Goal: Information Seeking & Learning: Learn about a topic

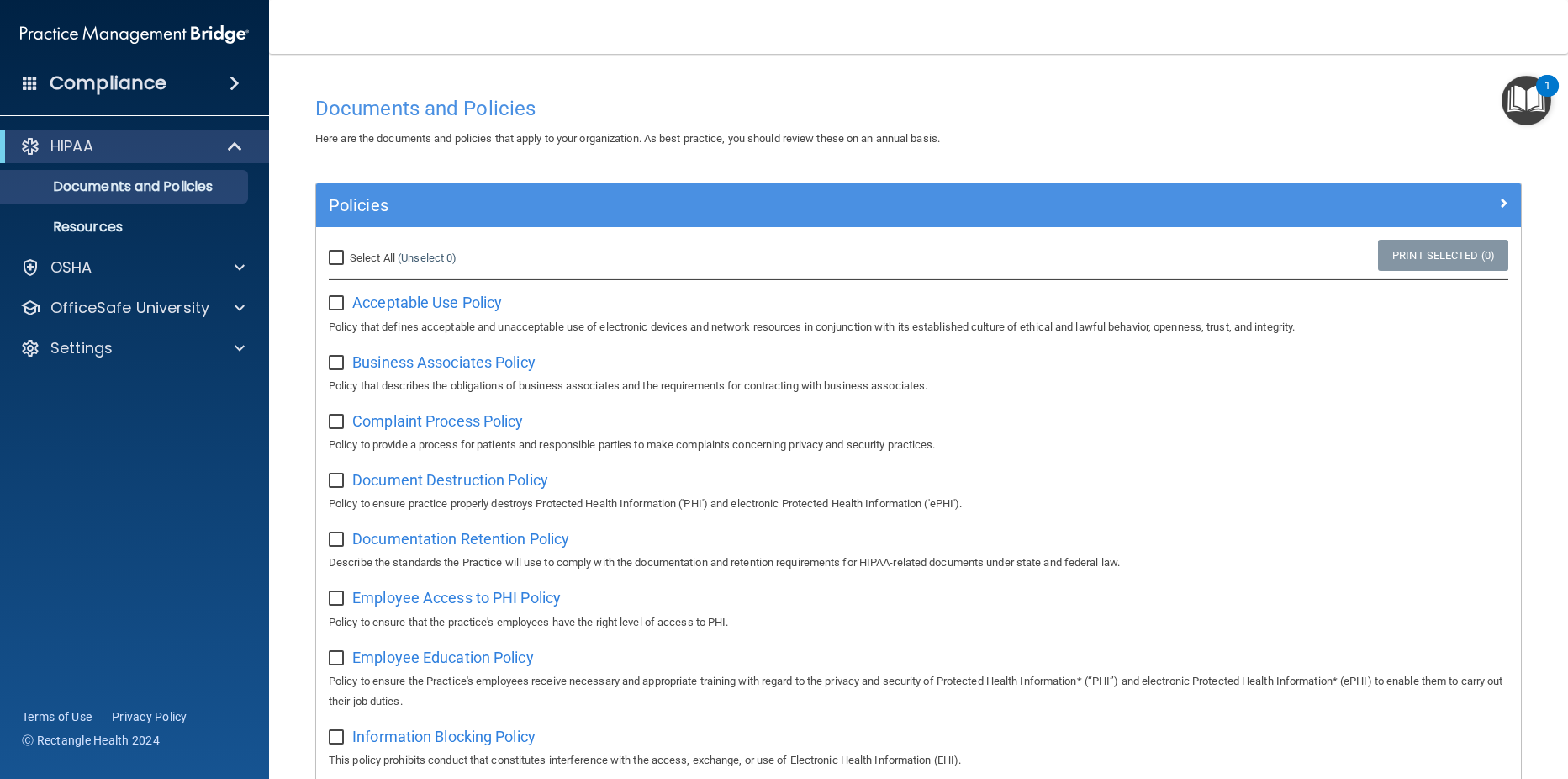
click at [337, 258] on input "Select All (Unselect 0) Unselect All" at bounding box center [338, 258] width 19 height 14
checkbox input "true"
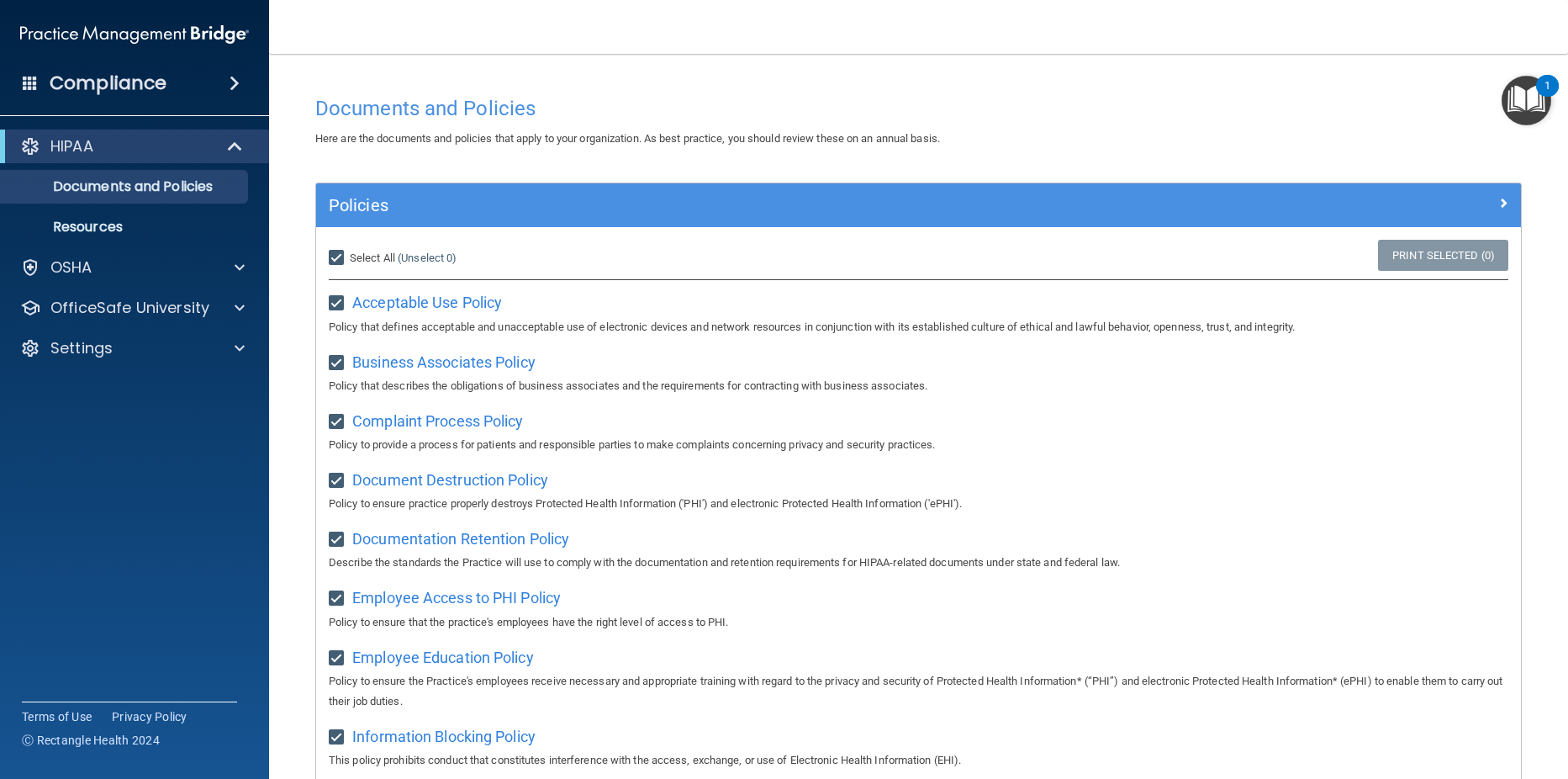
checkbox input "true"
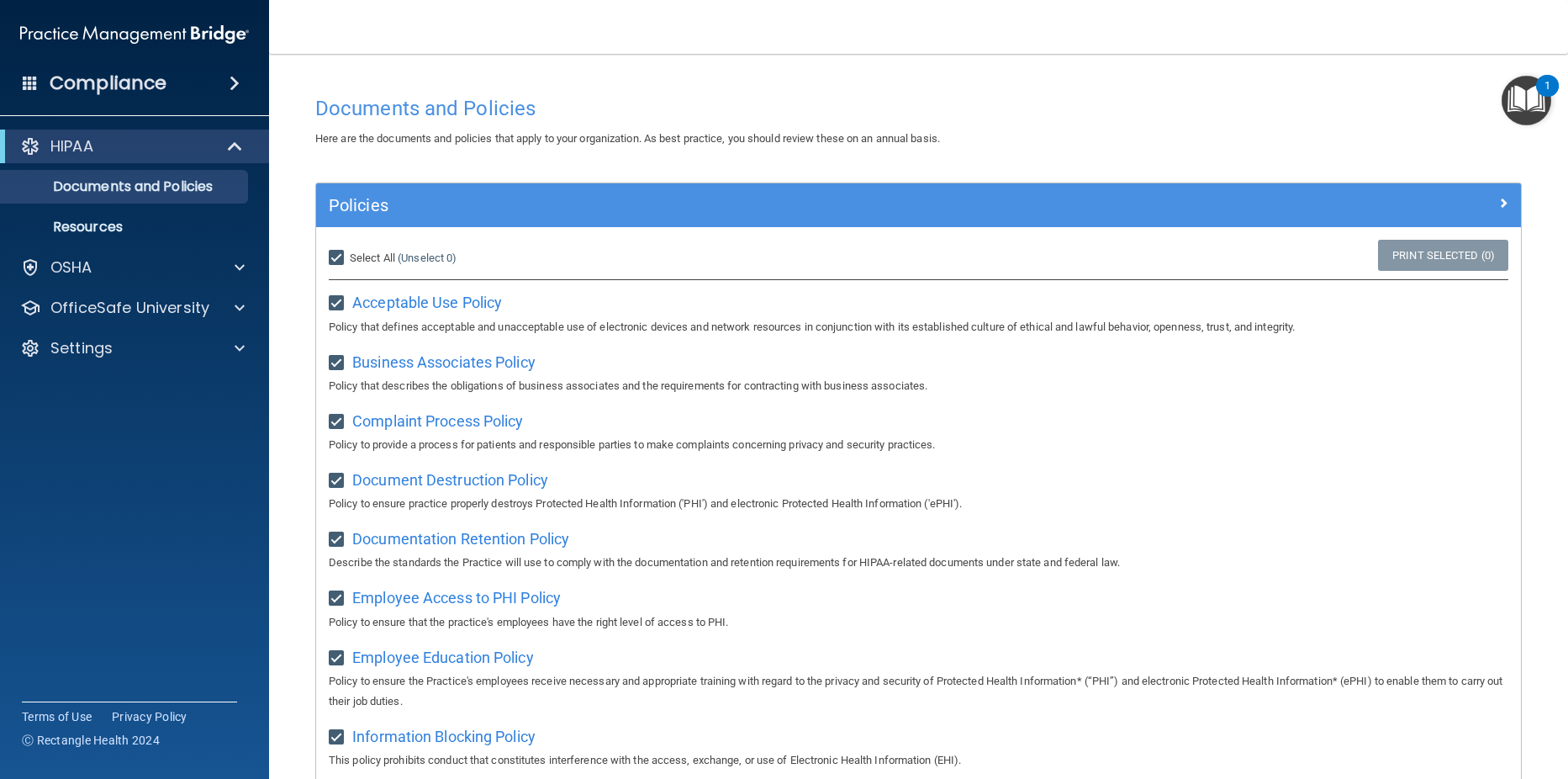
checkbox input "true"
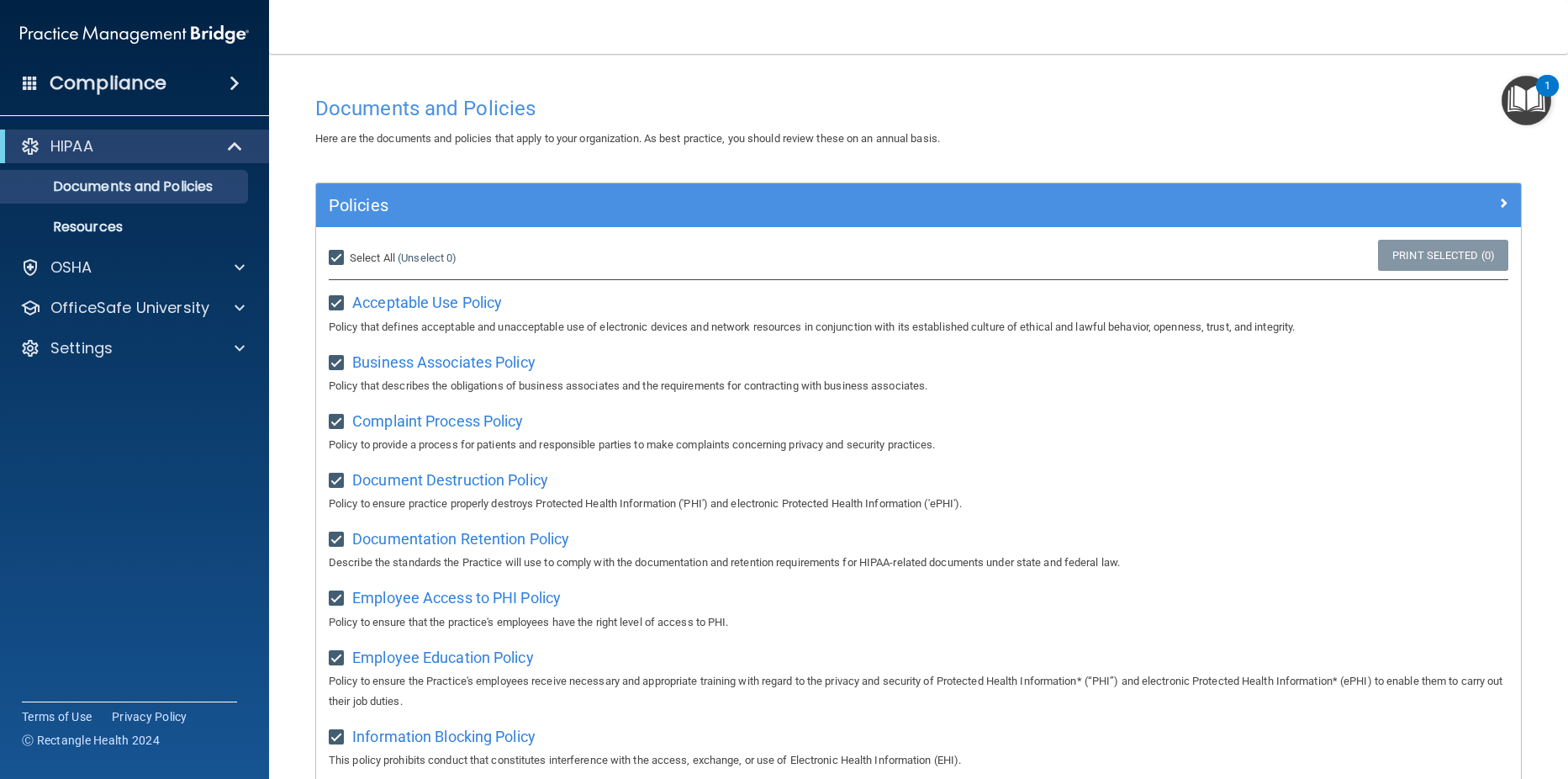
checkbox input "true"
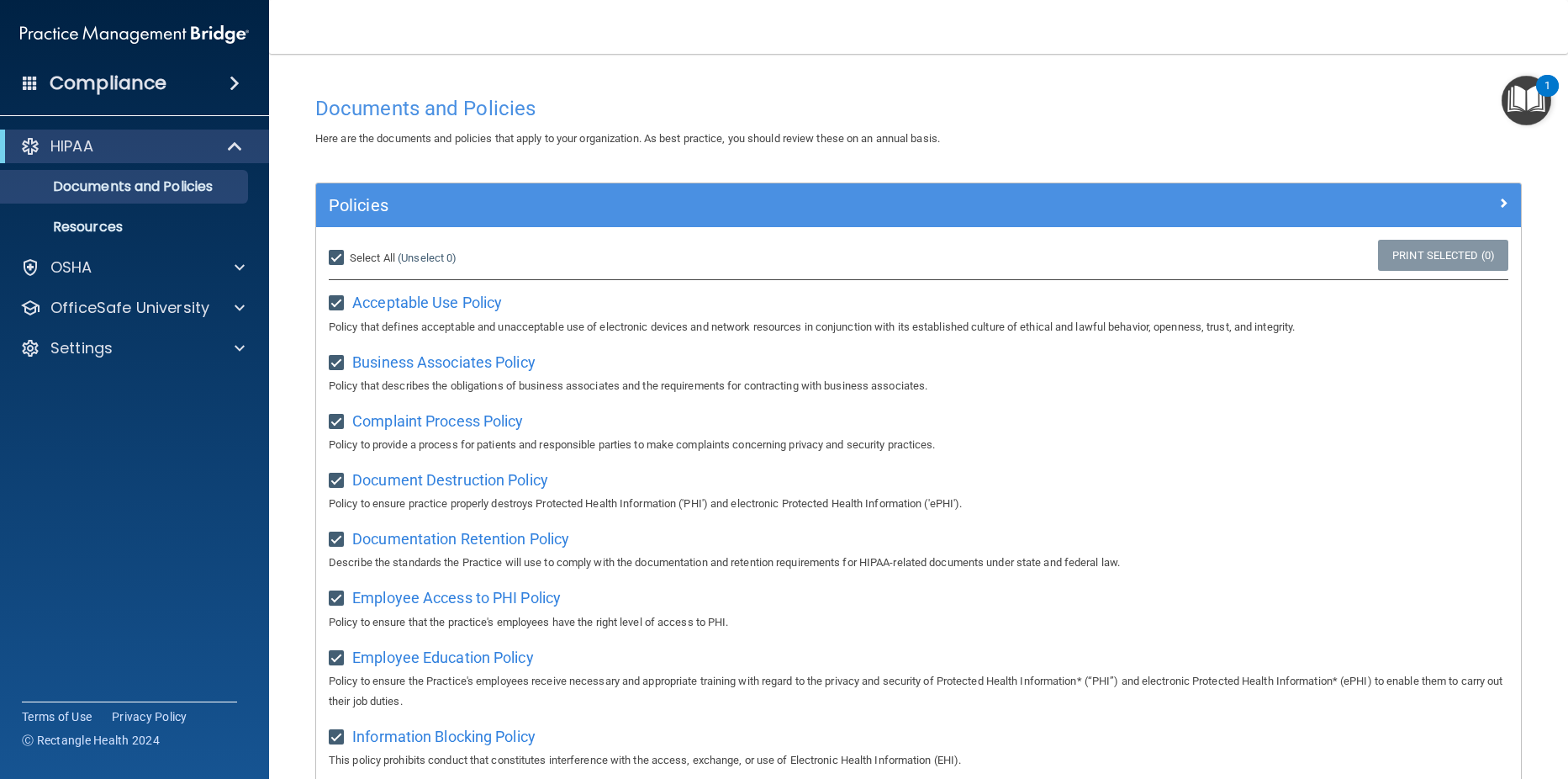
checkbox input "true"
click at [338, 257] on input "Select All (Unselect 21) Unselect All" at bounding box center [338, 258] width 19 height 14
checkbox input "false"
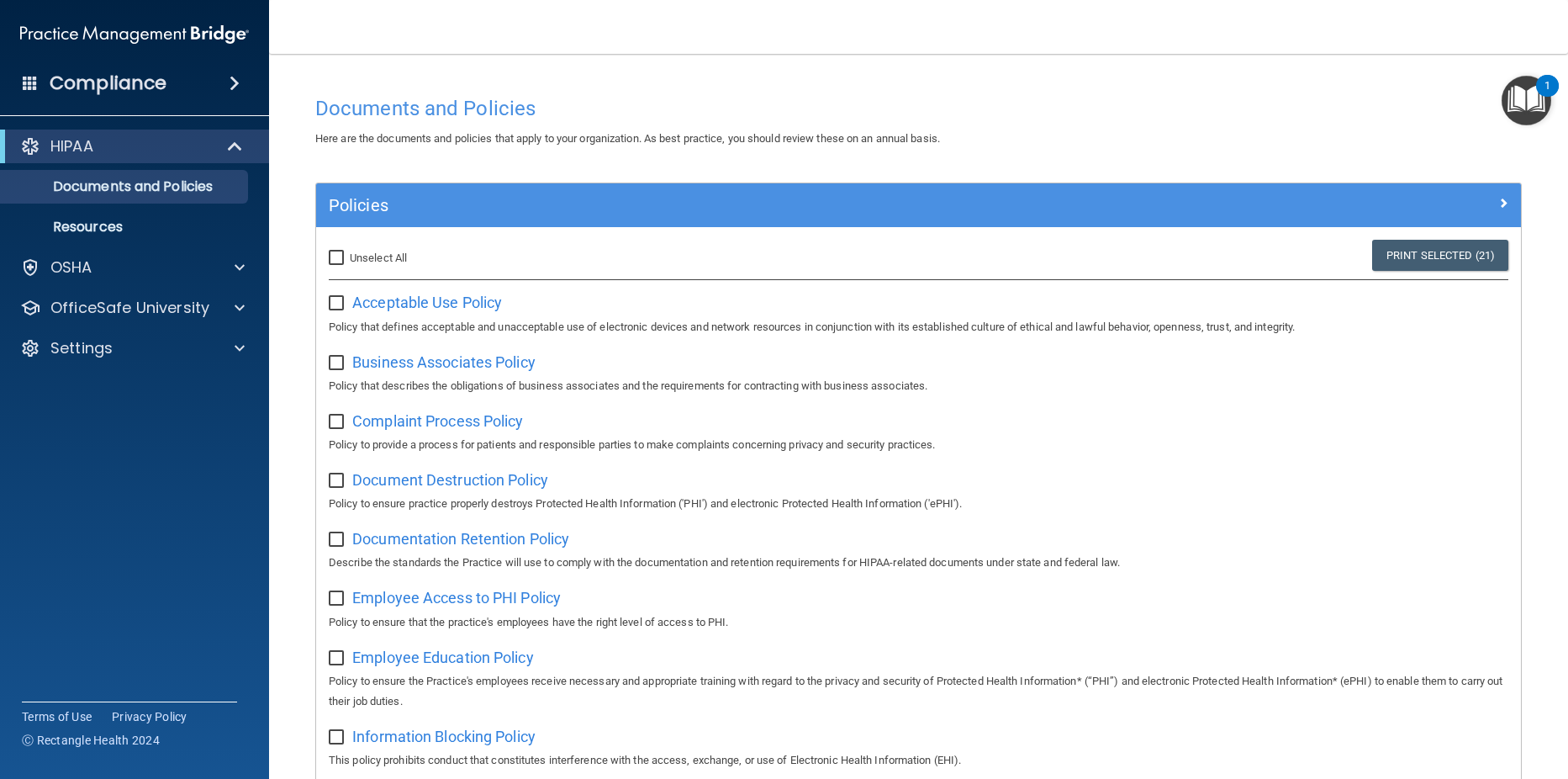
checkbox input "false"
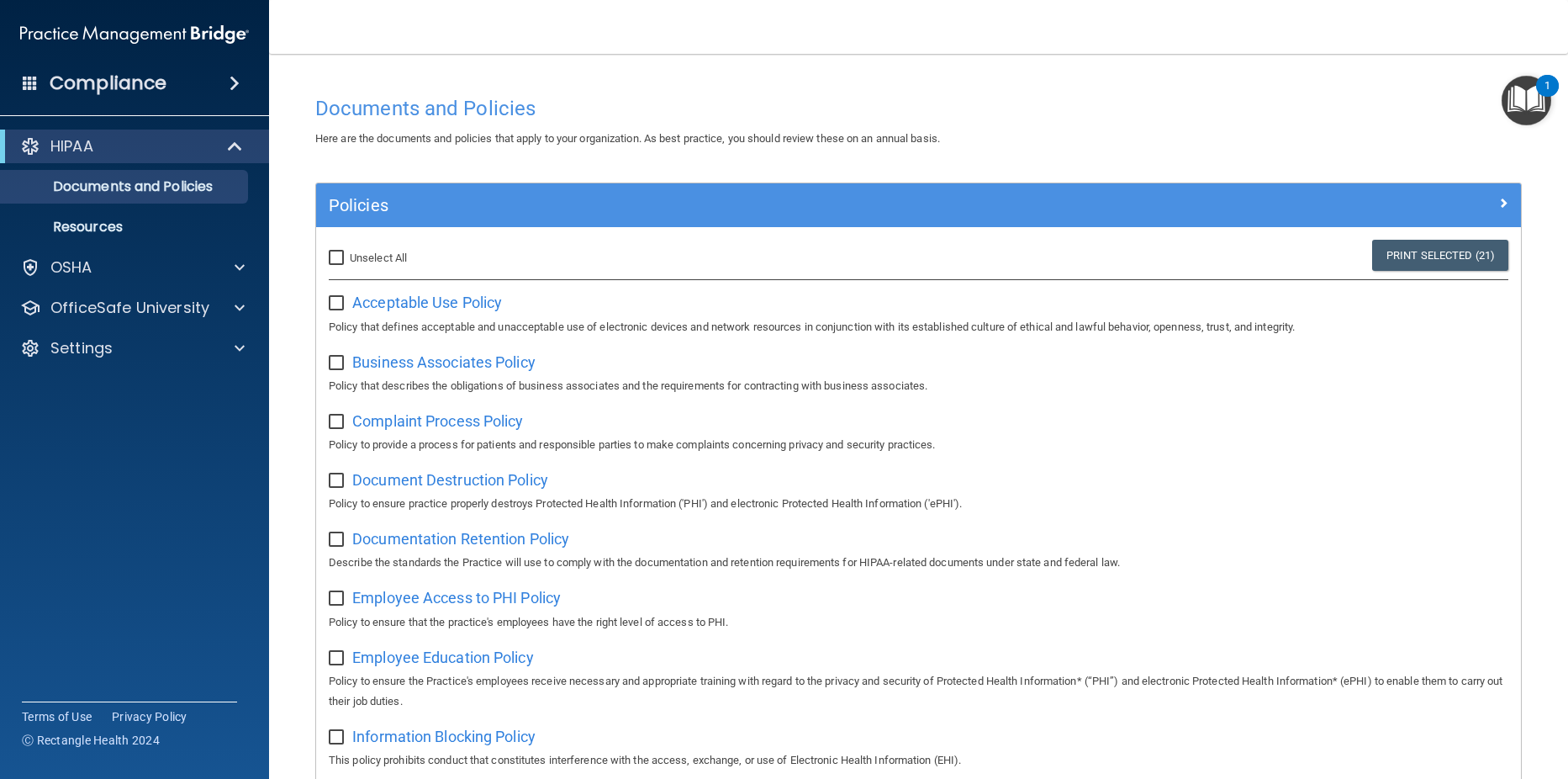
checkbox input "false"
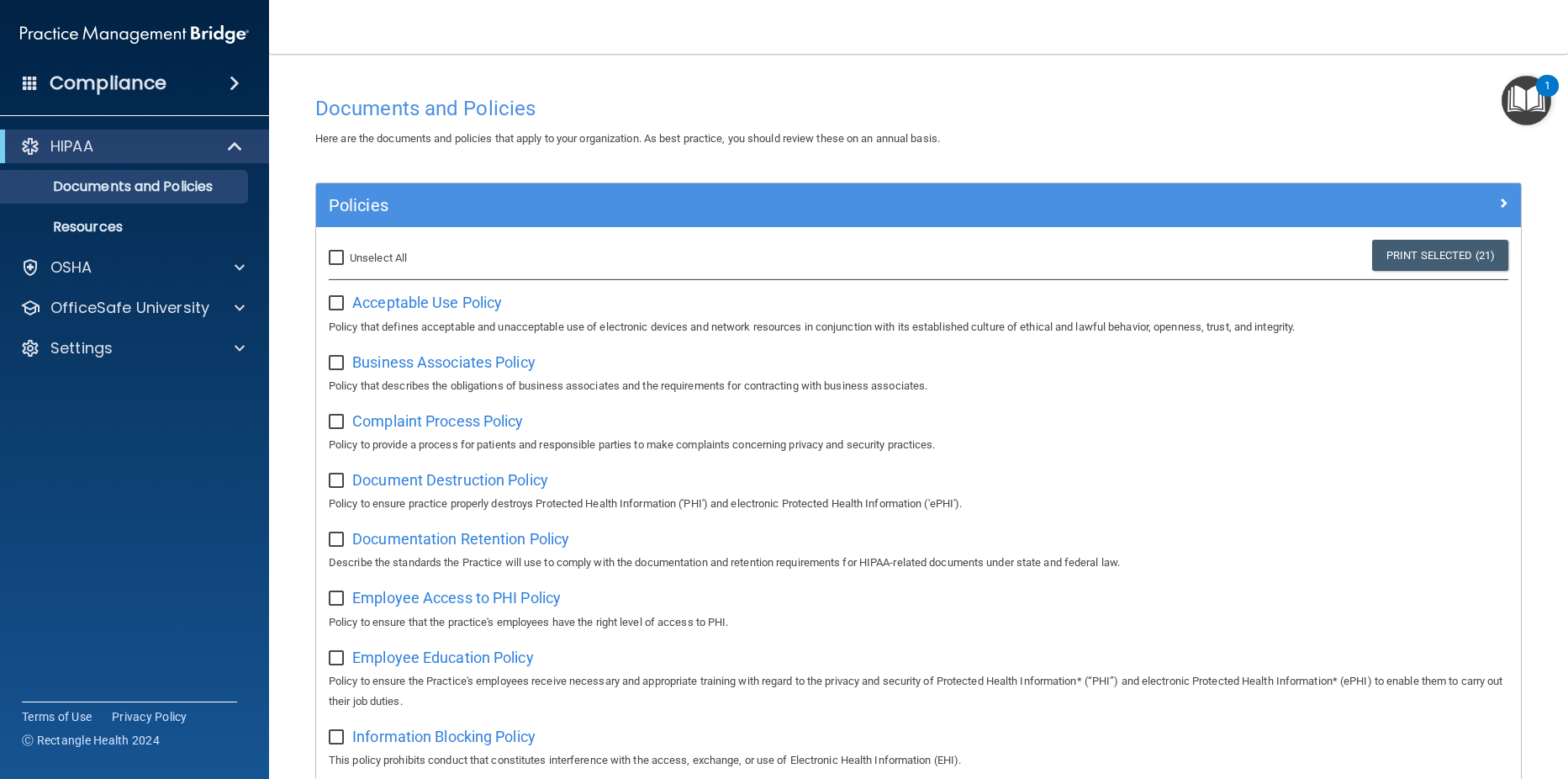
checkbox input "false"
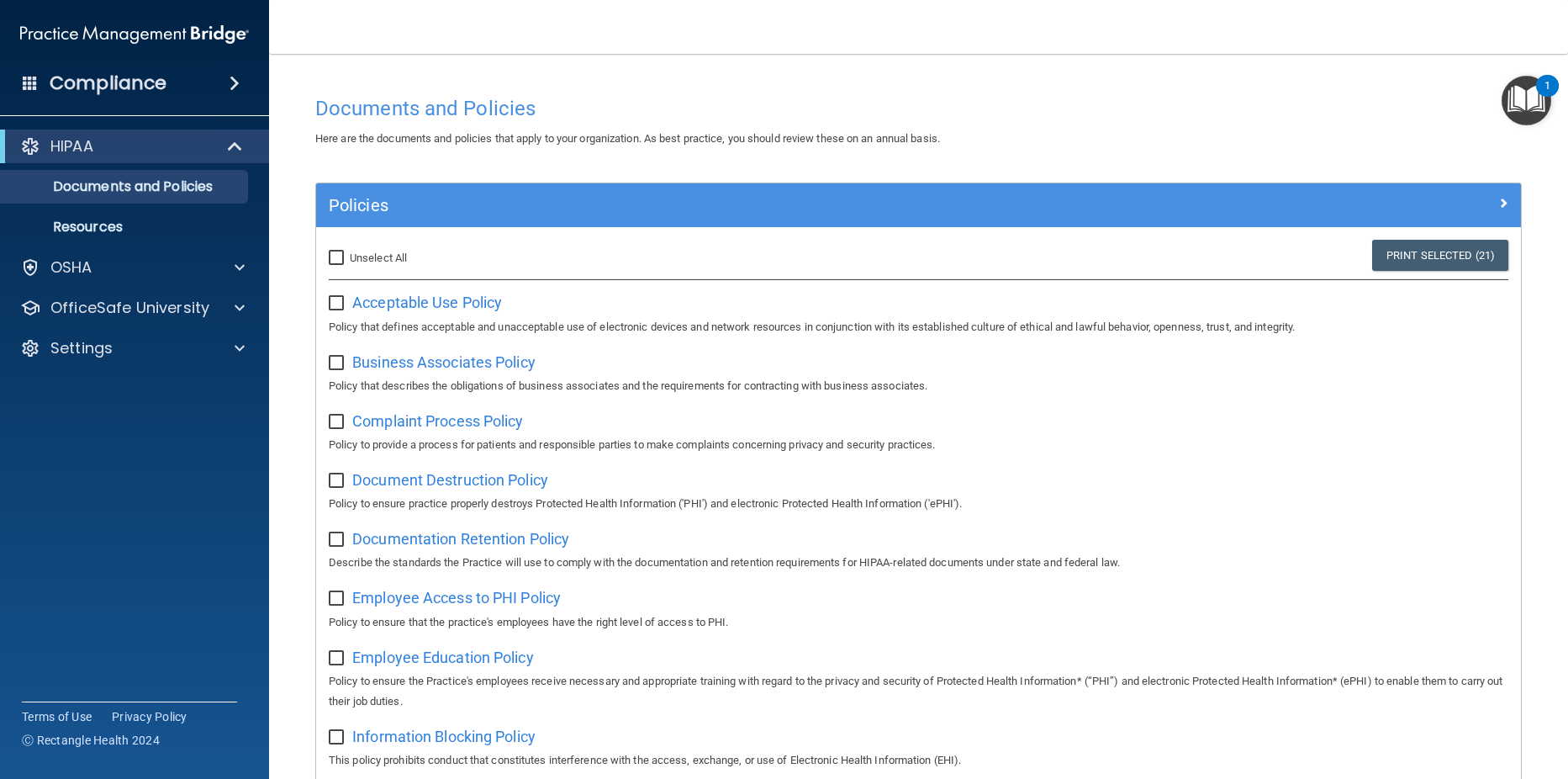
checkbox input "false"
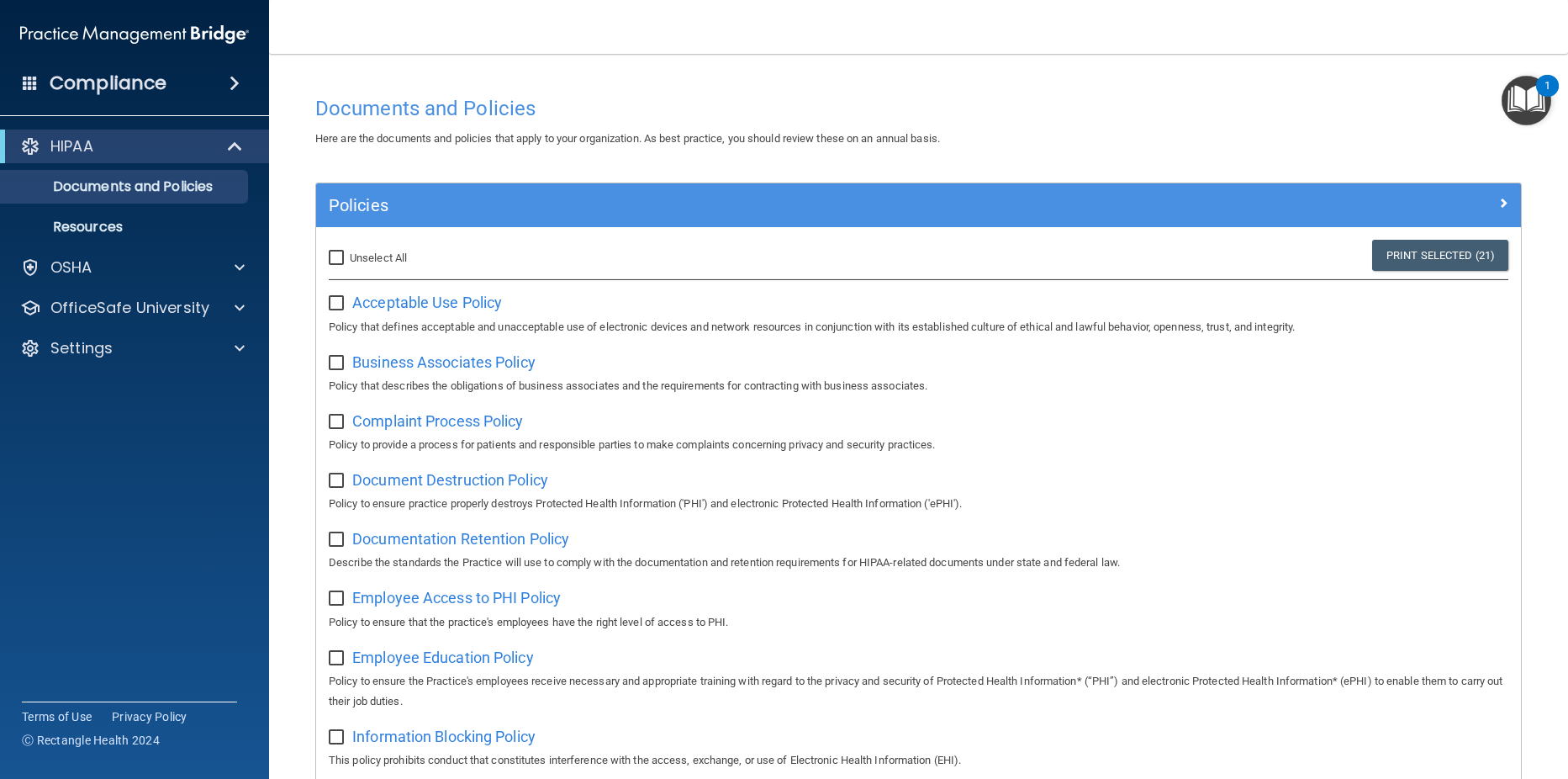
checkbox input "false"
click at [109, 226] on p "Resources" at bounding box center [125, 227] width 230 height 16
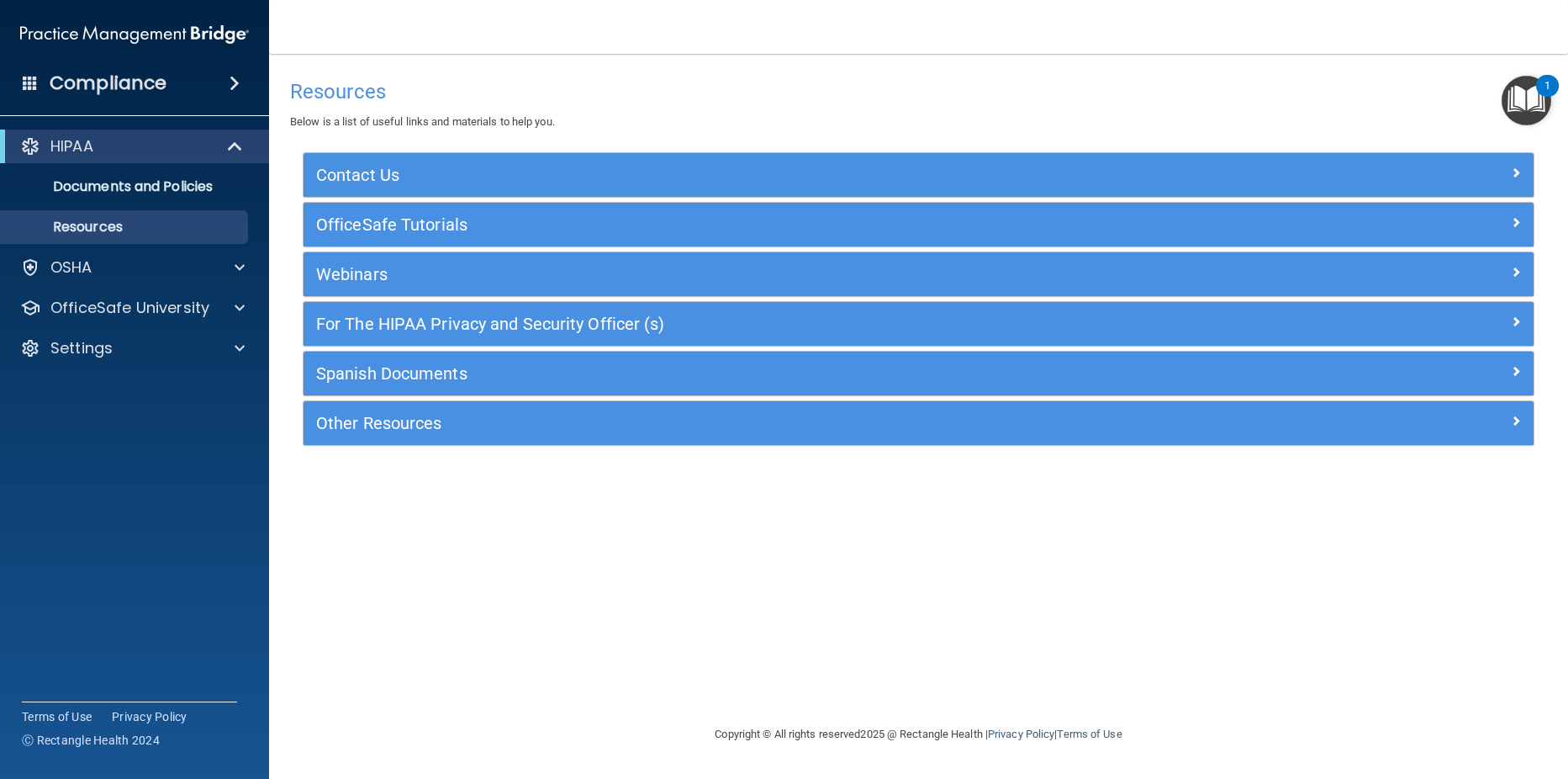
click at [231, 82] on span at bounding box center [234, 83] width 10 height 20
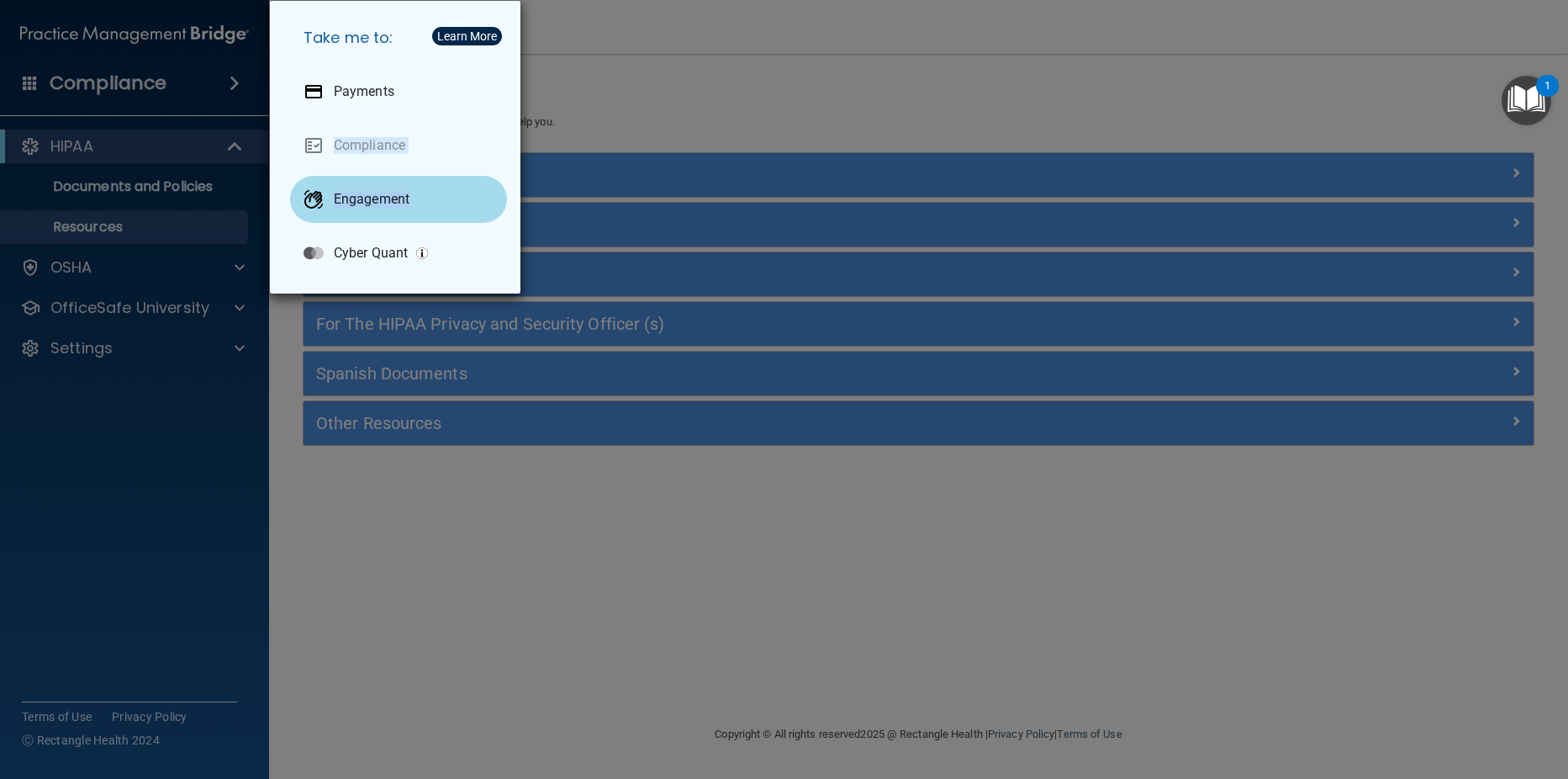
drag, startPoint x: 751, startPoint y: 118, endPoint x: 449, endPoint y: 206, distance: 314.6
click at [450, 205] on div "Take me to: Payments Compliance Engagement Cyber Quant" at bounding box center [784, 389] width 1568 height 779
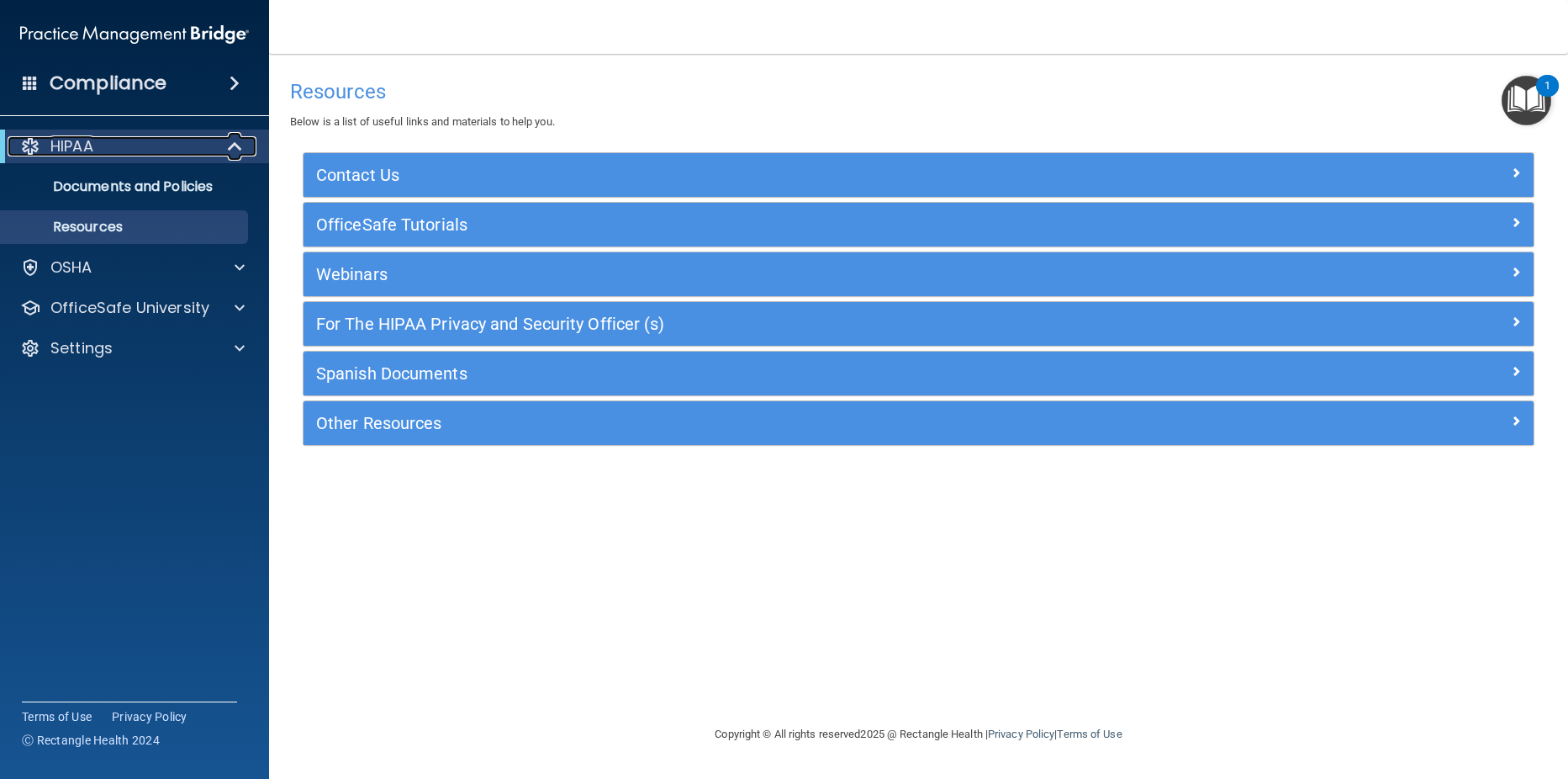
click at [82, 145] on p "HIPAA" at bounding box center [71, 146] width 43 height 20
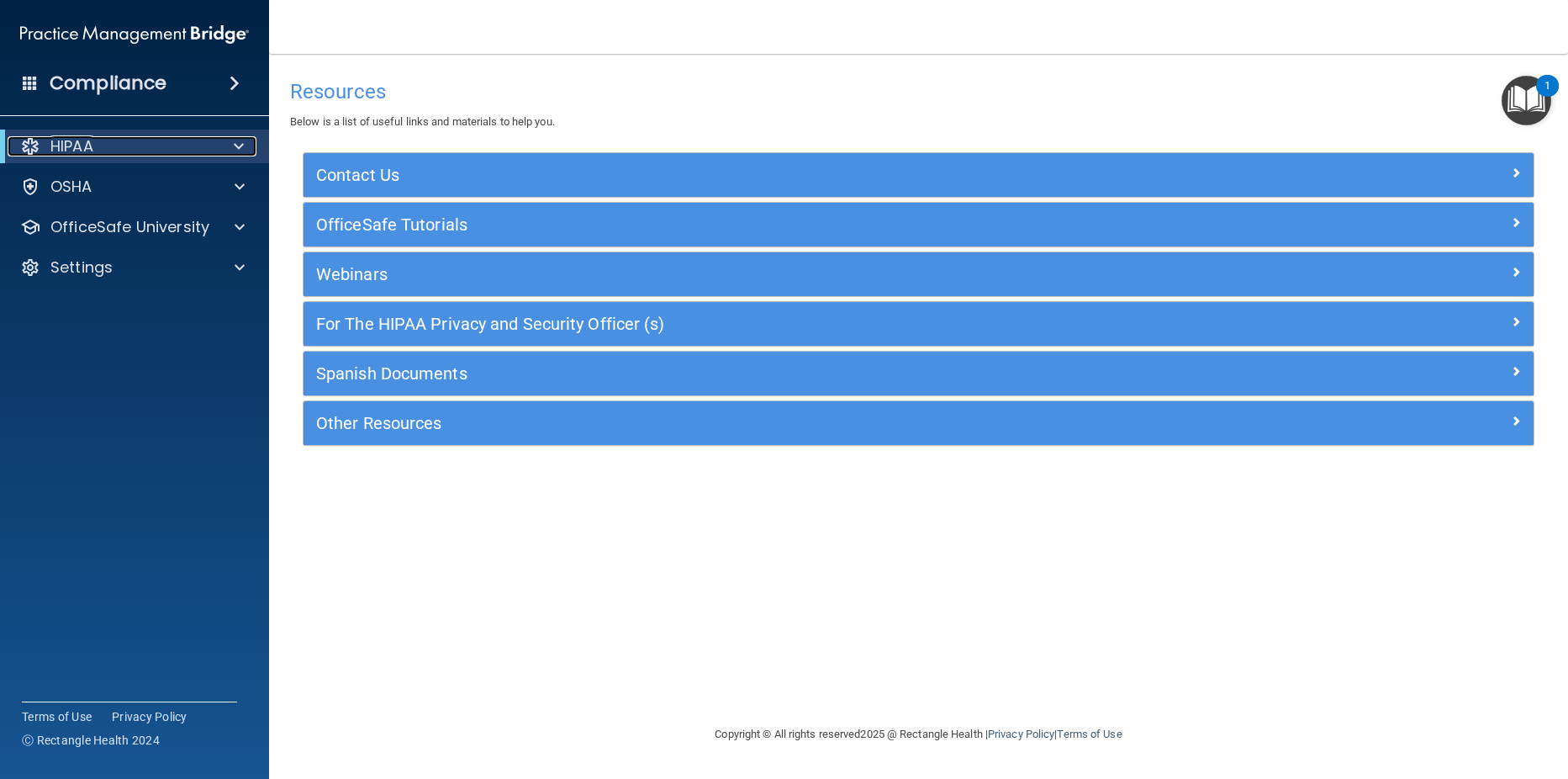
click at [196, 141] on div "HIPAA" at bounding box center [111, 146] width 208 height 20
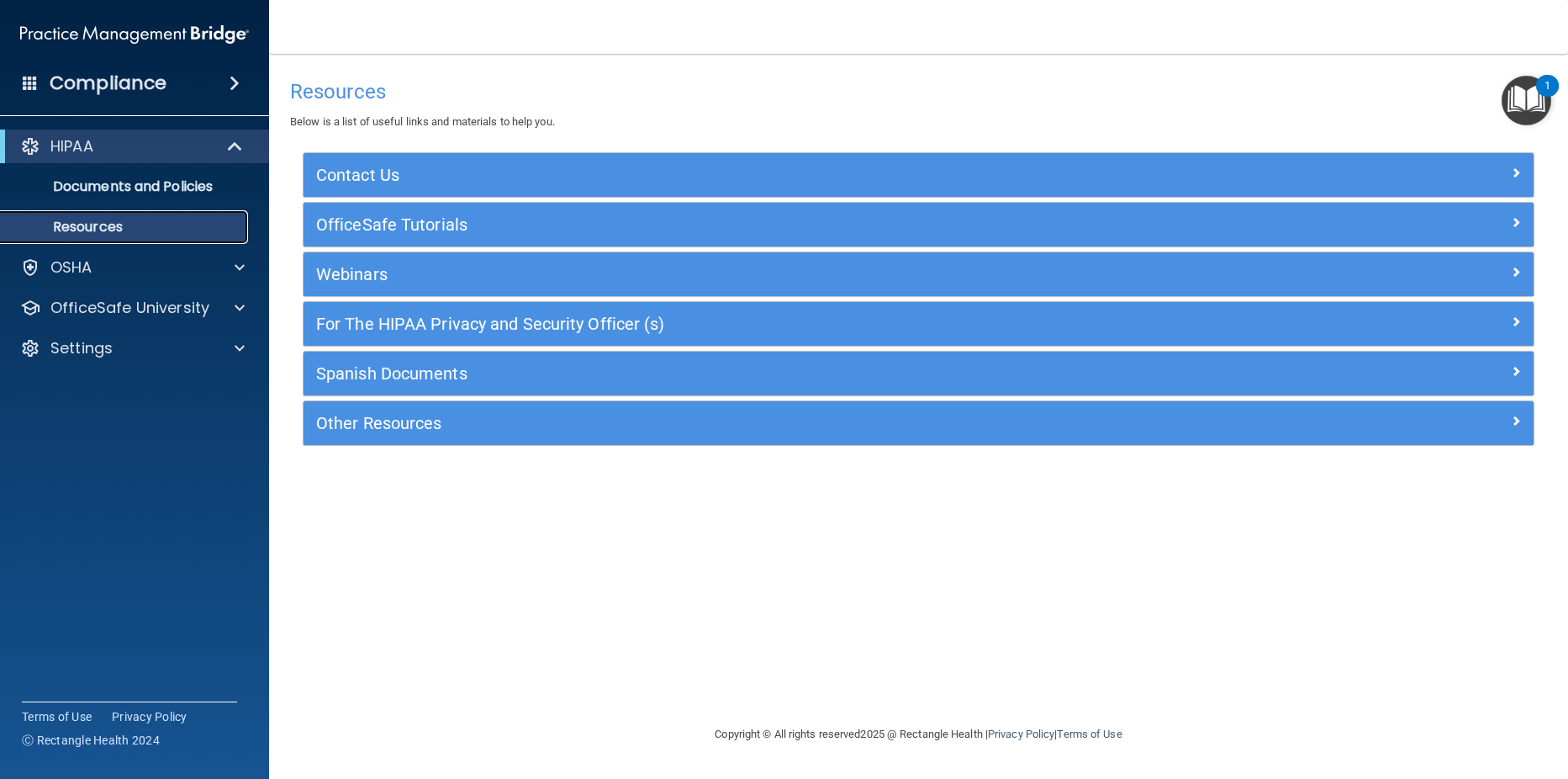
click at [140, 230] on p "Resources" at bounding box center [125, 227] width 230 height 16
click at [155, 188] on p "Documents and Policies" at bounding box center [125, 187] width 230 height 16
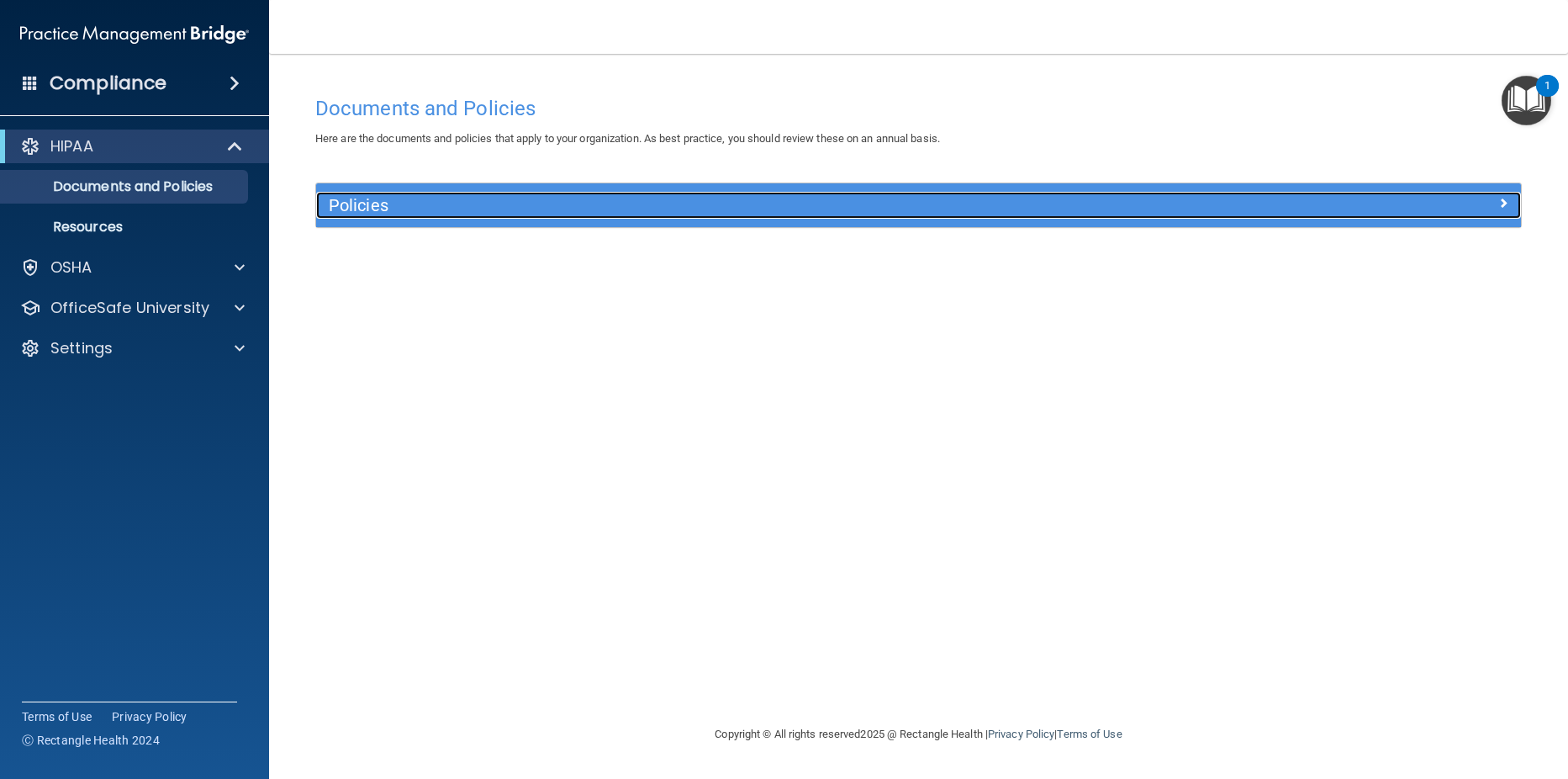
click at [415, 206] on h5 "Policies" at bounding box center [768, 205] width 878 height 18
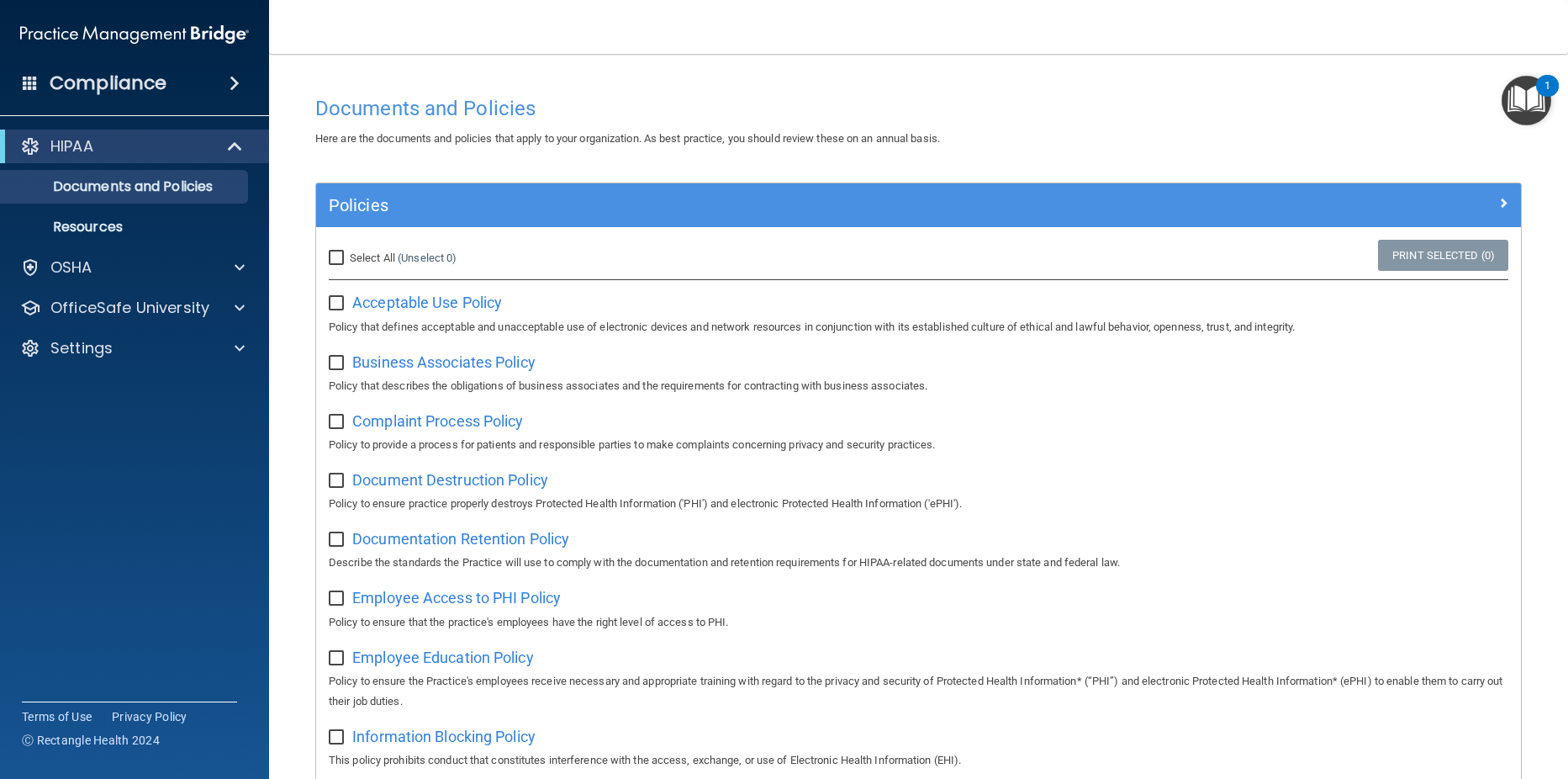
click at [218, 78] on div "Compliance" at bounding box center [134, 83] width 269 height 37
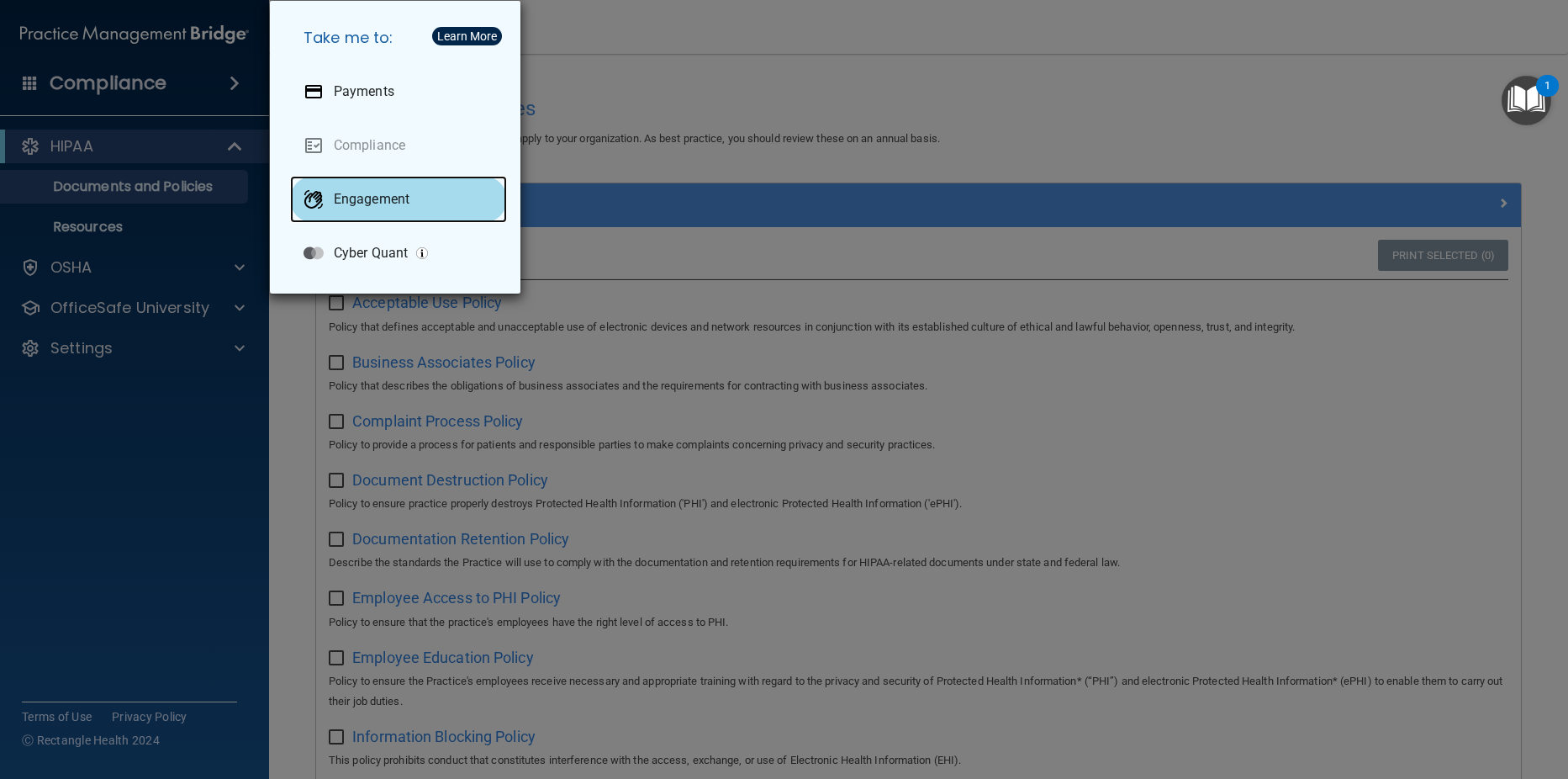
click at [410, 192] on div "Engagement" at bounding box center [398, 199] width 217 height 47
click at [808, 107] on div "Take me to: Payments Compliance Engagement Cyber Quant" at bounding box center [784, 389] width 1568 height 779
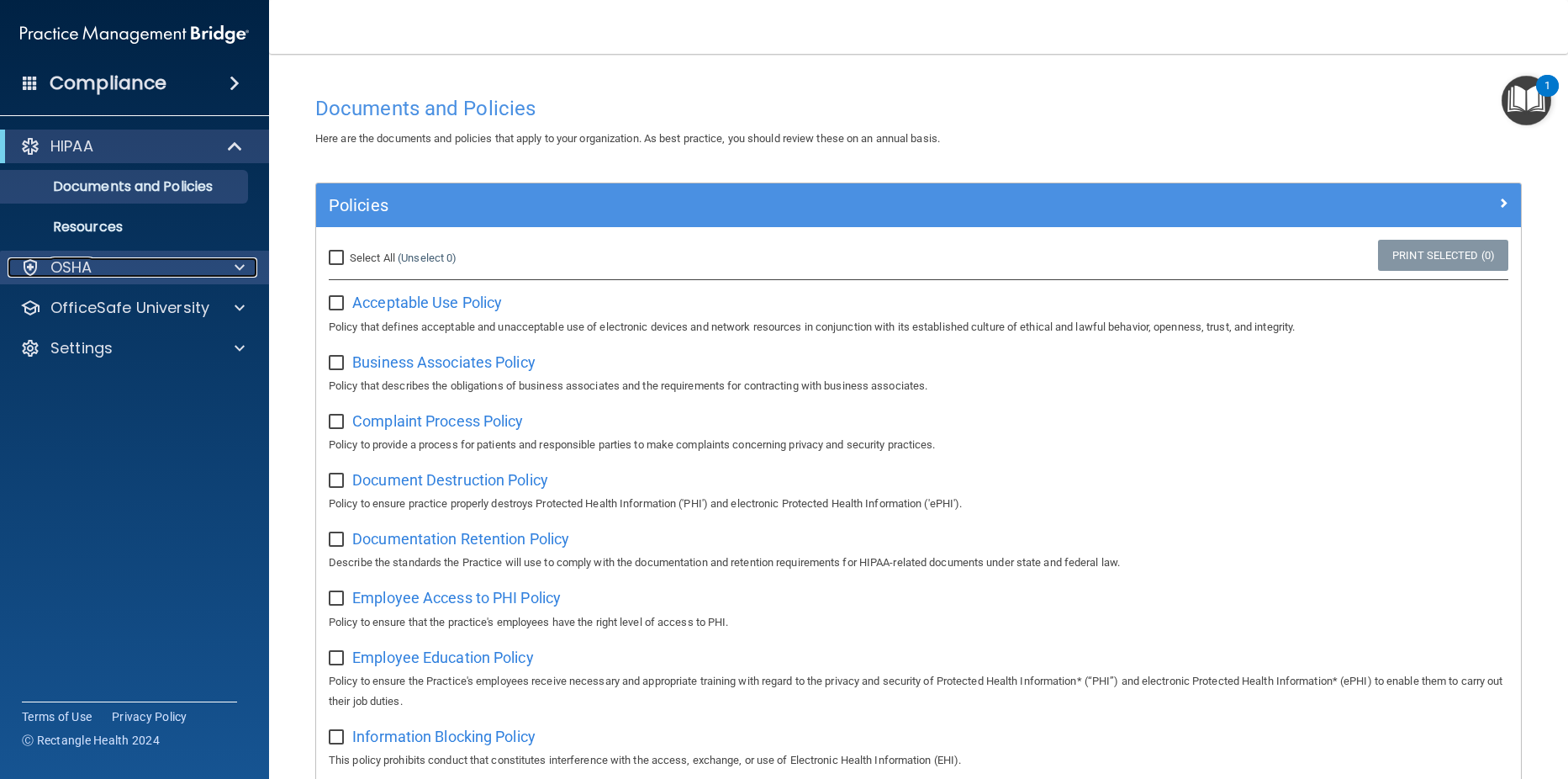
click at [82, 269] on p "OSHA" at bounding box center [71, 267] width 42 height 20
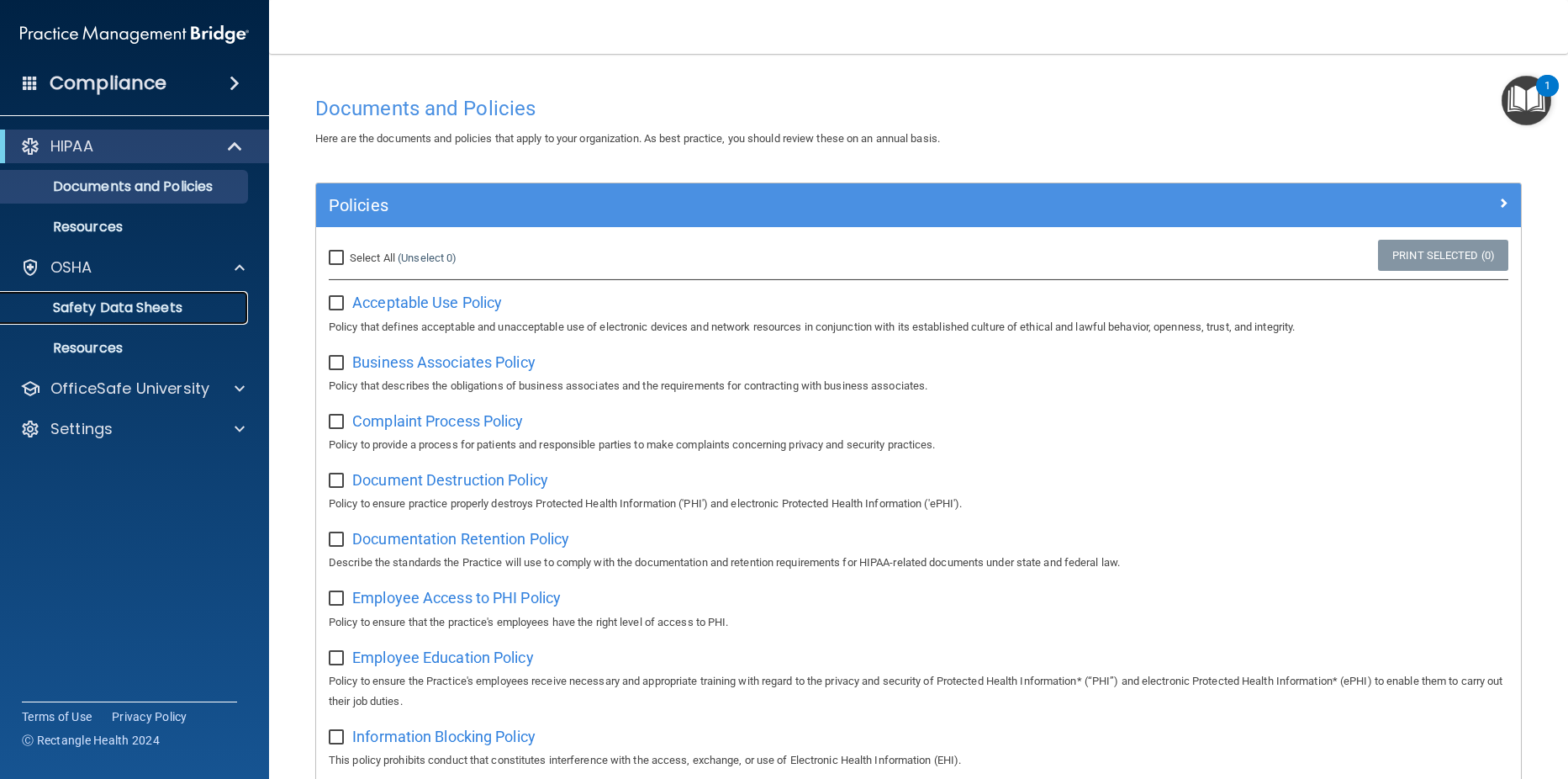
click at [89, 307] on p "Safety Data Sheets" at bounding box center [125, 308] width 230 height 16
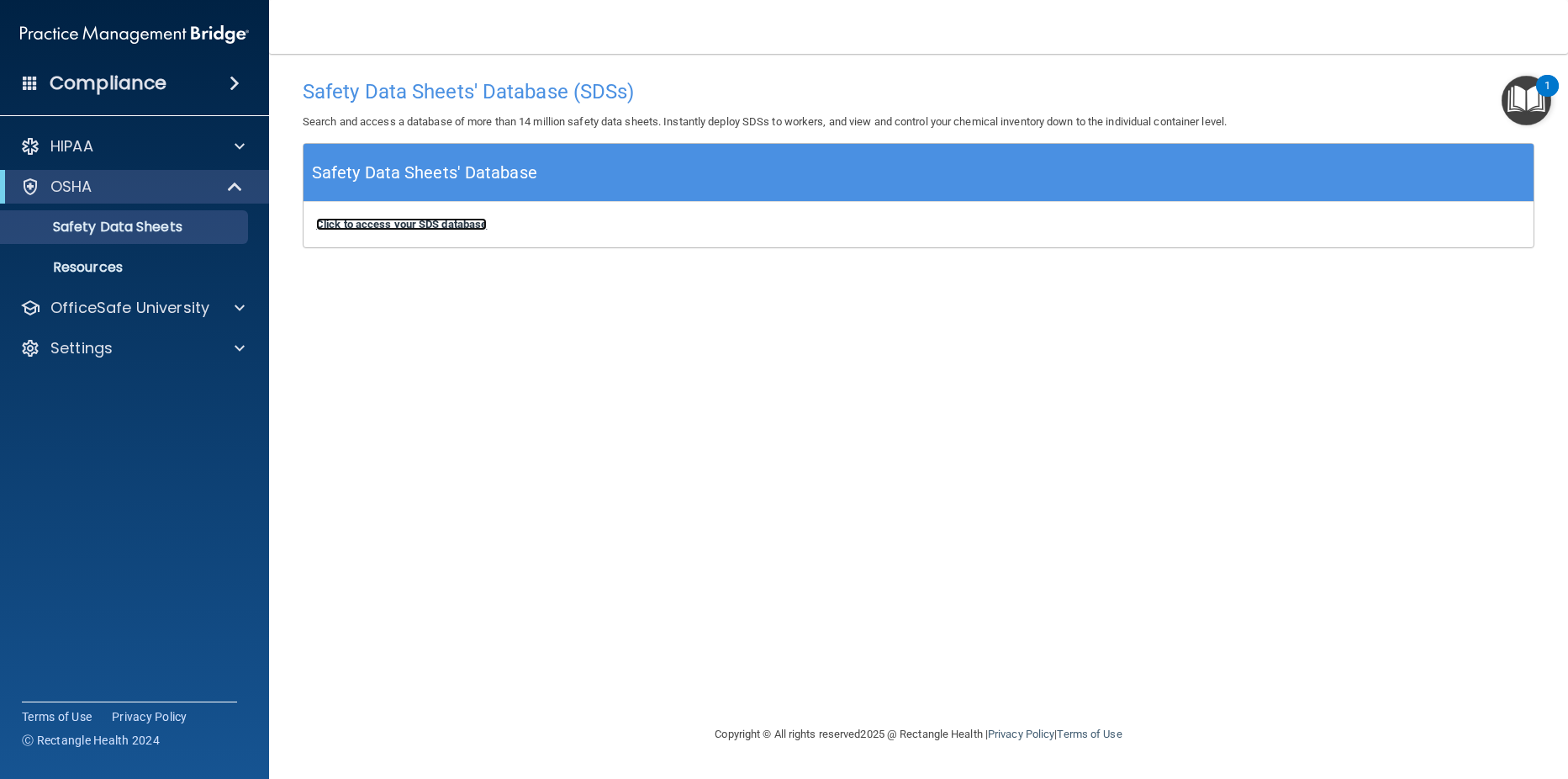
click at [392, 222] on b "Click to access your SDS database" at bounding box center [402, 224] width 171 height 13
click at [29, 145] on div at bounding box center [30, 146] width 20 height 20
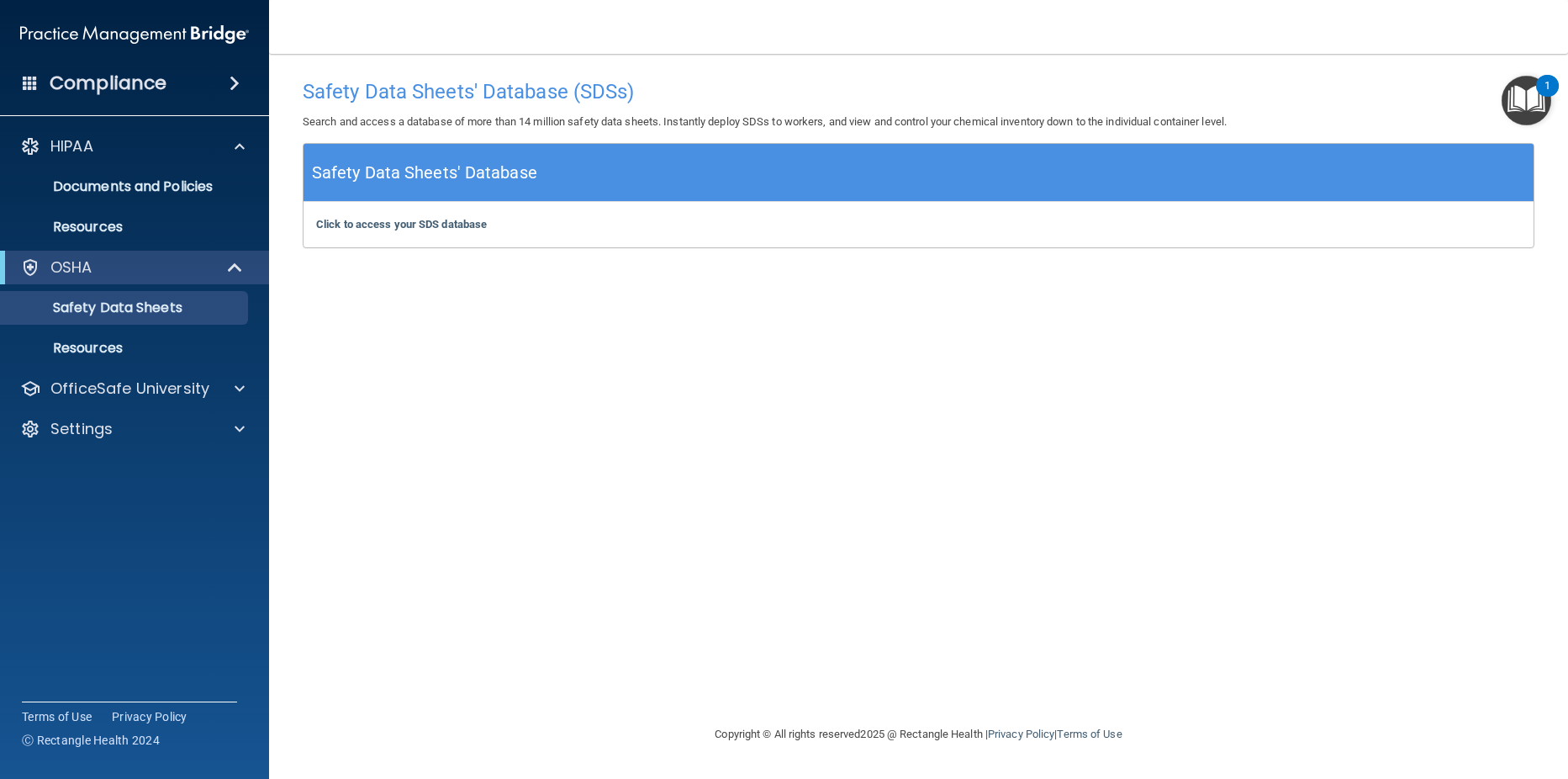
click at [173, 79] on div "Compliance" at bounding box center [134, 83] width 269 height 37
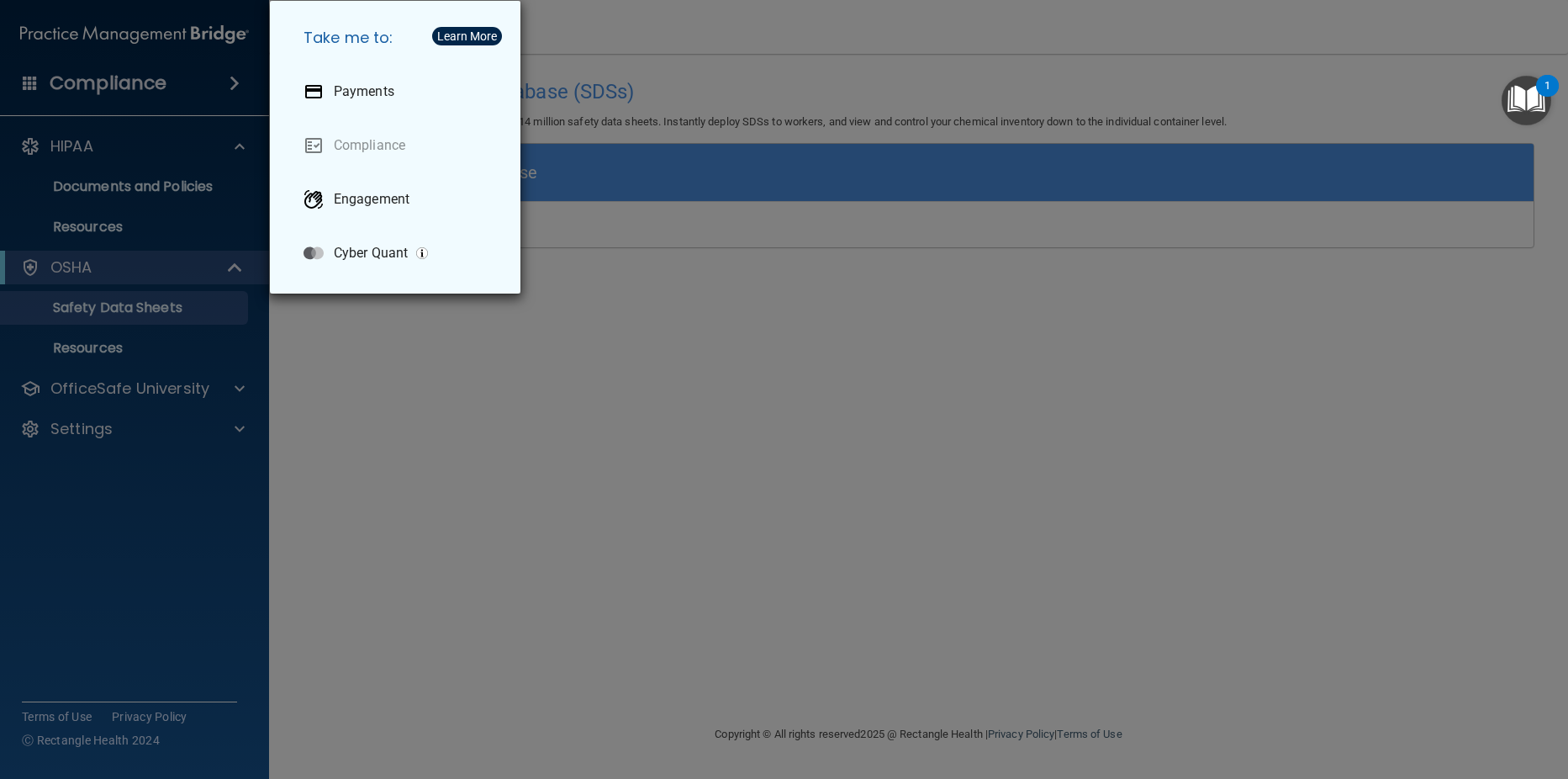
click at [173, 79] on div "Take me to: Payments Compliance Engagement Cyber Quant" at bounding box center [784, 389] width 1568 height 779
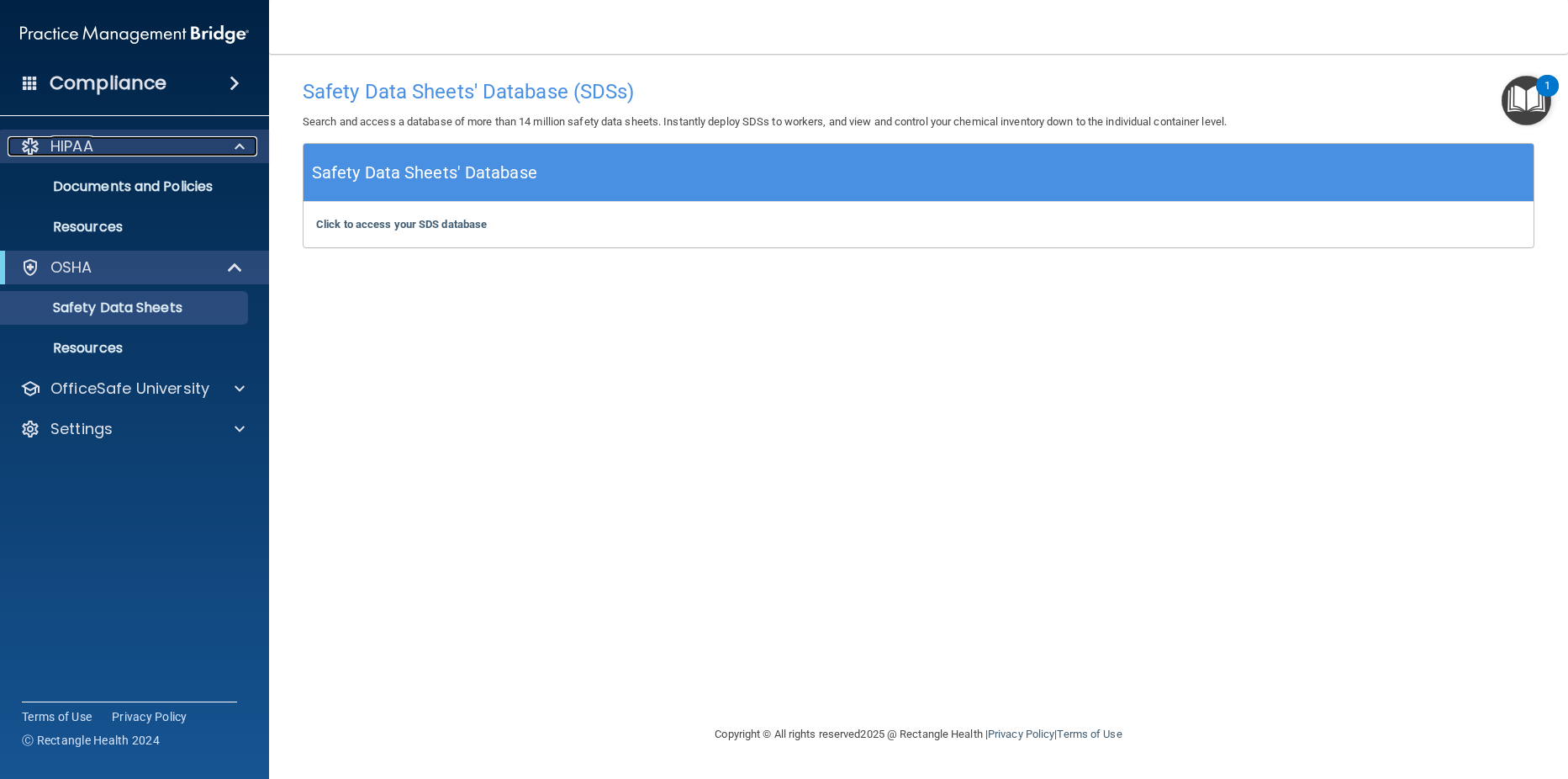
click at [81, 146] on p "HIPAA" at bounding box center [71, 146] width 43 height 20
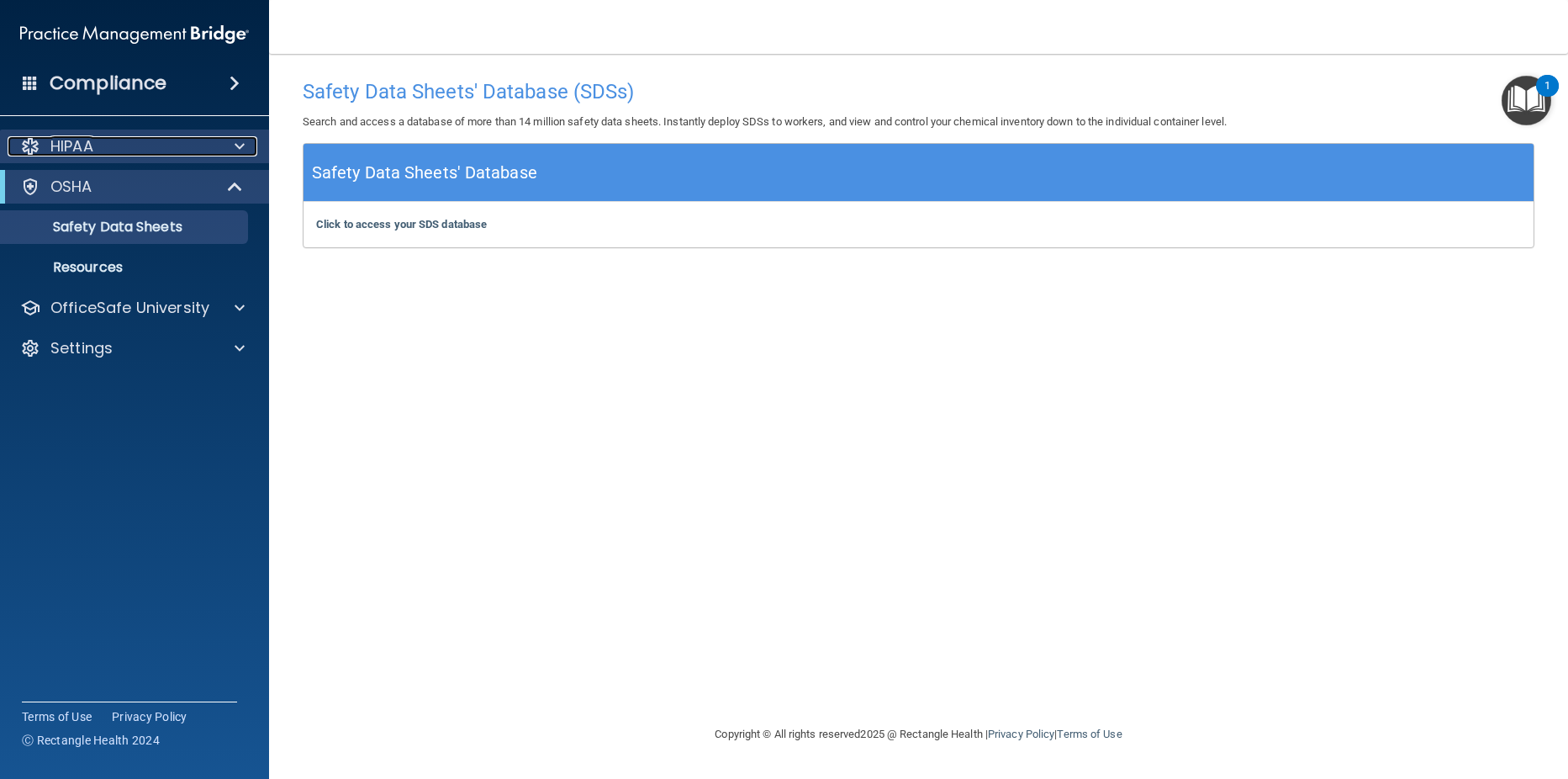
click at [81, 146] on p "HIPAA" at bounding box center [71, 146] width 43 height 20
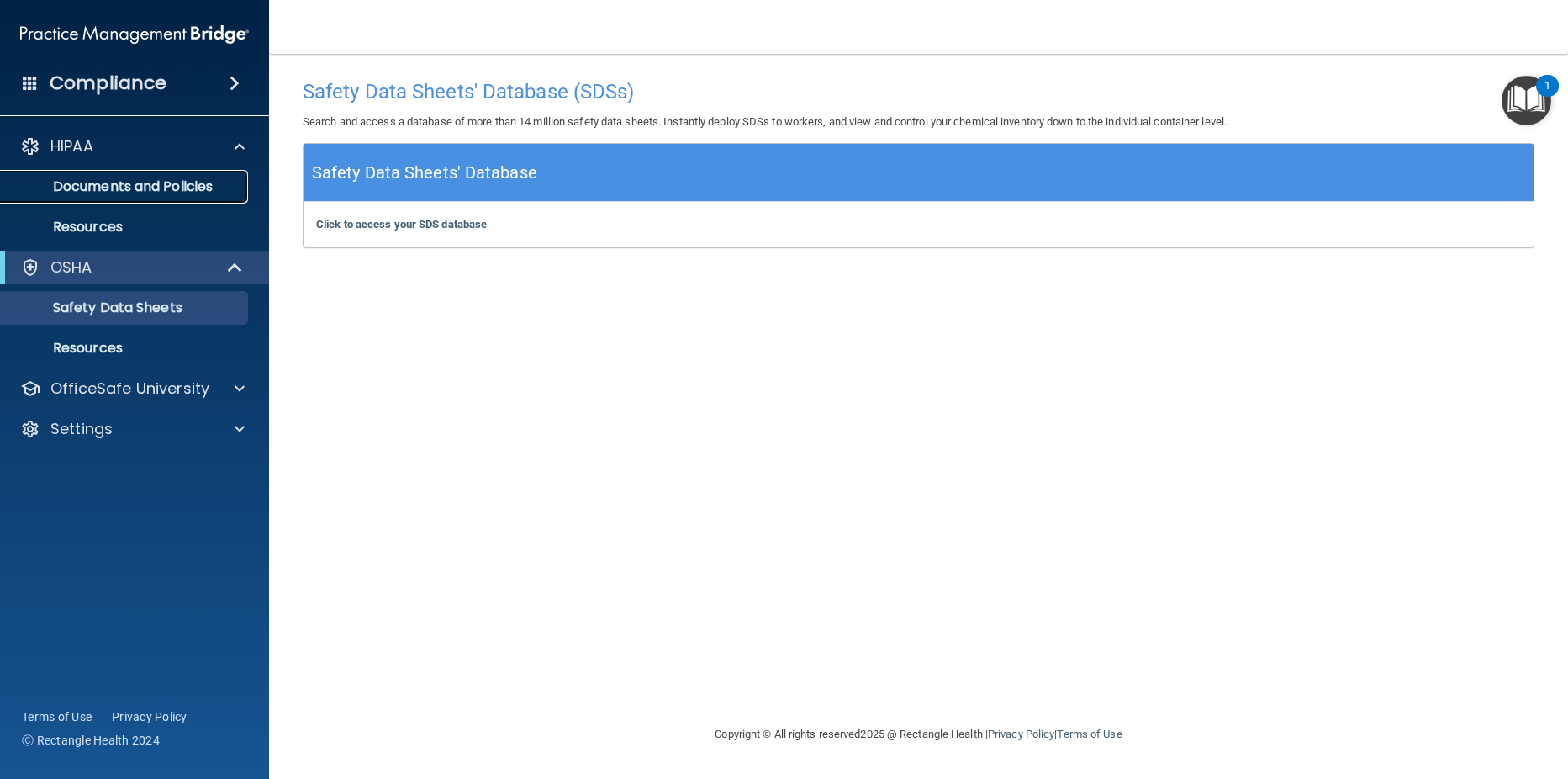
click at [91, 179] on p "Documents and Policies" at bounding box center [125, 187] width 230 height 16
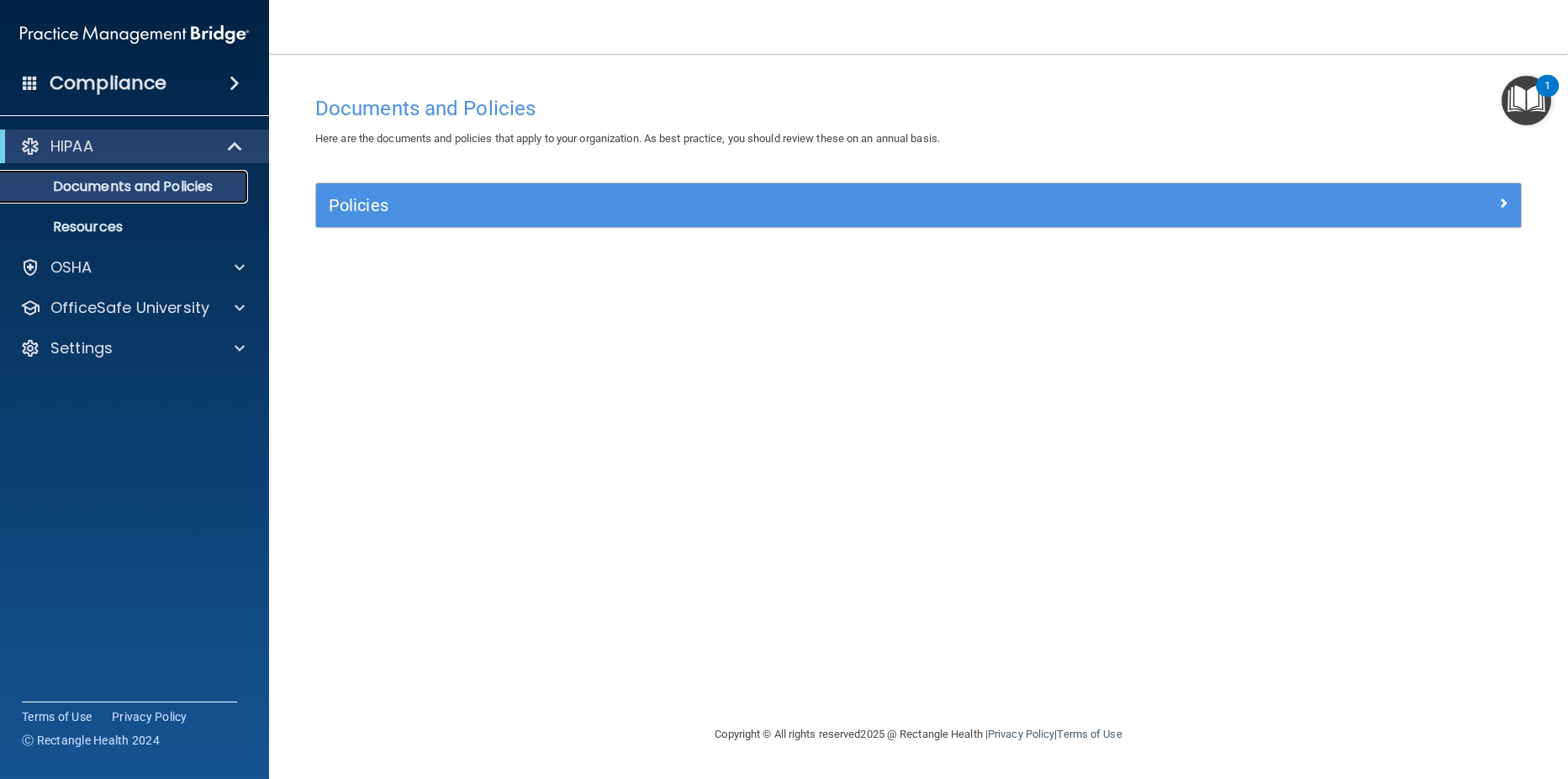
click at [113, 189] on p "Documents and Policies" at bounding box center [125, 187] width 230 height 16
click at [125, 181] on p "Documents and Policies" at bounding box center [125, 187] width 230 height 16
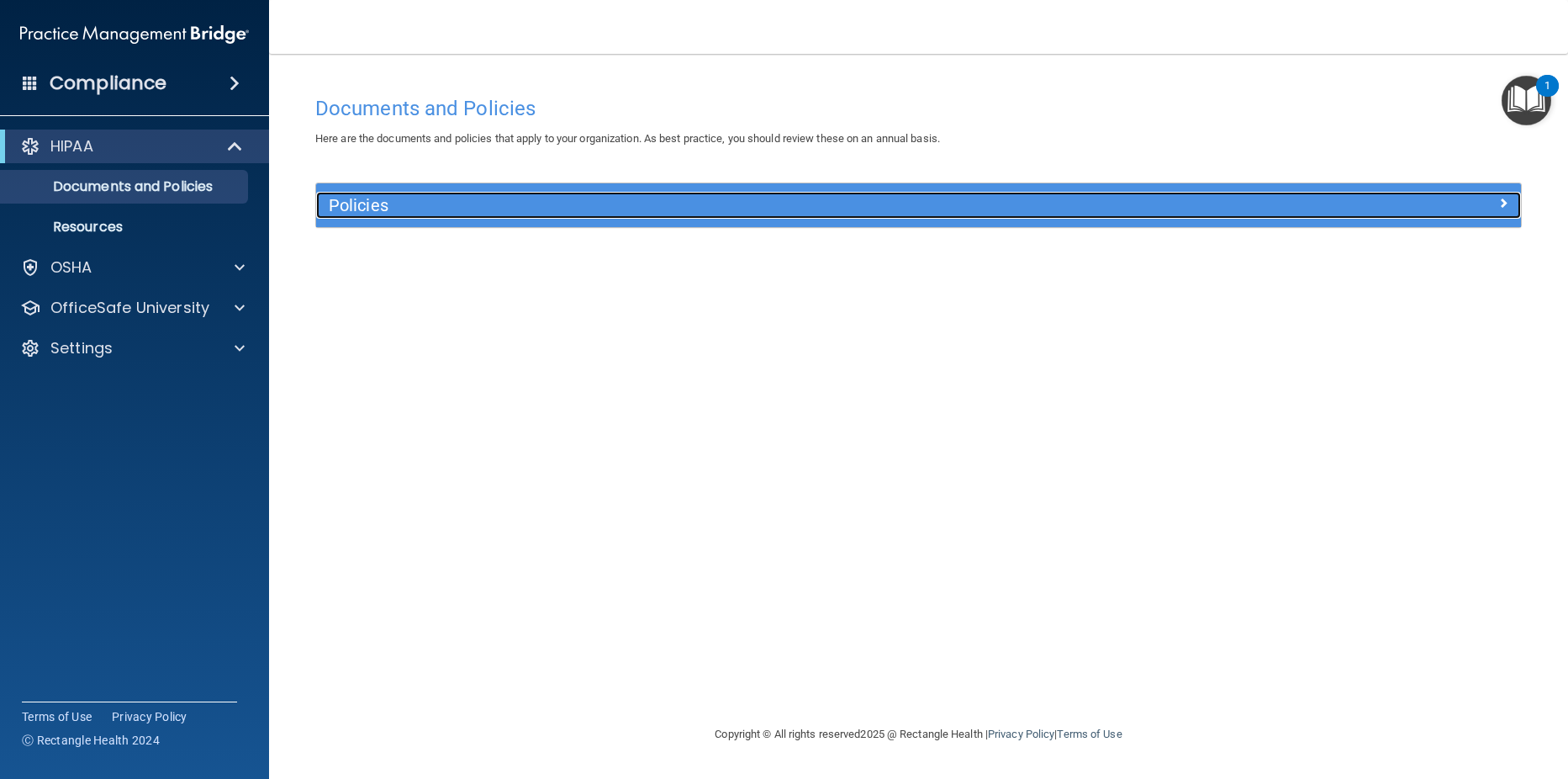
click at [392, 209] on h5 "Policies" at bounding box center [768, 205] width 878 height 18
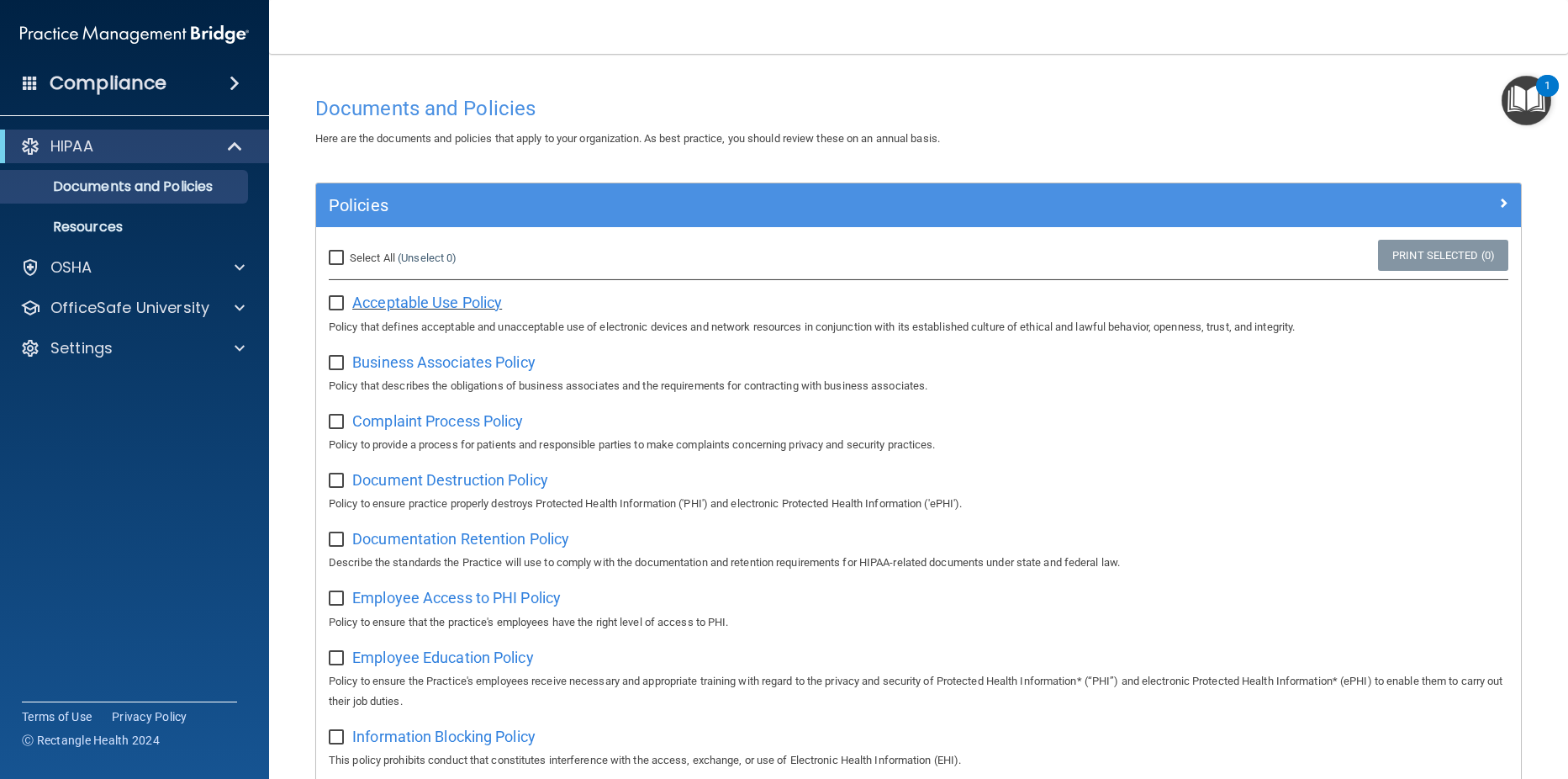
click at [423, 304] on span "Acceptable Use Policy" at bounding box center [427, 302] width 150 height 17
click at [86, 260] on p "OSHA" at bounding box center [71, 267] width 42 height 20
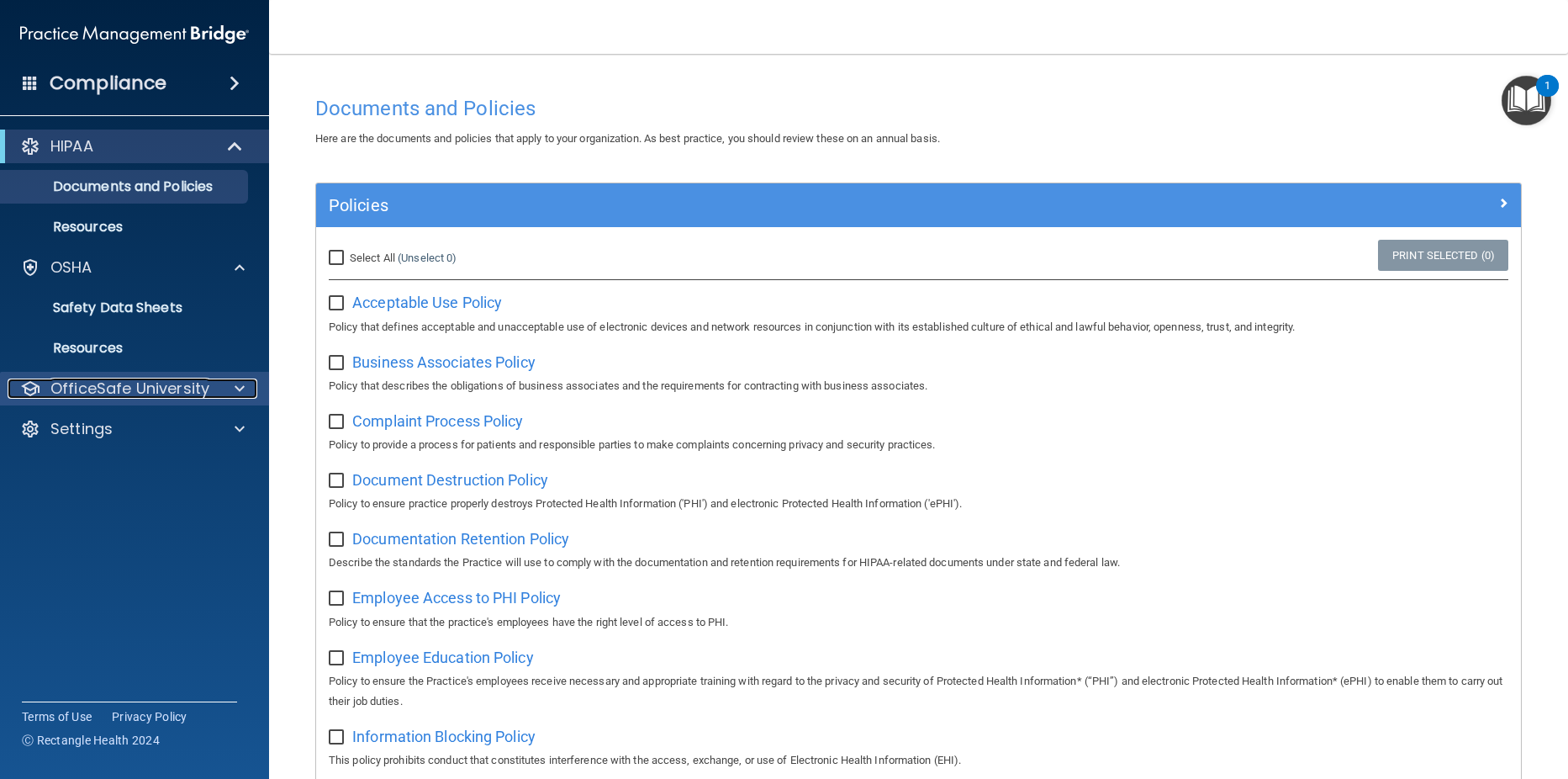
click at [199, 383] on p "OfficeSafe University" at bounding box center [130, 389] width 159 height 20
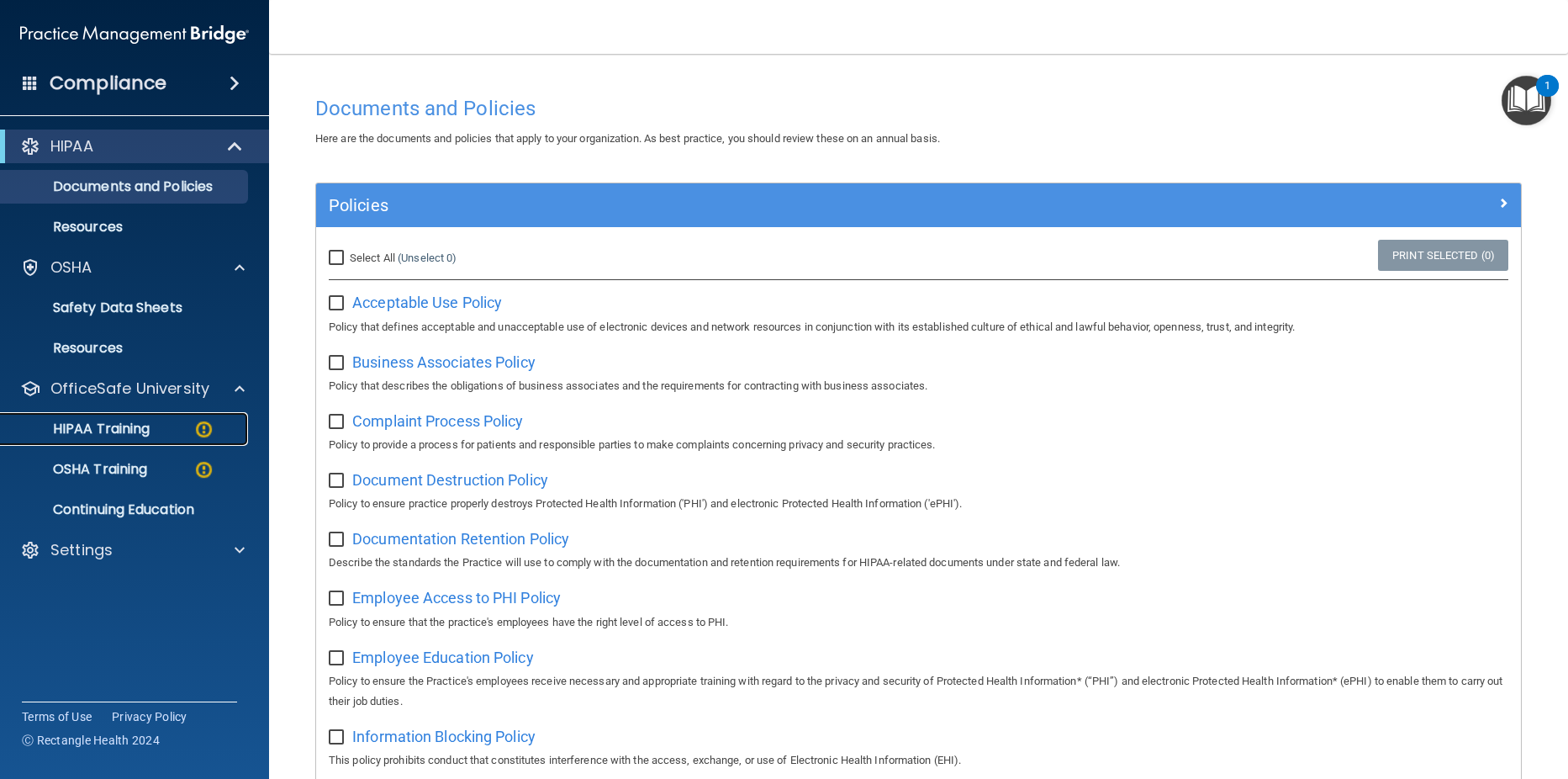
click at [134, 430] on p "HIPAA Training" at bounding box center [81, 429] width 139 height 16
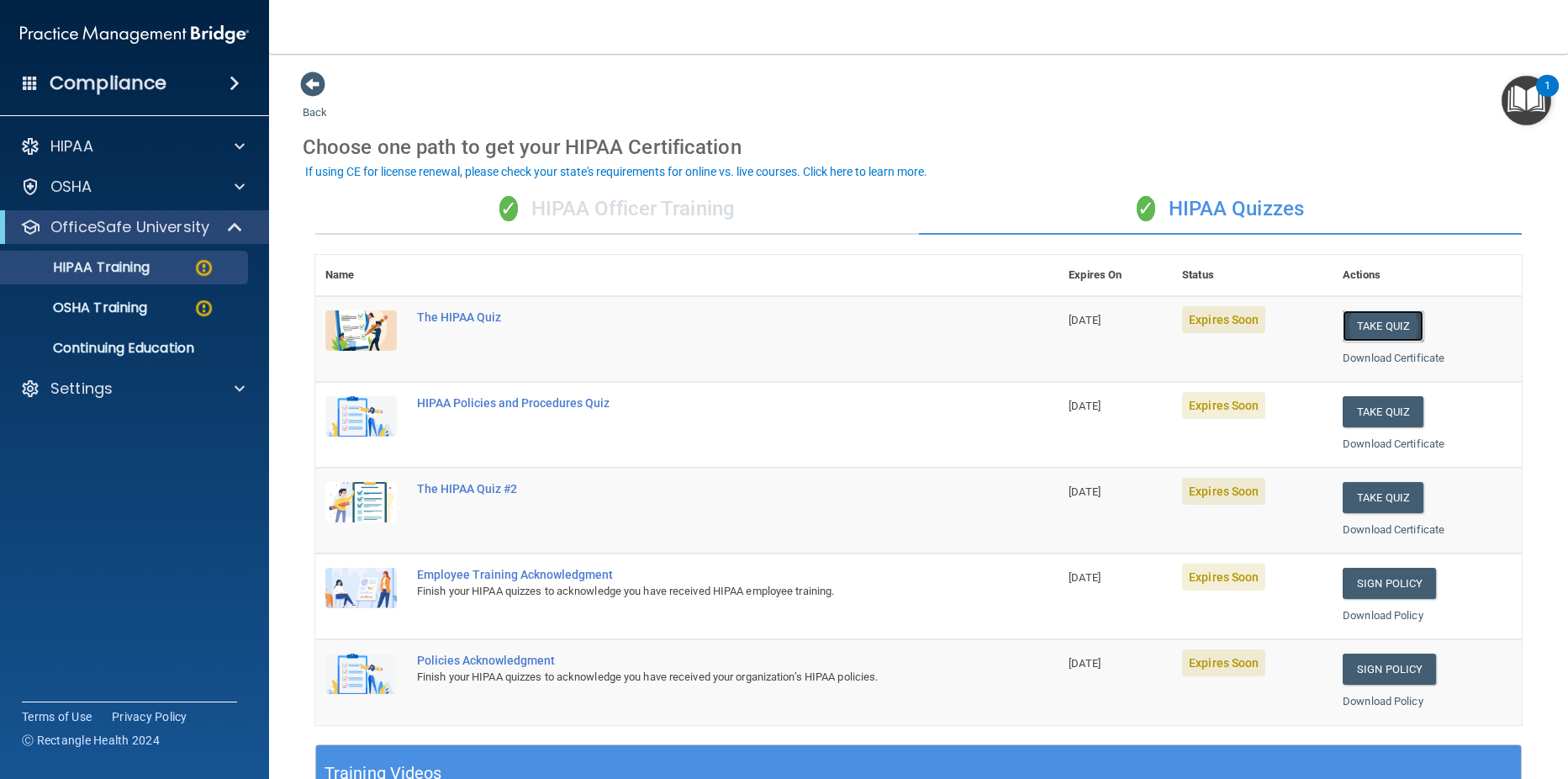
click at [1357, 326] on button "Take Quiz" at bounding box center [1383, 326] width 81 height 31
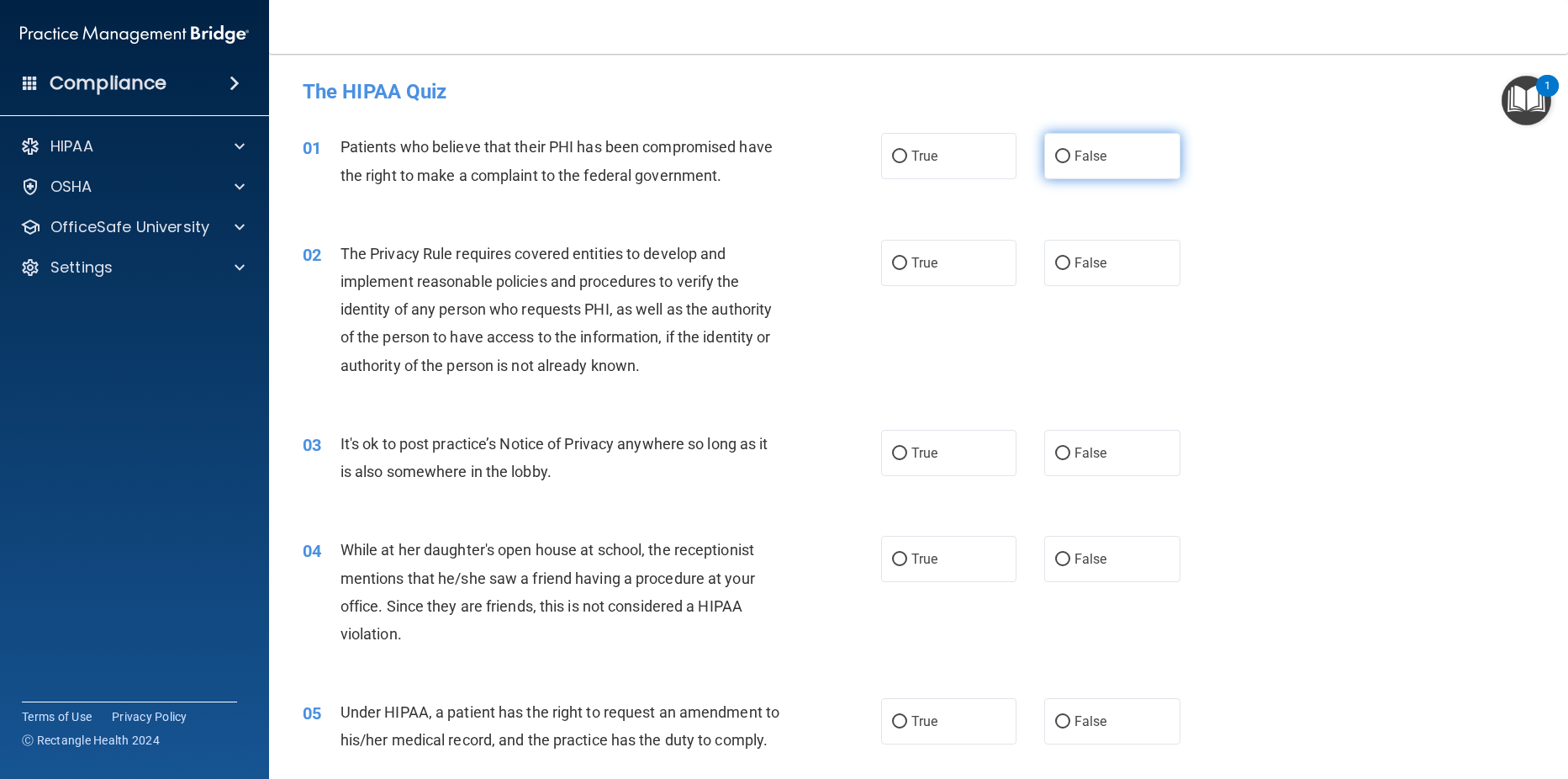
click at [1056, 159] on input "False" at bounding box center [1062, 157] width 16 height 13
radio input "true"
click at [1057, 268] on input "False" at bounding box center [1062, 264] width 16 height 13
radio input "true"
click at [897, 449] on input "True" at bounding box center [899, 454] width 16 height 13
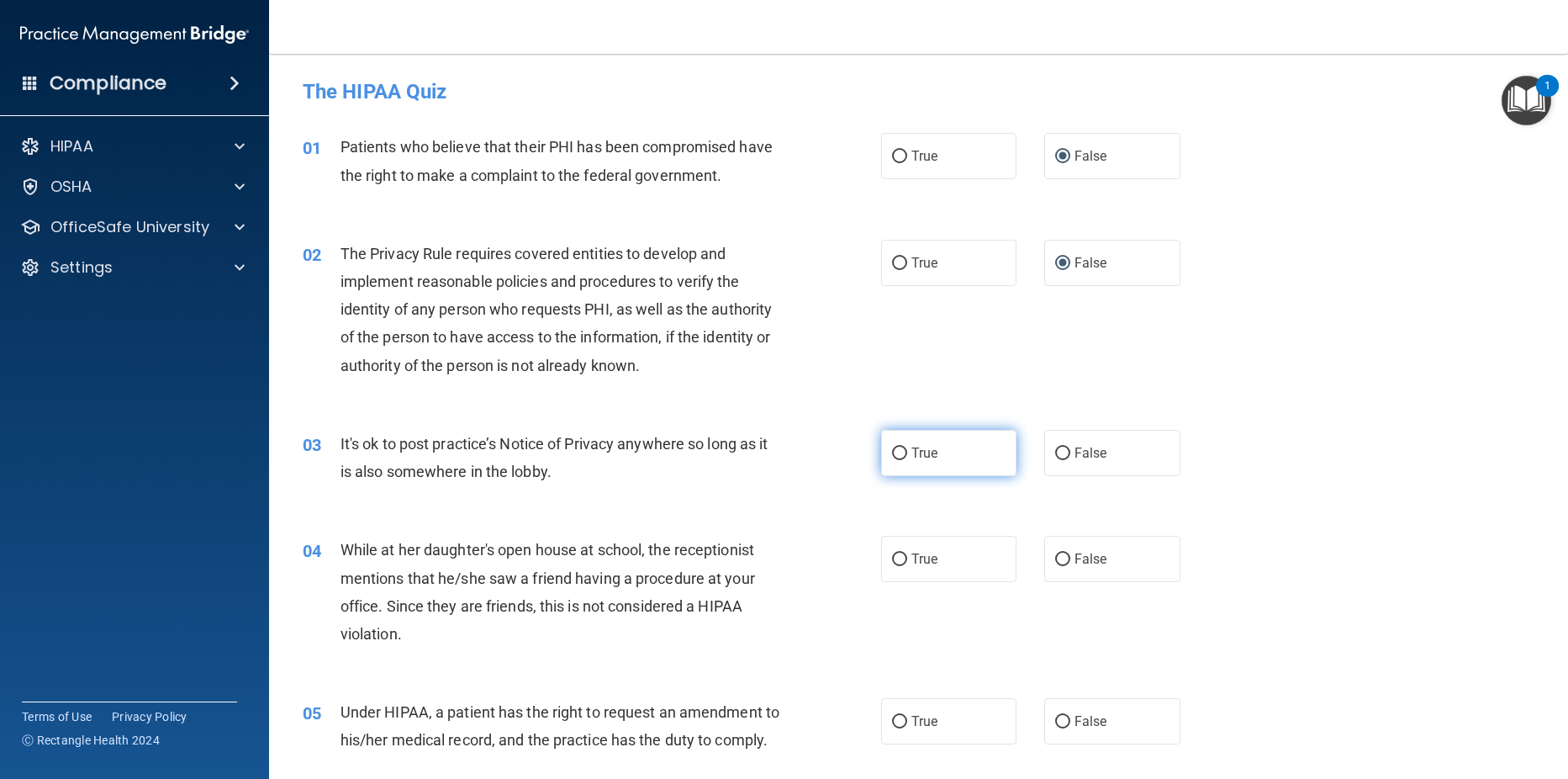
radio input "true"
click at [1056, 557] on input "False" at bounding box center [1062, 560] width 16 height 13
radio input "true"
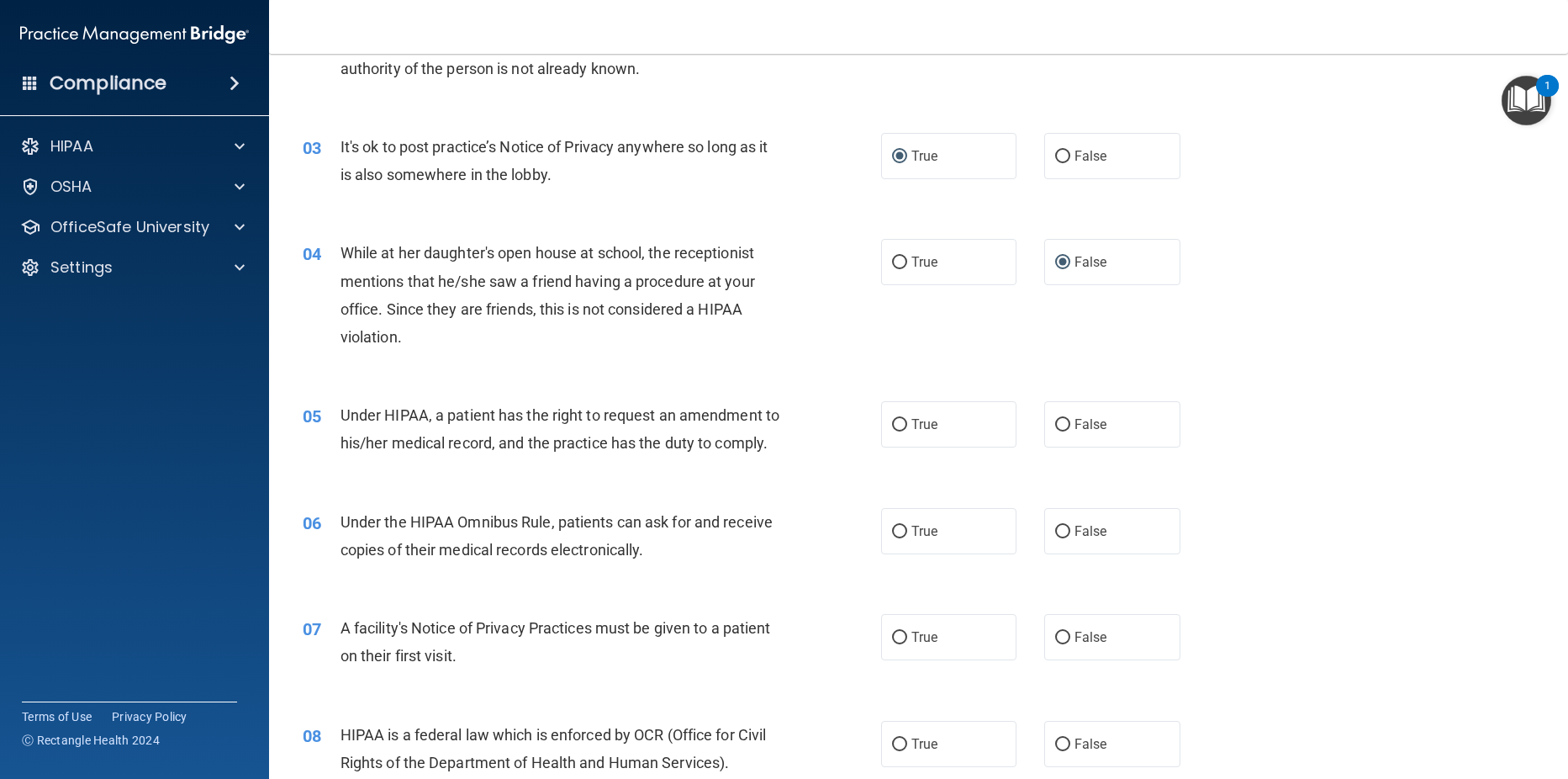
scroll to position [302, 0]
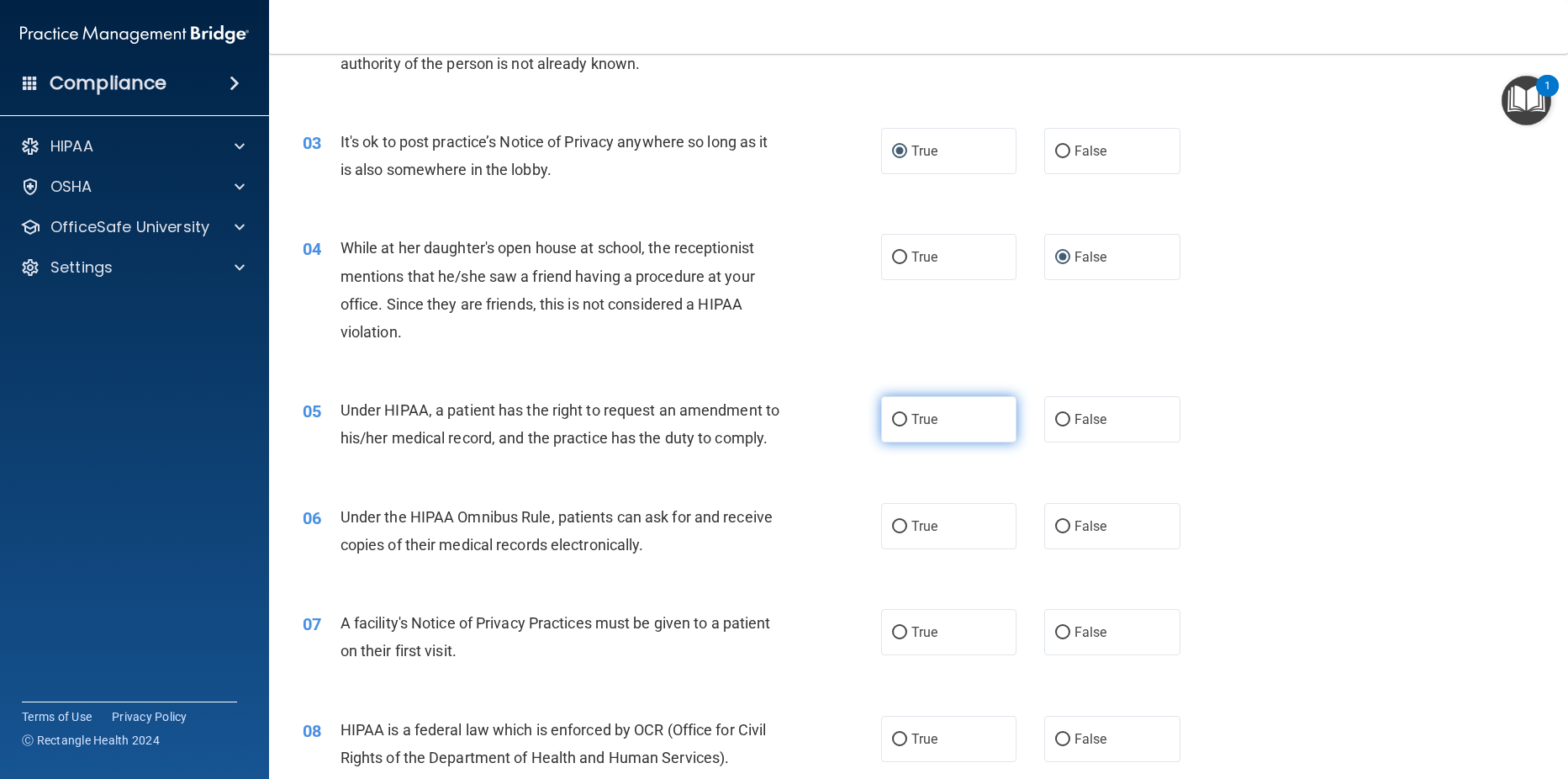
click at [892, 417] on input "True" at bounding box center [899, 420] width 16 height 13
radio input "true"
click at [892, 534] on input "True" at bounding box center [899, 527] width 16 height 13
radio input "true"
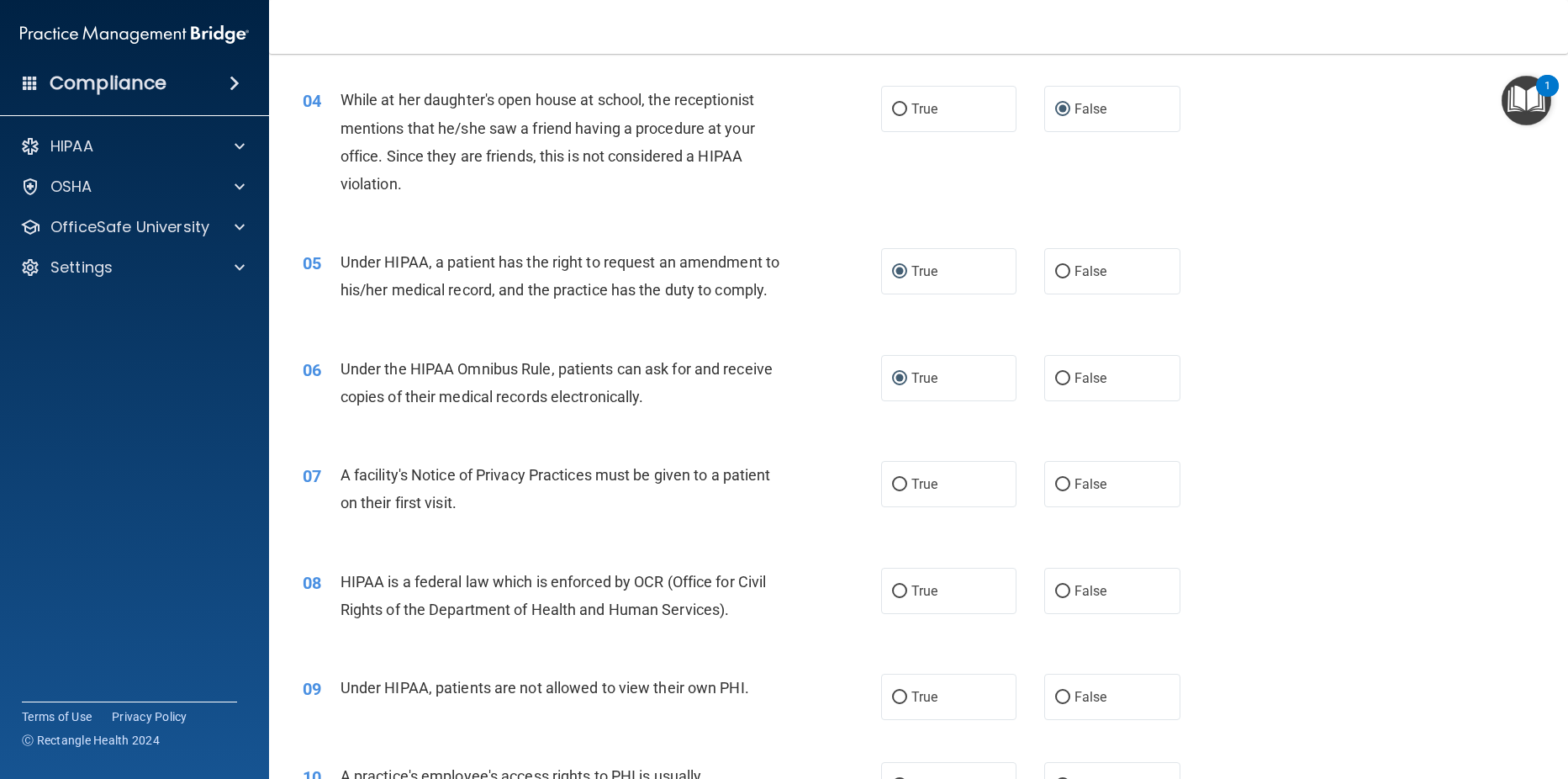
scroll to position [692, 0]
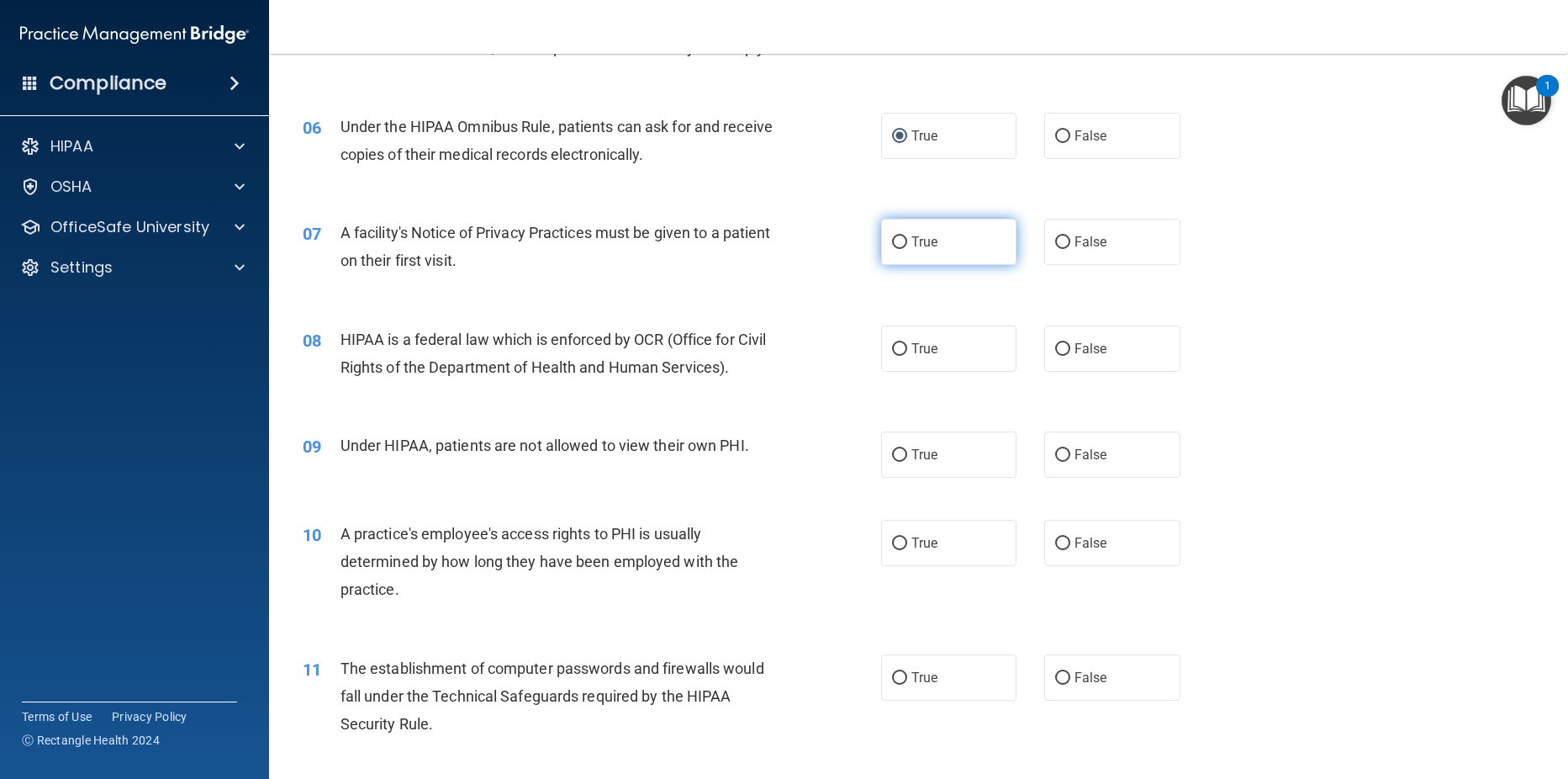
click at [897, 249] on input "True" at bounding box center [899, 243] width 16 height 13
radio input "true"
click at [1057, 369] on label "False" at bounding box center [1112, 349] width 136 height 47
drag, startPoint x: 1057, startPoint y: 369, endPoint x: 1055, endPoint y: 483, distance: 114.0
click at [1055, 462] on input "False" at bounding box center [1062, 456] width 16 height 13
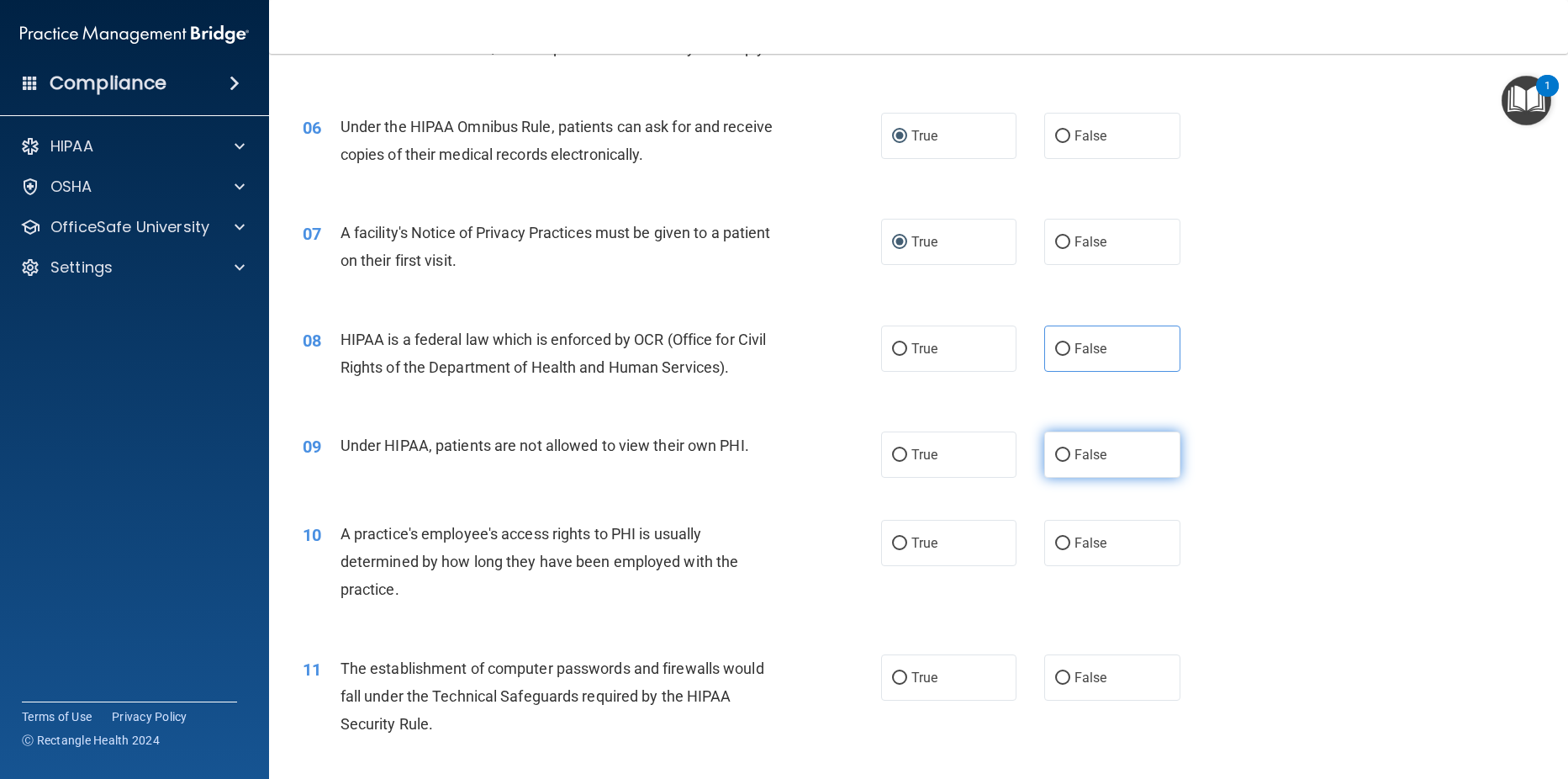
radio input "true"
click at [892, 550] on input "True" at bounding box center [899, 544] width 16 height 13
radio input "true"
click at [1055, 685] on input "False" at bounding box center [1062, 678] width 16 height 13
radio input "true"
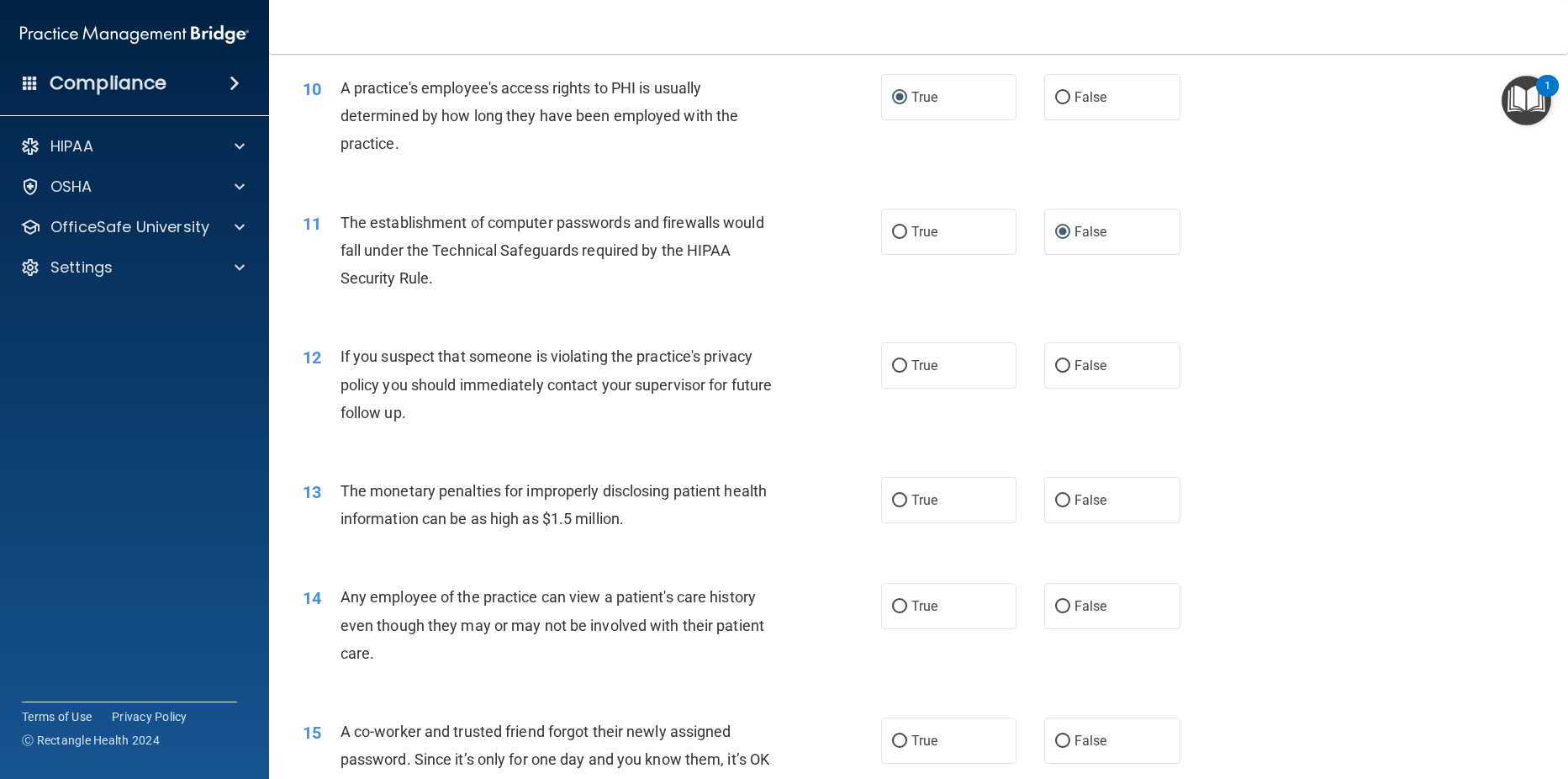
scroll to position [1152, 0]
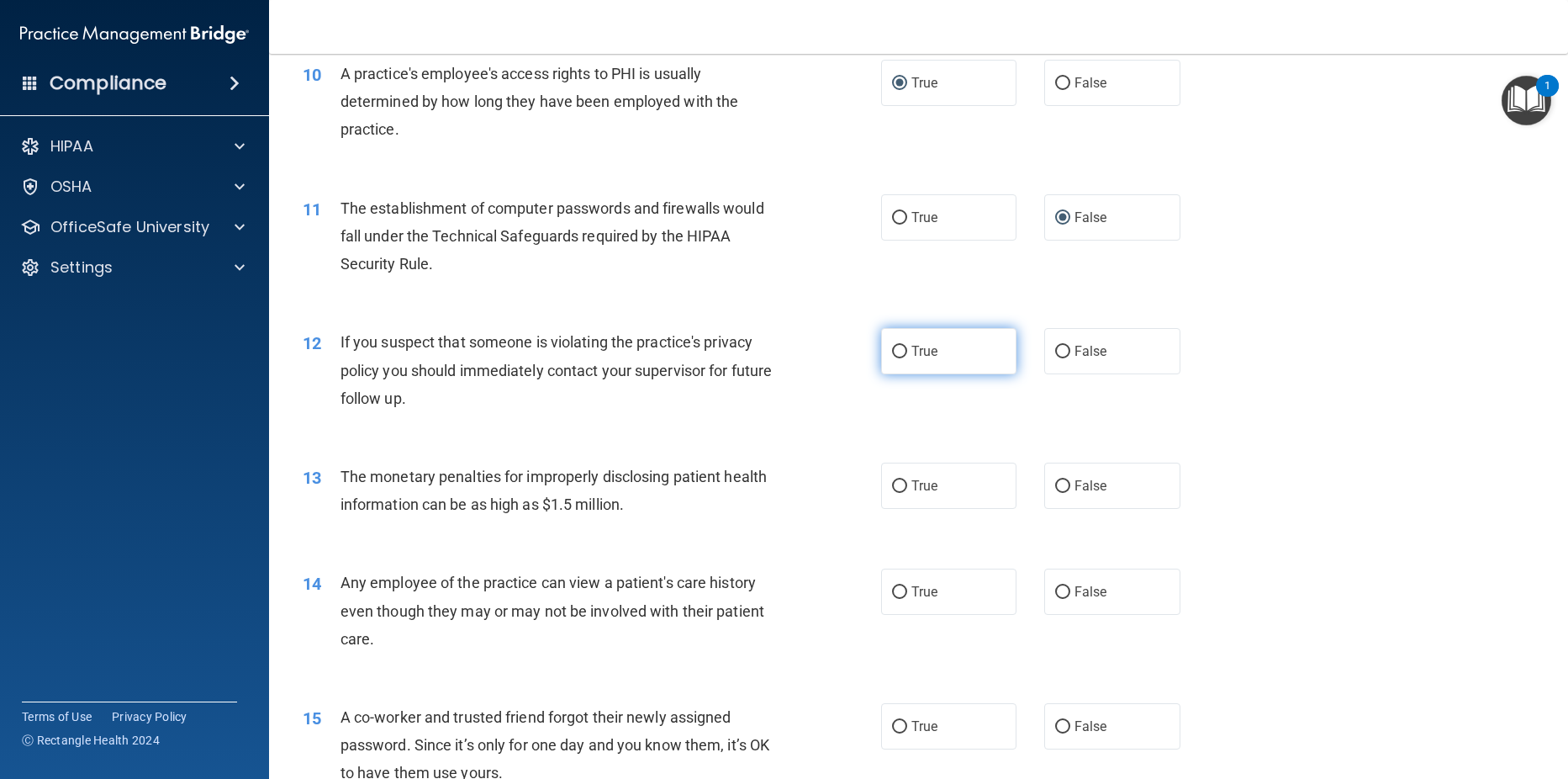
click at [897, 359] on input "True" at bounding box center [899, 352] width 16 height 13
radio input "true"
click at [1055, 493] on input "False" at bounding box center [1062, 487] width 16 height 13
radio input "true"
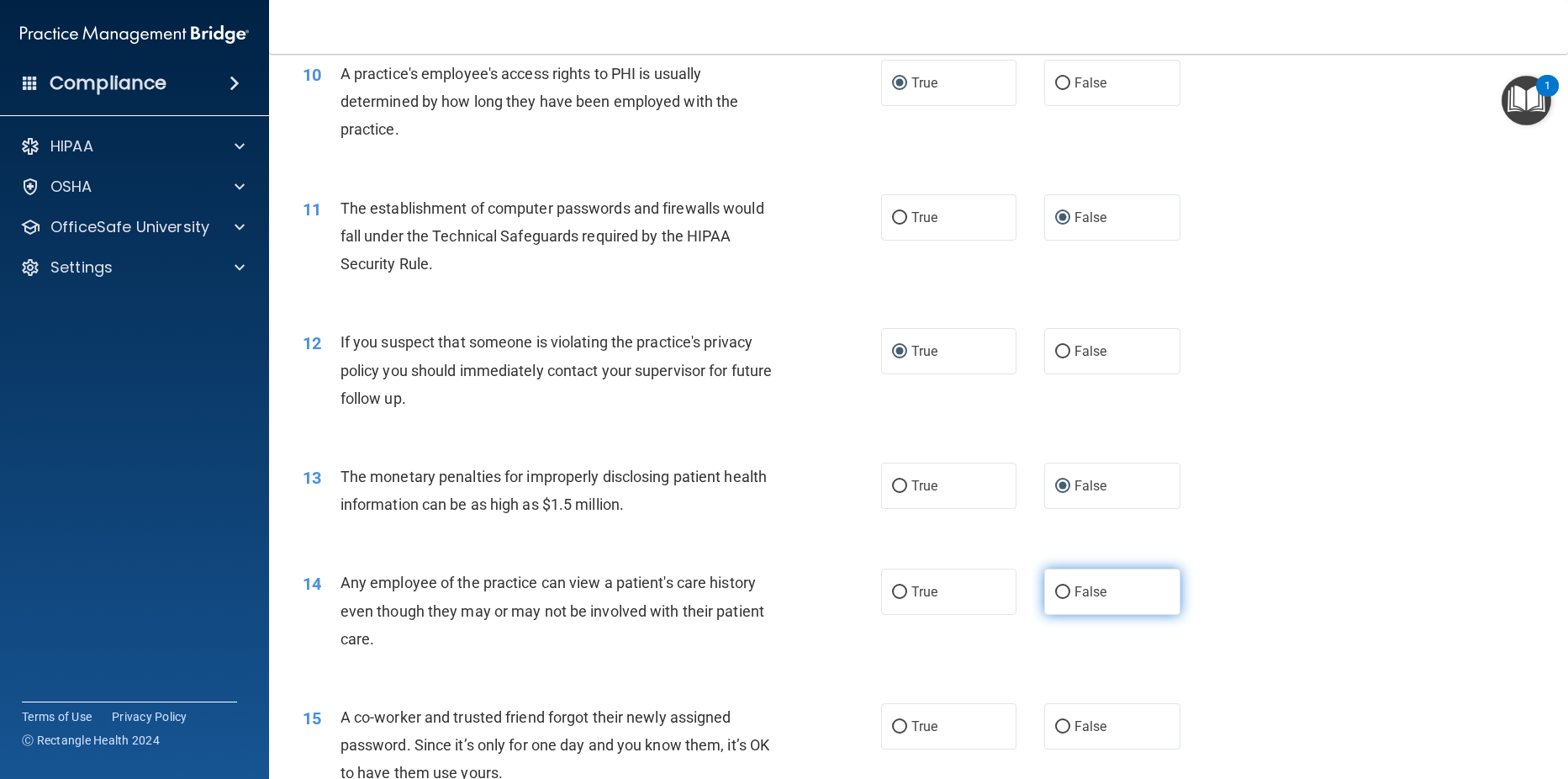
click at [1055, 599] on input "False" at bounding box center [1062, 593] width 16 height 13
radio input "true"
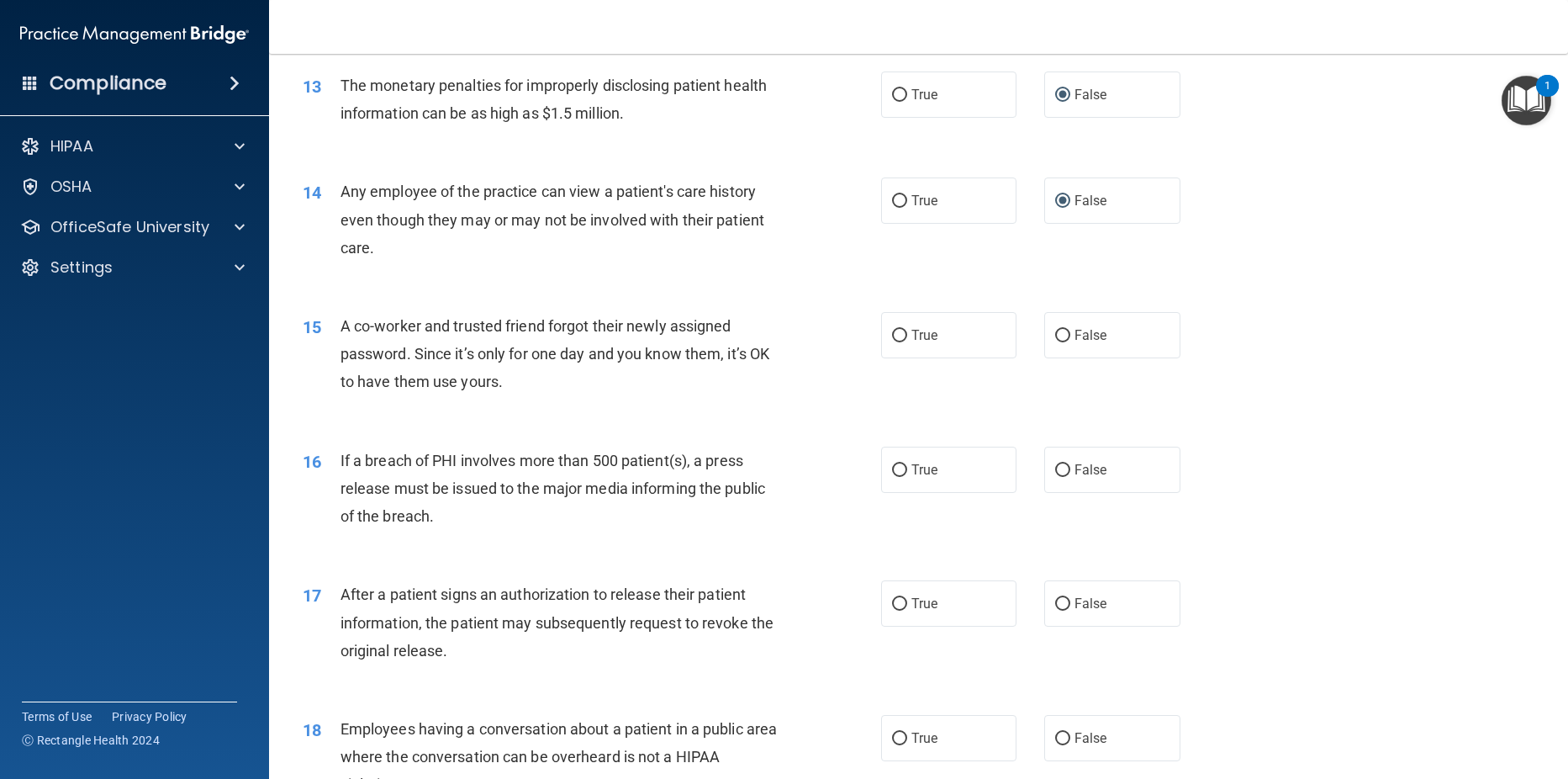
scroll to position [1568, 0]
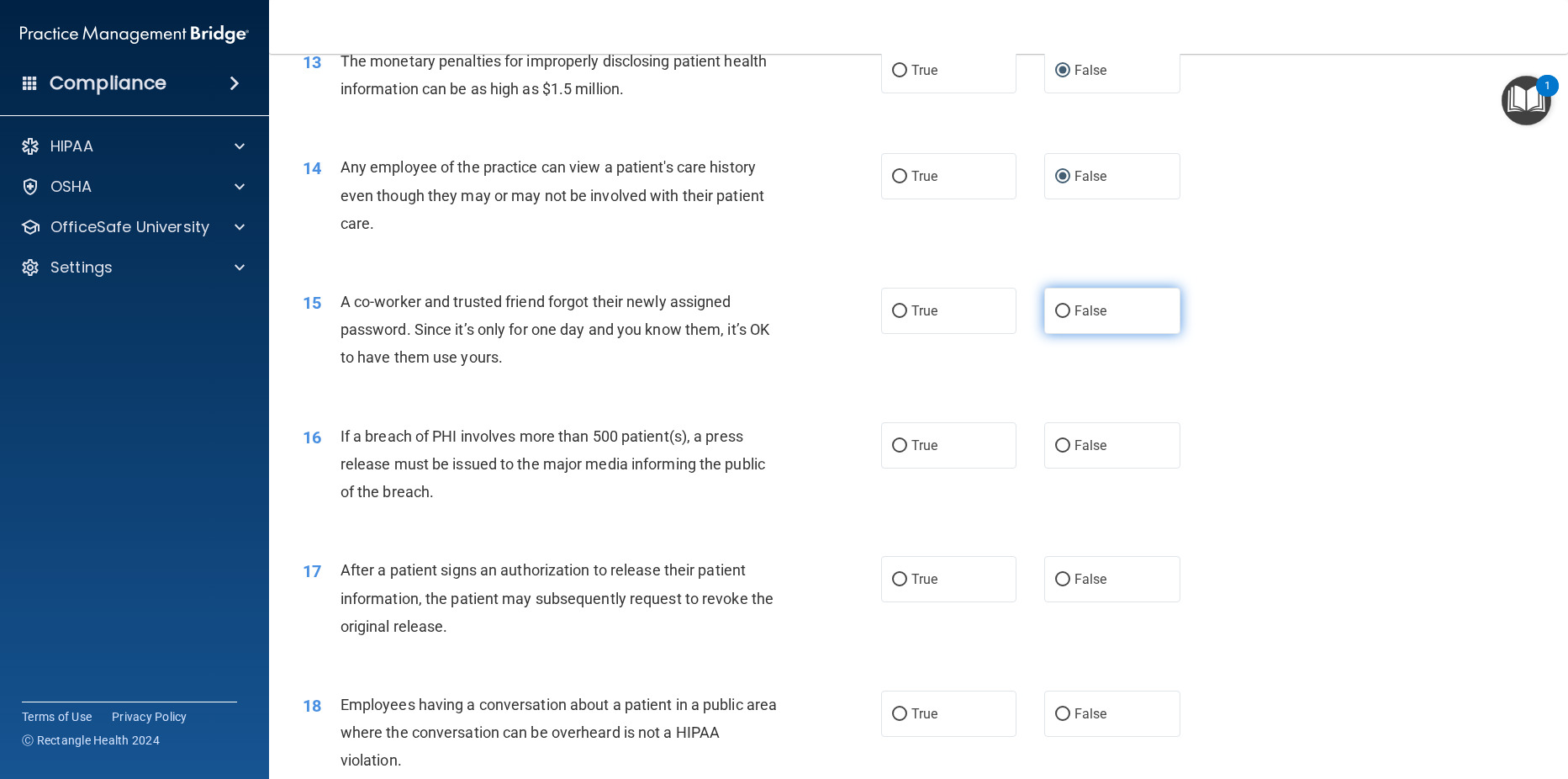
click at [1055, 318] on input "False" at bounding box center [1062, 312] width 16 height 13
radio input "true"
click at [1057, 452] on input "False" at bounding box center [1062, 447] width 16 height 13
radio input "true"
click at [892, 587] on input "True" at bounding box center [899, 580] width 16 height 13
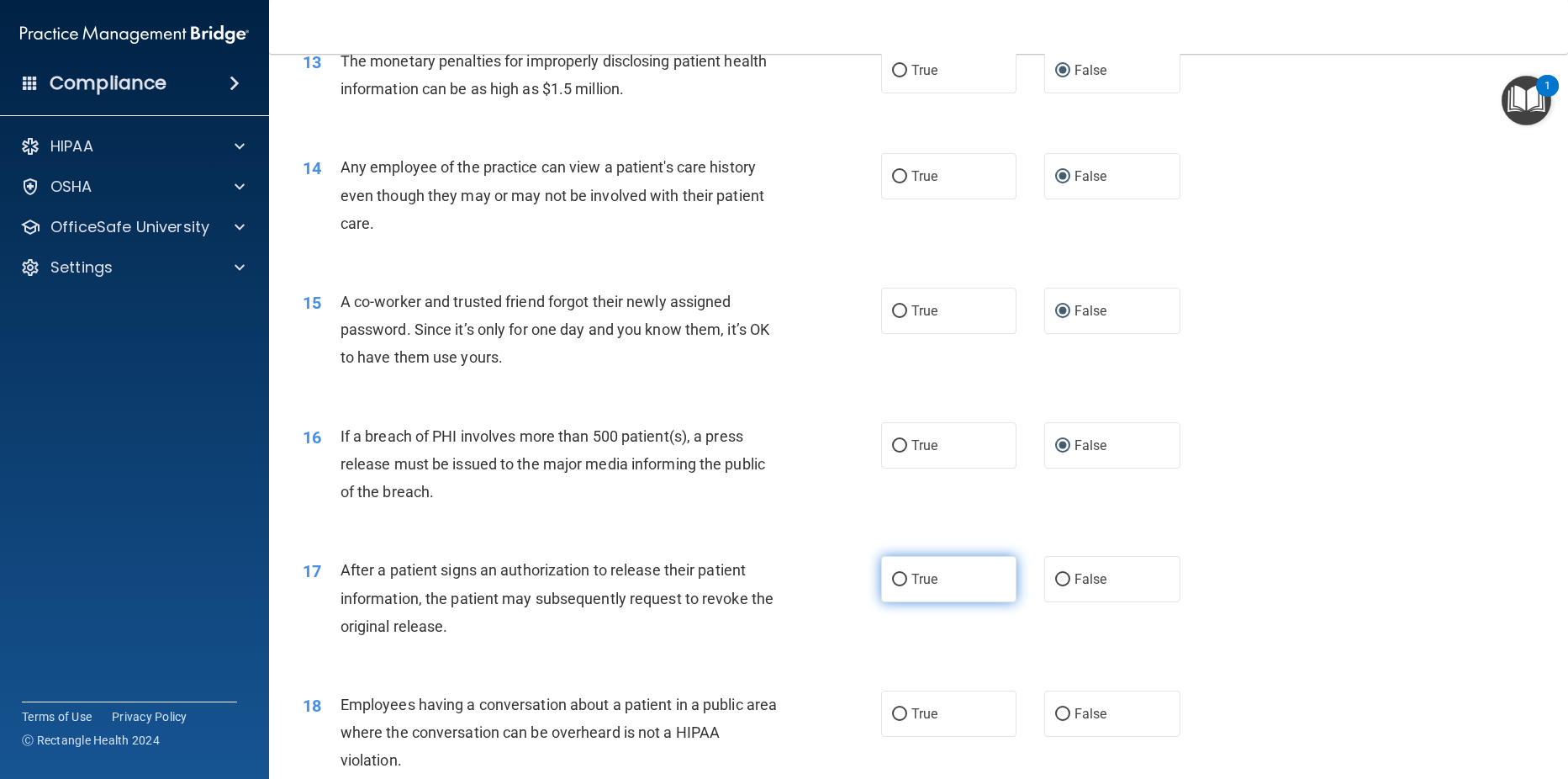
radio input "true"
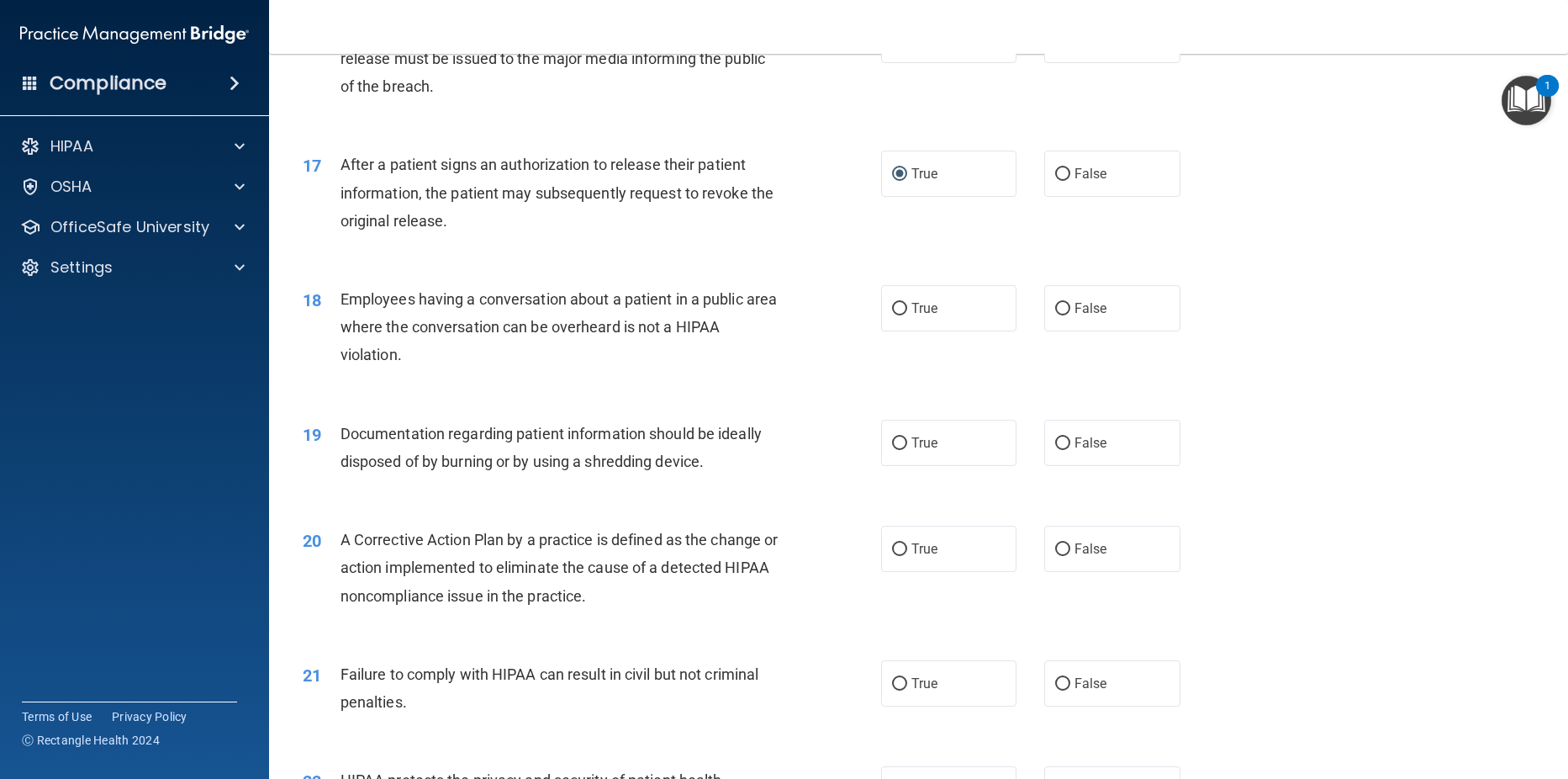
scroll to position [2052, 0]
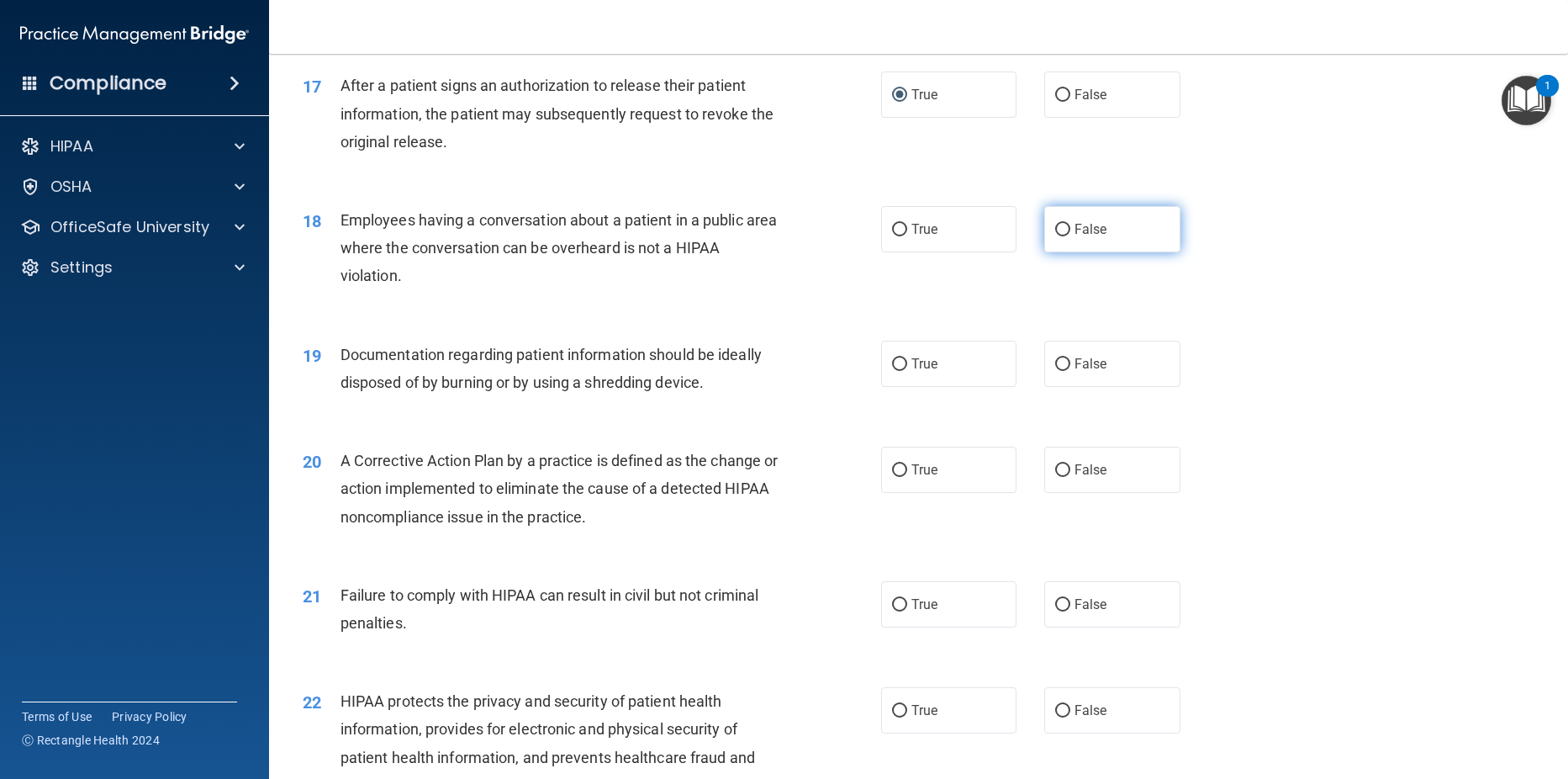
click at [1055, 236] on input "False" at bounding box center [1062, 230] width 16 height 13
radio input "true"
click at [892, 371] on input "True" at bounding box center [899, 365] width 16 height 13
radio input "true"
click at [897, 477] on input "True" at bounding box center [899, 471] width 16 height 13
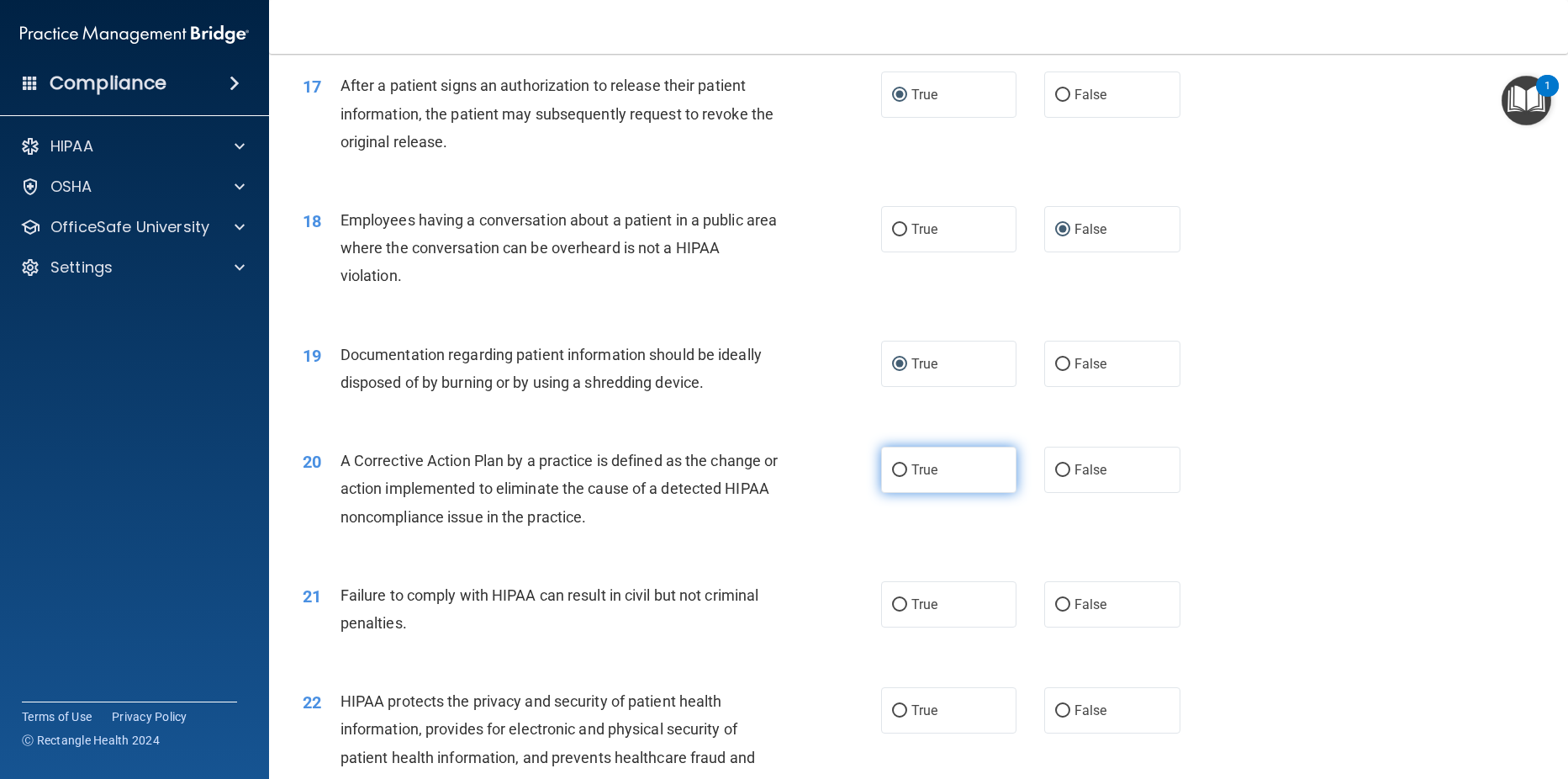
radio input "true"
click at [897, 611] on input "True" at bounding box center [899, 605] width 16 height 13
radio input "true"
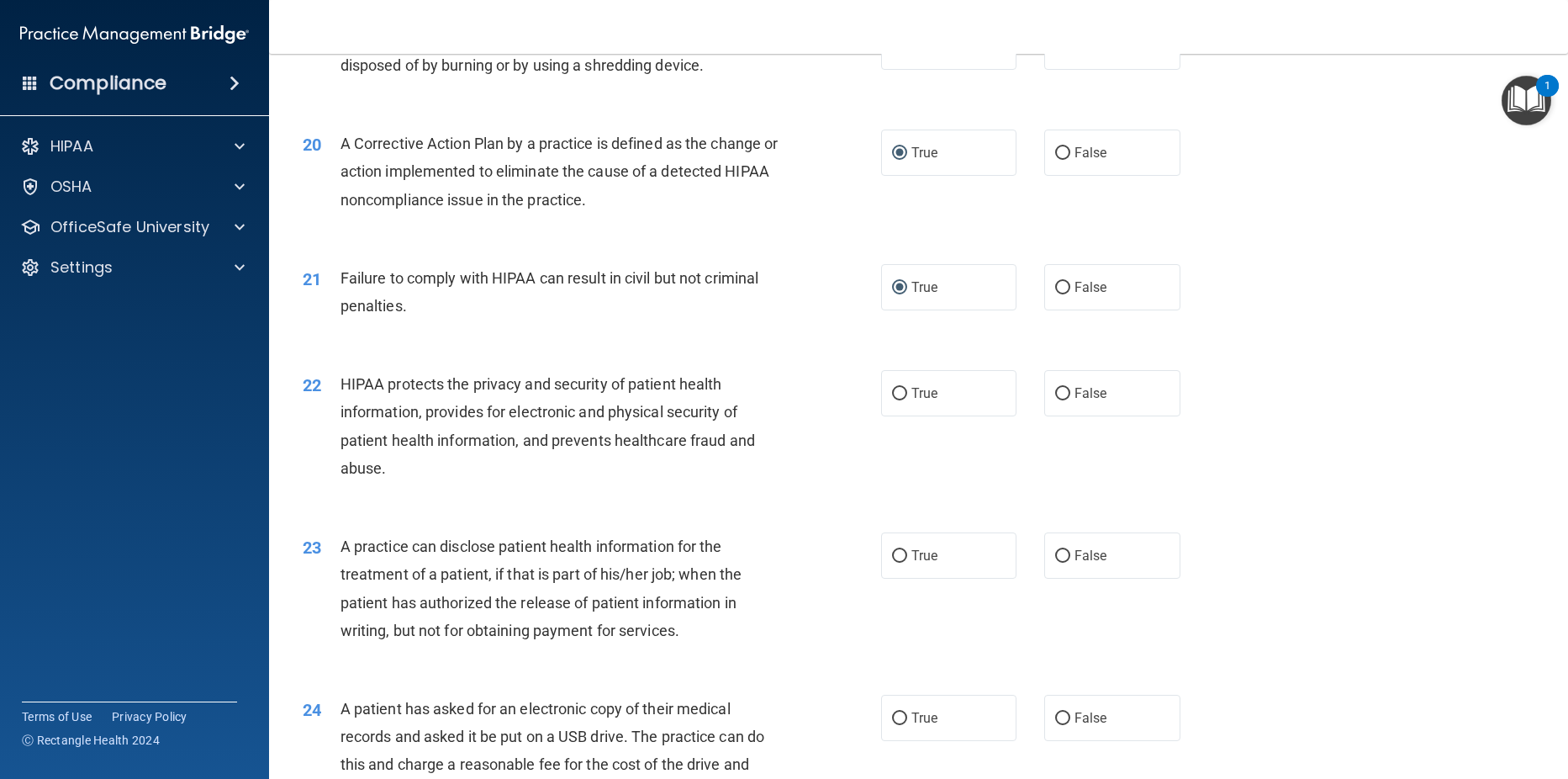
scroll to position [3315, 0]
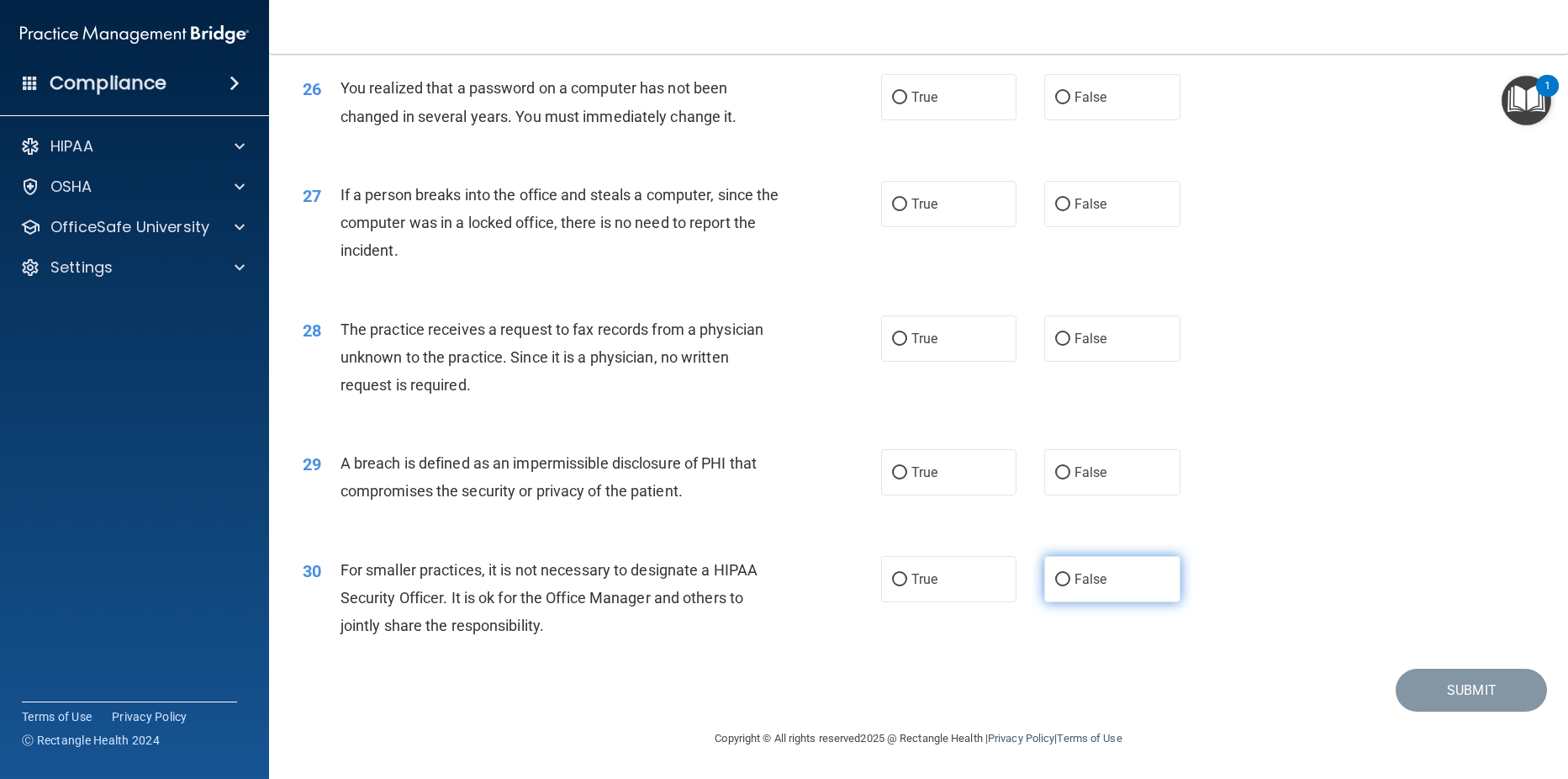
click at [1055, 577] on input "False" at bounding box center [1062, 580] width 16 height 13
radio input "true"
click at [899, 471] on input "True" at bounding box center [899, 473] width 16 height 13
radio input "true"
click at [892, 333] on input "True" at bounding box center [899, 340] width 16 height 13
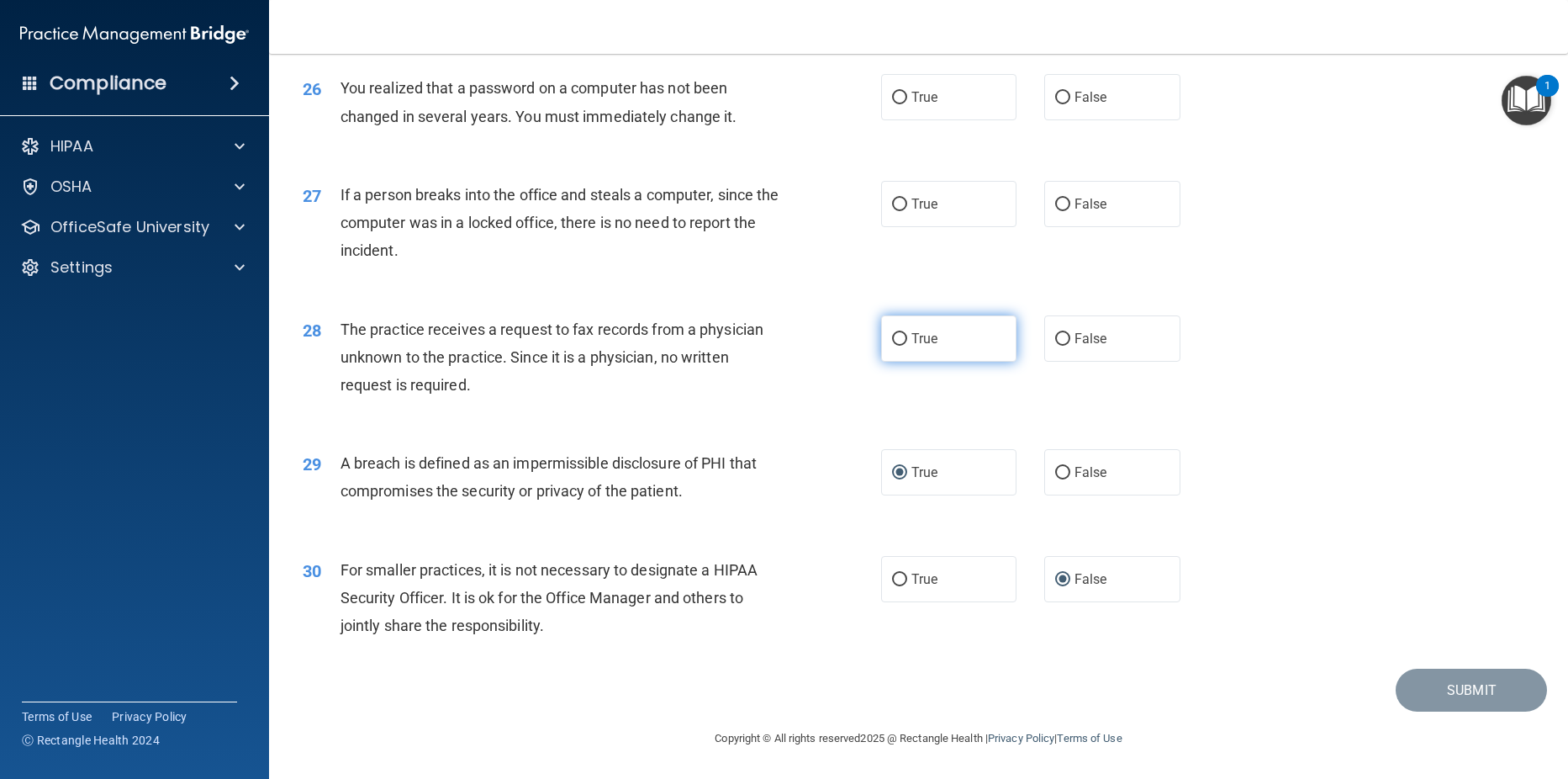
radio input "true"
click at [1055, 208] on input "False" at bounding box center [1062, 205] width 16 height 13
radio input "true"
click at [892, 98] on input "True" at bounding box center [899, 98] width 16 height 13
radio input "true"
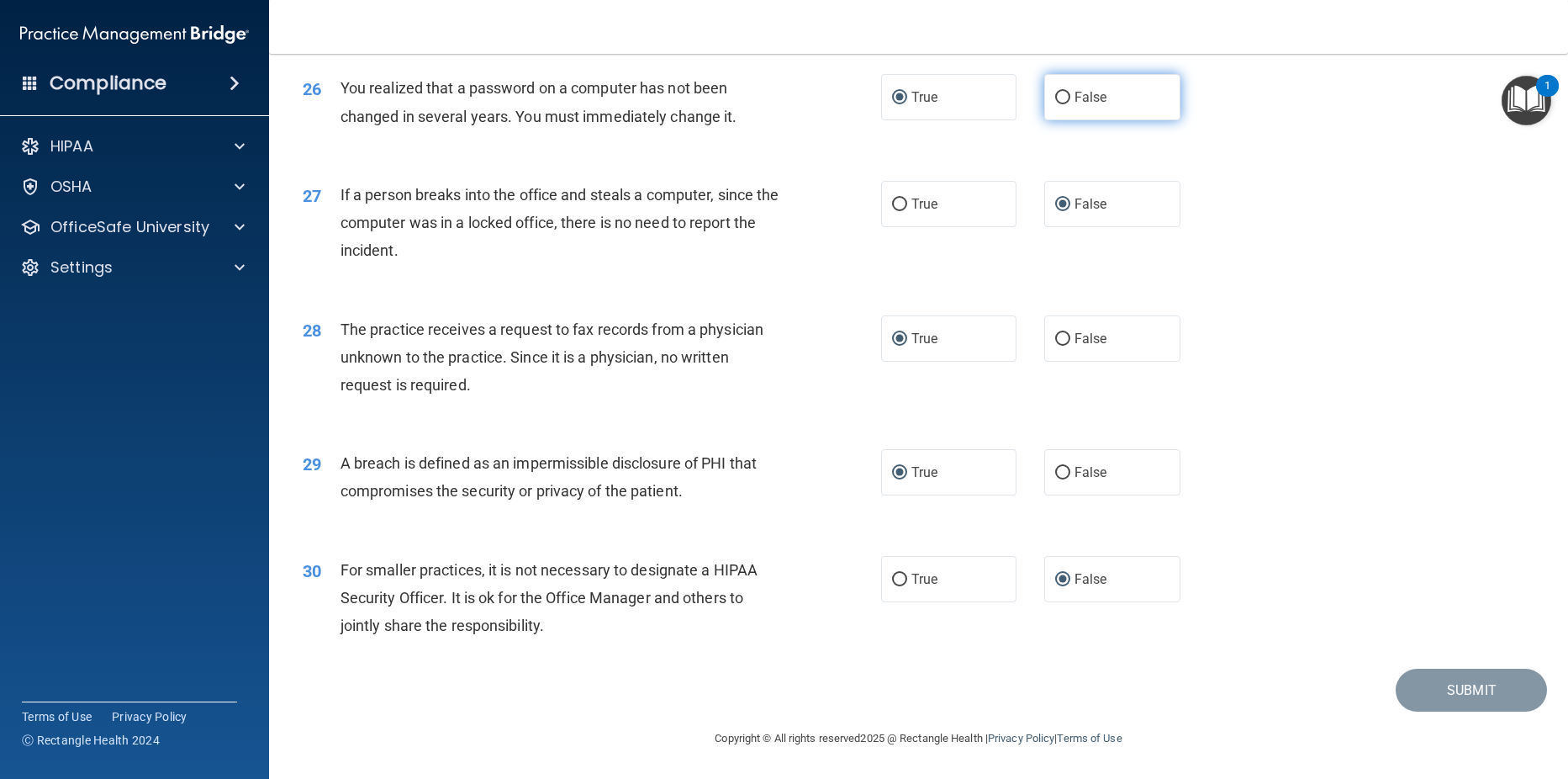
click at [1055, 95] on input "False" at bounding box center [1062, 98] width 16 height 13
radio input "true"
radio input "false"
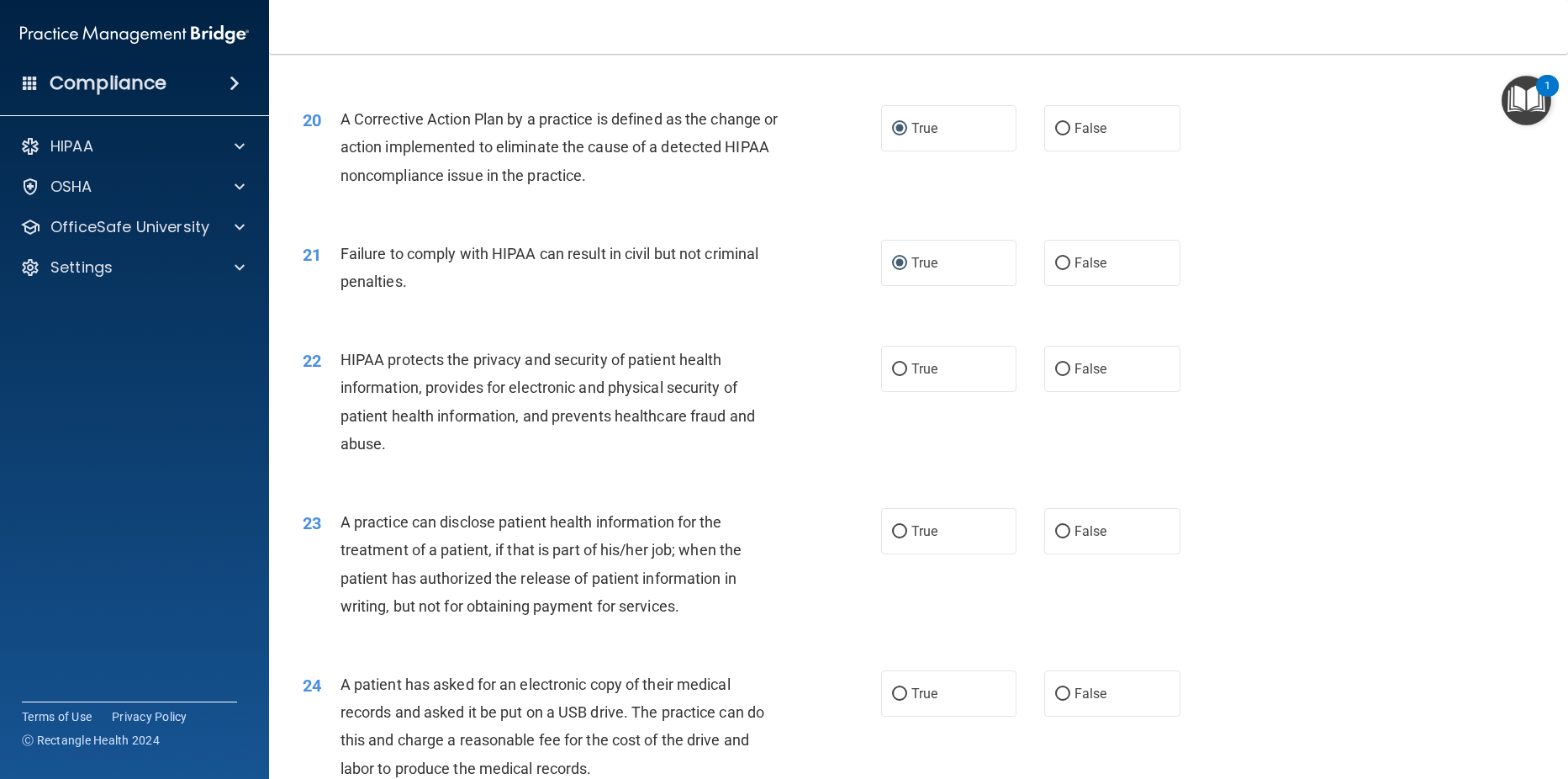
scroll to position [2389, 0]
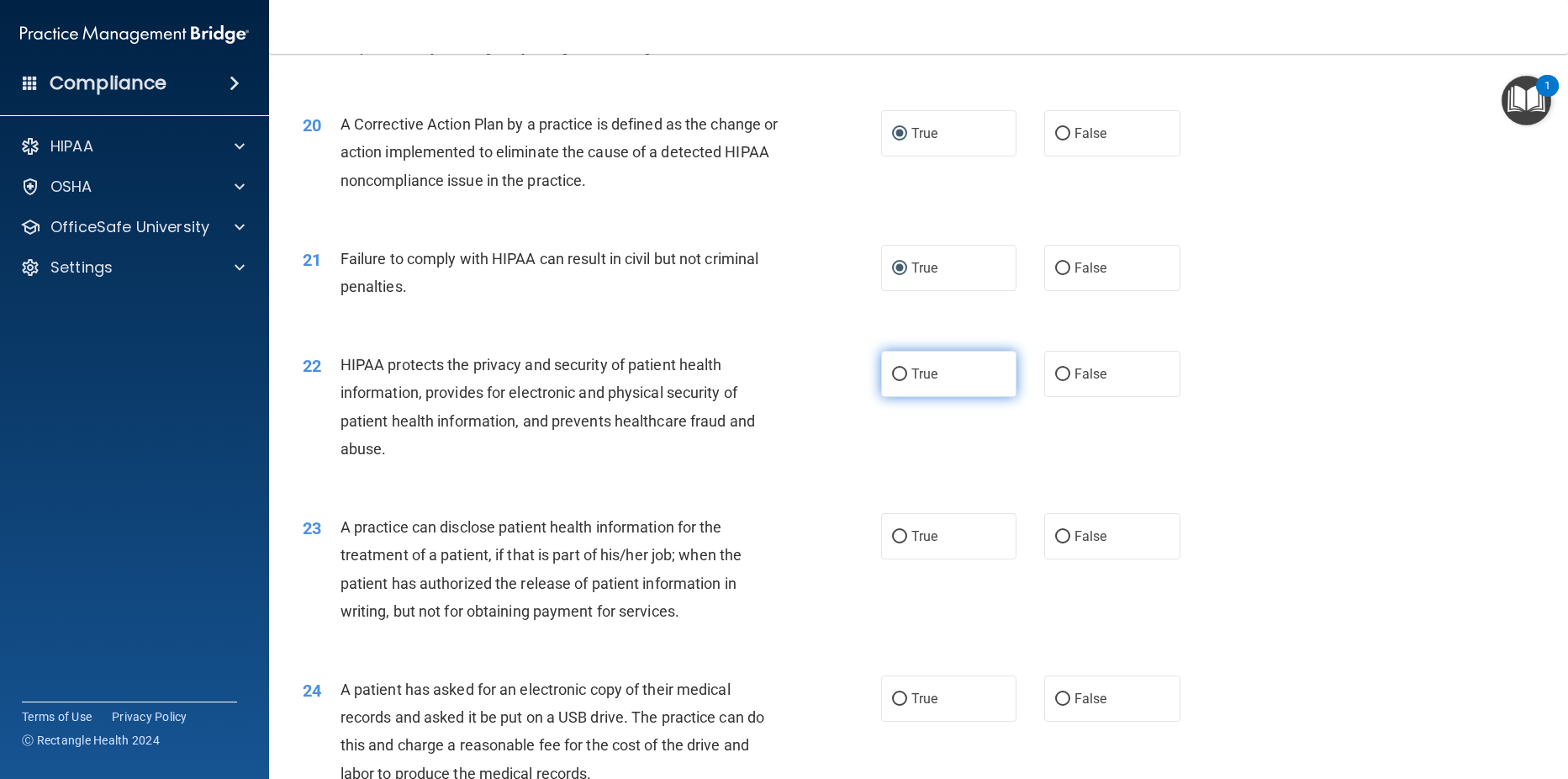
click at [892, 381] on input "True" at bounding box center [899, 375] width 16 height 13
radio input "true"
click at [892, 544] on input "True" at bounding box center [899, 537] width 16 height 13
radio input "true"
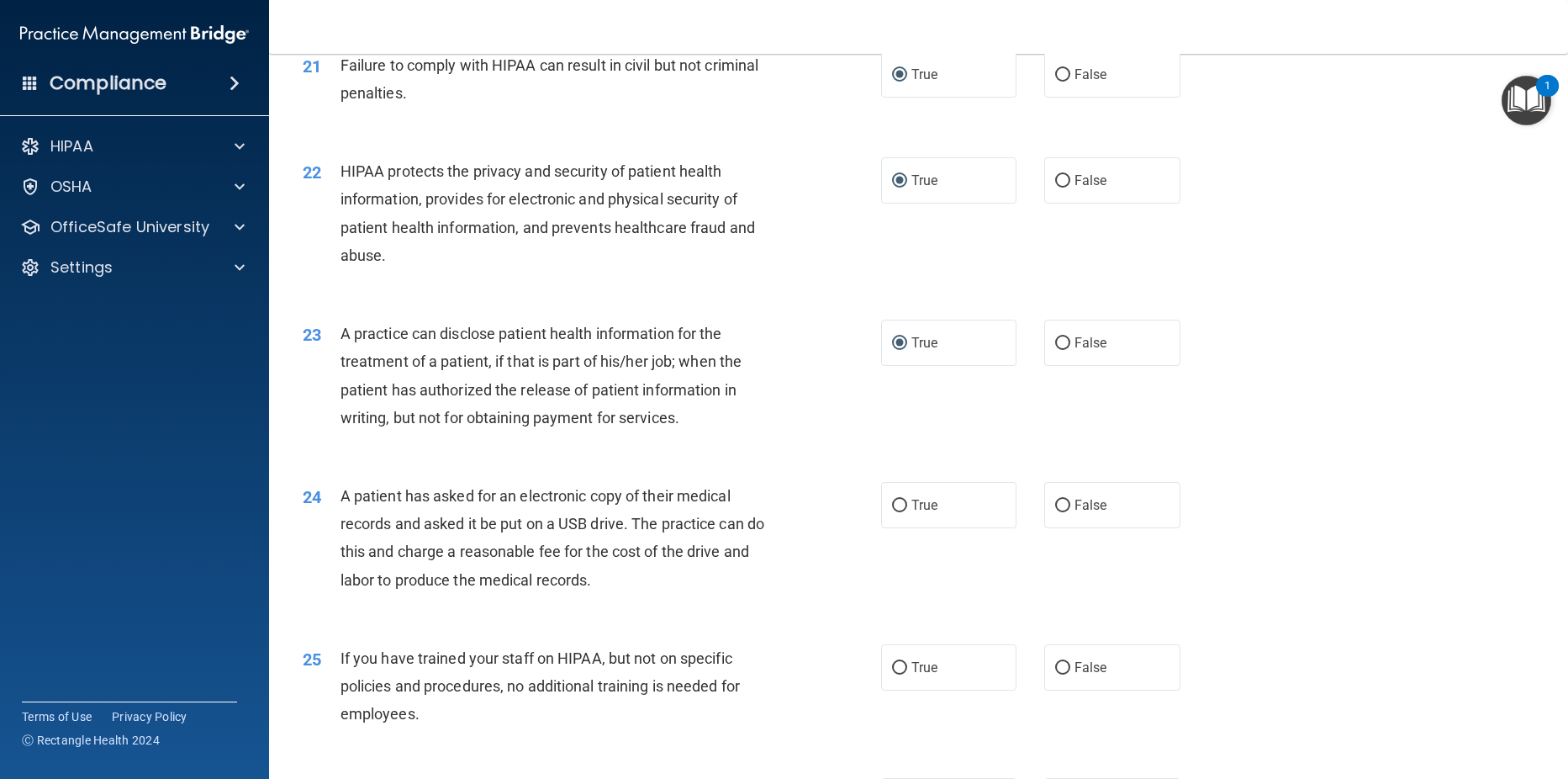
scroll to position [2588, 0]
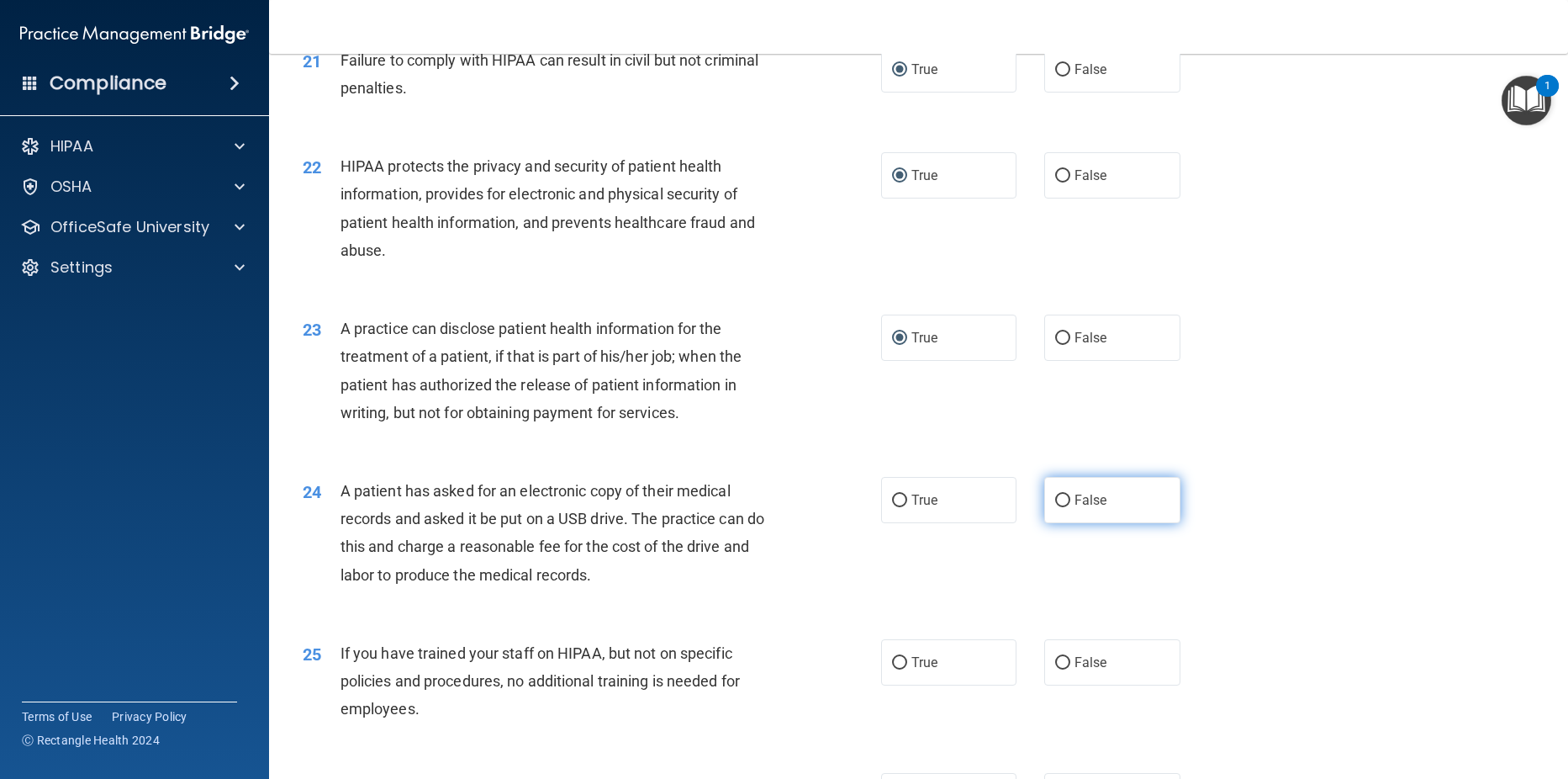
click at [1055, 507] on input "False" at bounding box center [1062, 501] width 16 height 13
radio input "true"
click at [1055, 670] on input "False" at bounding box center [1062, 664] width 16 height 13
radio input "true"
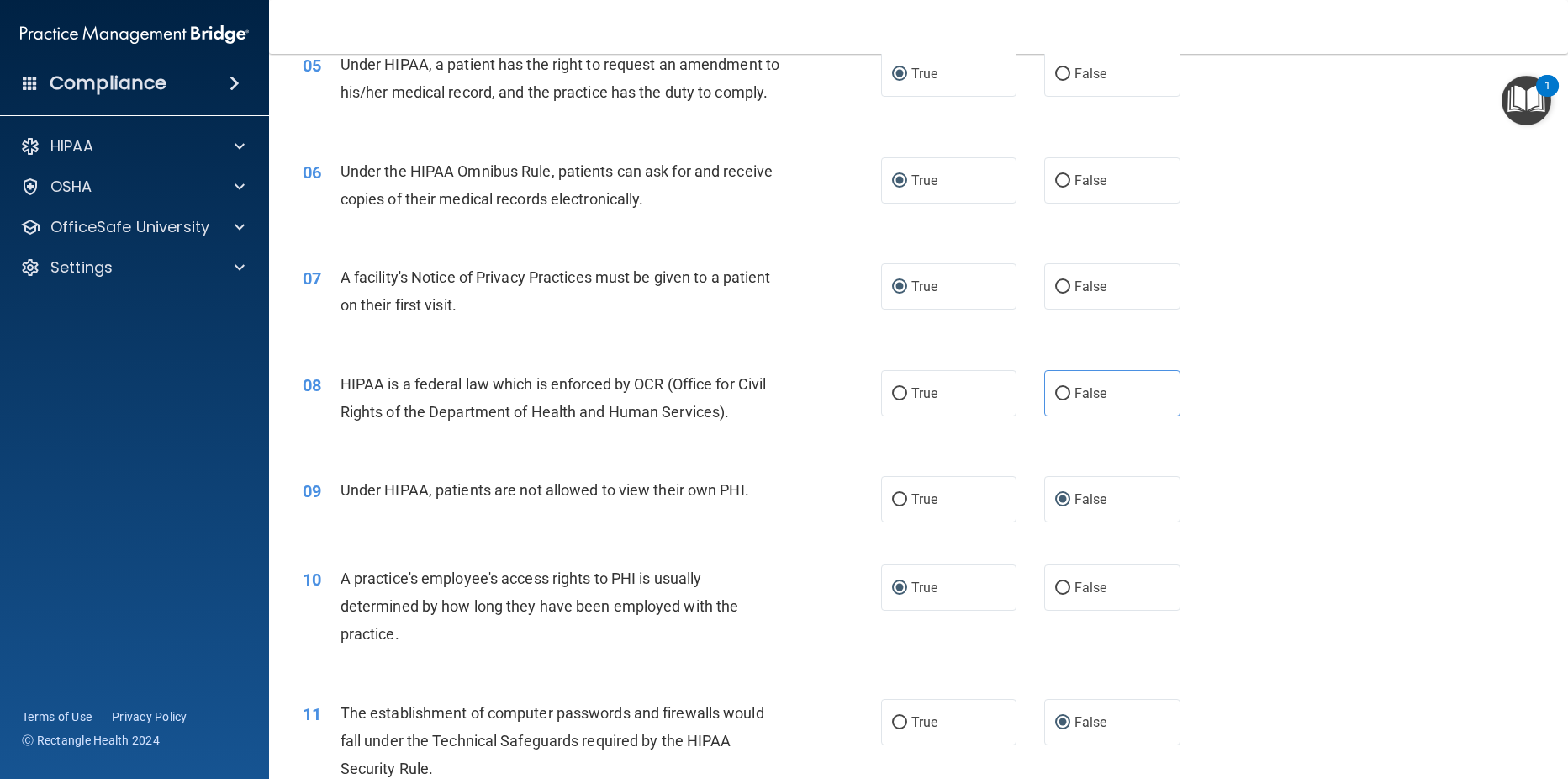
scroll to position [702, 0]
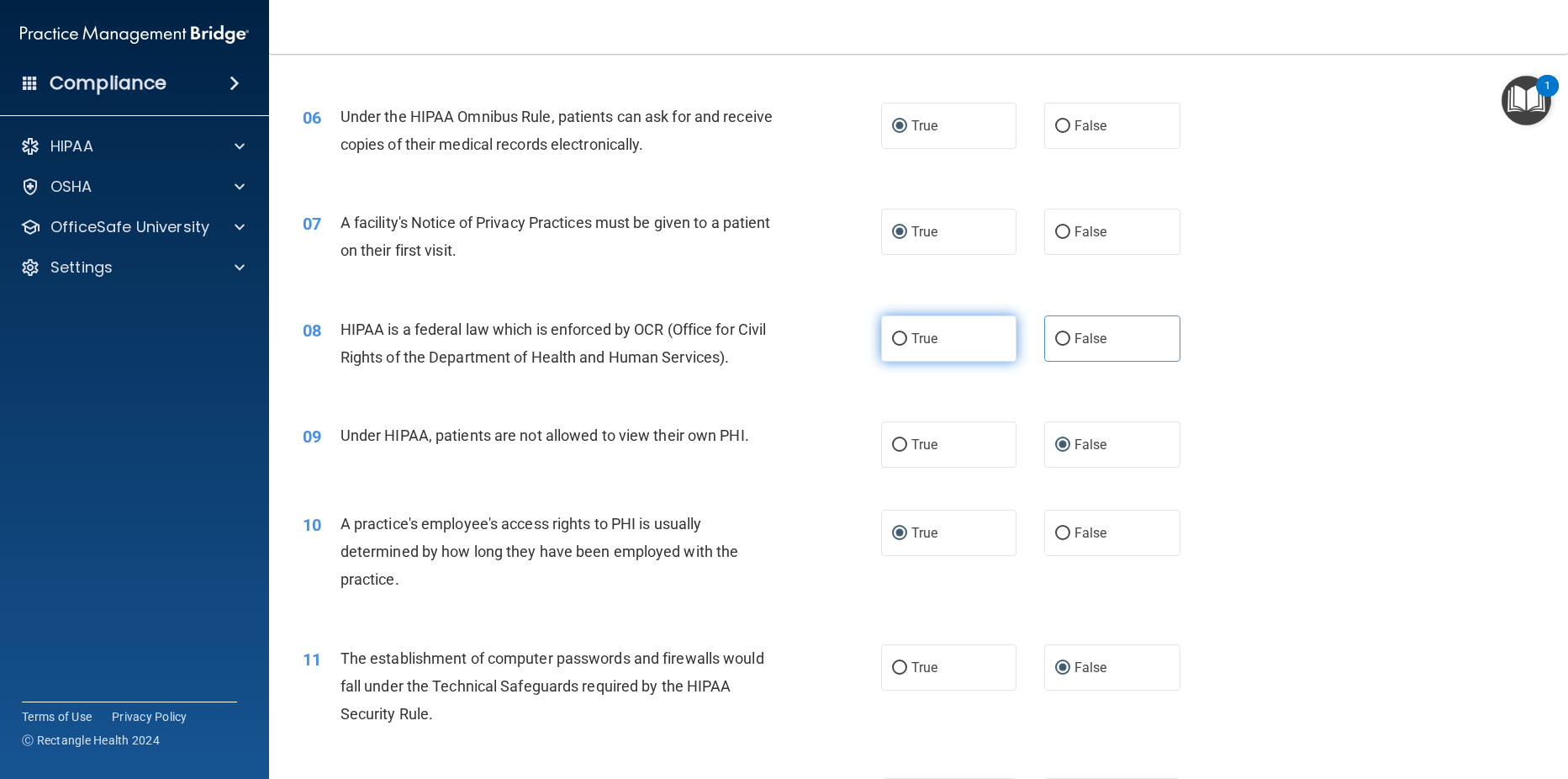
click at [892, 346] on input "True" at bounding box center [899, 340] width 16 height 13
radio input "true"
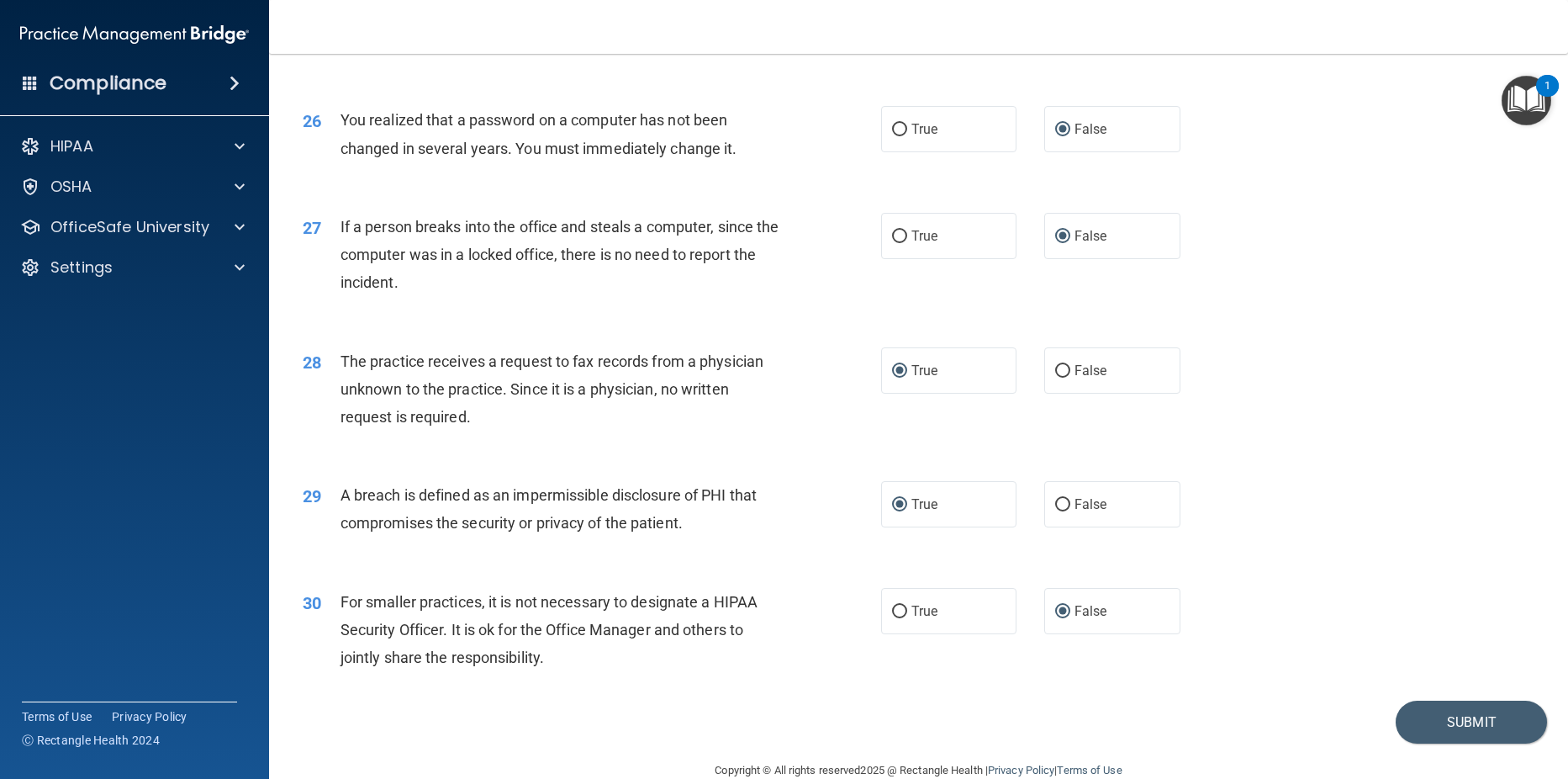
scroll to position [3315, 0]
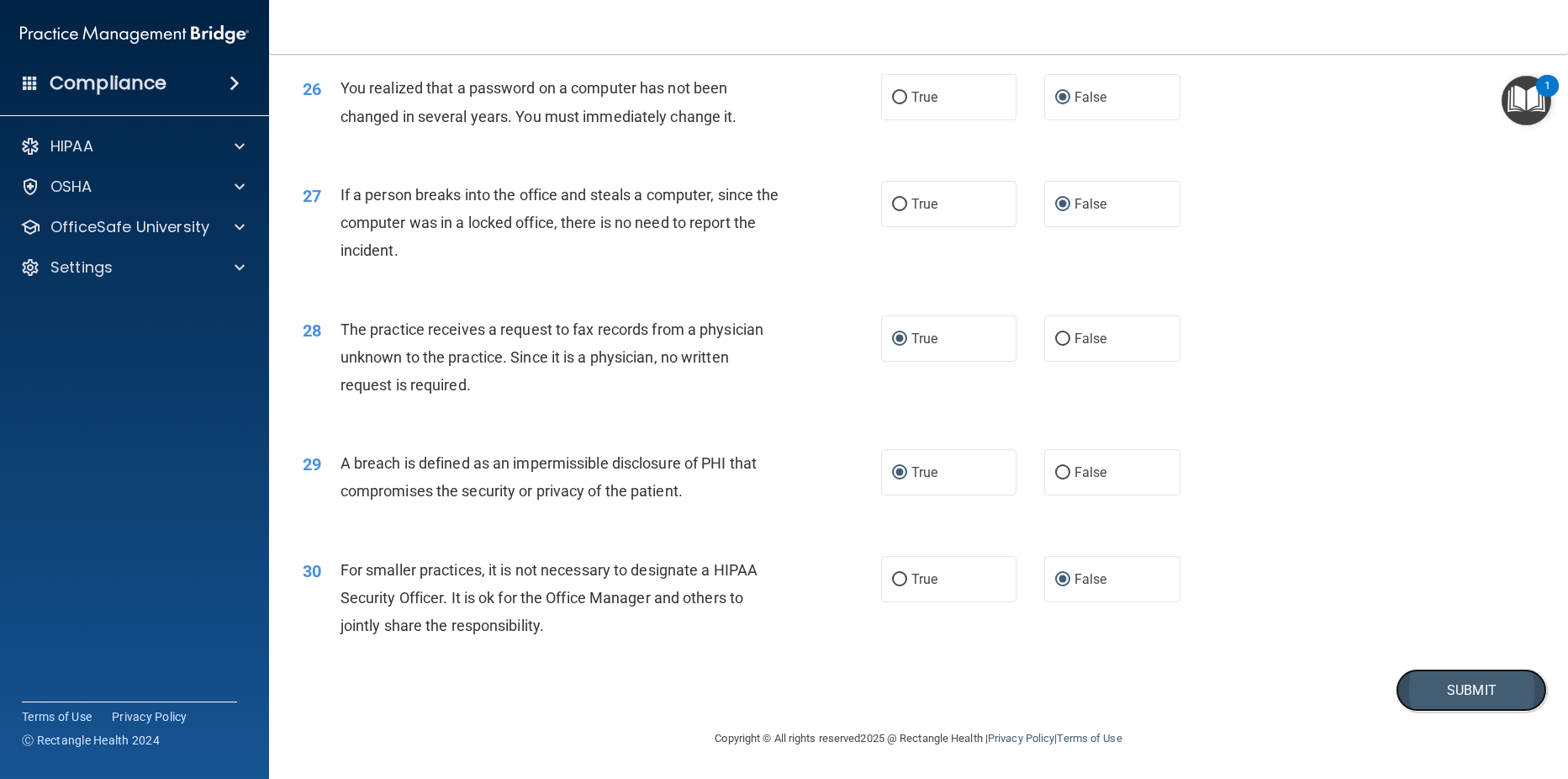
click at [1437, 686] on button "Submit" at bounding box center [1471, 690] width 151 height 43
click at [1444, 687] on button "Submit" at bounding box center [1471, 690] width 151 height 43
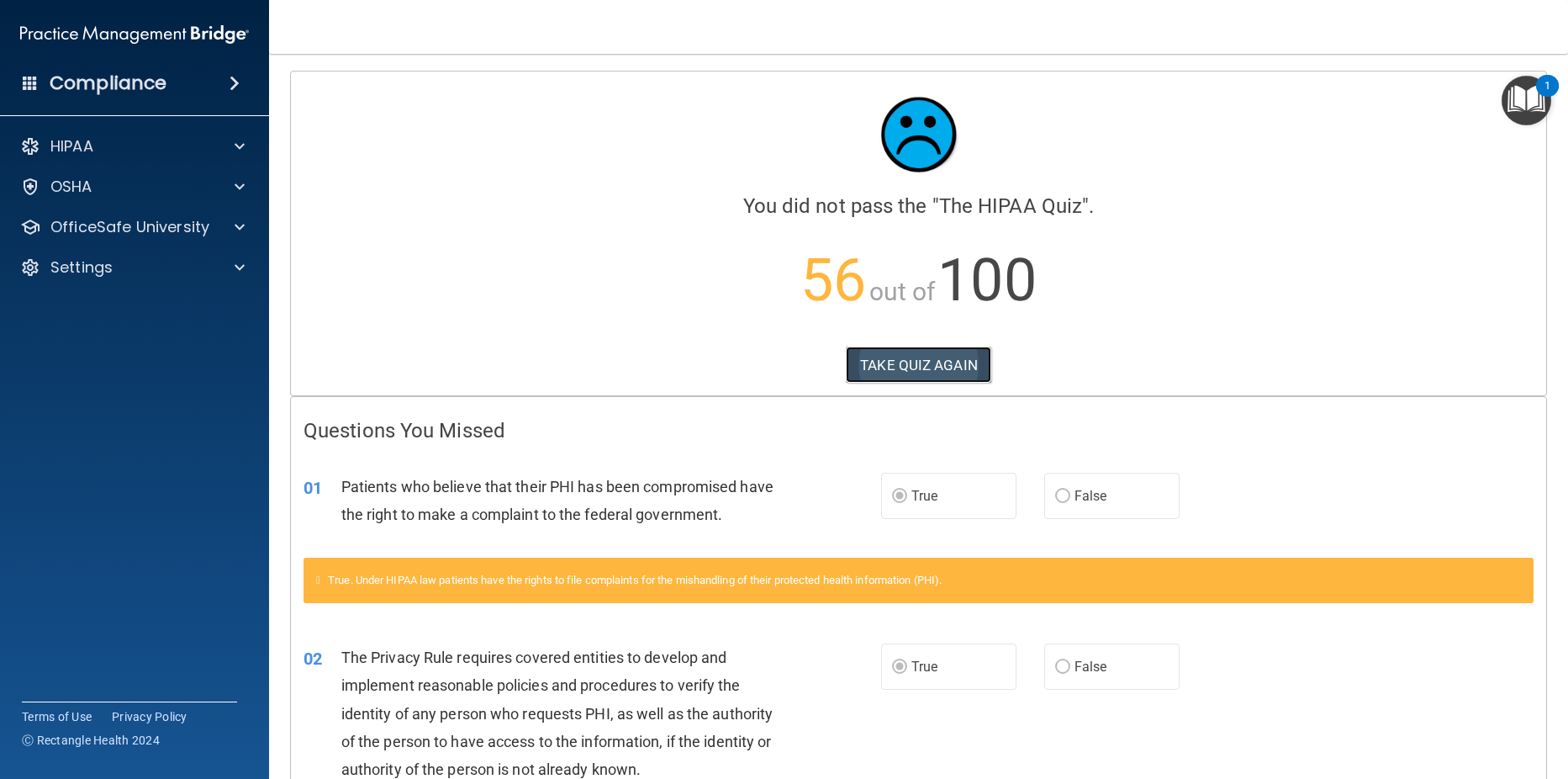
click at [887, 368] on button "TAKE QUIZ AGAIN" at bounding box center [918, 365] width 145 height 37
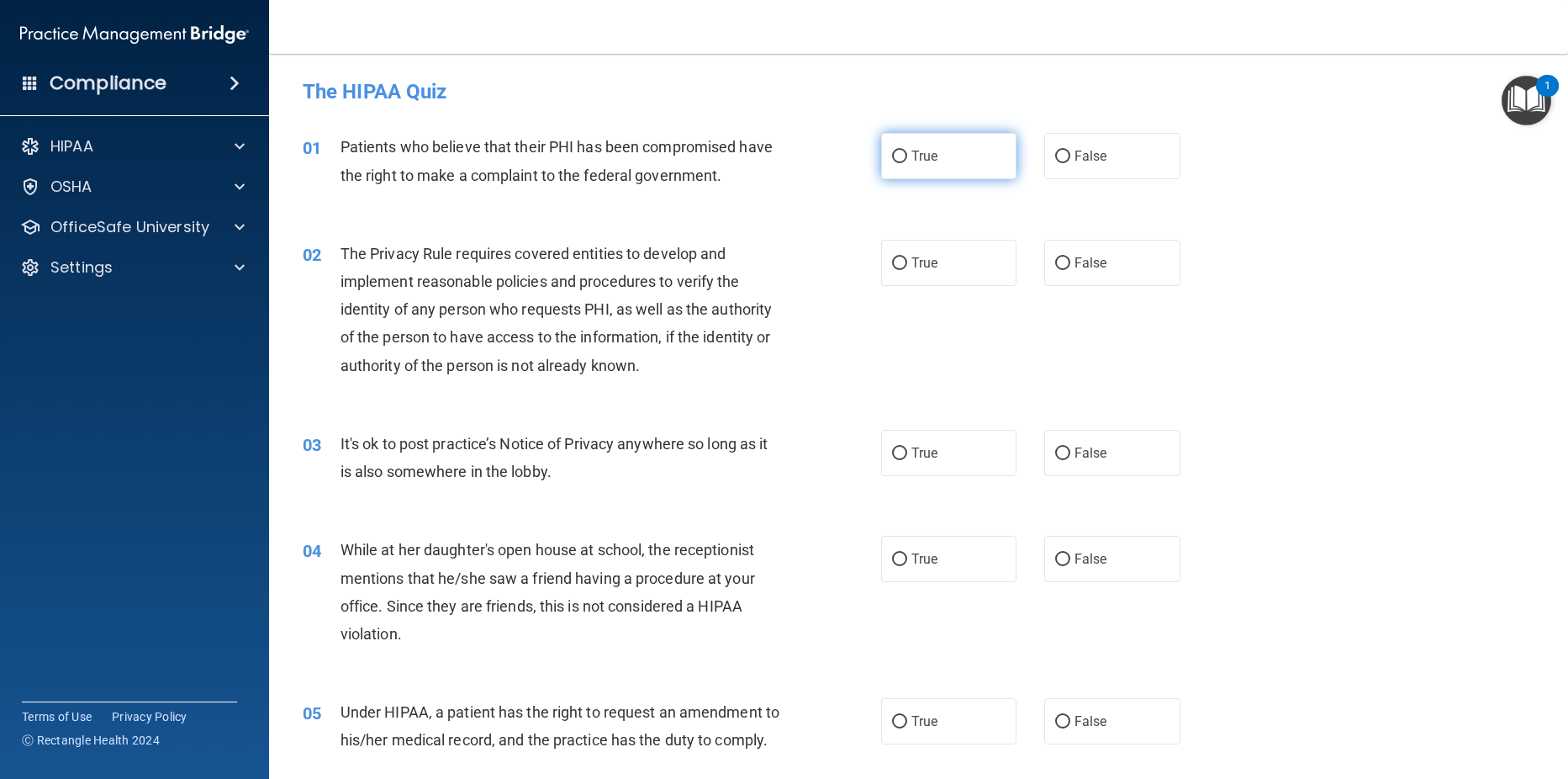
click at [893, 156] on input "True" at bounding box center [899, 157] width 16 height 13
radio input "true"
click at [892, 263] on input "True" at bounding box center [899, 264] width 16 height 13
radio input "true"
click at [1057, 448] on input "False" at bounding box center [1062, 454] width 16 height 13
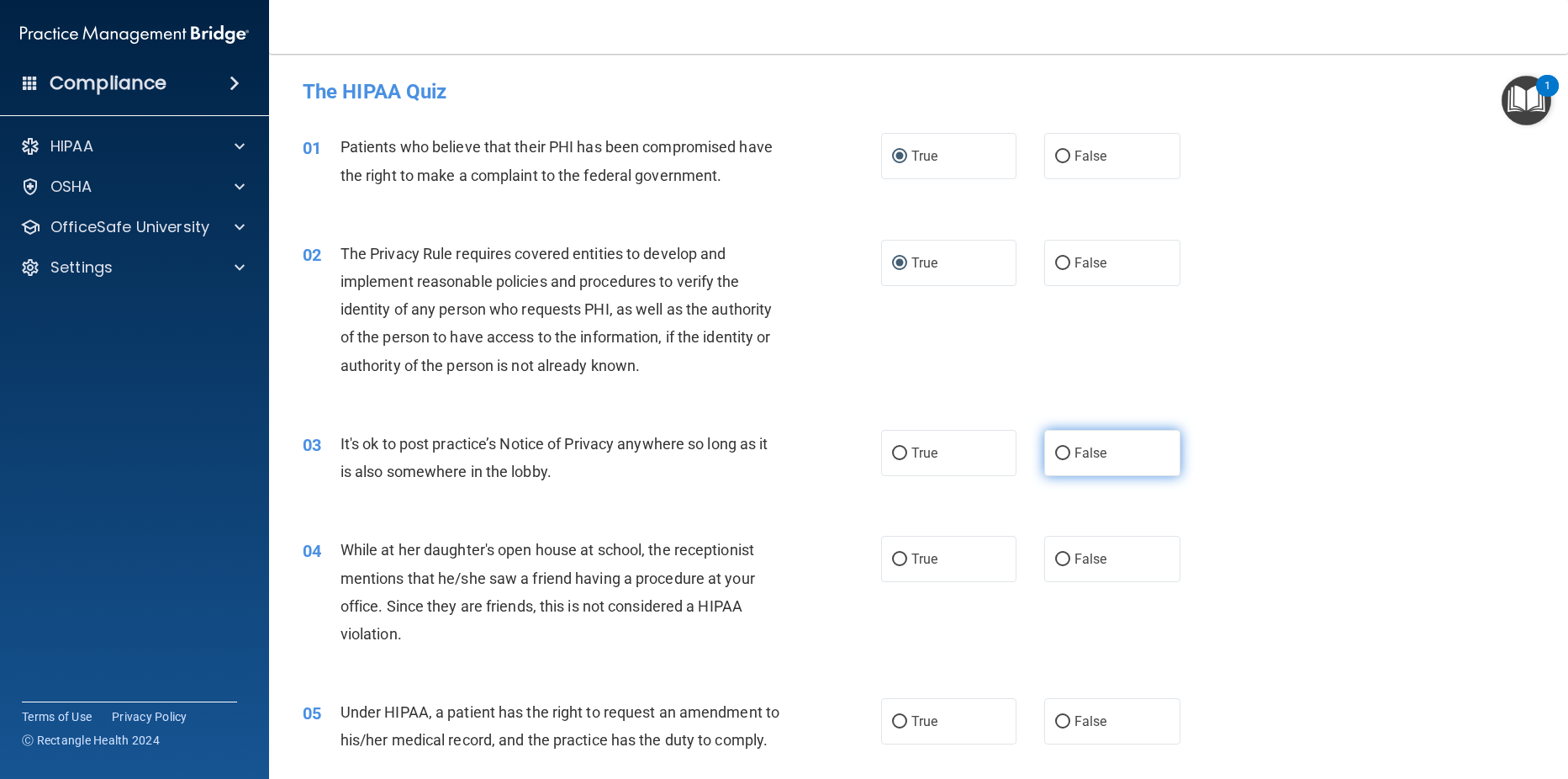
radio input "true"
click at [1055, 716] on input "False" at bounding box center [1062, 722] width 16 height 13
radio input "true"
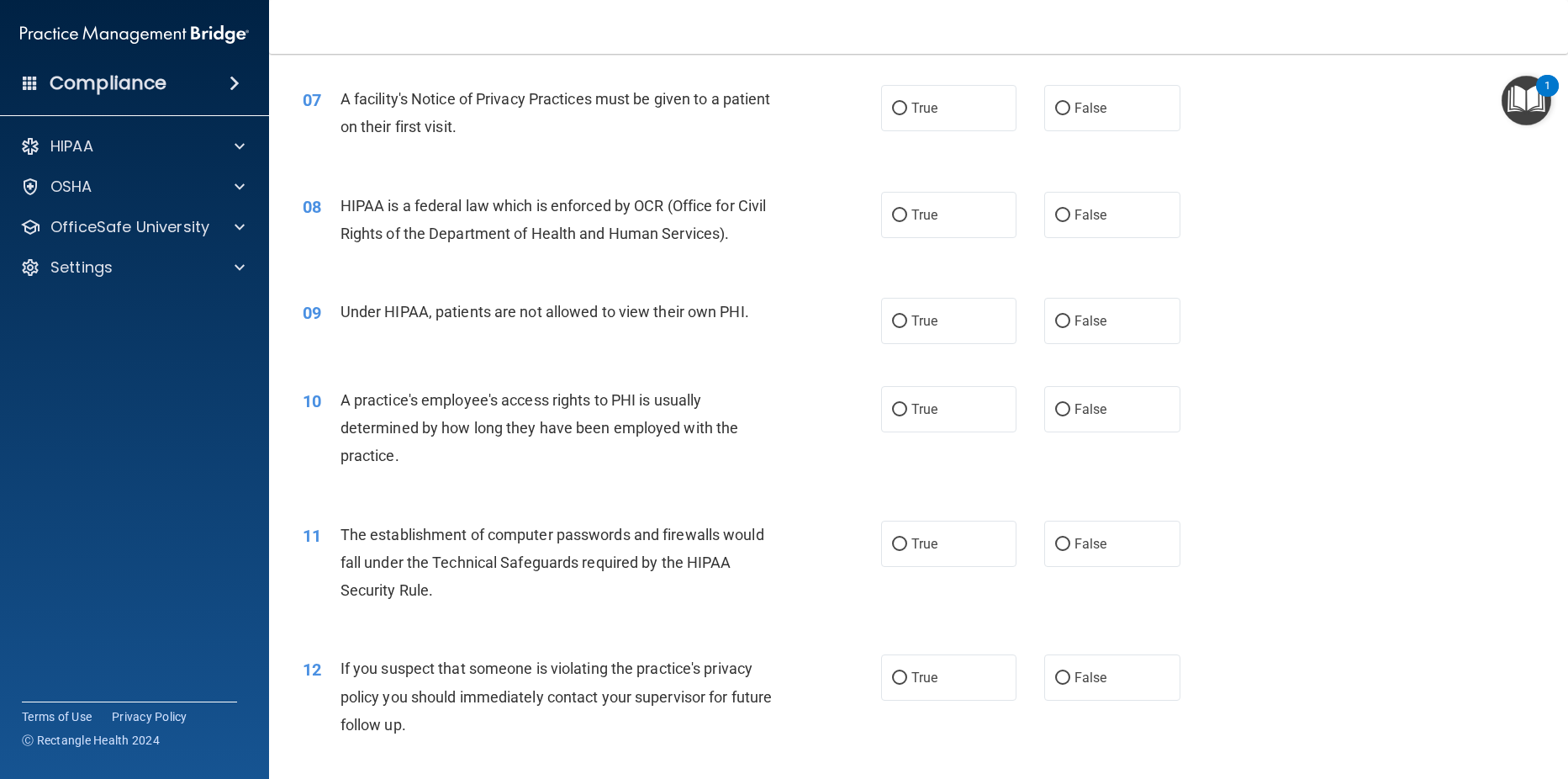
scroll to position [881, 0]
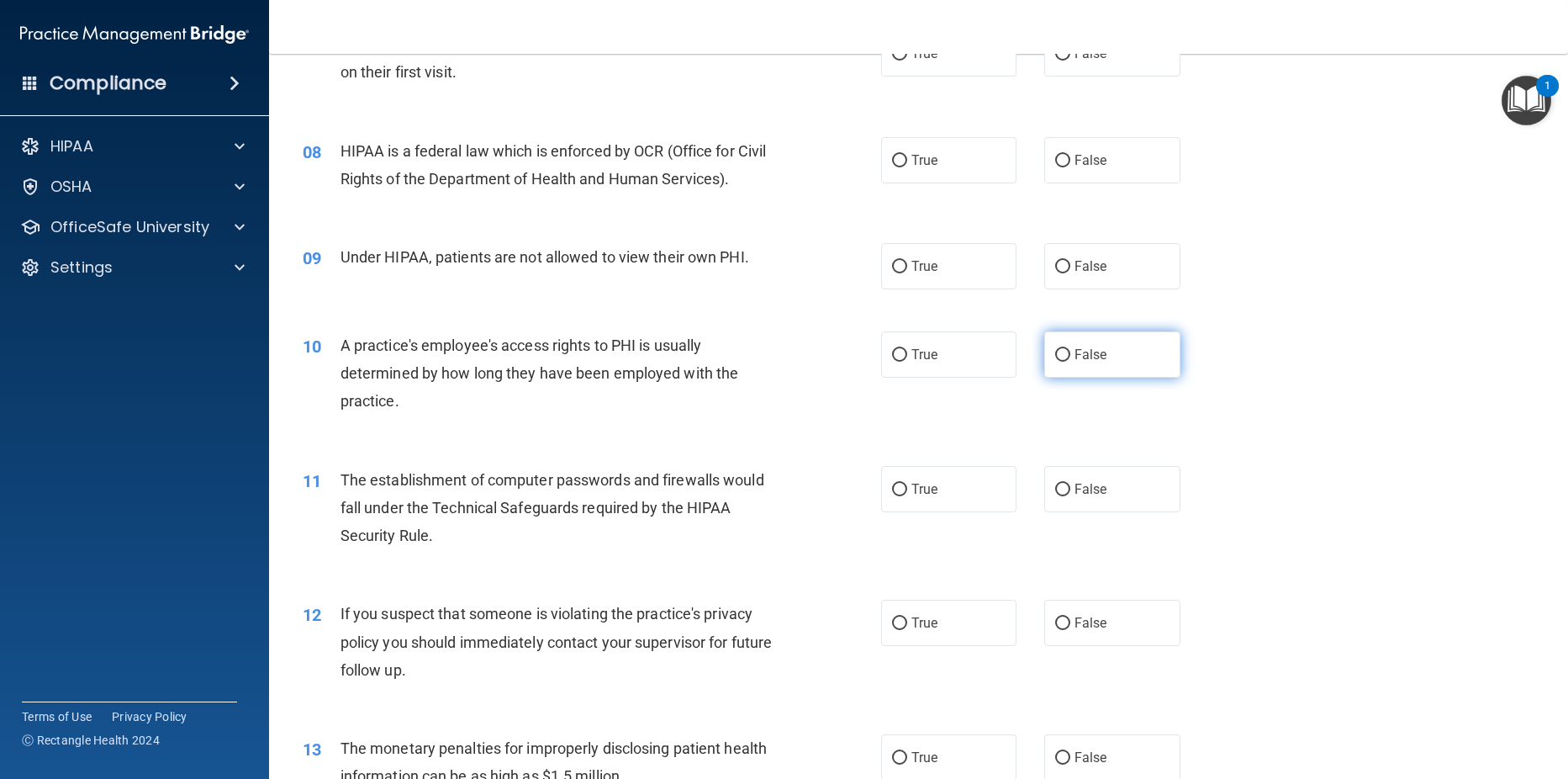
click at [1055, 362] on input "False" at bounding box center [1062, 355] width 16 height 13
radio input "true"
click at [892, 496] on input "True" at bounding box center [899, 490] width 16 height 13
radio input "true"
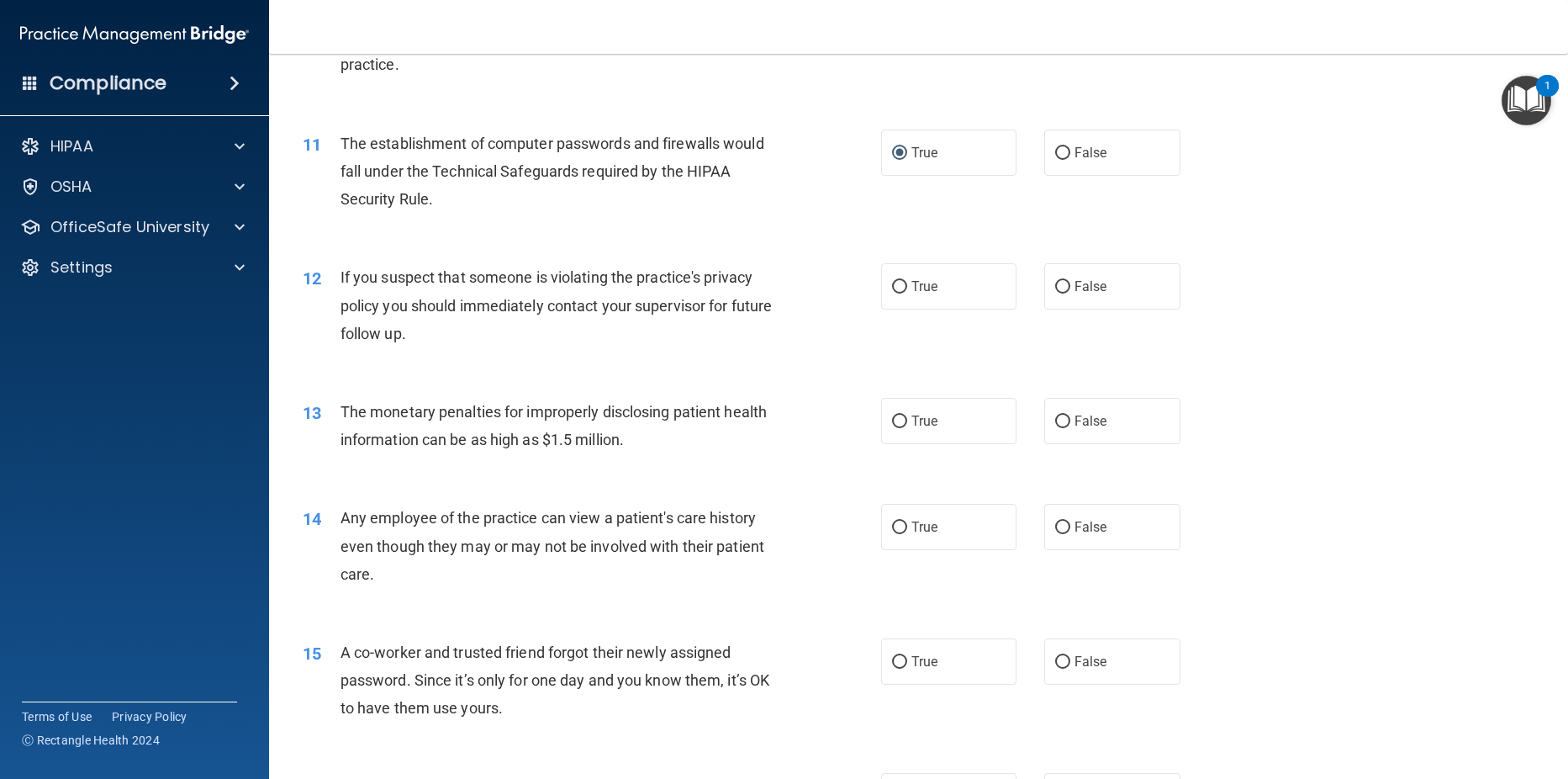
scroll to position [1241, 0]
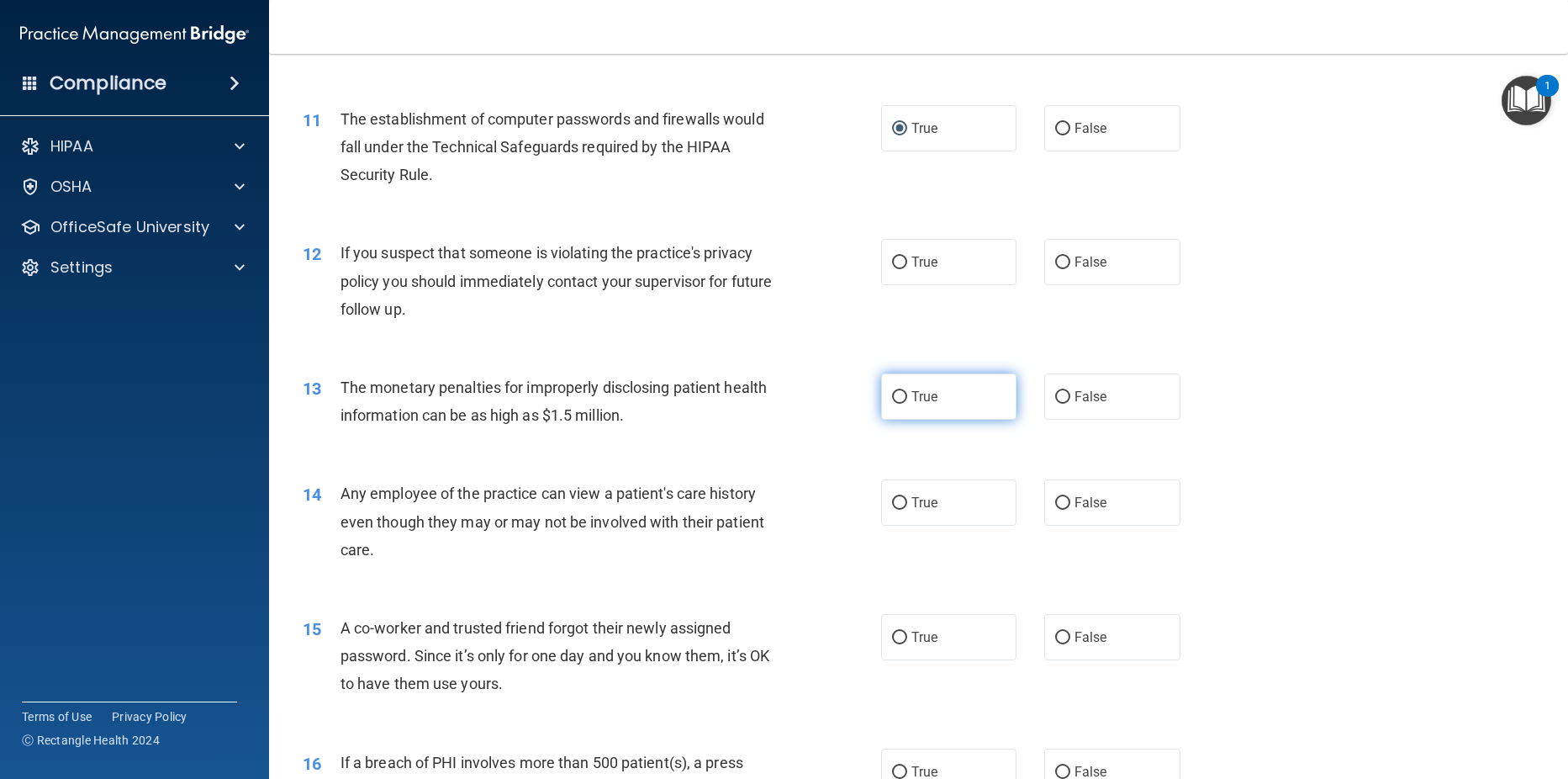
click at [892, 404] on input "True" at bounding box center [899, 397] width 16 height 13
radio input "true"
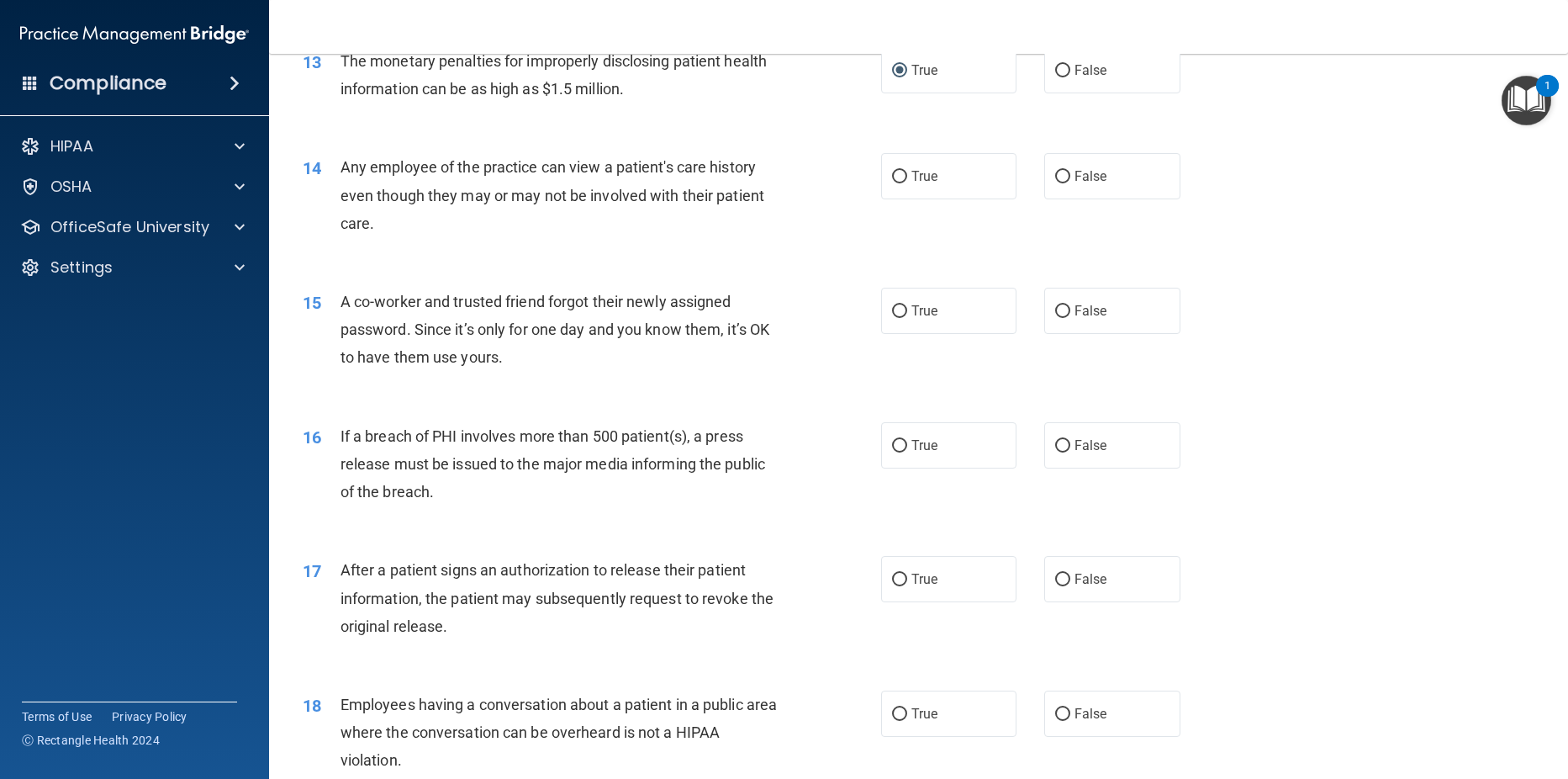
scroll to position [1574, 0]
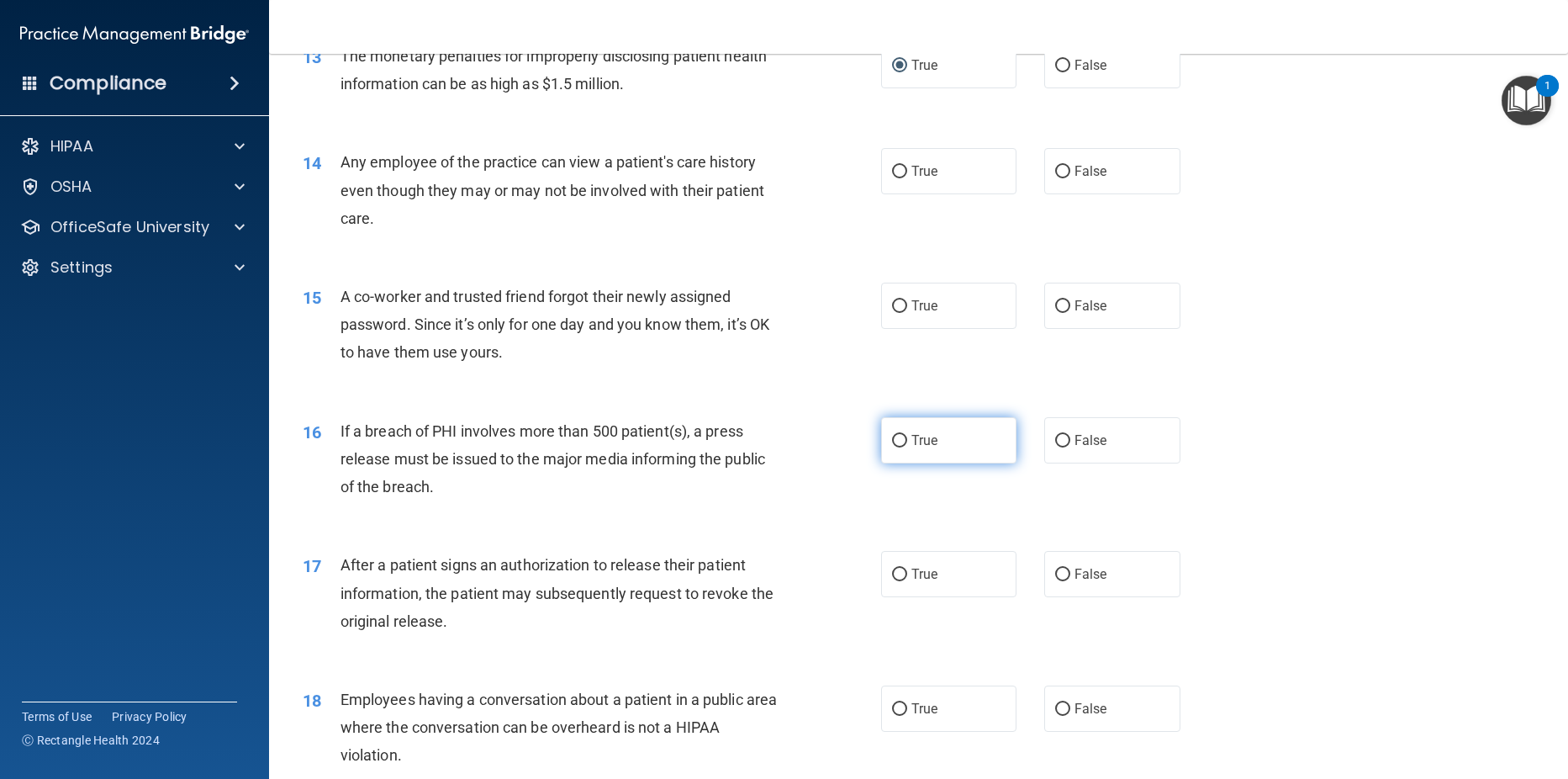
click at [893, 448] on input "True" at bounding box center [899, 441] width 16 height 13
radio input "true"
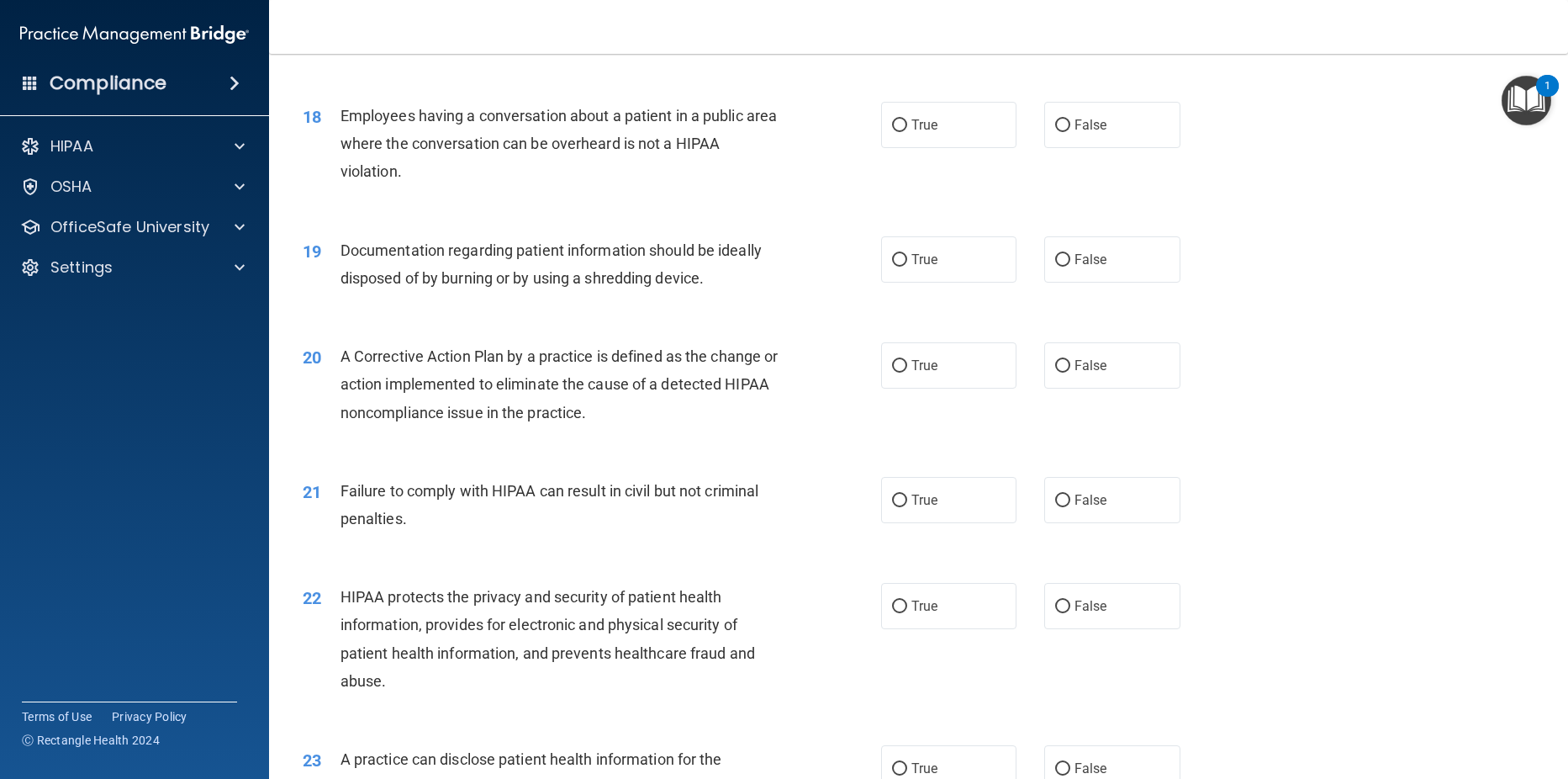
scroll to position [2167, 0]
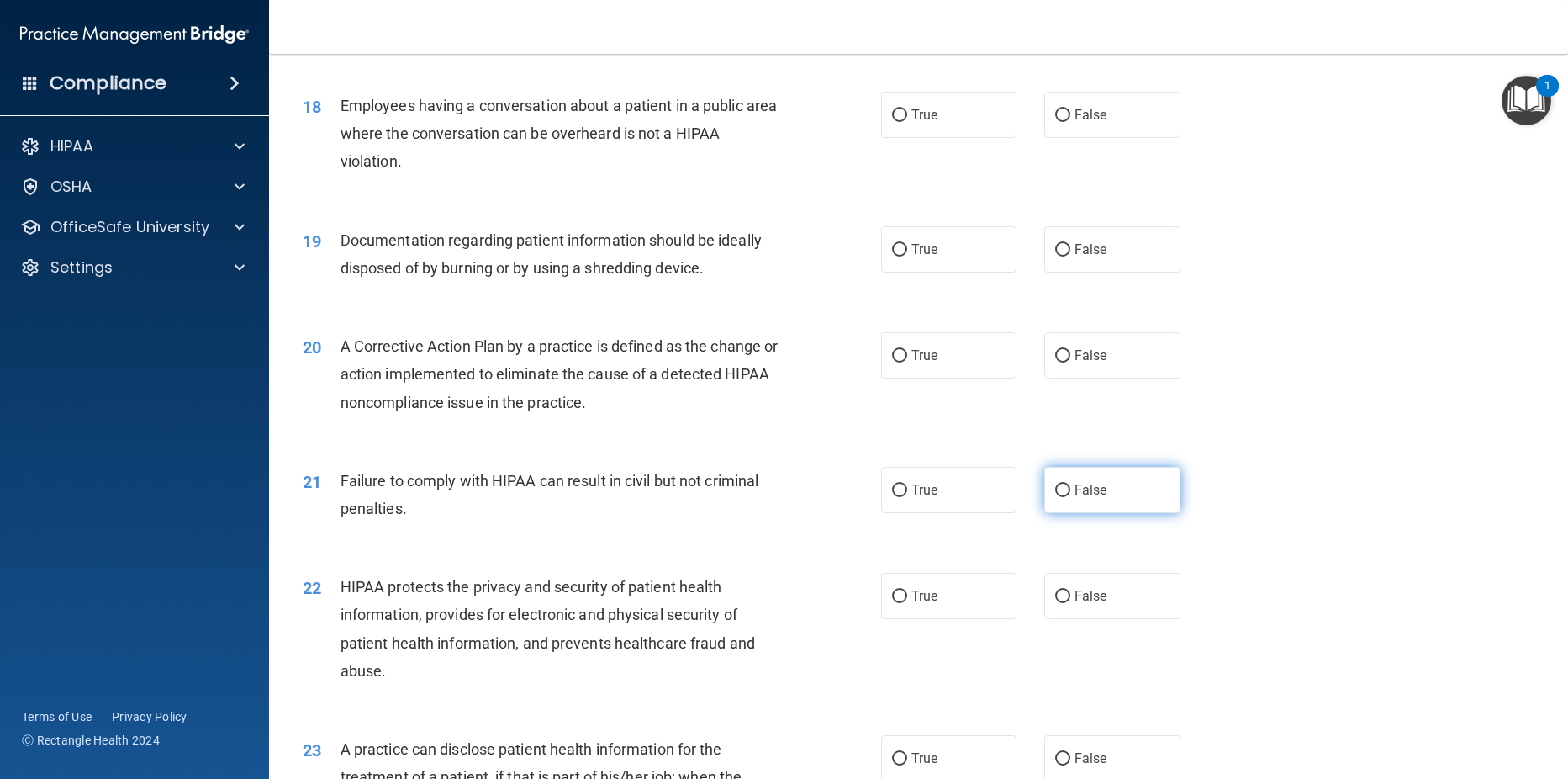
click at [1055, 497] on input "False" at bounding box center [1062, 491] width 16 height 13
radio input "true"
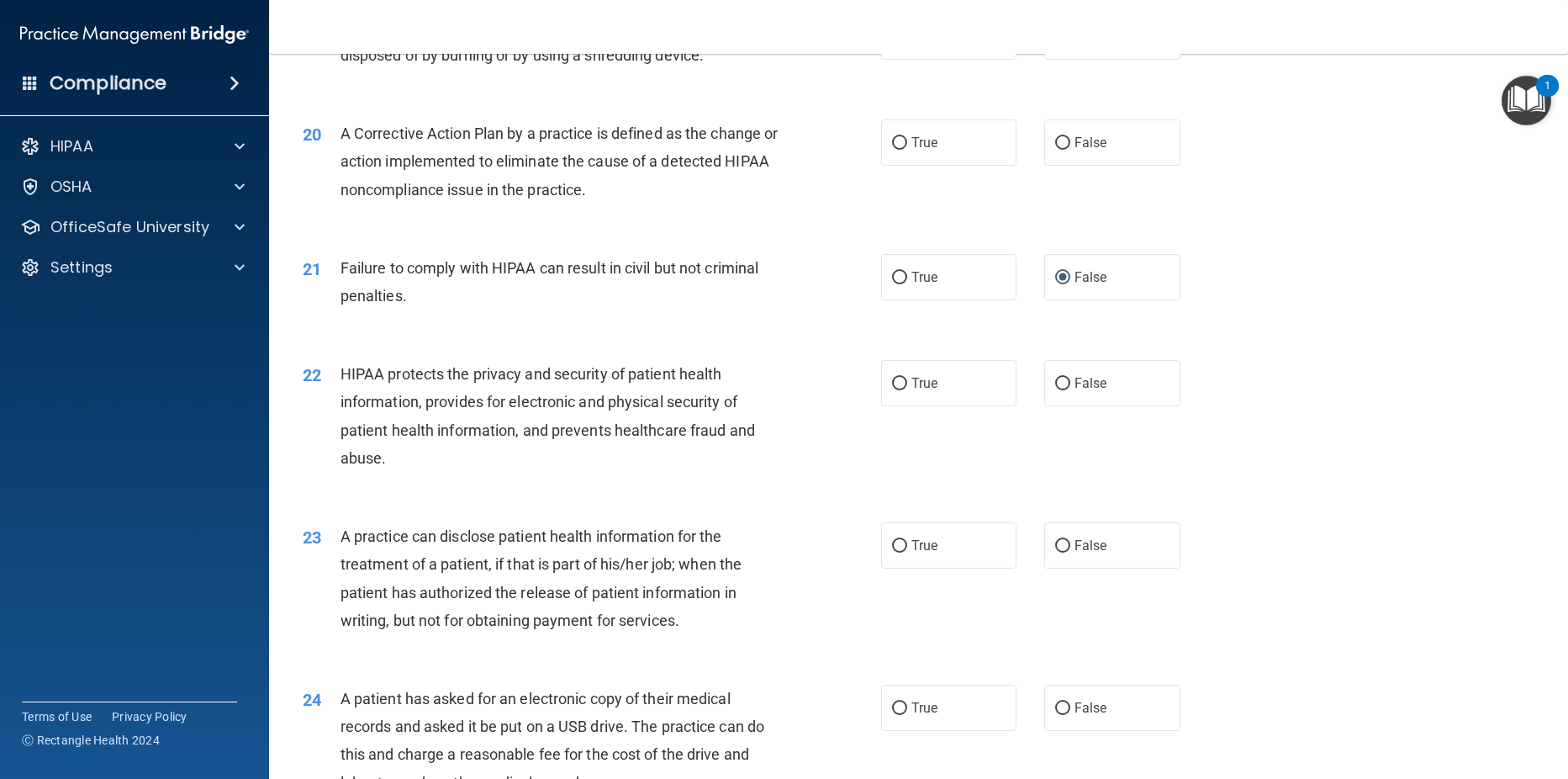
scroll to position [2478, 0]
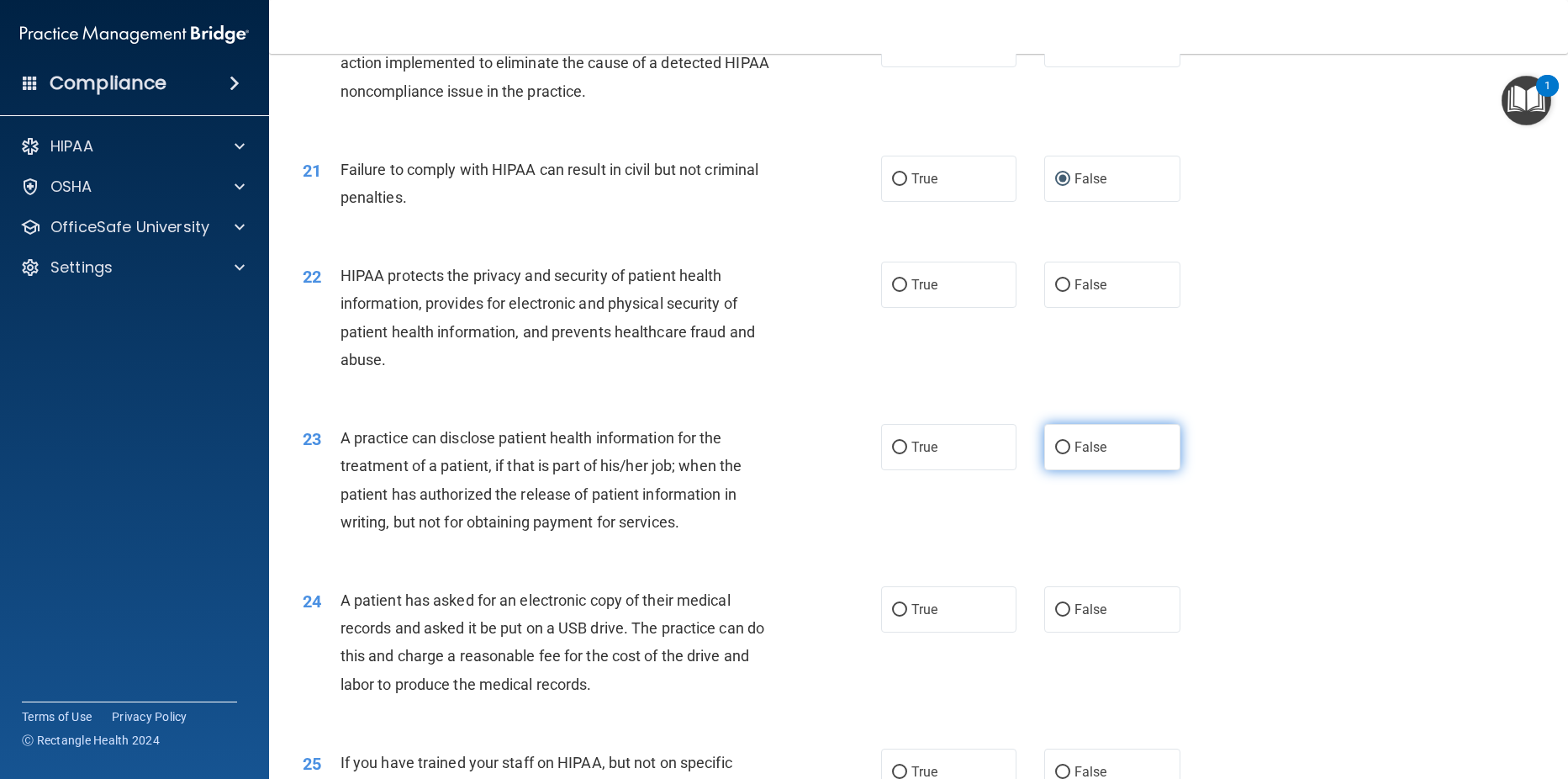
drag, startPoint x: 1060, startPoint y: 475, endPoint x: 1059, endPoint y: 494, distance: 19.0
click at [1060, 454] on input "False" at bounding box center [1062, 448] width 16 height 13
radio input "true"
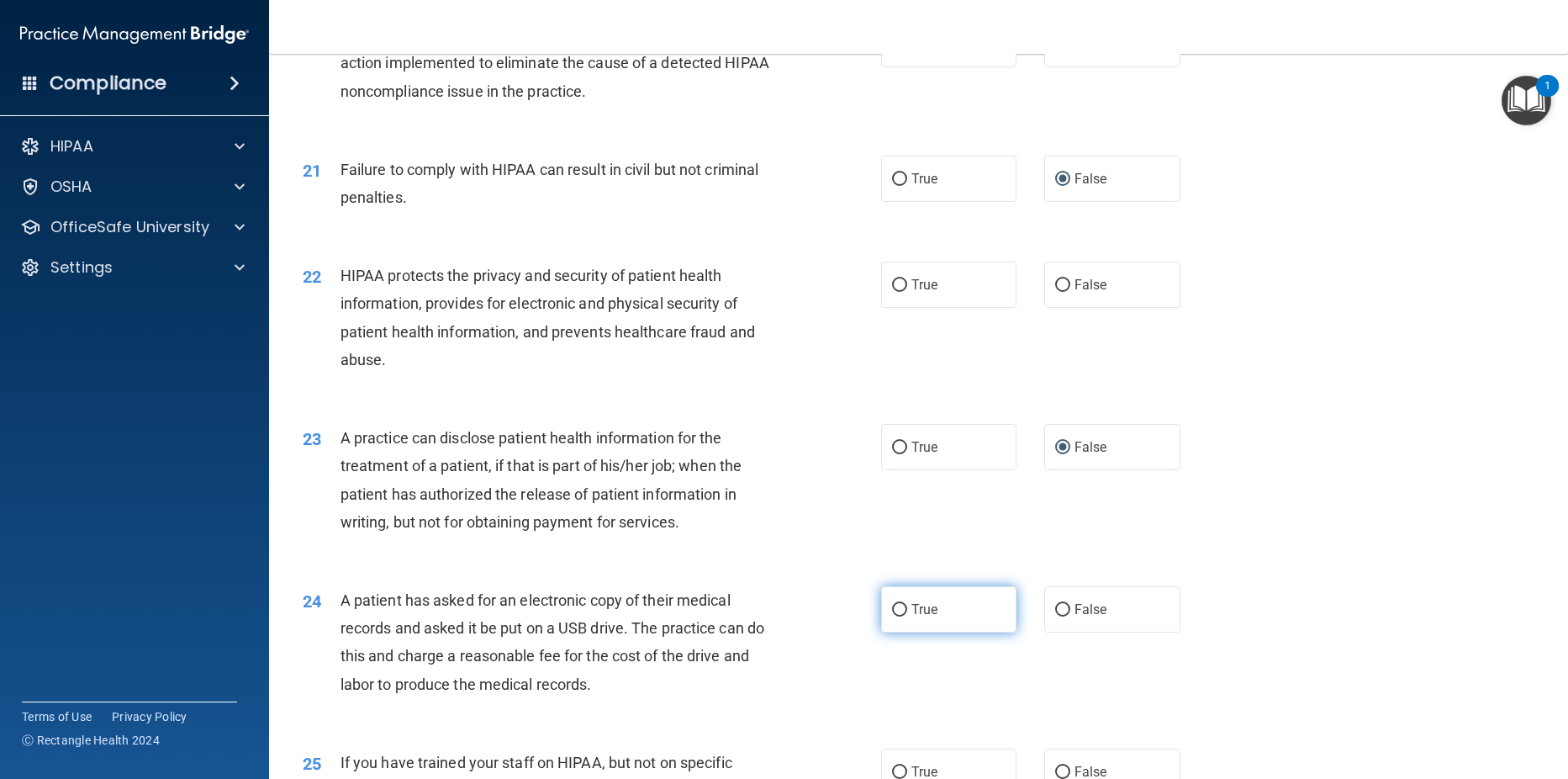
click at [898, 617] on input "True" at bounding box center [899, 611] width 16 height 13
radio input "true"
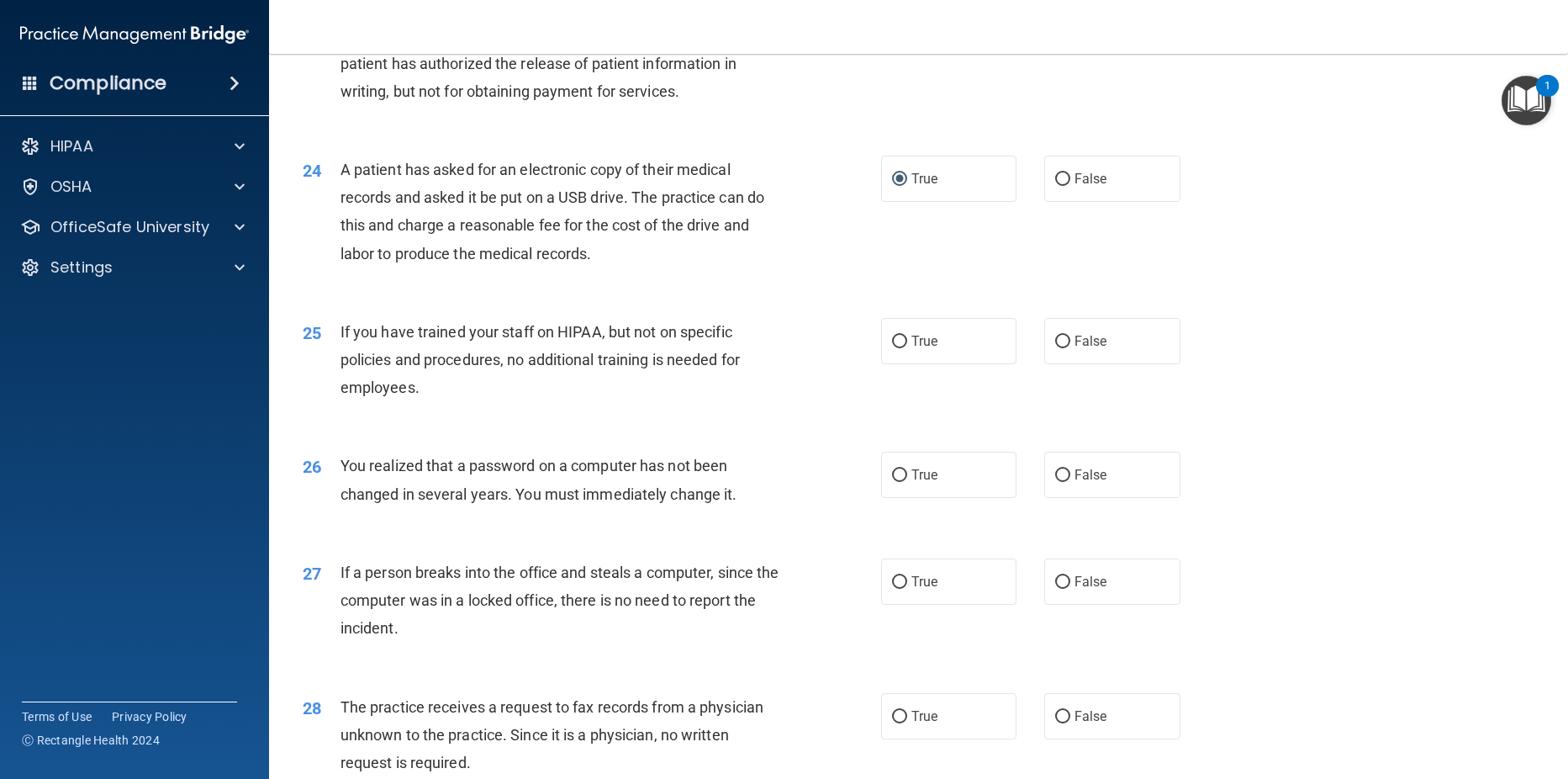
scroll to position [2915, 0]
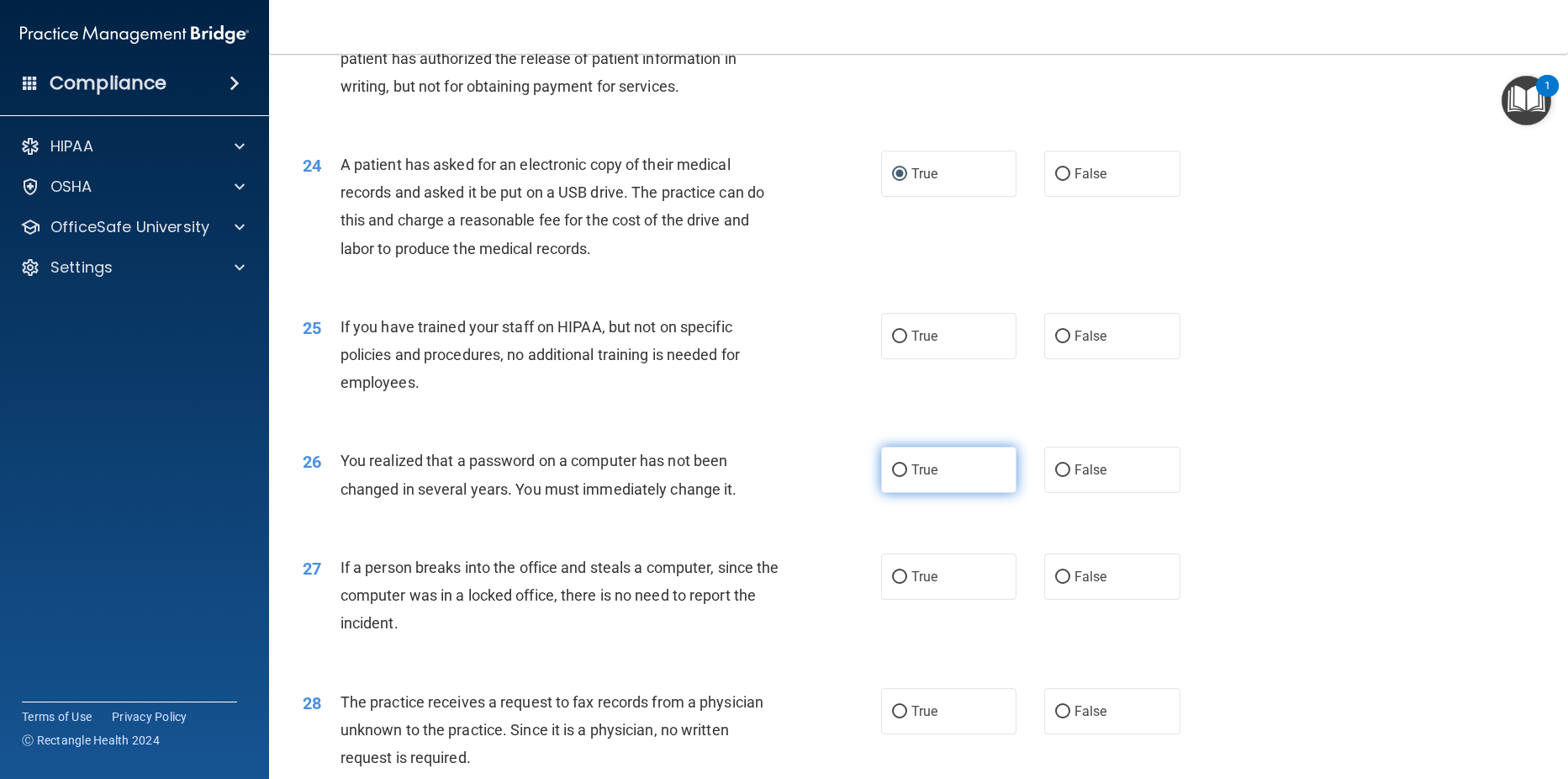
click at [889, 493] on label "True" at bounding box center [949, 470] width 136 height 47
click at [892, 477] on input "True" at bounding box center [899, 471] width 16 height 13
radio input "true"
click at [1058, 719] on input "False" at bounding box center [1062, 712] width 16 height 13
radio input "true"
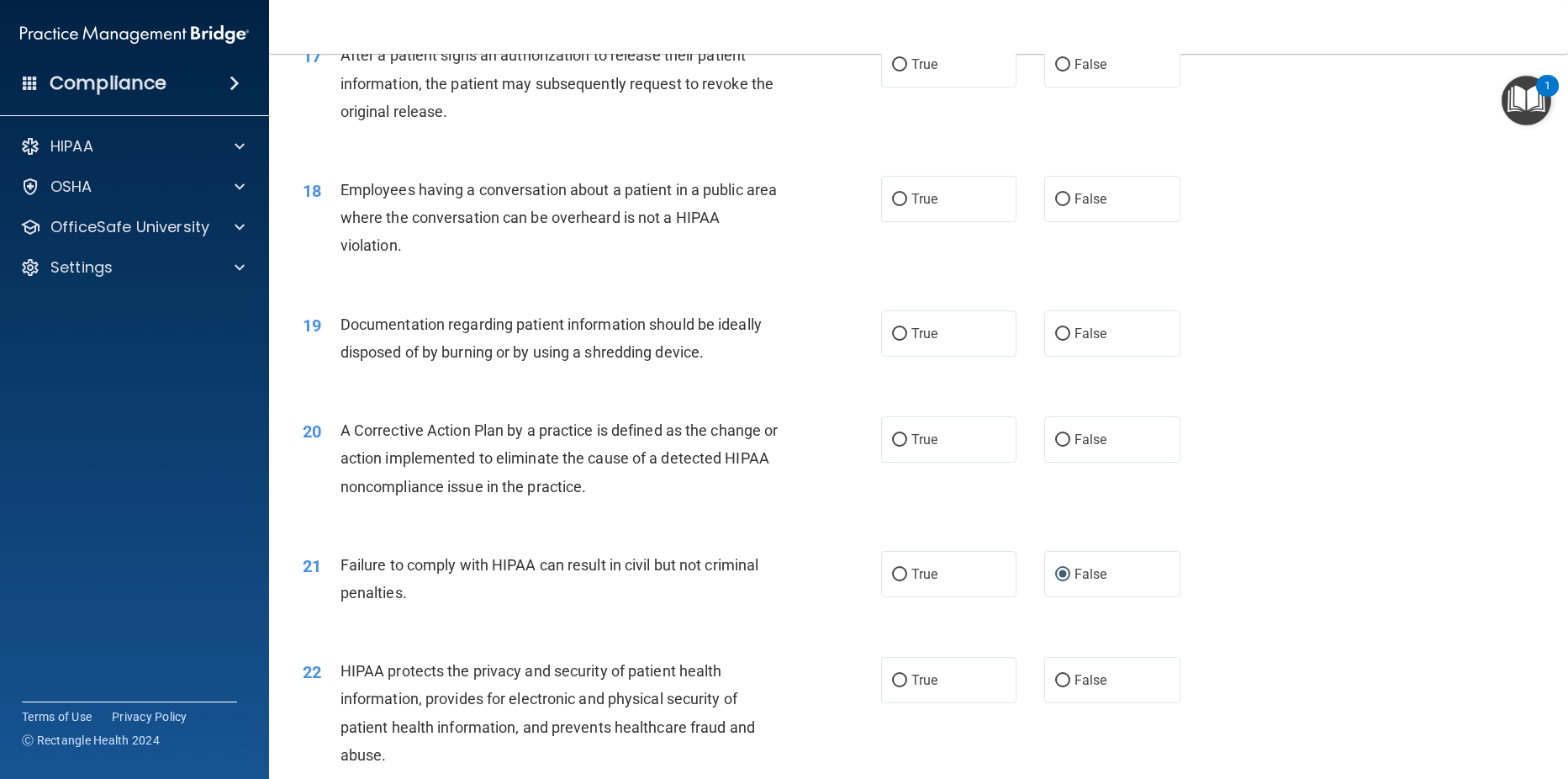
scroll to position [0, 0]
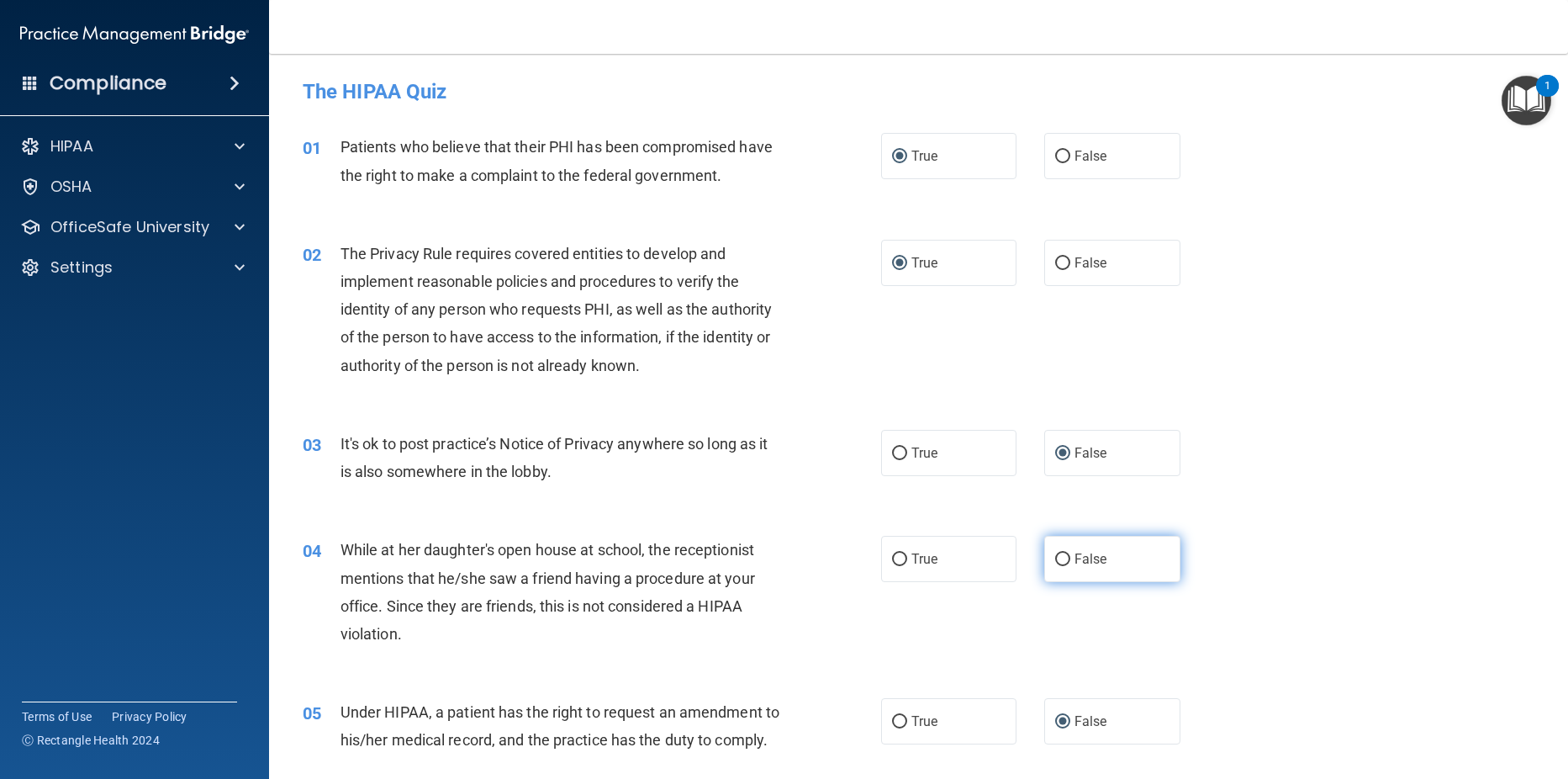
click at [1056, 561] on input "False" at bounding box center [1062, 560] width 16 height 13
radio input "true"
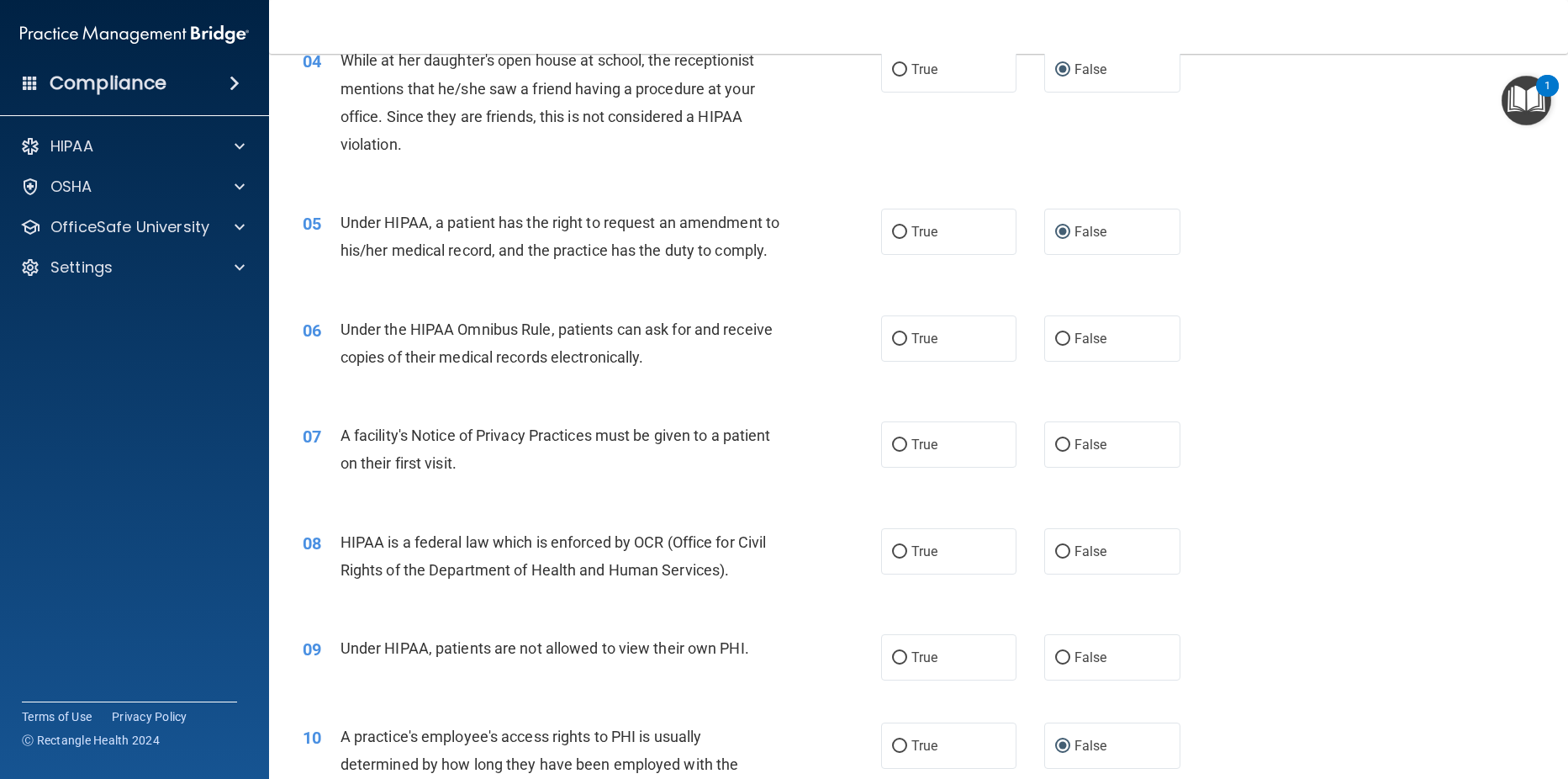
scroll to position [525, 0]
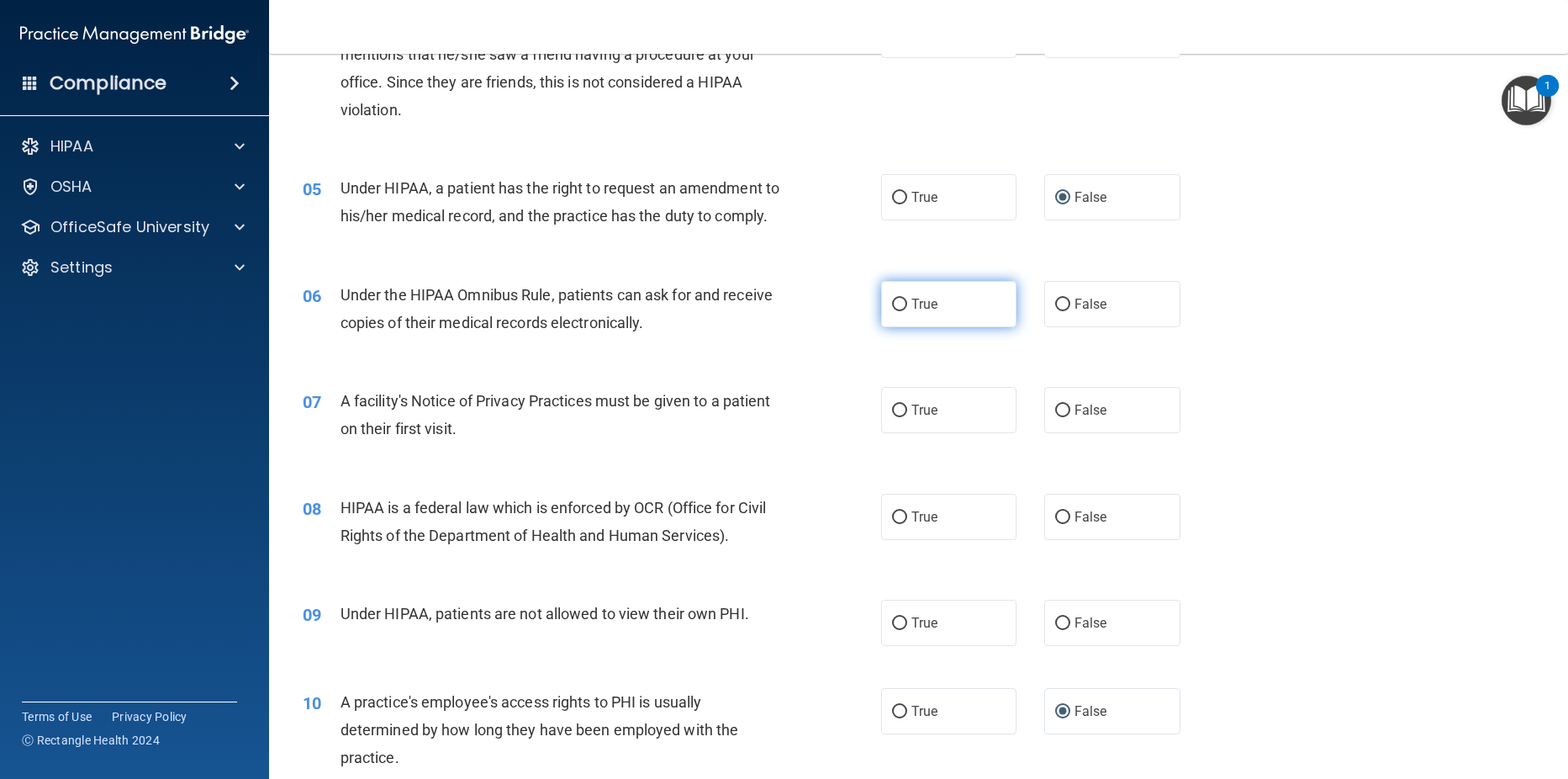
click at [899, 311] on input "True" at bounding box center [899, 305] width 16 height 13
radio input "true"
click at [897, 417] on input "True" at bounding box center [899, 411] width 16 height 13
radio input "true"
click at [892, 525] on input "True" at bounding box center [899, 518] width 16 height 13
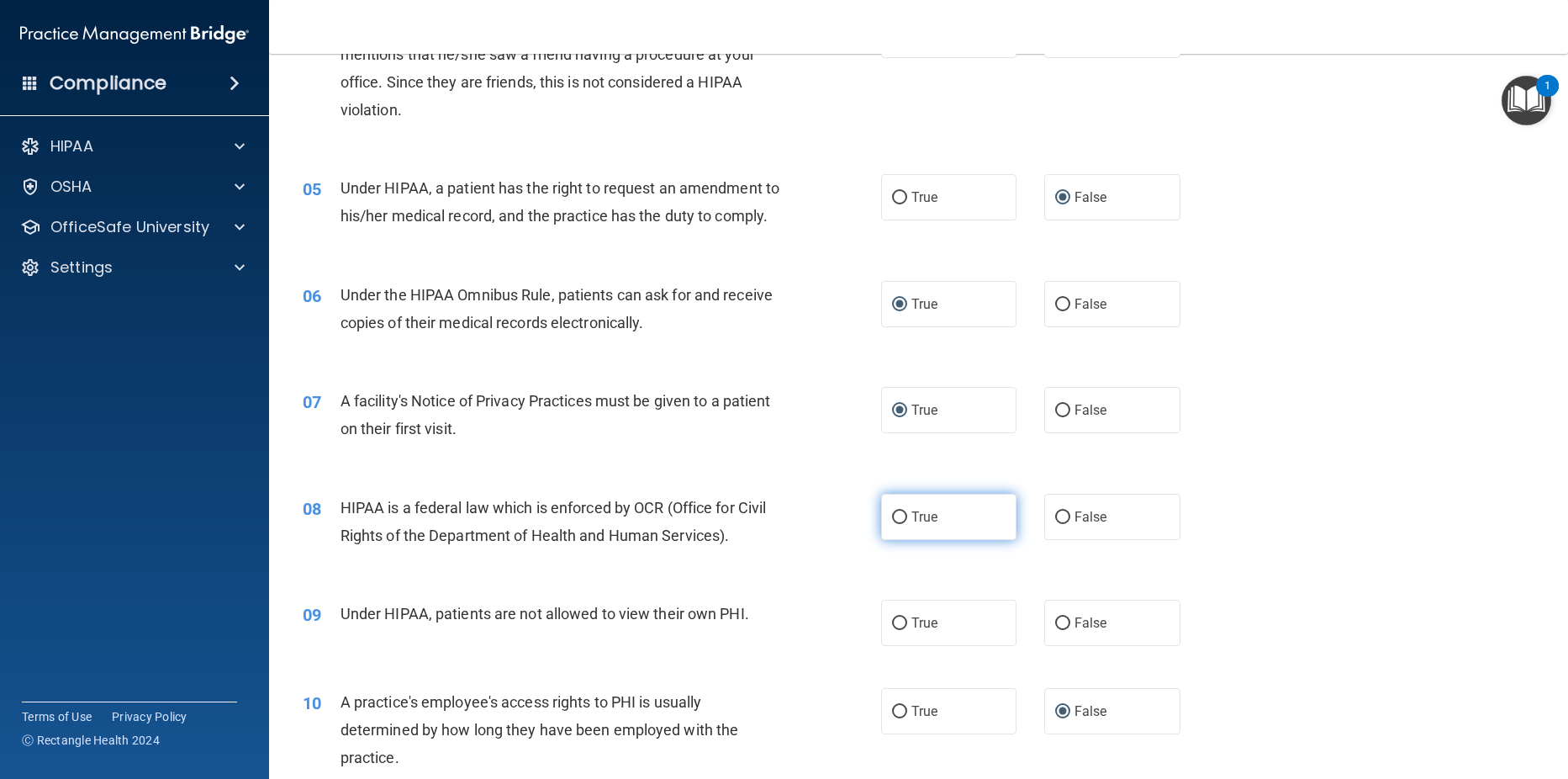
radio input "true"
click at [1062, 630] on input "False" at bounding box center [1062, 624] width 16 height 13
radio input "true"
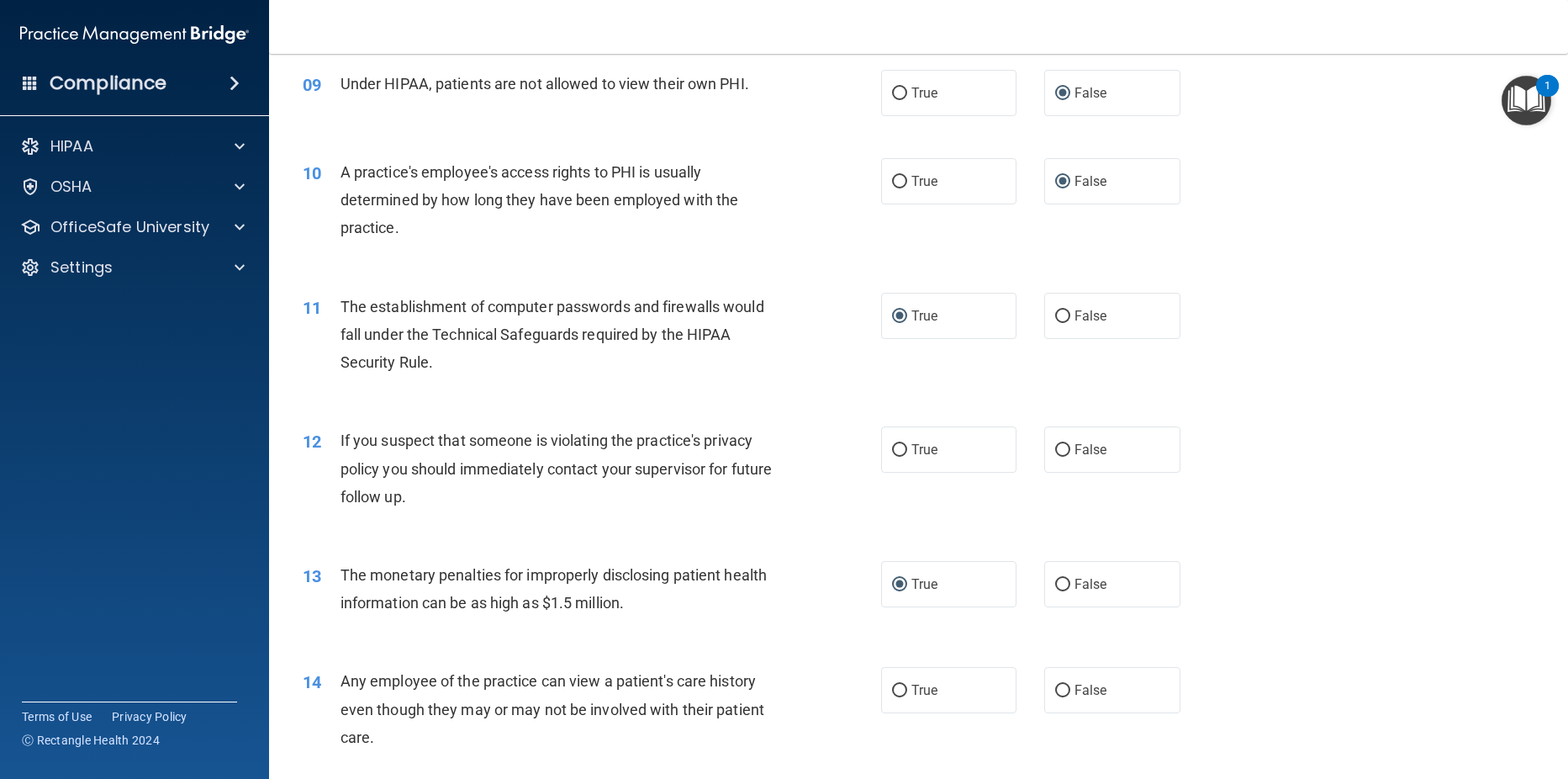
scroll to position [1068, 0]
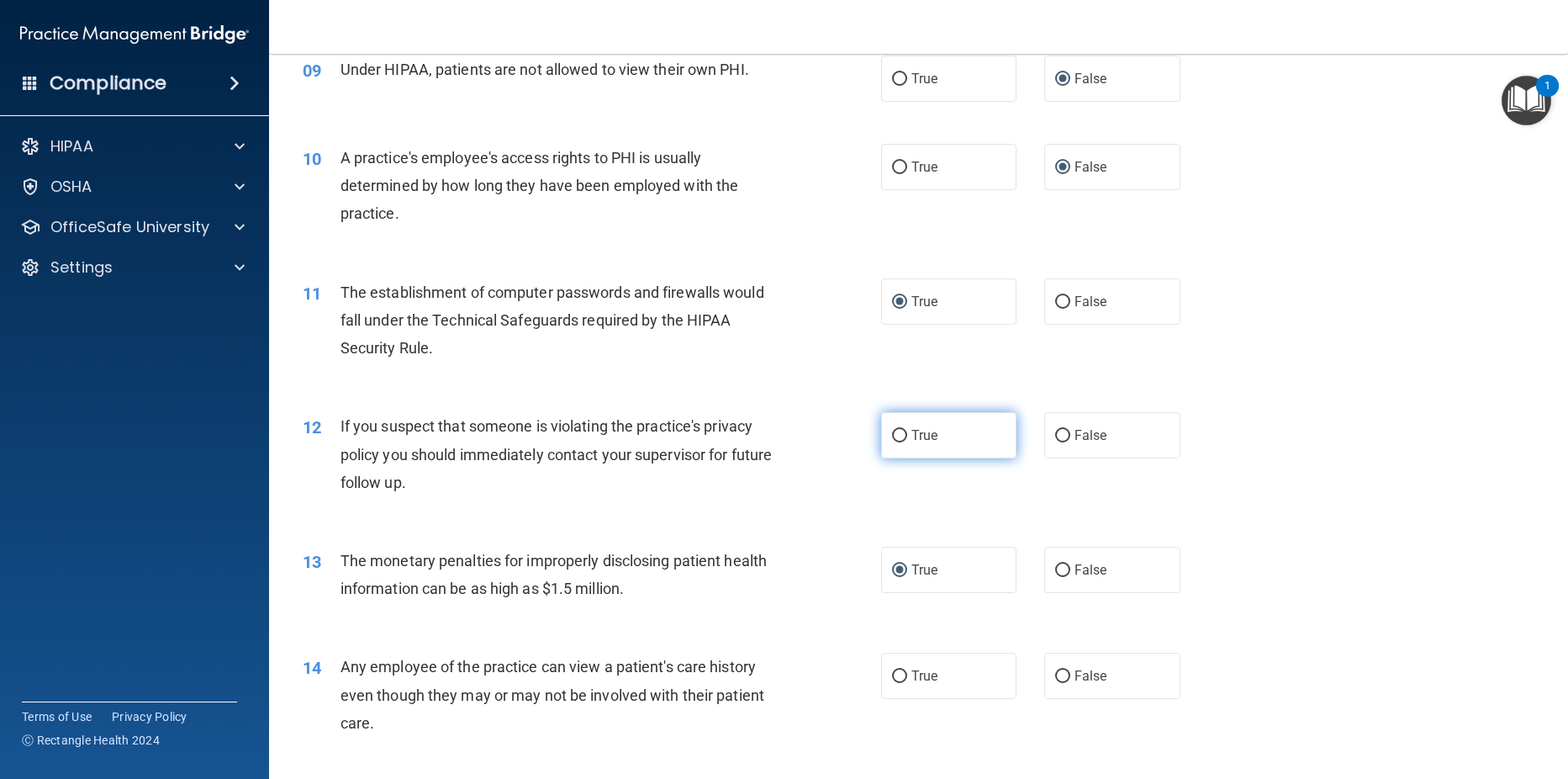
click at [898, 442] on input "True" at bounding box center [899, 437] width 16 height 13
radio input "true"
click at [1059, 699] on label "False" at bounding box center [1112, 676] width 136 height 47
click at [1059, 683] on input "False" at bounding box center [1062, 676] width 16 height 13
radio input "true"
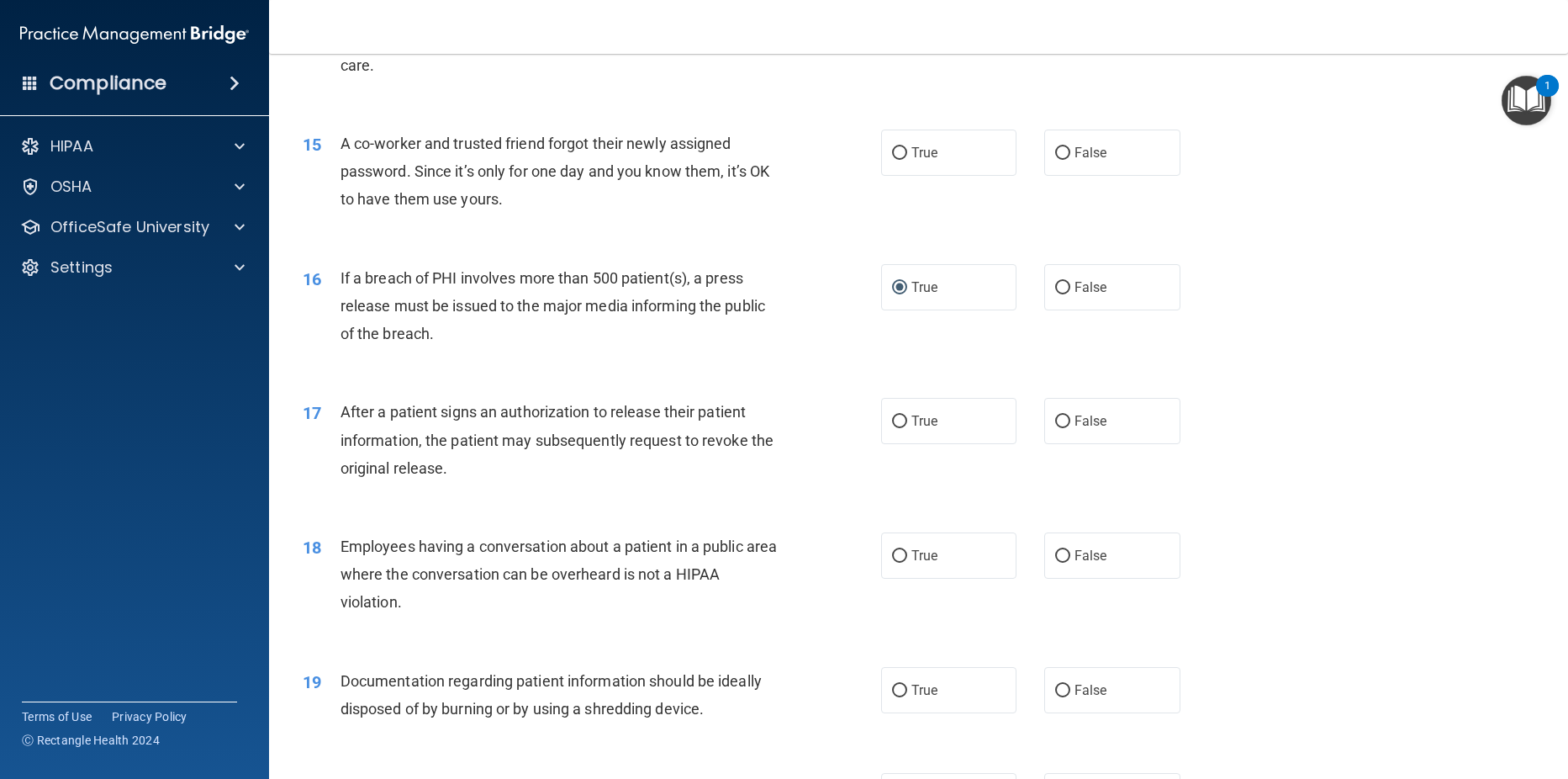
scroll to position [1757, 0]
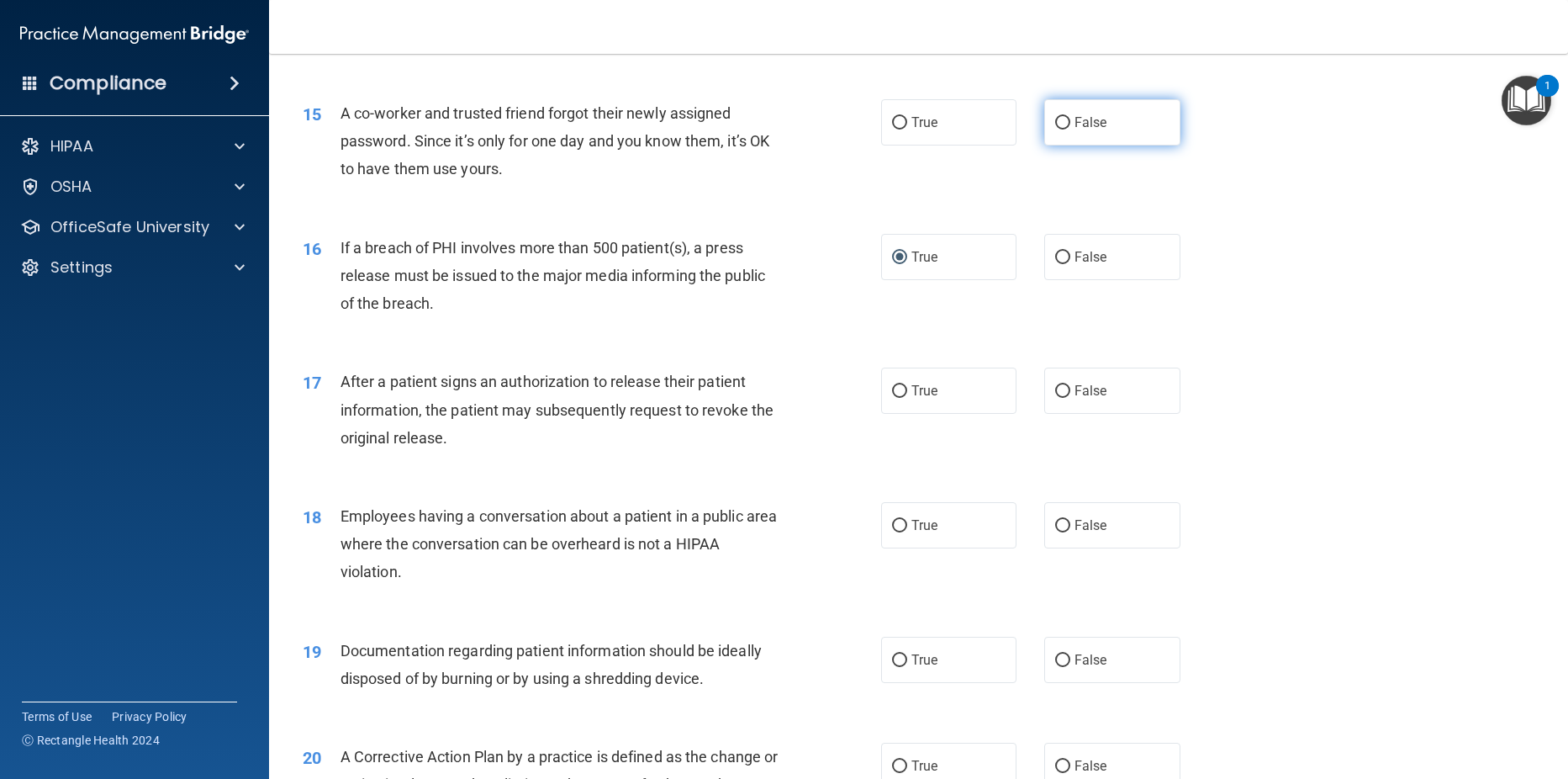
click at [1055, 130] on input "False" at bounding box center [1062, 124] width 16 height 13
radio input "true"
click at [892, 398] on input "True" at bounding box center [899, 392] width 16 height 13
radio input "true"
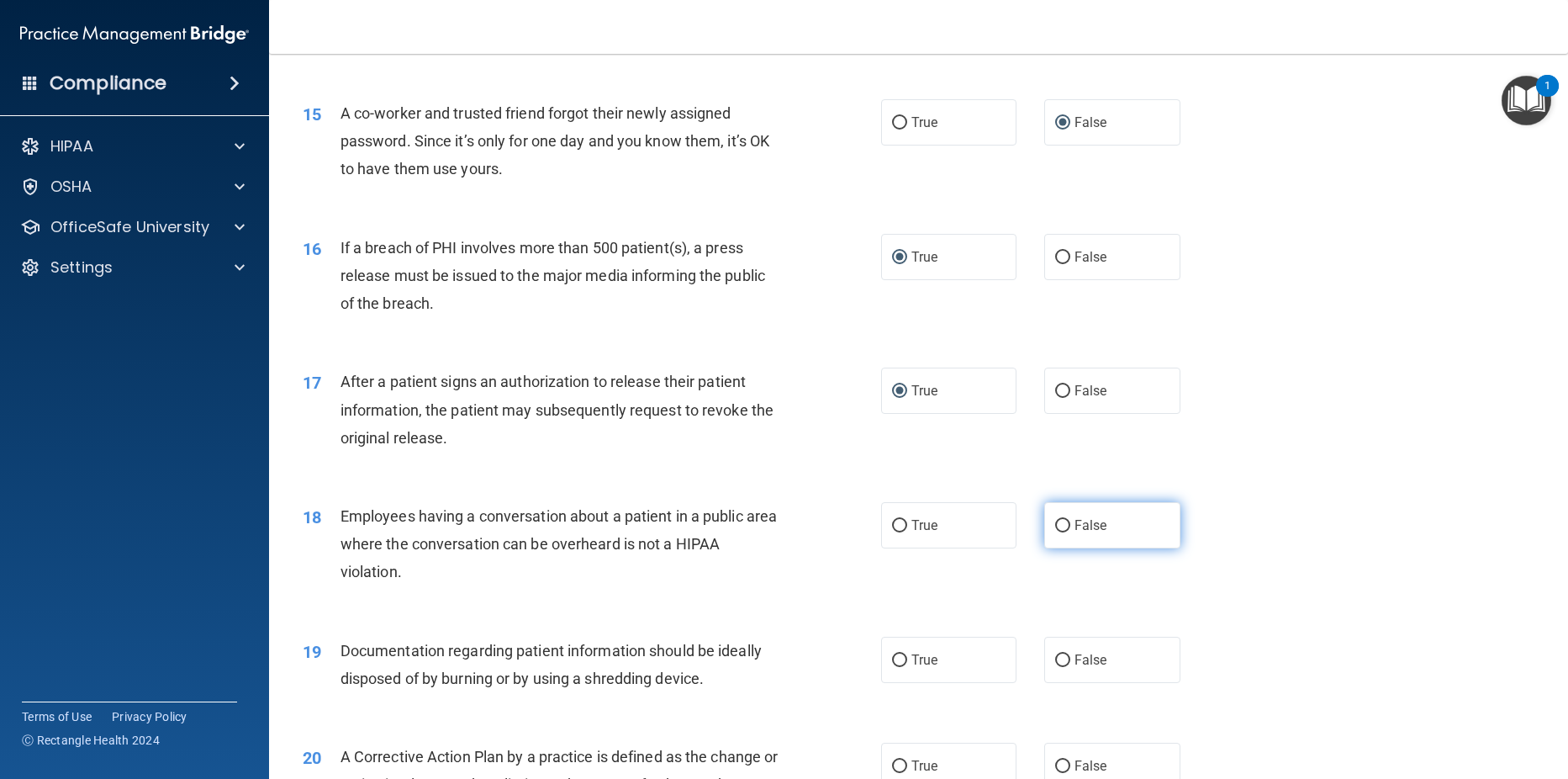
click at [1063, 548] on label "False" at bounding box center [1112, 525] width 136 height 47
click at [1063, 533] on input "False" at bounding box center [1062, 526] width 16 height 13
radio input "true"
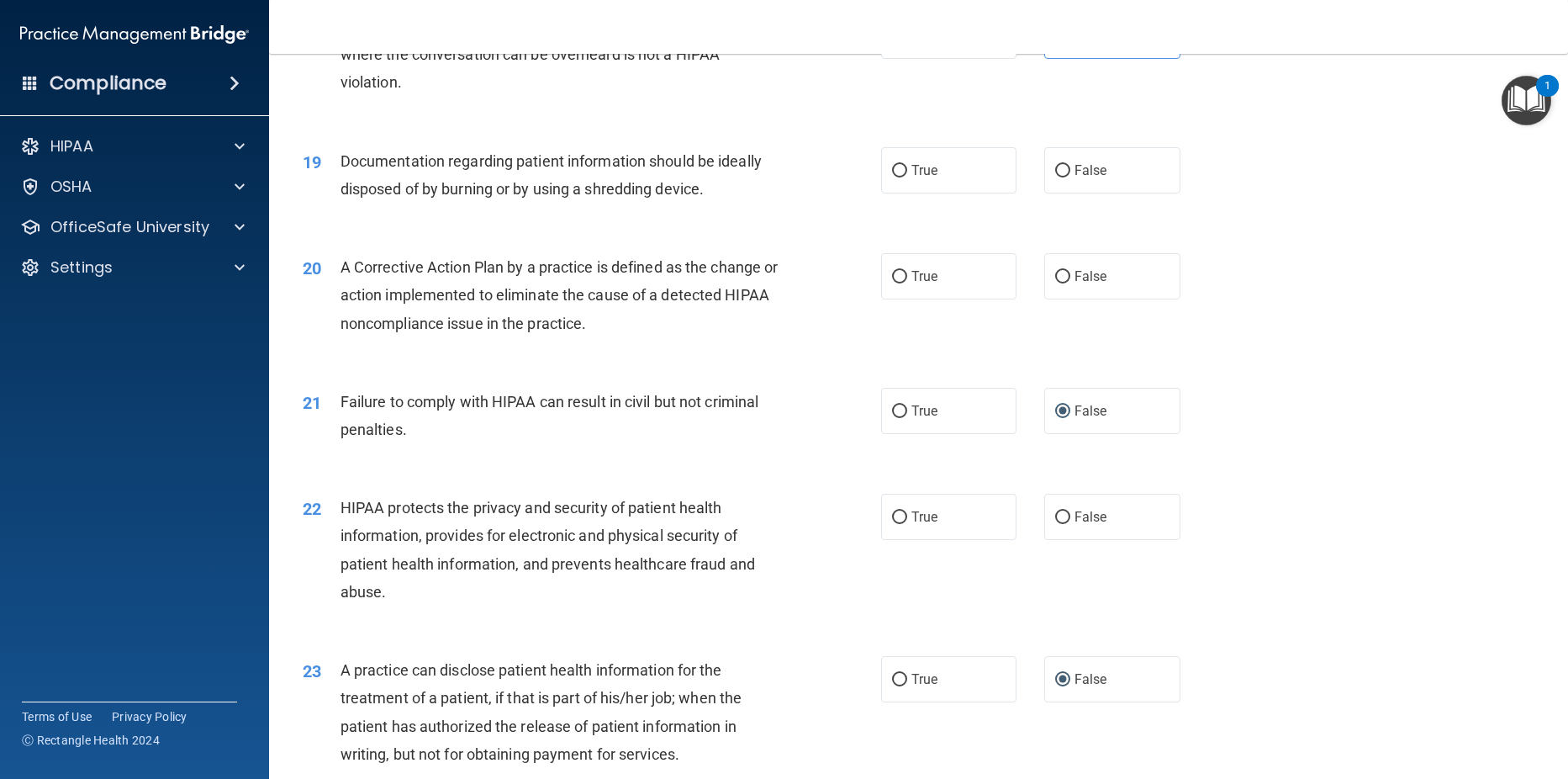
scroll to position [2251, 0]
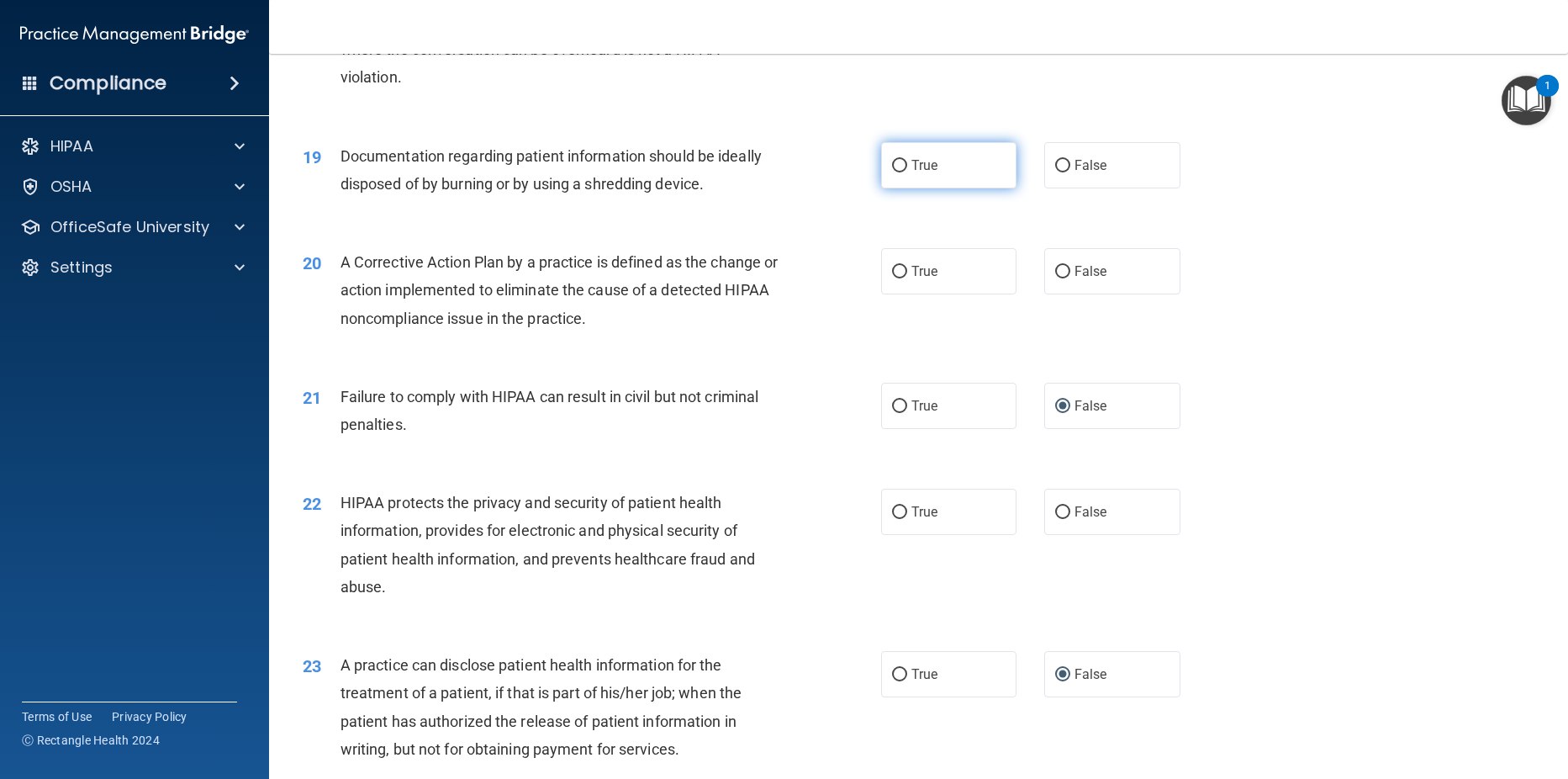
click at [898, 172] on input "True" at bounding box center [899, 167] width 16 height 13
radio input "true"
click at [898, 278] on input "True" at bounding box center [899, 272] width 16 height 13
radio input "true"
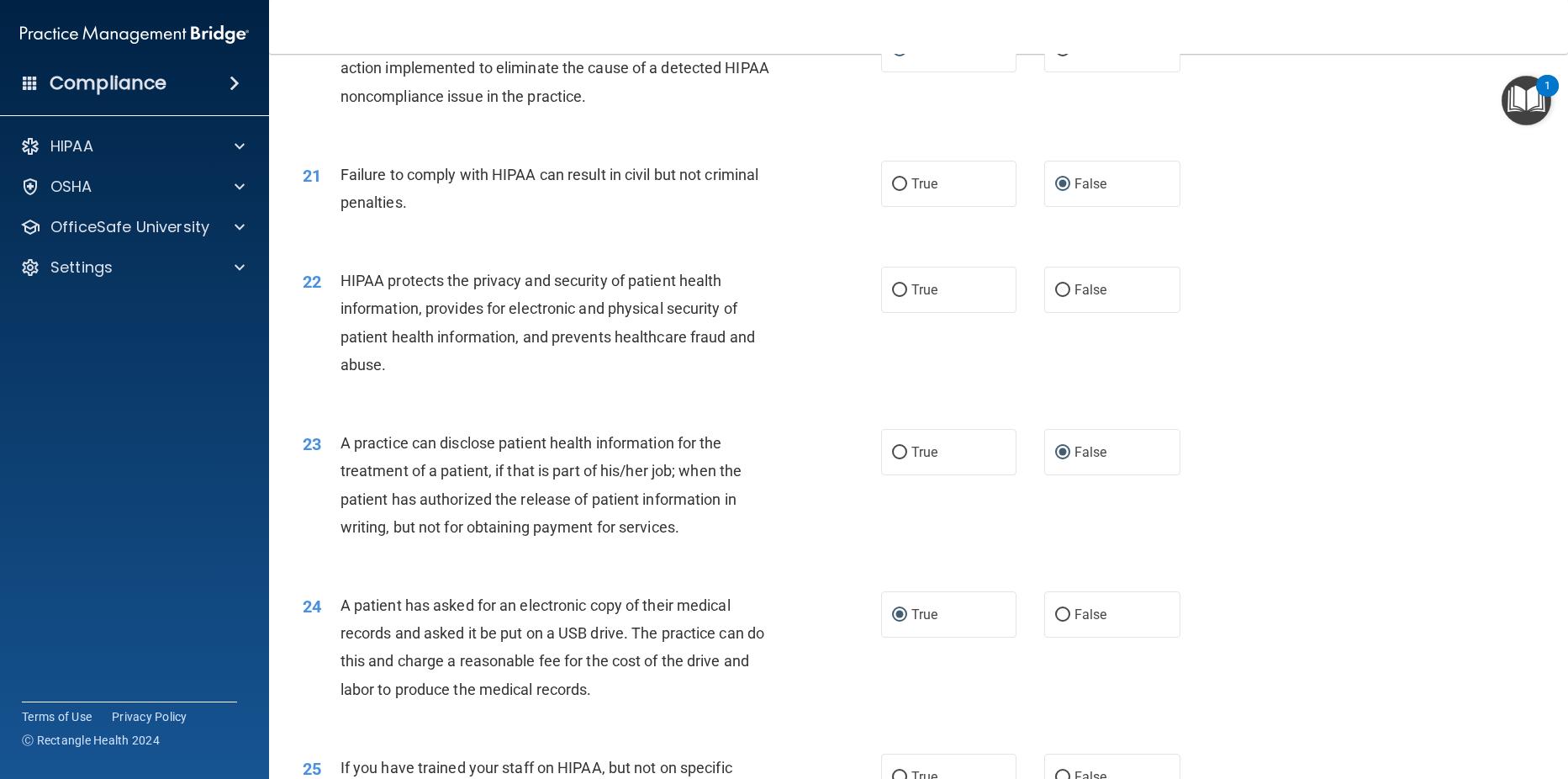
scroll to position [2508, 0]
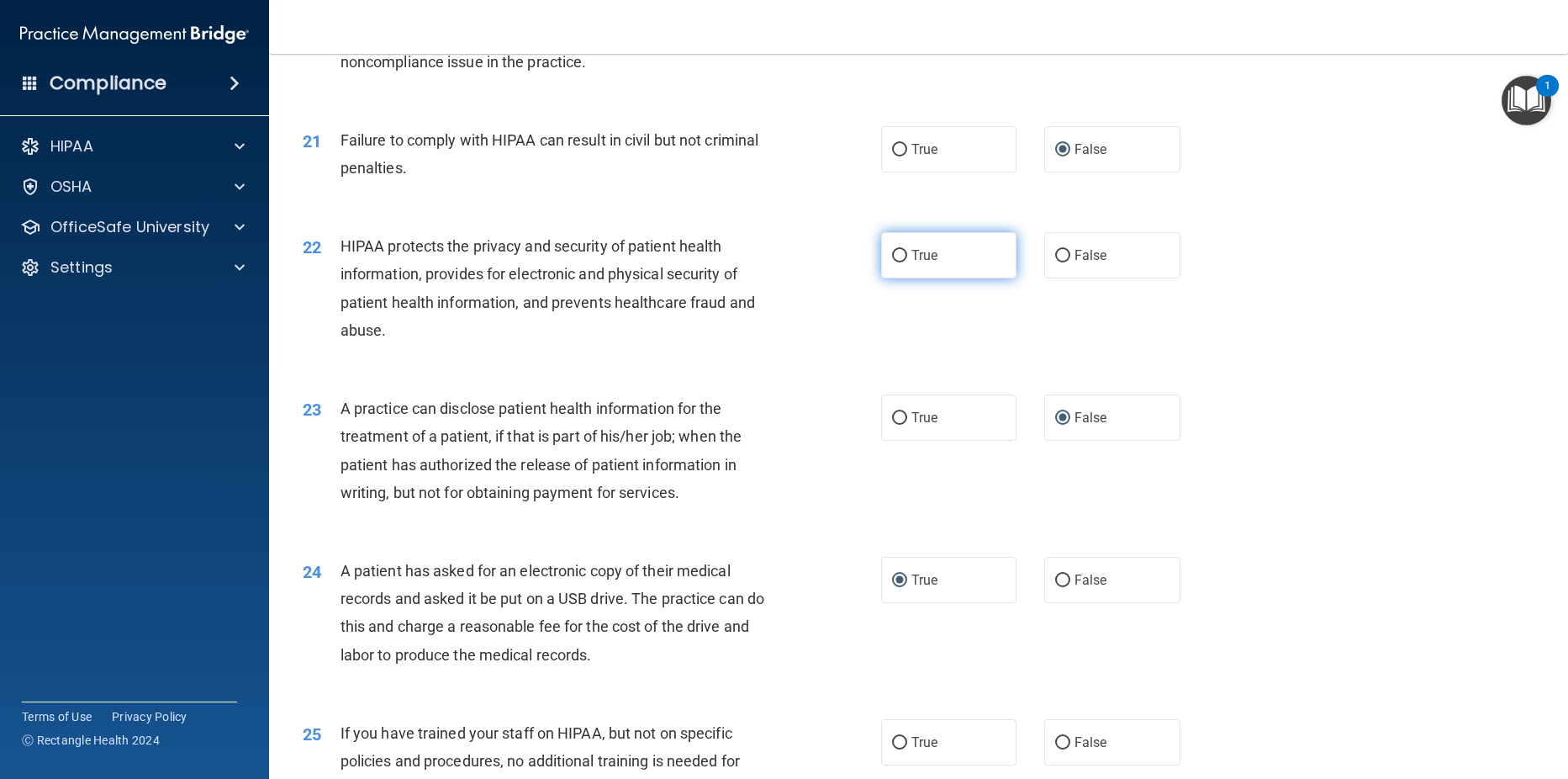
click at [892, 263] on input "True" at bounding box center [899, 256] width 16 height 13
radio input "true"
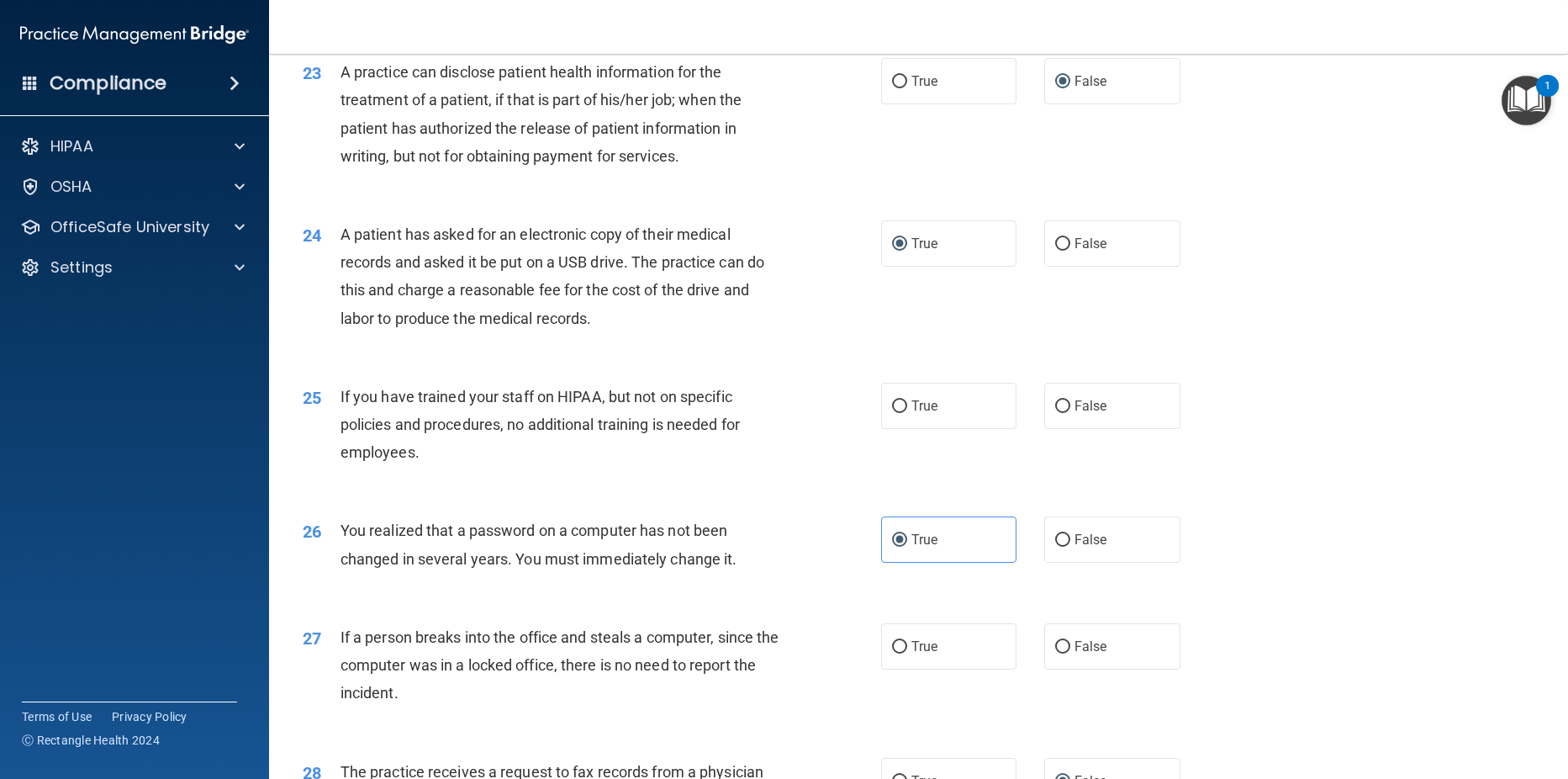
scroll to position [2860, 0]
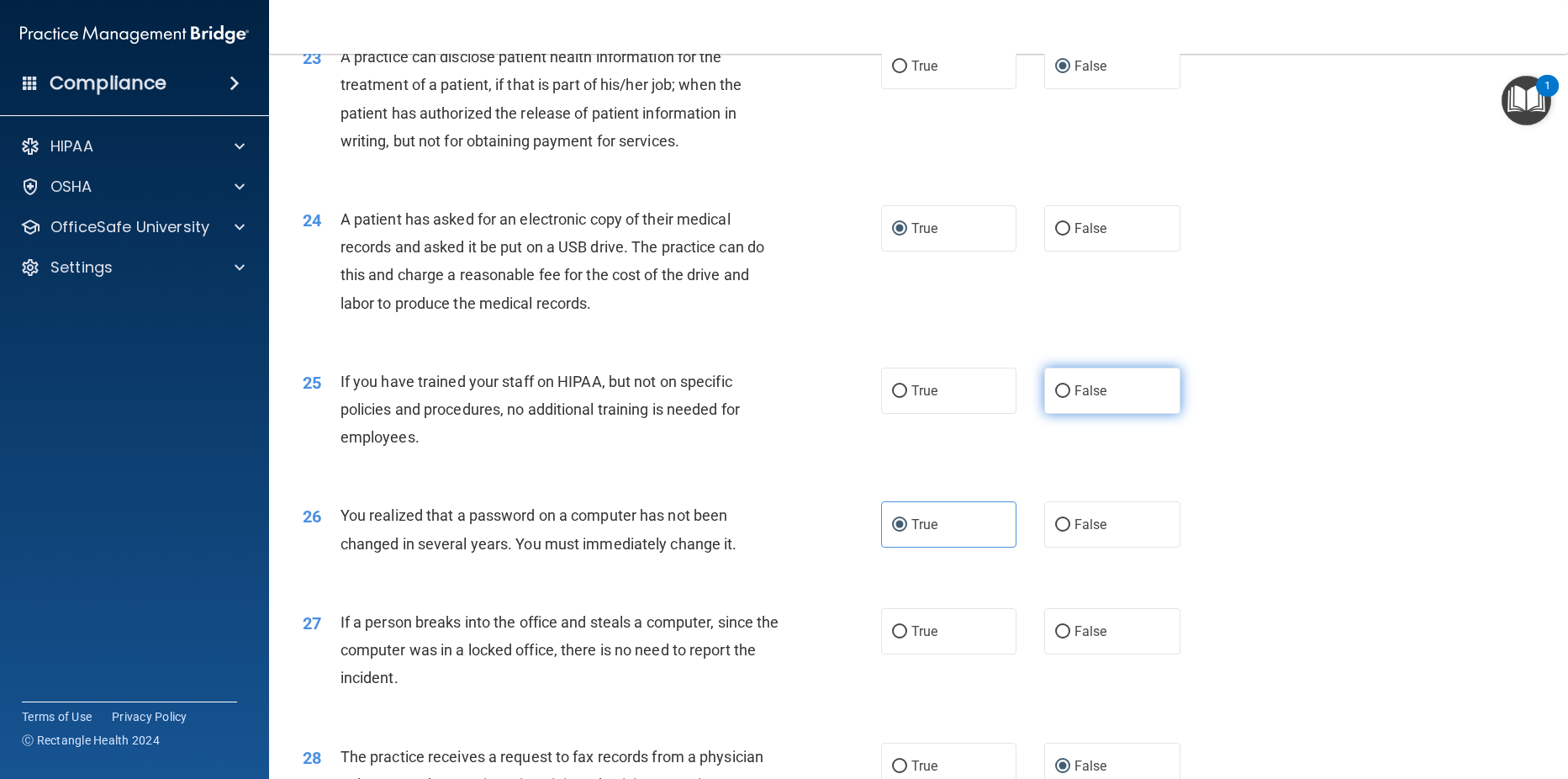
click at [1055, 398] on input "False" at bounding box center [1062, 392] width 16 height 13
radio input "true"
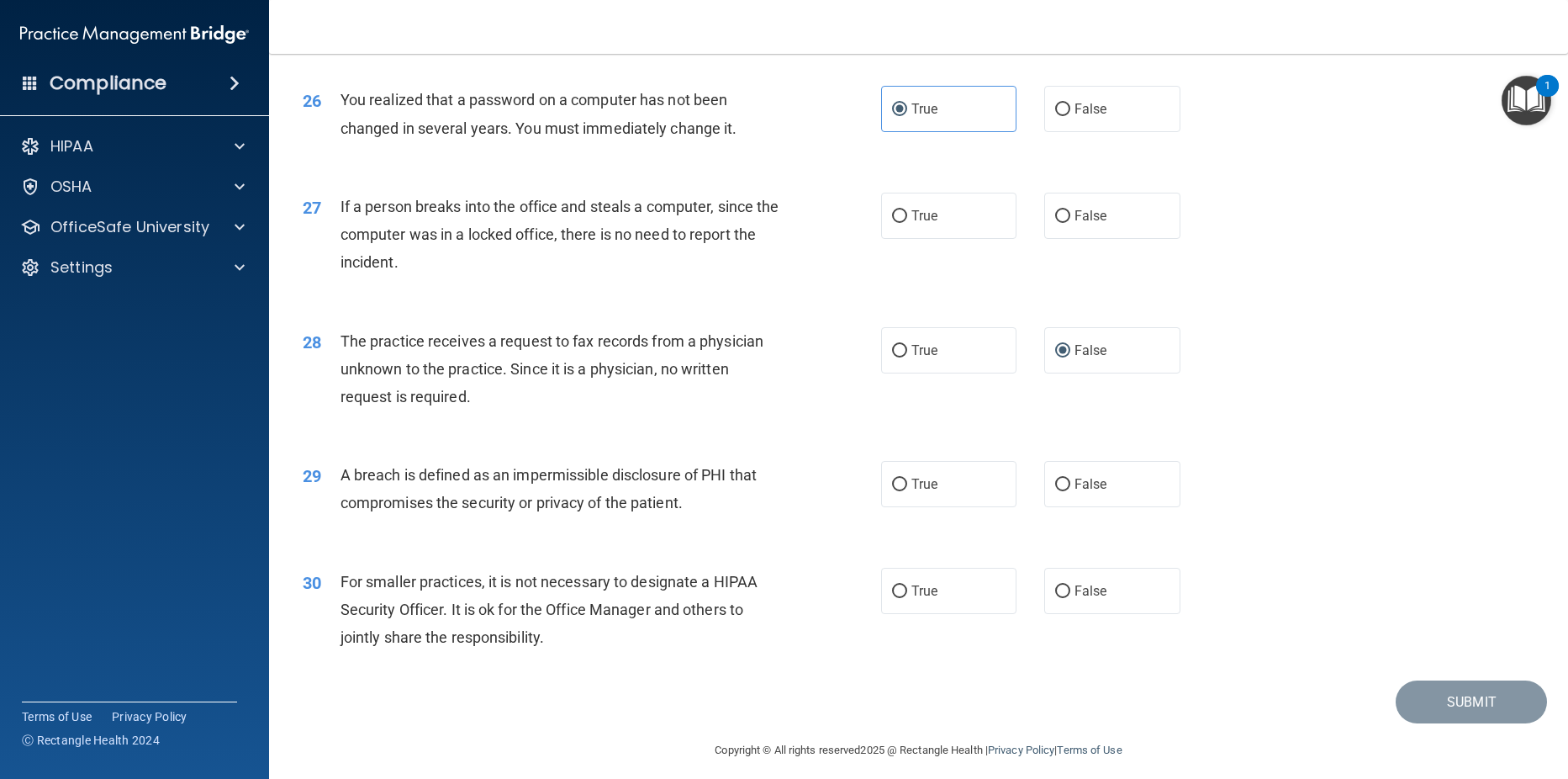
scroll to position [3299, 0]
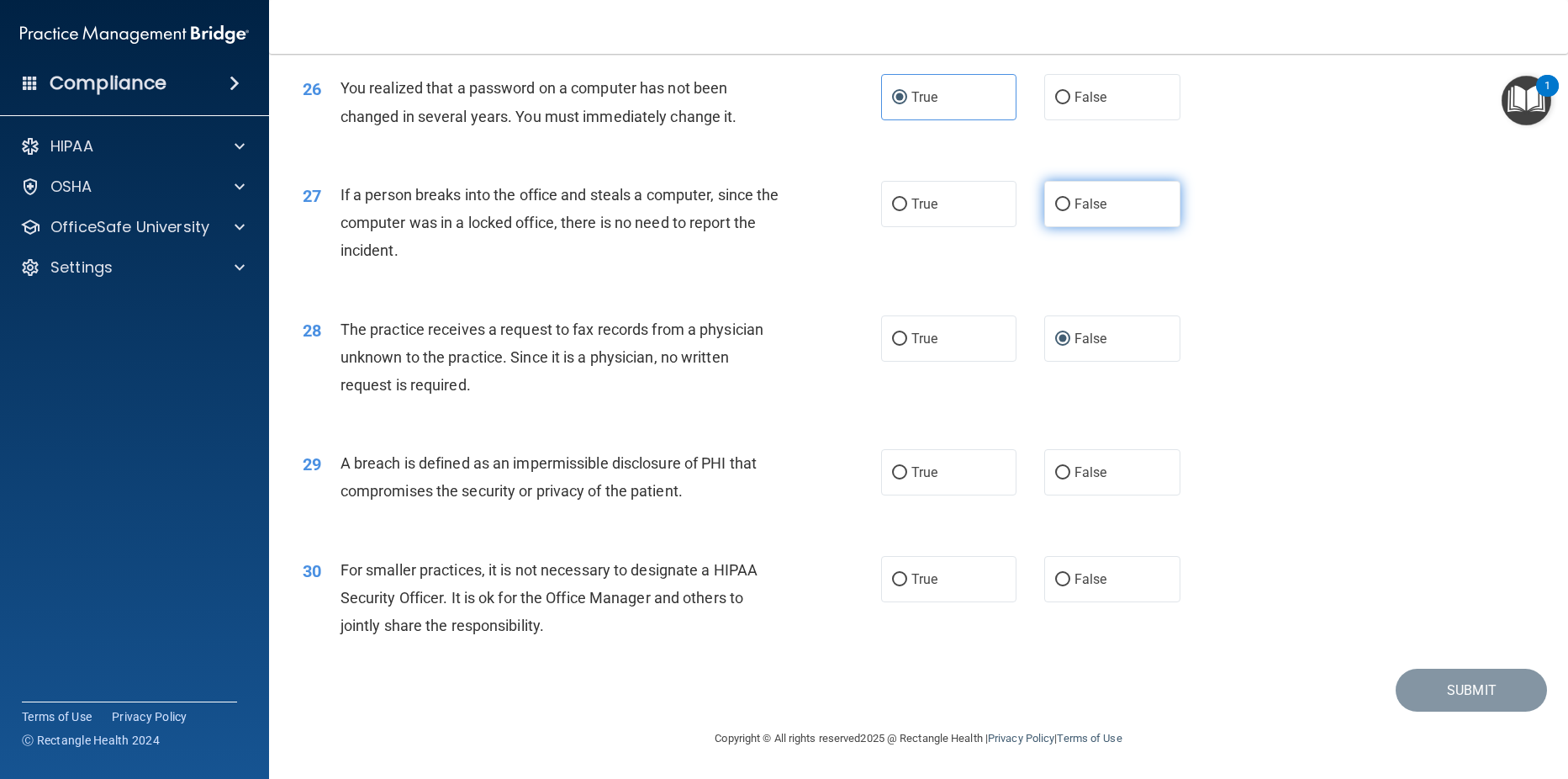
click at [1055, 211] on input "False" at bounding box center [1062, 205] width 16 height 13
radio input "true"
click at [885, 488] on label "True" at bounding box center [949, 472] width 136 height 47
click at [892, 480] on input "True" at bounding box center [899, 473] width 16 height 13
radio input "true"
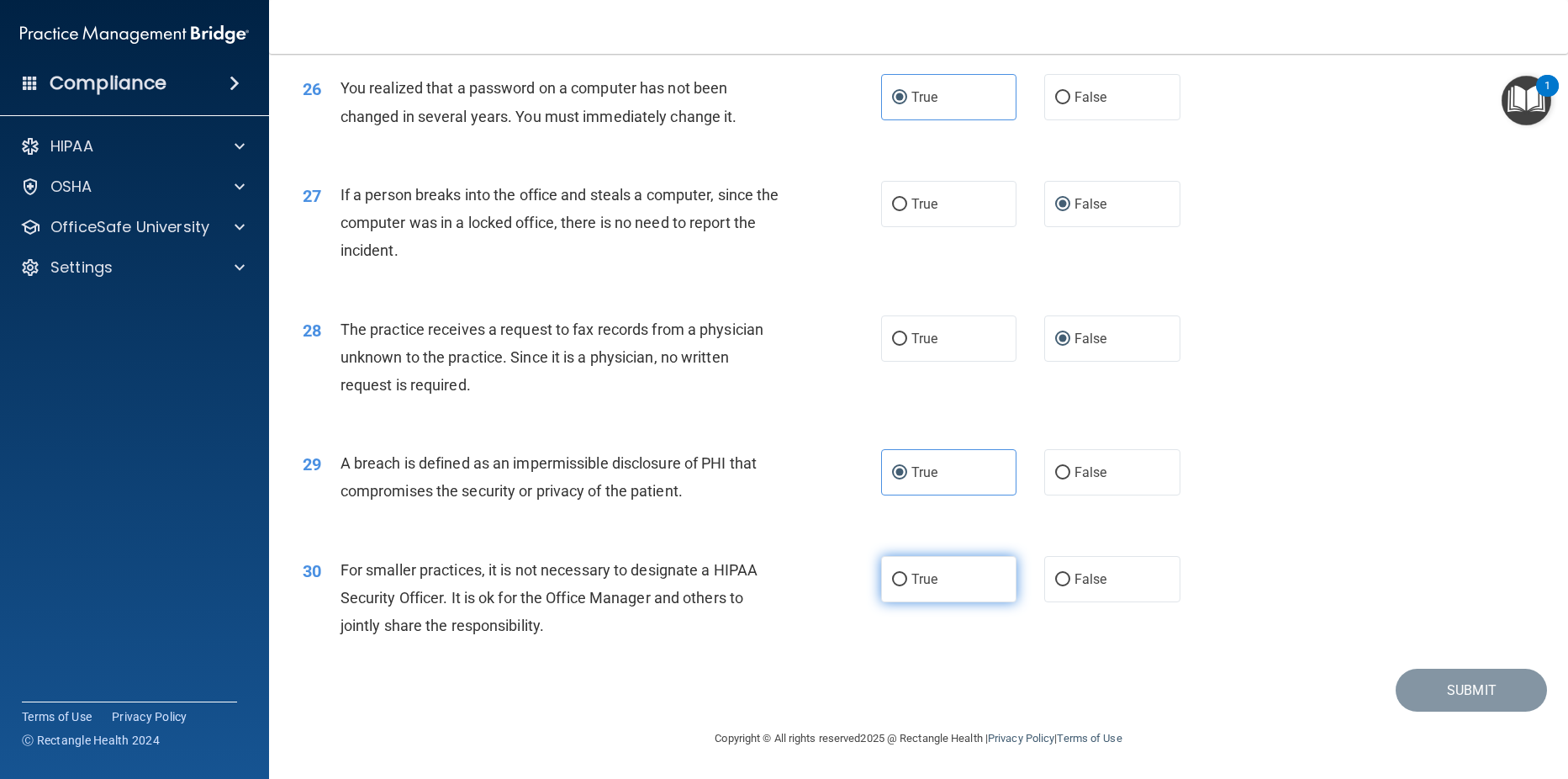
click at [893, 587] on input "True" at bounding box center [899, 580] width 16 height 13
radio input "true"
click at [1445, 705] on button "Submit" at bounding box center [1471, 690] width 151 height 43
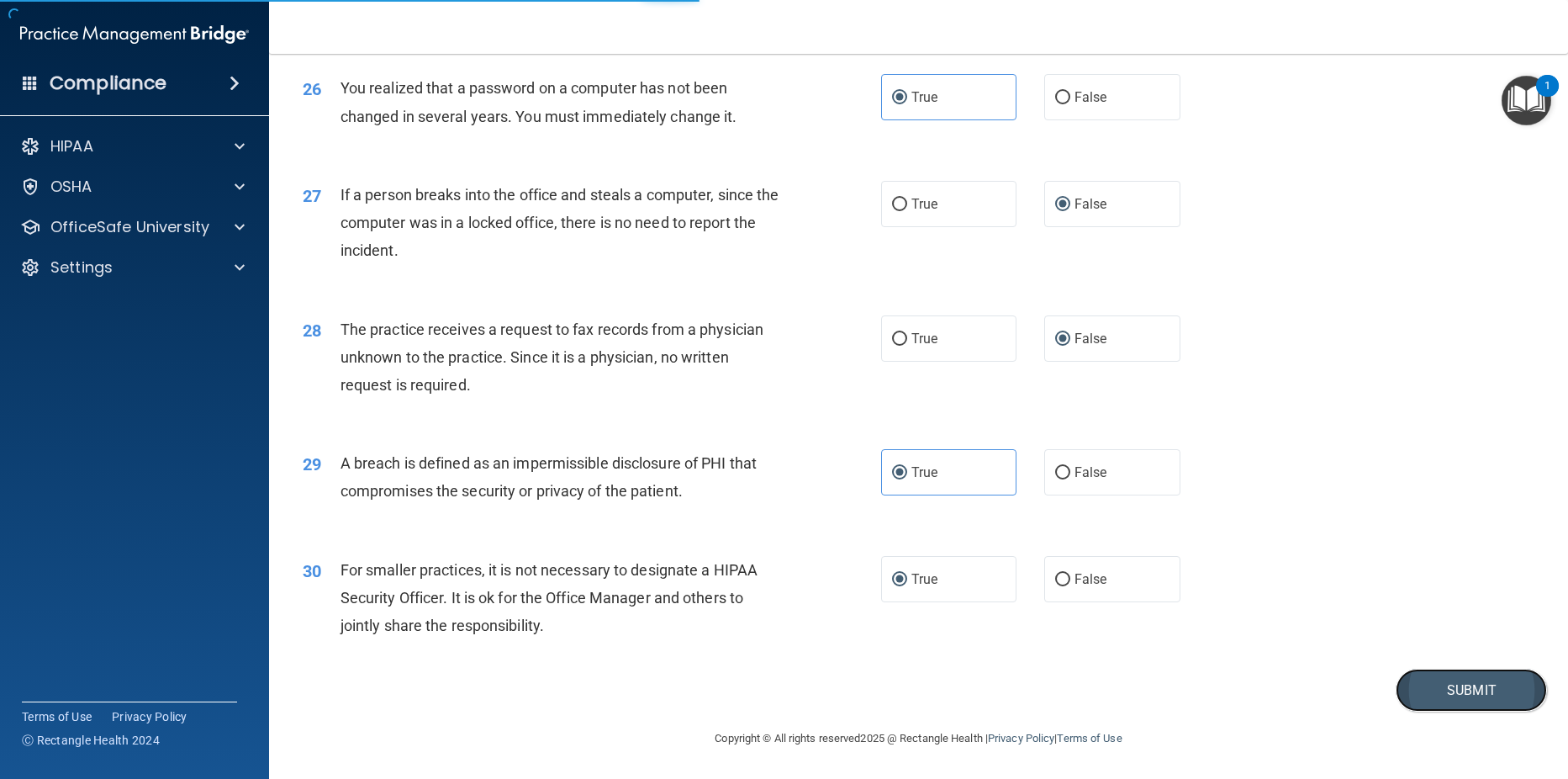
click at [1453, 701] on button "Submit" at bounding box center [1471, 690] width 151 height 43
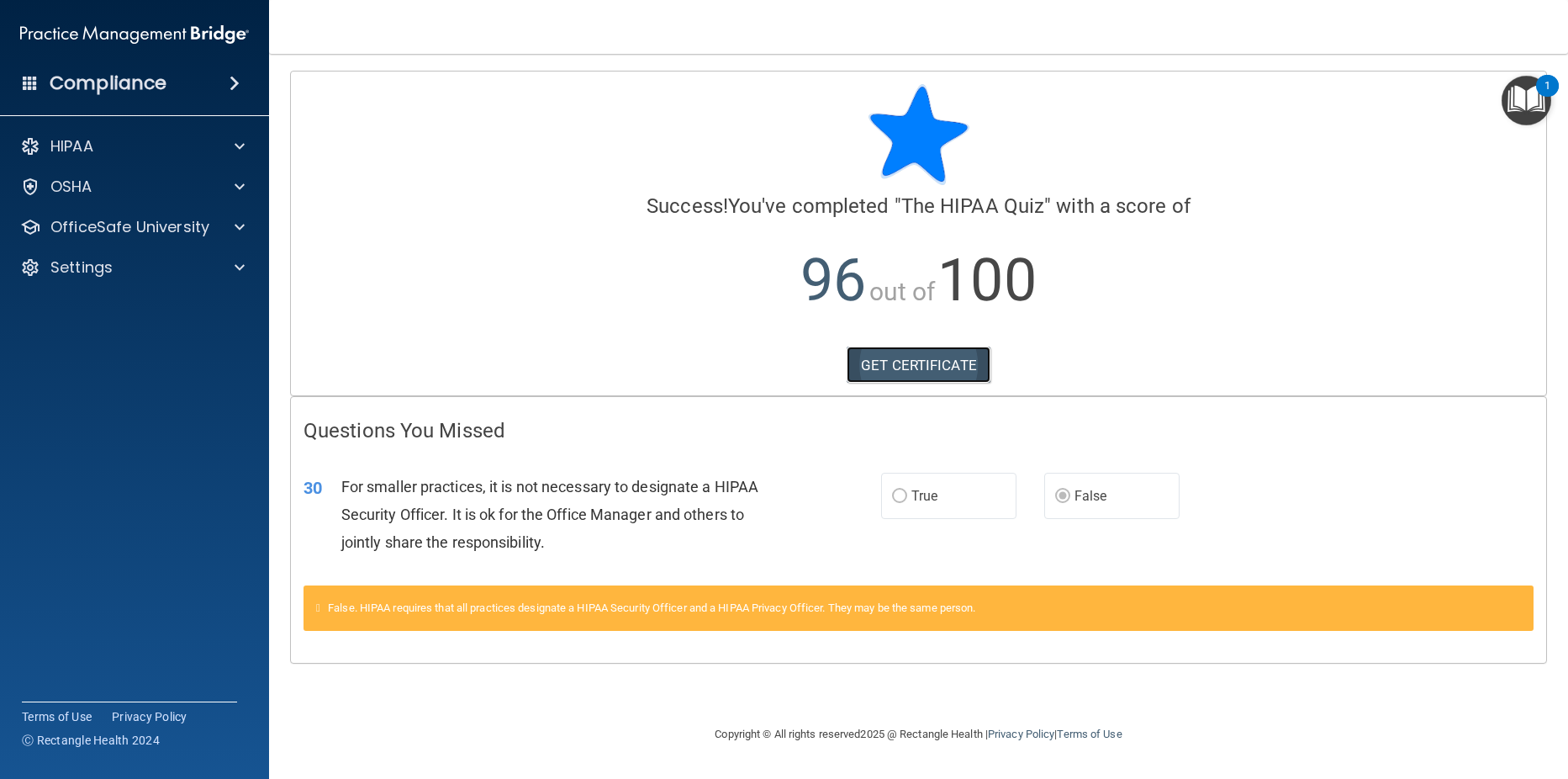
click at [935, 361] on link "GET CERTIFICATE" at bounding box center [918, 365] width 144 height 37
click at [156, 225] on p "OfficeSafe University" at bounding box center [130, 227] width 159 height 20
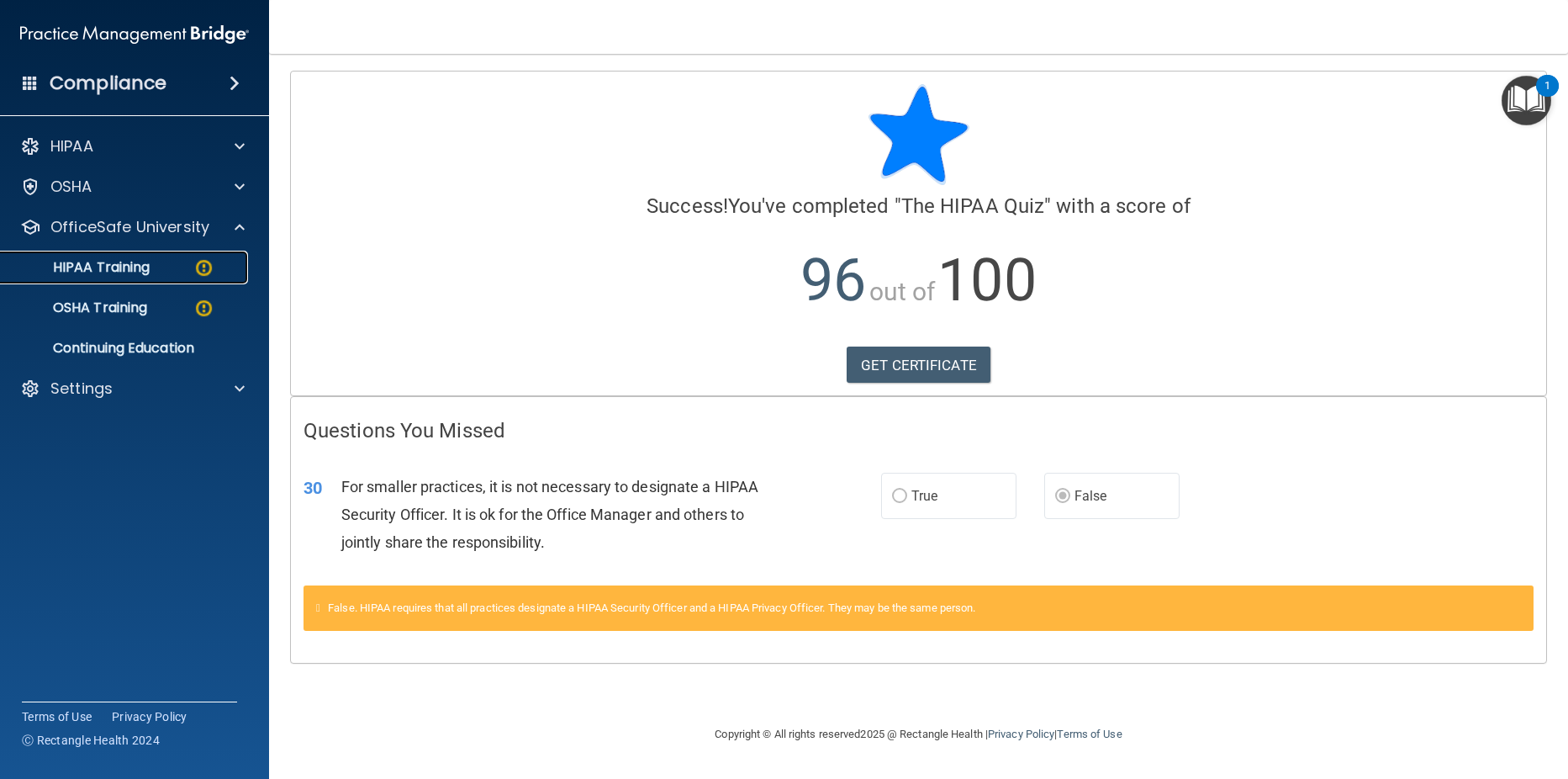
click at [140, 267] on p "HIPAA Training" at bounding box center [81, 267] width 139 height 16
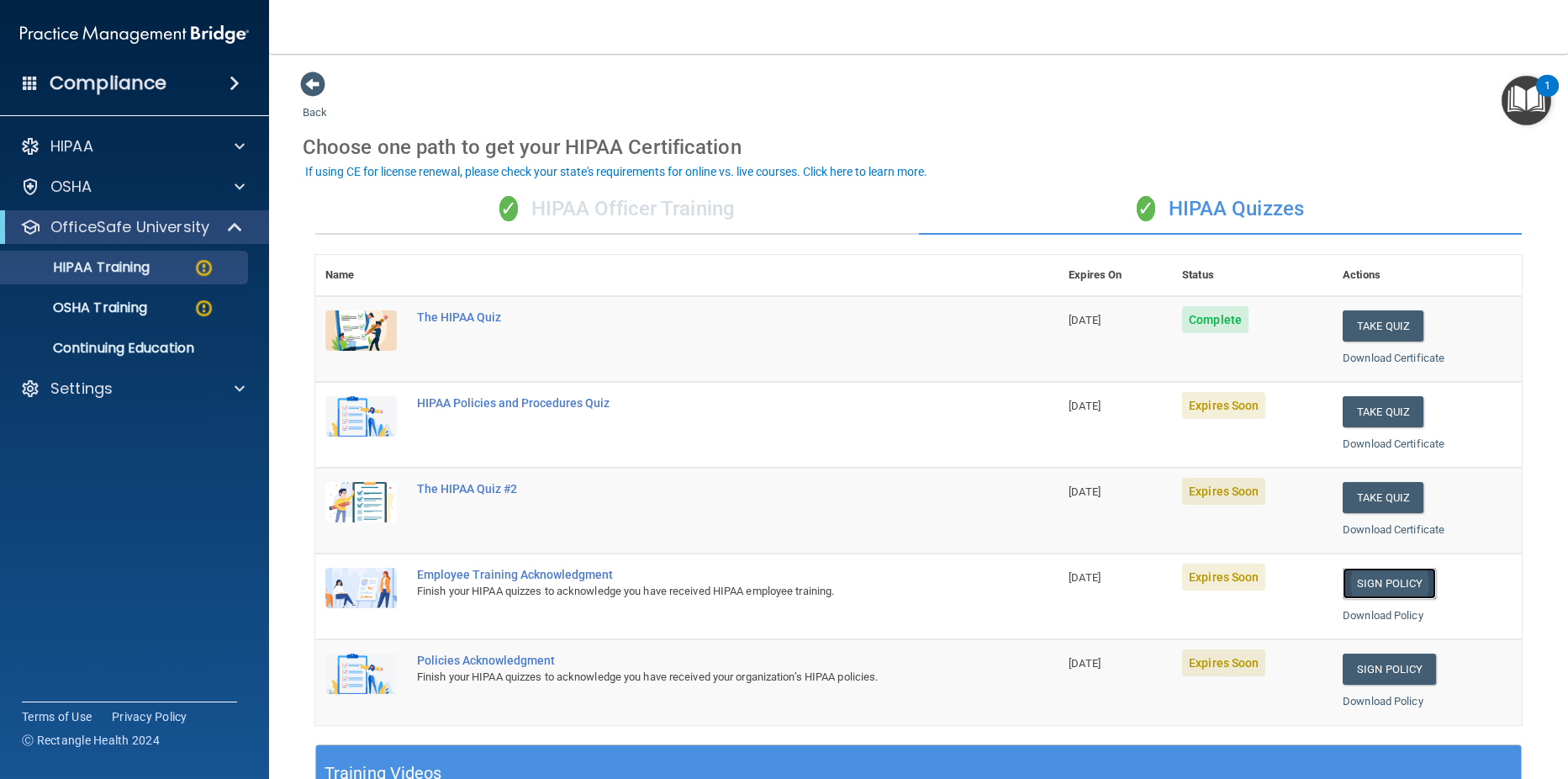
click at [1386, 577] on link "Sign Policy" at bounding box center [1390, 583] width 93 height 31
click at [73, 269] on p "HIPAA Training" at bounding box center [81, 267] width 139 height 16
drag, startPoint x: 102, startPoint y: 265, endPoint x: 115, endPoint y: 269, distance: 13.6
click at [102, 265] on p "HIPAA Training" at bounding box center [81, 267] width 139 height 16
click at [135, 231] on p "OfficeSafe University" at bounding box center [130, 227] width 159 height 20
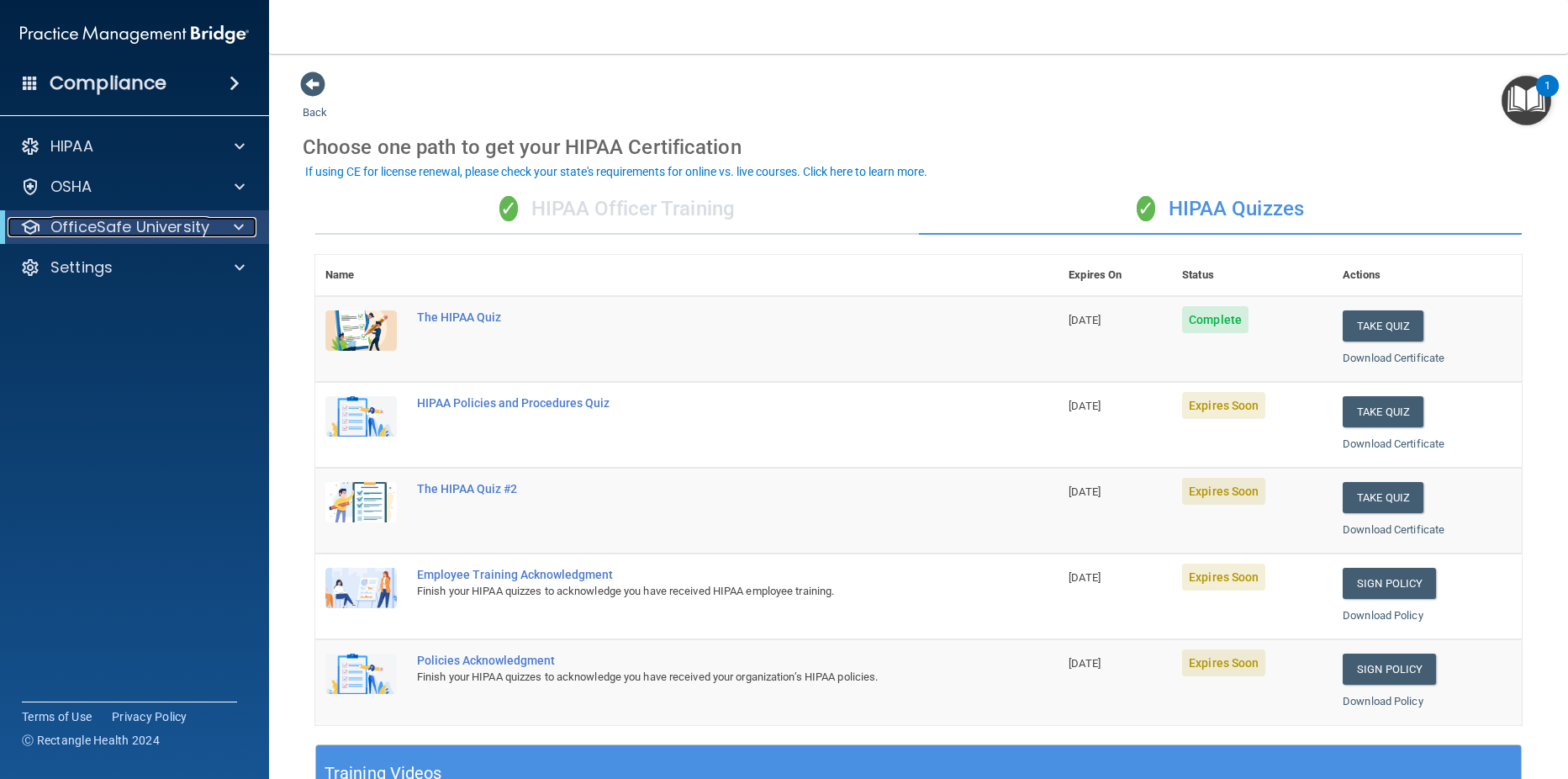
click at [135, 230] on p "OfficeSafe University" at bounding box center [130, 227] width 159 height 20
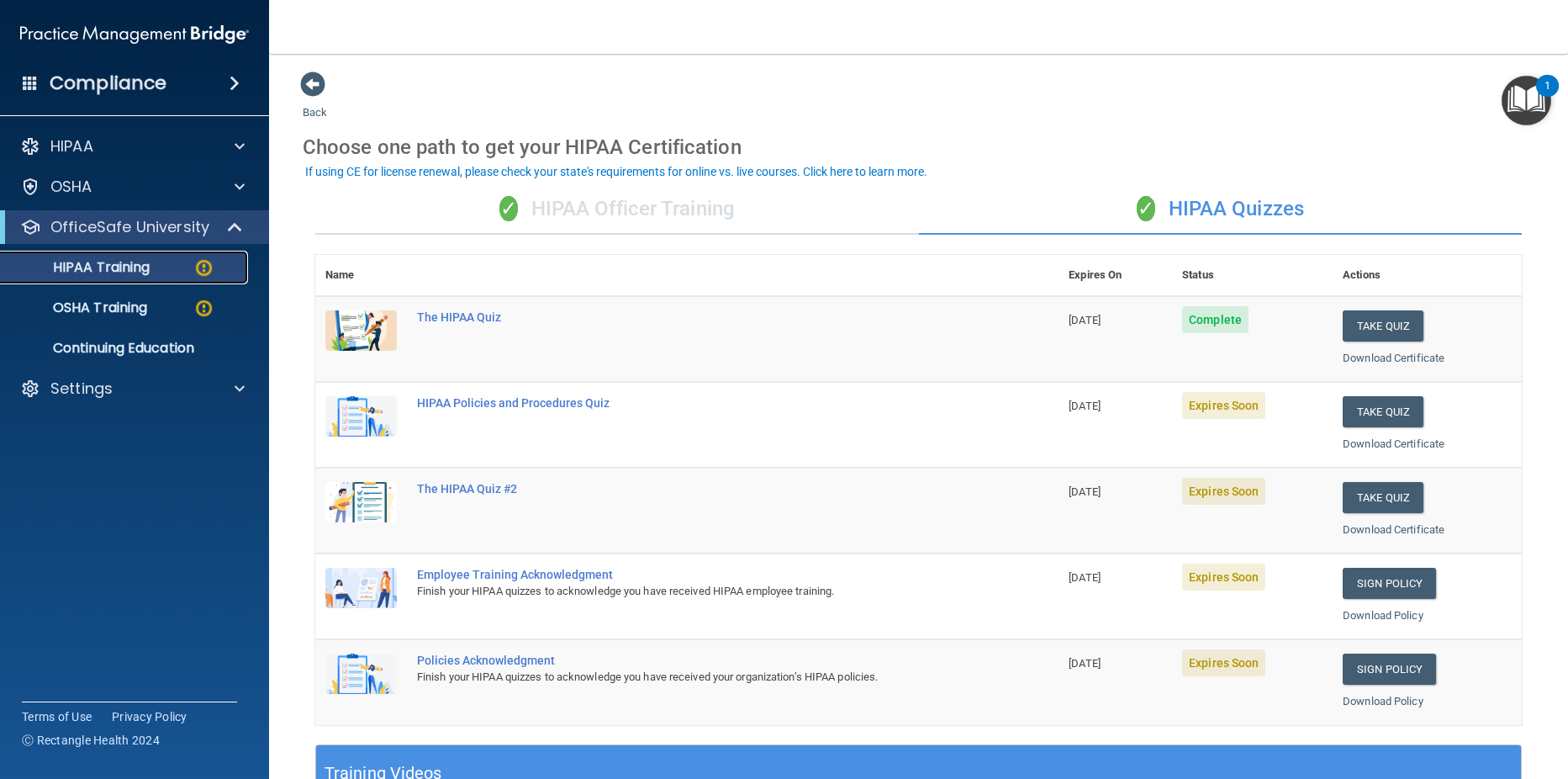
click at [115, 266] on p "HIPAA Training" at bounding box center [81, 267] width 139 height 16
click at [113, 305] on p "OSHA Training" at bounding box center [79, 308] width 136 height 16
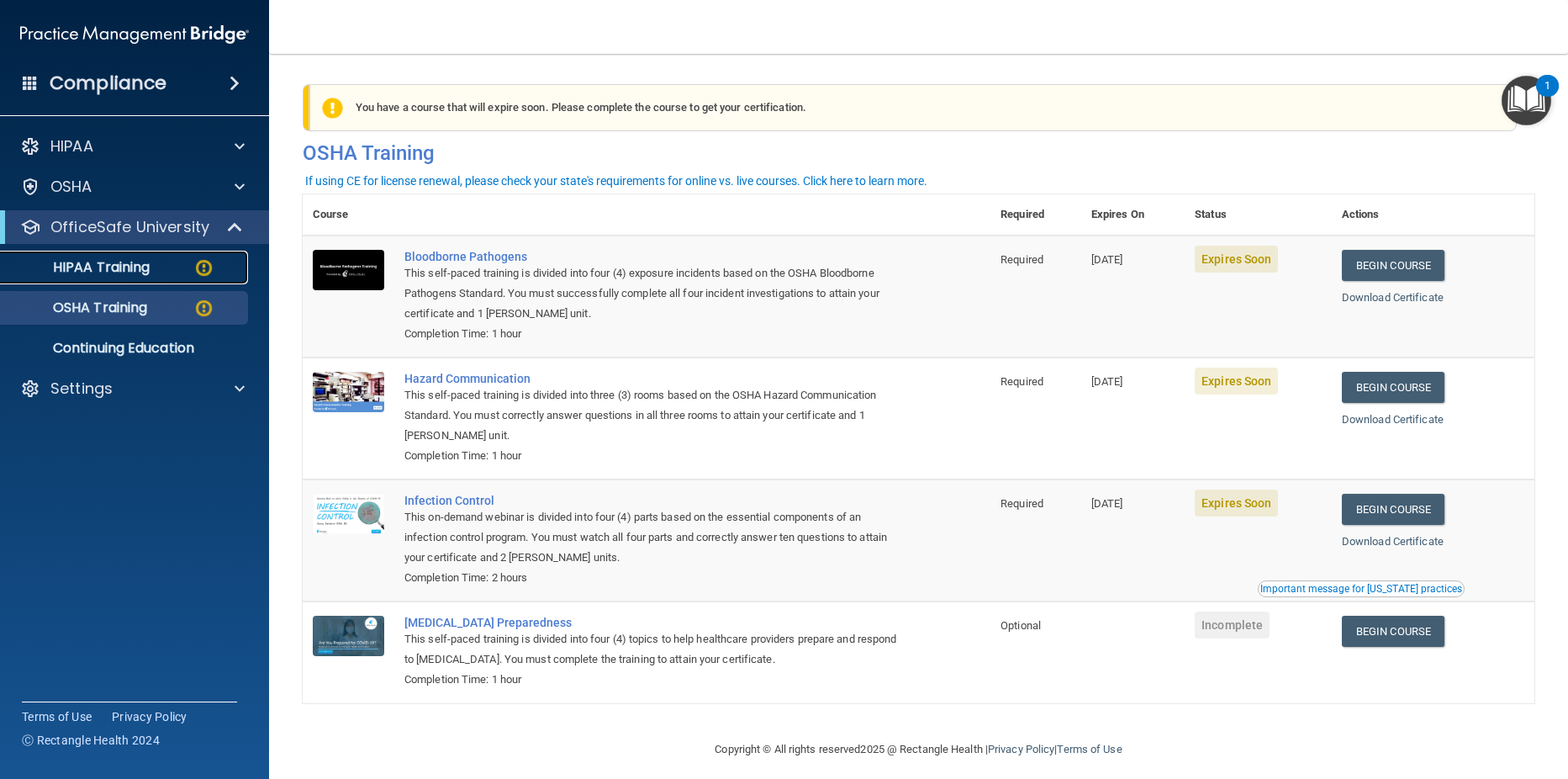
click at [117, 267] on p "HIPAA Training" at bounding box center [81, 267] width 139 height 16
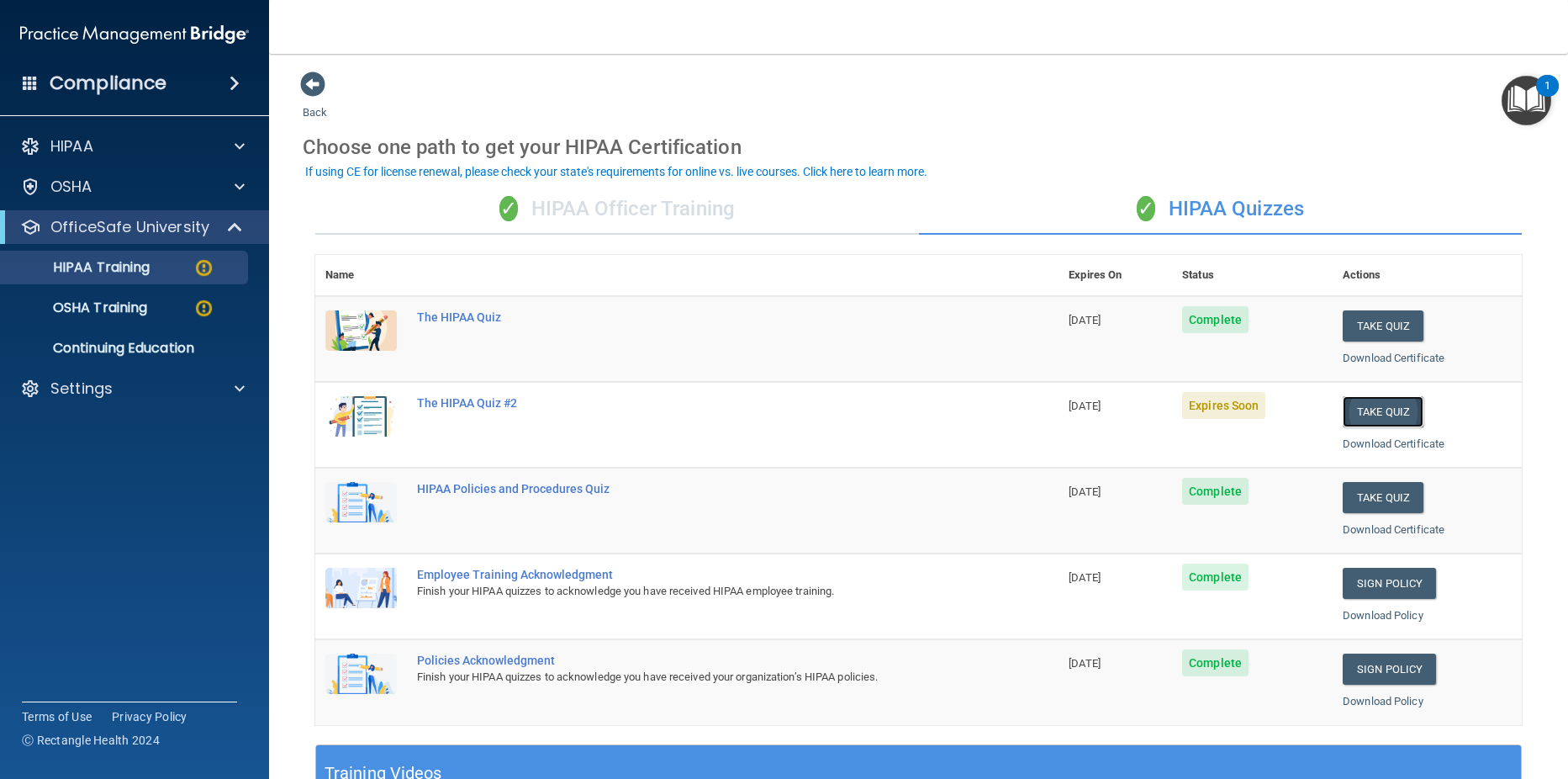
click at [1380, 406] on button "Take Quiz" at bounding box center [1383, 412] width 81 height 31
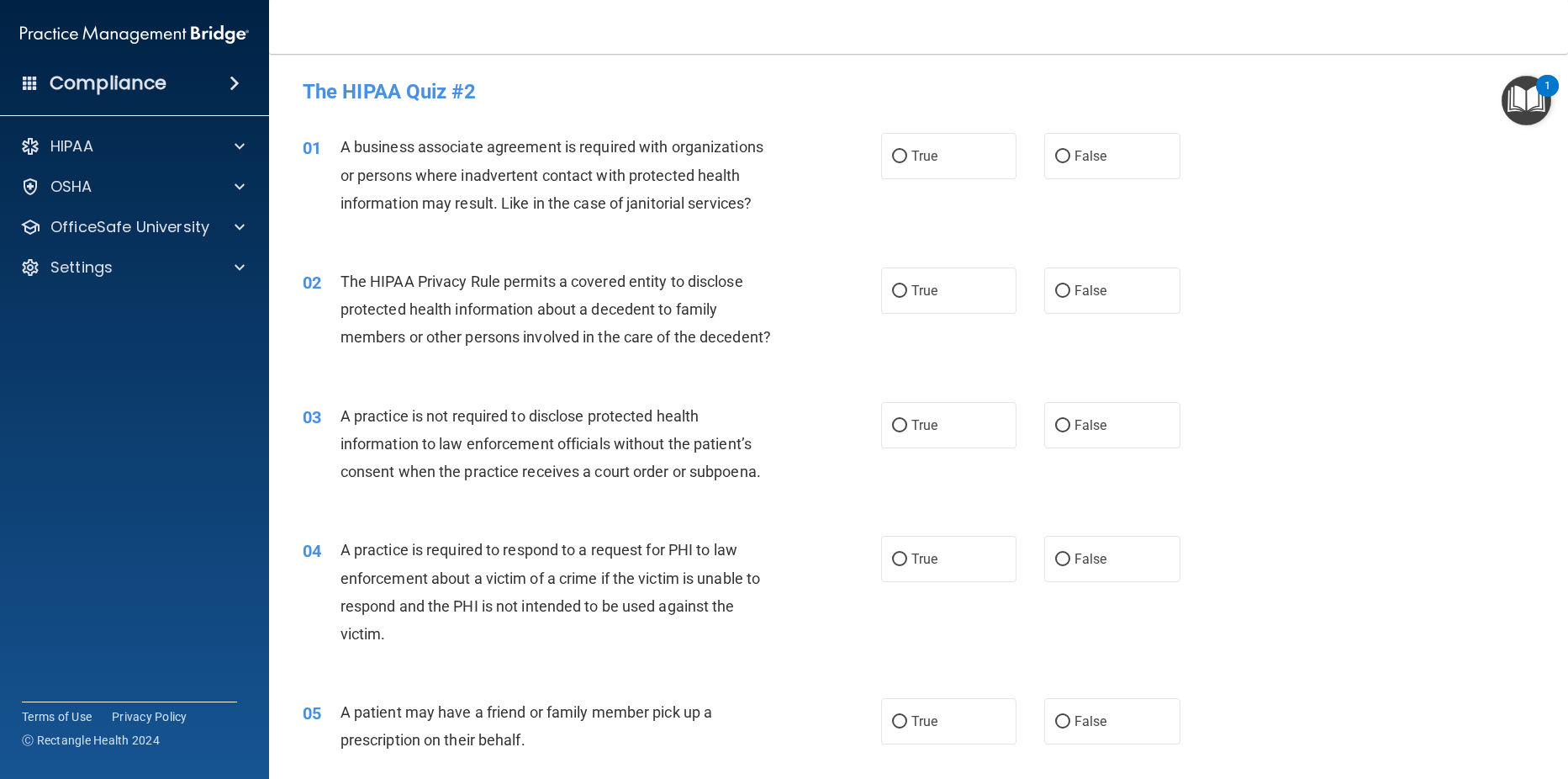
drag, startPoint x: 903, startPoint y: 157, endPoint x: 897, endPoint y: 248, distance: 91.2
click at [902, 163] on label "True" at bounding box center [949, 156] width 136 height 47
click at [902, 163] on input "True" at bounding box center [899, 157] width 16 height 13
radio input "true"
drag, startPoint x: 1053, startPoint y: 290, endPoint x: 1058, endPoint y: 400, distance: 110.1
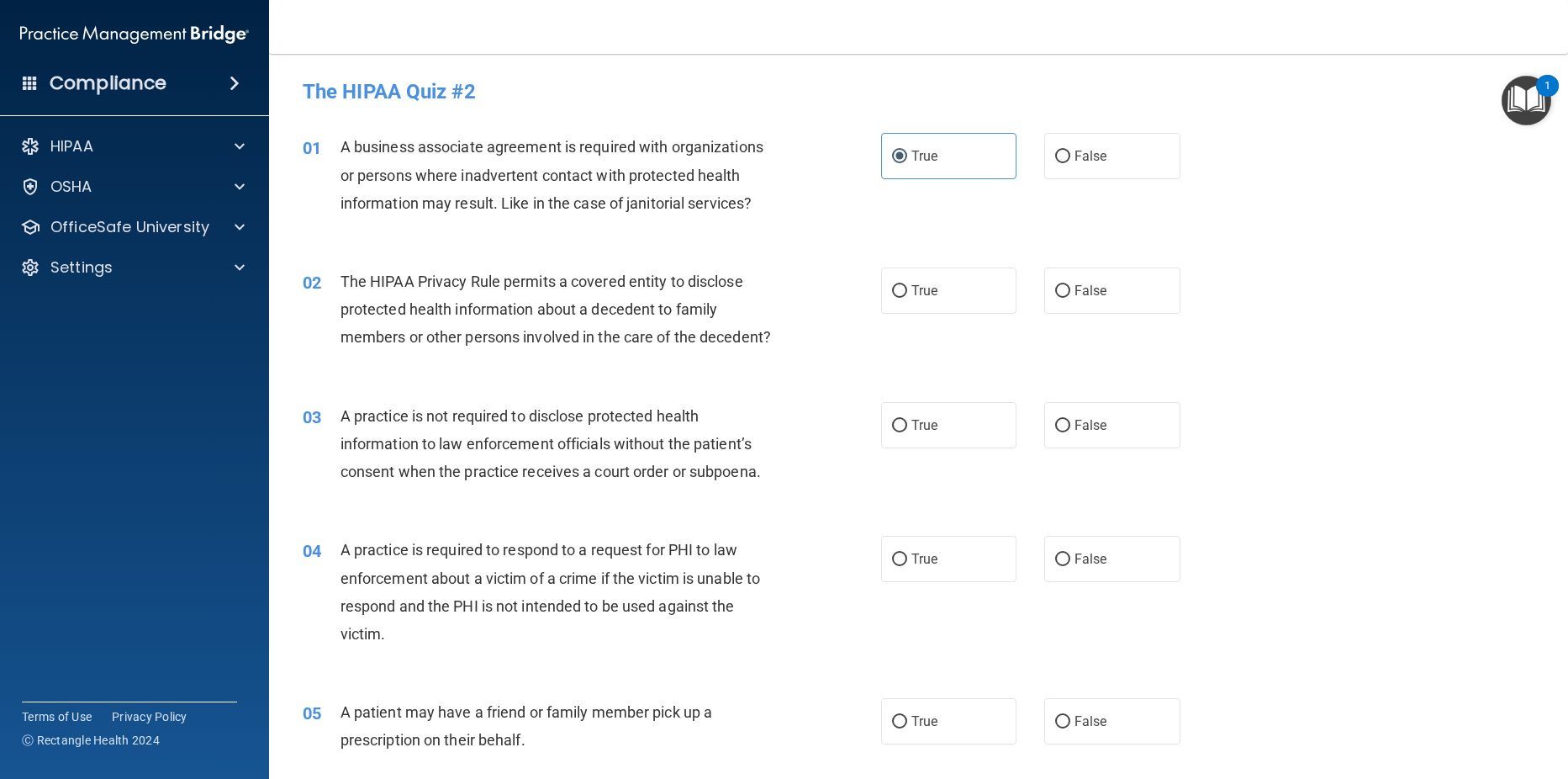
click at [1055, 292] on input "False" at bounding box center [1062, 292] width 16 height 13
radio input "true"
click at [1055, 429] on input "False" at bounding box center [1062, 427] width 16 height 13
radio input "true"
drag, startPoint x: 897, startPoint y: 554, endPoint x: 993, endPoint y: 647, distance: 133.7
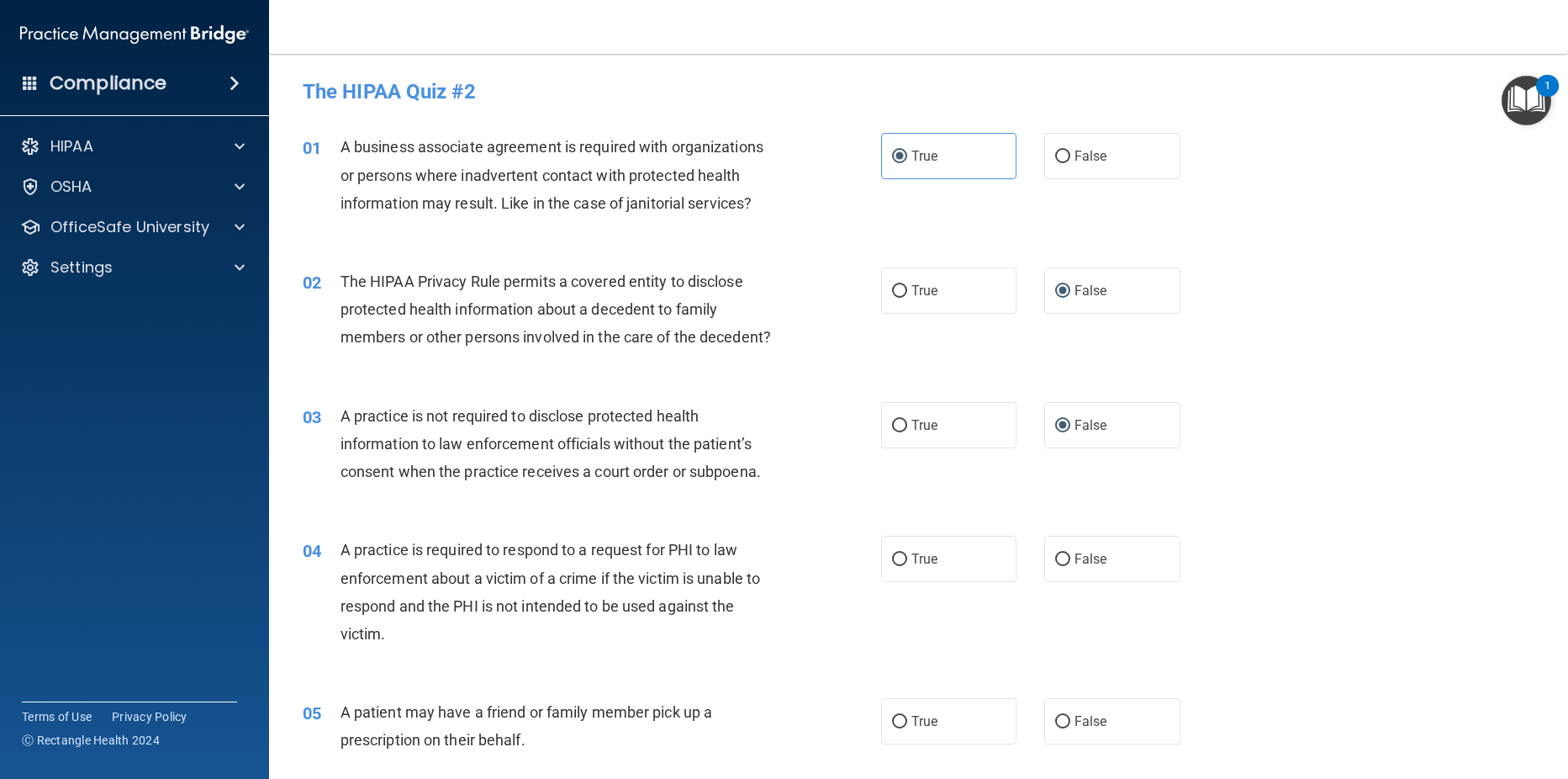
click at [897, 554] on input "True" at bounding box center [899, 560] width 16 height 13
radio input "true"
click at [1058, 711] on label "False" at bounding box center [1112, 721] width 136 height 47
click at [1058, 716] on input "False" at bounding box center [1062, 722] width 16 height 13
radio input "true"
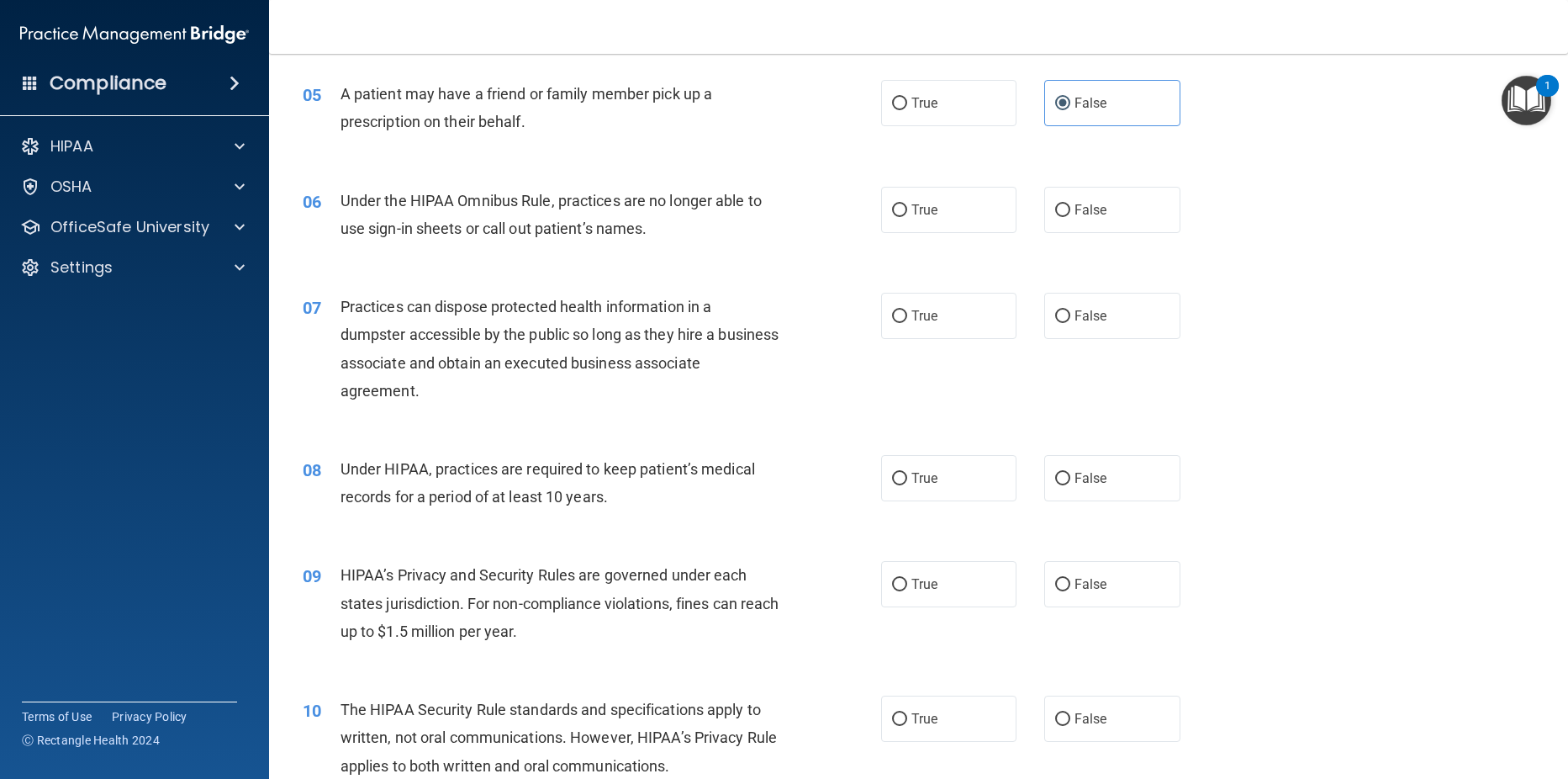
scroll to position [623, 0]
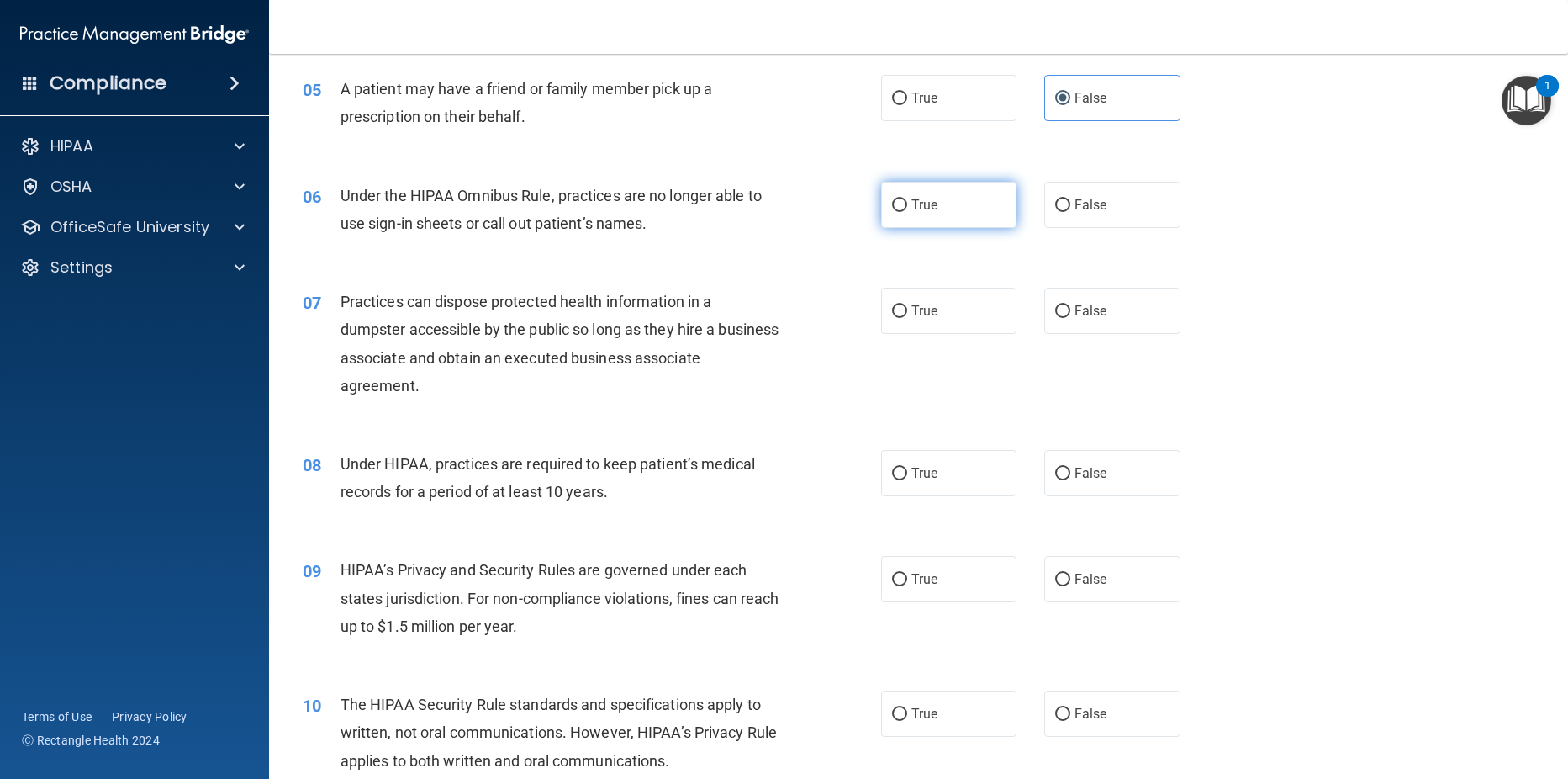
click at [897, 203] on input "True" at bounding box center [899, 206] width 16 height 13
radio input "true"
click at [892, 313] on input "True" at bounding box center [899, 312] width 16 height 13
radio input "true"
drag, startPoint x: 1056, startPoint y: 474, endPoint x: 983, endPoint y: 552, distance: 106.8
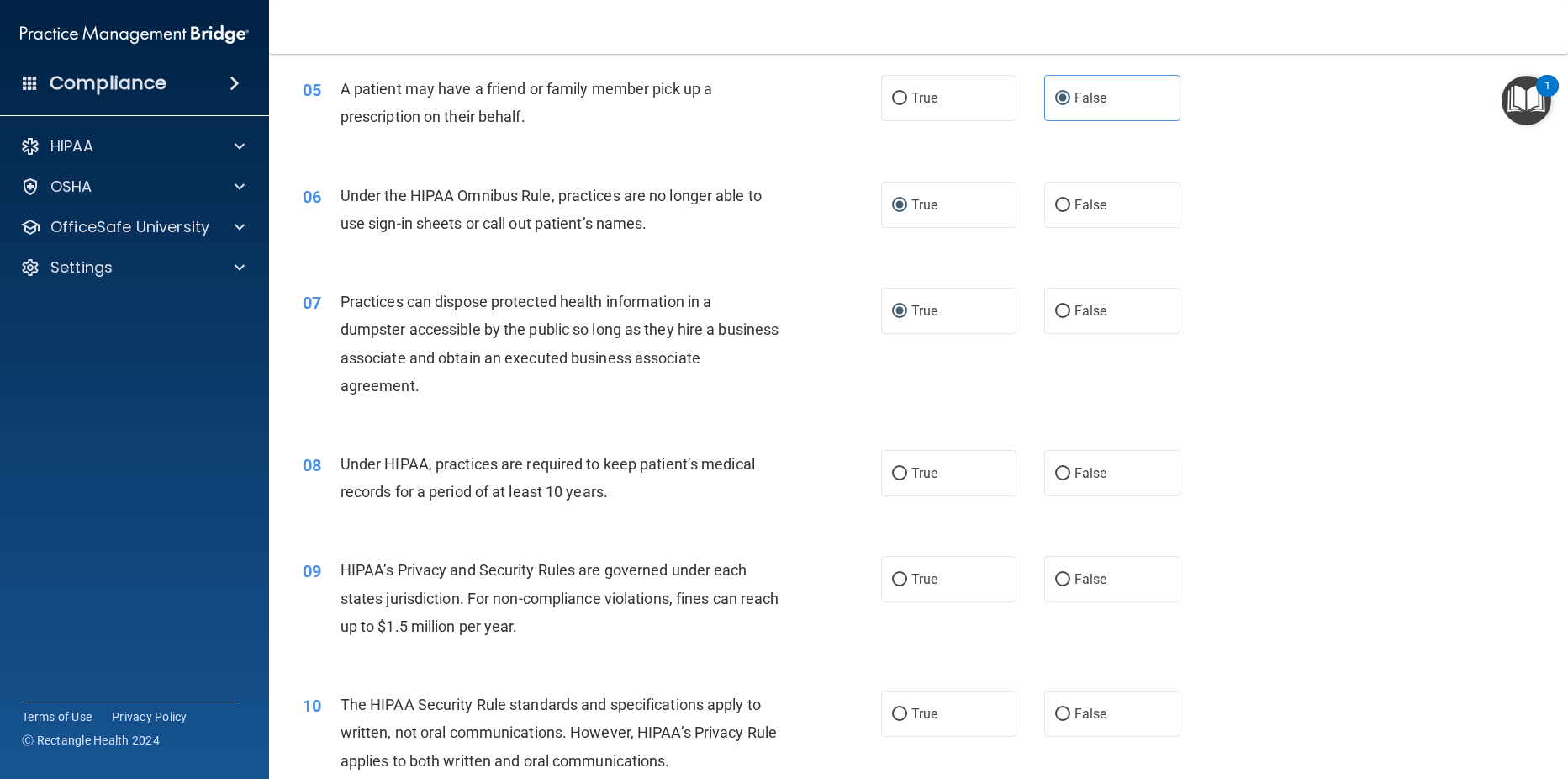
click at [1056, 475] on input "False" at bounding box center [1062, 474] width 16 height 13
radio input "true"
drag, startPoint x: 888, startPoint y: 581, endPoint x: 903, endPoint y: 669, distance: 89.3
click at [892, 582] on input "True" at bounding box center [899, 580] width 16 height 13
radio input "true"
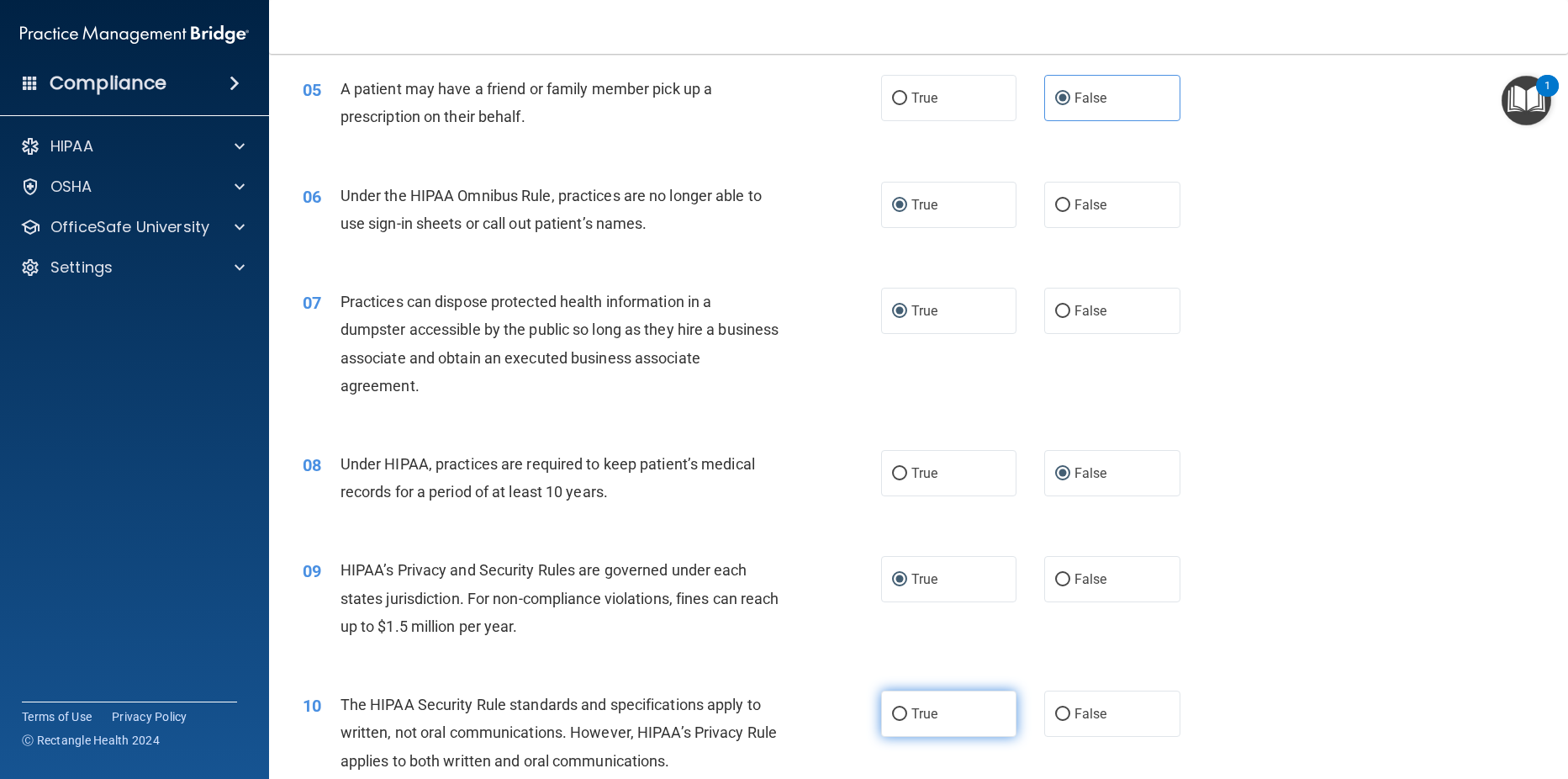
click at [892, 723] on label "True" at bounding box center [949, 714] width 136 height 47
click at [892, 721] on input "True" at bounding box center [899, 715] width 16 height 13
radio input "true"
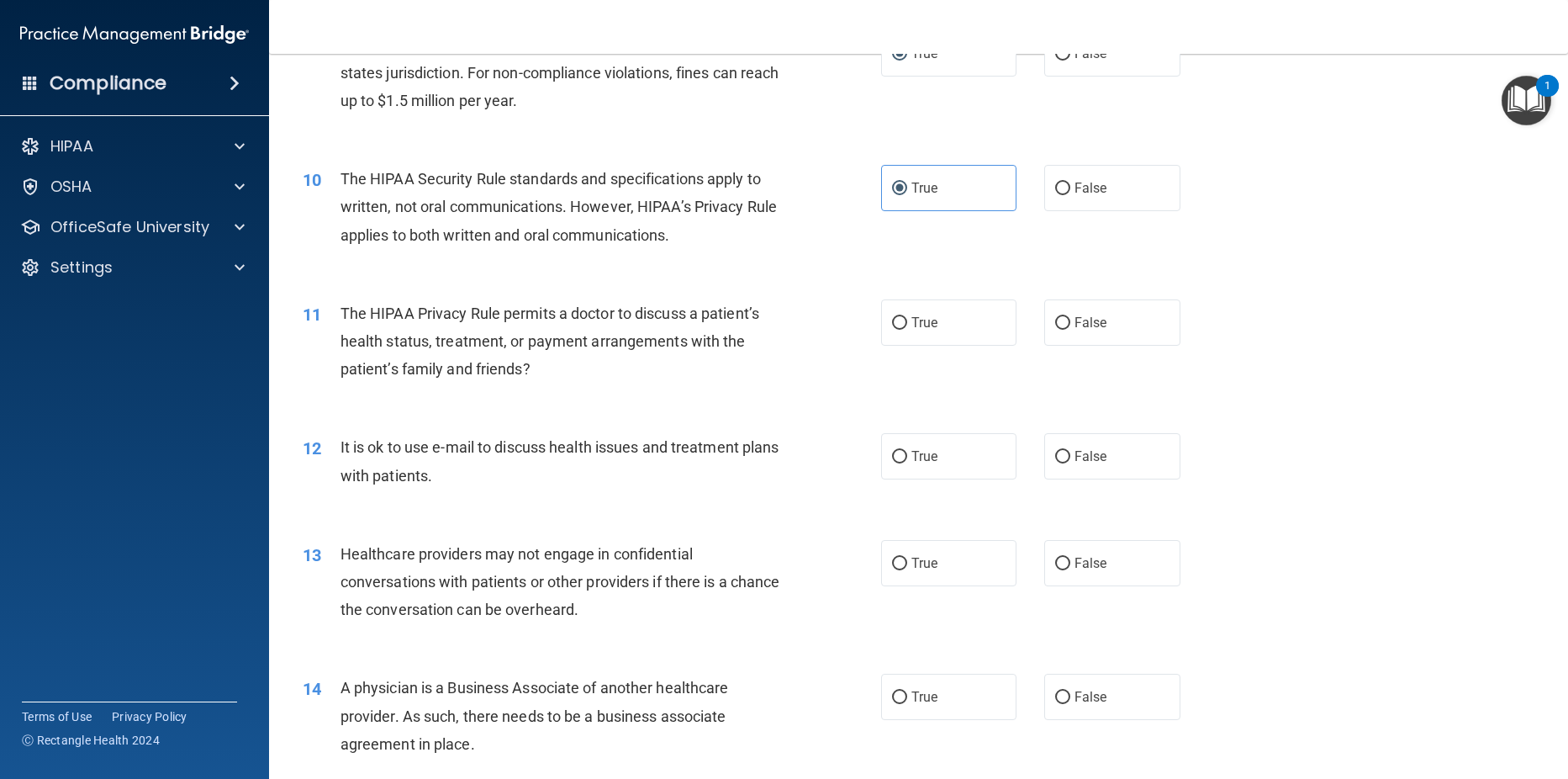
scroll to position [1213, 0]
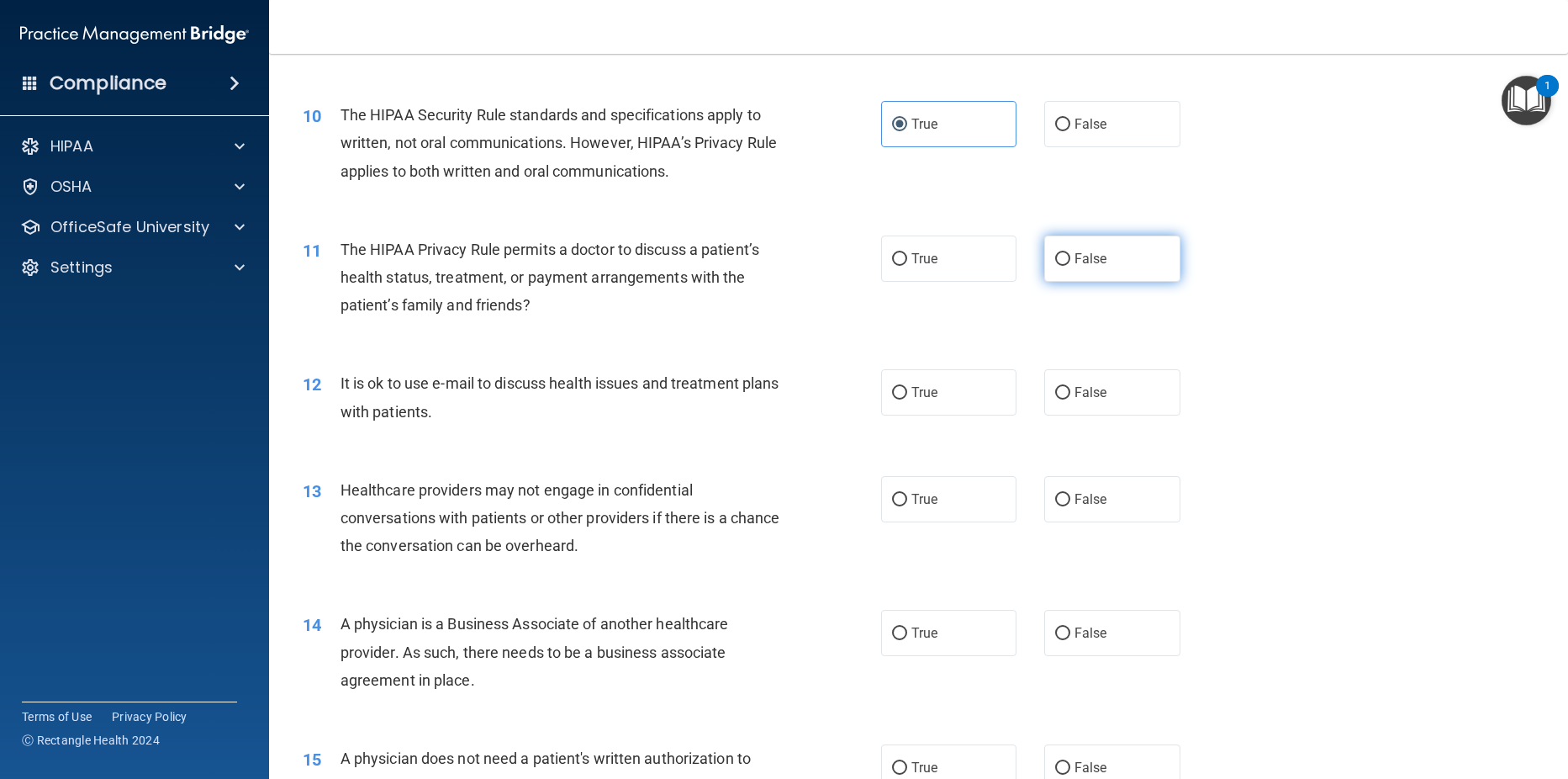
click at [1059, 256] on input "False" at bounding box center [1062, 260] width 16 height 13
radio input "true"
drag, startPoint x: 890, startPoint y: 391, endPoint x: 887, endPoint y: 417, distance: 26.2
click at [892, 395] on input "True" at bounding box center [899, 394] width 16 height 13
radio input "true"
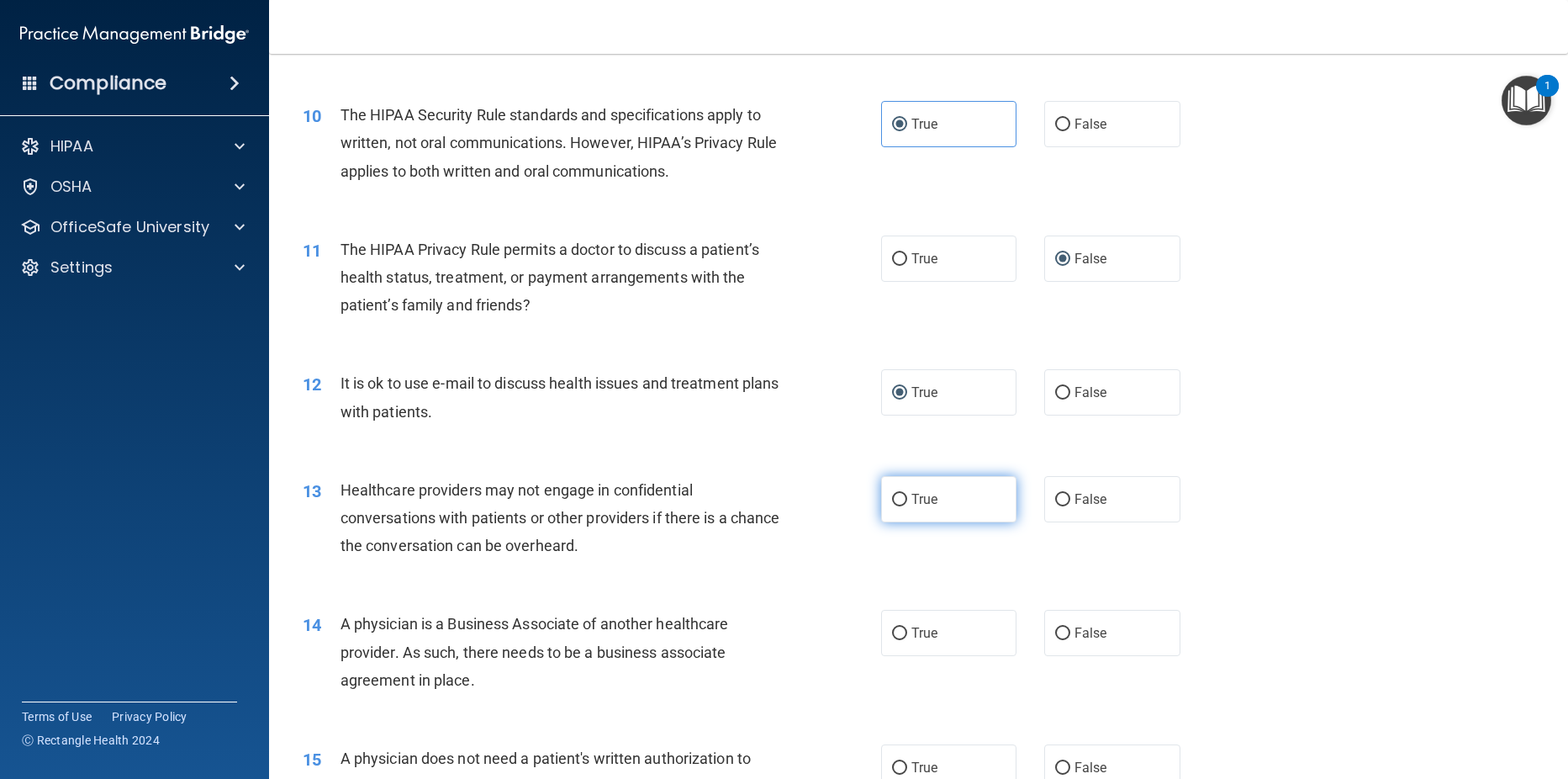
click at [892, 499] on input "True" at bounding box center [899, 500] width 16 height 13
radio input "true"
click at [1055, 633] on input "False" at bounding box center [1062, 634] width 16 height 13
radio input "true"
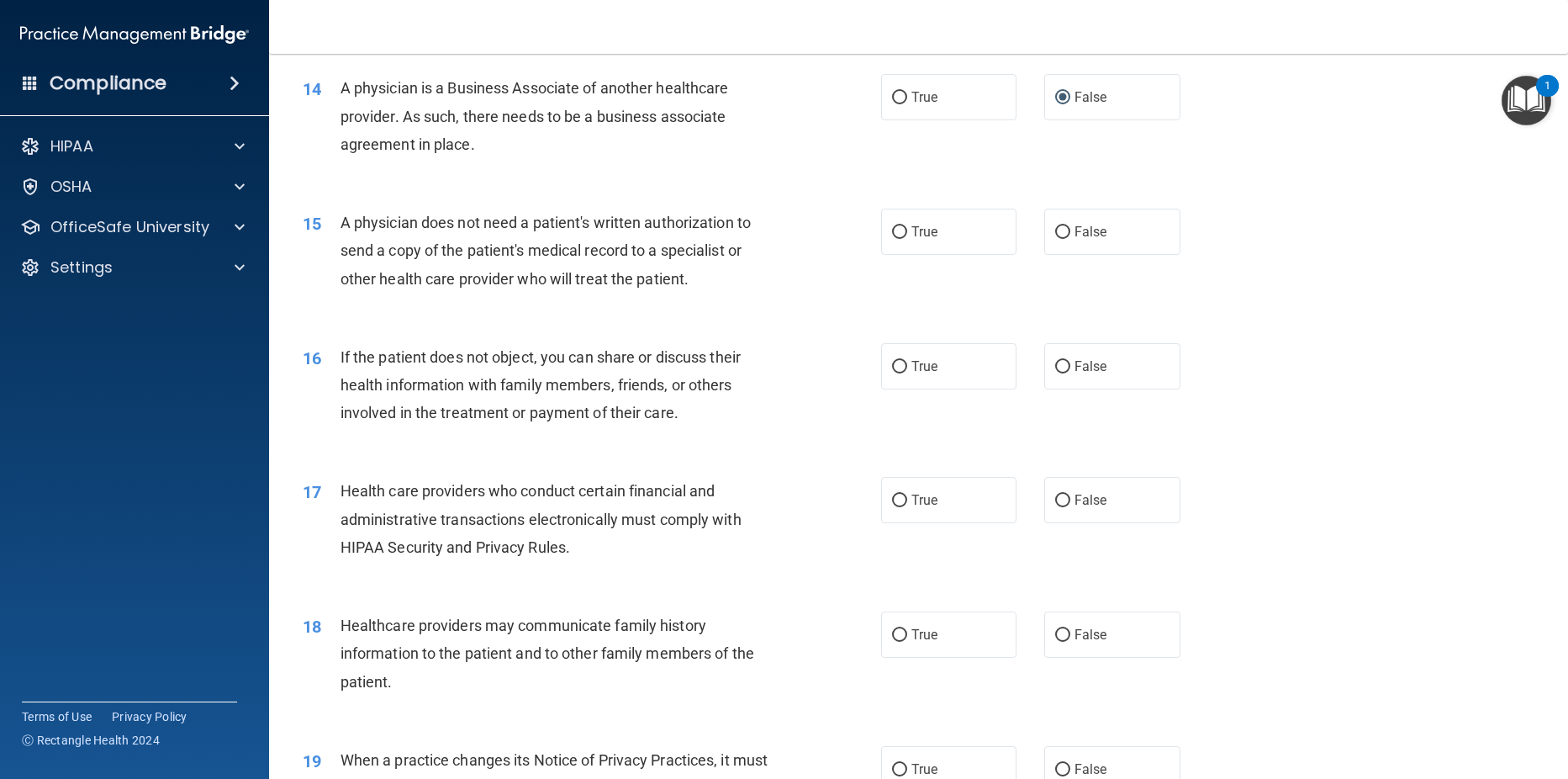
scroll to position [1782, 0]
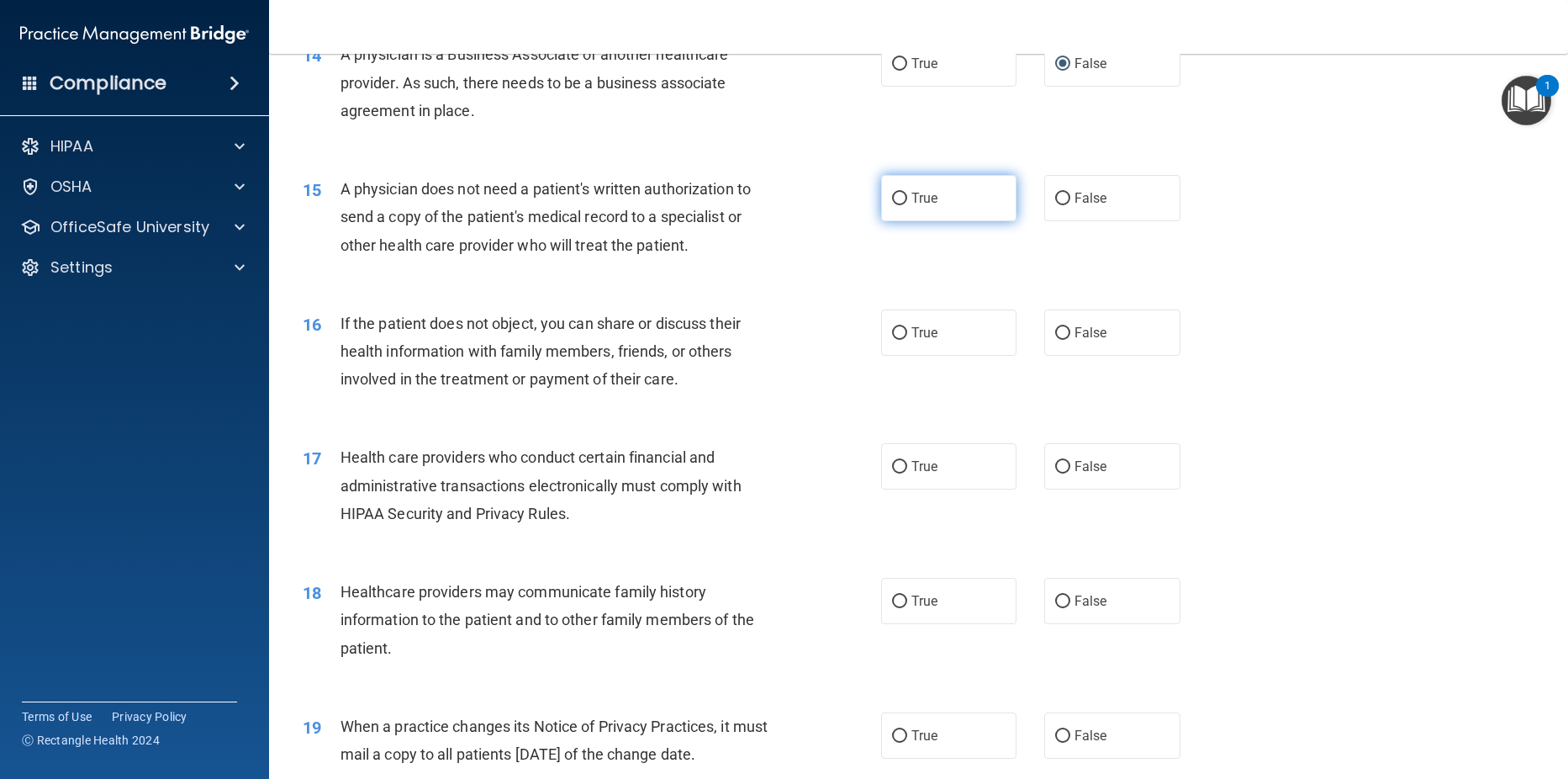
click at [892, 194] on input "True" at bounding box center [899, 199] width 16 height 13
radio input "true"
click at [897, 335] on input "True" at bounding box center [899, 334] width 16 height 13
radio input "true"
click at [894, 468] on input "True" at bounding box center [899, 468] width 16 height 13
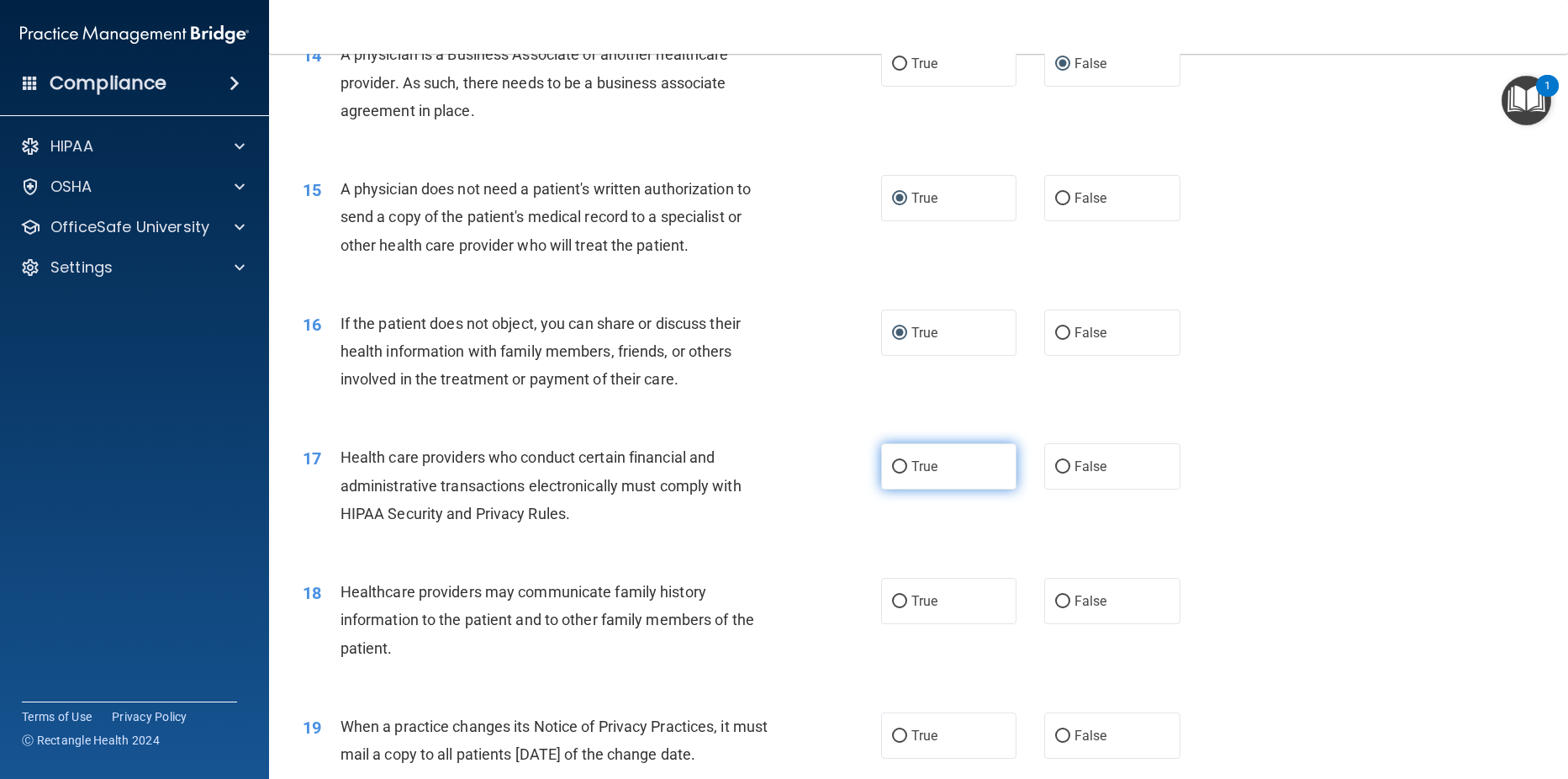
radio input "true"
drag, startPoint x: 1052, startPoint y: 602, endPoint x: 1098, endPoint y: 597, distance: 46.3
click at [1055, 601] on input "False" at bounding box center [1062, 602] width 16 height 13
radio input "true"
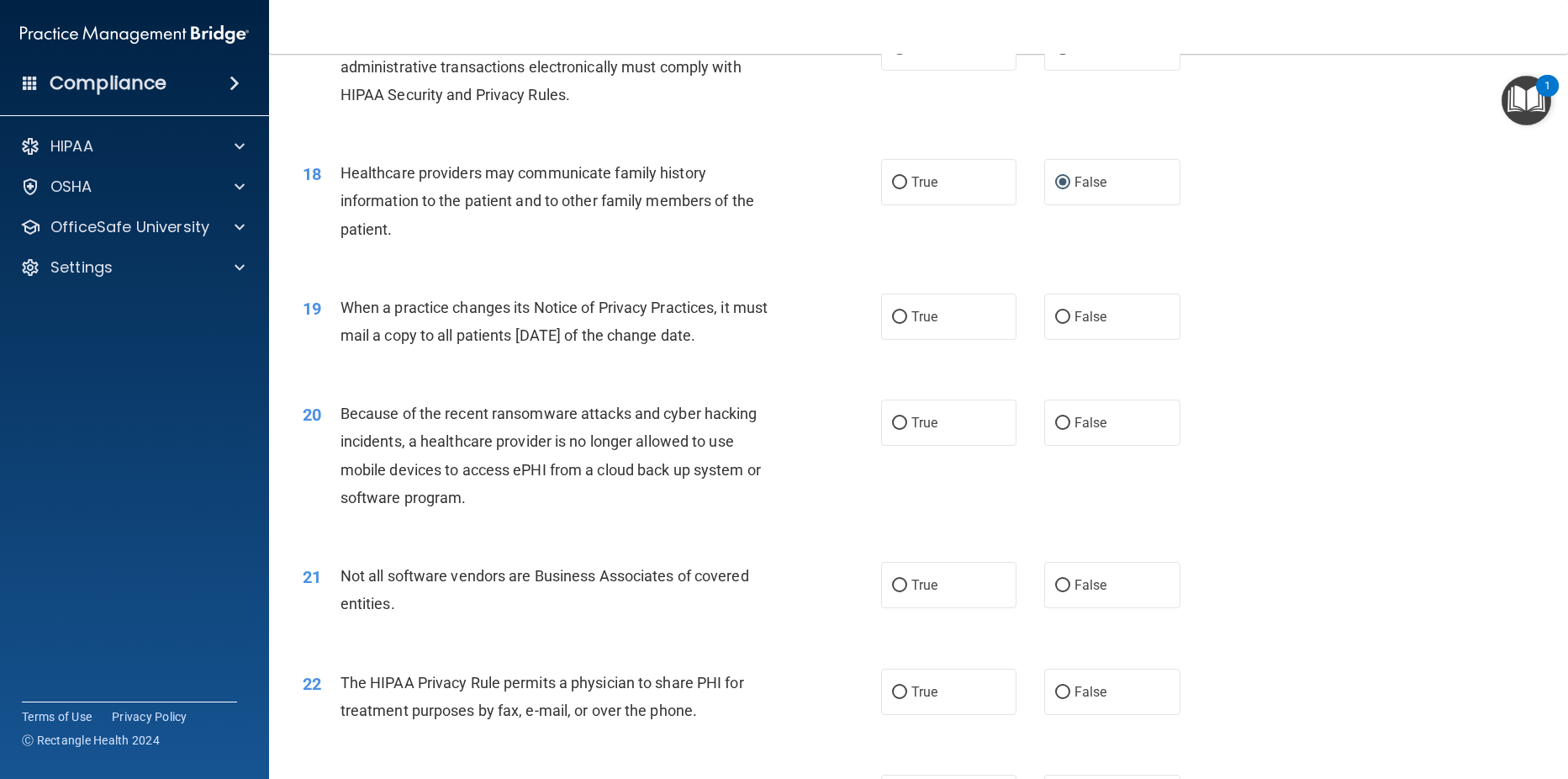
scroll to position [2207, 0]
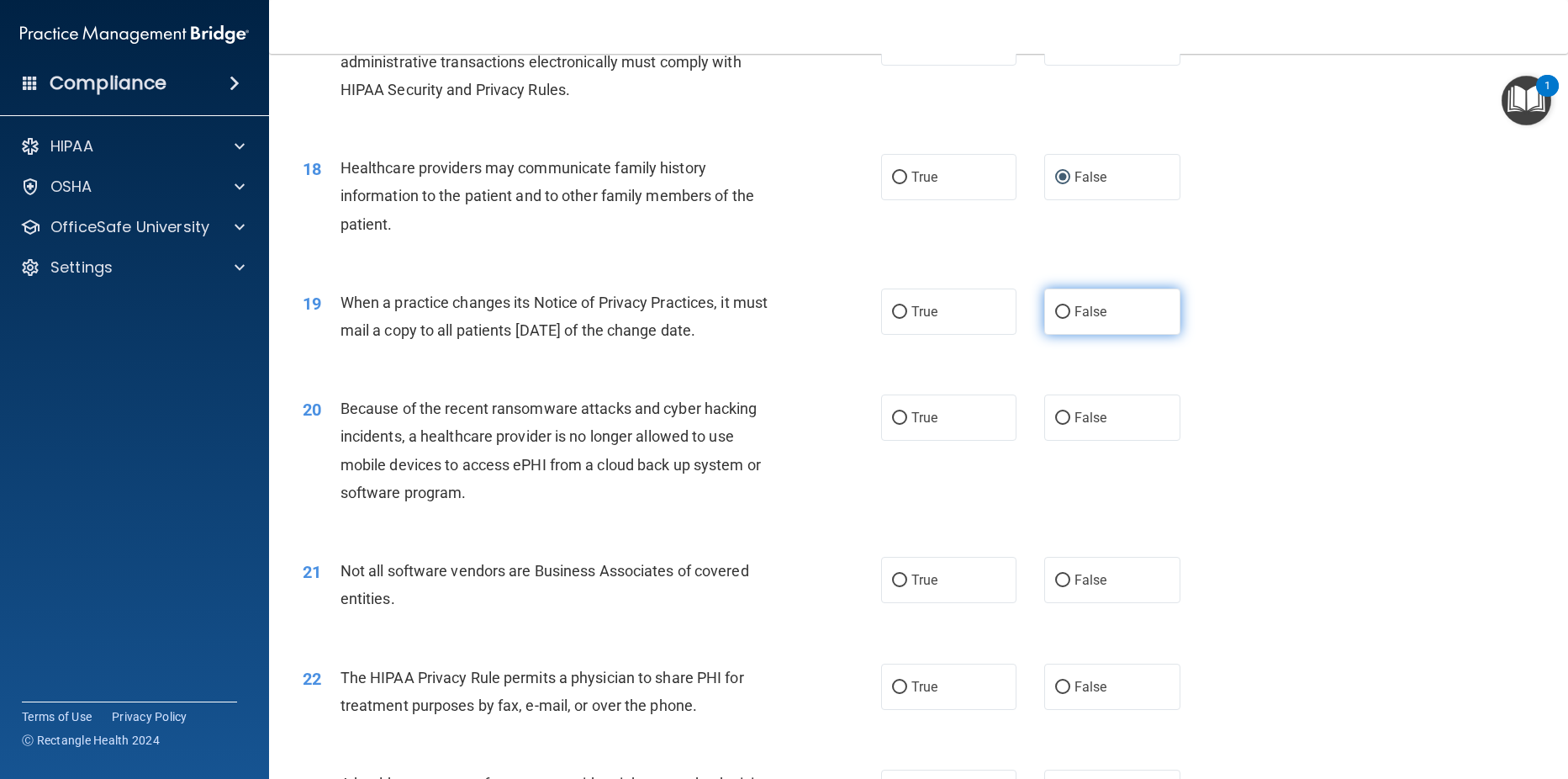
click at [1060, 307] on input "False" at bounding box center [1062, 313] width 16 height 13
radio input "true"
click at [902, 416] on label "True" at bounding box center [949, 417] width 136 height 47
click at [902, 416] on input "True" at bounding box center [899, 418] width 16 height 13
radio input "true"
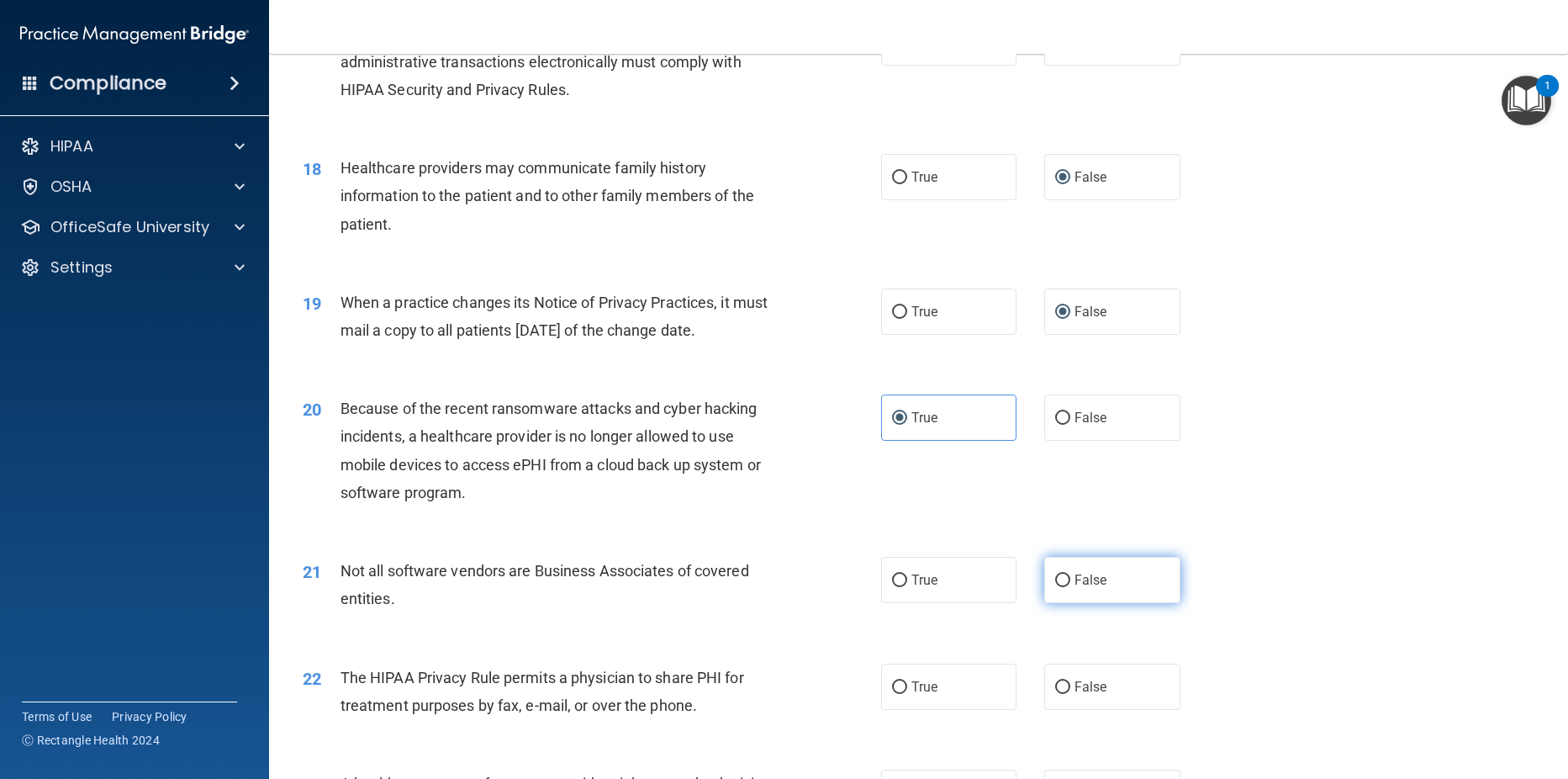
click at [1055, 577] on input "False" at bounding box center [1062, 581] width 16 height 13
radio input "true"
click at [894, 685] on input "True" at bounding box center [899, 687] width 16 height 13
radio input "true"
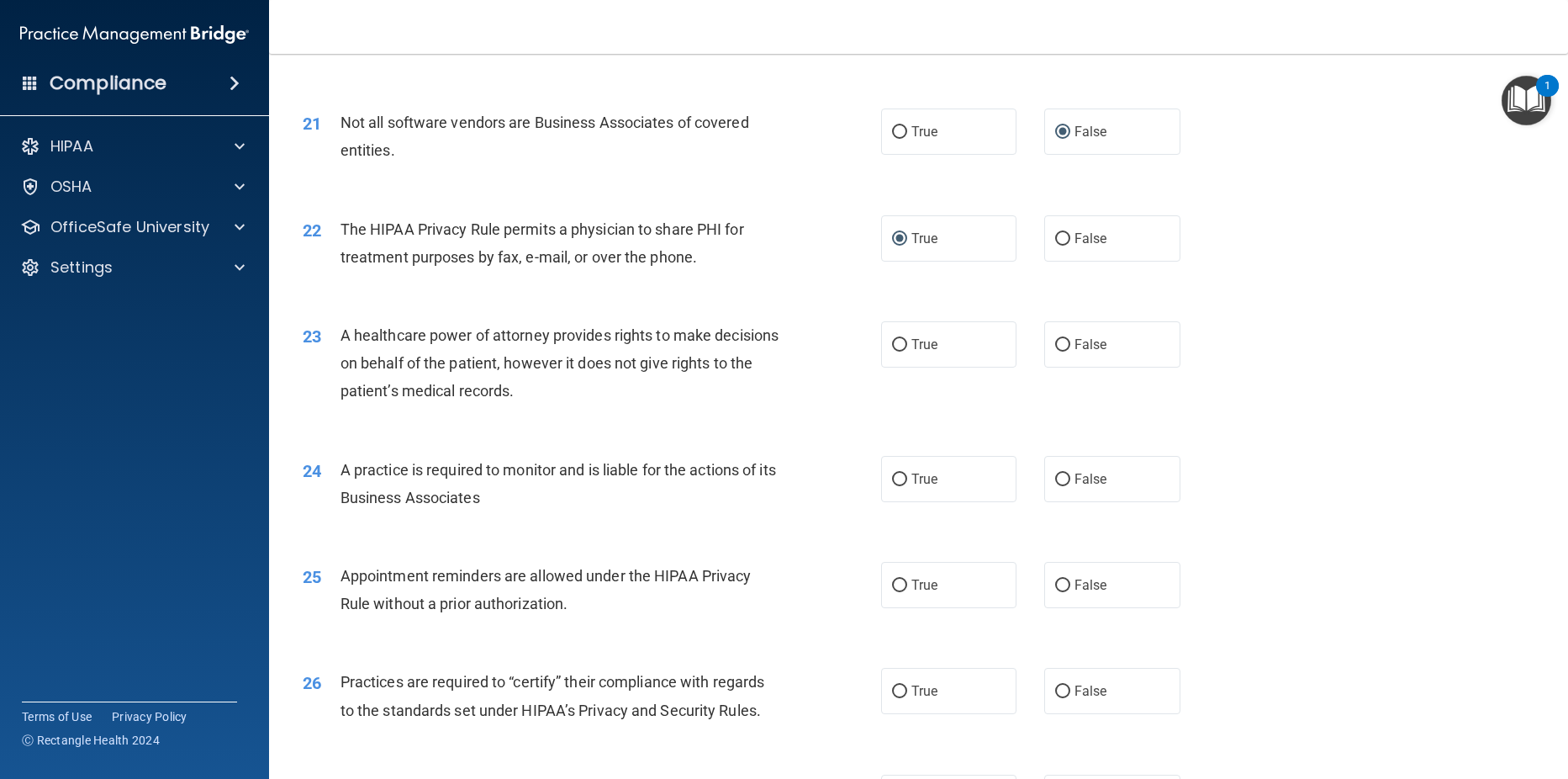
scroll to position [2699, 0]
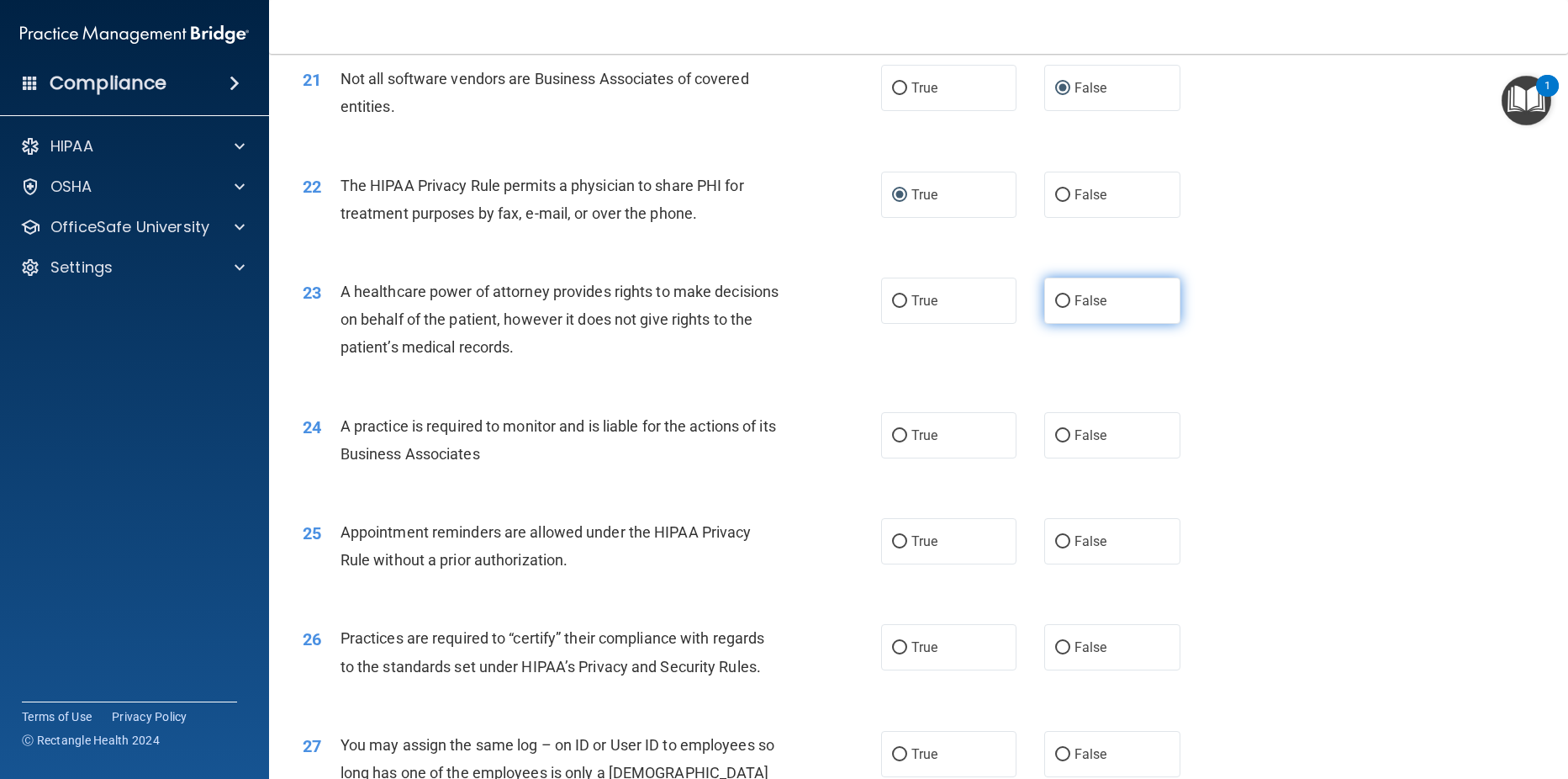
click at [1055, 297] on input "False" at bounding box center [1062, 302] width 16 height 13
radio input "true"
click at [1058, 434] on input "False" at bounding box center [1062, 437] width 16 height 13
radio input "true"
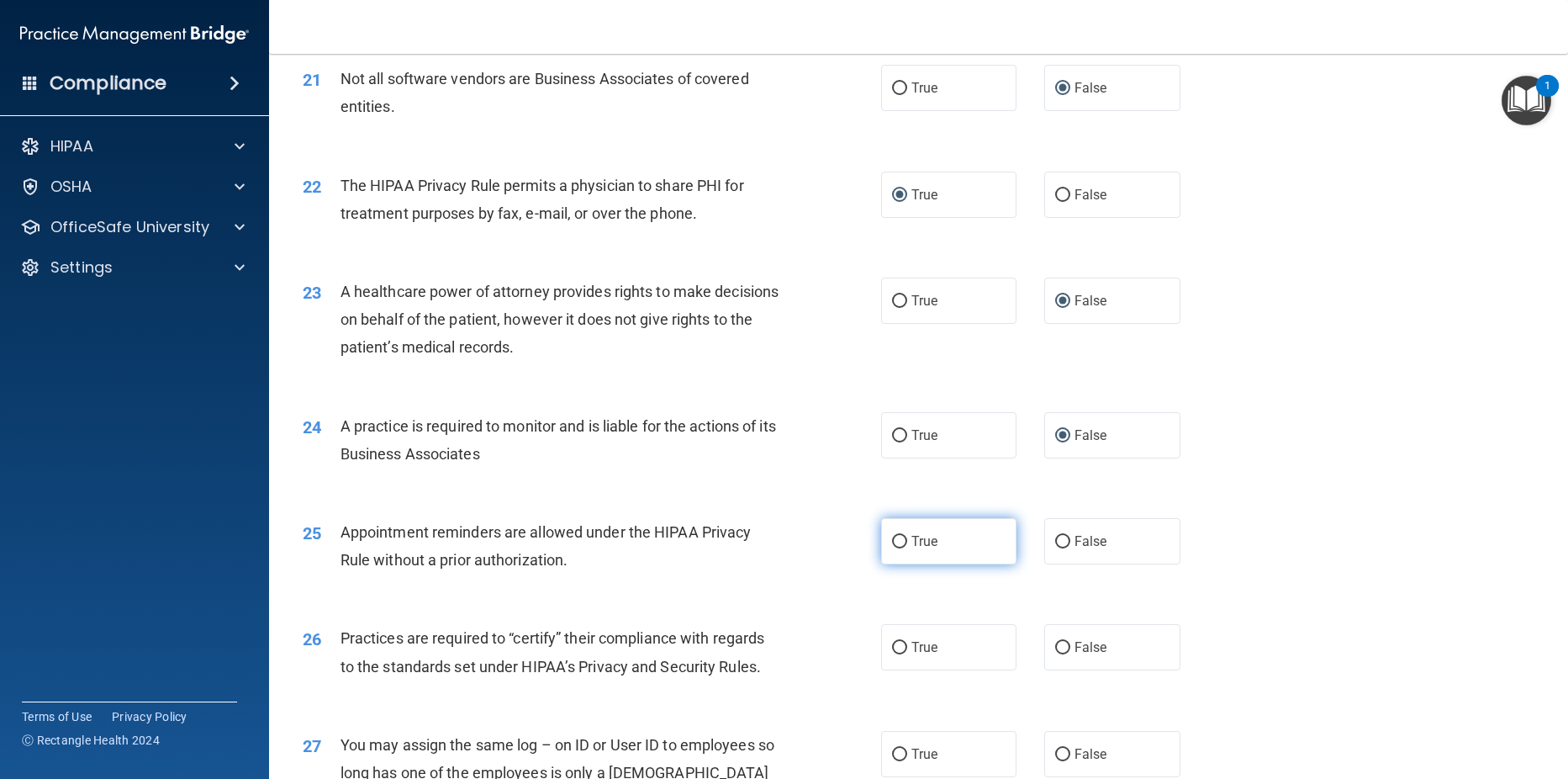
click at [892, 541] on input "True" at bounding box center [899, 542] width 16 height 13
radio input "true"
click at [1055, 543] on input "False" at bounding box center [1062, 542] width 16 height 13
radio input "true"
radio input "false"
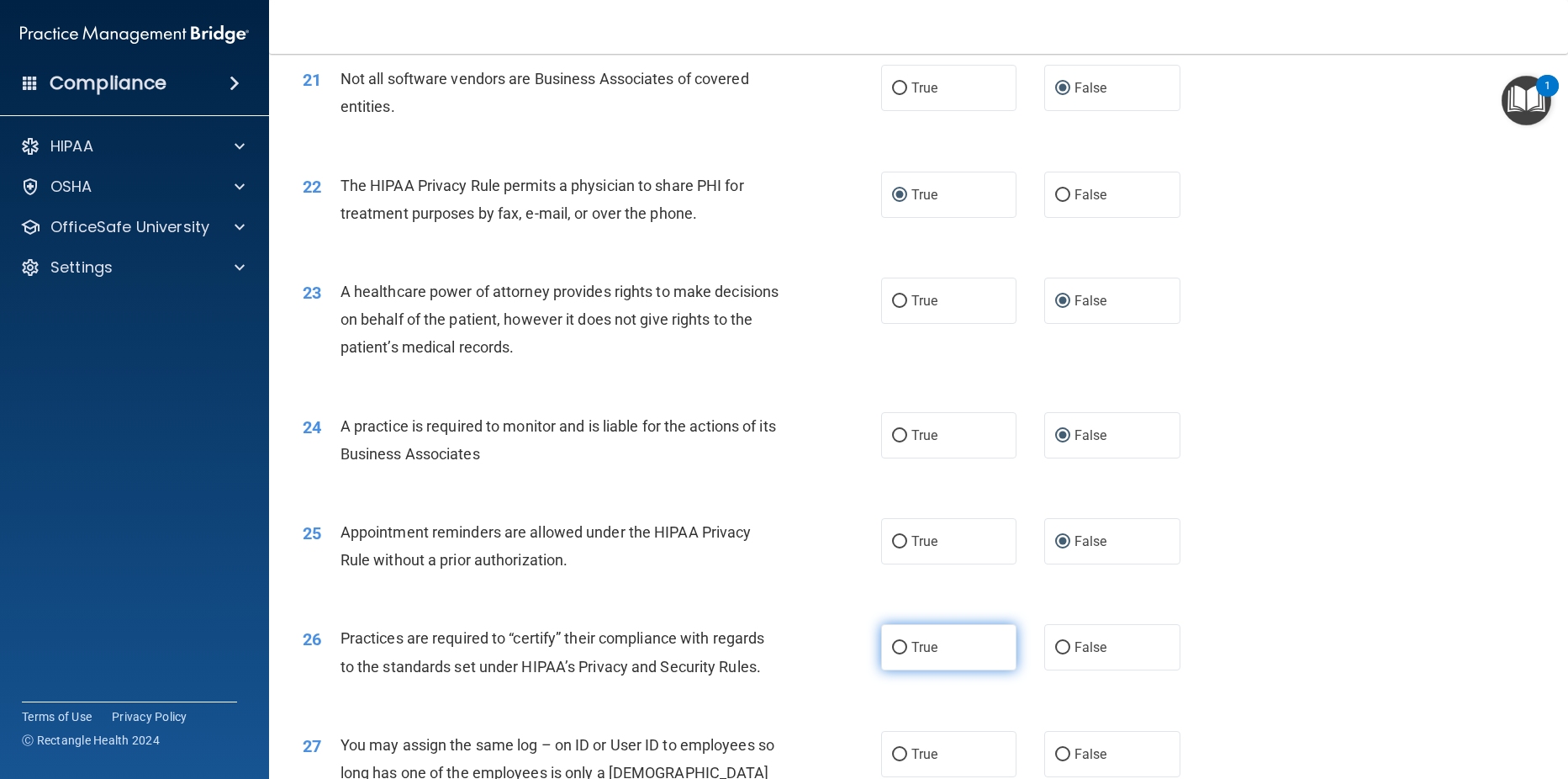
click at [892, 645] on input "True" at bounding box center [899, 648] width 16 height 13
radio input "true"
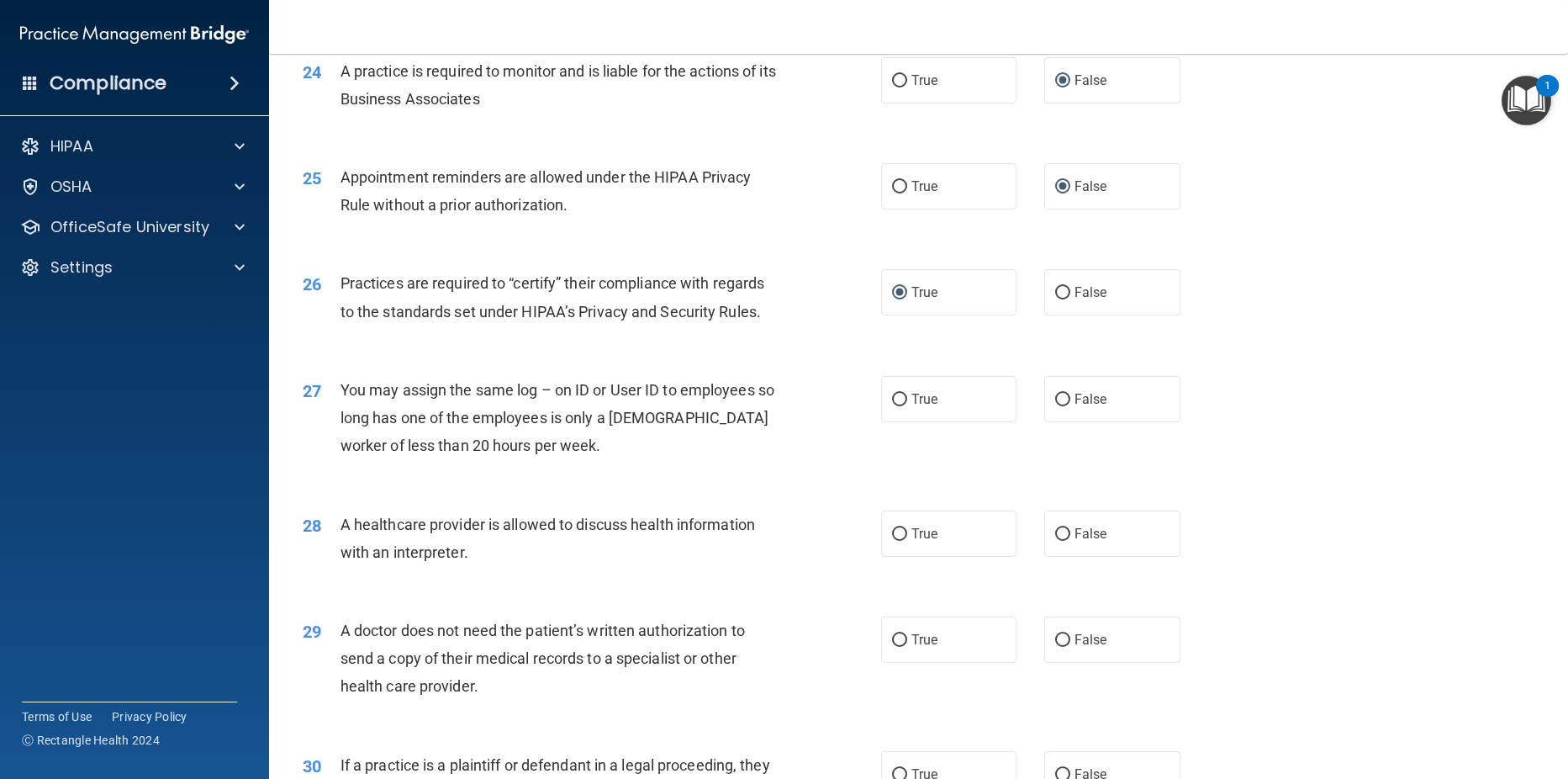
scroll to position [3059, 0]
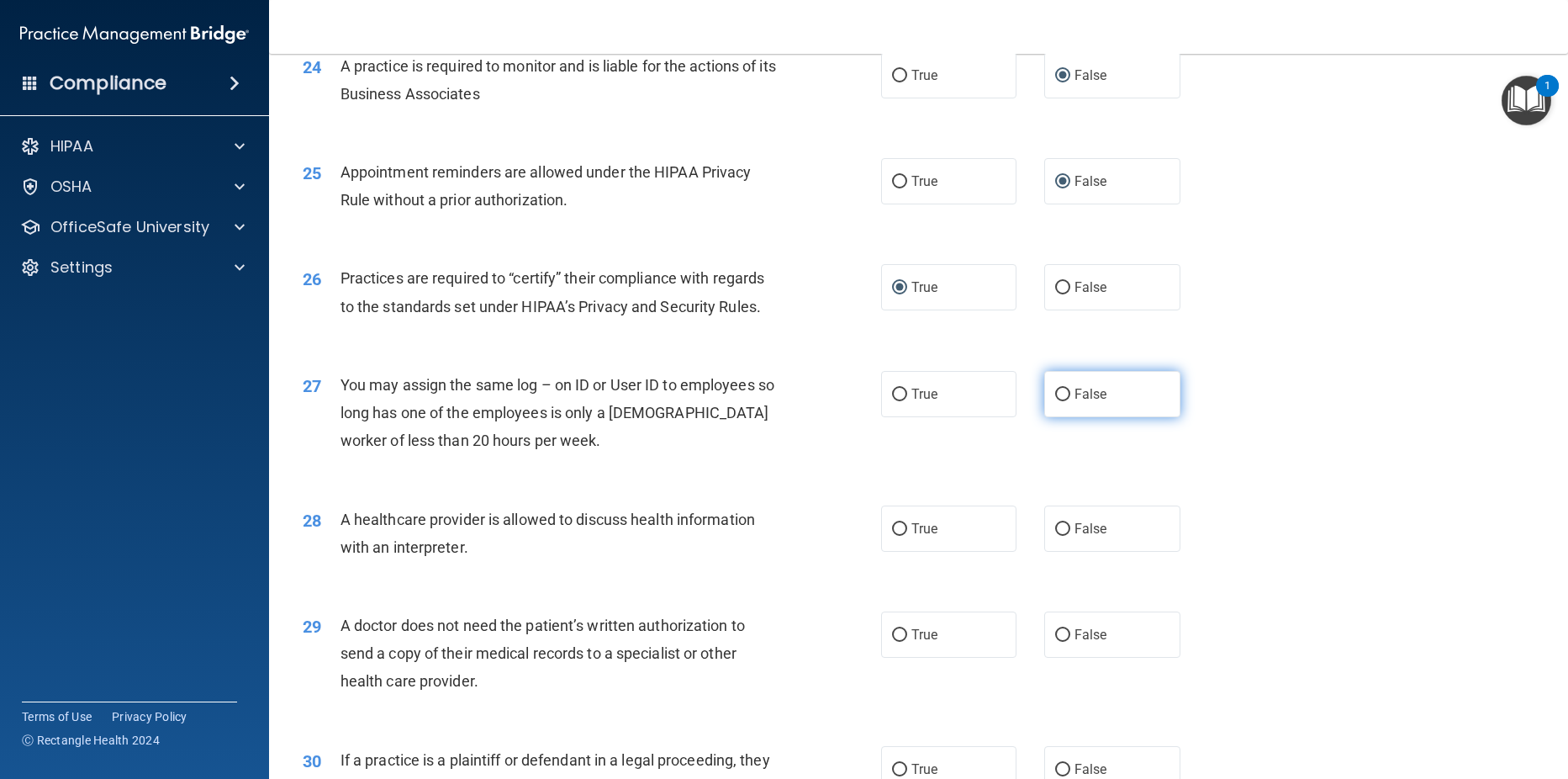
click at [1055, 393] on input "False" at bounding box center [1062, 395] width 16 height 13
radio input "true"
click at [892, 525] on input "True" at bounding box center [899, 530] width 16 height 13
radio input "true"
click at [900, 635] on label "True" at bounding box center [949, 634] width 136 height 47
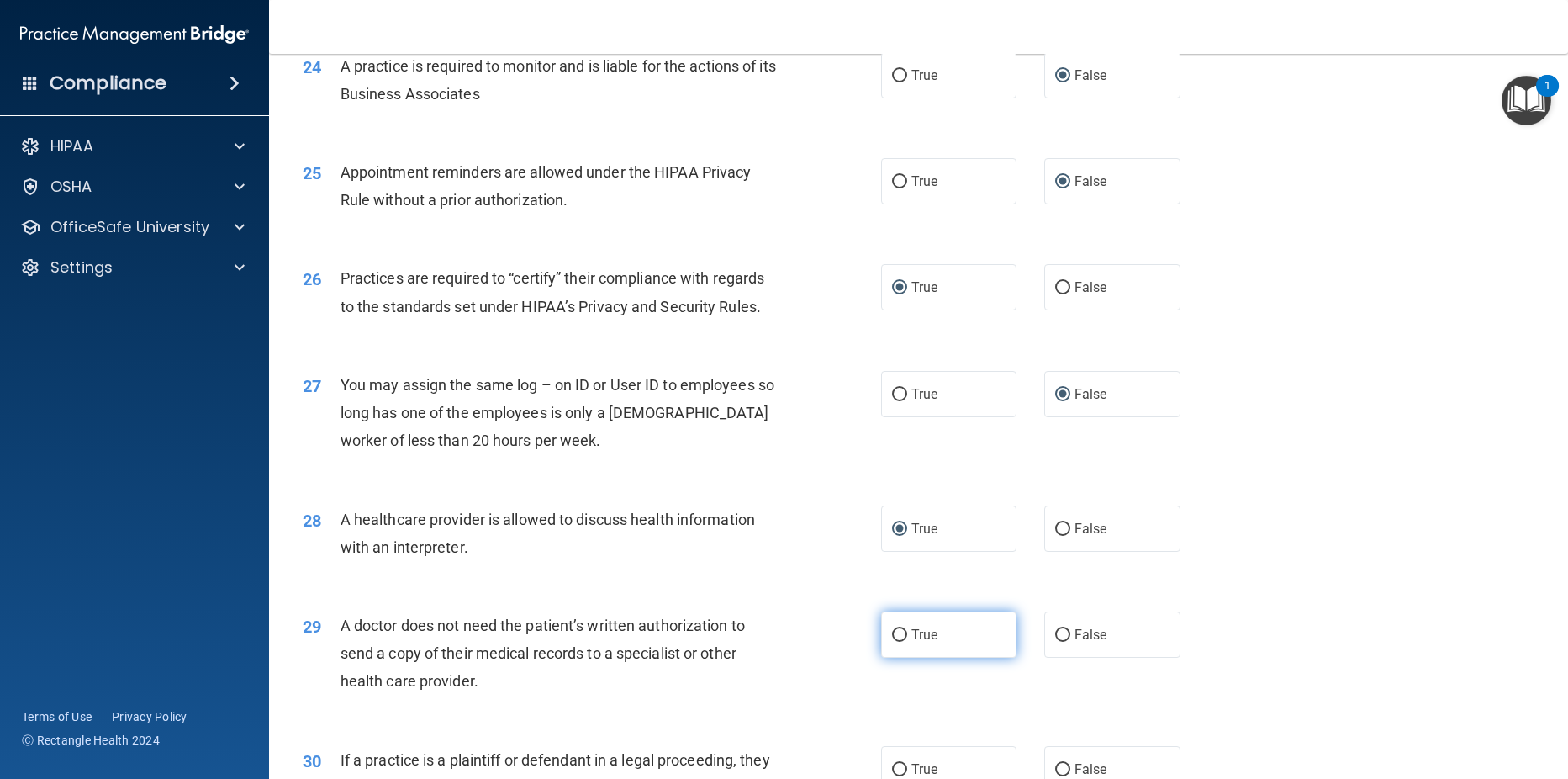
click at [900, 635] on input "True" at bounding box center [899, 635] width 16 height 13
radio input "true"
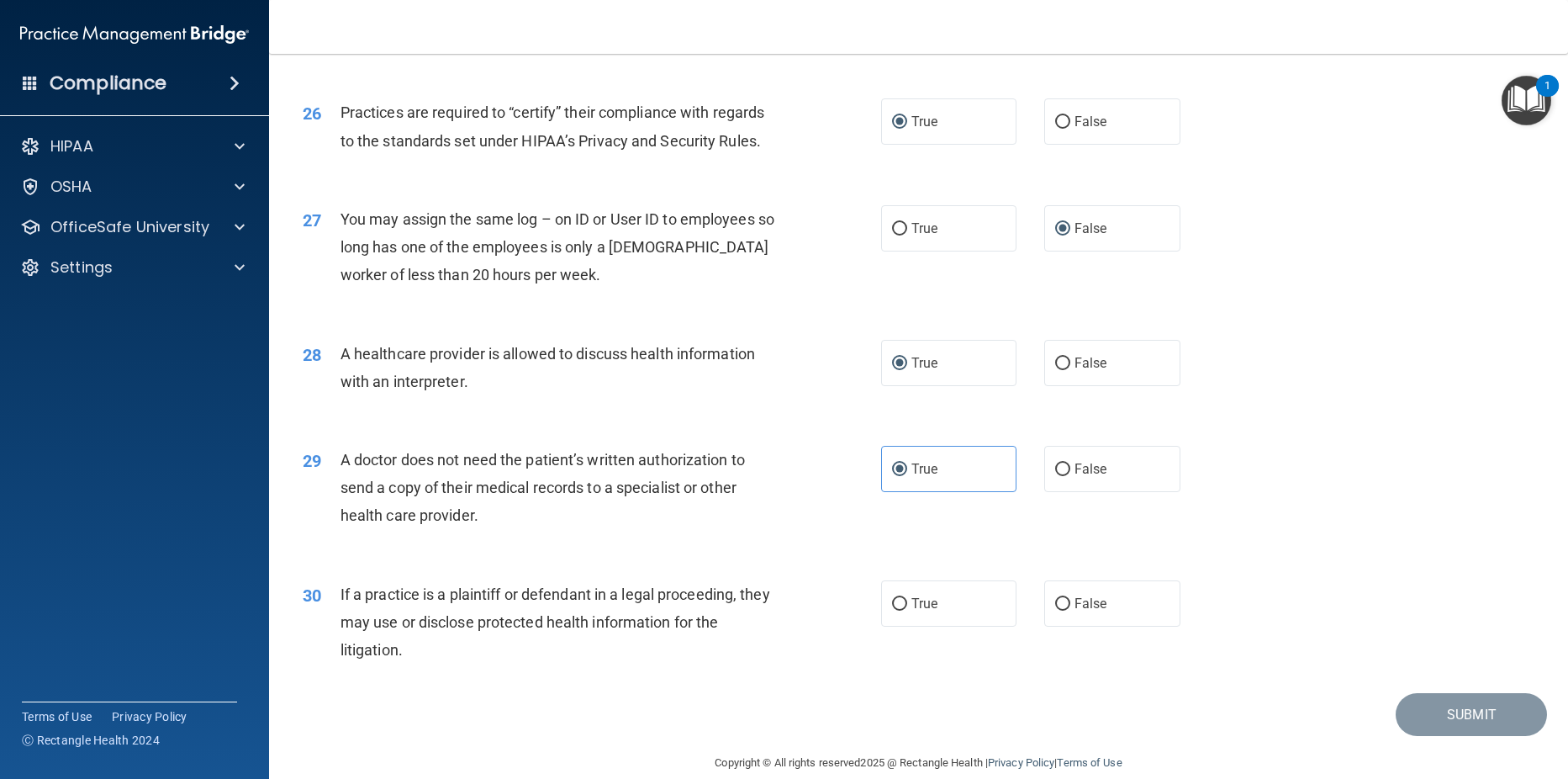
scroll to position [3230, 0]
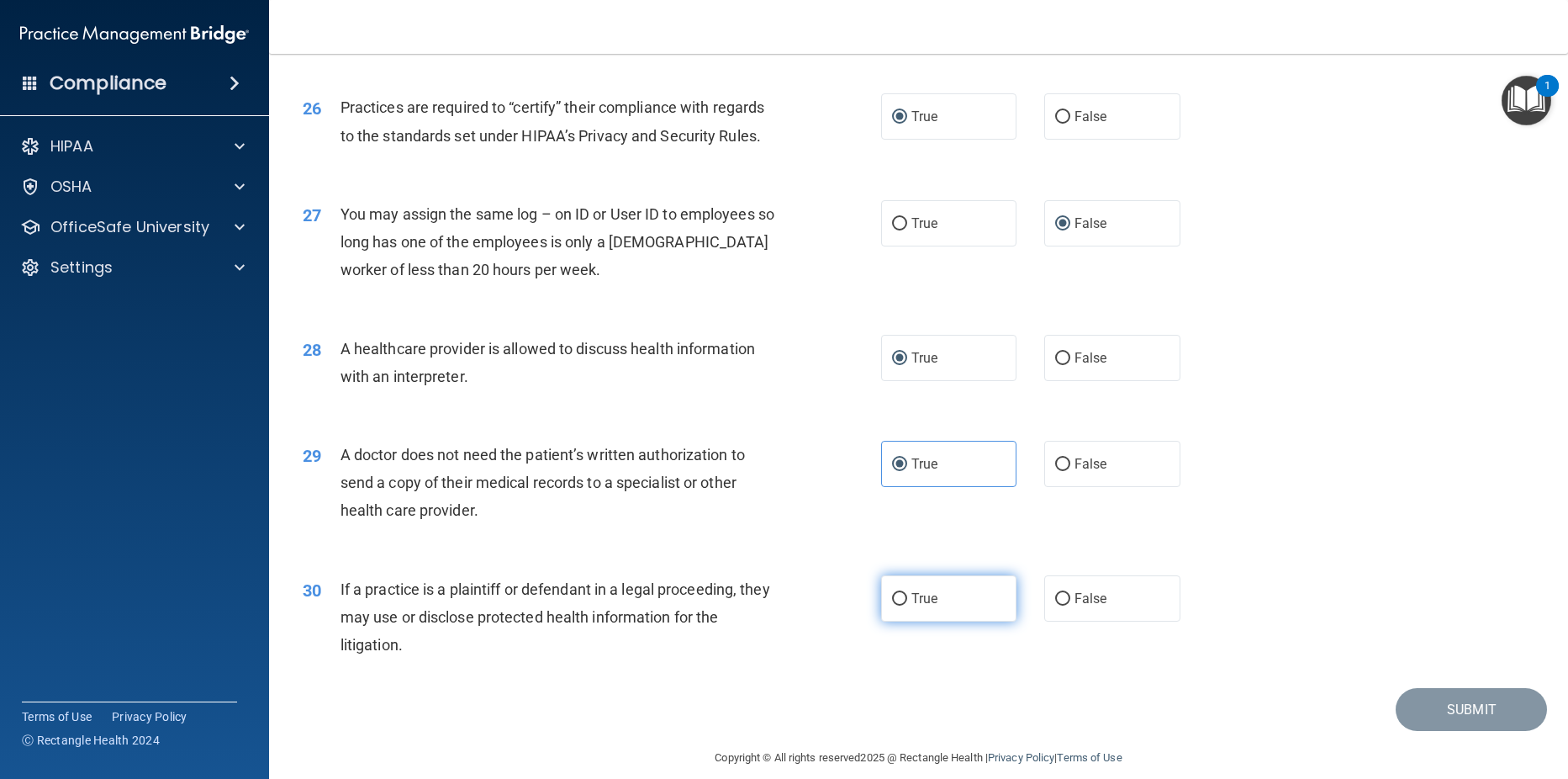
drag, startPoint x: 889, startPoint y: 598, endPoint x: 900, endPoint y: 596, distance: 11.2
click at [892, 598] on input "True" at bounding box center [899, 600] width 16 height 13
radio input "true"
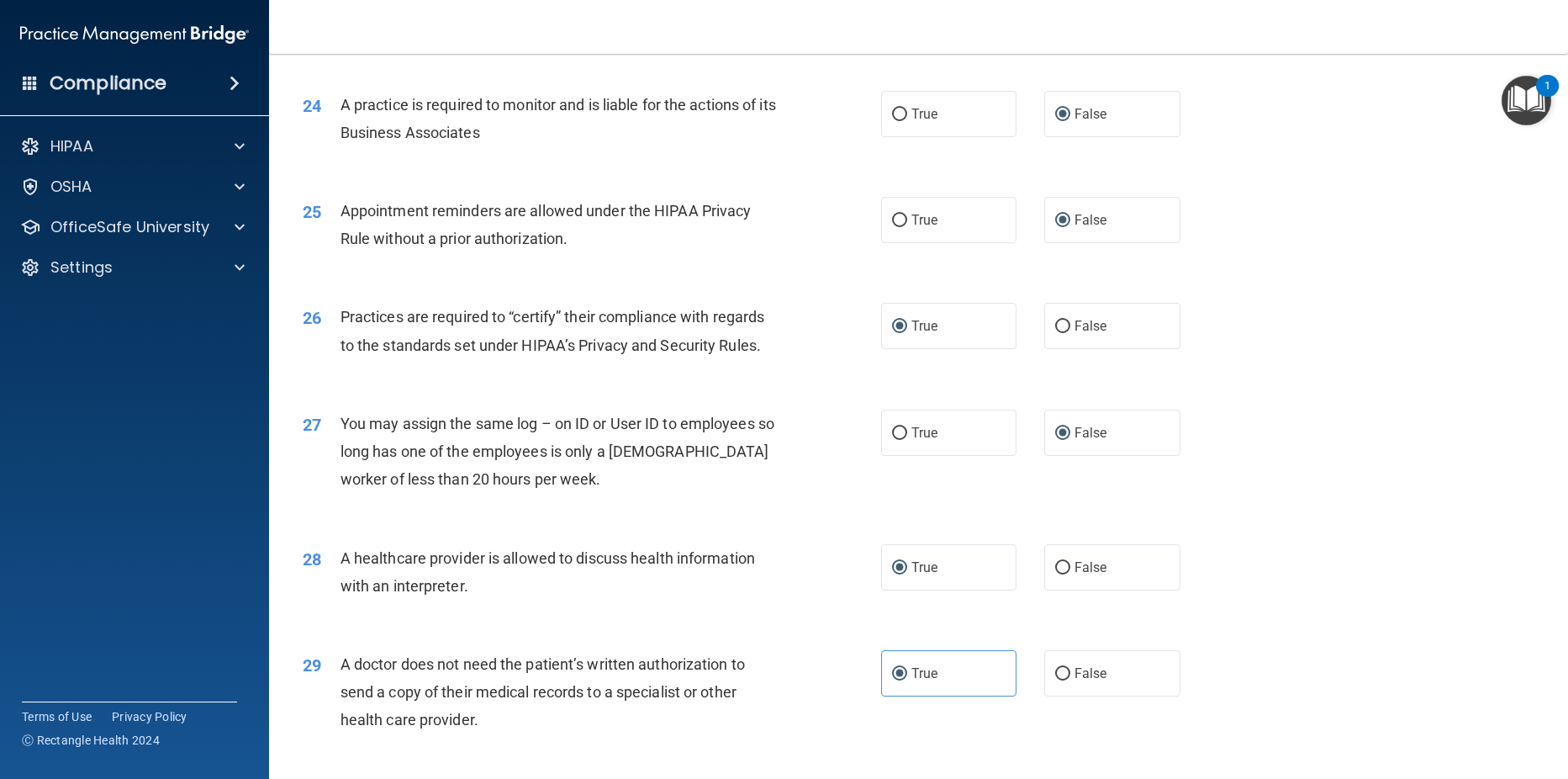
scroll to position [3249, 0]
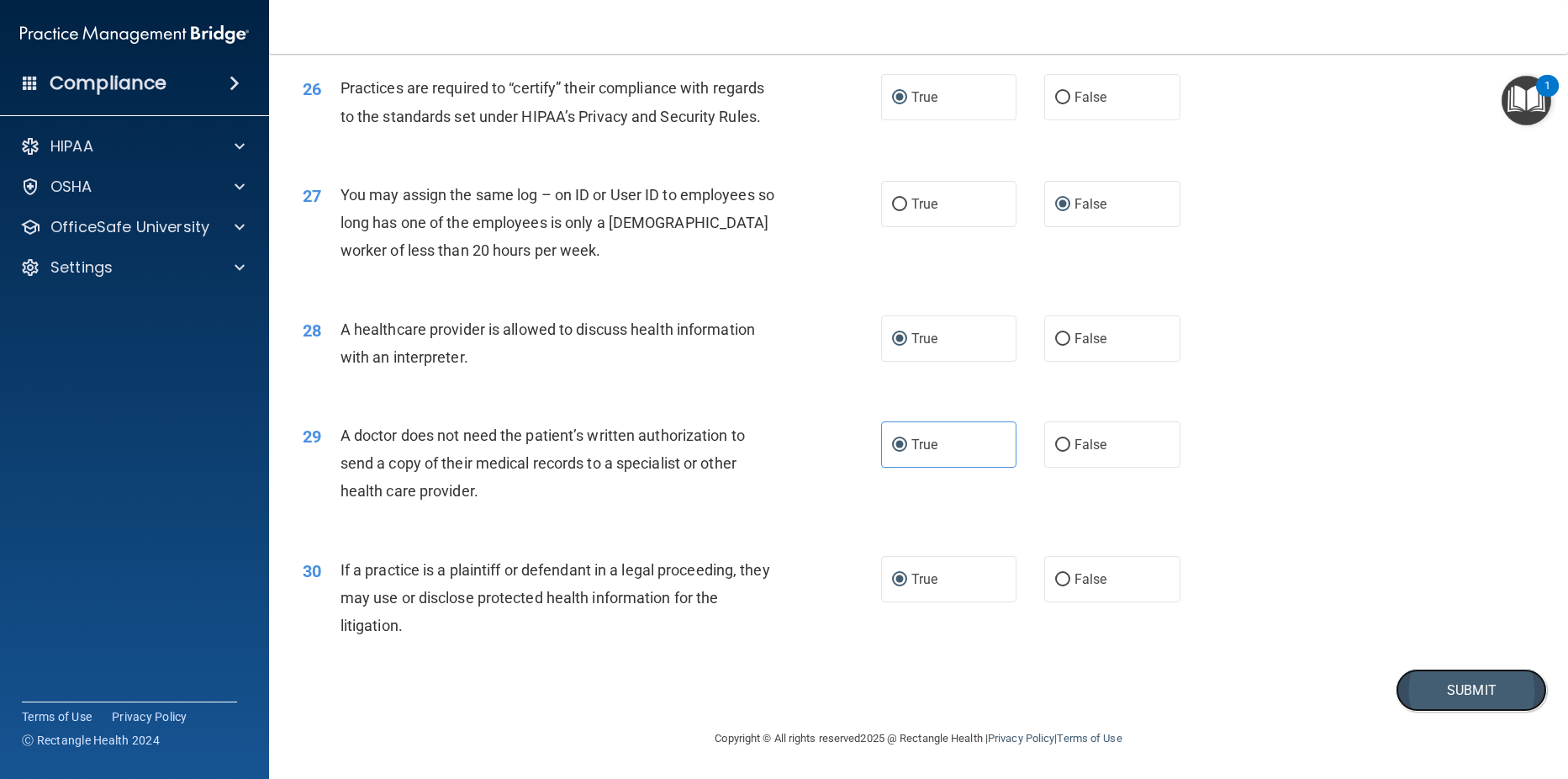
click at [1455, 688] on button "Submit" at bounding box center [1471, 690] width 151 height 43
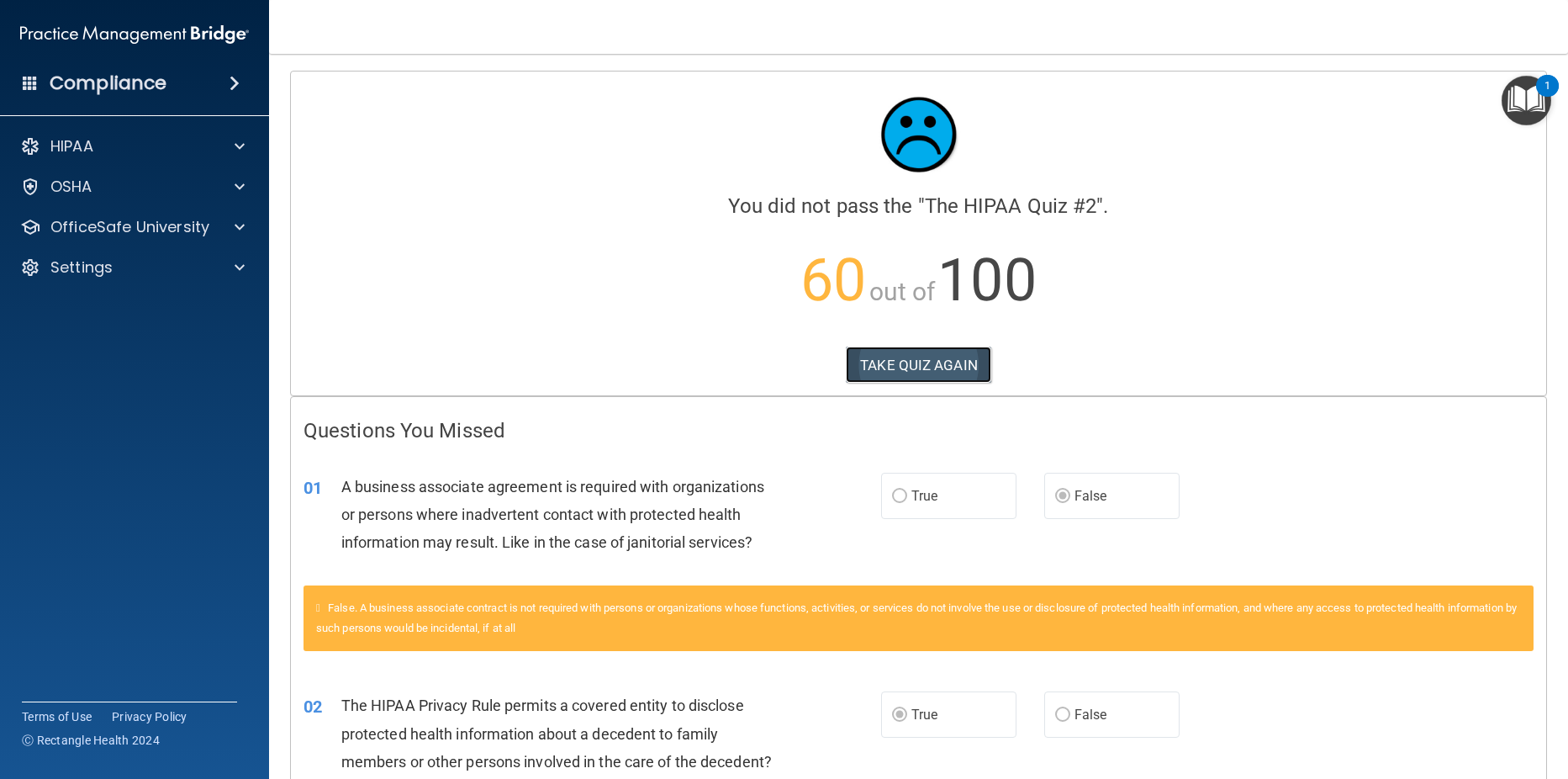
click at [903, 370] on button "TAKE QUIZ AGAIN" at bounding box center [918, 365] width 145 height 37
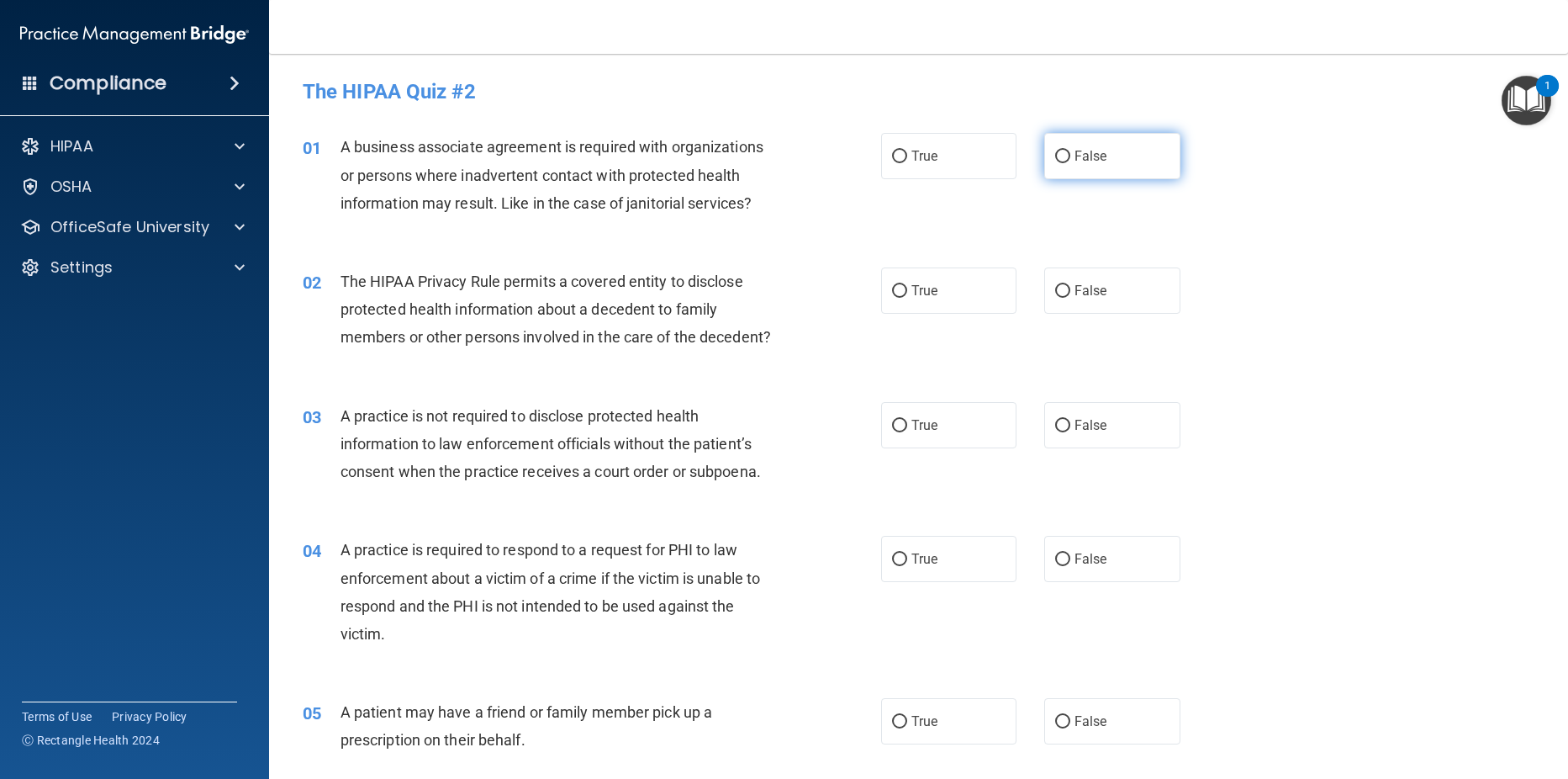
drag, startPoint x: 1055, startPoint y: 154, endPoint x: 1047, endPoint y: 178, distance: 25.3
click at [1055, 155] on input "False" at bounding box center [1062, 157] width 16 height 13
radio input "true"
click at [894, 287] on input "True" at bounding box center [899, 292] width 16 height 13
radio input "true"
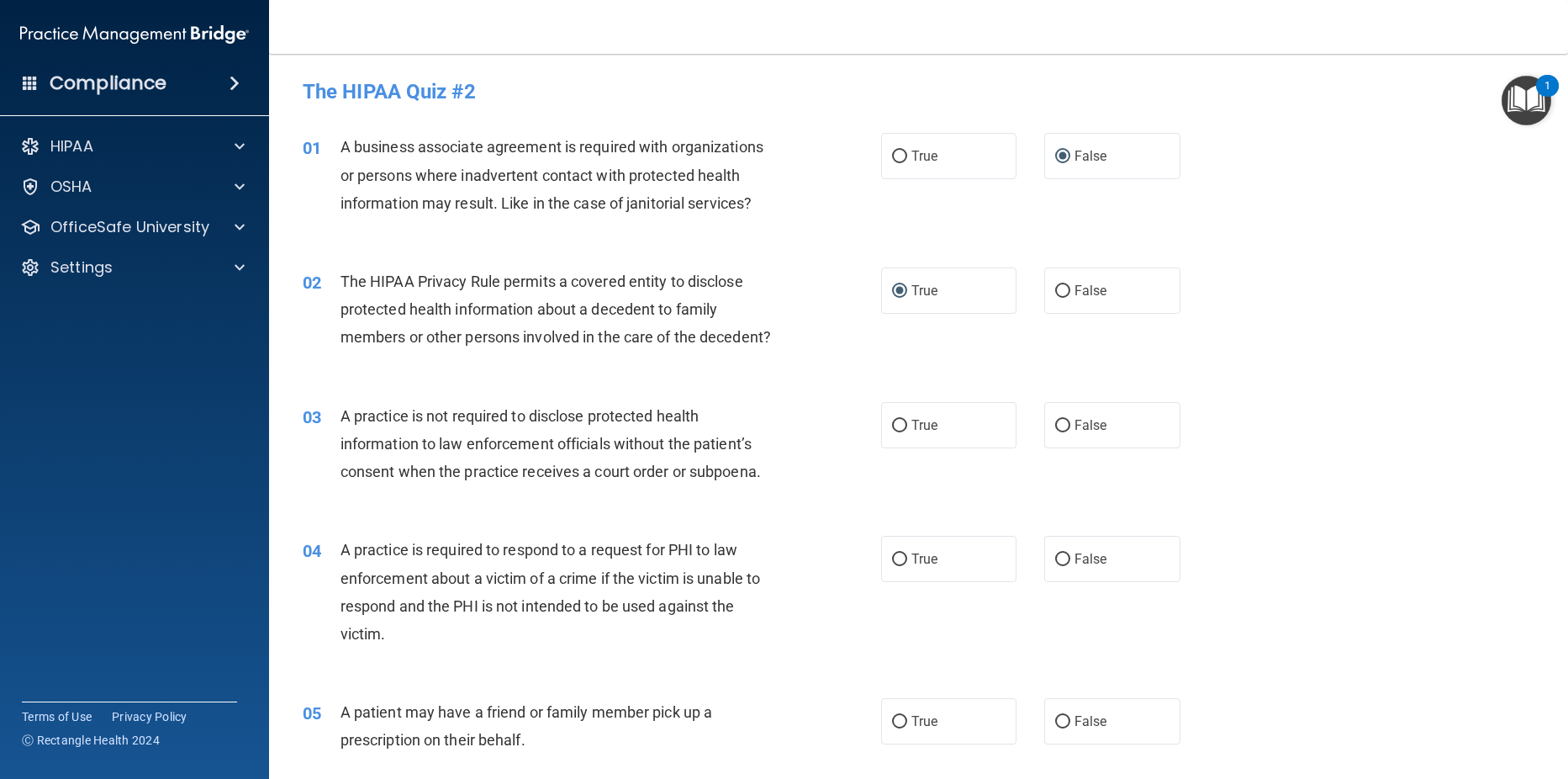
drag, startPoint x: 1049, startPoint y: 425, endPoint x: 987, endPoint y: 527, distance: 119.4
click at [1049, 438] on label "False" at bounding box center [1112, 425] width 136 height 47
click at [1055, 432] on input "False" at bounding box center [1062, 427] width 16 height 13
radio input "true"
click at [892, 558] on input "True" at bounding box center [899, 560] width 16 height 13
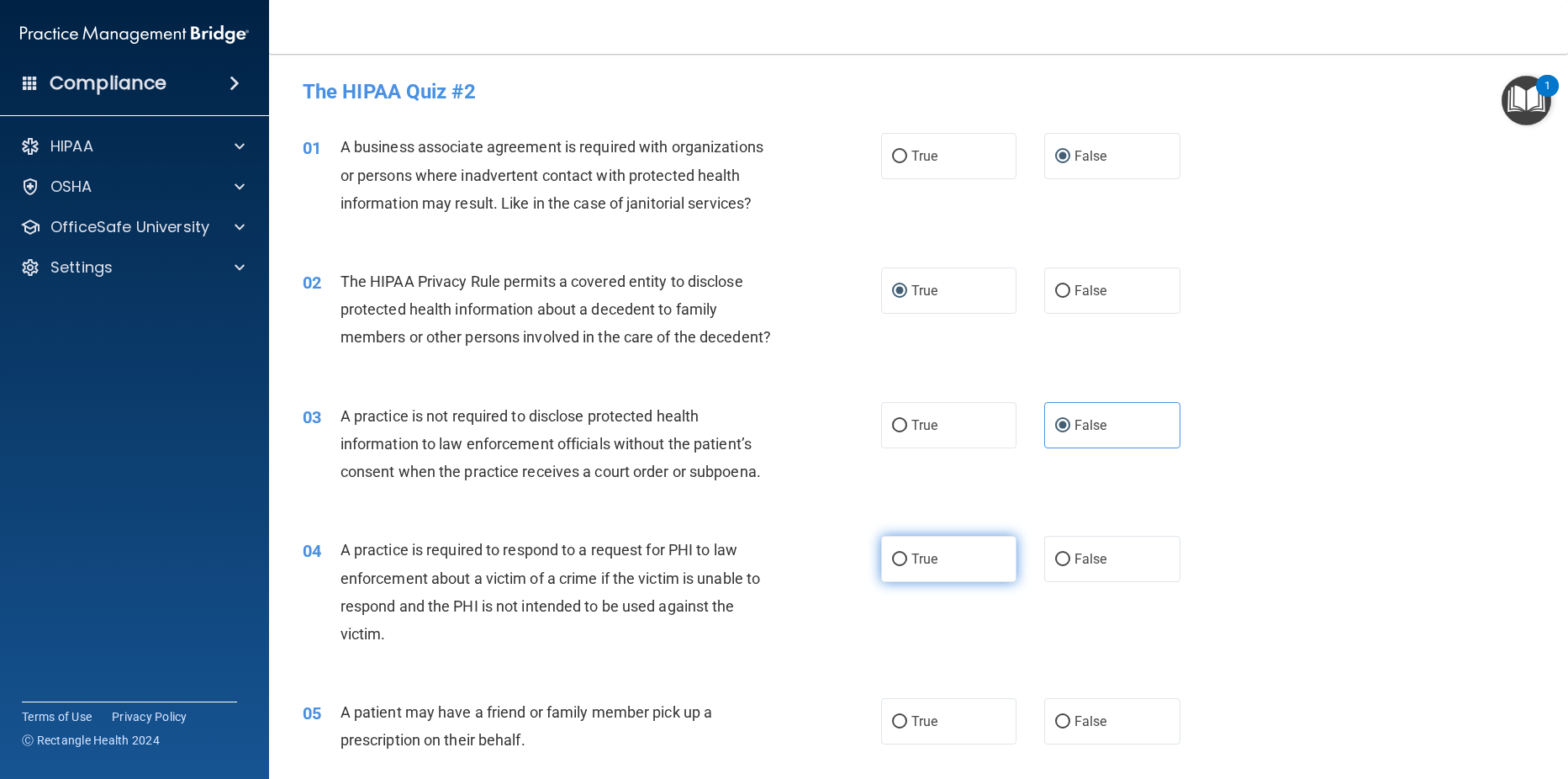
radio input "true"
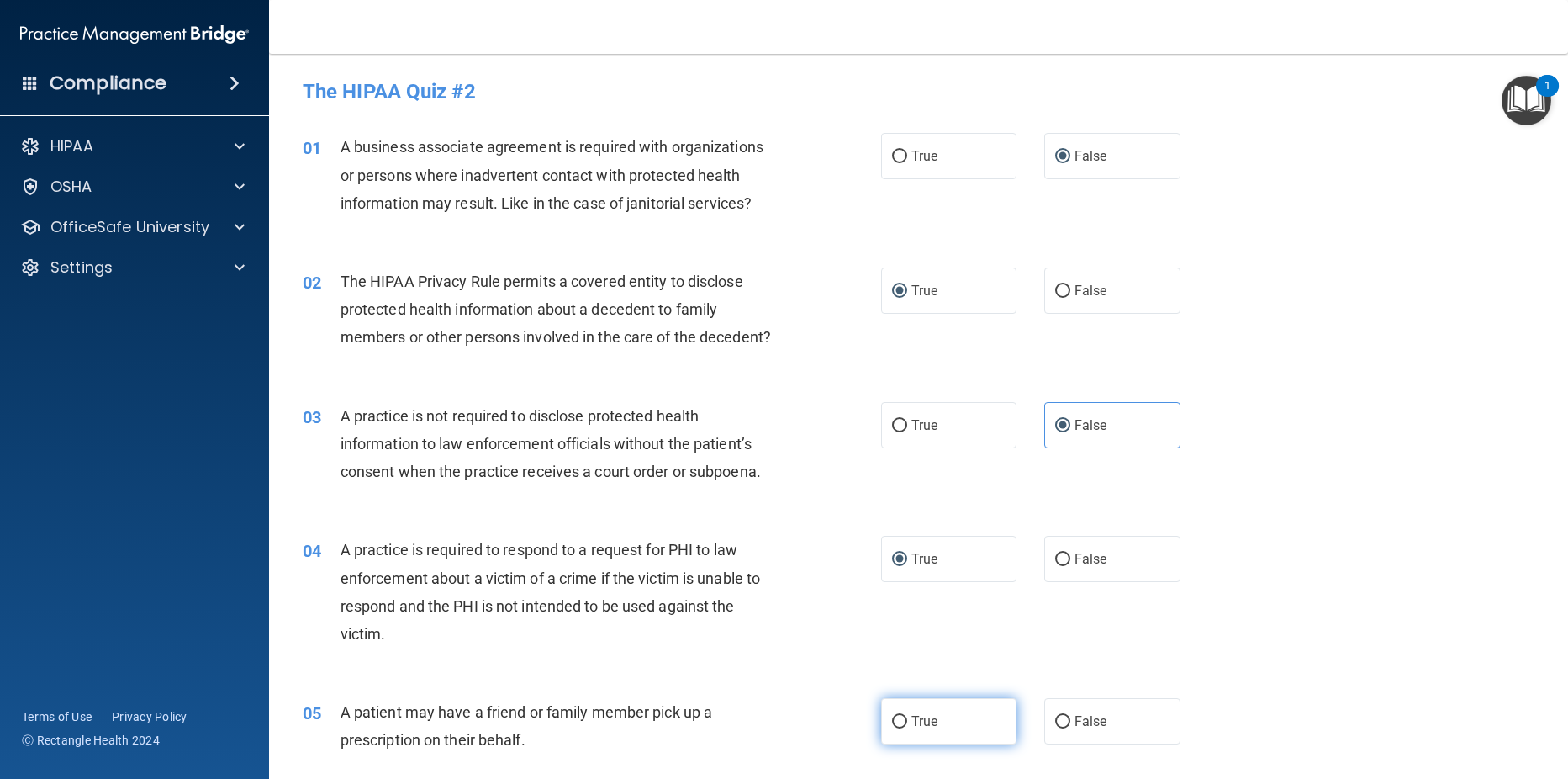
click at [893, 723] on input "True" at bounding box center [899, 722] width 16 height 13
radio input "true"
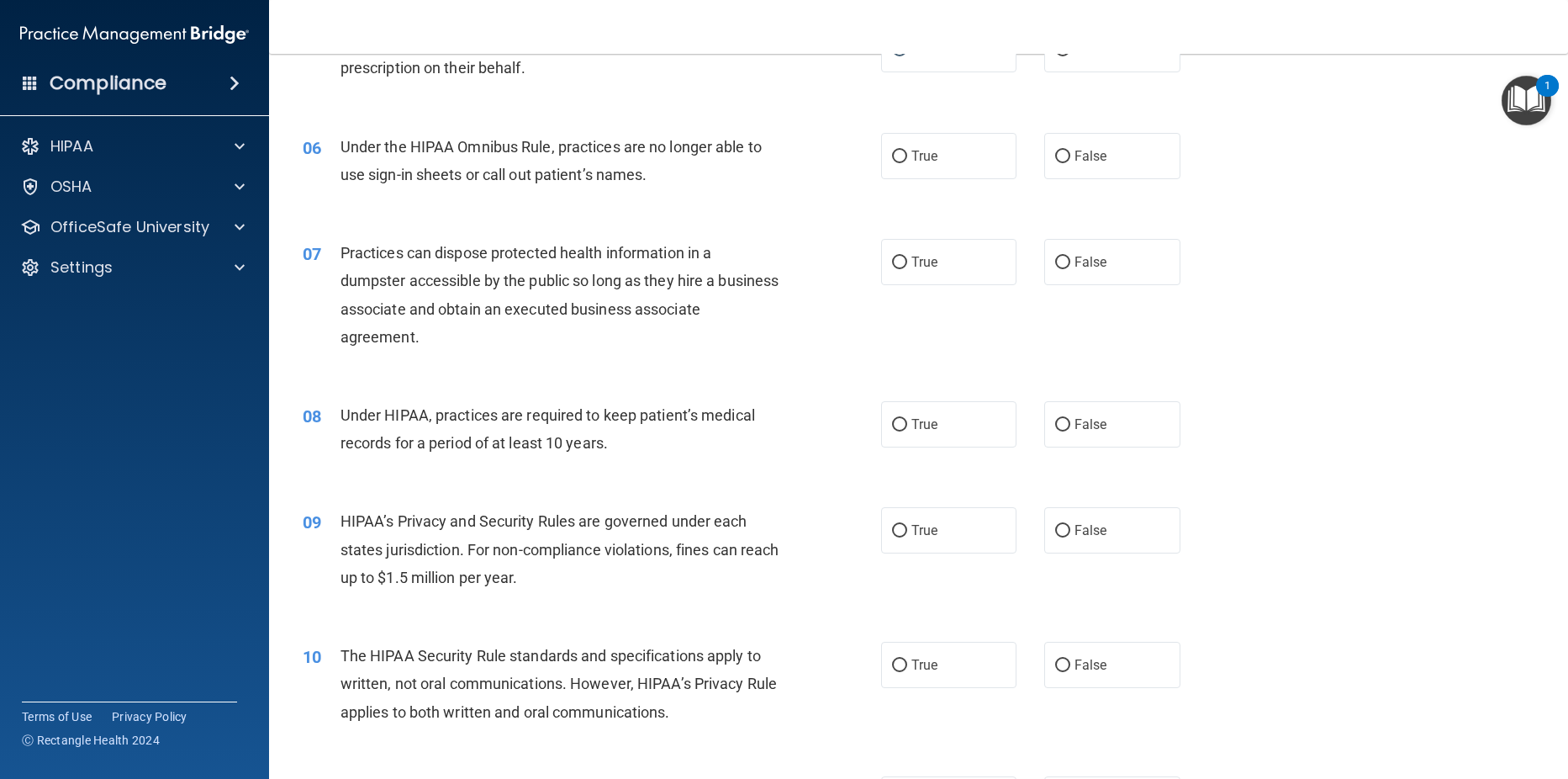
scroll to position [716, 0]
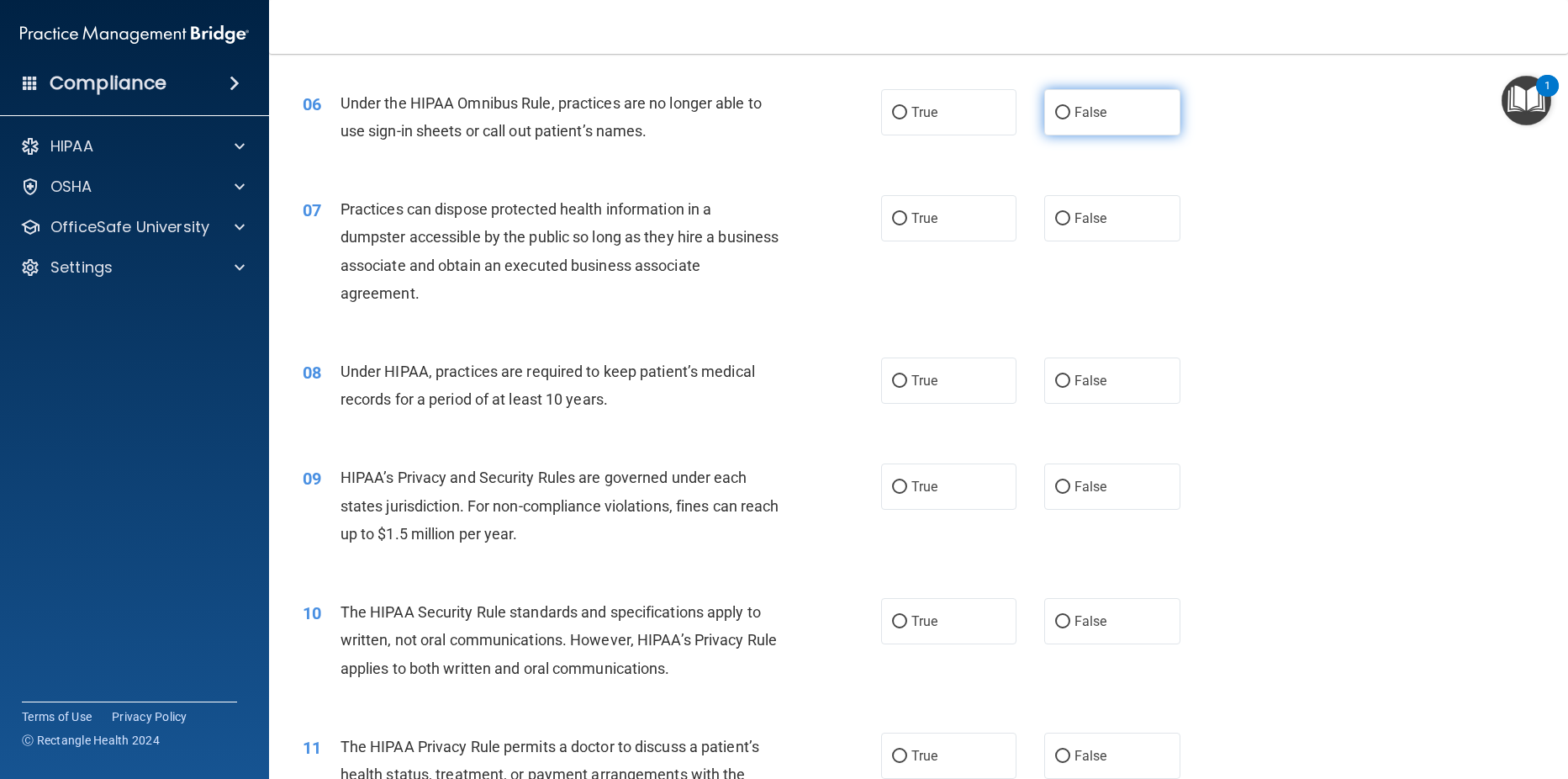
click at [1058, 117] on input "False" at bounding box center [1062, 114] width 16 height 13
radio input "true"
click at [1062, 219] on input "False" at bounding box center [1062, 220] width 16 height 13
radio input "true"
click at [1056, 381] on input "False" at bounding box center [1062, 382] width 16 height 13
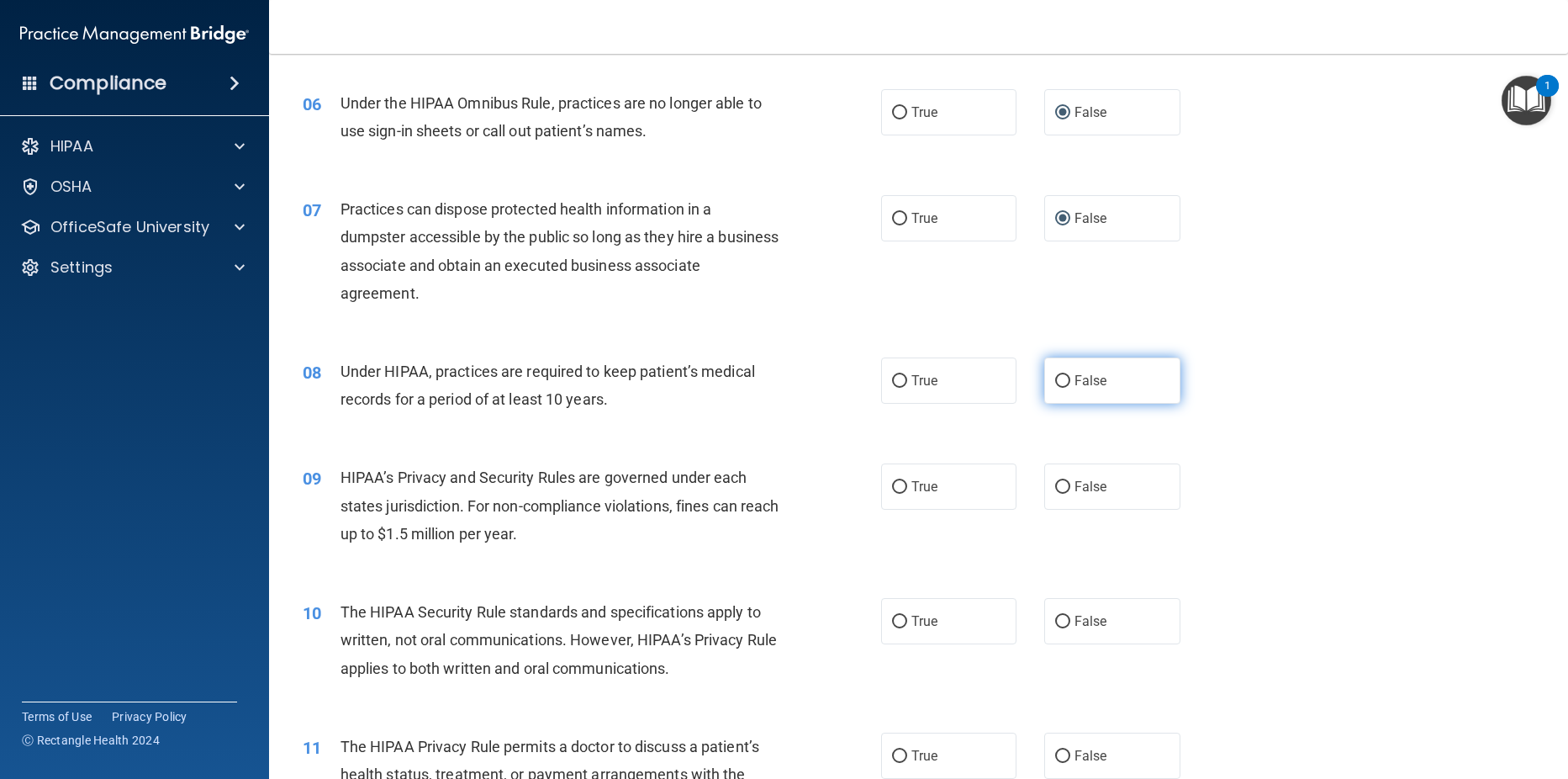
radio input "true"
click at [1055, 485] on input "False" at bounding box center [1062, 488] width 16 height 13
radio input "true"
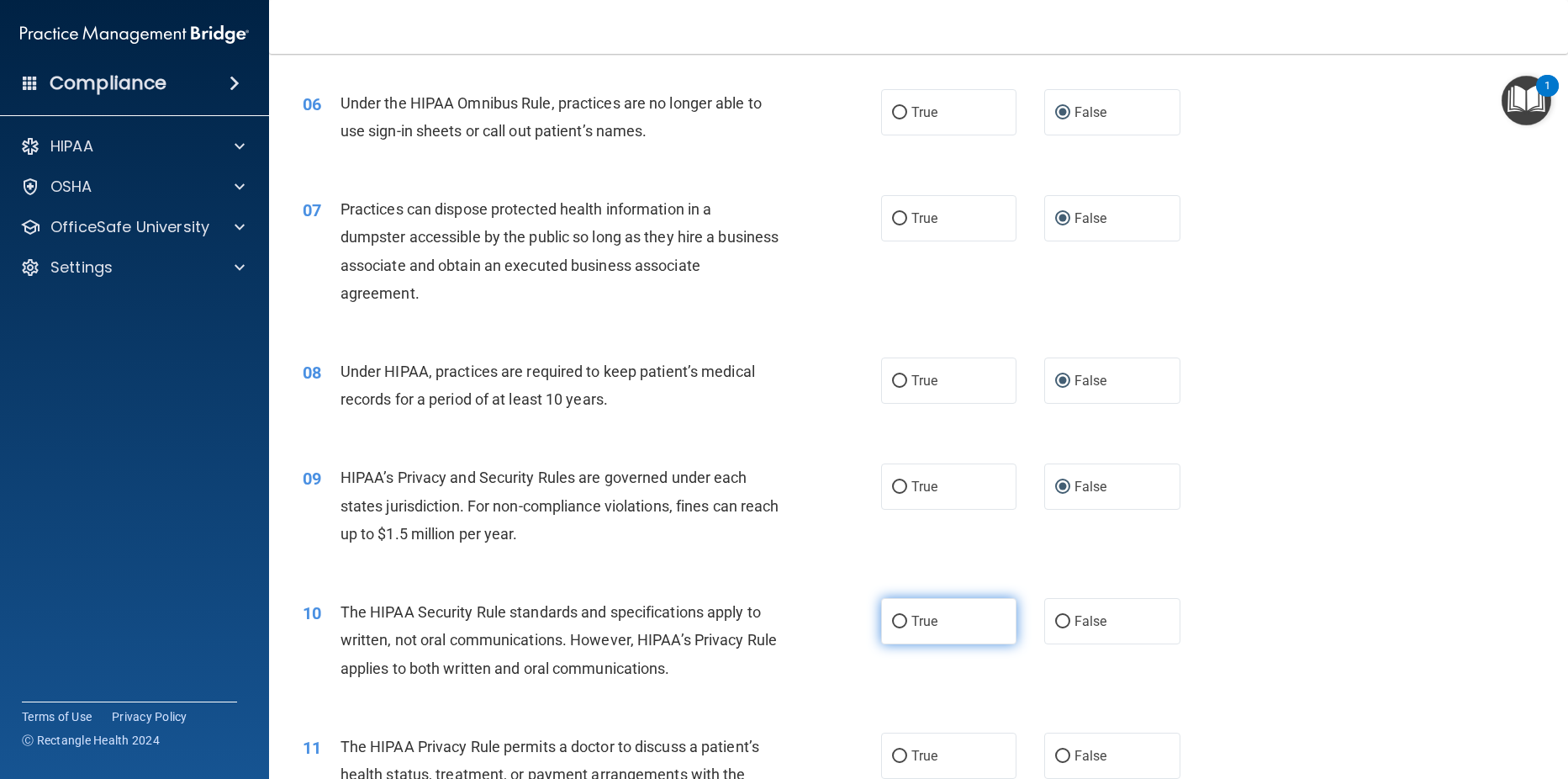
click at [892, 624] on input "True" at bounding box center [899, 622] width 16 height 13
radio input "true"
click at [898, 758] on input "True" at bounding box center [899, 757] width 16 height 13
radio input "true"
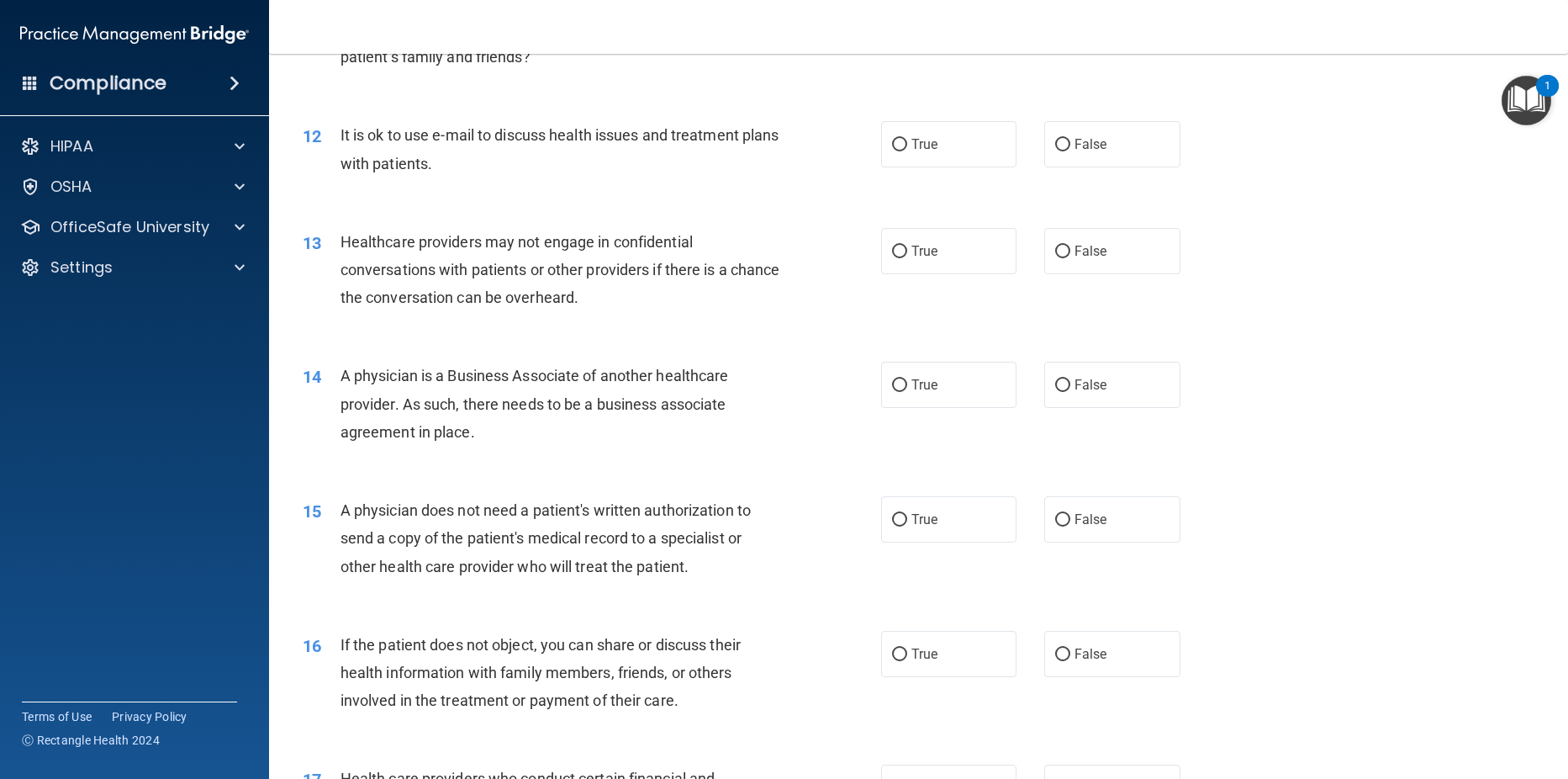
scroll to position [1471, 0]
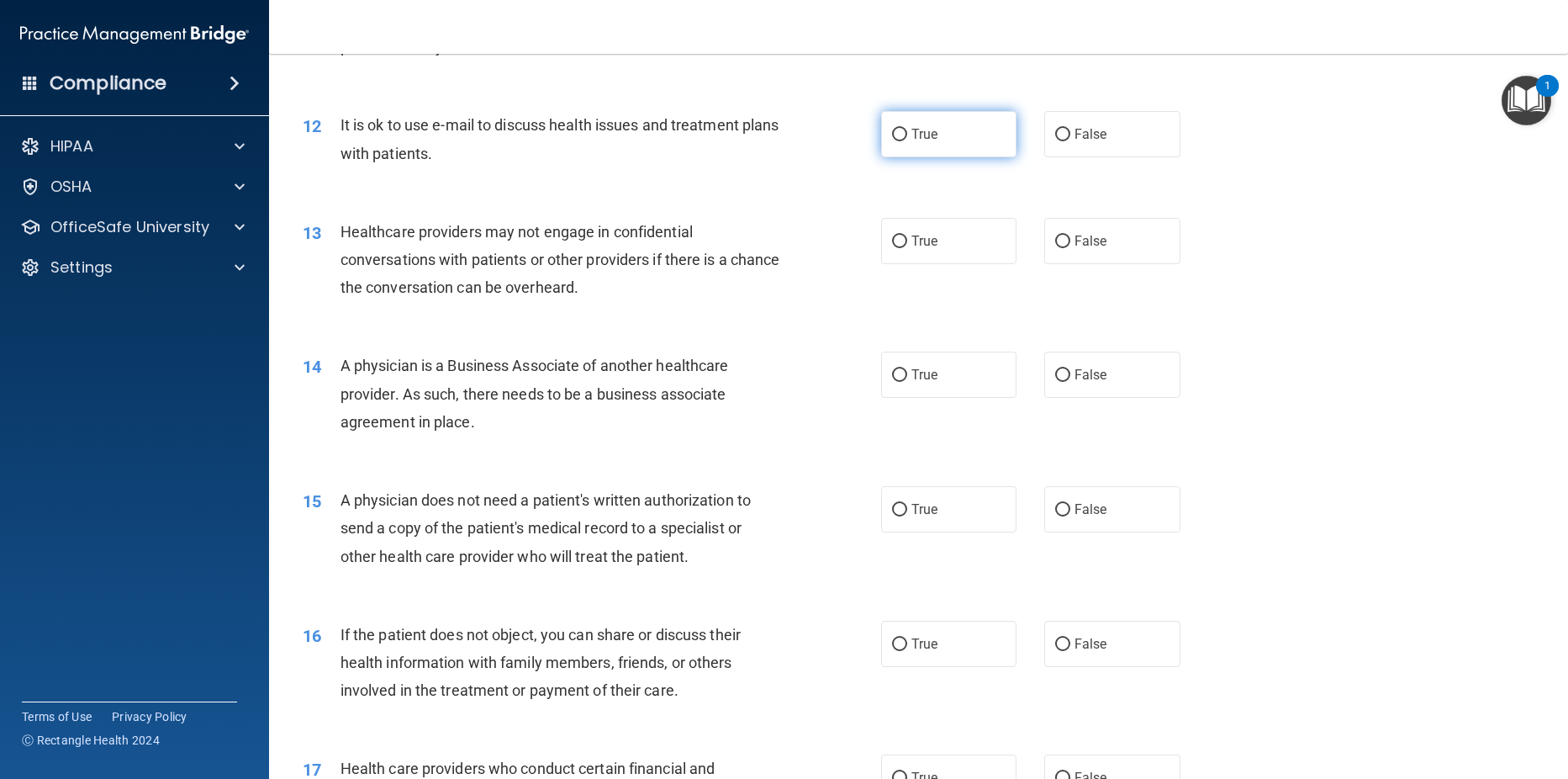
click at [892, 133] on input "True" at bounding box center [899, 135] width 16 height 13
radio input "true"
click at [1055, 242] on input "False" at bounding box center [1062, 242] width 16 height 13
radio input "true"
click at [1060, 369] on input "False" at bounding box center [1062, 375] width 16 height 13
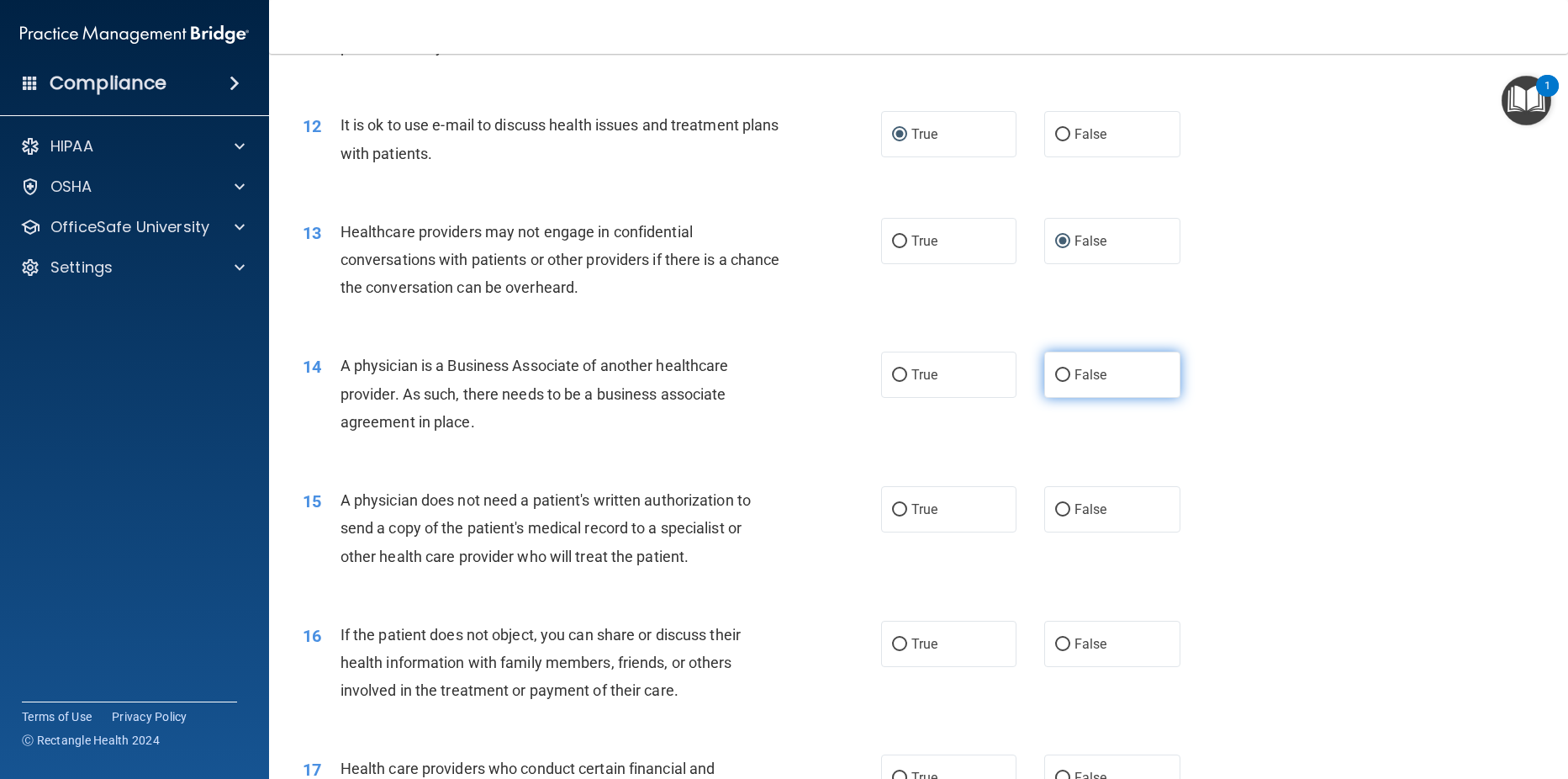
radio input "true"
click at [892, 504] on input "True" at bounding box center [899, 511] width 16 height 13
radio input "true"
click at [892, 639] on input "True" at bounding box center [899, 645] width 16 height 13
radio input "true"
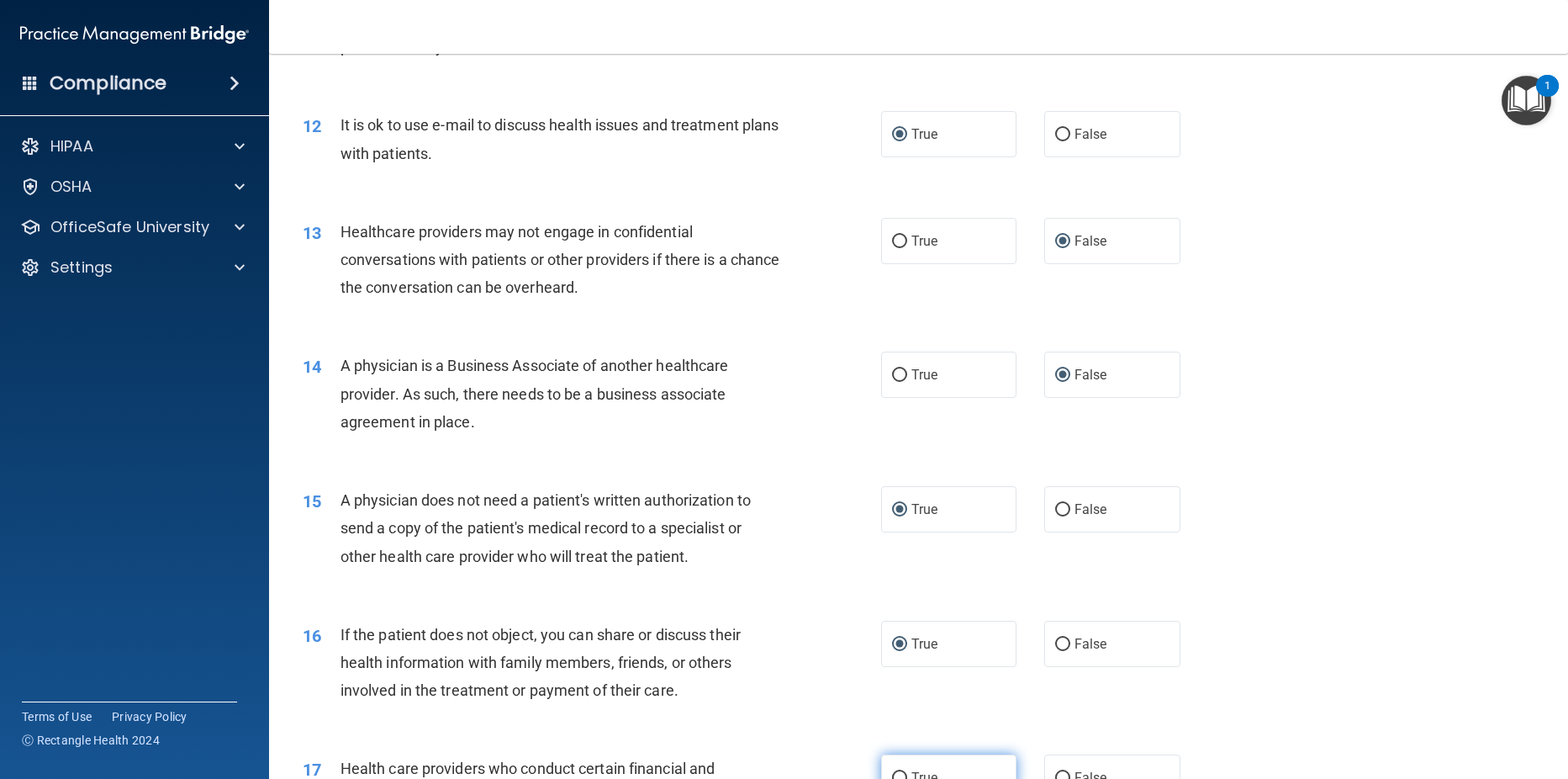
click at [892, 773] on input "True" at bounding box center [899, 779] width 16 height 13
radio input "true"
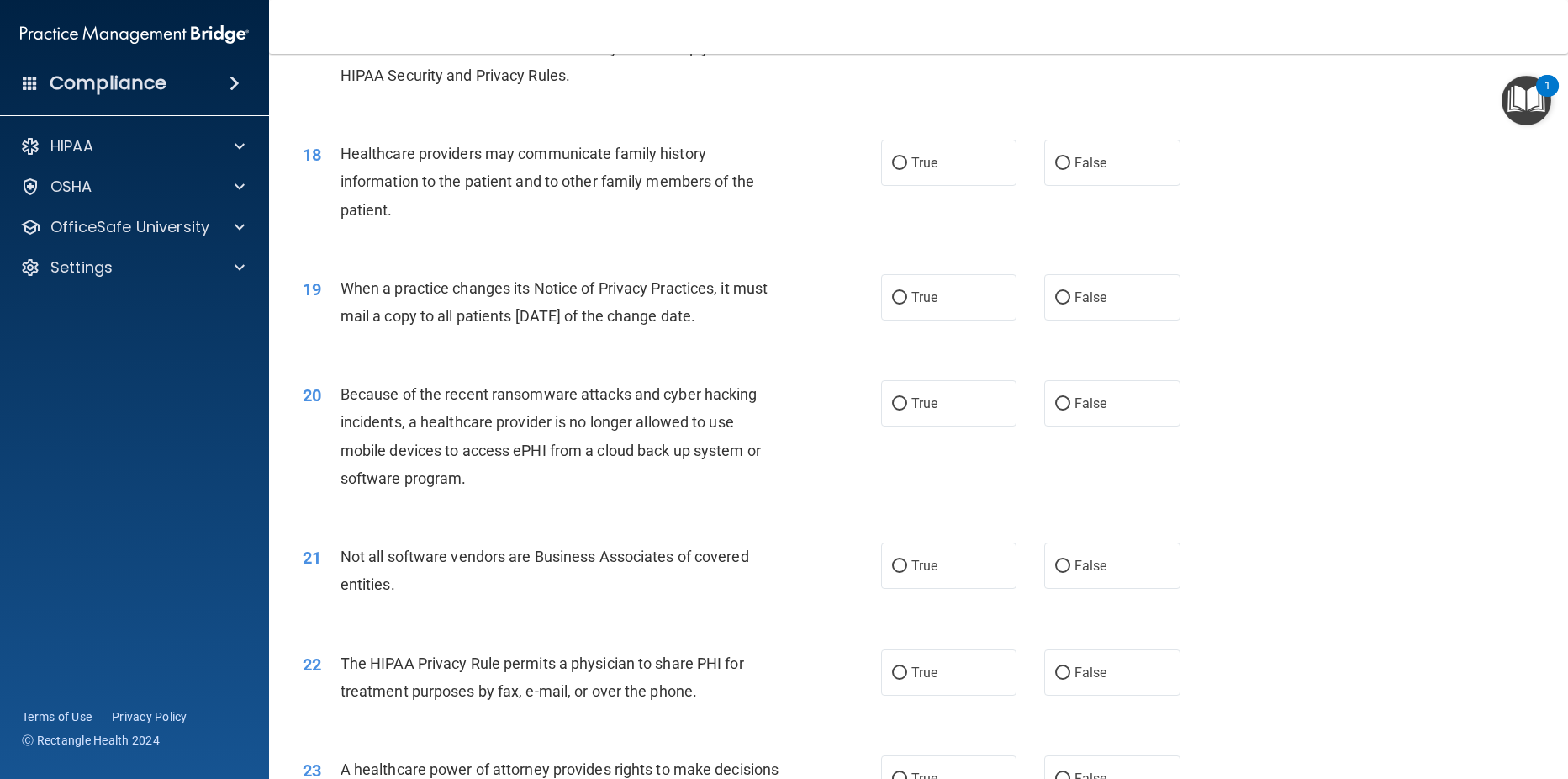
scroll to position [2250, 0]
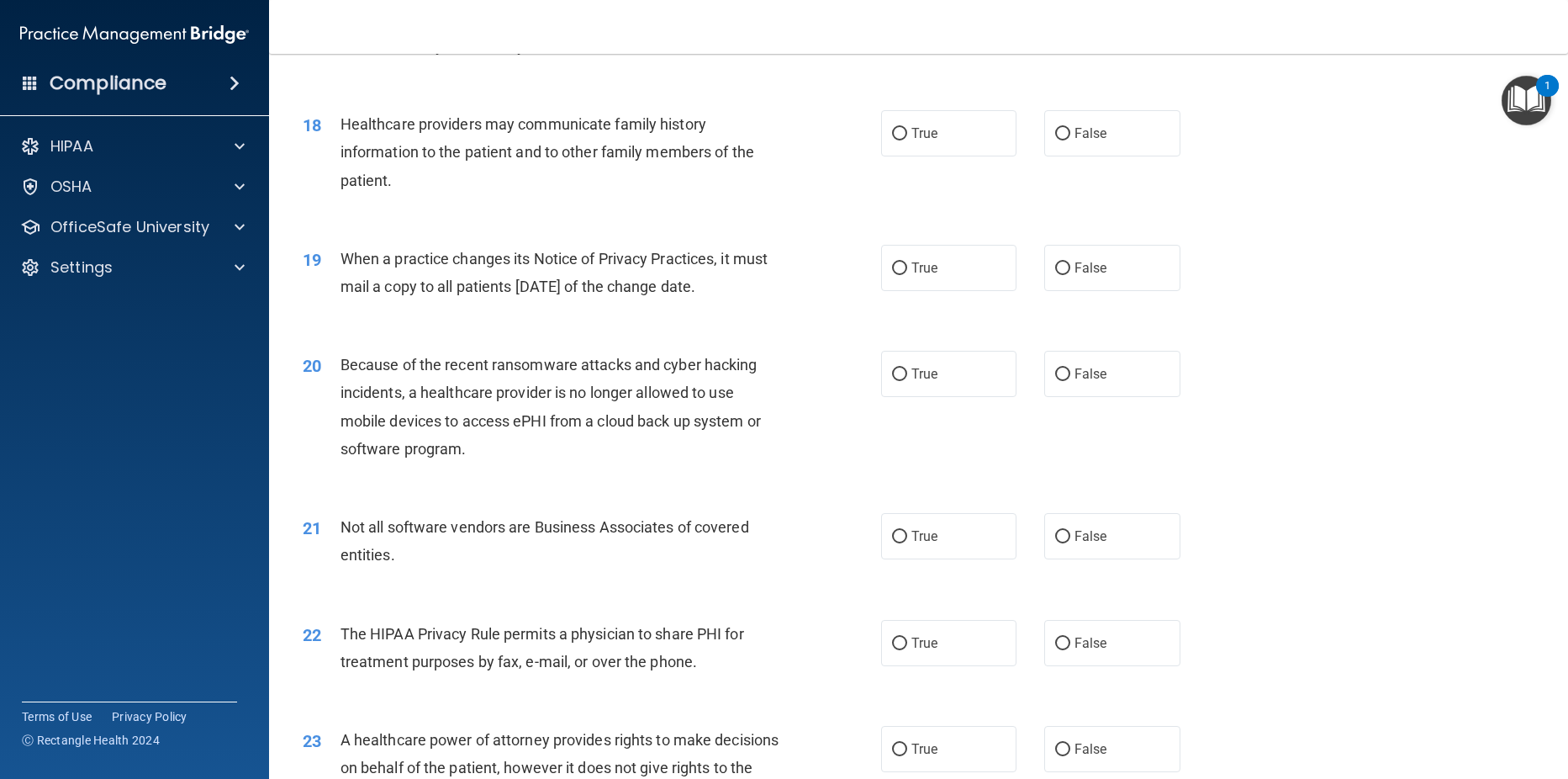
drag, startPoint x: 1047, startPoint y: 133, endPoint x: 1076, endPoint y: 236, distance: 107.0
click at [1055, 140] on input "False" at bounding box center [1062, 135] width 16 height 13
radio input "true"
click at [1061, 265] on input "False" at bounding box center [1062, 269] width 16 height 13
radio input "true"
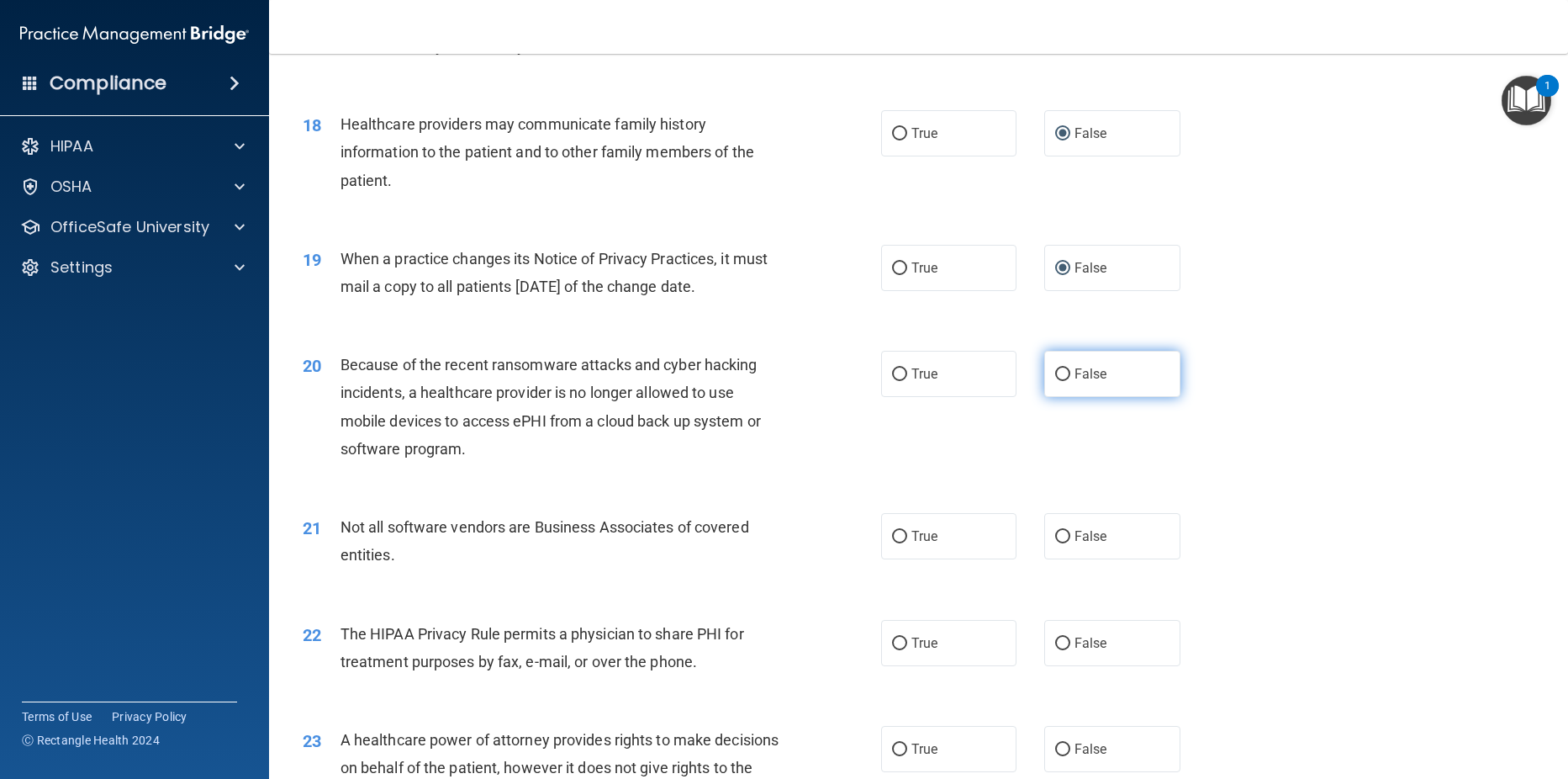
click at [1055, 377] on input "False" at bounding box center [1062, 375] width 16 height 13
radio input "true"
click at [898, 535] on input "True" at bounding box center [899, 537] width 16 height 13
radio input "true"
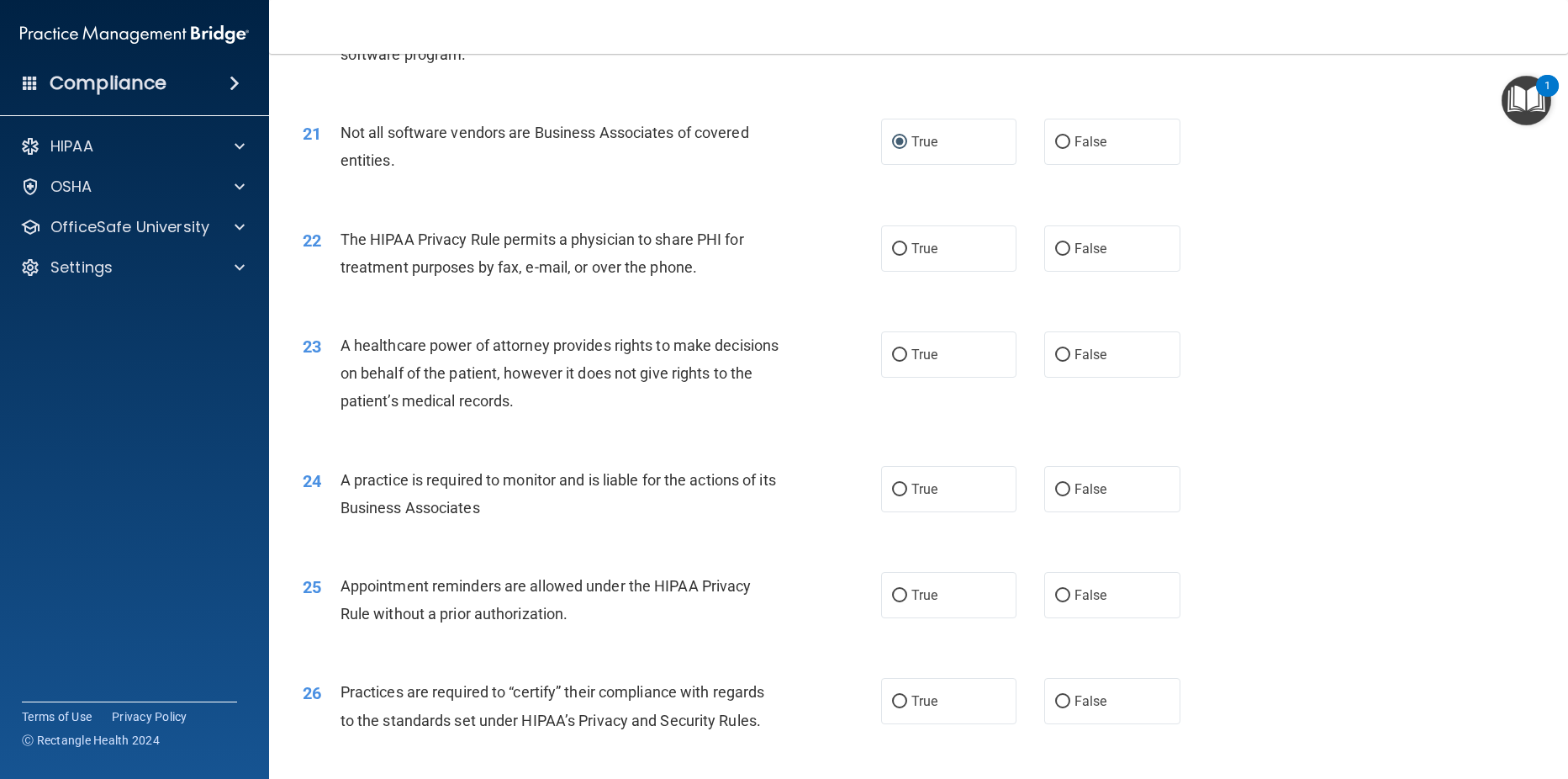
scroll to position [2679, 0]
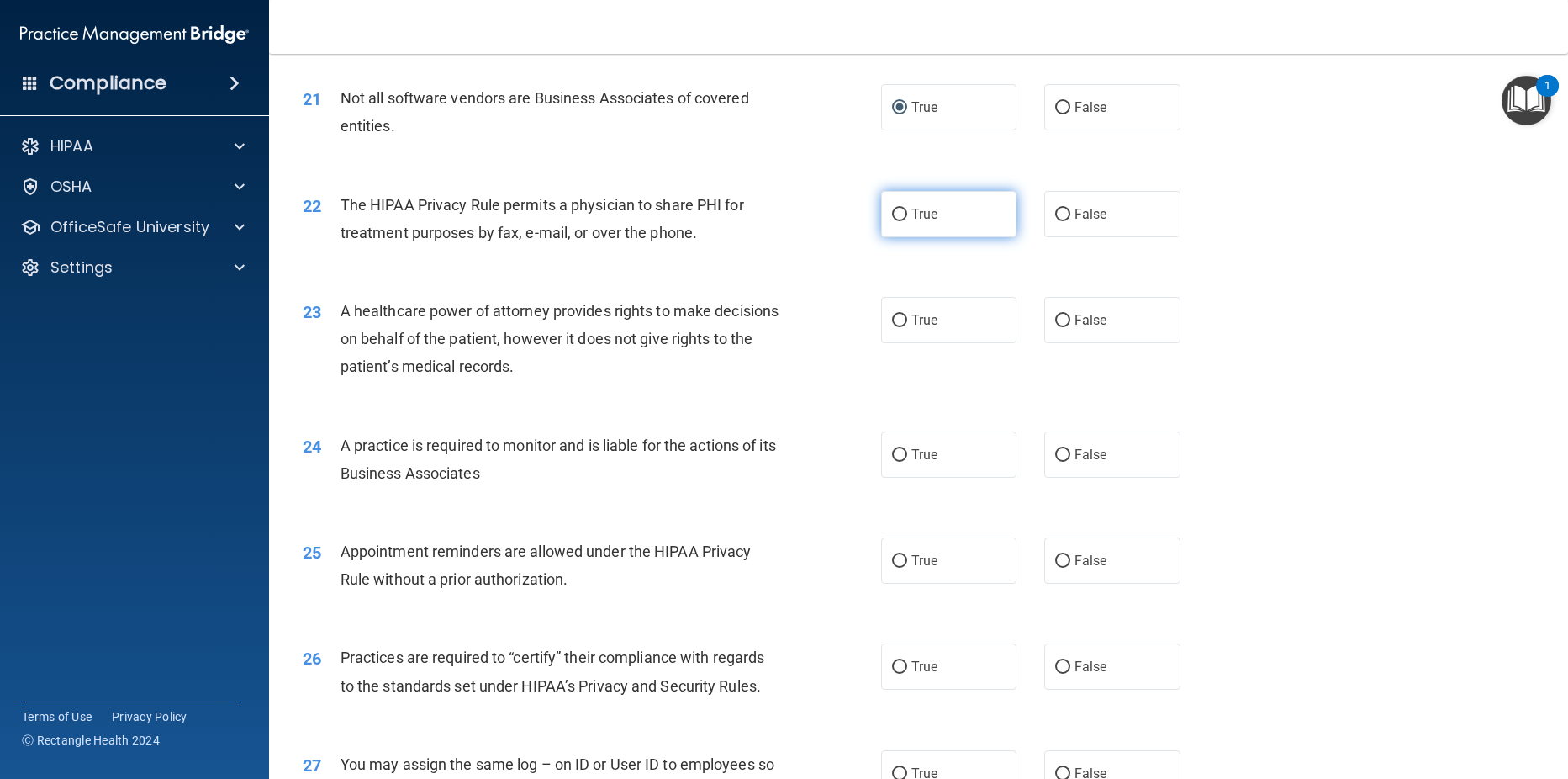
click at [892, 216] on input "True" at bounding box center [899, 215] width 16 height 13
radio input "true"
click at [1055, 319] on input "False" at bounding box center [1062, 321] width 16 height 13
radio input "true"
click at [1060, 458] on input "False" at bounding box center [1062, 456] width 16 height 13
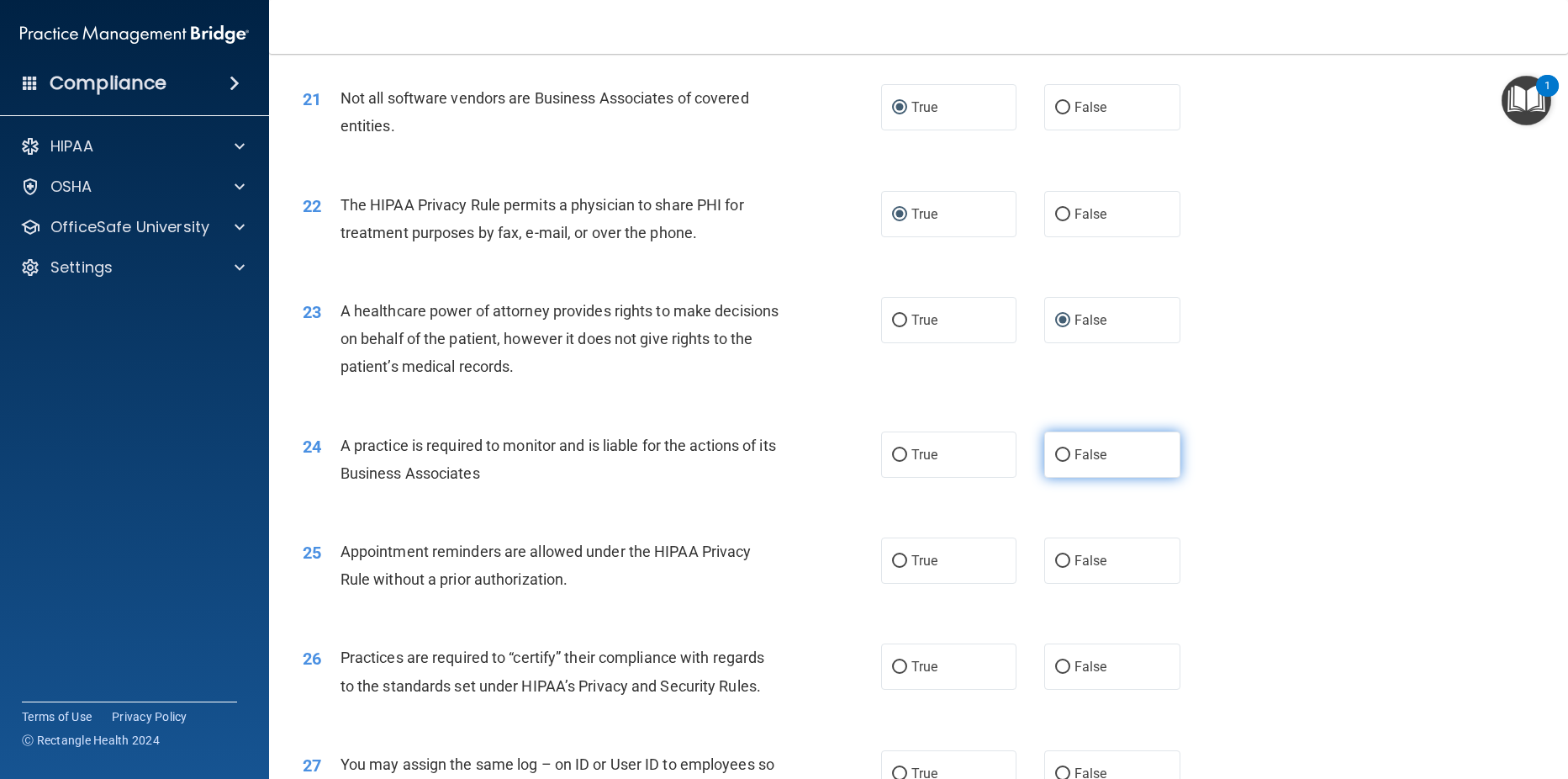
radio input "true"
click at [892, 558] on input "True" at bounding box center [899, 562] width 16 height 13
radio input "true"
click at [1047, 662] on label "False" at bounding box center [1112, 666] width 136 height 47
click at [1055, 661] on input "False" at bounding box center [1062, 667] width 16 height 13
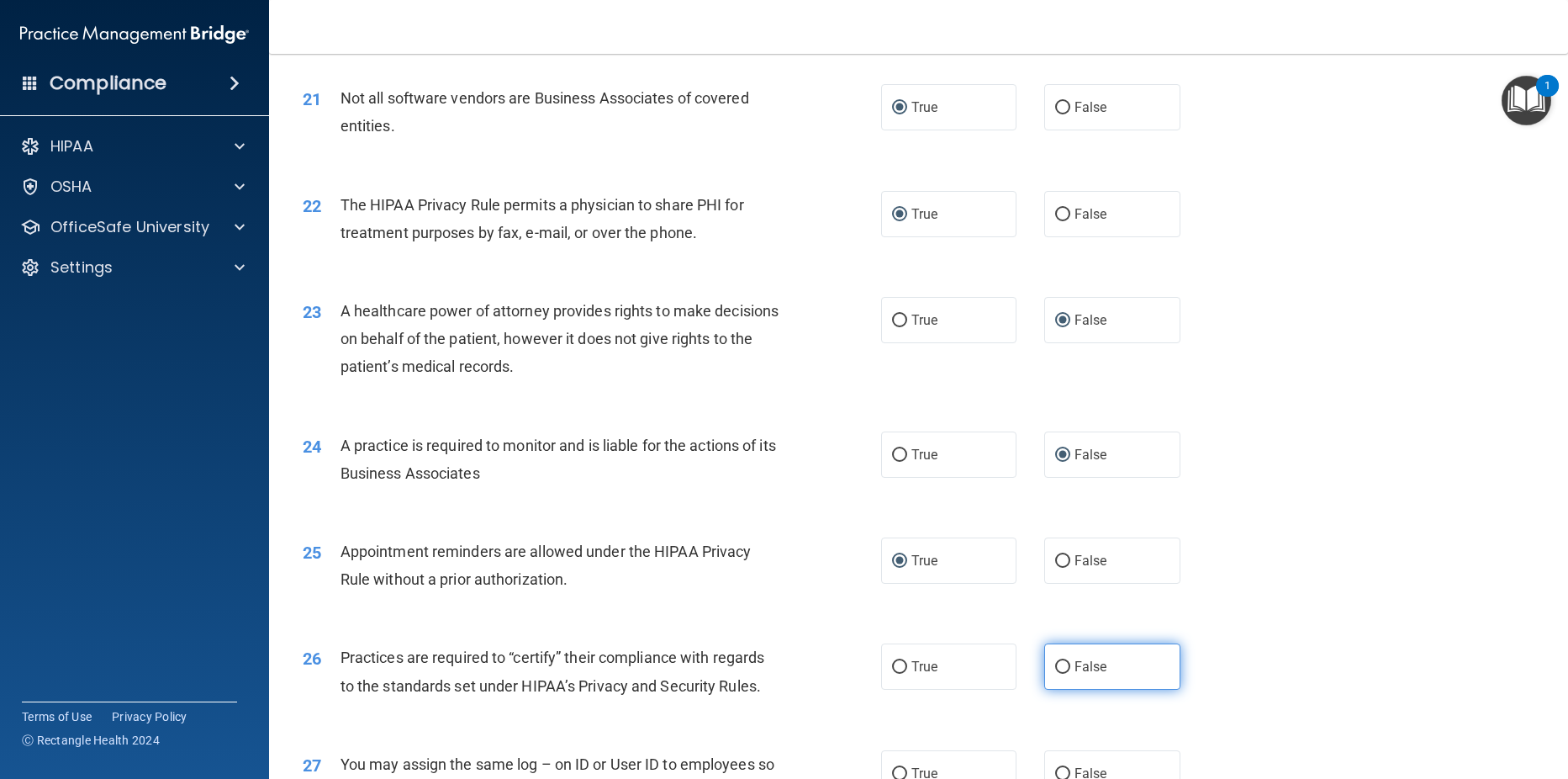
radio input "true"
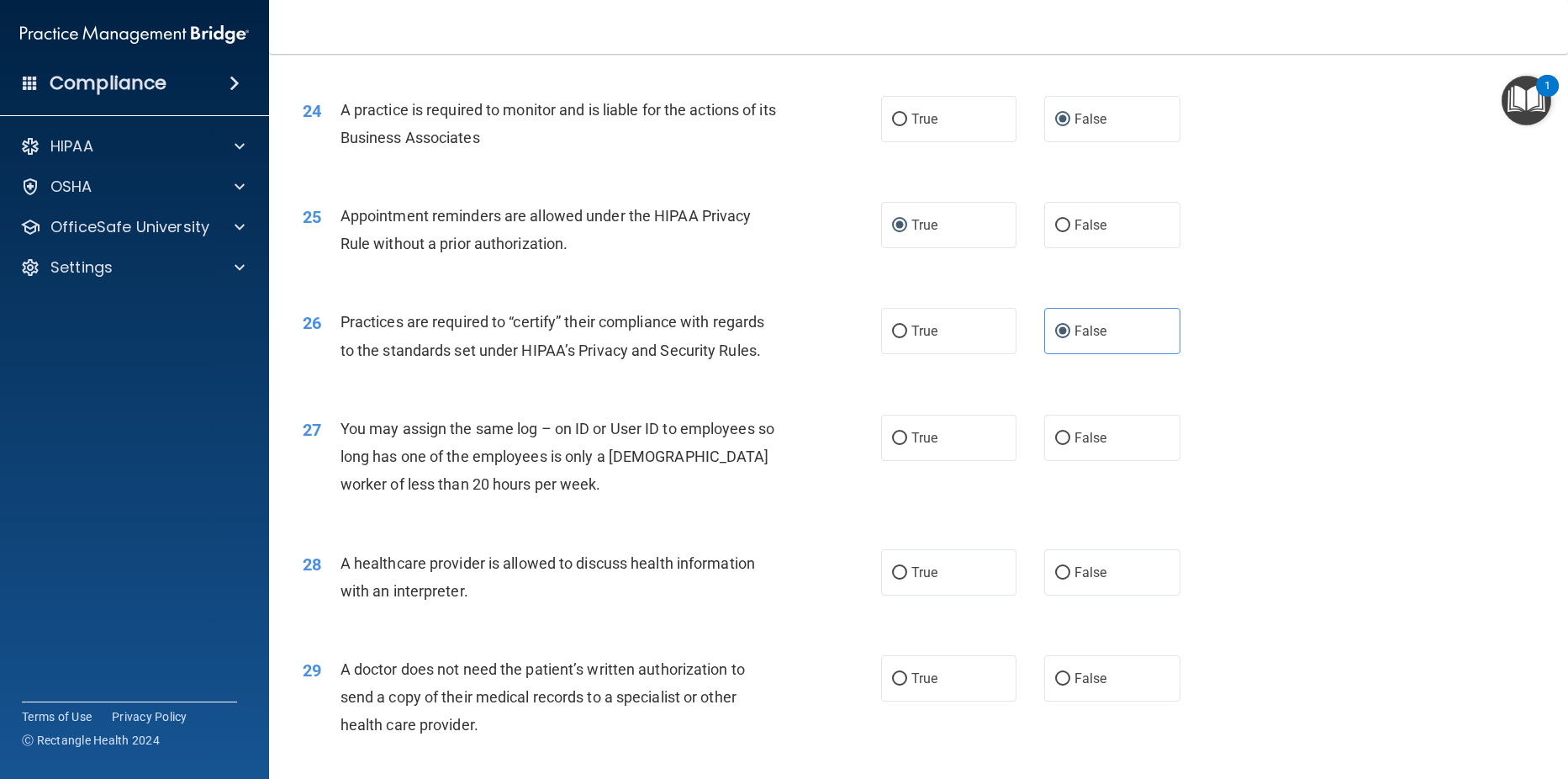
scroll to position [3029, 0]
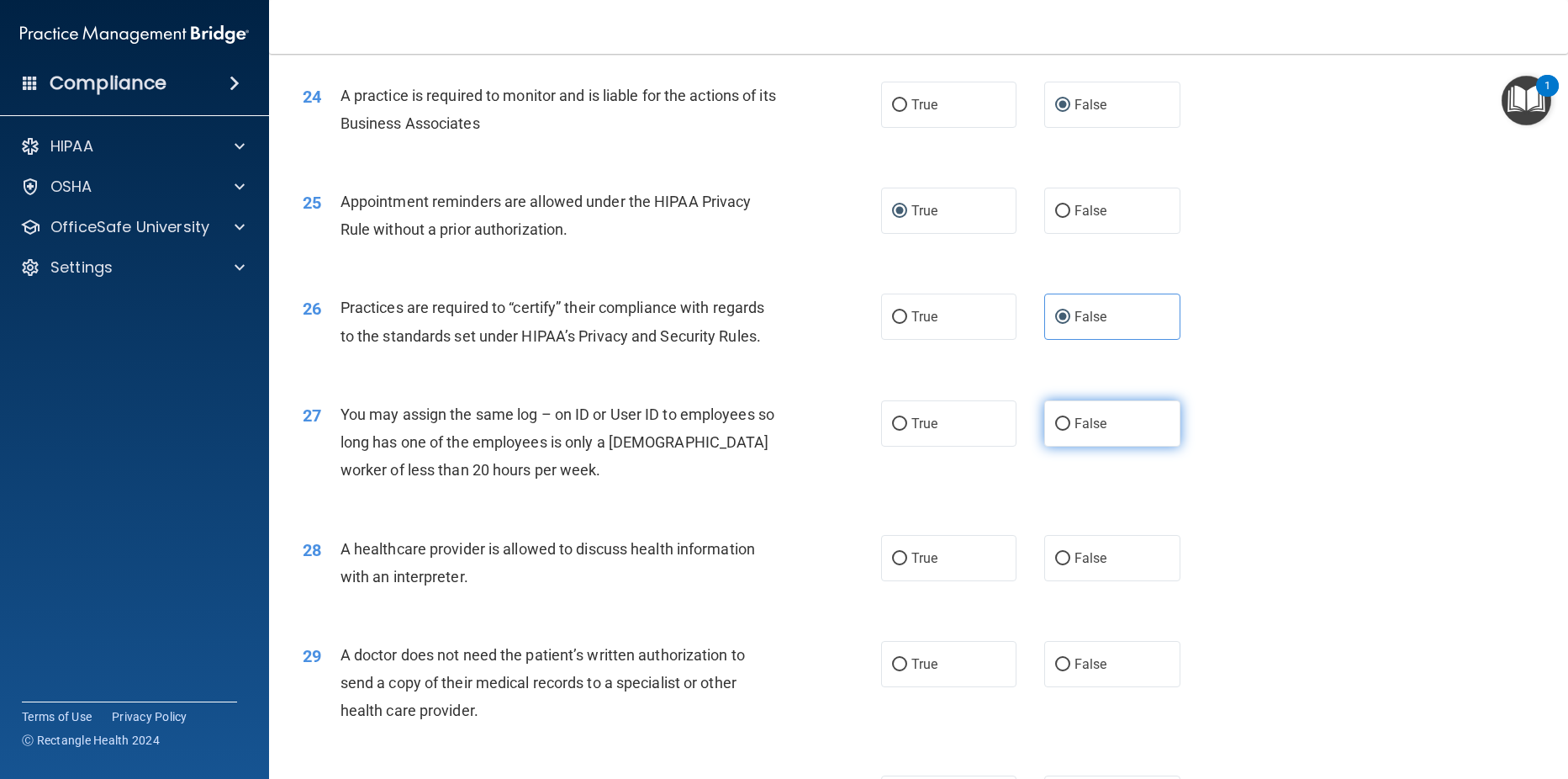
click at [1055, 418] on input "False" at bounding box center [1062, 425] width 16 height 13
radio input "true"
click at [897, 562] on input "True" at bounding box center [899, 559] width 16 height 13
radio input "true"
click at [897, 666] on input "True" at bounding box center [899, 665] width 16 height 13
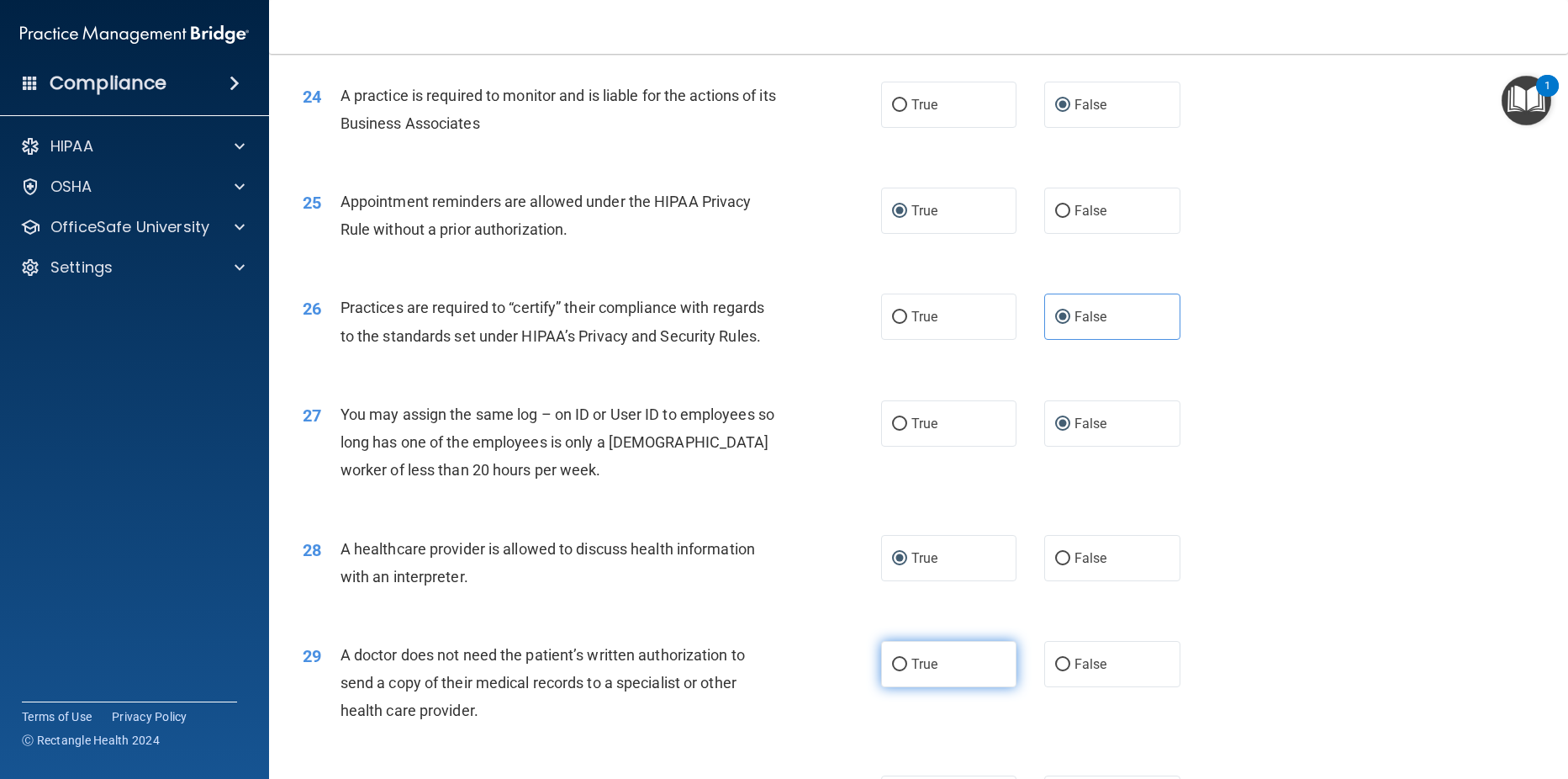
radio input "true"
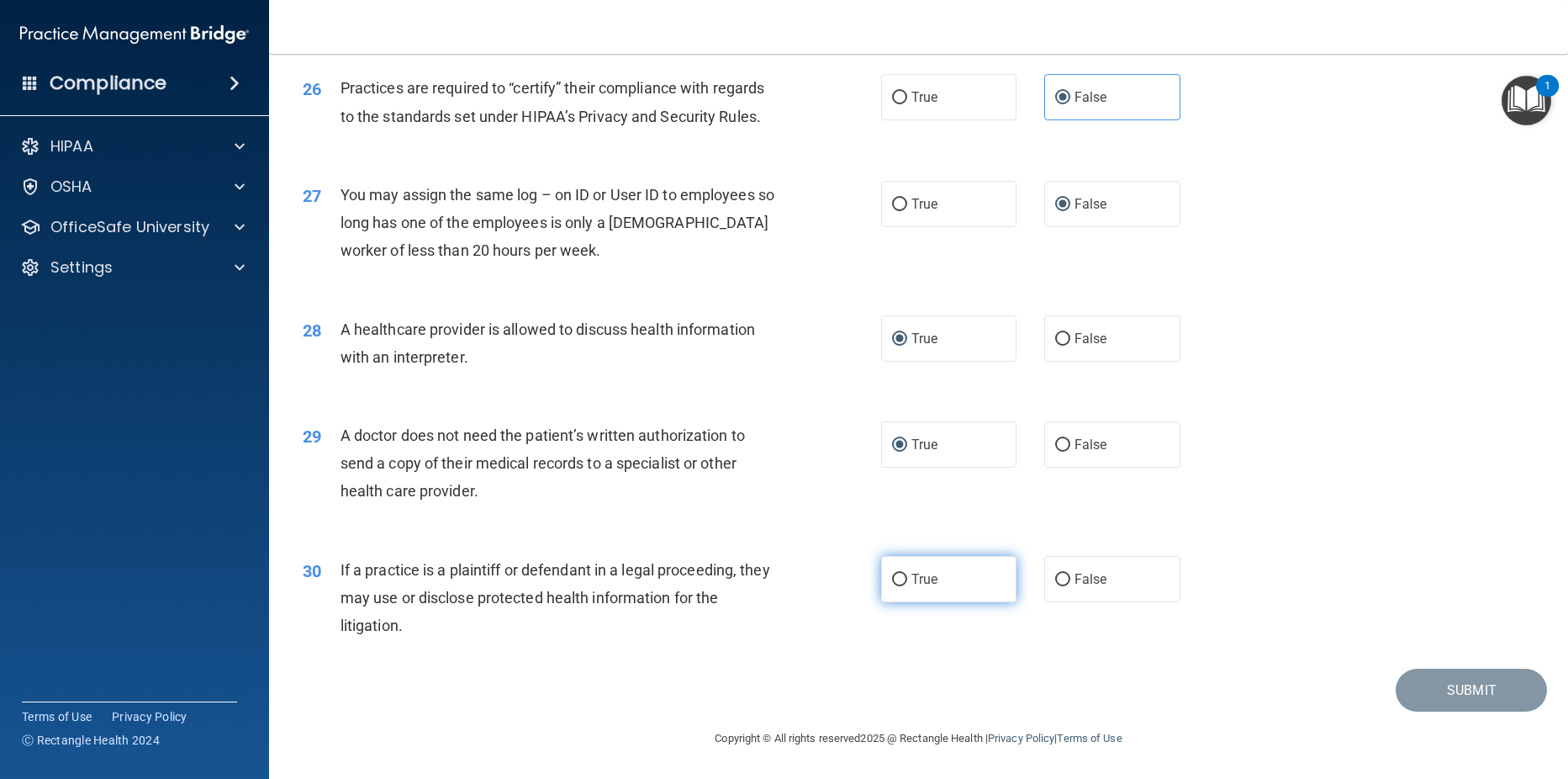
click at [892, 577] on input "True" at bounding box center [899, 580] width 16 height 13
radio input "true"
click at [1440, 687] on button "Submit" at bounding box center [1471, 690] width 151 height 43
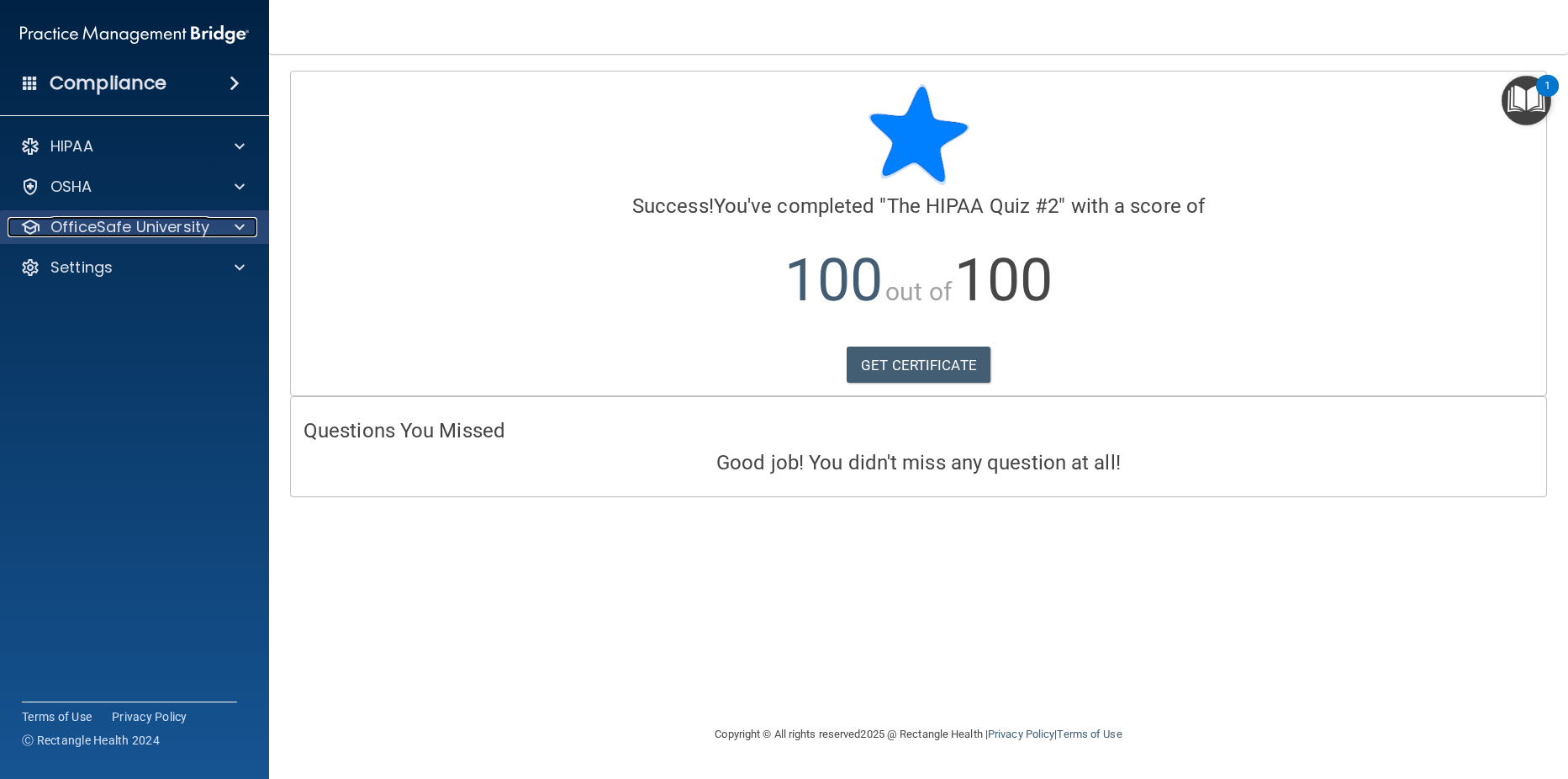
click at [99, 226] on p "OfficeSafe University" at bounding box center [130, 227] width 159 height 20
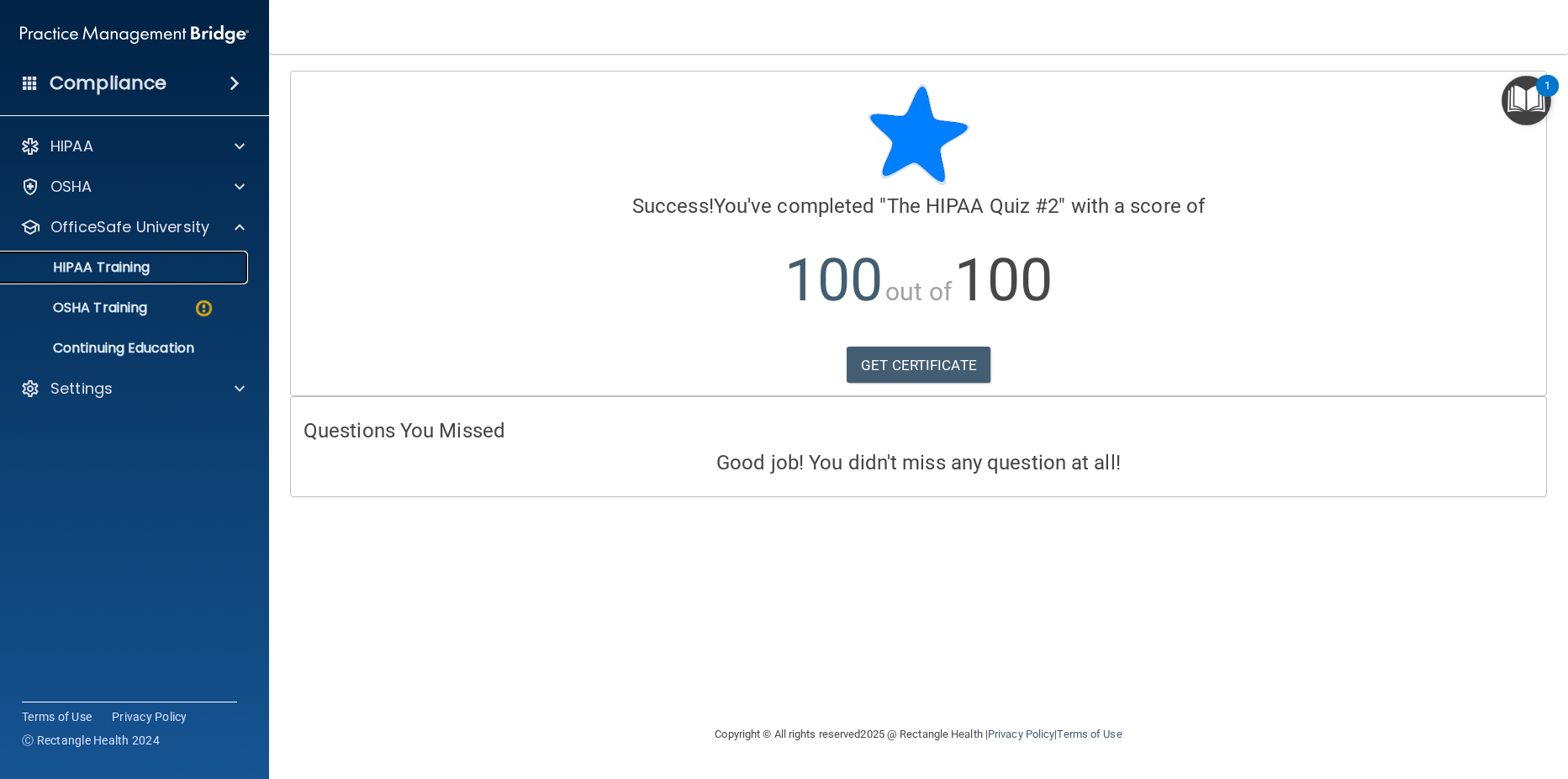
click at [106, 267] on p "HIPAA Training" at bounding box center [81, 267] width 139 height 16
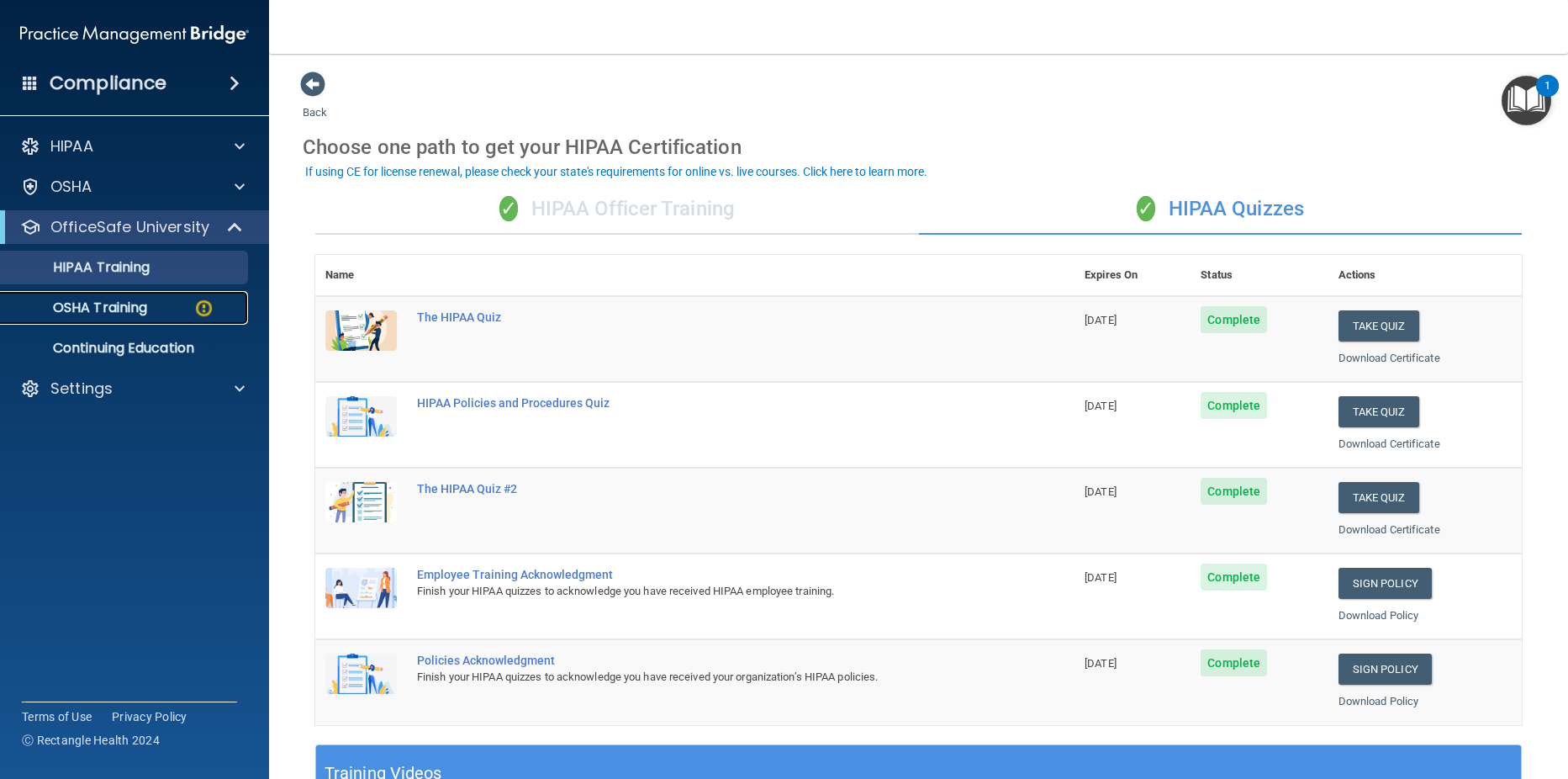
click at [88, 308] on p "OSHA Training" at bounding box center [79, 308] width 136 height 16
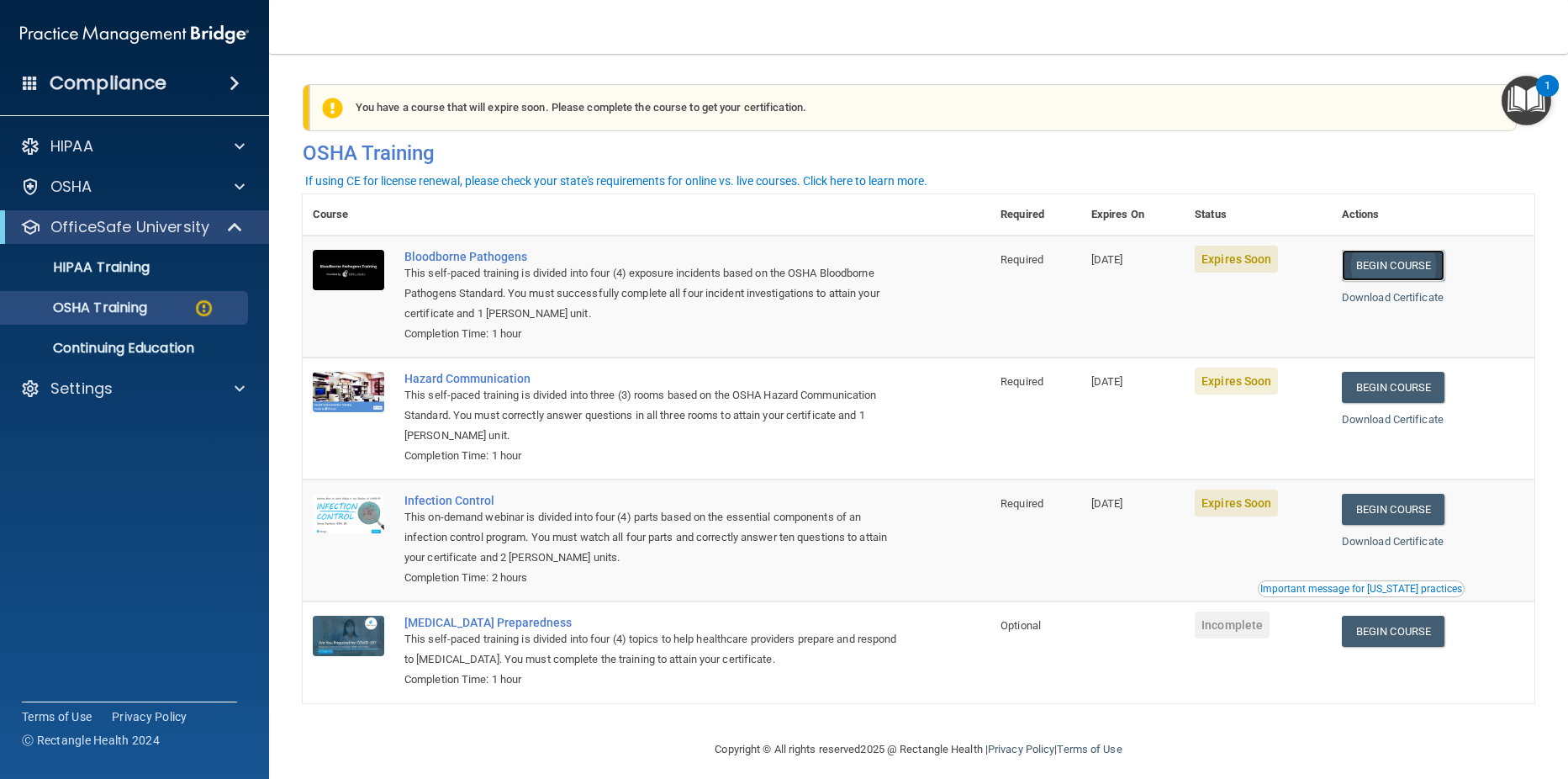
click at [1391, 260] on link "Begin Course" at bounding box center [1393, 265] width 102 height 31
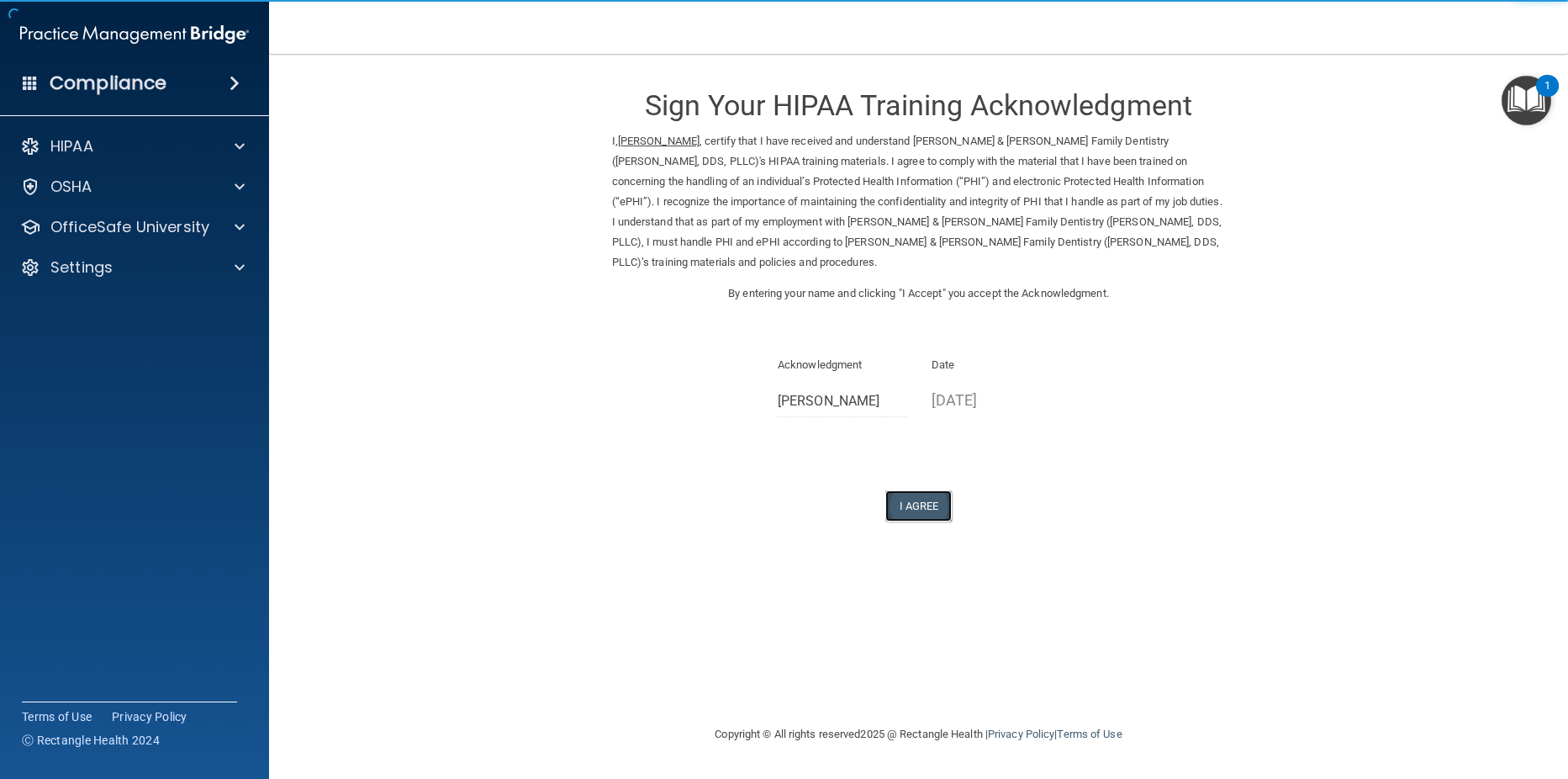
click at [919, 491] on button "I Agree" at bounding box center [919, 506] width 68 height 31
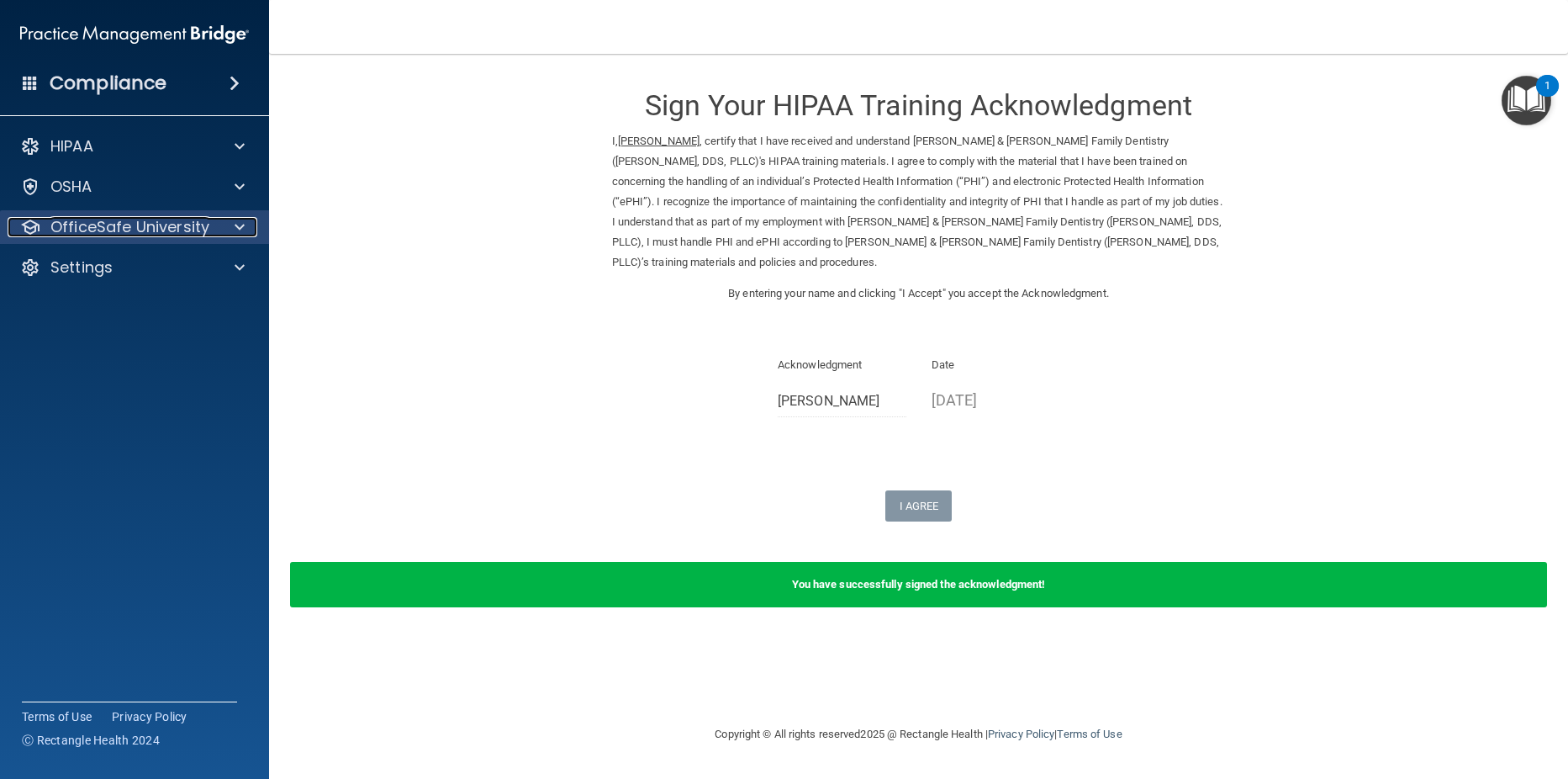
click at [138, 225] on p "OfficeSafe University" at bounding box center [130, 227] width 159 height 20
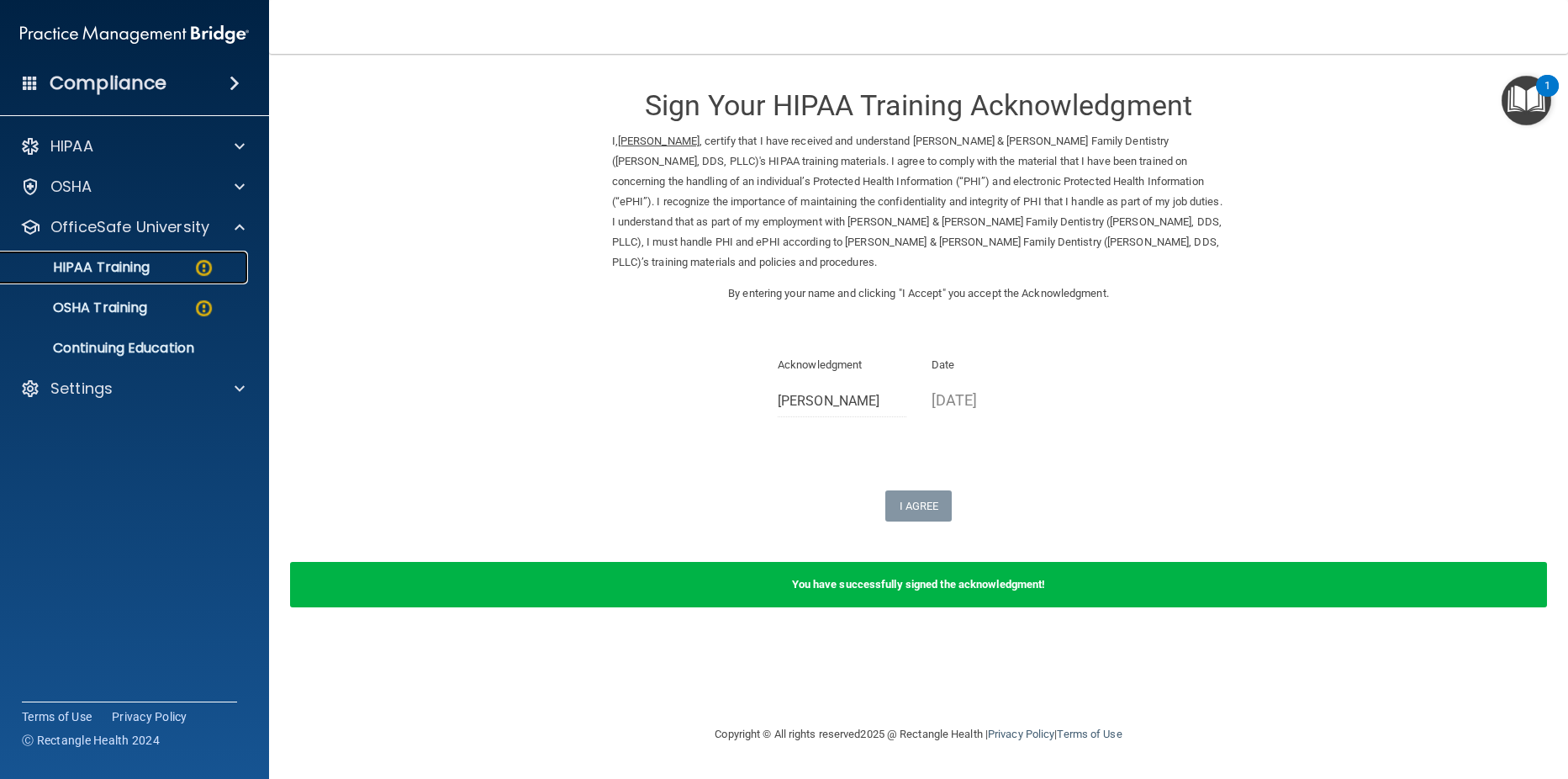
click at [144, 273] on p "HIPAA Training" at bounding box center [81, 267] width 139 height 16
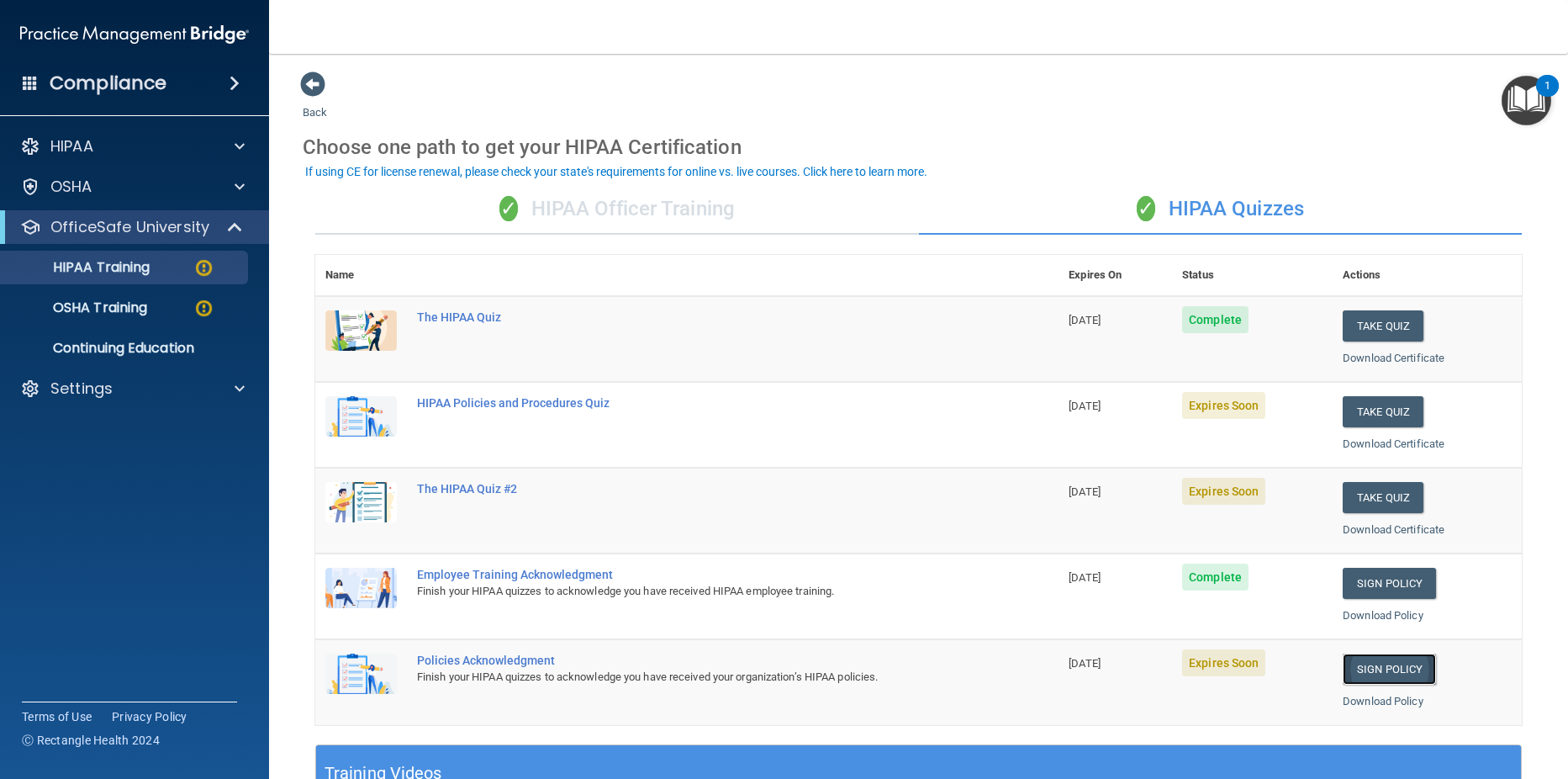
click at [1369, 667] on link "Sign Policy" at bounding box center [1390, 669] width 93 height 31
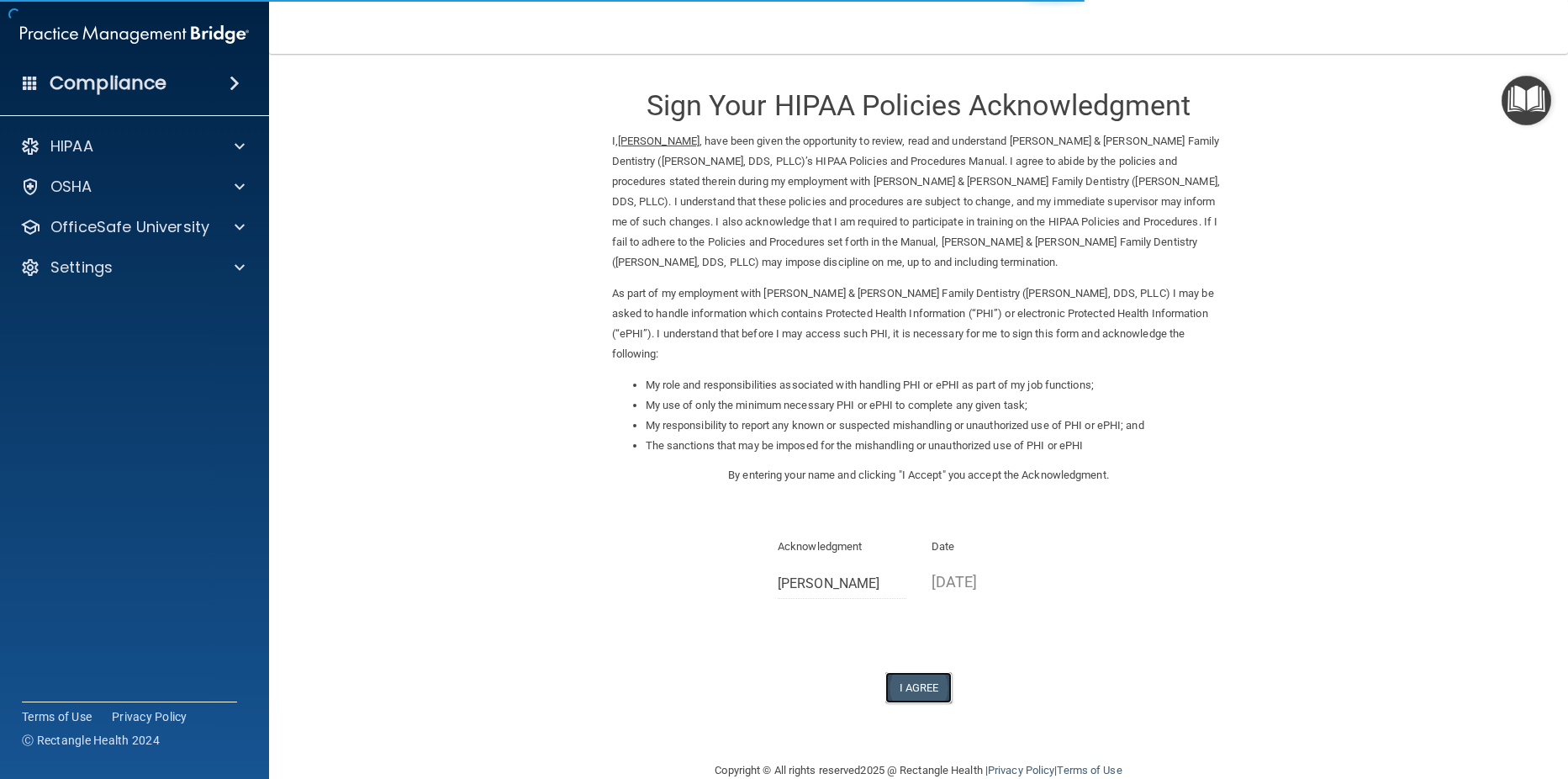
click at [926, 672] on button "I Agree" at bounding box center [919, 687] width 68 height 31
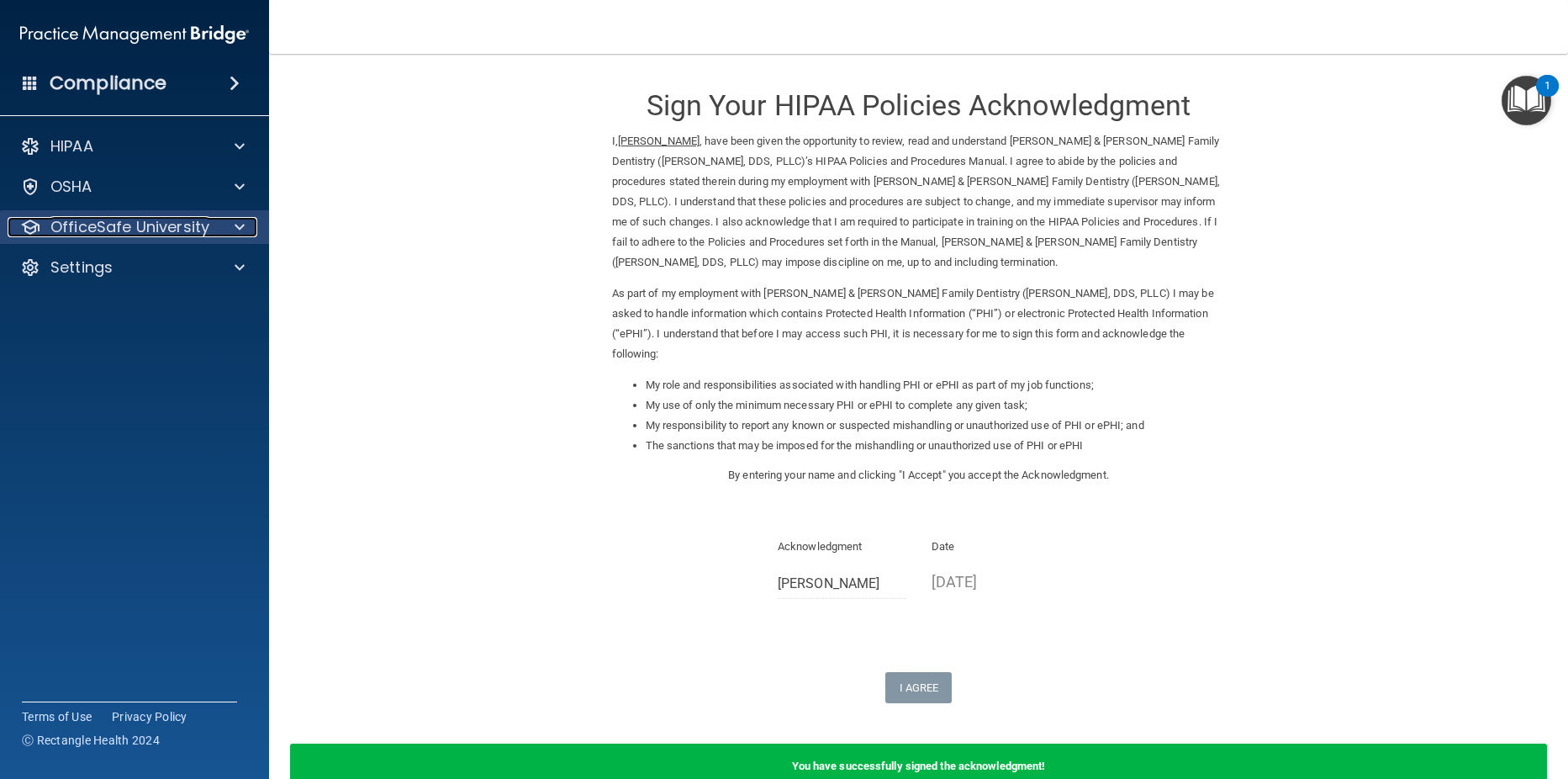
click at [122, 228] on p "OfficeSafe University" at bounding box center [130, 227] width 159 height 20
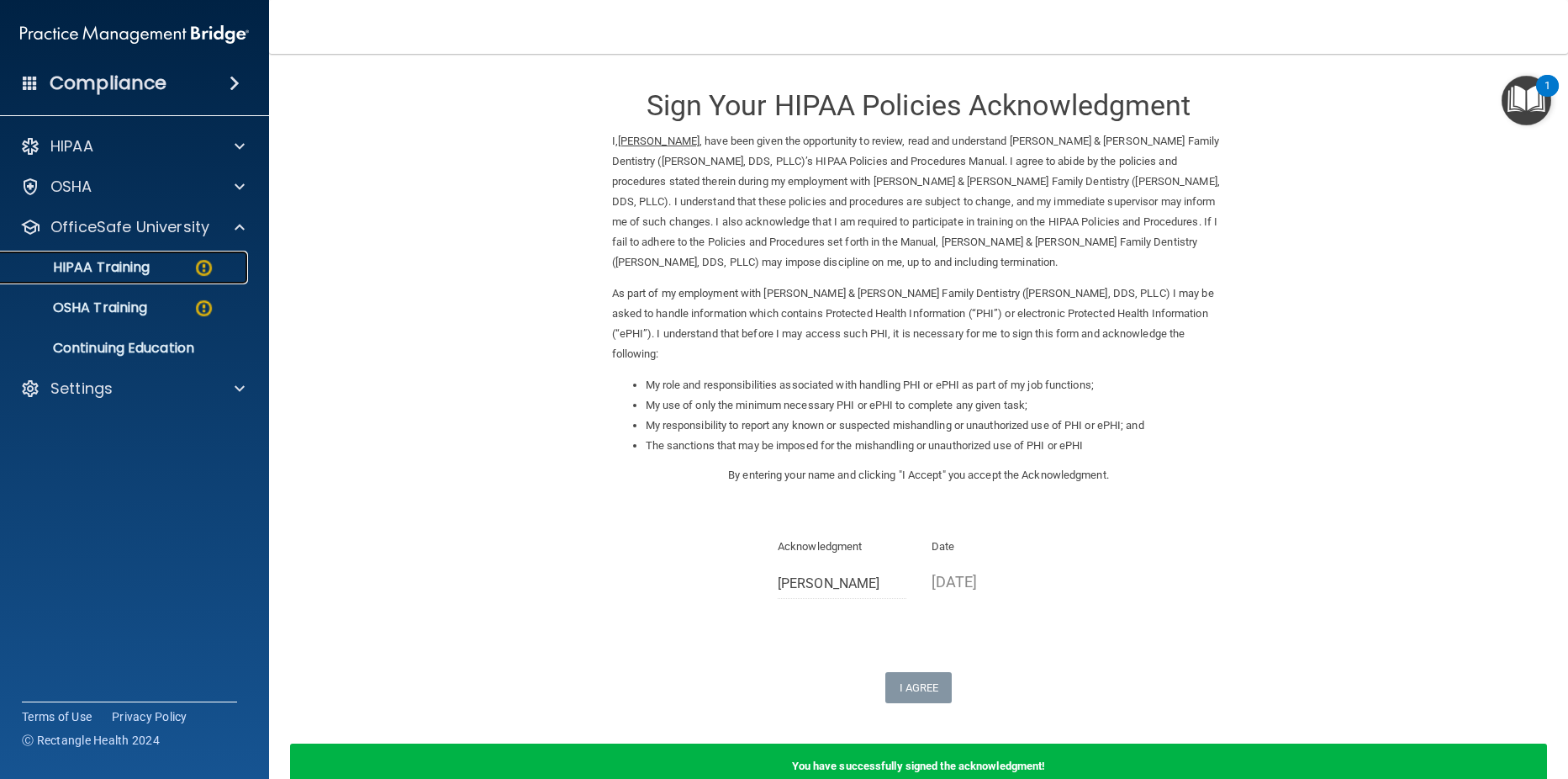
click at [109, 276] on p "HIPAA Training" at bounding box center [81, 267] width 139 height 16
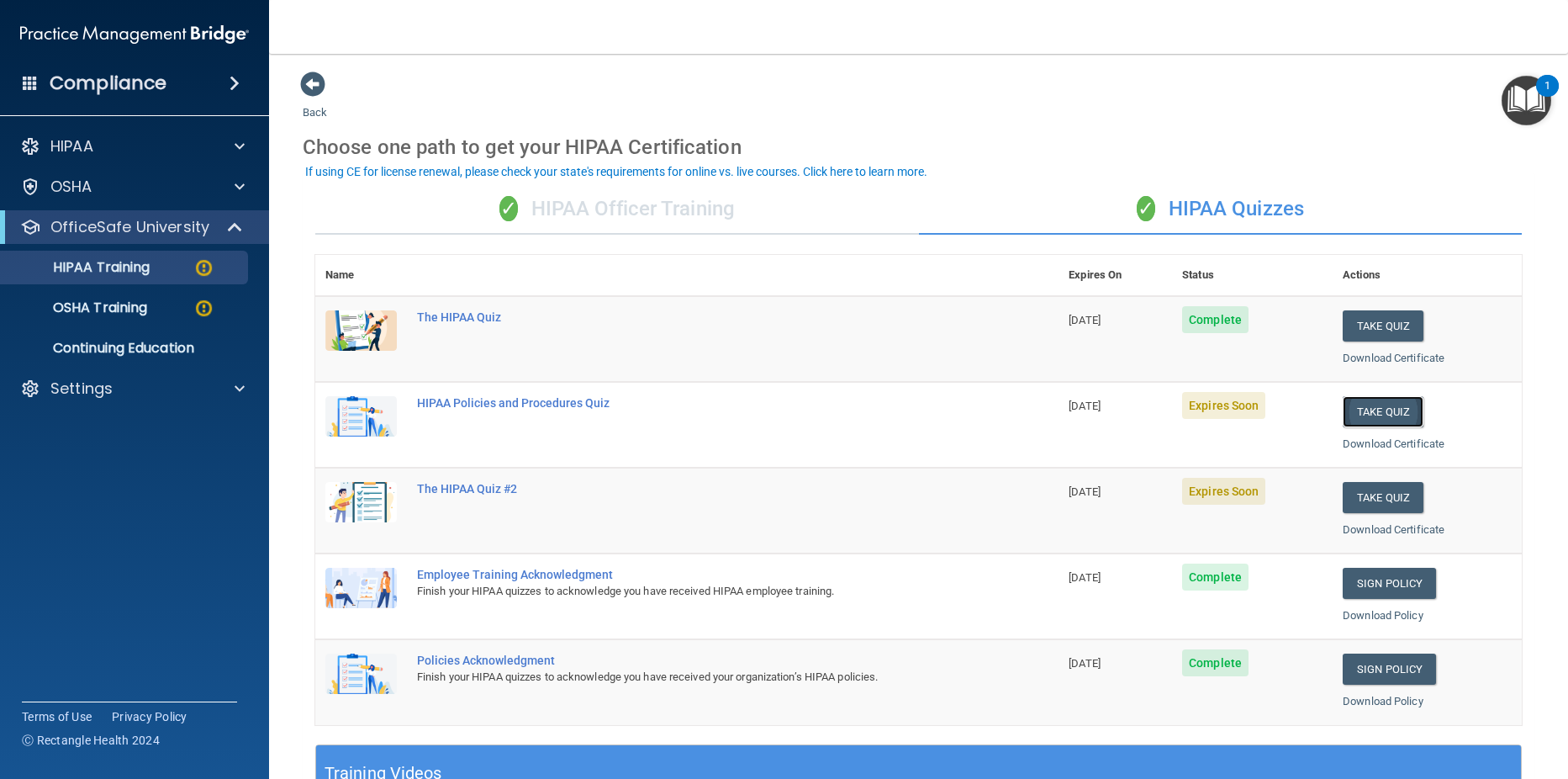
click at [1370, 407] on button "Take Quiz" at bounding box center [1383, 412] width 81 height 31
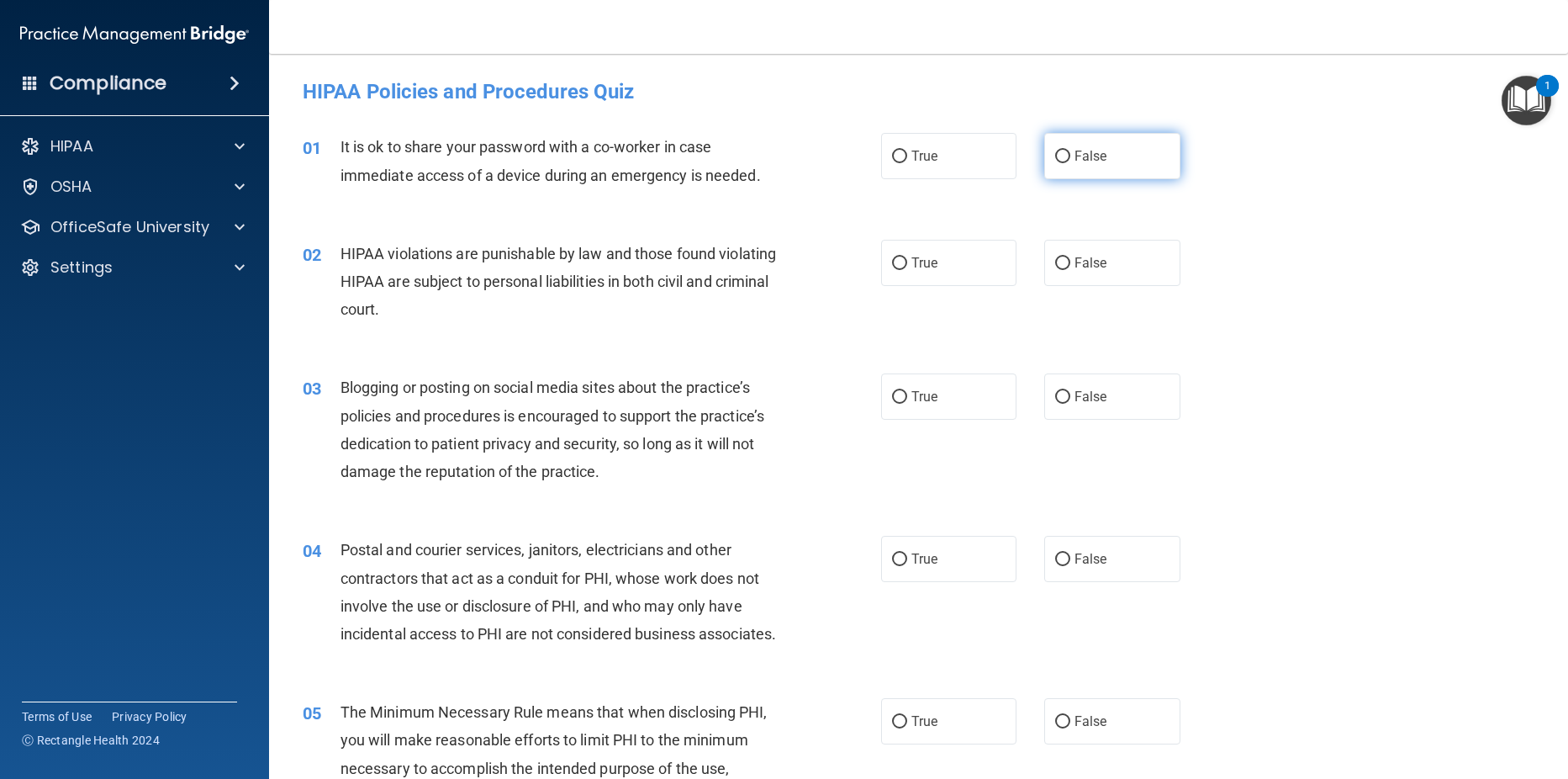
click at [1058, 156] on input "False" at bounding box center [1062, 157] width 16 height 13
radio input "true"
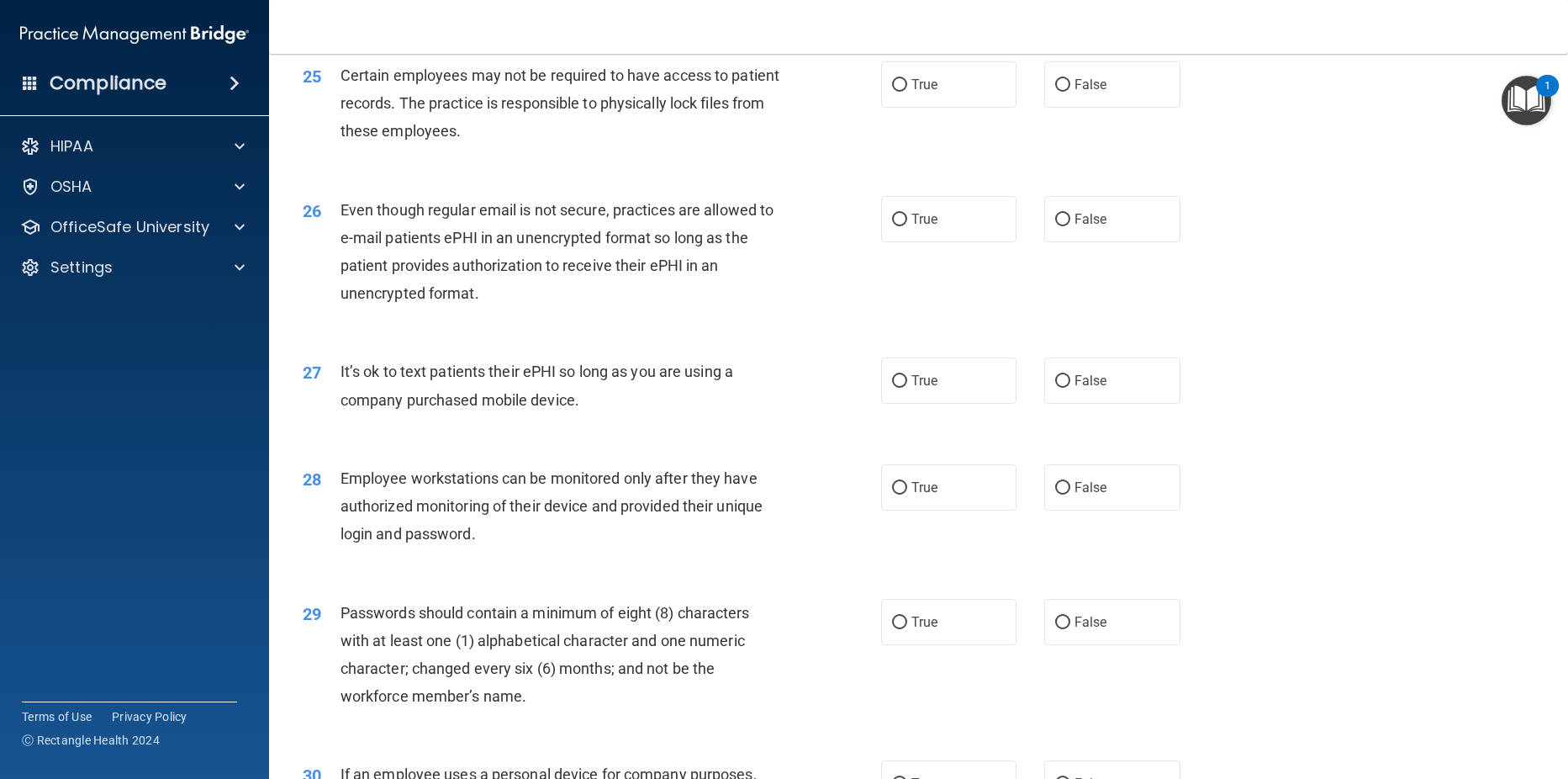
scroll to position [3528, 0]
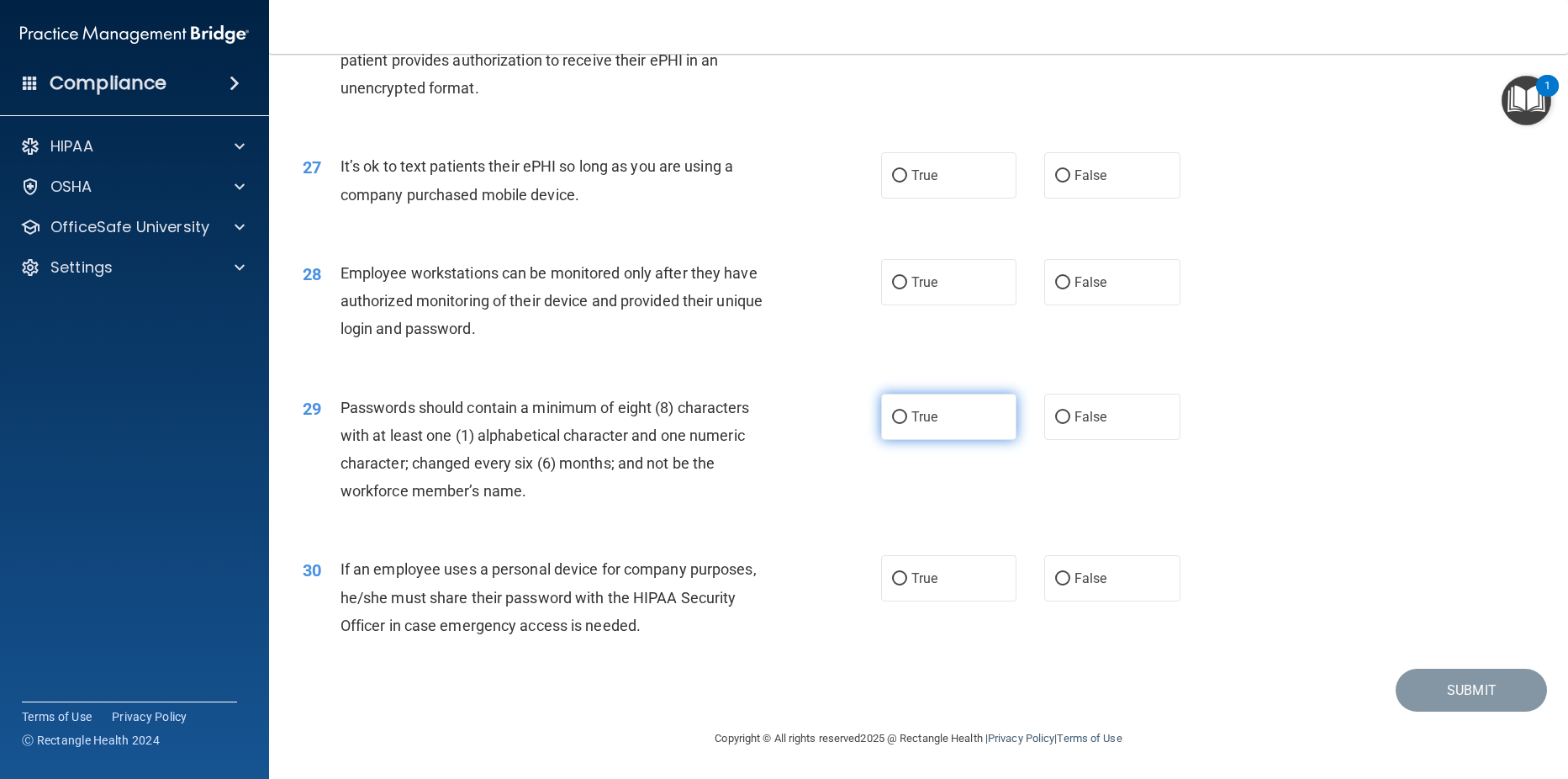
click at [892, 417] on input "True" at bounding box center [899, 417] width 16 height 13
radio input "true"
click at [1046, 173] on label "False" at bounding box center [1112, 175] width 136 height 47
click at [1055, 173] on input "False" at bounding box center [1062, 177] width 16 height 13
radio input "true"
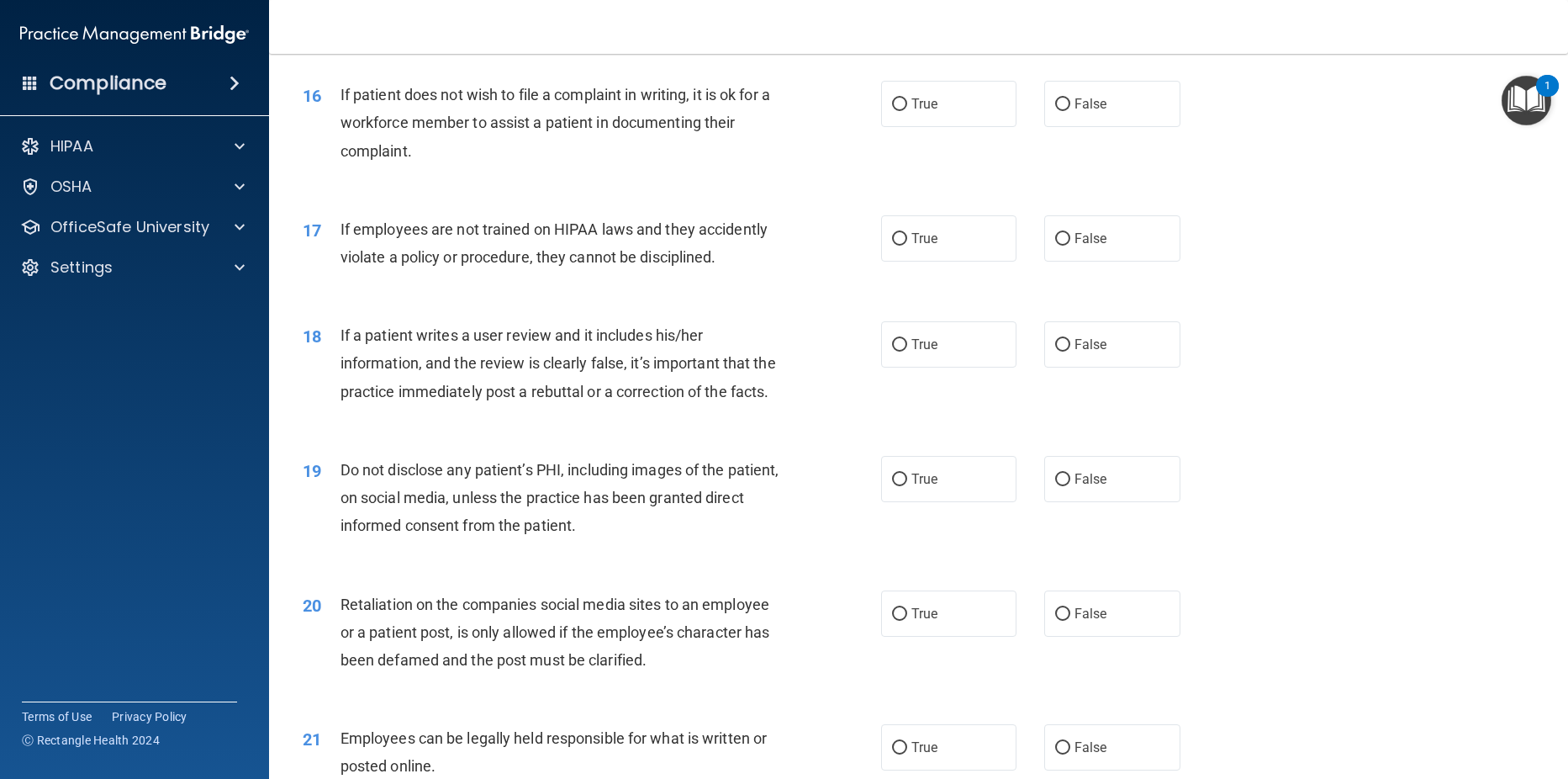
scroll to position [0, 0]
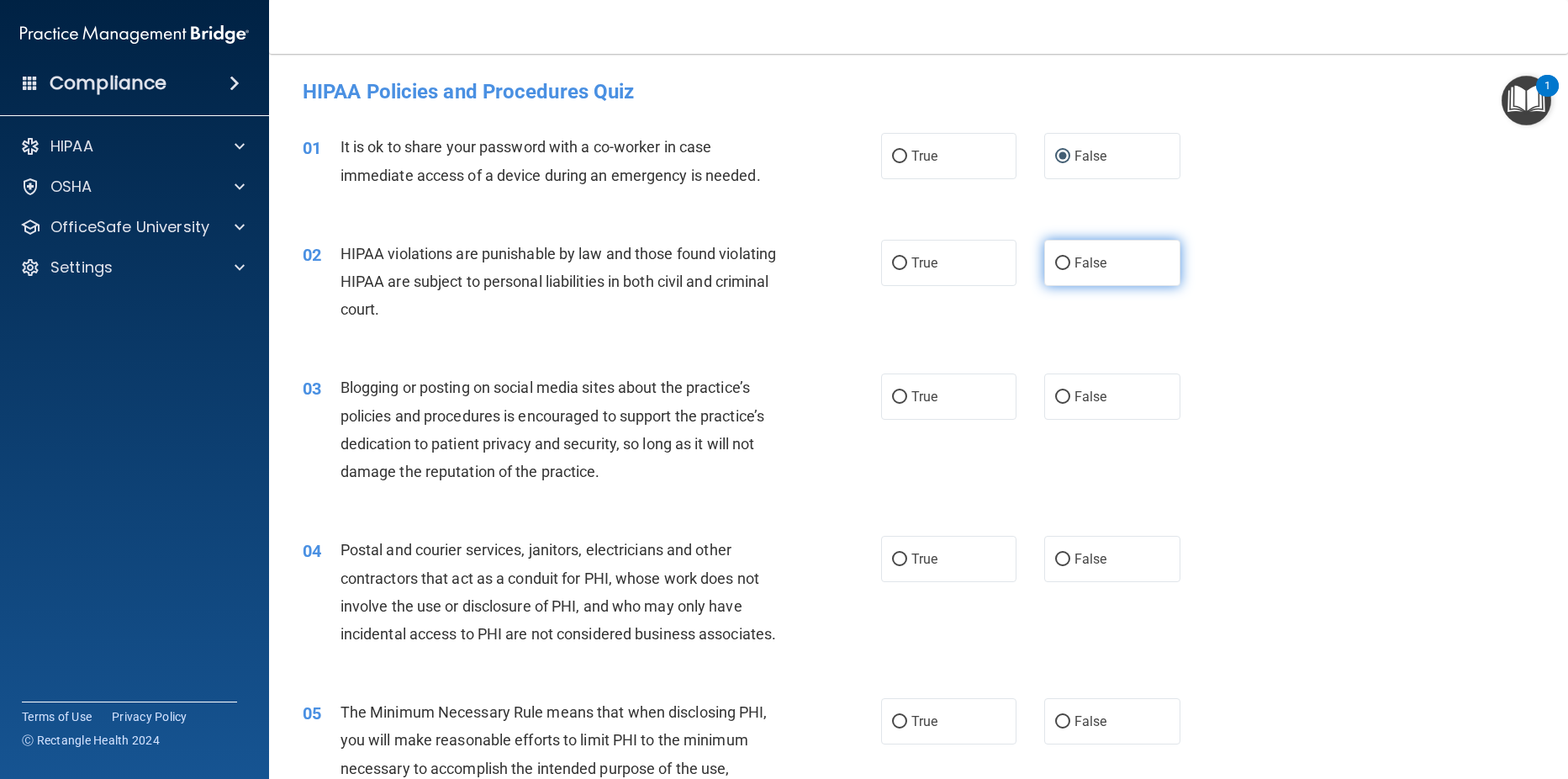
click at [1055, 265] on input "False" at bounding box center [1062, 264] width 16 height 13
radio input "true"
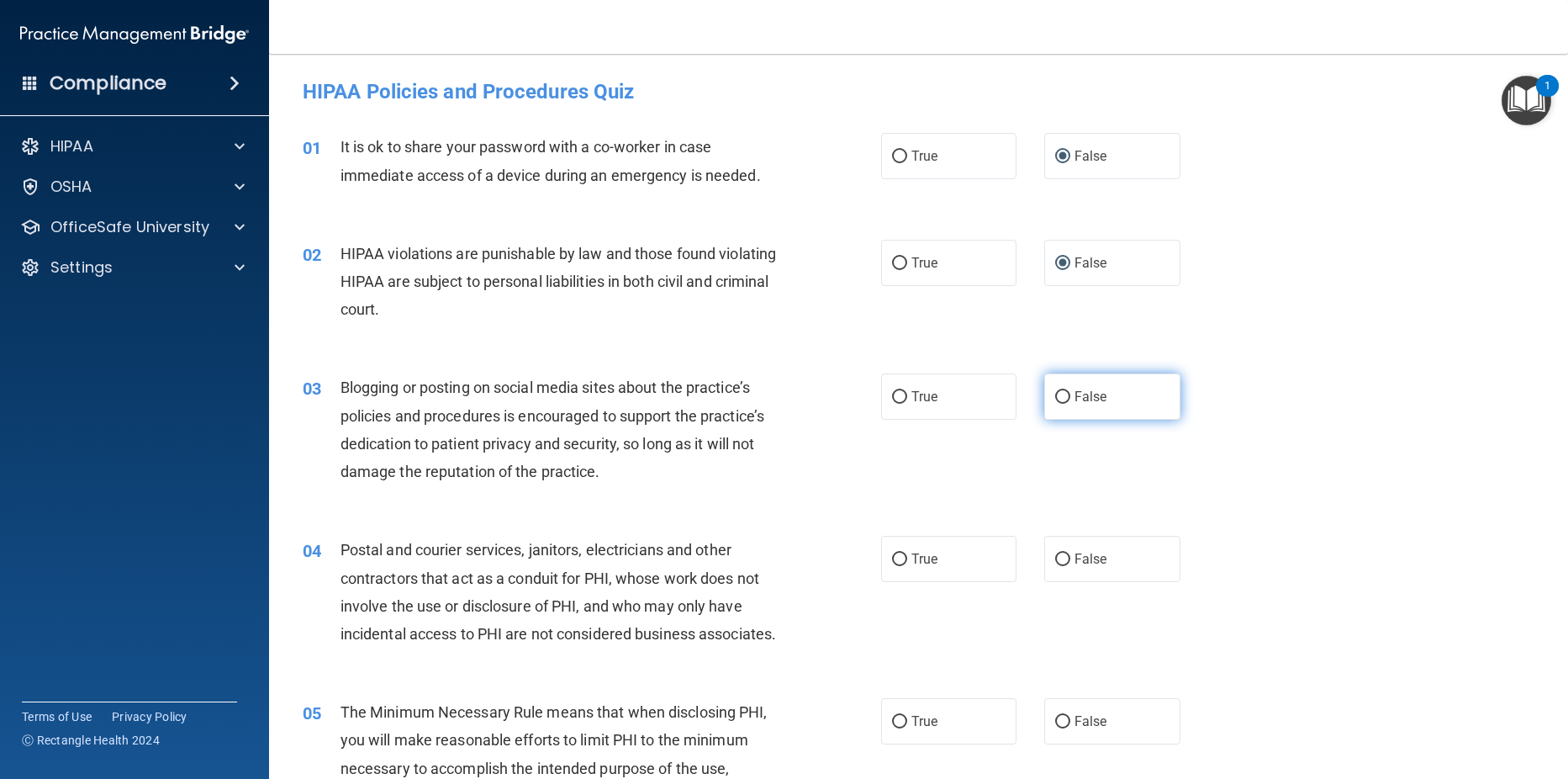
click at [1055, 400] on input "False" at bounding box center [1062, 397] width 16 height 13
radio input "true"
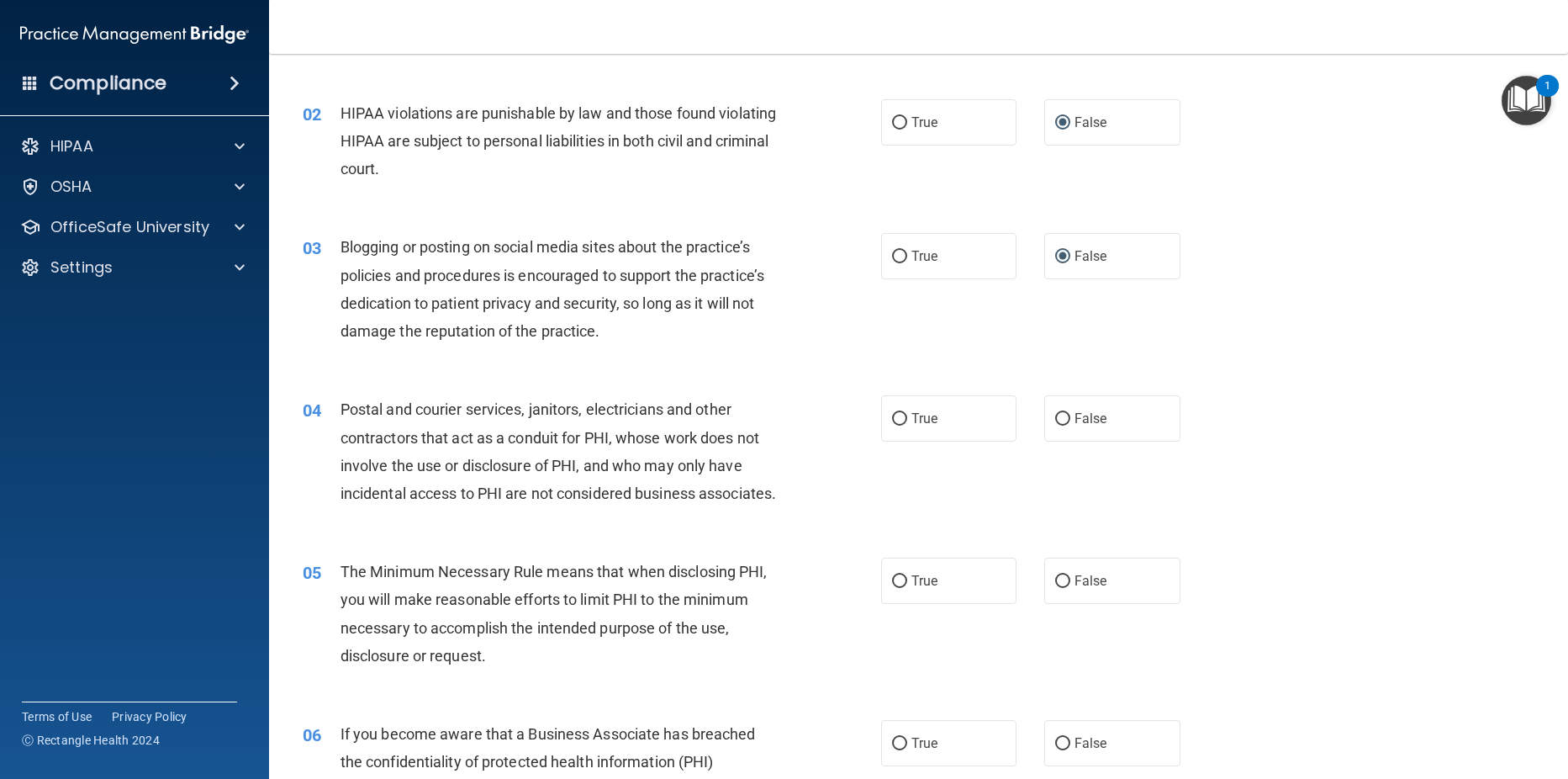
scroll to position [370, 0]
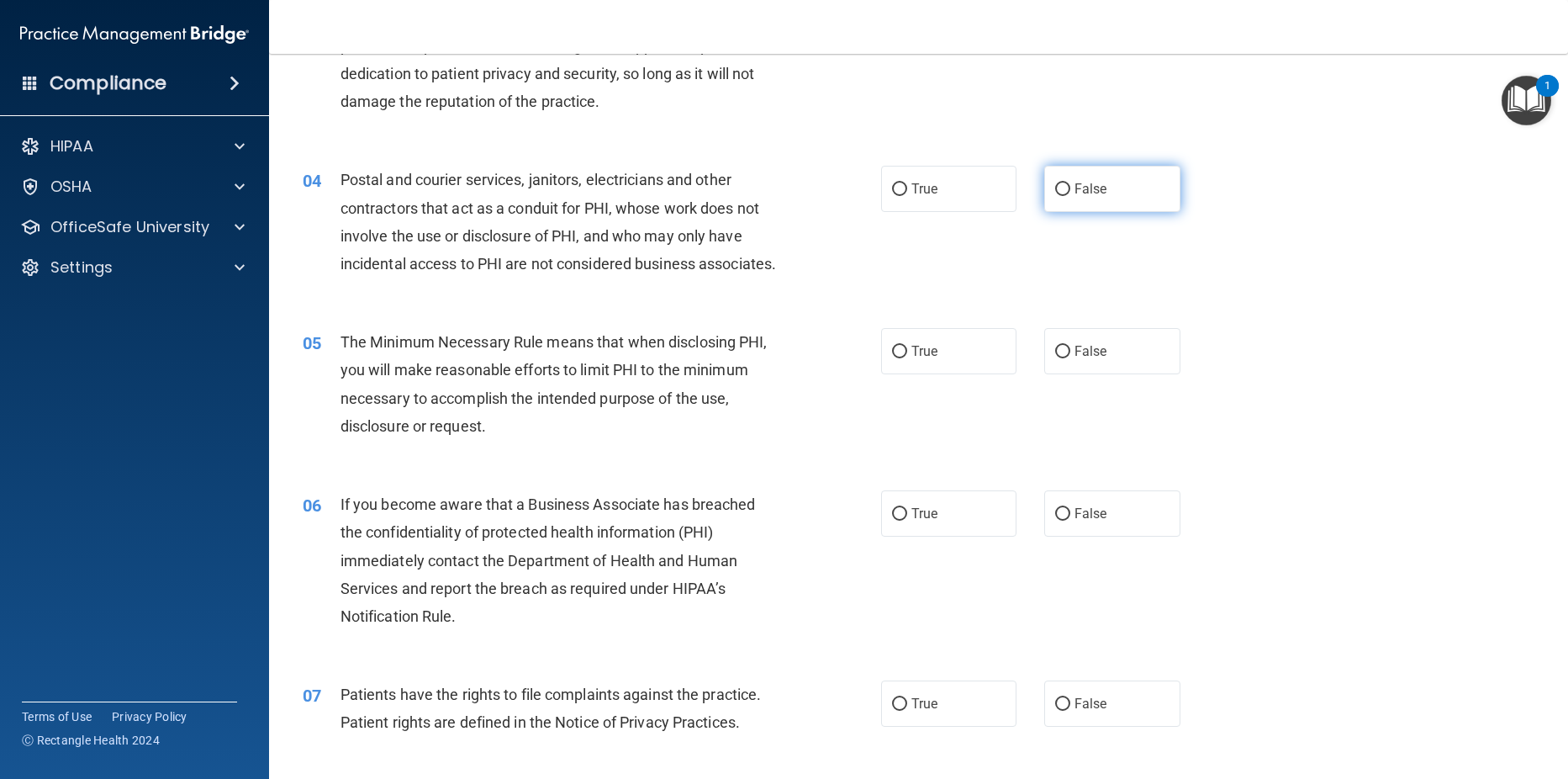
click at [1055, 187] on input "False" at bounding box center [1062, 189] width 16 height 13
radio input "true"
click at [898, 359] on input "True" at bounding box center [899, 352] width 16 height 13
radio input "true"
click at [911, 522] on span "True" at bounding box center [924, 513] width 26 height 16
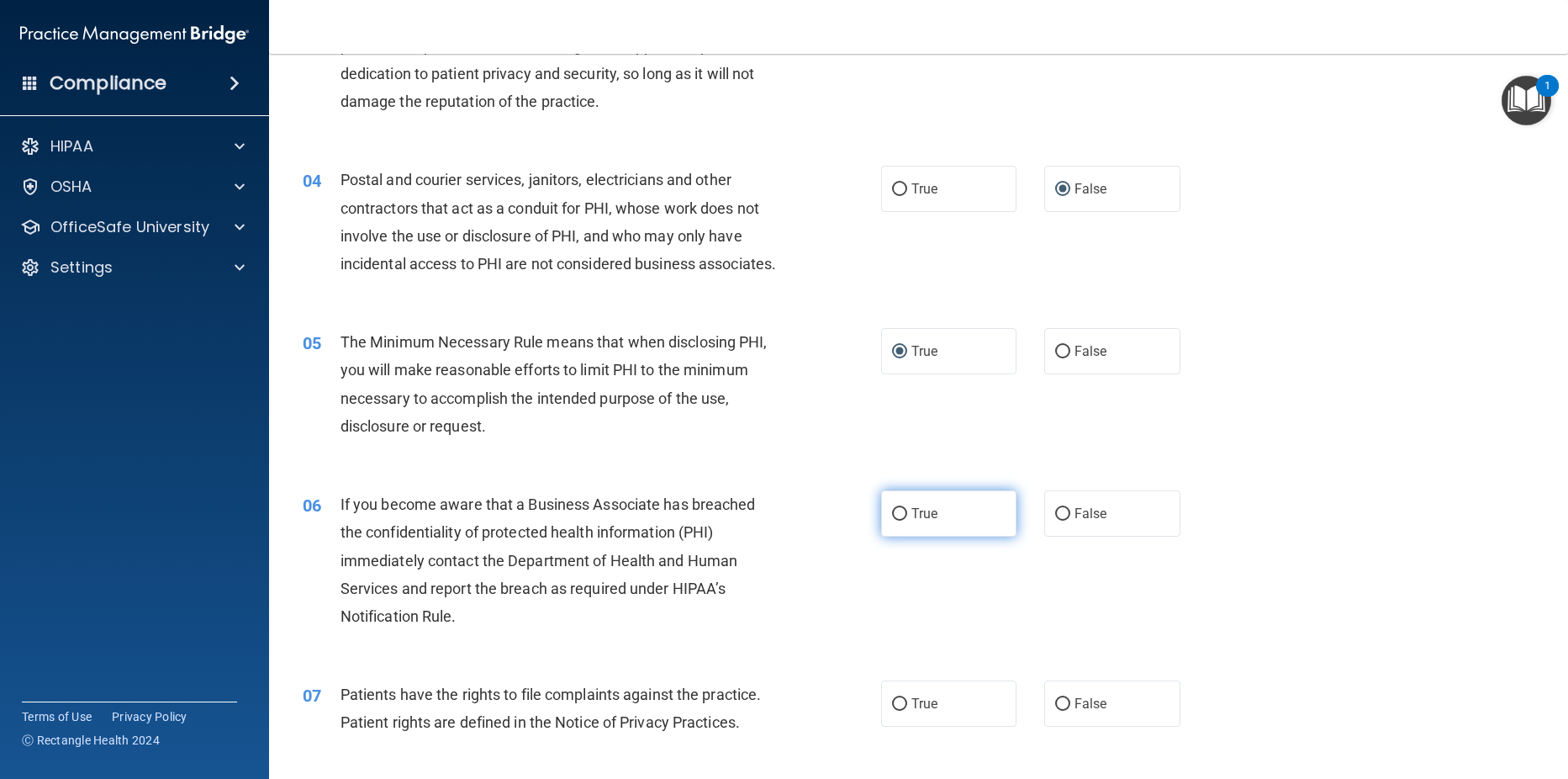
click at [906, 521] on input "True" at bounding box center [899, 514] width 16 height 13
radio input "true"
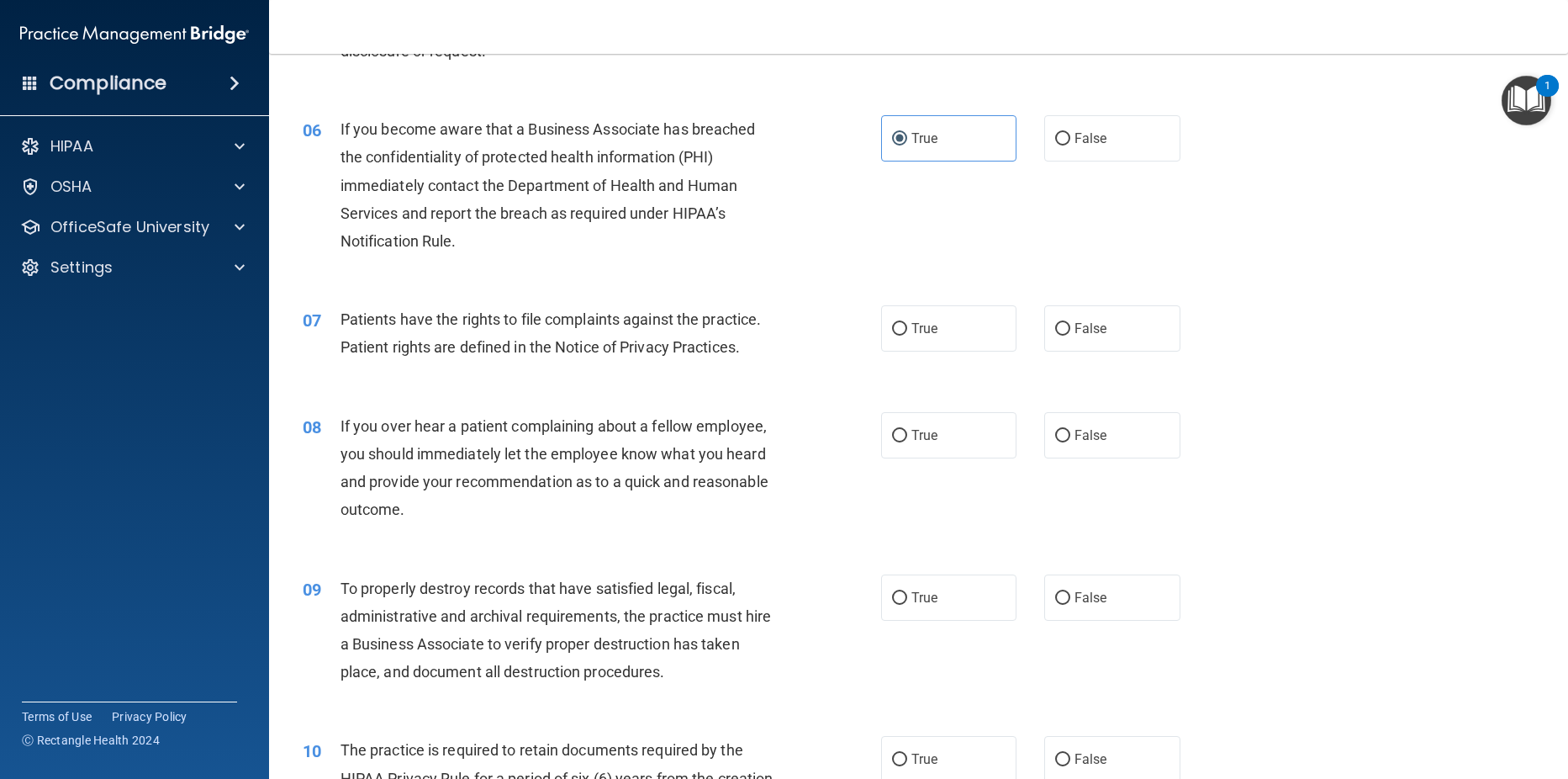
scroll to position [793, 0]
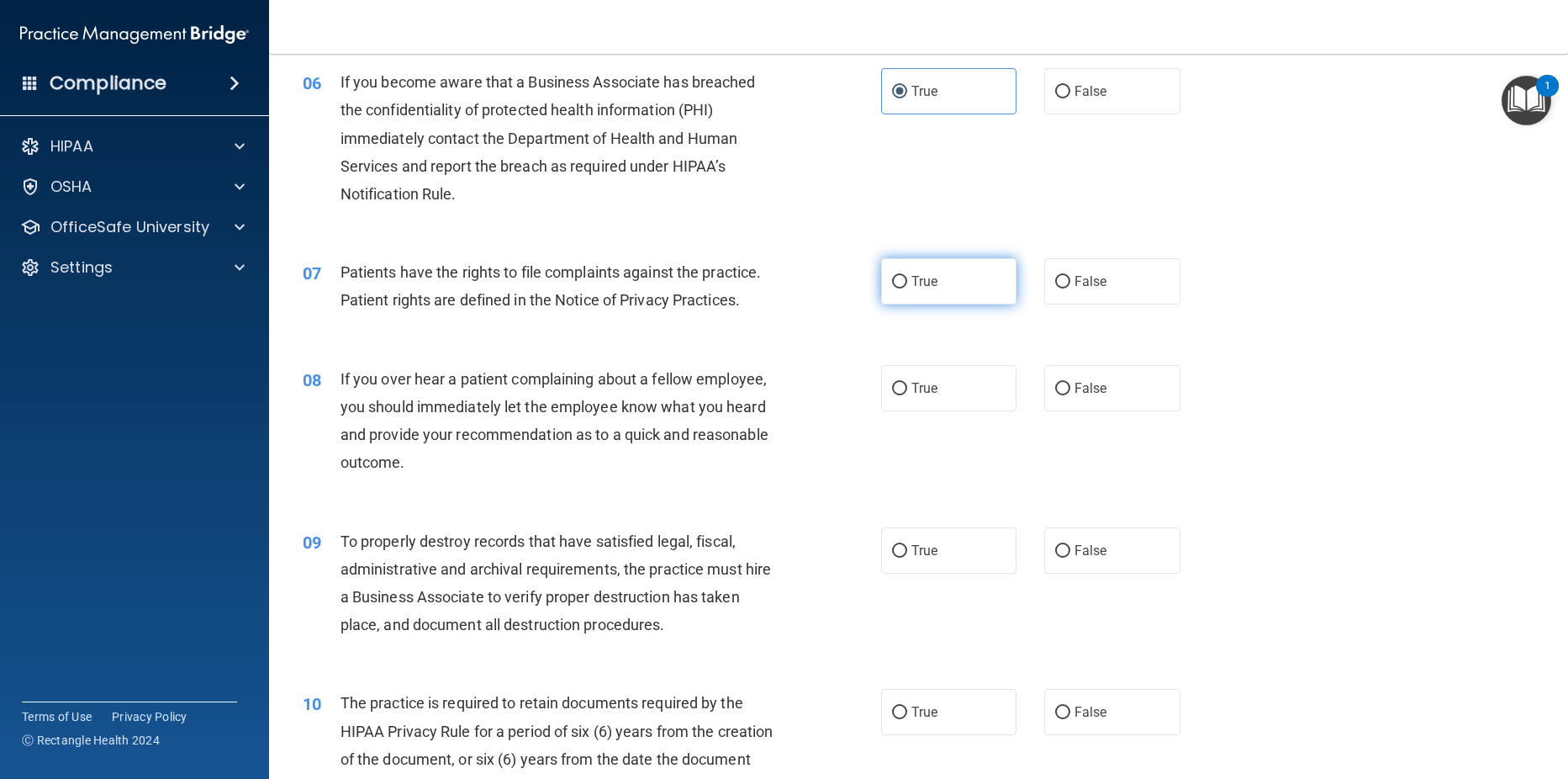
click at [887, 301] on label "True" at bounding box center [949, 281] width 136 height 47
click at [892, 288] on input "True" at bounding box center [899, 282] width 16 height 13
radio input "true"
click at [1058, 395] on input "False" at bounding box center [1062, 389] width 16 height 13
radio input "true"
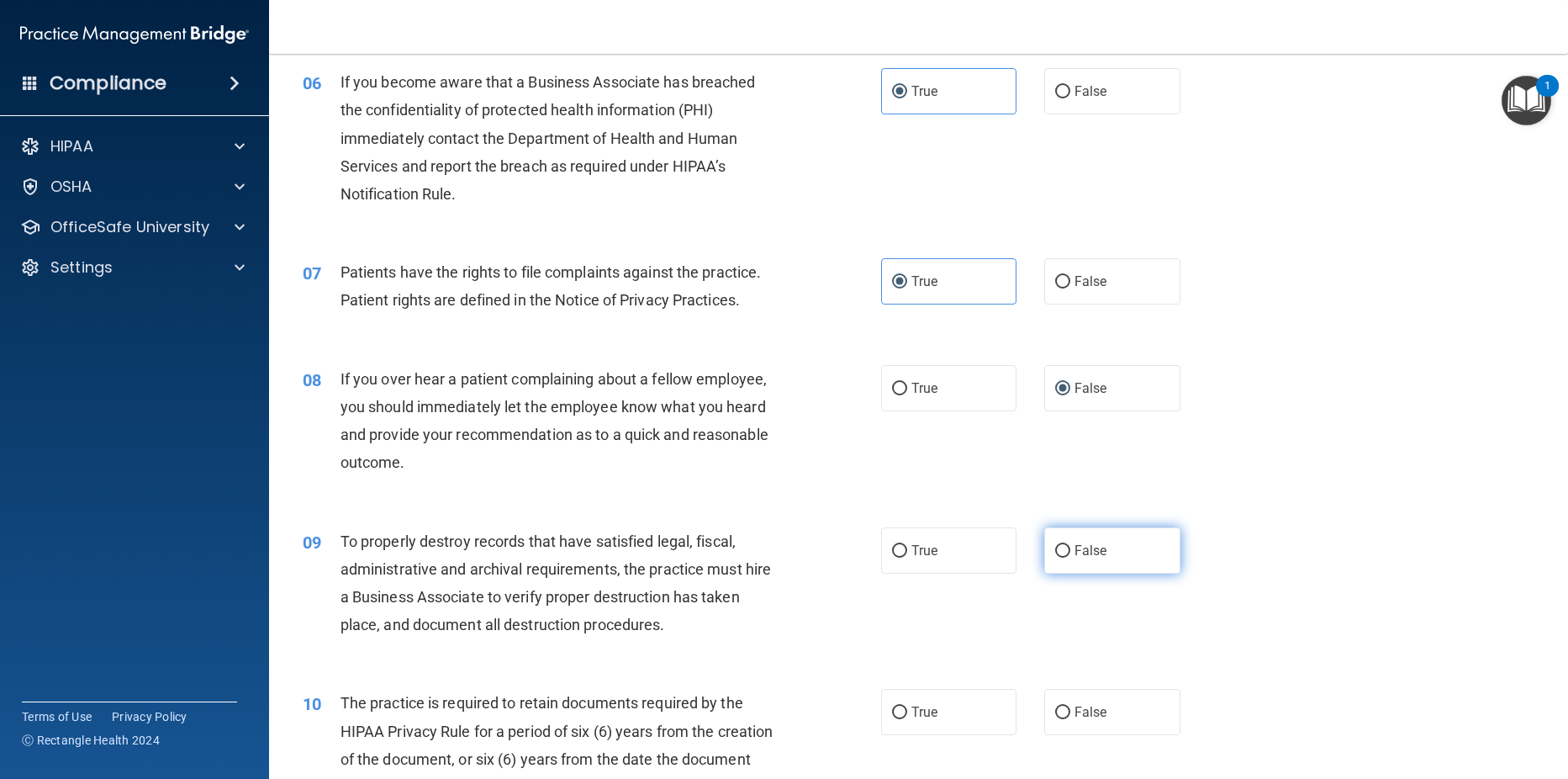
click at [1055, 557] on input "False" at bounding box center [1062, 552] width 16 height 13
radio input "true"
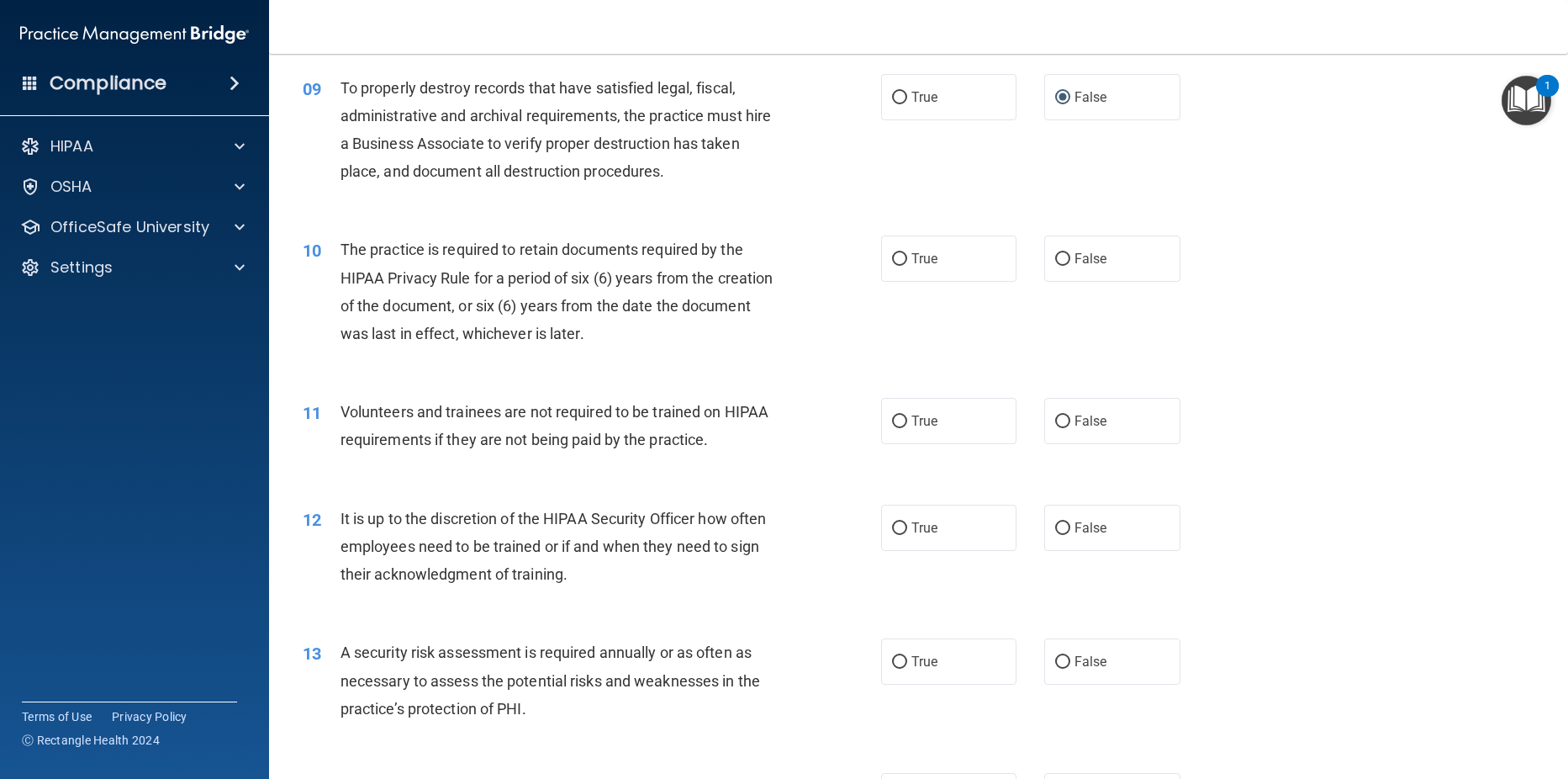
scroll to position [1282, 0]
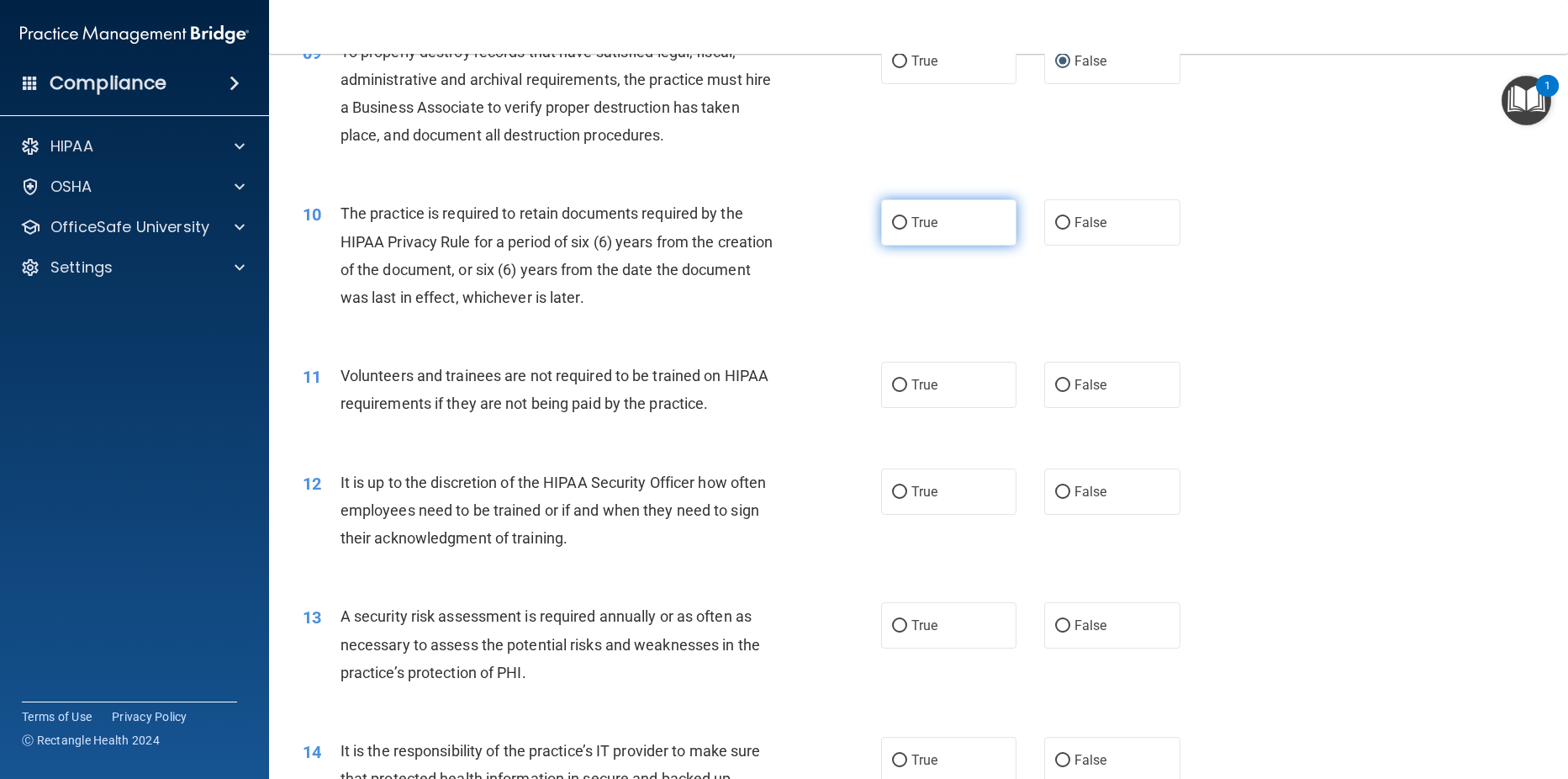
click at [895, 230] on input "True" at bounding box center [899, 223] width 16 height 13
radio input "true"
click at [1058, 392] on input "False" at bounding box center [1062, 385] width 16 height 13
radio input "true"
click at [1055, 499] on input "False" at bounding box center [1062, 492] width 16 height 13
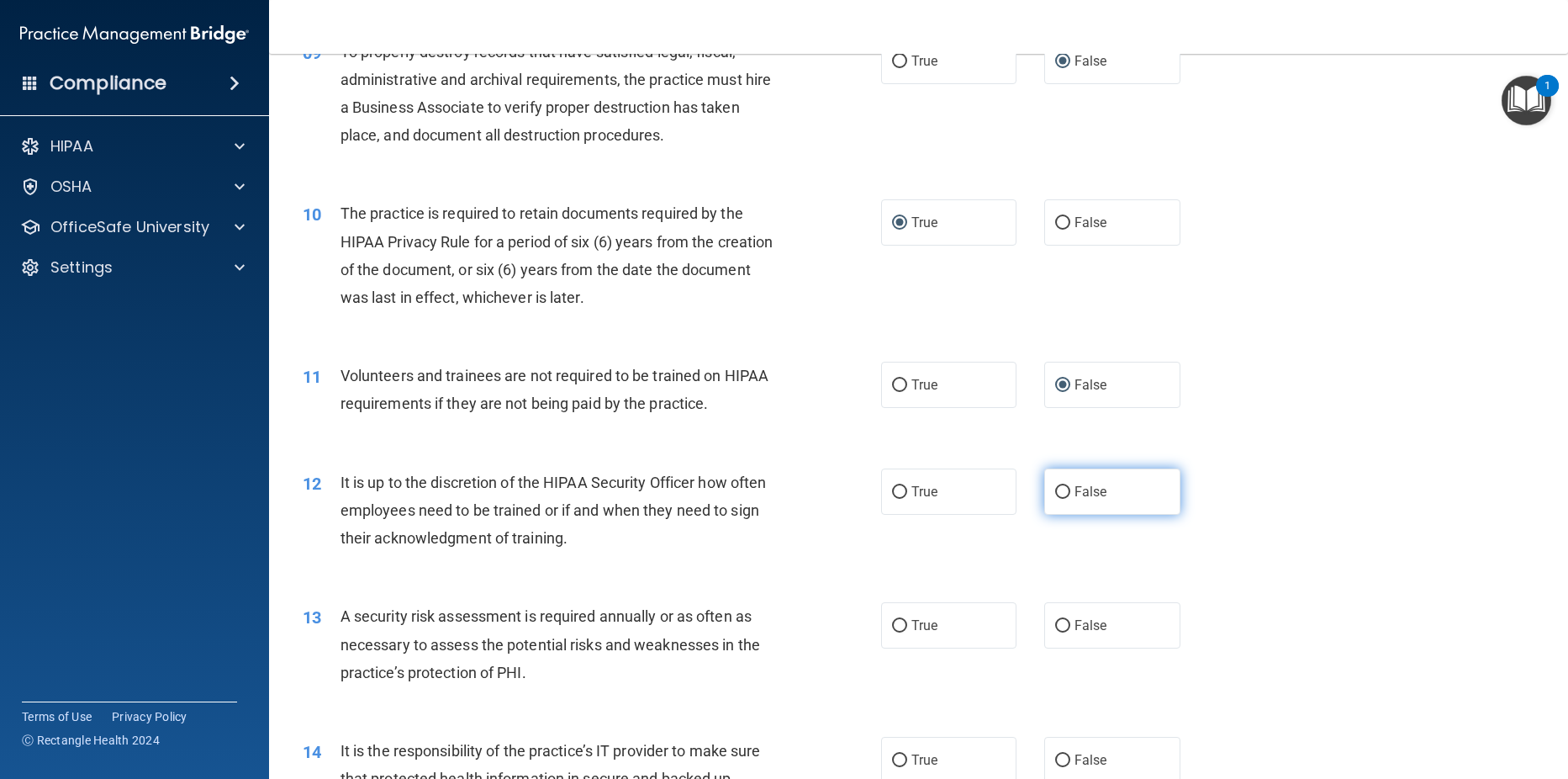
radio input "true"
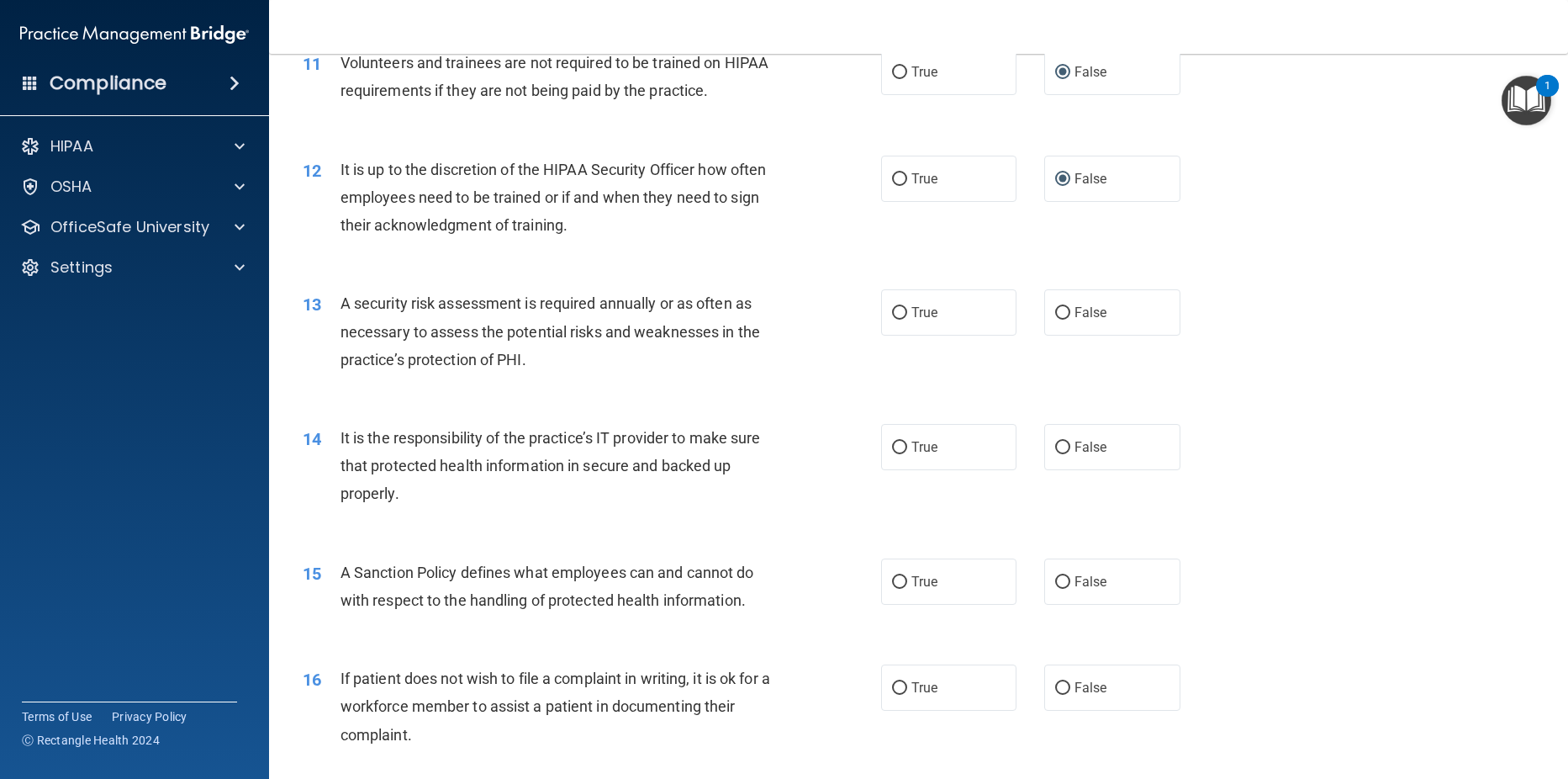
scroll to position [1606, 0]
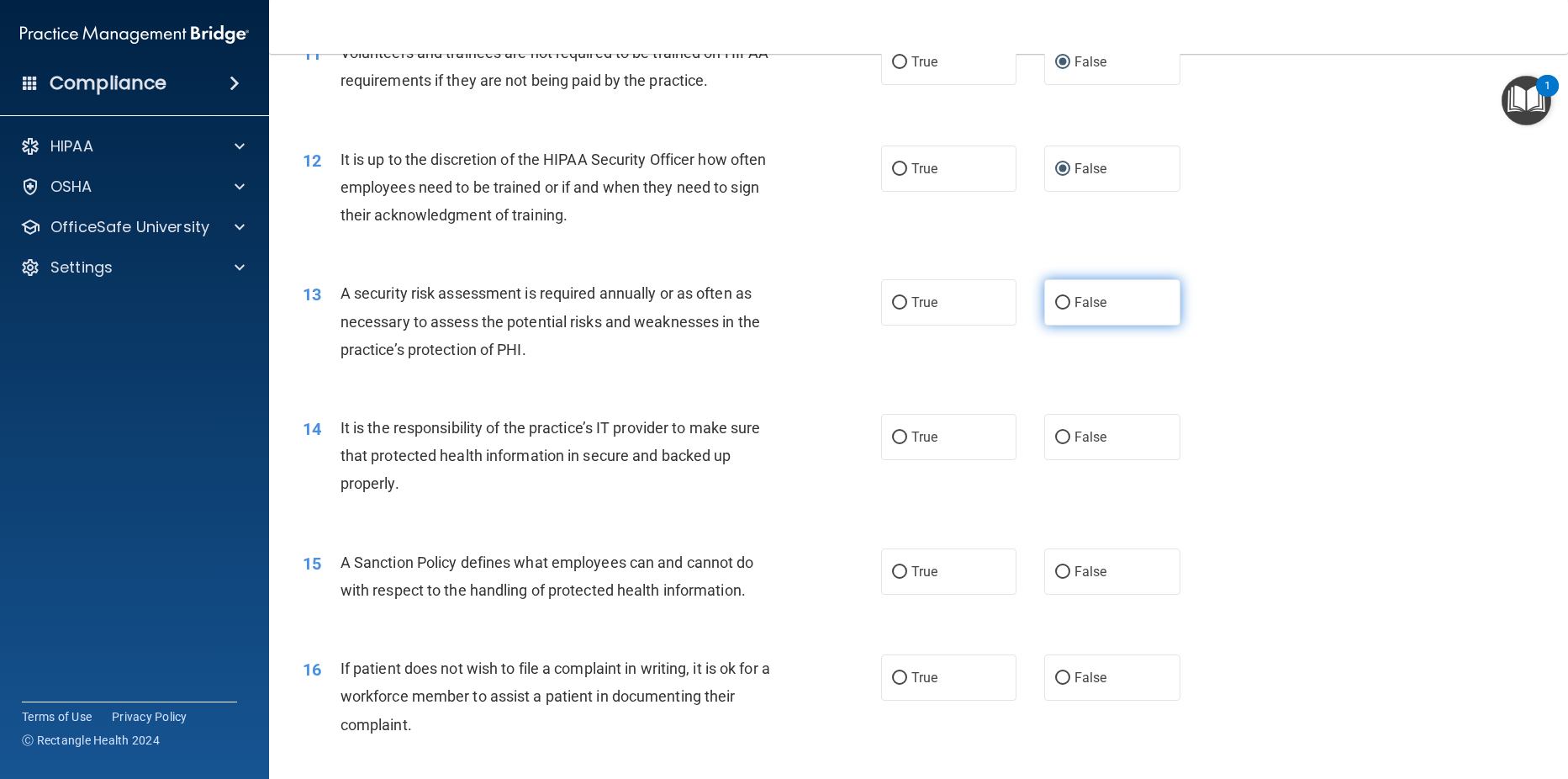
click at [1055, 309] on input "False" at bounding box center [1062, 303] width 16 height 13
radio input "true"
click at [1056, 444] on input "False" at bounding box center [1062, 438] width 16 height 13
radio input "true"
click at [895, 444] on input "True" at bounding box center [899, 438] width 16 height 13
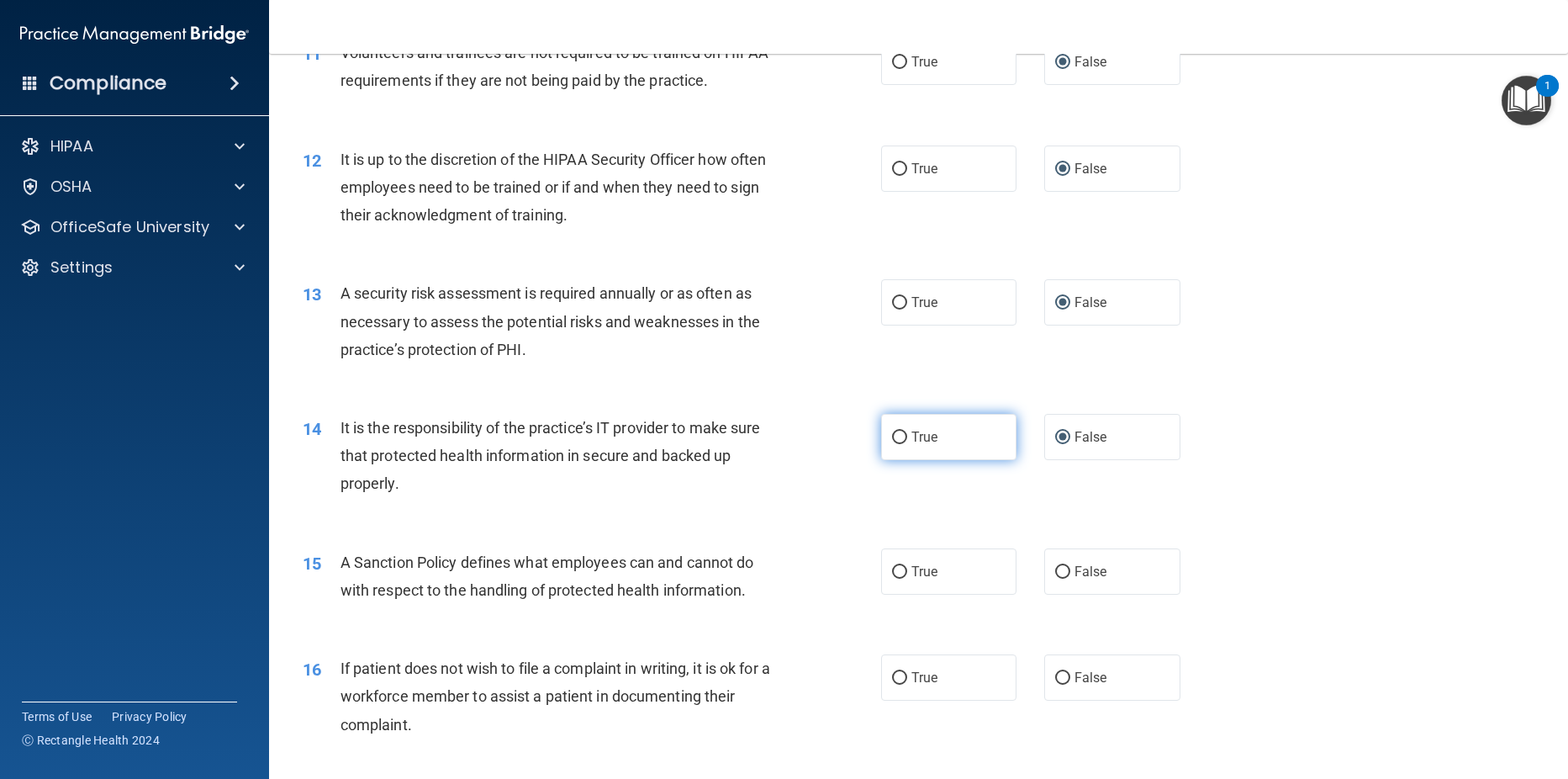
radio input "true"
radio input "false"
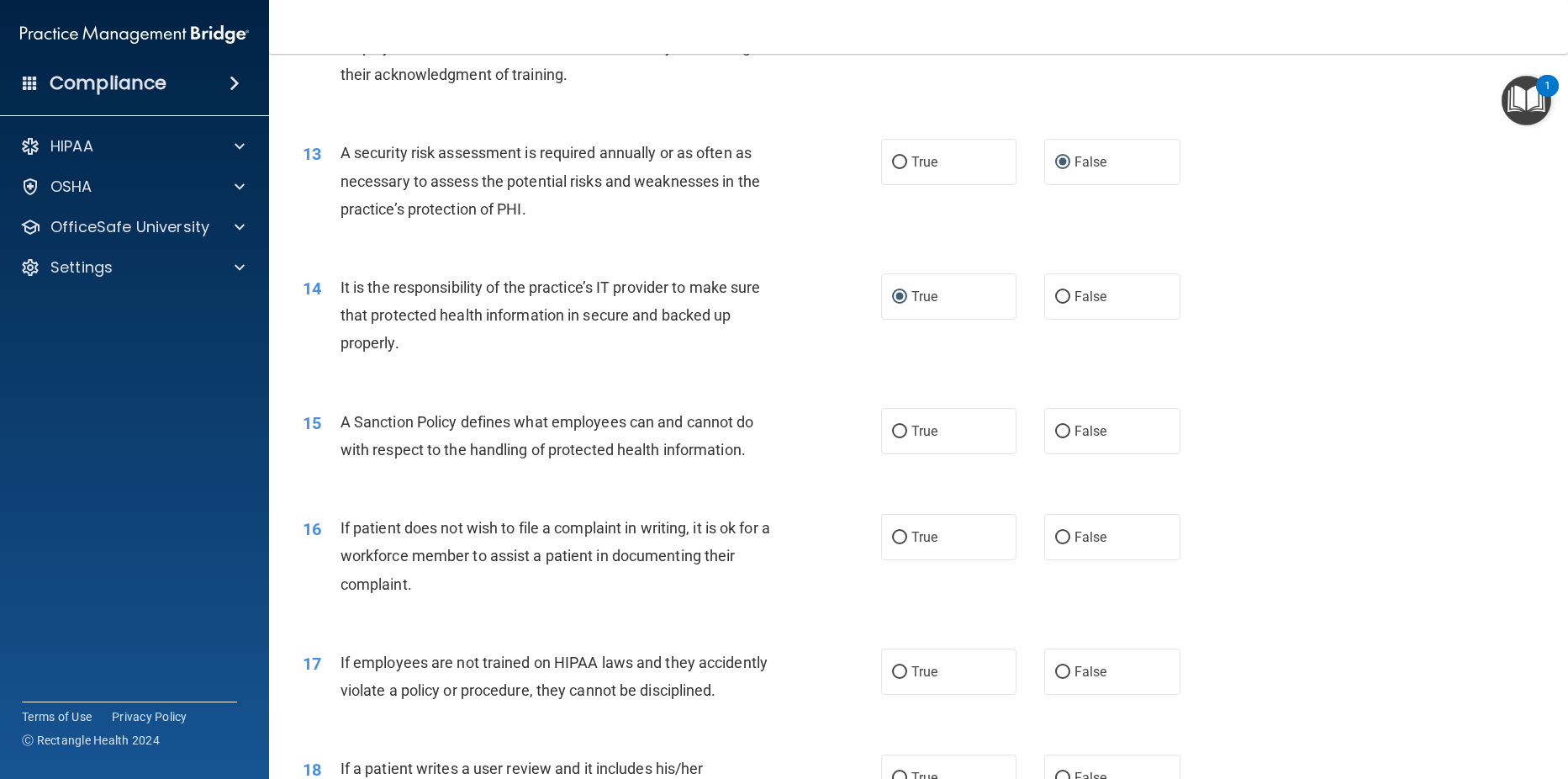
scroll to position [1829, 0]
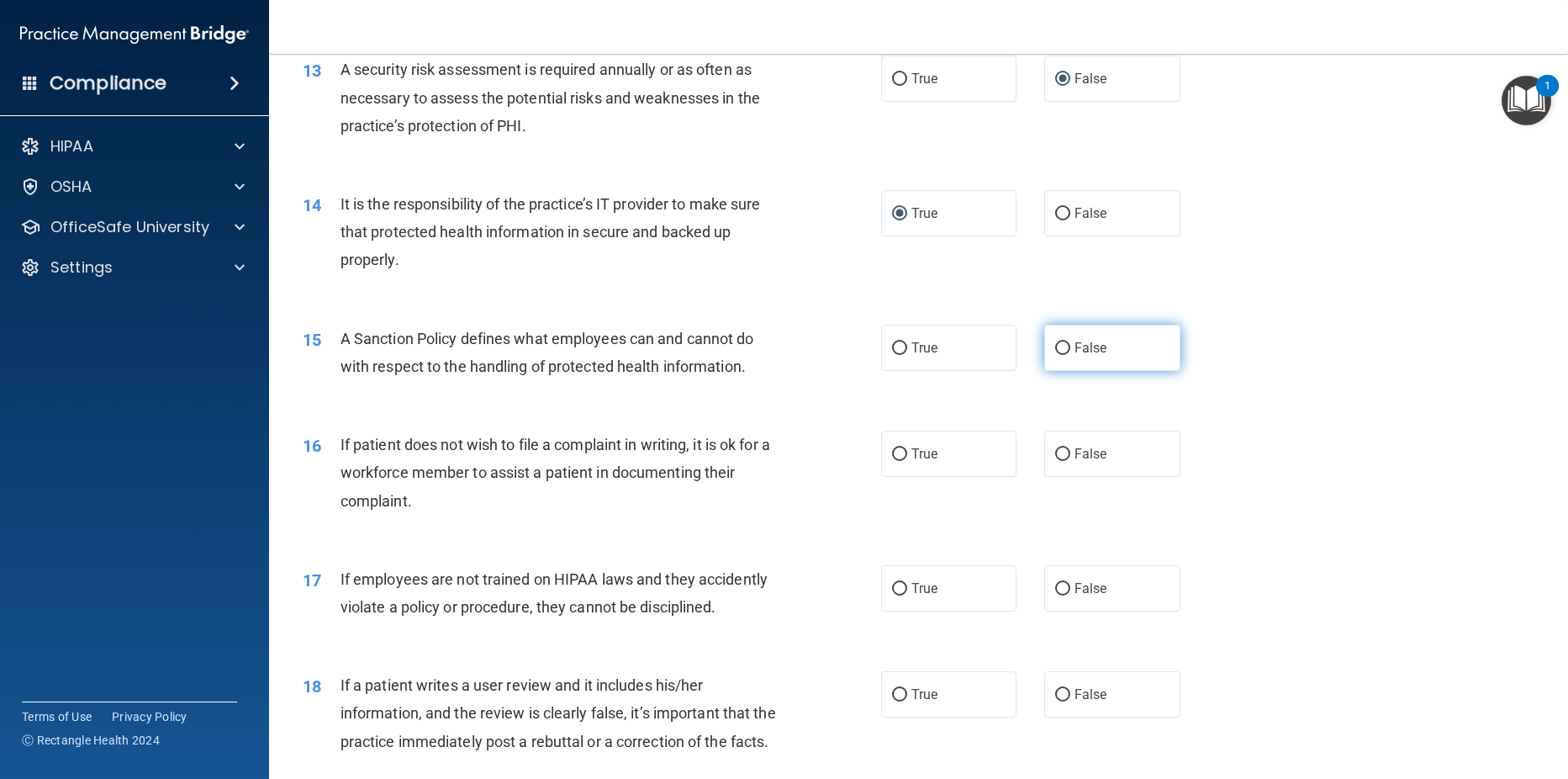
click at [1055, 355] on input "False" at bounding box center [1062, 349] width 16 height 13
radio input "true"
click at [1054, 472] on label "False" at bounding box center [1112, 454] width 136 height 47
click at [1055, 461] on input "False" at bounding box center [1062, 455] width 16 height 13
radio input "true"
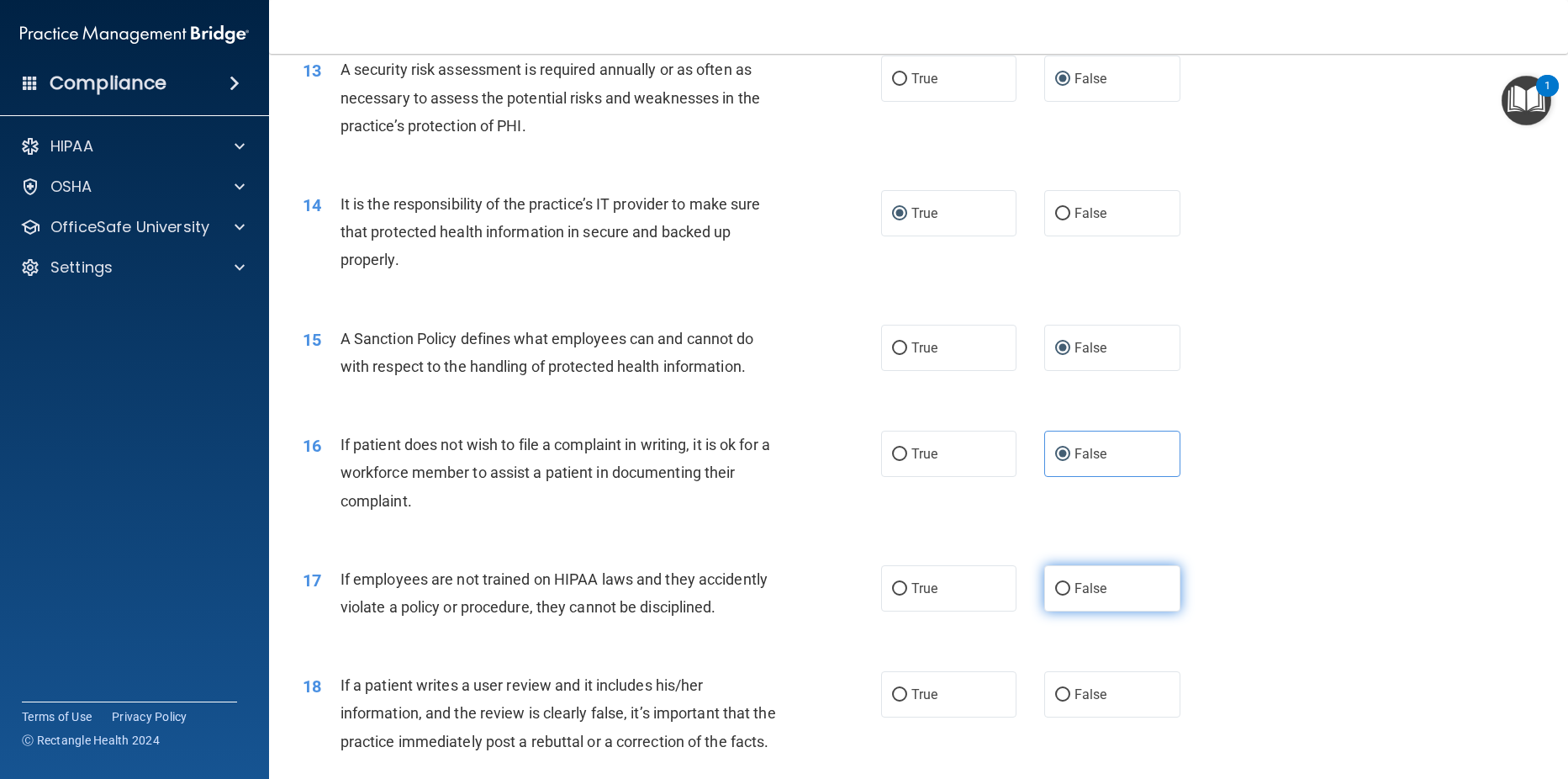
click at [1059, 596] on input "False" at bounding box center [1062, 590] width 16 height 13
radio input "true"
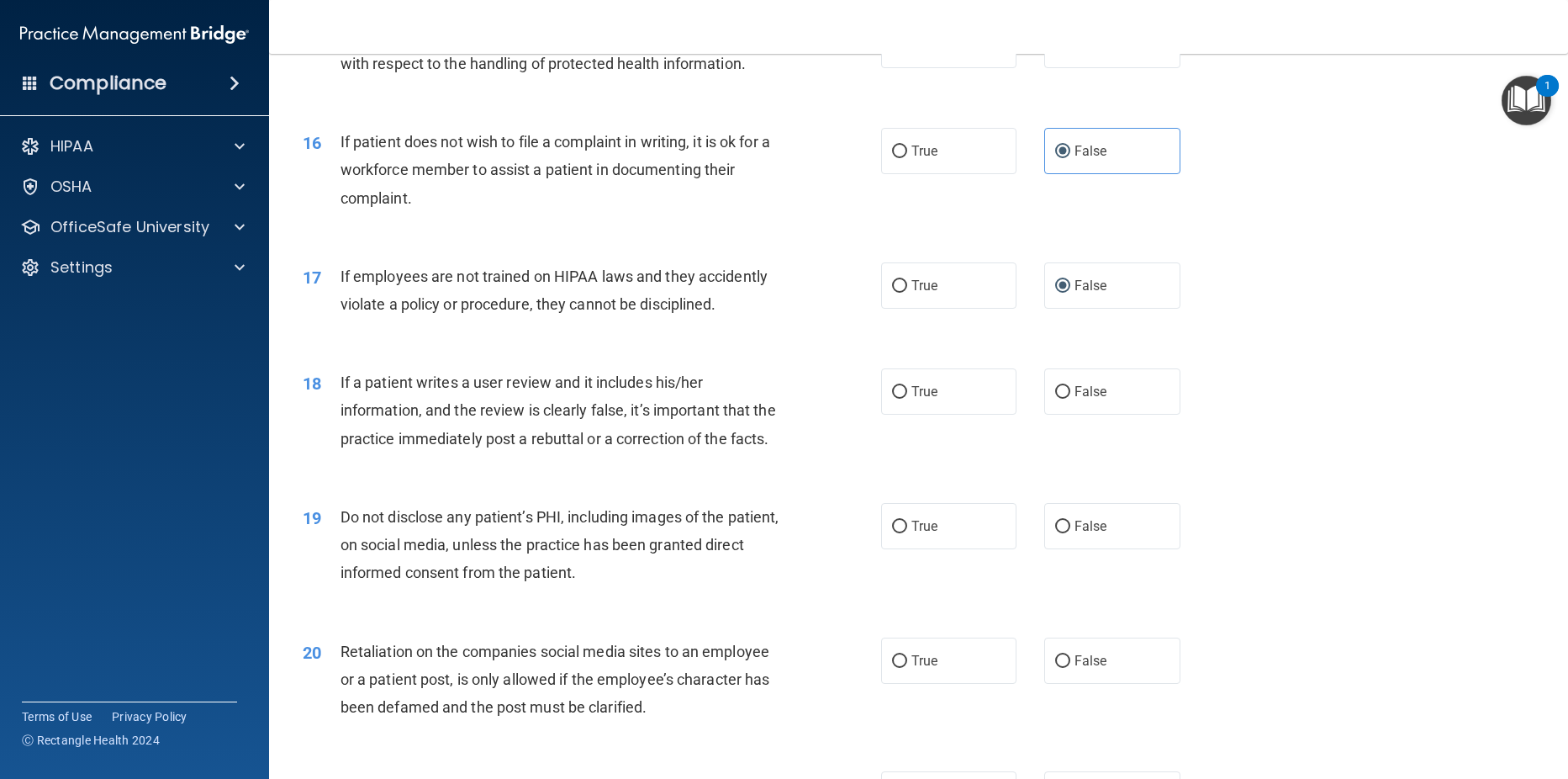
scroll to position [2199, 0]
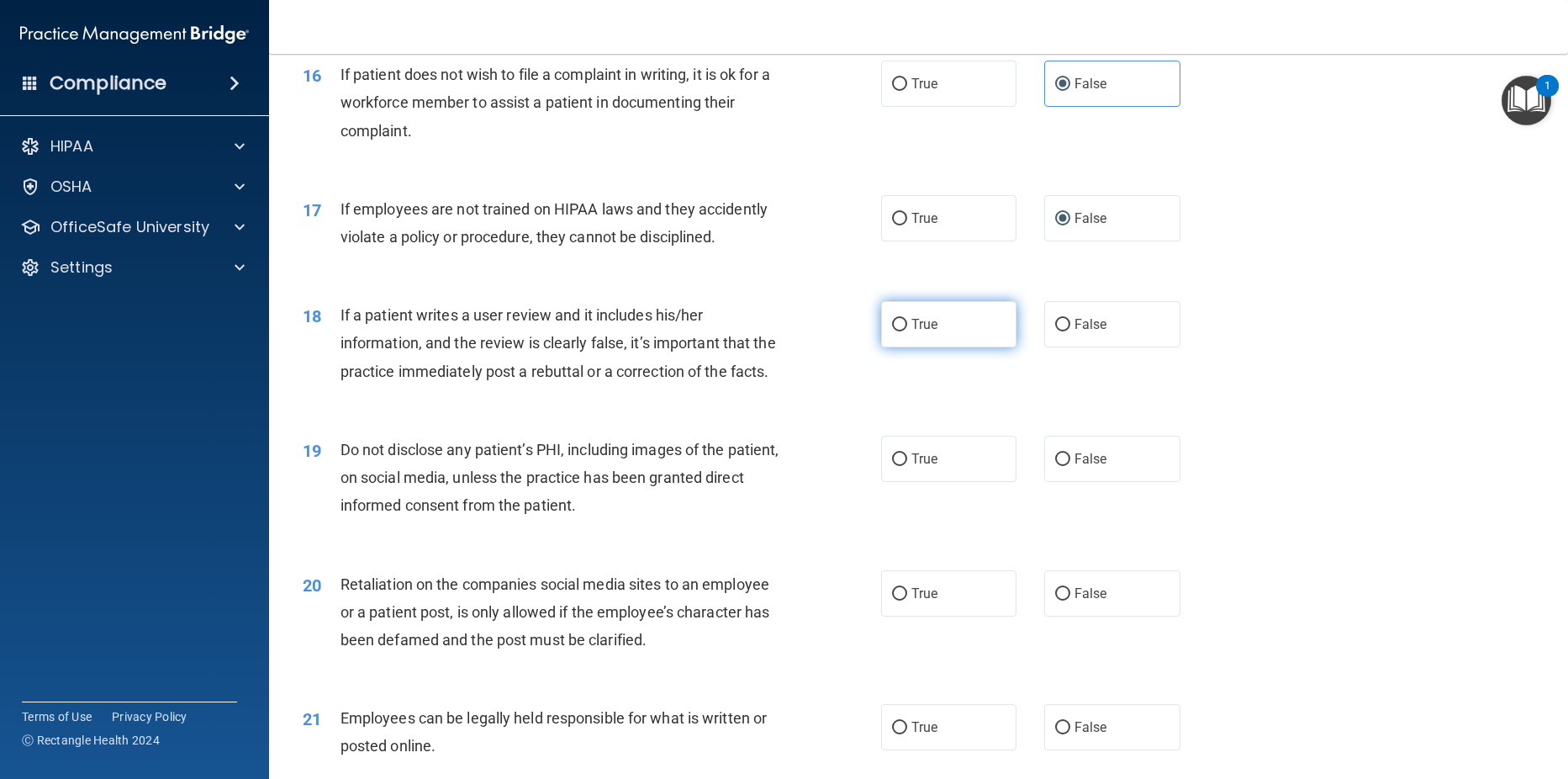
click at [894, 331] on input "True" at bounding box center [899, 325] width 16 height 13
radio input "true"
drag, startPoint x: 1058, startPoint y: 350, endPoint x: 1063, endPoint y: 359, distance: 10.3
click at [1058, 331] on input "False" at bounding box center [1062, 325] width 16 height 13
radio input "true"
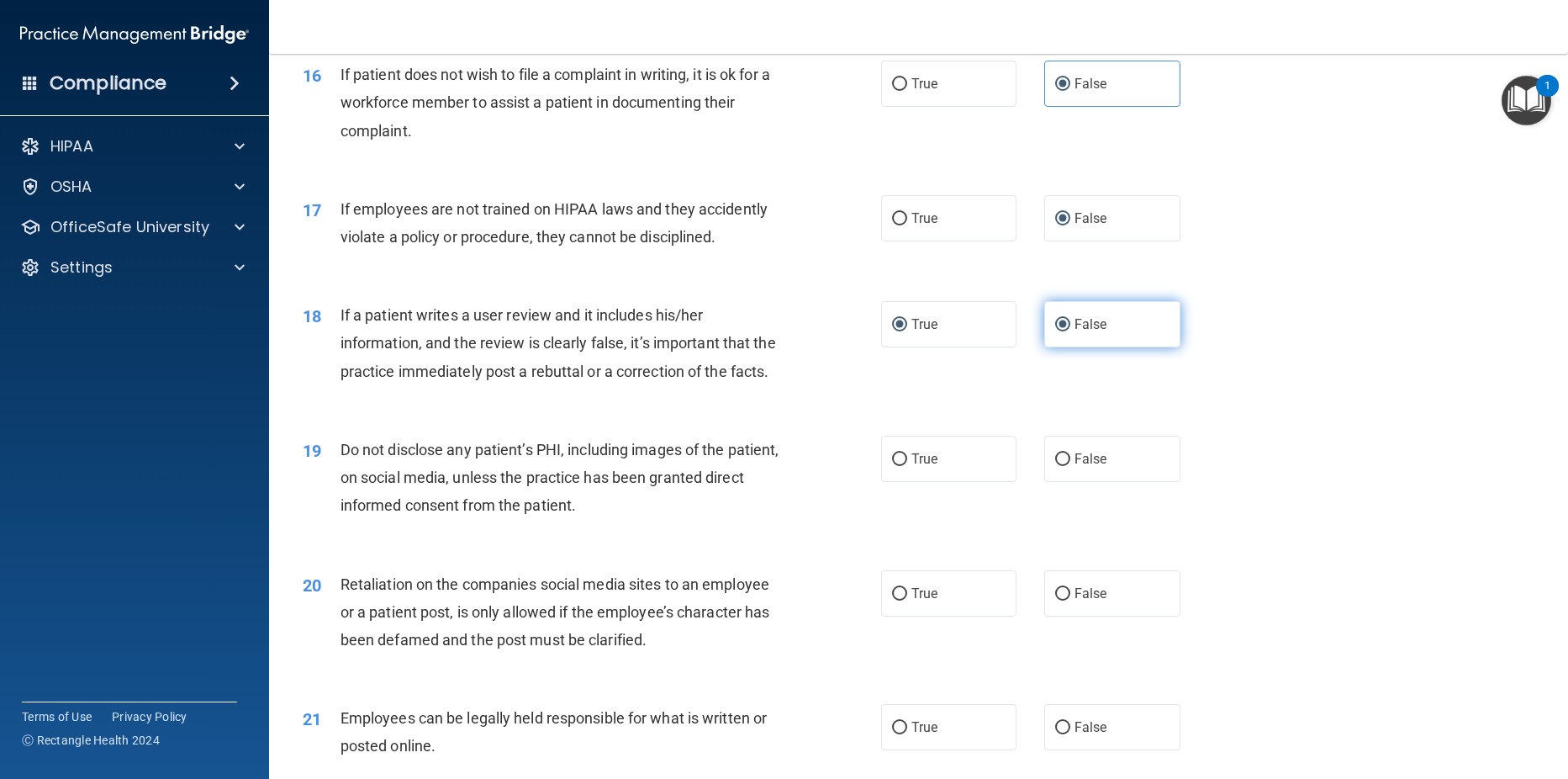
radio input "false"
click at [892, 466] on input "True" at bounding box center [899, 460] width 16 height 13
radio input "true"
click at [1057, 600] on input "False" at bounding box center [1062, 594] width 16 height 13
radio input "true"
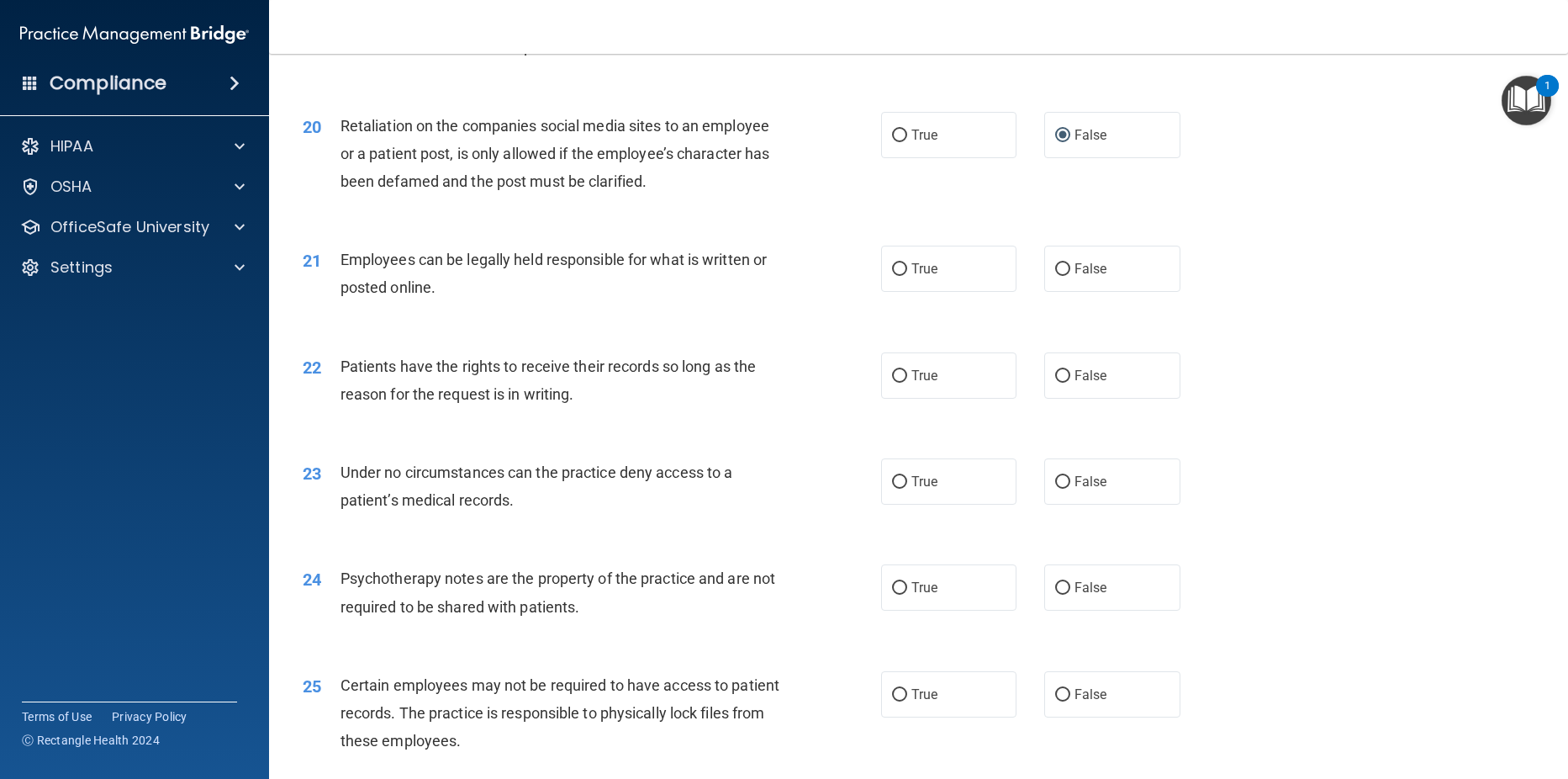
scroll to position [2668, 0]
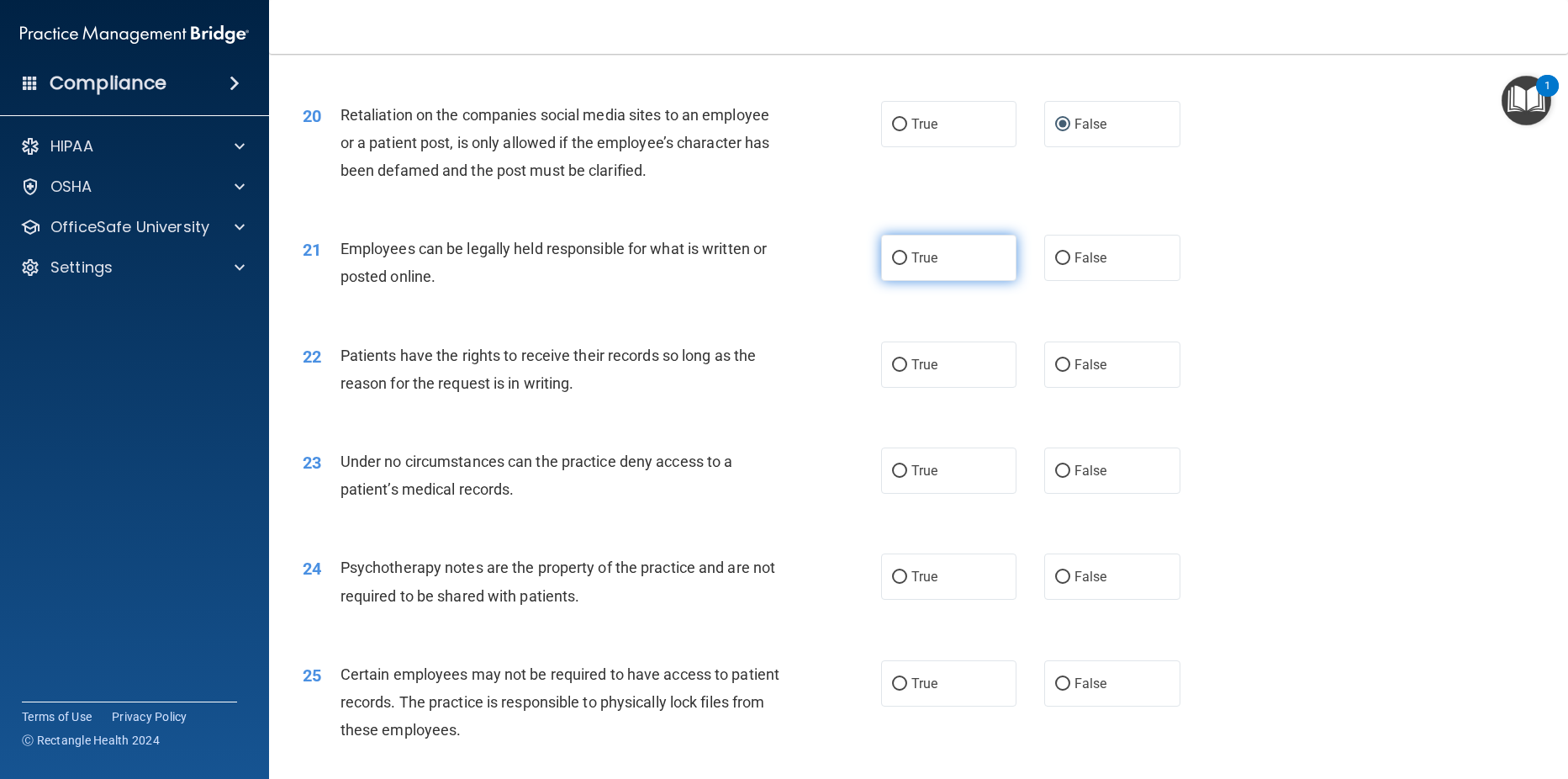
click at [897, 265] on input "True" at bounding box center [899, 259] width 16 height 13
radio input "true"
click at [898, 372] on input "True" at bounding box center [899, 365] width 16 height 13
radio input "true"
click at [885, 493] on label "True" at bounding box center [949, 471] width 136 height 47
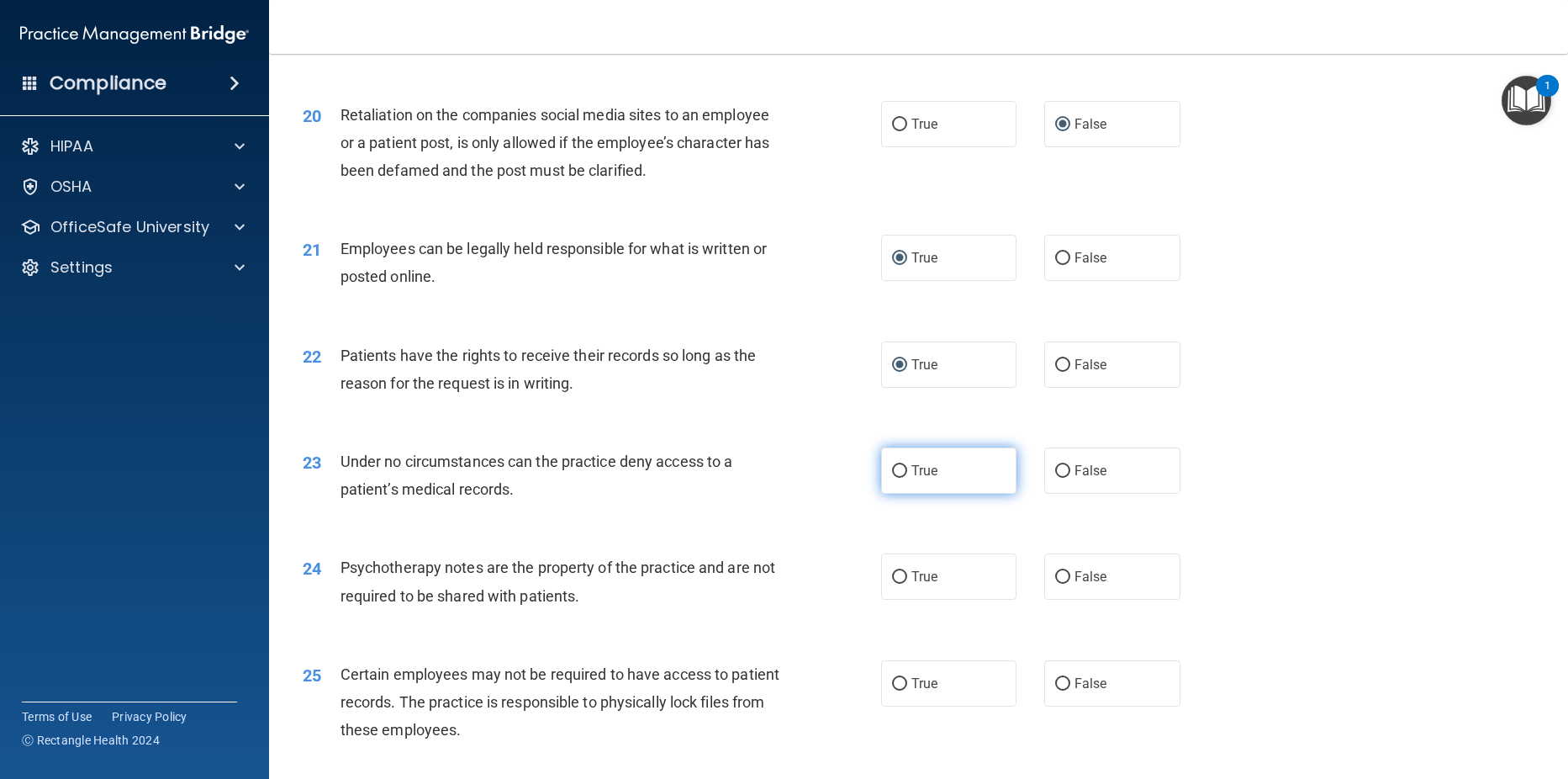
click at [892, 478] on input "True" at bounding box center [899, 471] width 16 height 13
radio input "true"
click at [1055, 584] on input "False" at bounding box center [1062, 578] width 16 height 13
radio input "true"
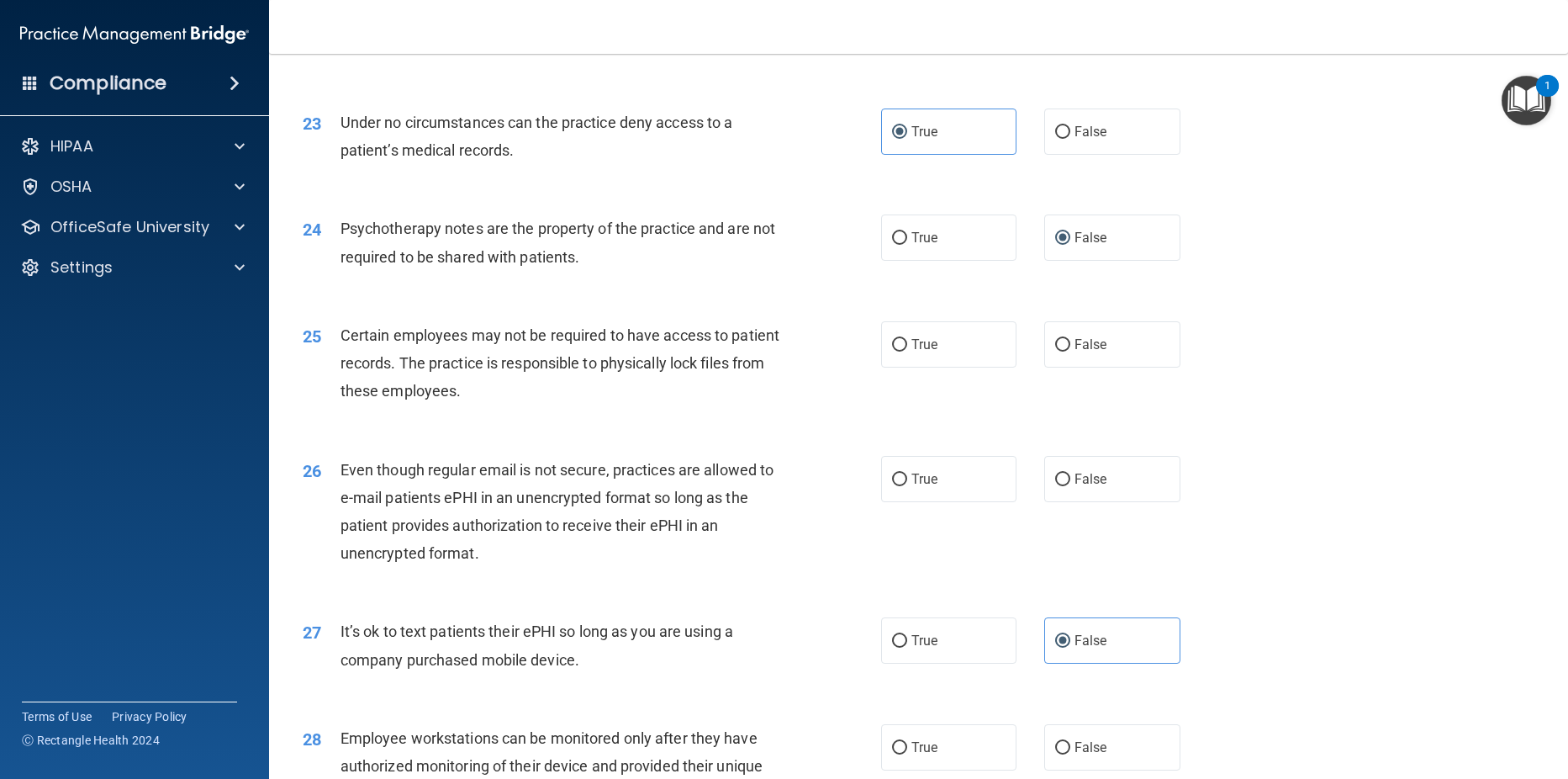
scroll to position [3013, 0]
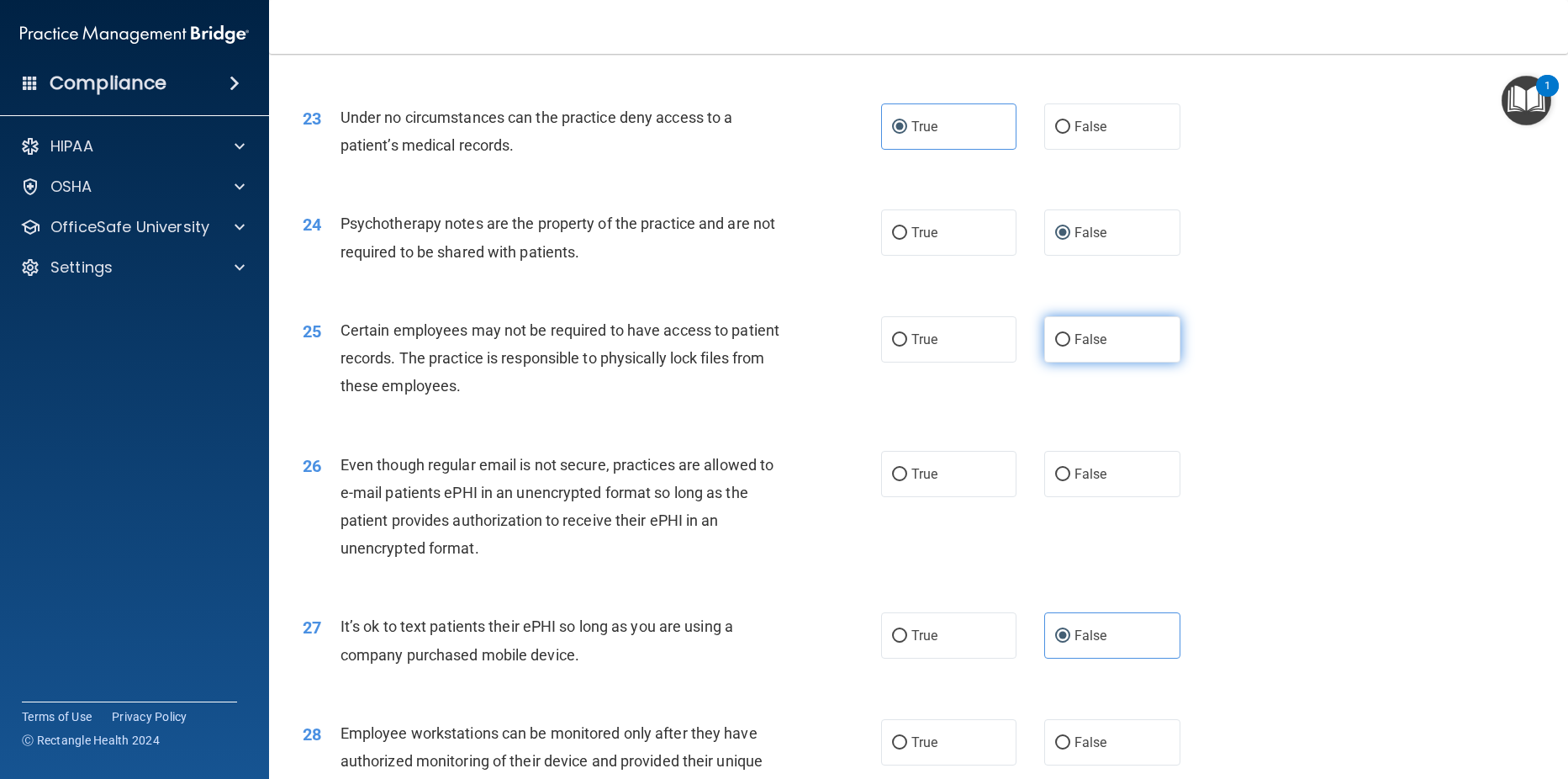
click at [1056, 347] on input "False" at bounding box center [1062, 341] width 16 height 13
radio input "true"
click at [896, 481] on input "True" at bounding box center [899, 475] width 16 height 13
radio input "true"
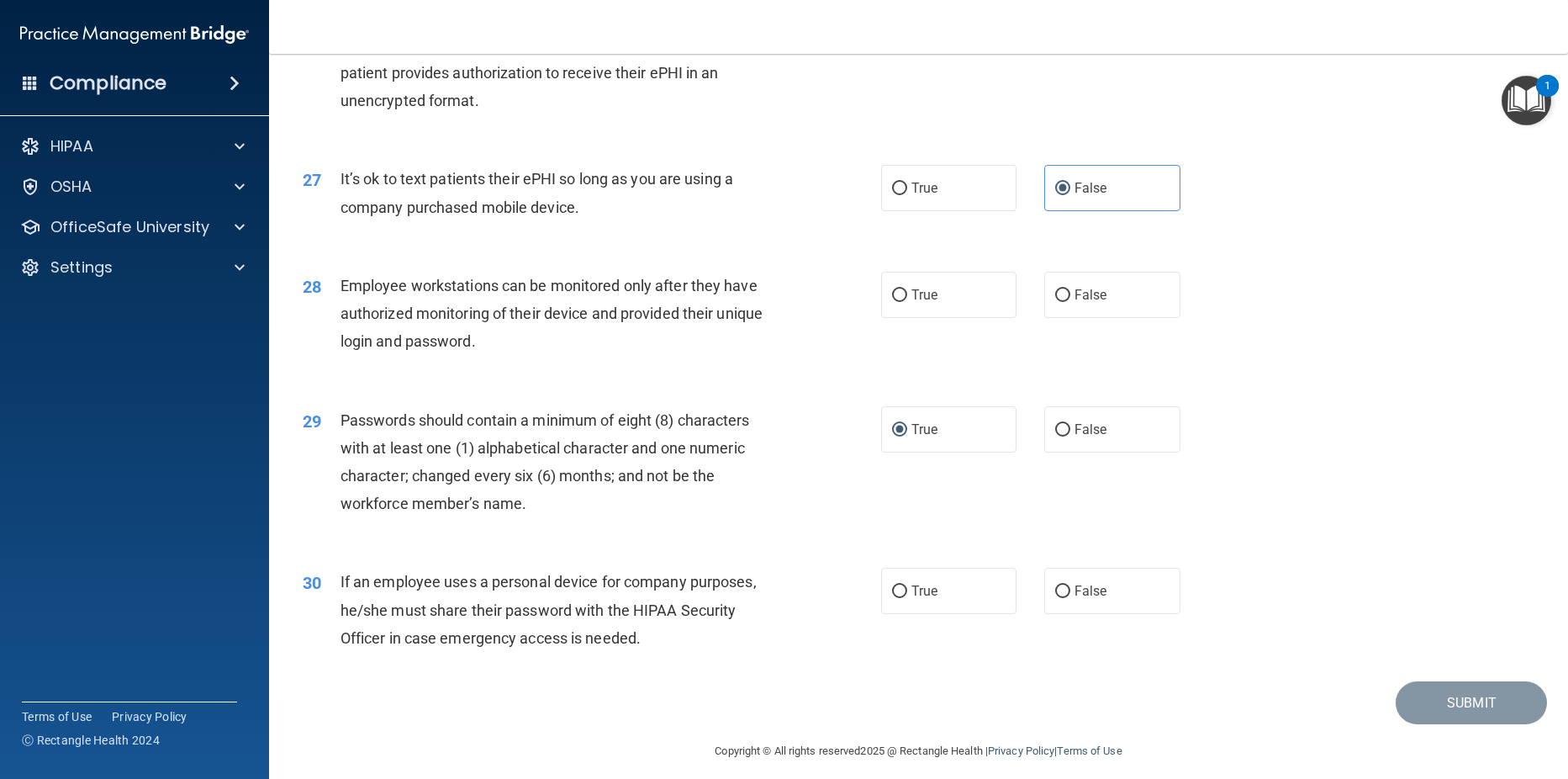
scroll to position [3476, 0]
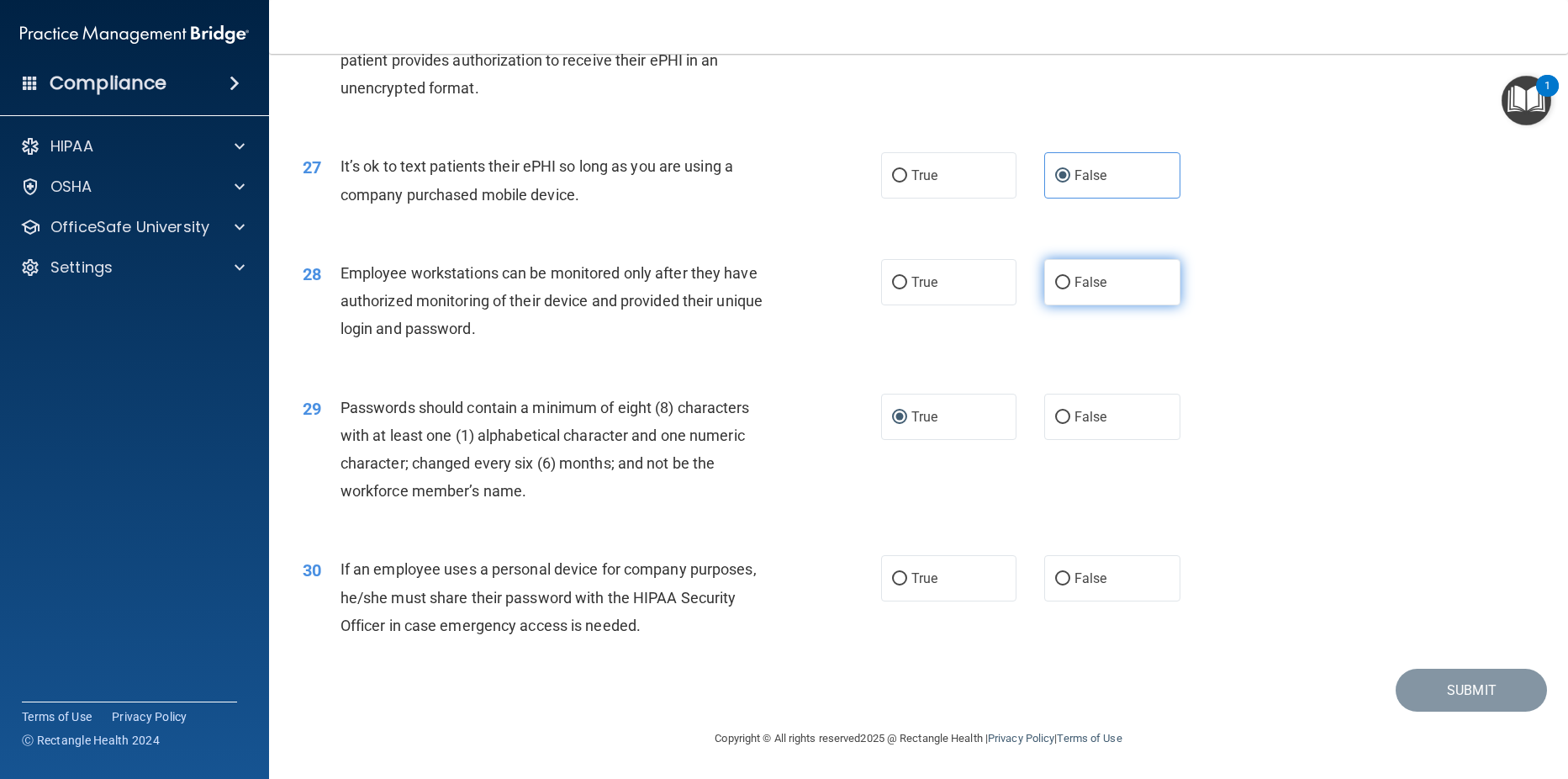
click at [1056, 289] on input "False" at bounding box center [1062, 283] width 16 height 13
radio input "true"
click at [892, 586] on input "True" at bounding box center [899, 579] width 16 height 13
radio input "true"
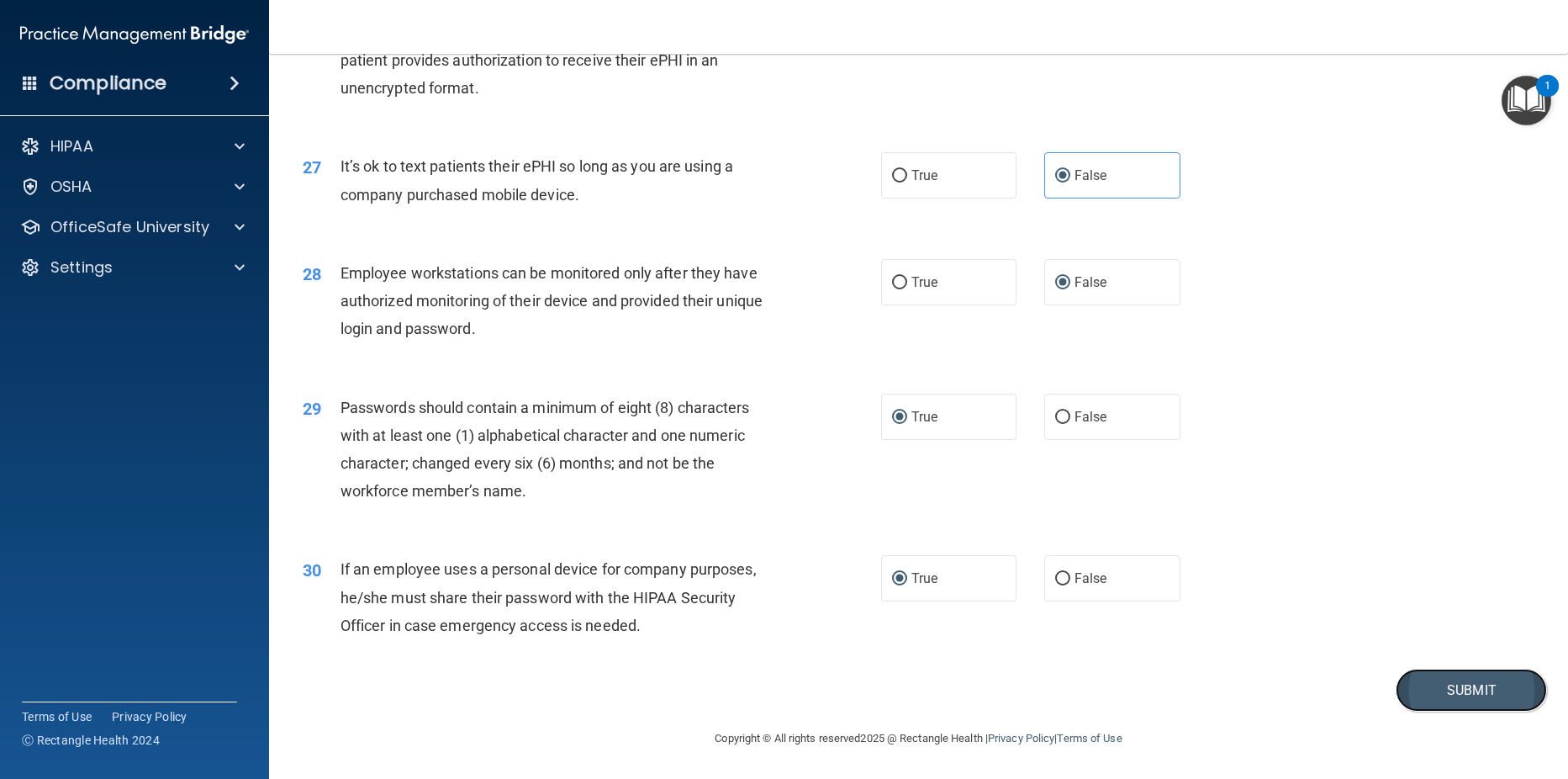
click at [1445, 683] on button "Submit" at bounding box center [1471, 690] width 151 height 43
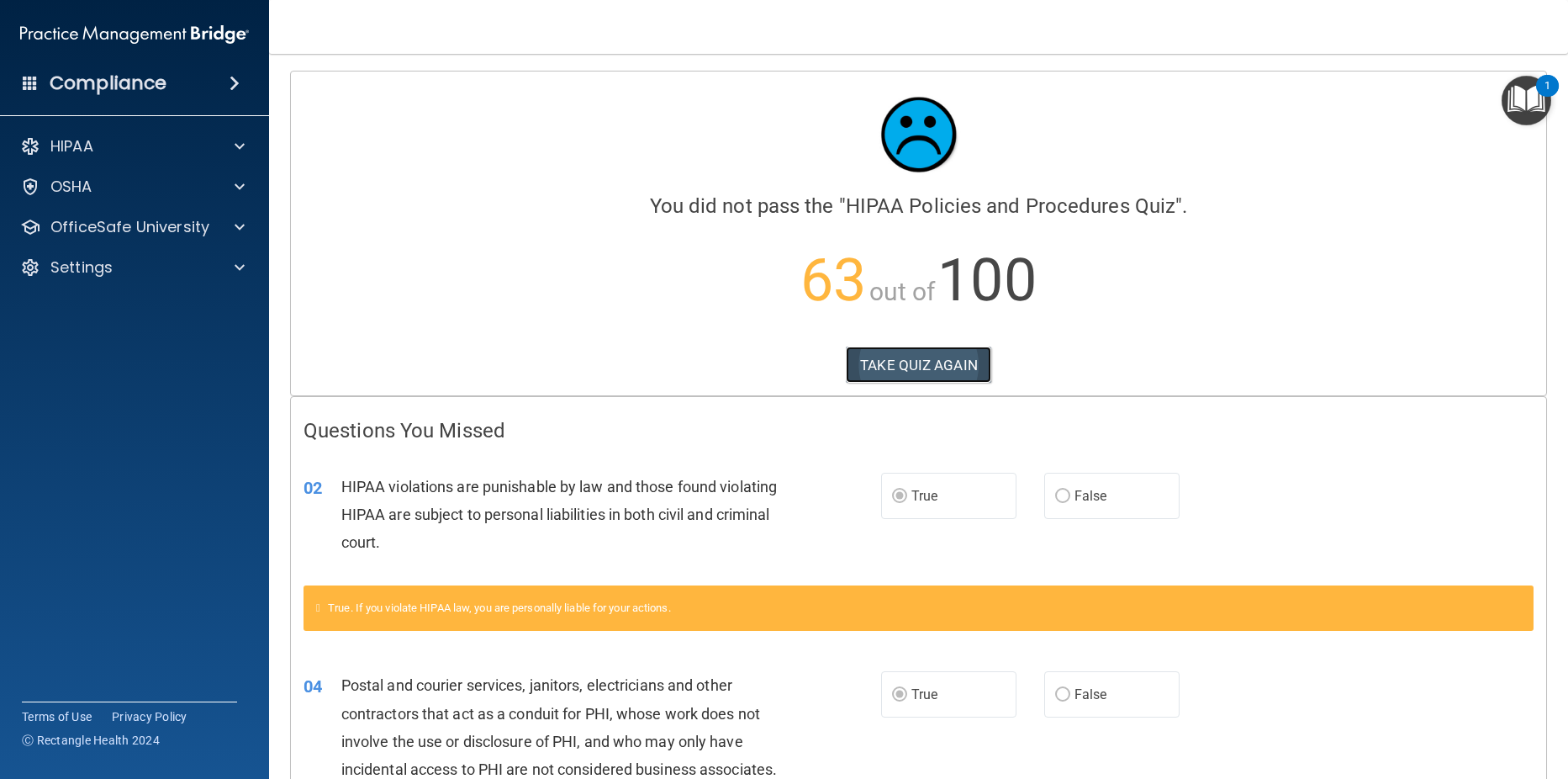
click at [899, 368] on button "TAKE QUIZ AGAIN" at bounding box center [918, 365] width 145 height 37
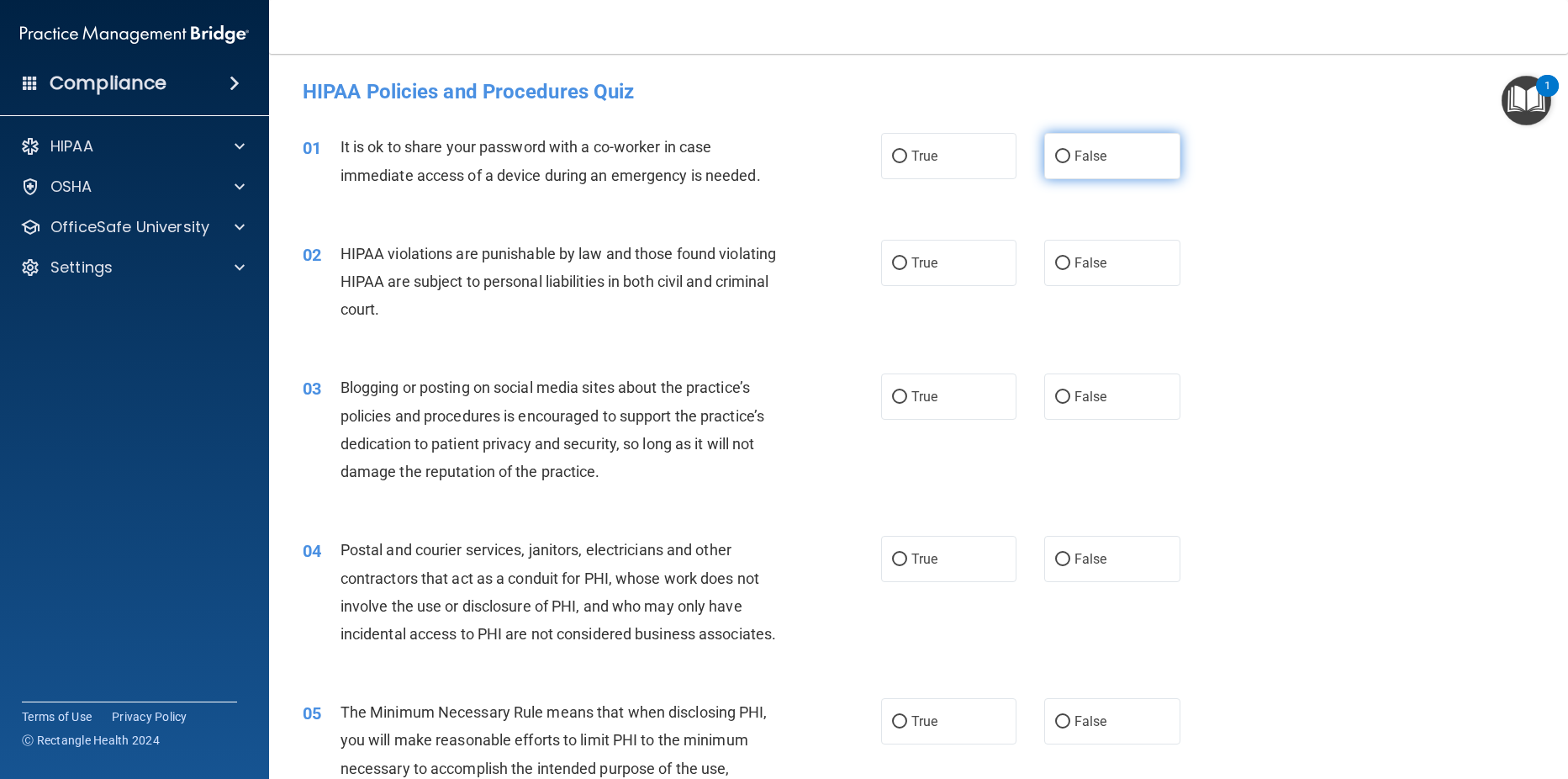
click at [1046, 156] on label "False" at bounding box center [1112, 156] width 136 height 47
click at [1055, 156] on input "False" at bounding box center [1062, 157] width 16 height 13
radio input "true"
click at [898, 260] on input "True" at bounding box center [899, 264] width 16 height 13
radio input "true"
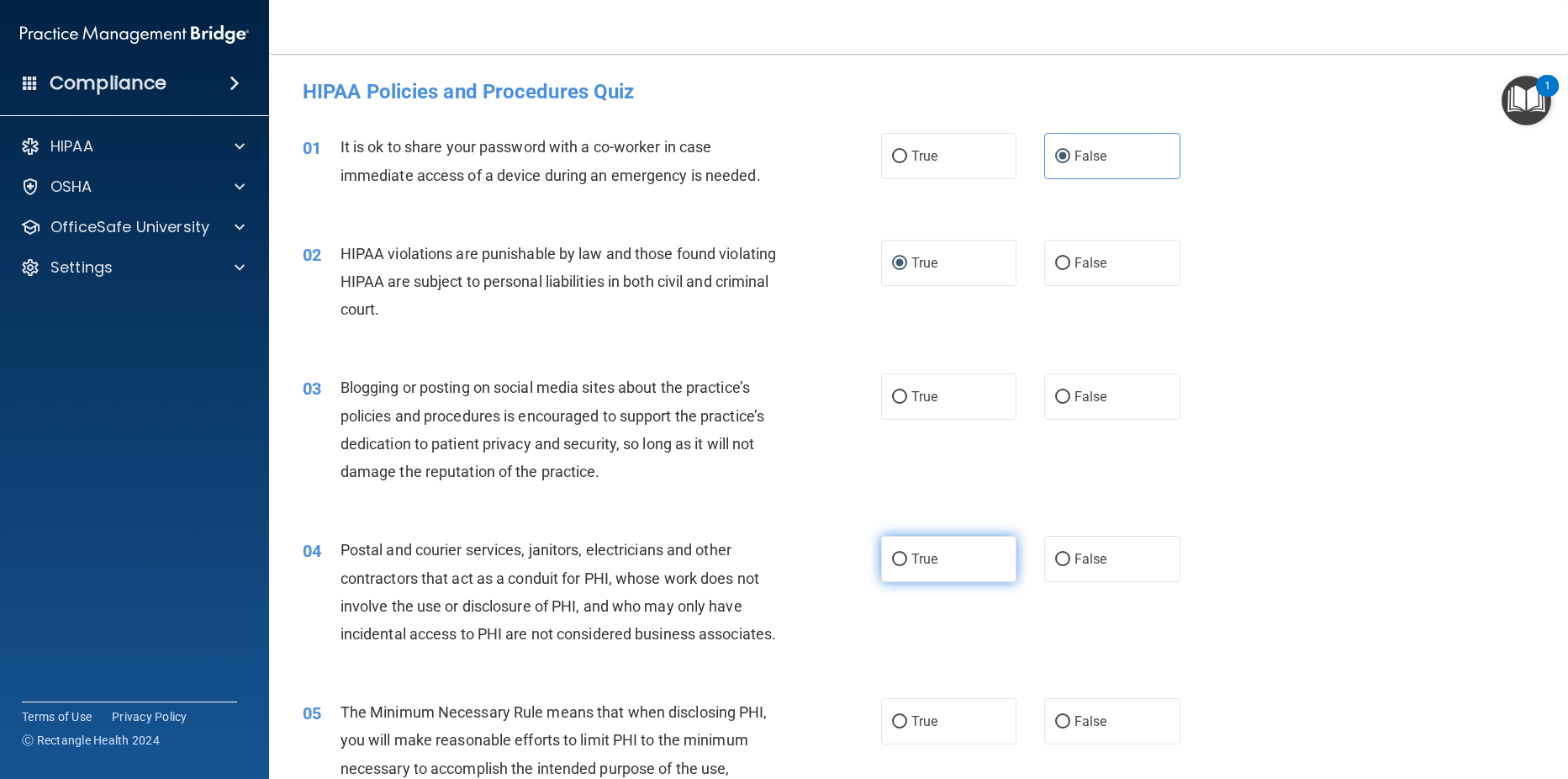
click at [892, 564] on input "True" at bounding box center [899, 560] width 16 height 13
radio input "true"
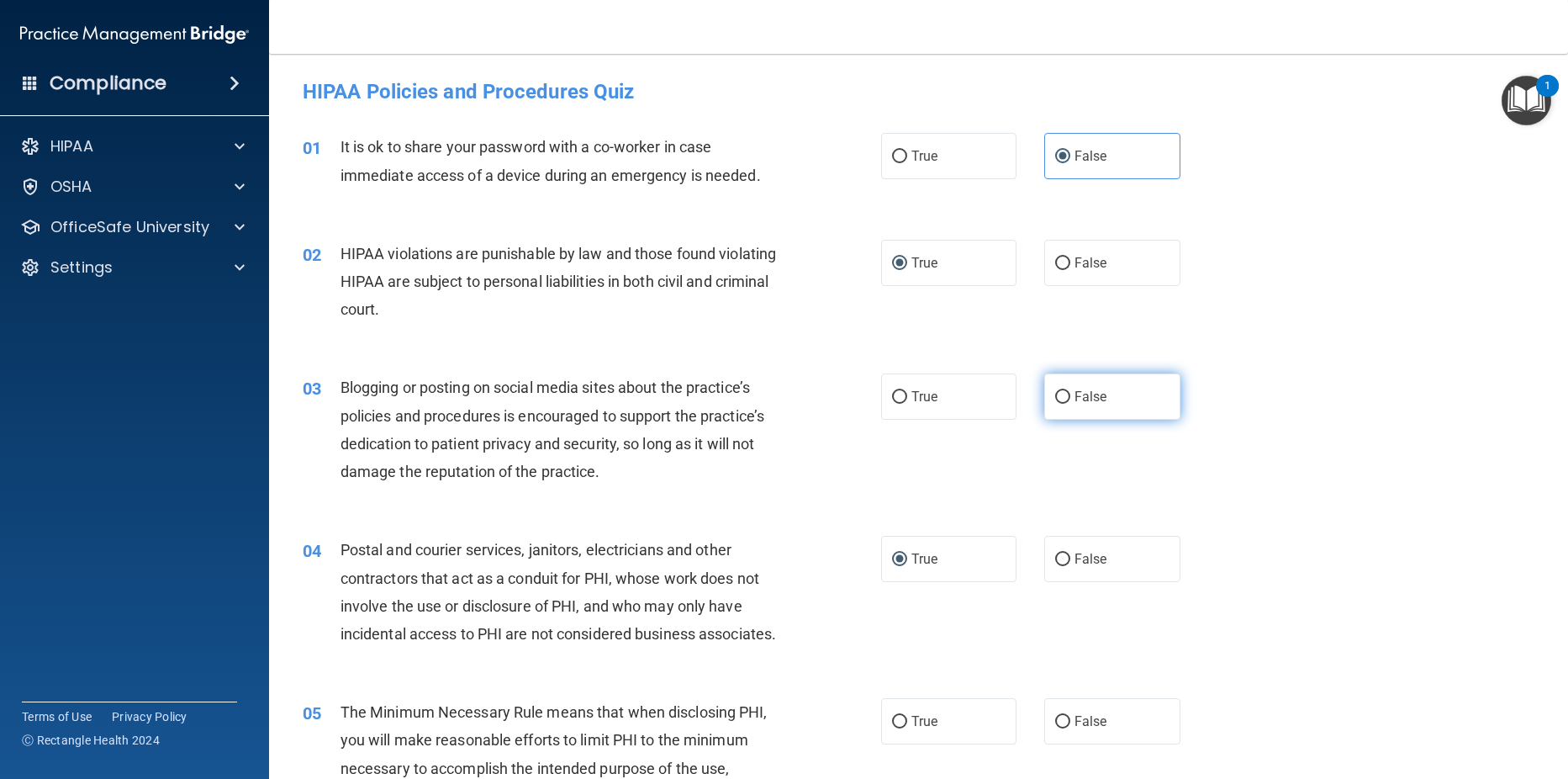
click at [1055, 398] on input "False" at bounding box center [1062, 397] width 16 height 13
radio input "true"
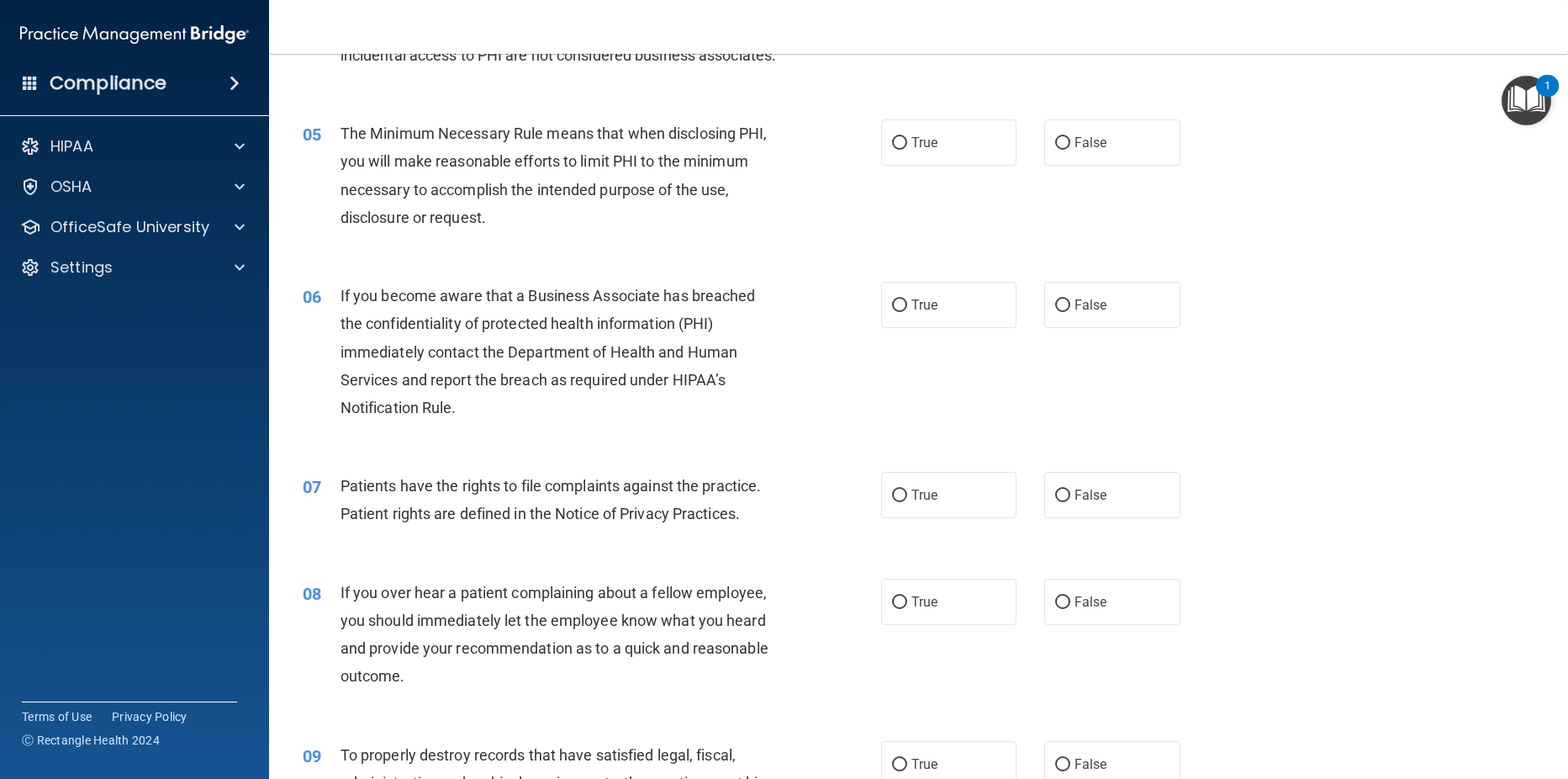
scroll to position [584, 0]
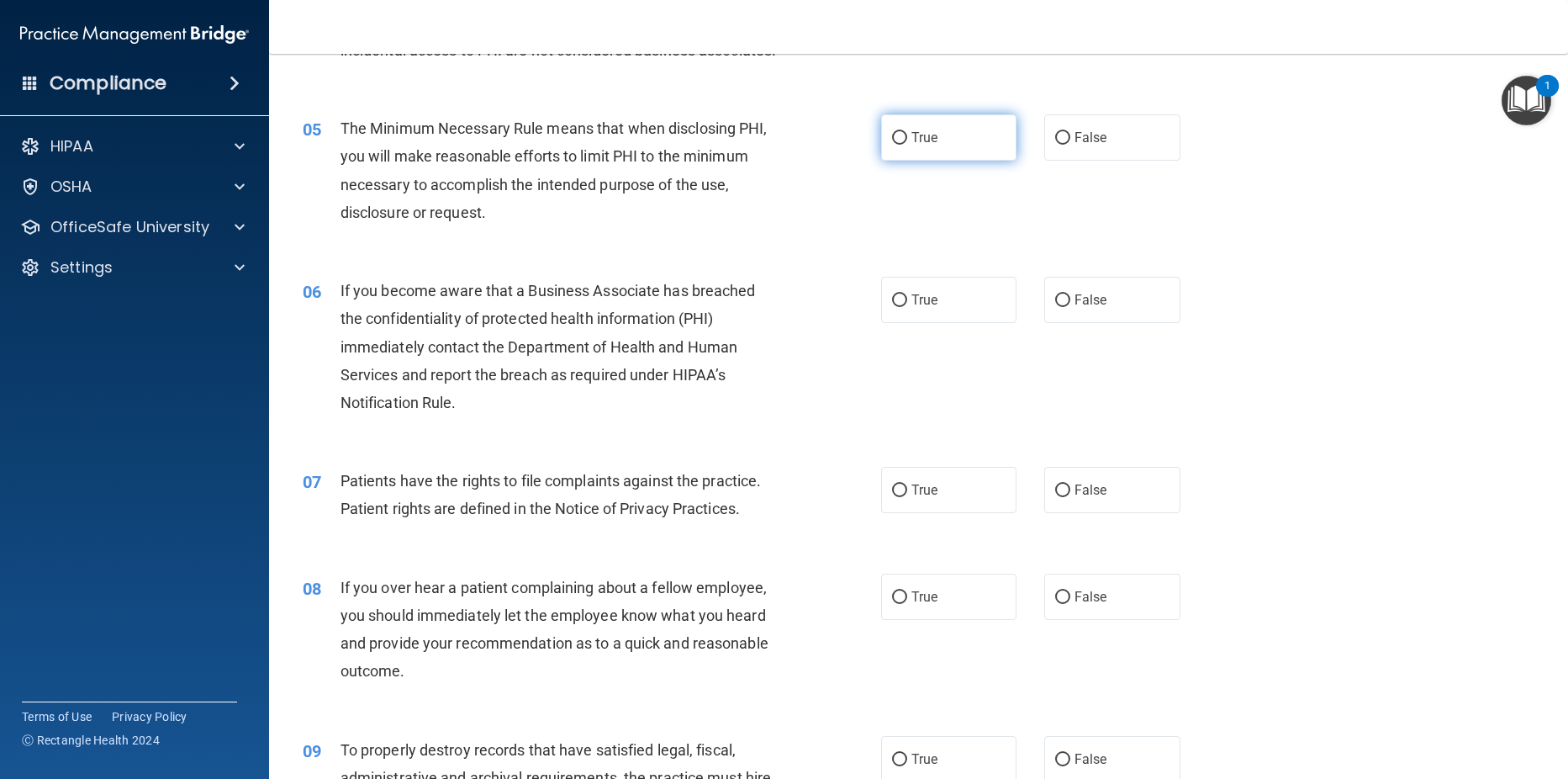
click at [892, 145] on input "True" at bounding box center [899, 138] width 16 height 13
radio input "true"
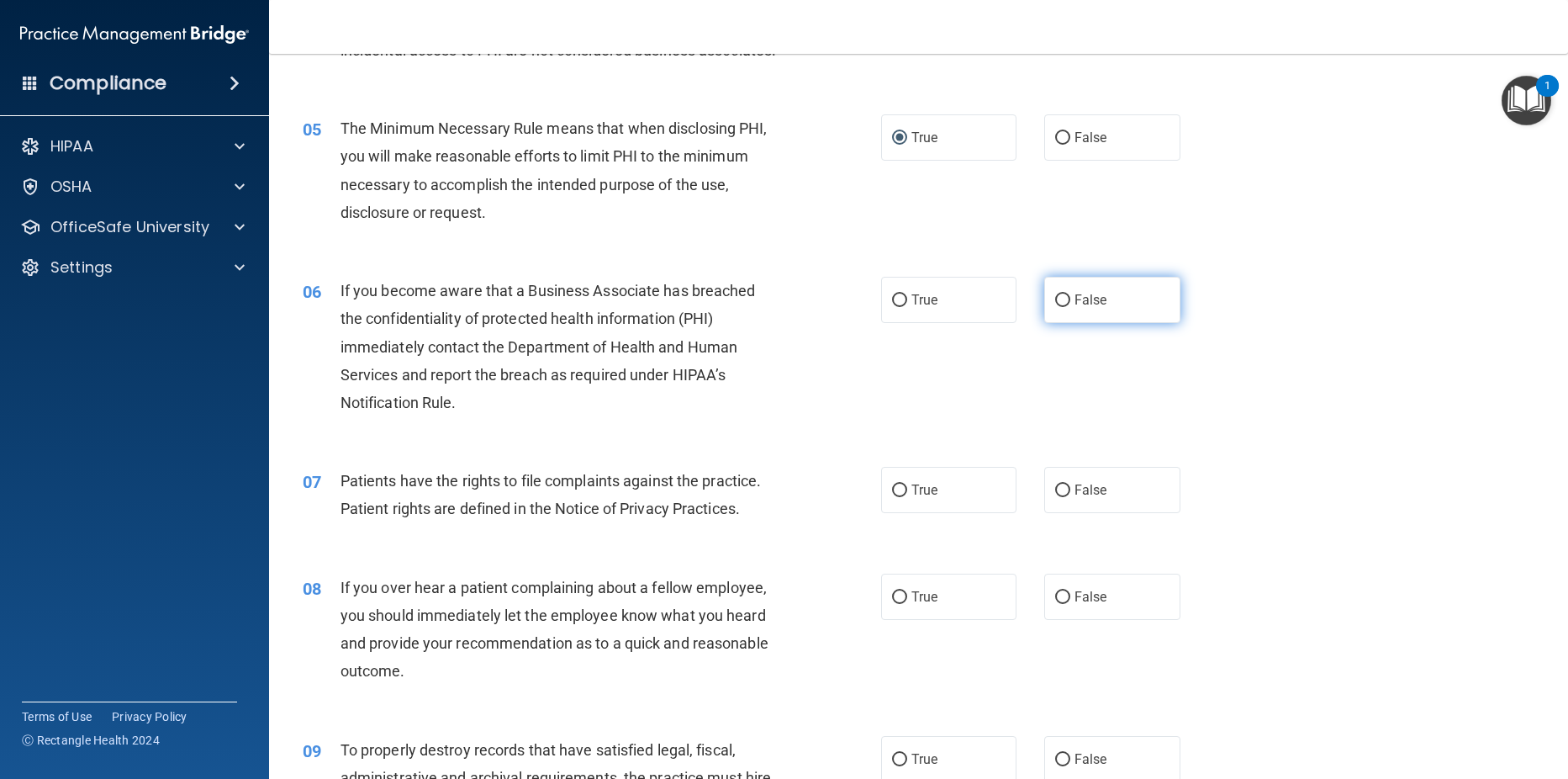
click at [1055, 307] on input "False" at bounding box center [1062, 301] width 16 height 13
radio input "true"
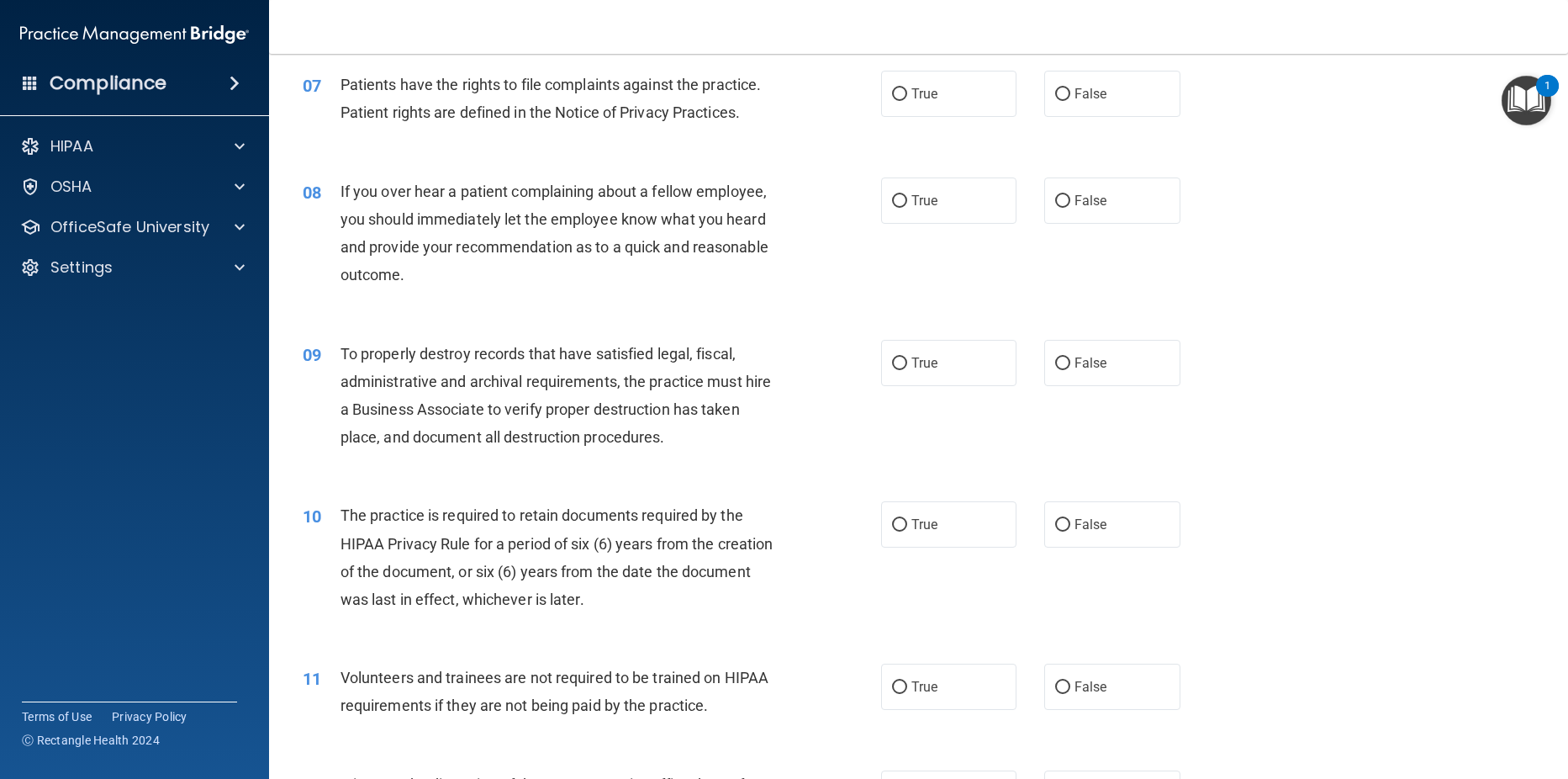
scroll to position [985, 0]
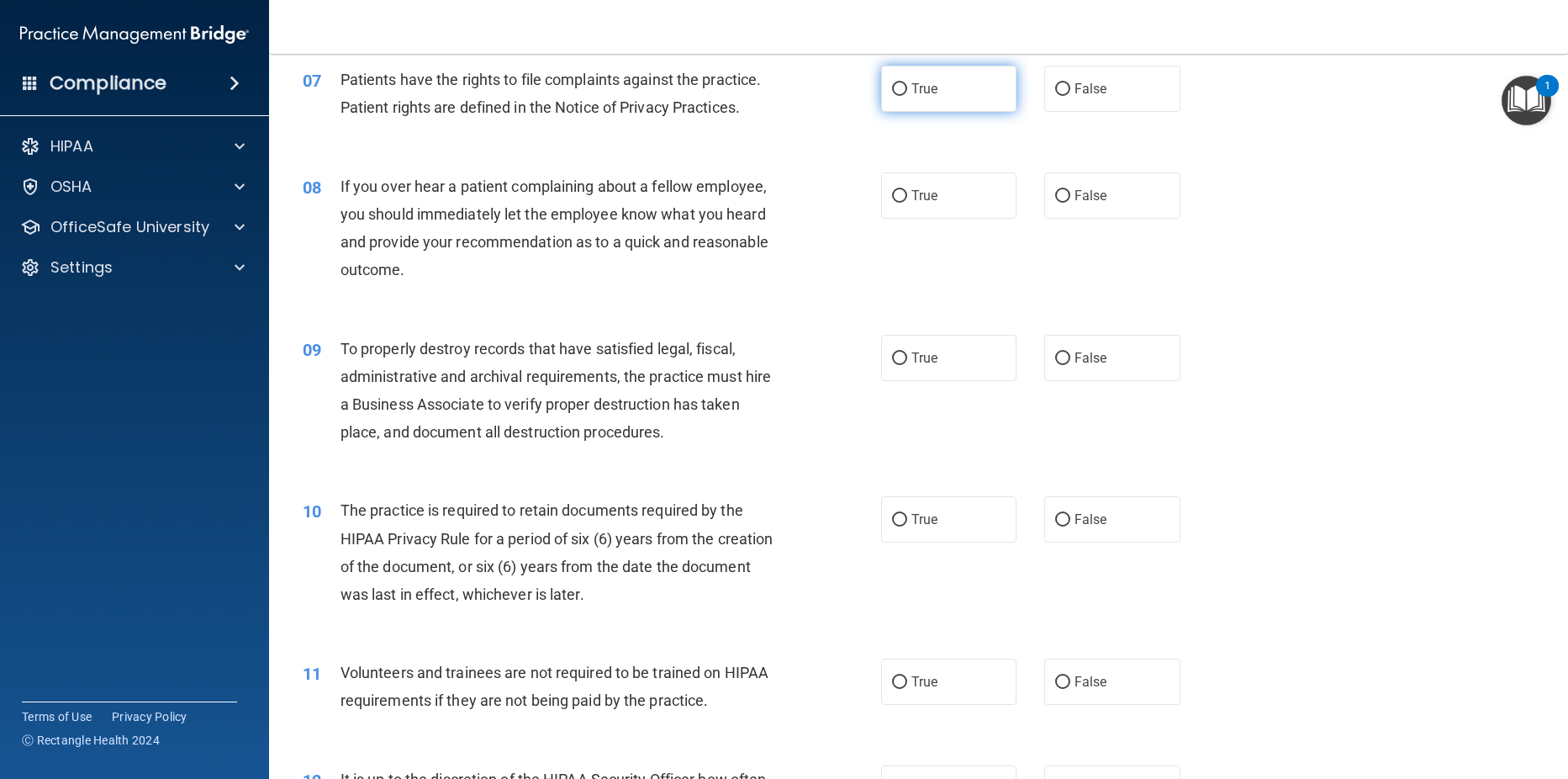
click at [897, 96] on input "True" at bounding box center [899, 90] width 16 height 13
radio input "true"
drag, startPoint x: 1053, startPoint y: 215, endPoint x: 1053, endPoint y: 243, distance: 28.0
click at [1055, 202] on input "False" at bounding box center [1062, 197] width 16 height 13
radio input "true"
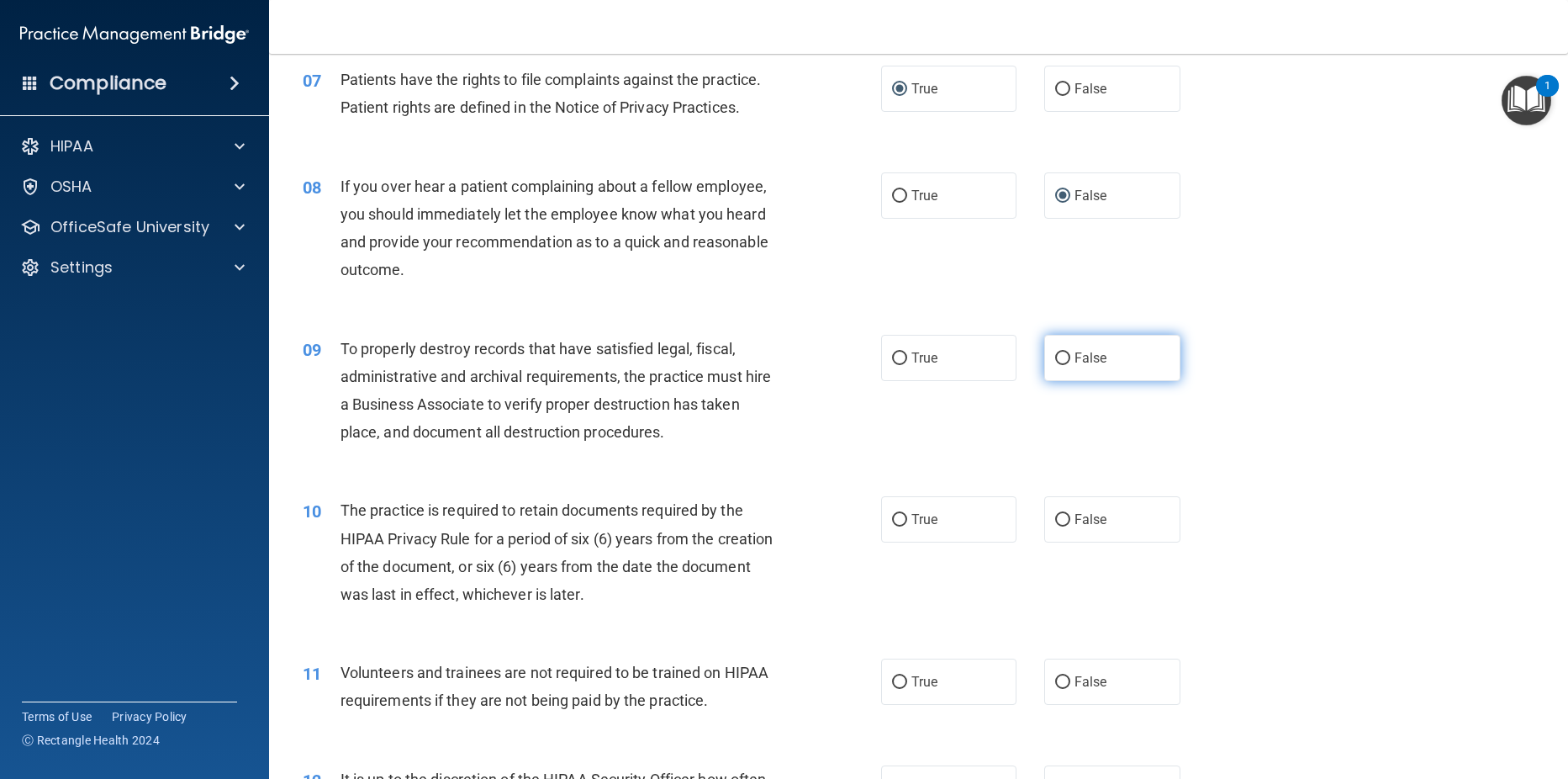
click at [1051, 374] on label "False" at bounding box center [1112, 358] width 136 height 47
click at [1055, 365] on input "False" at bounding box center [1062, 359] width 16 height 13
radio input "true"
click at [883, 543] on label "True" at bounding box center [949, 519] width 136 height 47
click at [892, 526] on input "True" at bounding box center [899, 521] width 16 height 13
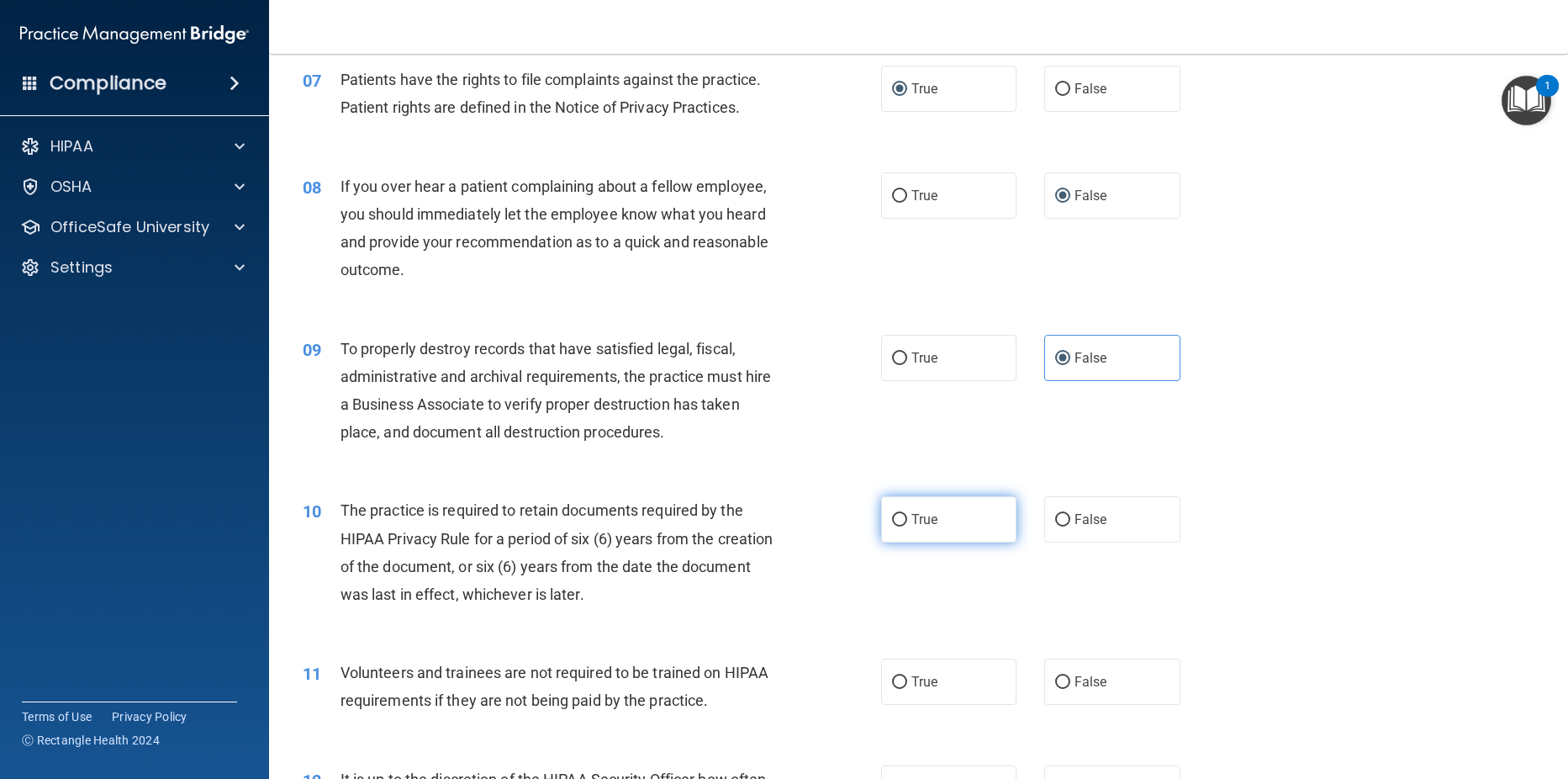
radio input "true"
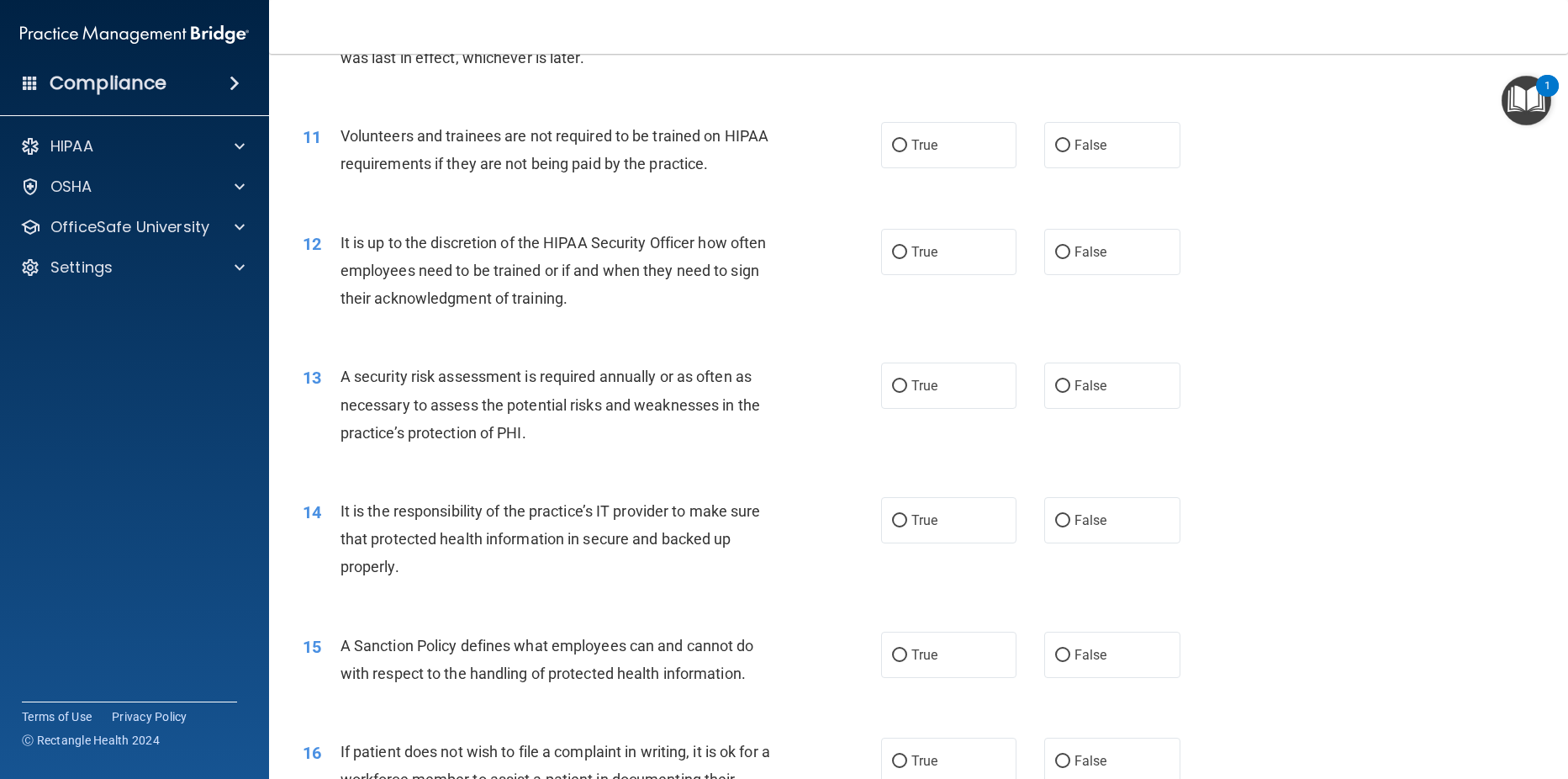
scroll to position [1558, 0]
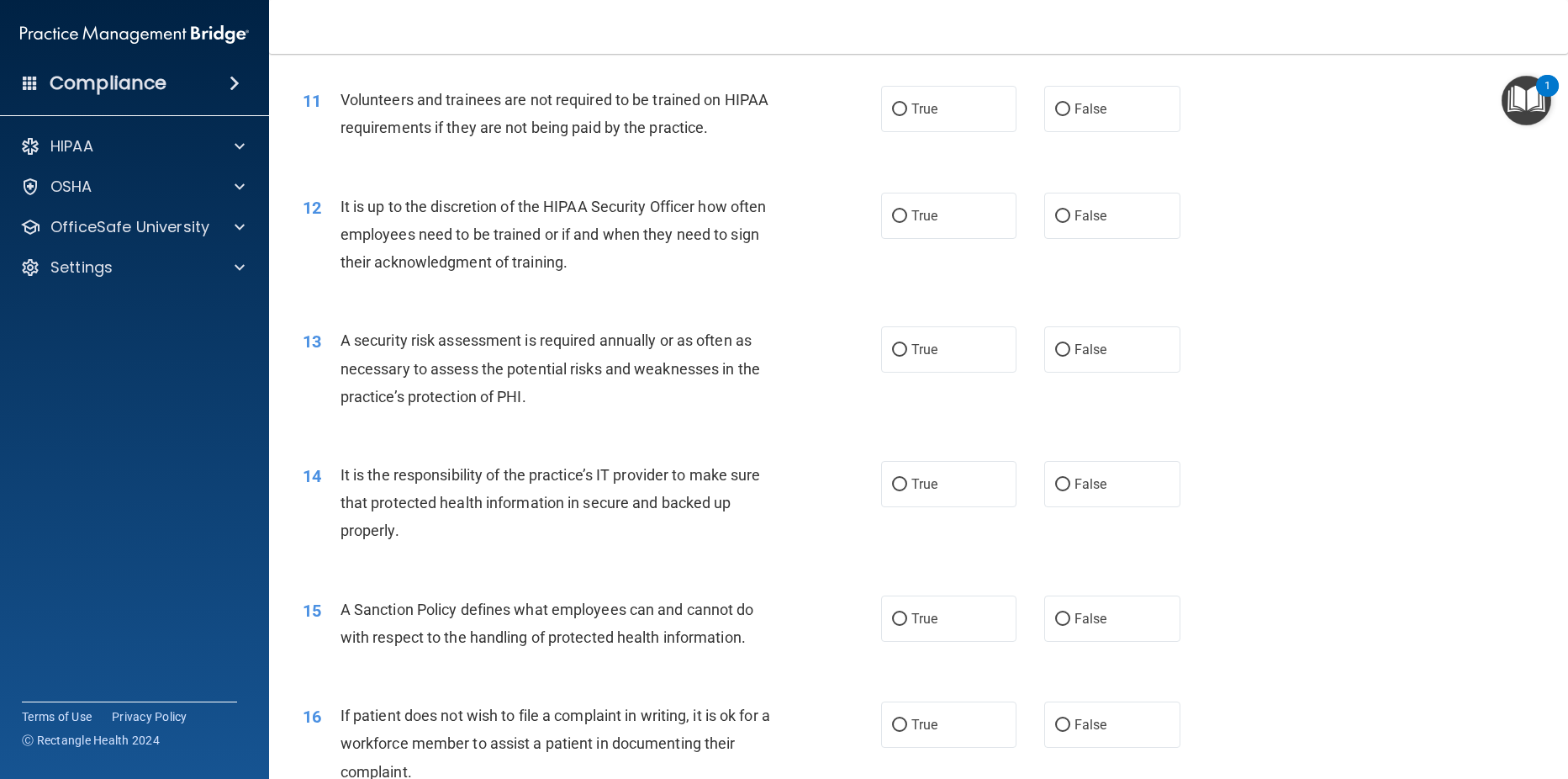
drag, startPoint x: 1058, startPoint y: 133, endPoint x: 1066, endPoint y: 192, distance: 59.5
click at [1058, 116] on input "False" at bounding box center [1062, 110] width 16 height 13
radio input "true"
click at [1058, 223] on input "False" at bounding box center [1062, 217] width 16 height 13
radio input "true"
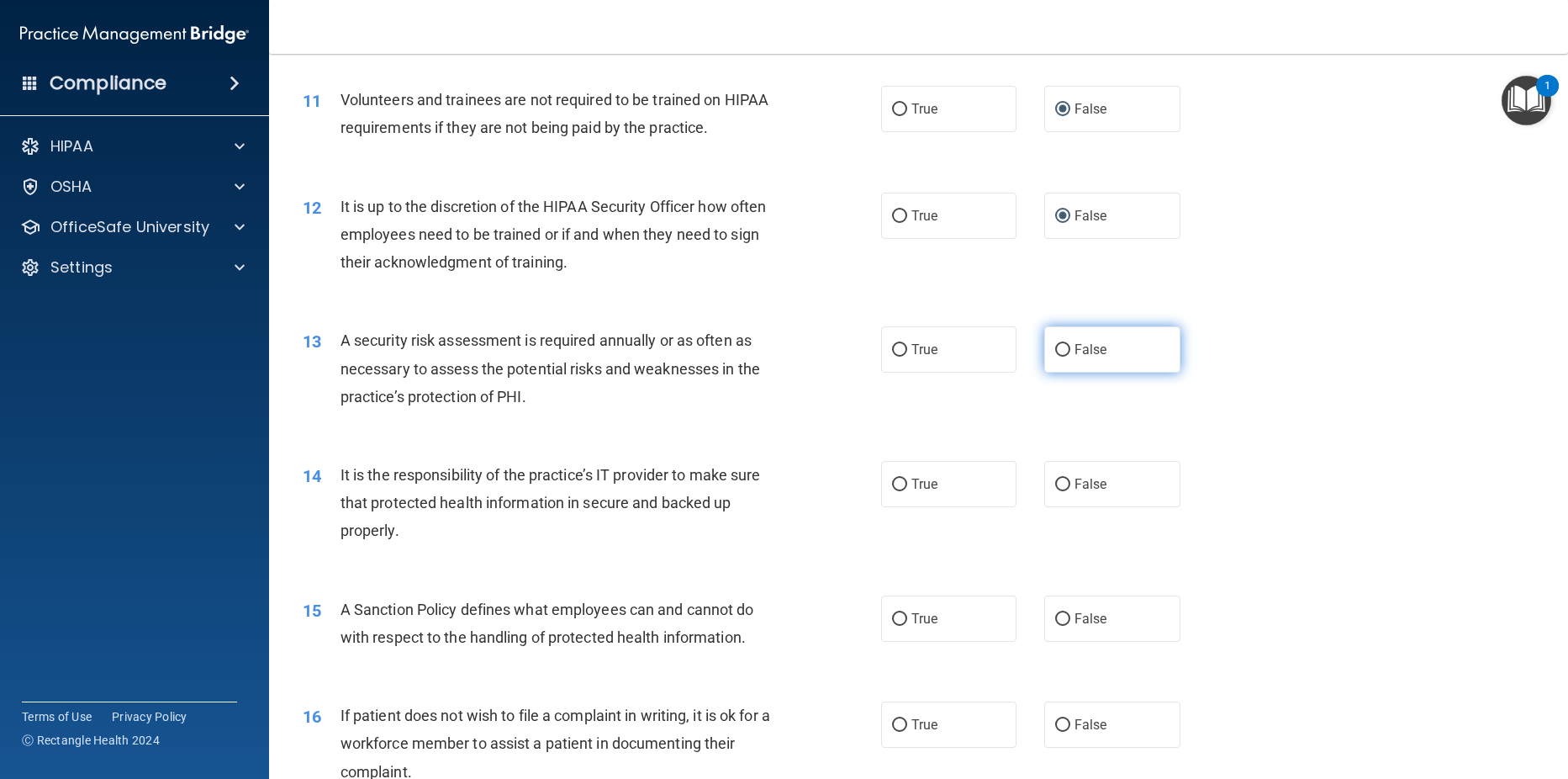
click at [1055, 357] on input "False" at bounding box center [1062, 351] width 16 height 13
radio input "true"
click at [1055, 492] on input "False" at bounding box center [1062, 485] width 16 height 13
radio input "true"
click at [1058, 626] on input "False" at bounding box center [1062, 620] width 16 height 13
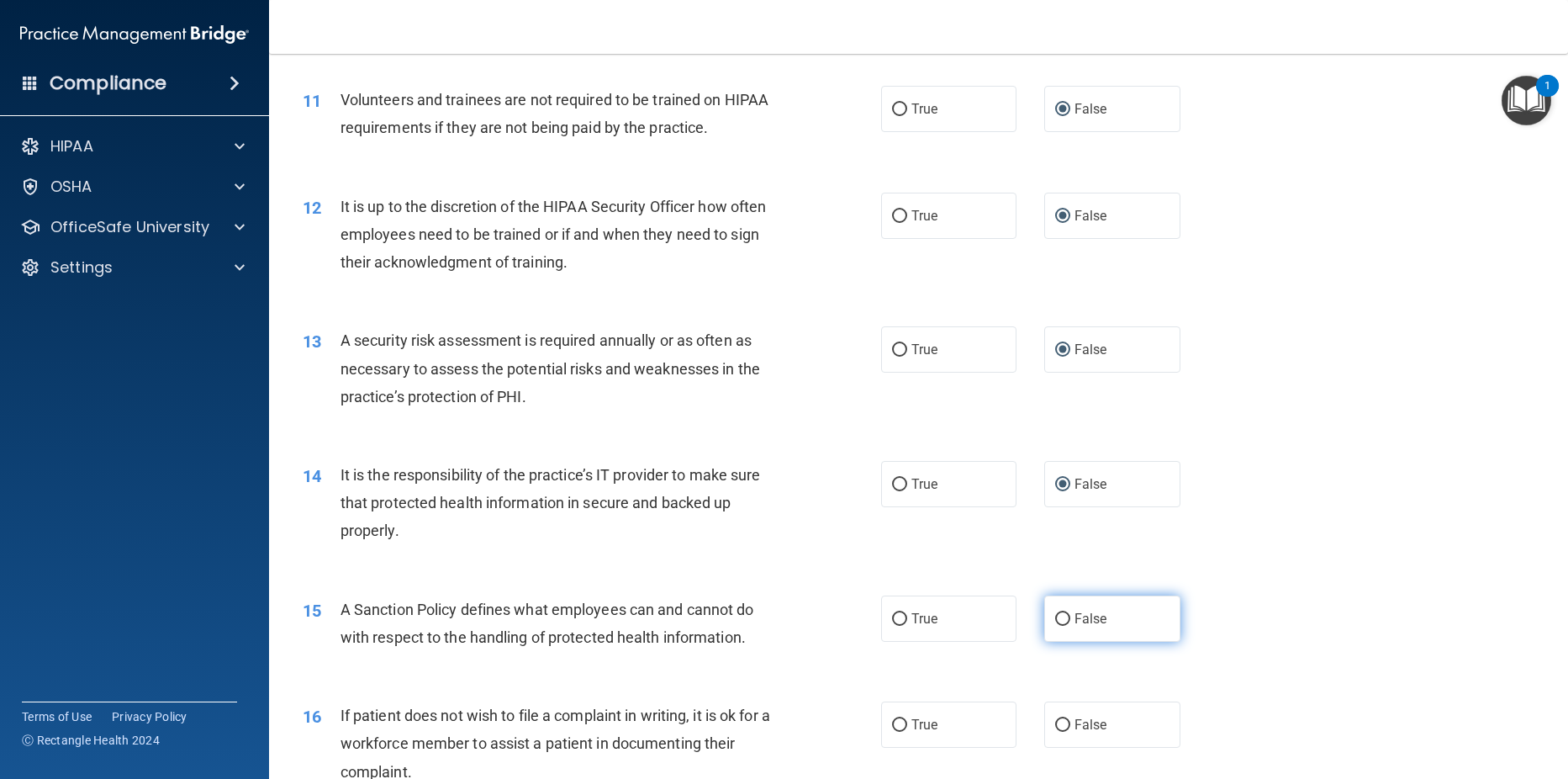
radio input "true"
click at [897, 743] on label "True" at bounding box center [949, 724] width 136 height 47
click at [897, 732] on input "True" at bounding box center [899, 726] width 16 height 13
radio input "true"
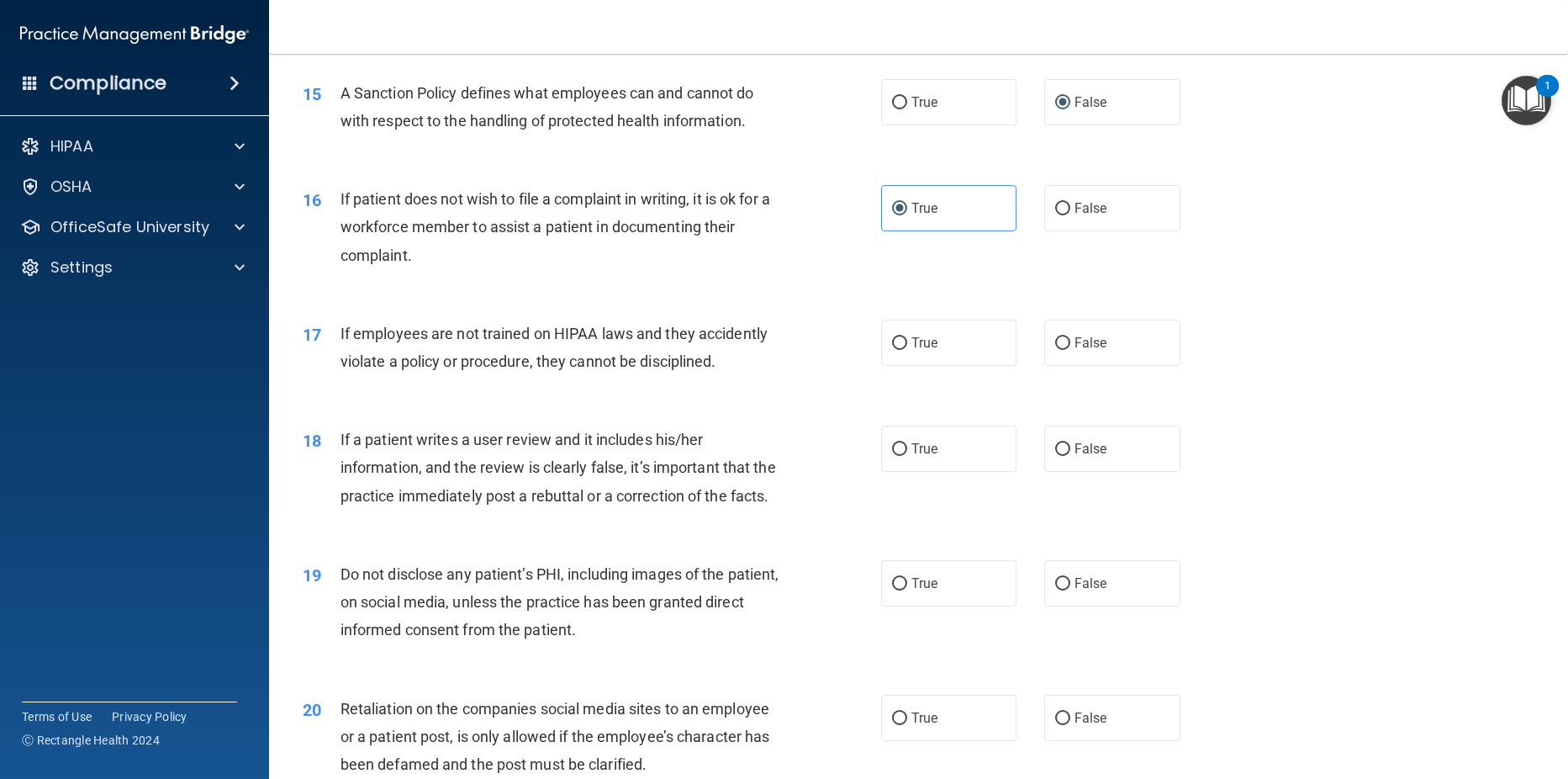
scroll to position [2111, 0]
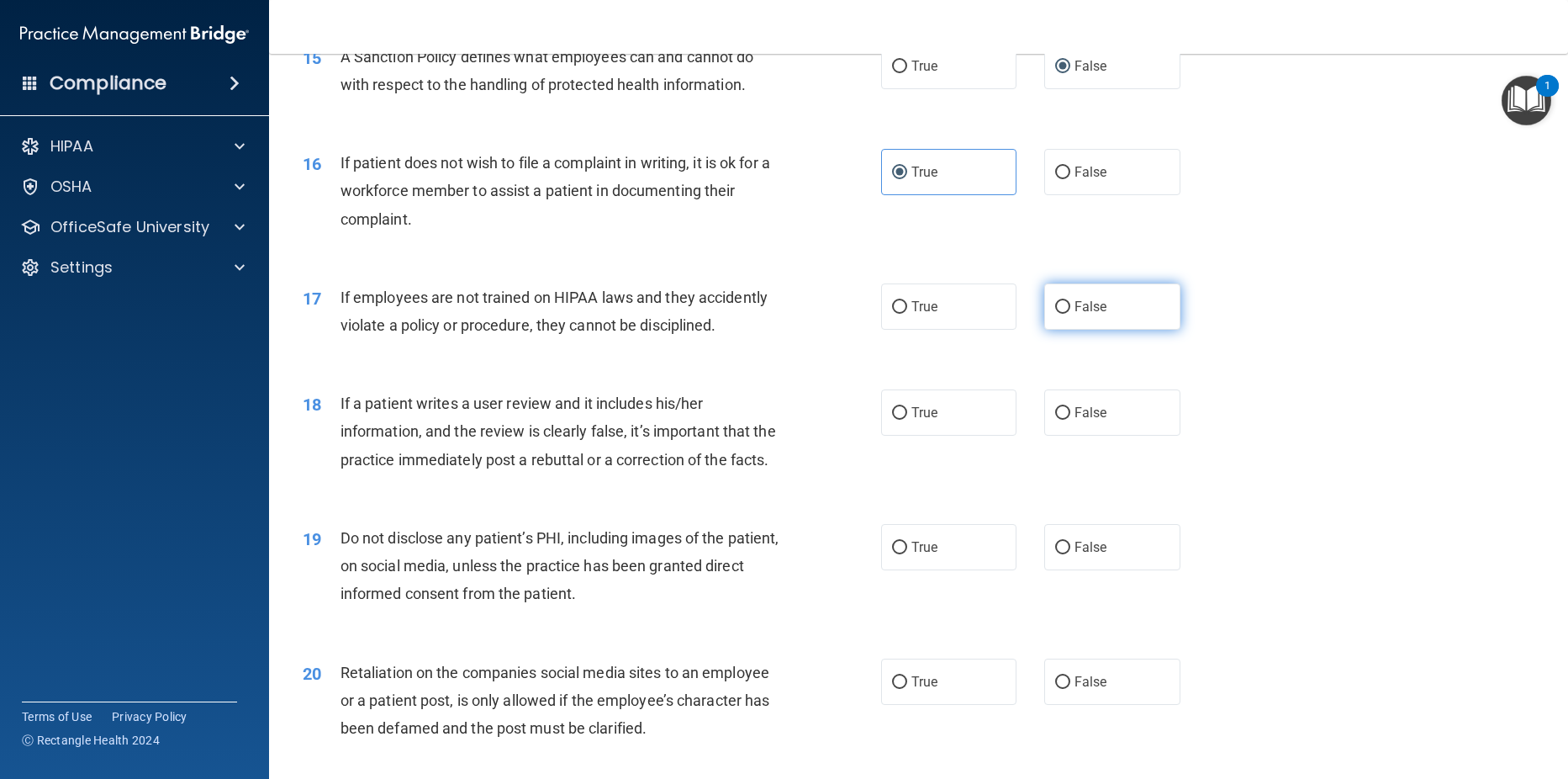
click at [1059, 314] on input "False" at bounding box center [1062, 308] width 16 height 13
radio input "true"
click at [1055, 420] on input "False" at bounding box center [1062, 414] width 16 height 13
radio input "true"
click at [892, 555] on input "True" at bounding box center [899, 548] width 16 height 13
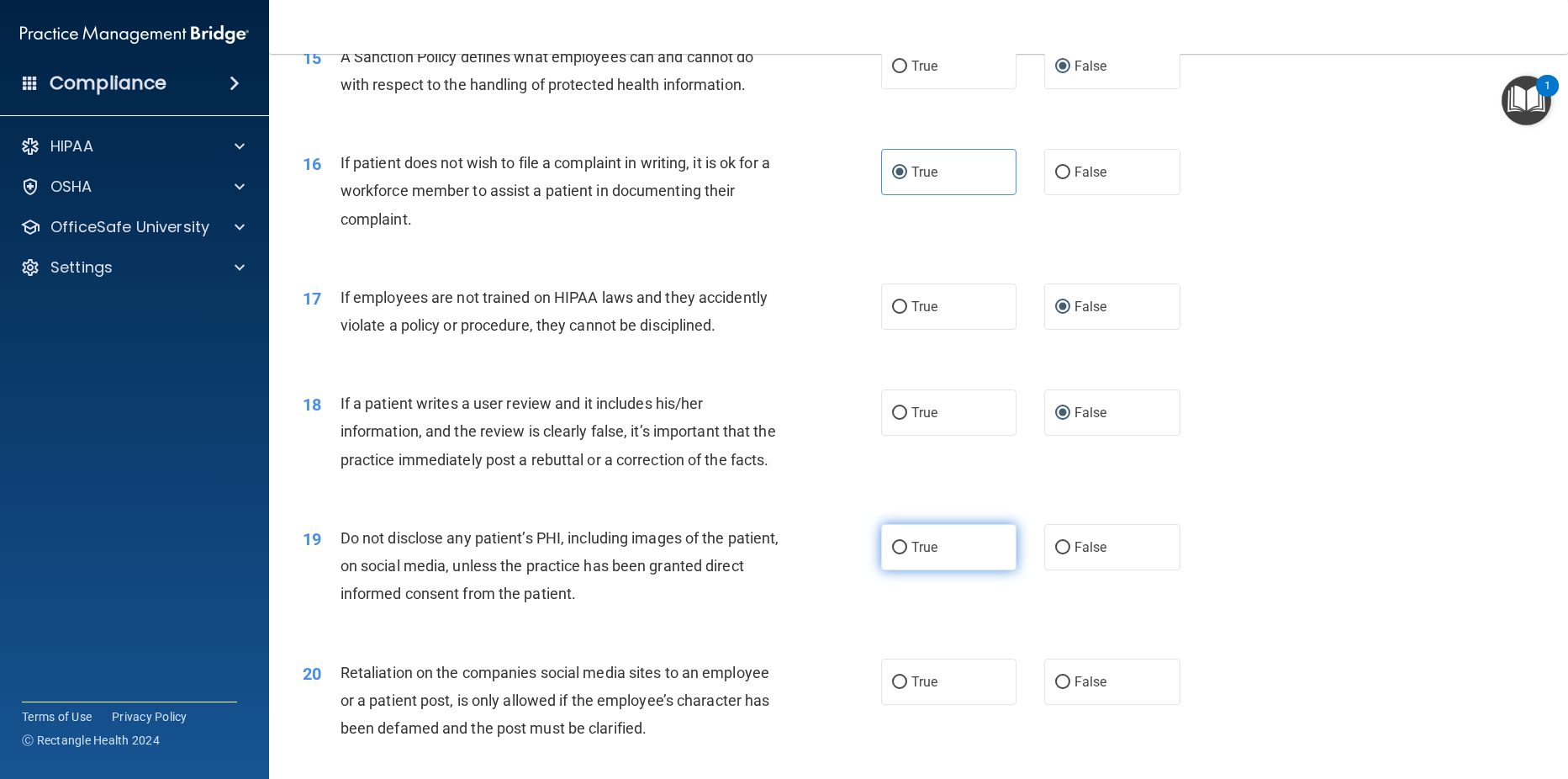
radio input "true"
click at [1055, 689] on input "False" at bounding box center [1062, 683] width 16 height 13
radio input "true"
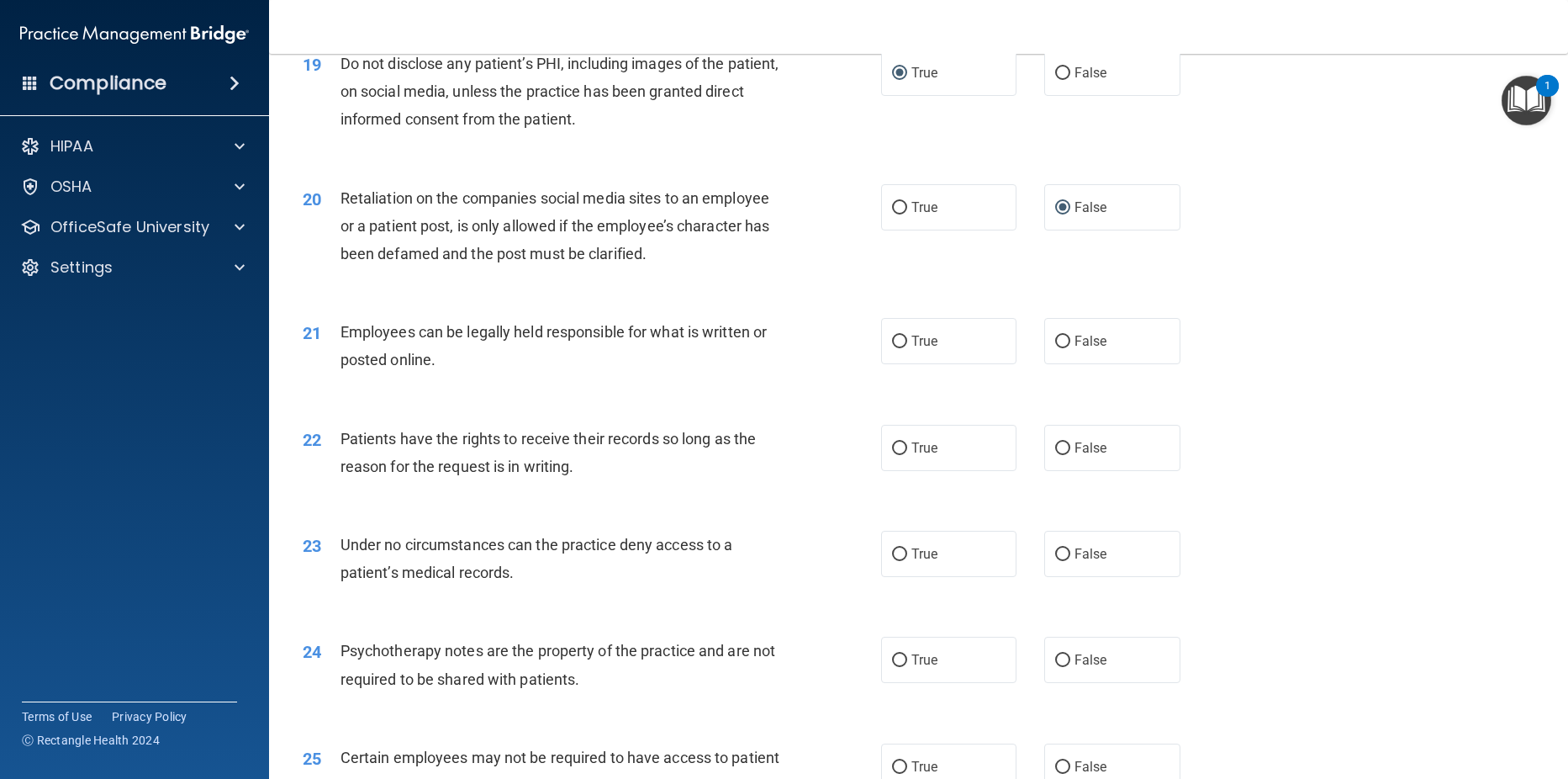
scroll to position [2595, 0]
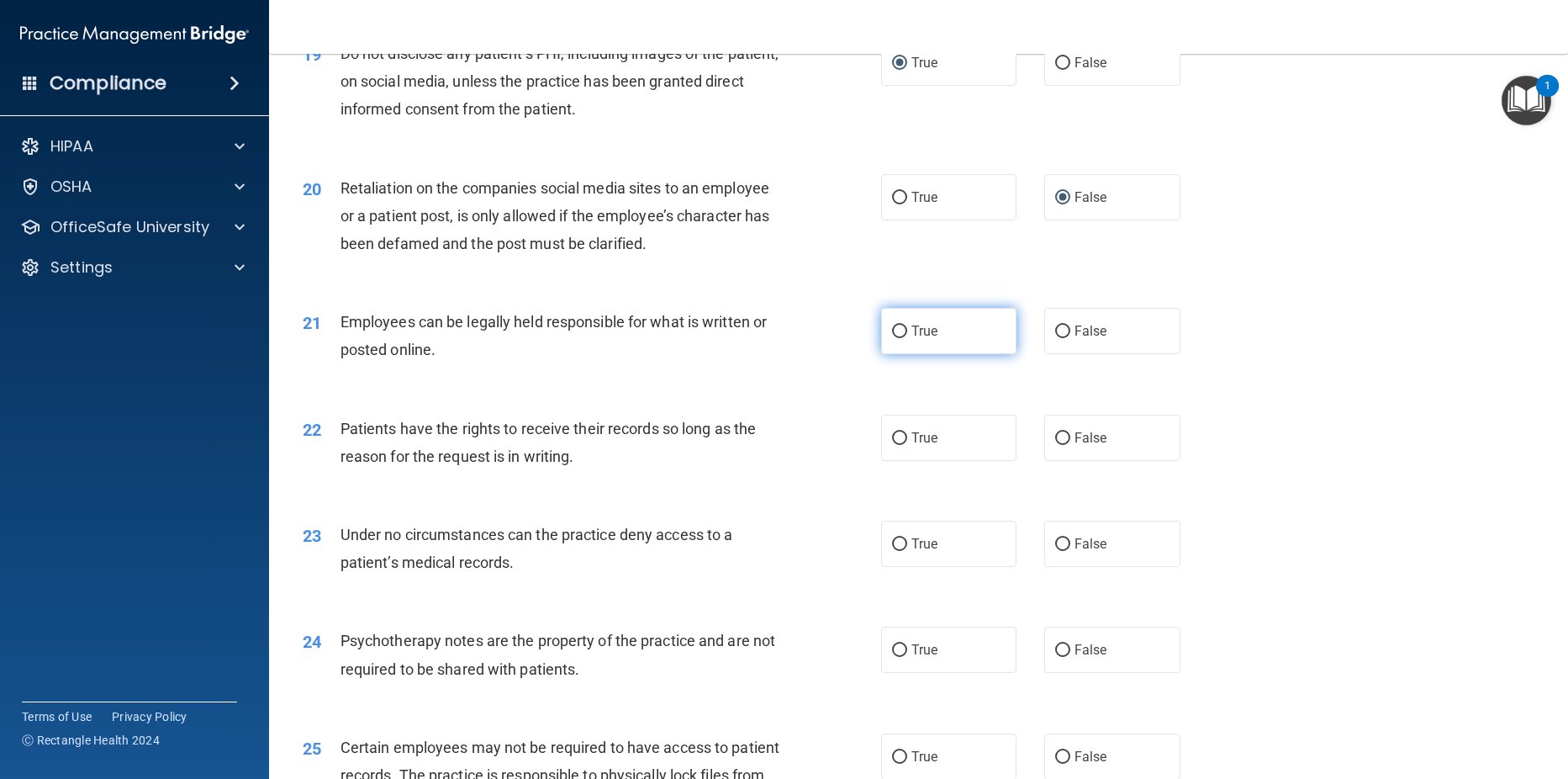
click at [892, 338] on input "True" at bounding box center [899, 332] width 16 height 13
radio input "true"
click at [1056, 445] on input "False" at bounding box center [1062, 438] width 16 height 13
radio input "true"
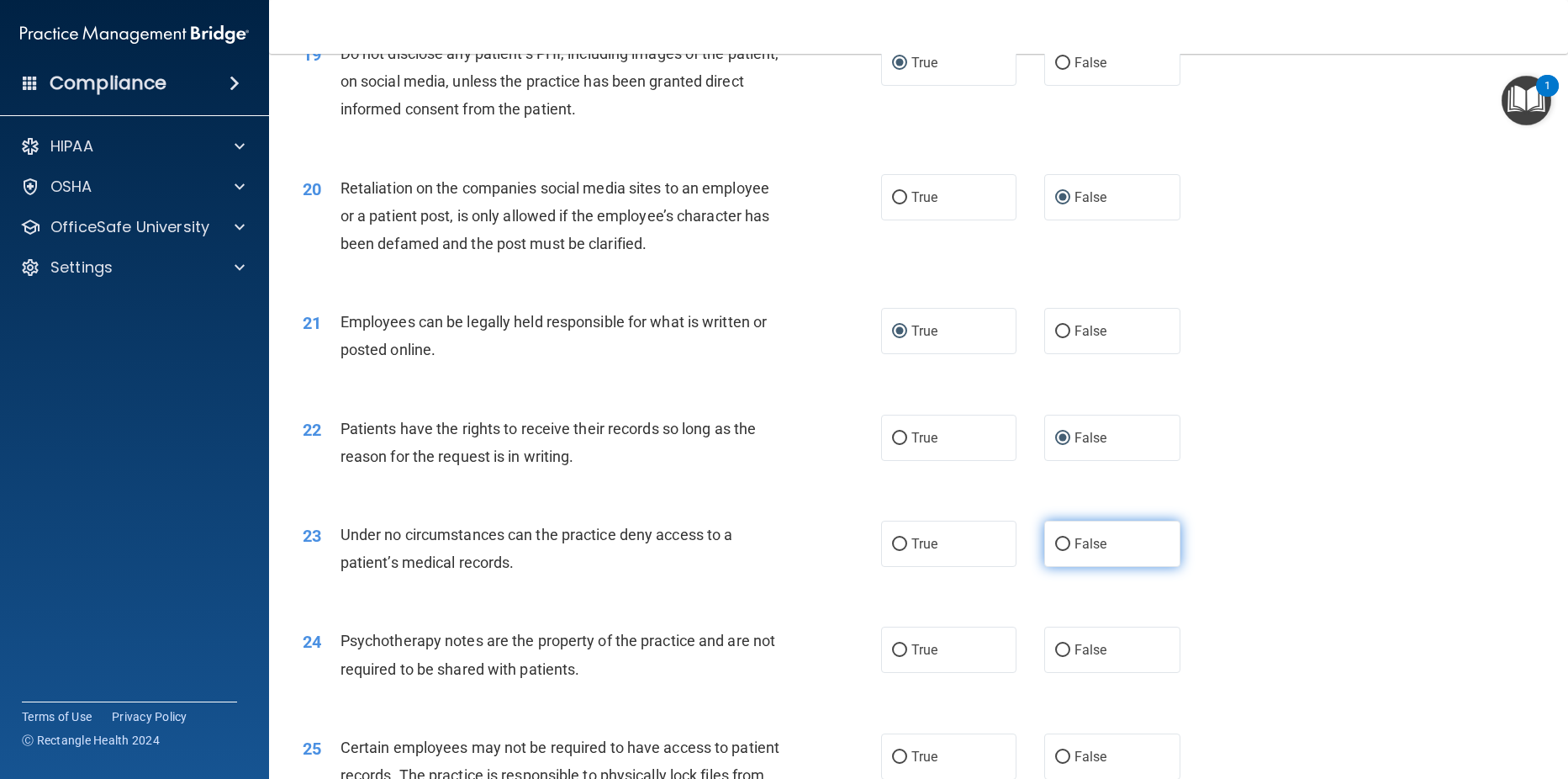
drag, startPoint x: 1047, startPoint y: 593, endPoint x: 1047, endPoint y: 604, distance: 11.0
click at [1047, 567] on label "False" at bounding box center [1112, 544] width 136 height 47
click at [896, 657] on input "True" at bounding box center [899, 651] width 16 height 13
radio input "true"
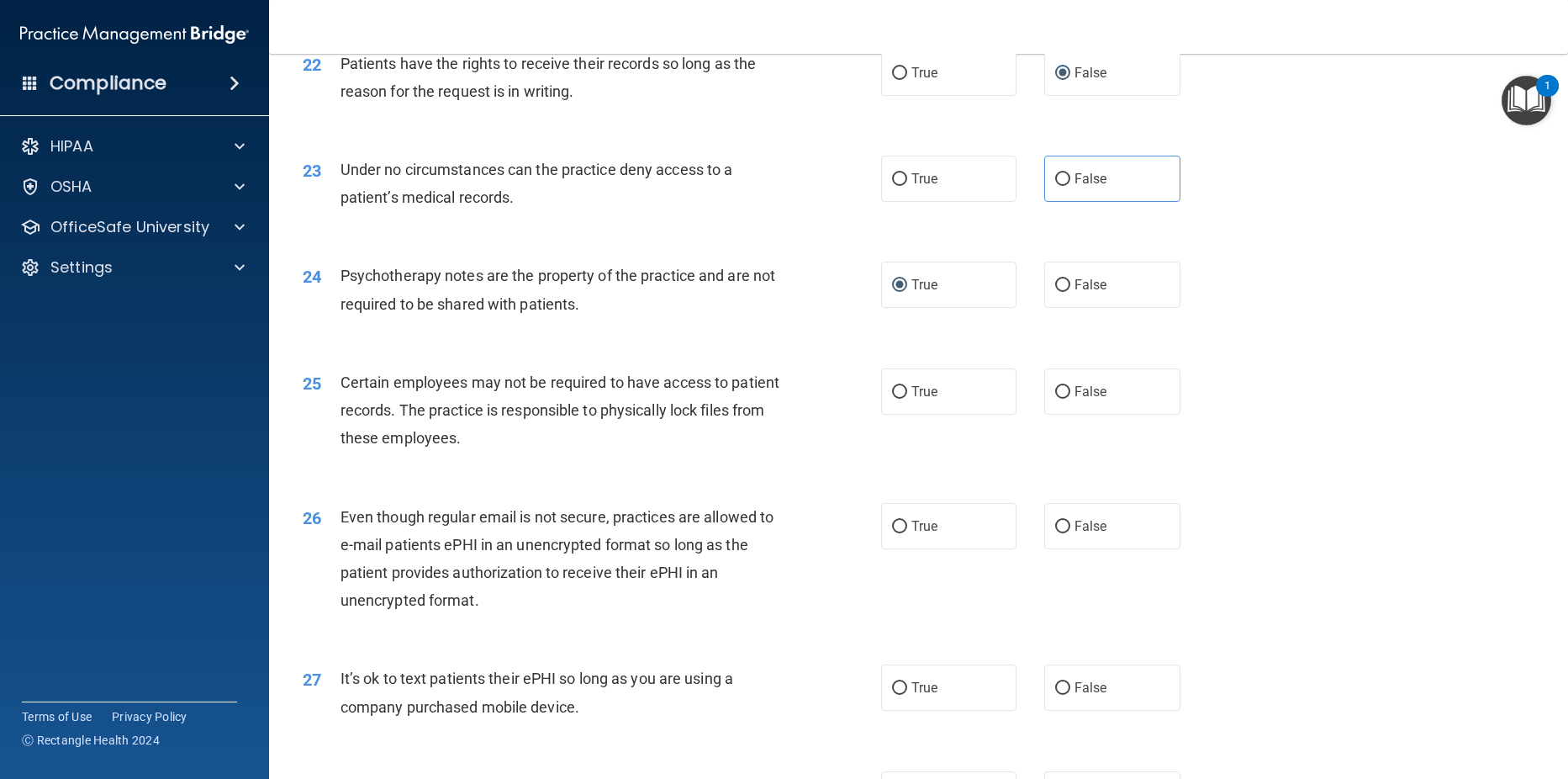
scroll to position [2966, 0]
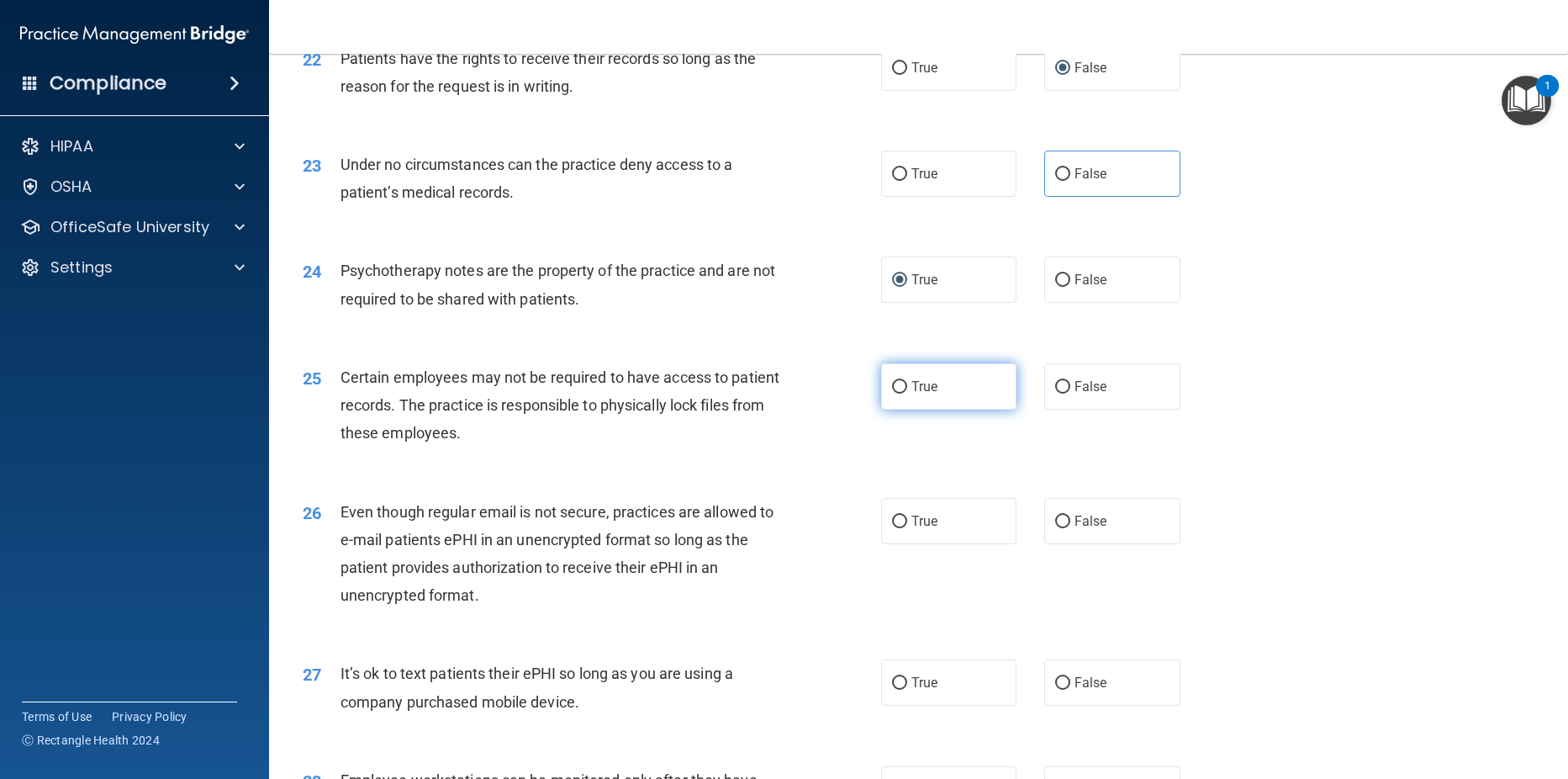
click at [892, 394] on input "True" at bounding box center [899, 387] width 16 height 13
radio input "true"
click at [891, 545] on label "True" at bounding box center [949, 521] width 136 height 47
click at [892, 528] on input "True" at bounding box center [899, 522] width 16 height 13
radio input "true"
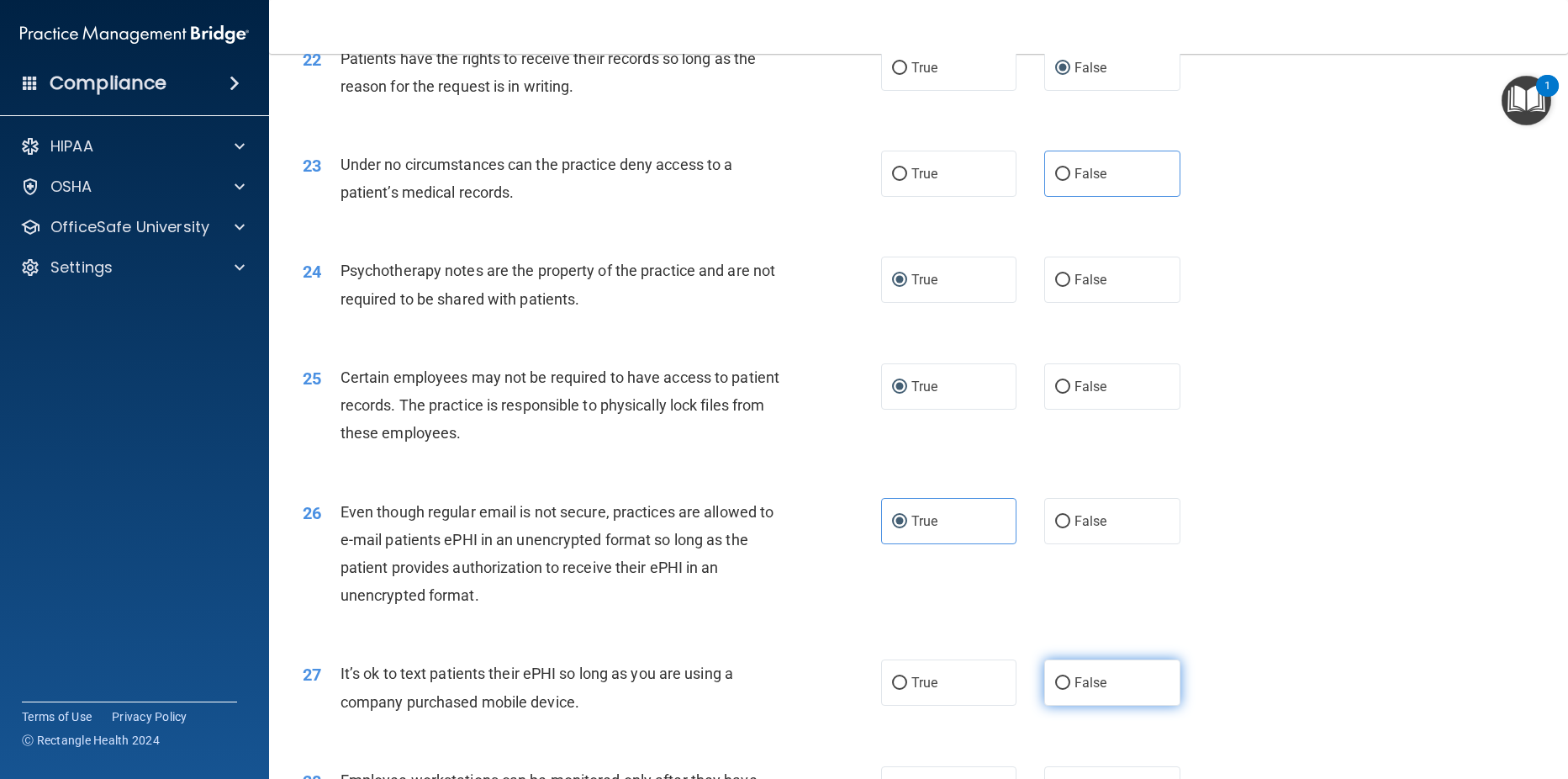
click at [1055, 690] on input "False" at bounding box center [1062, 684] width 16 height 13
radio input "true"
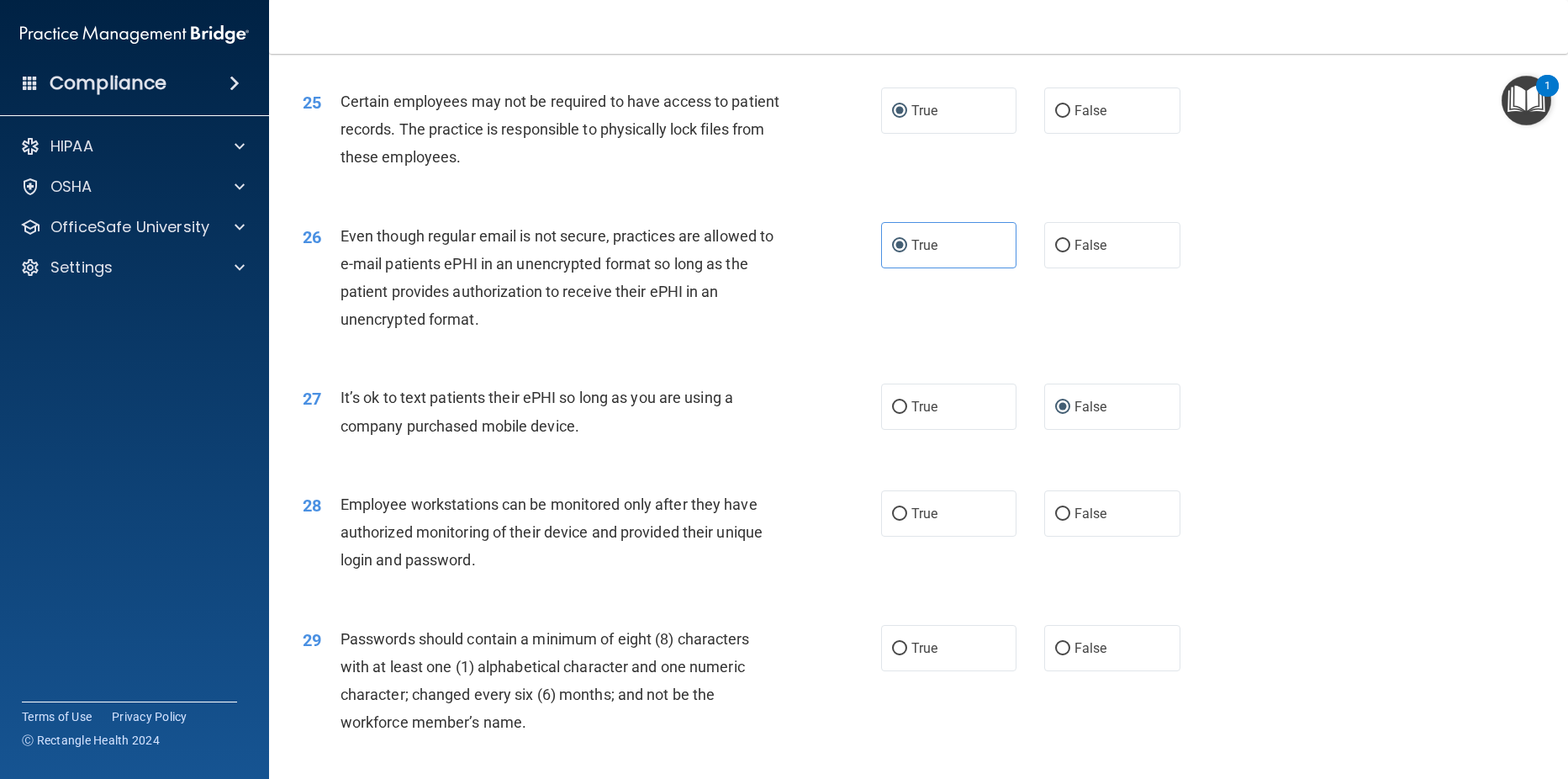
scroll to position [3247, 0]
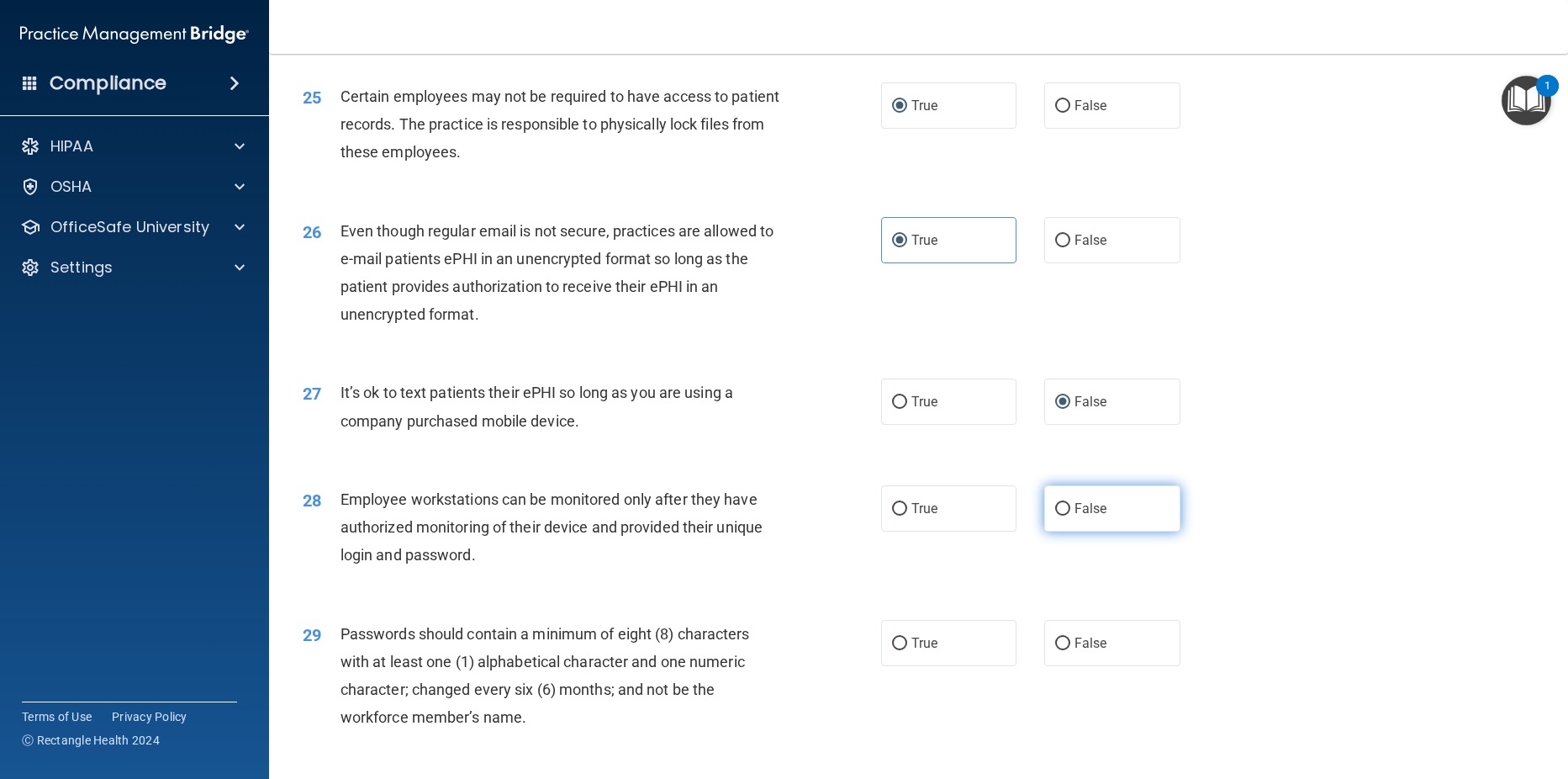
click at [1055, 515] on input "False" at bounding box center [1062, 510] width 16 height 13
radio input "true"
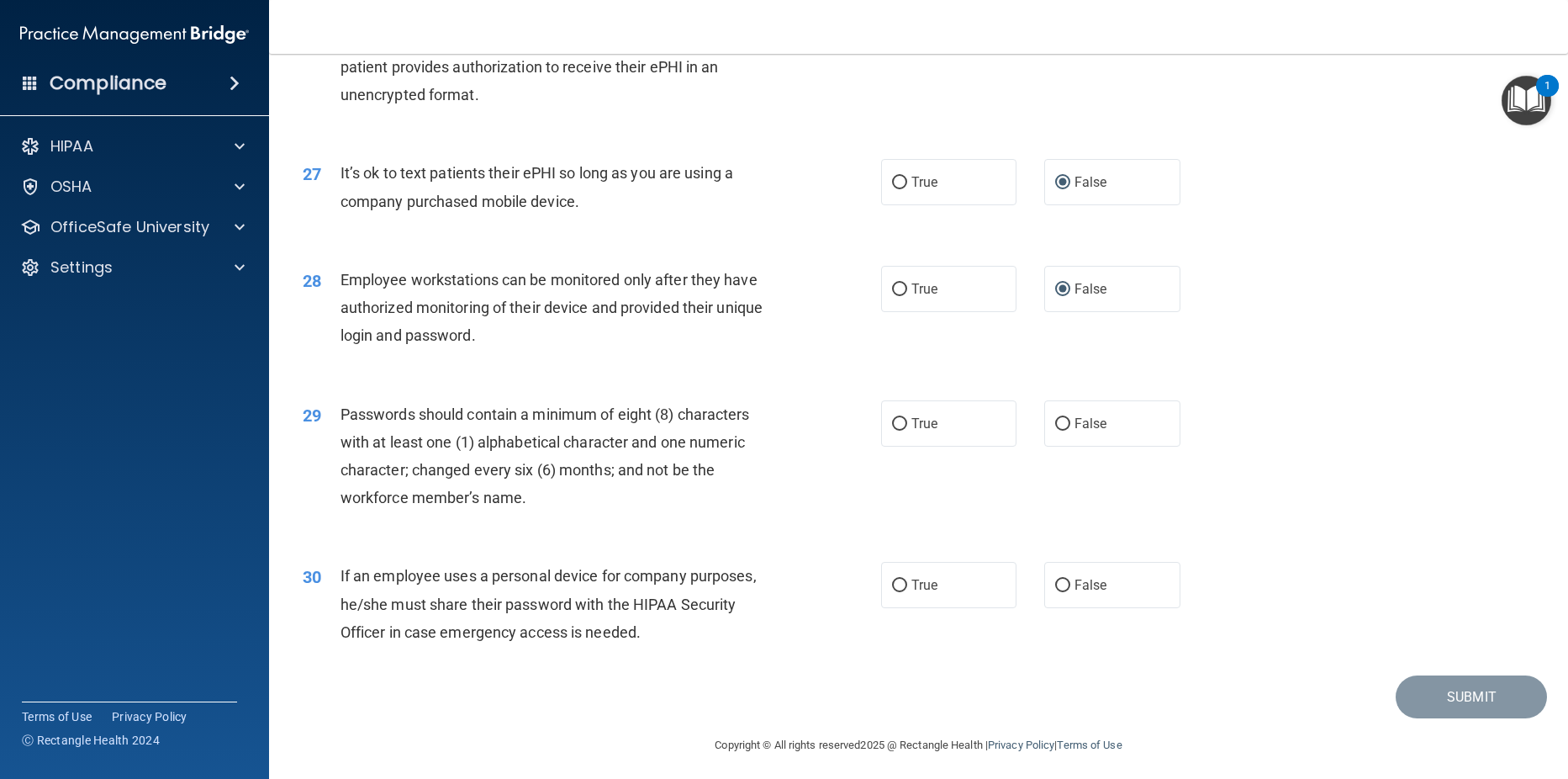
scroll to position [3528, 0]
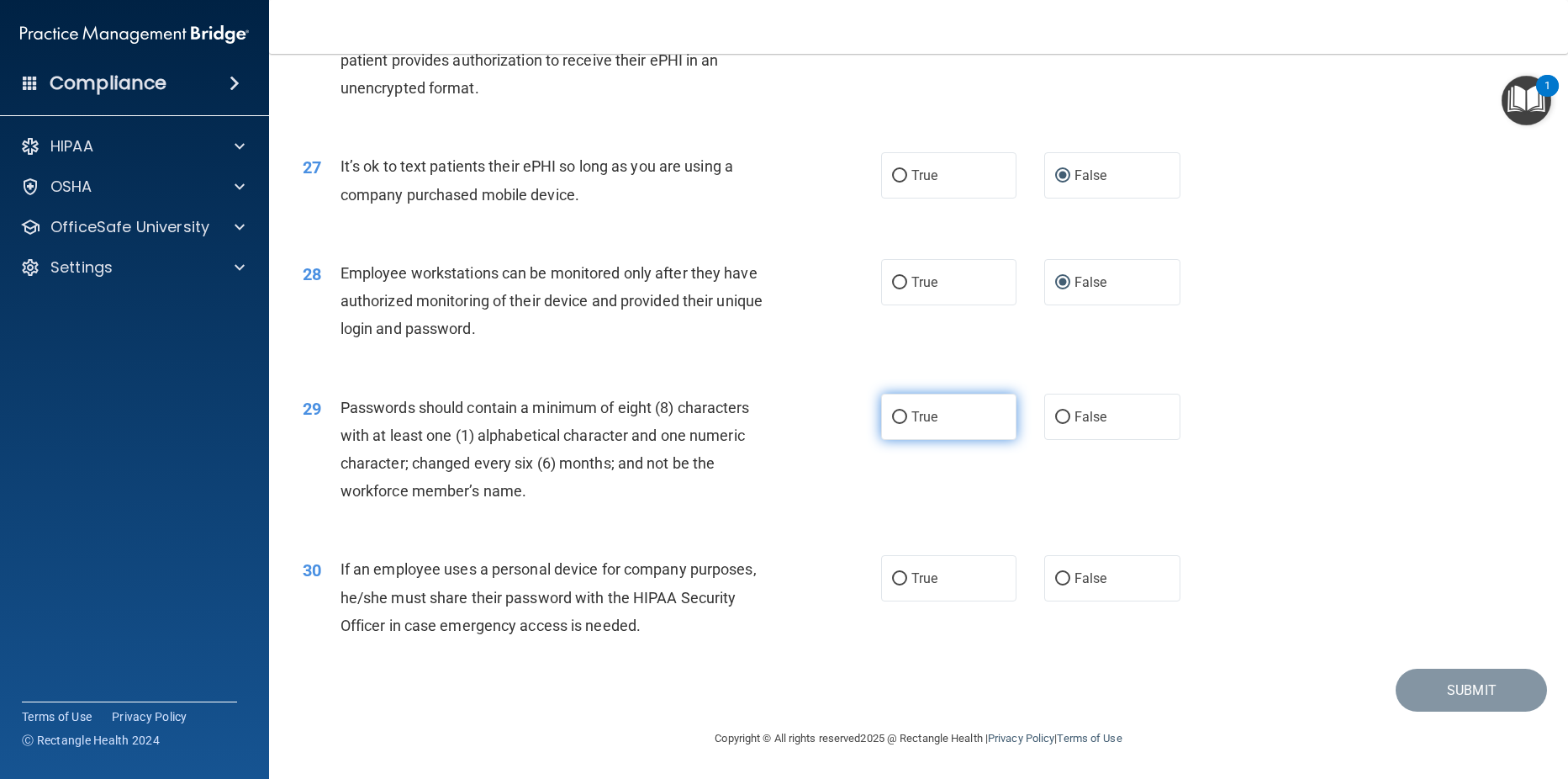
click at [898, 418] on input "True" at bounding box center [899, 417] width 16 height 13
radio input "true"
click at [1058, 580] on input "False" at bounding box center [1062, 579] width 16 height 13
radio input "true"
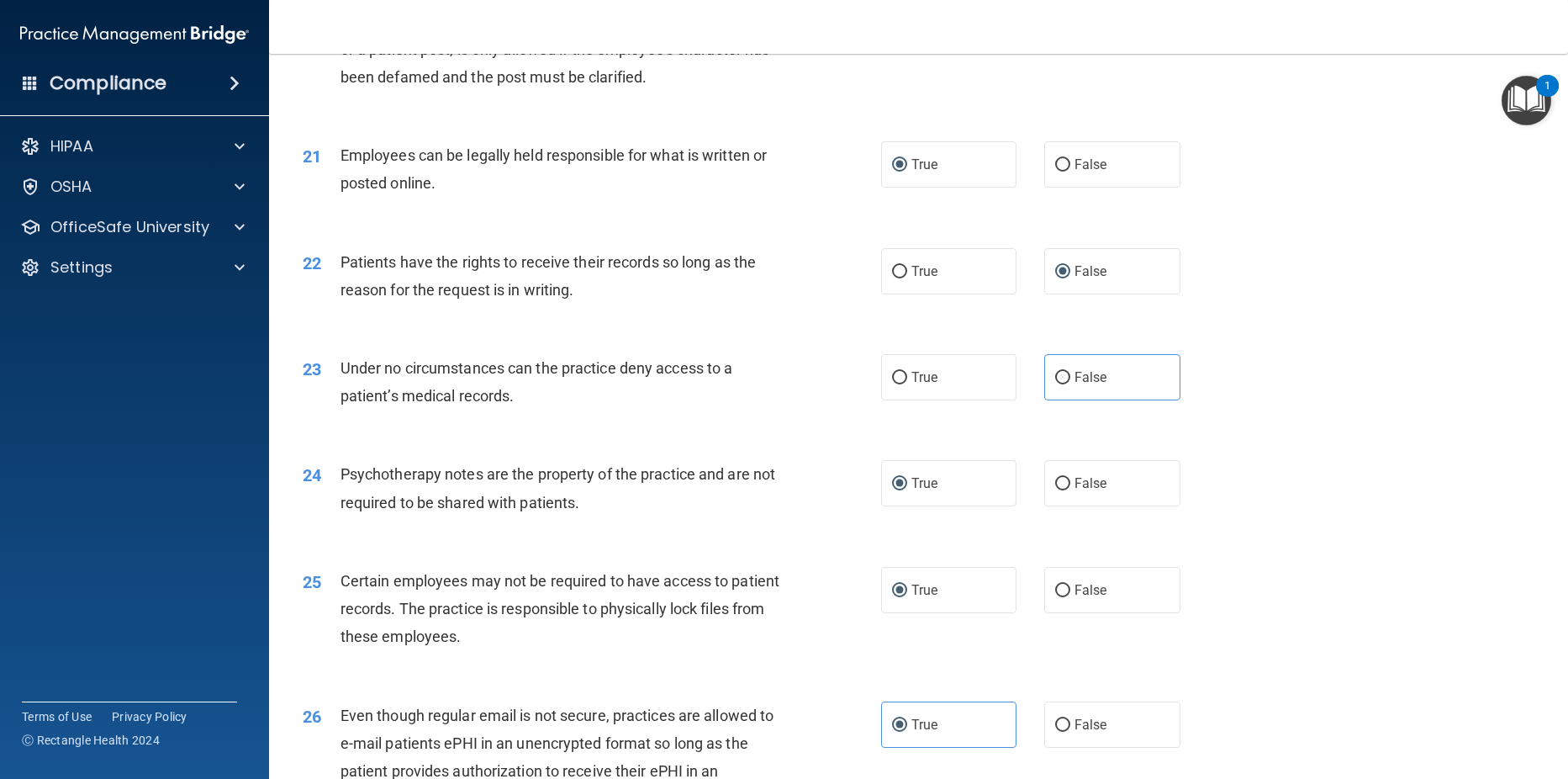
scroll to position [2768, 0]
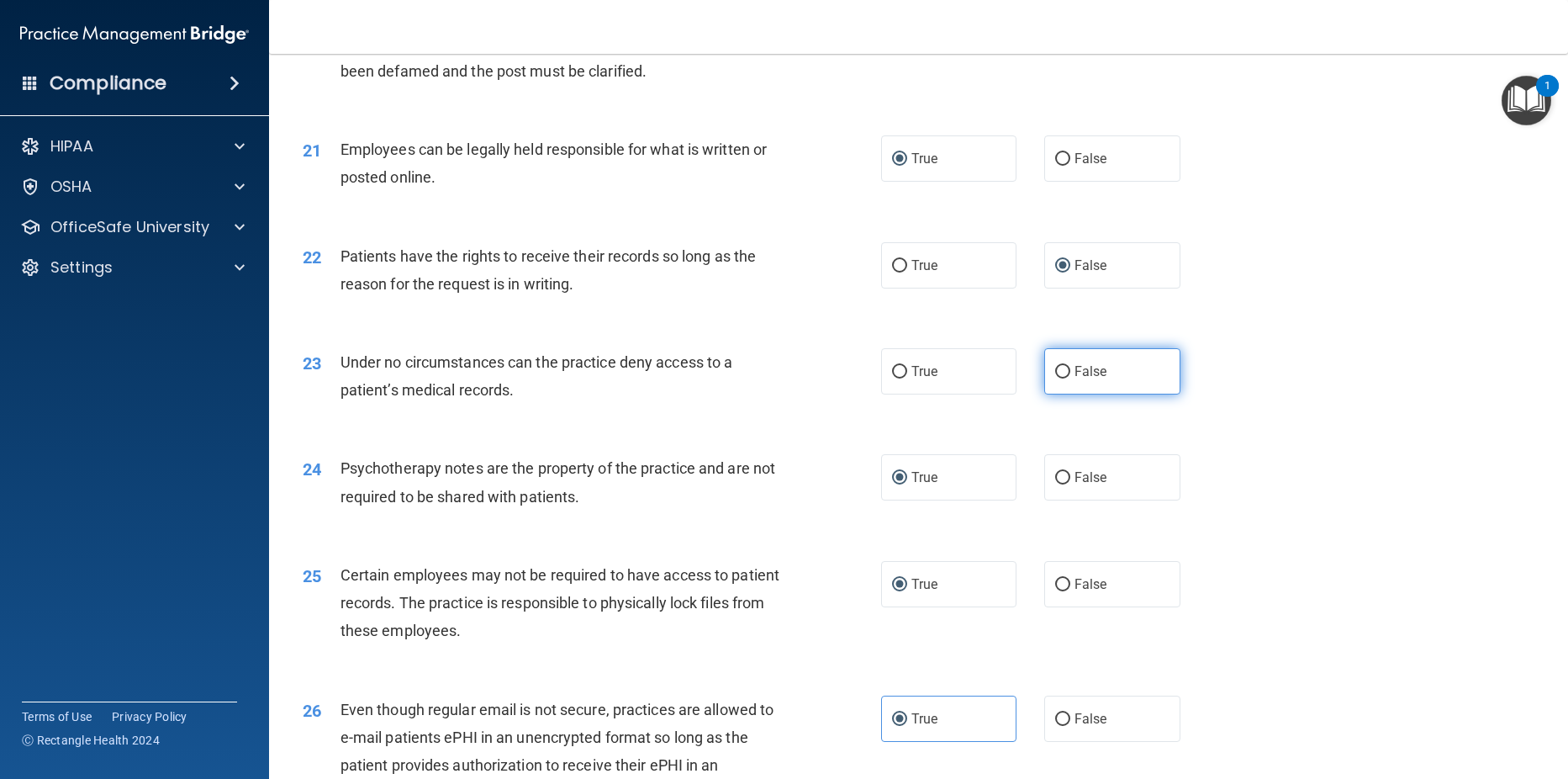
click at [1055, 379] on input "False" at bounding box center [1062, 373] width 16 height 13
radio input "true"
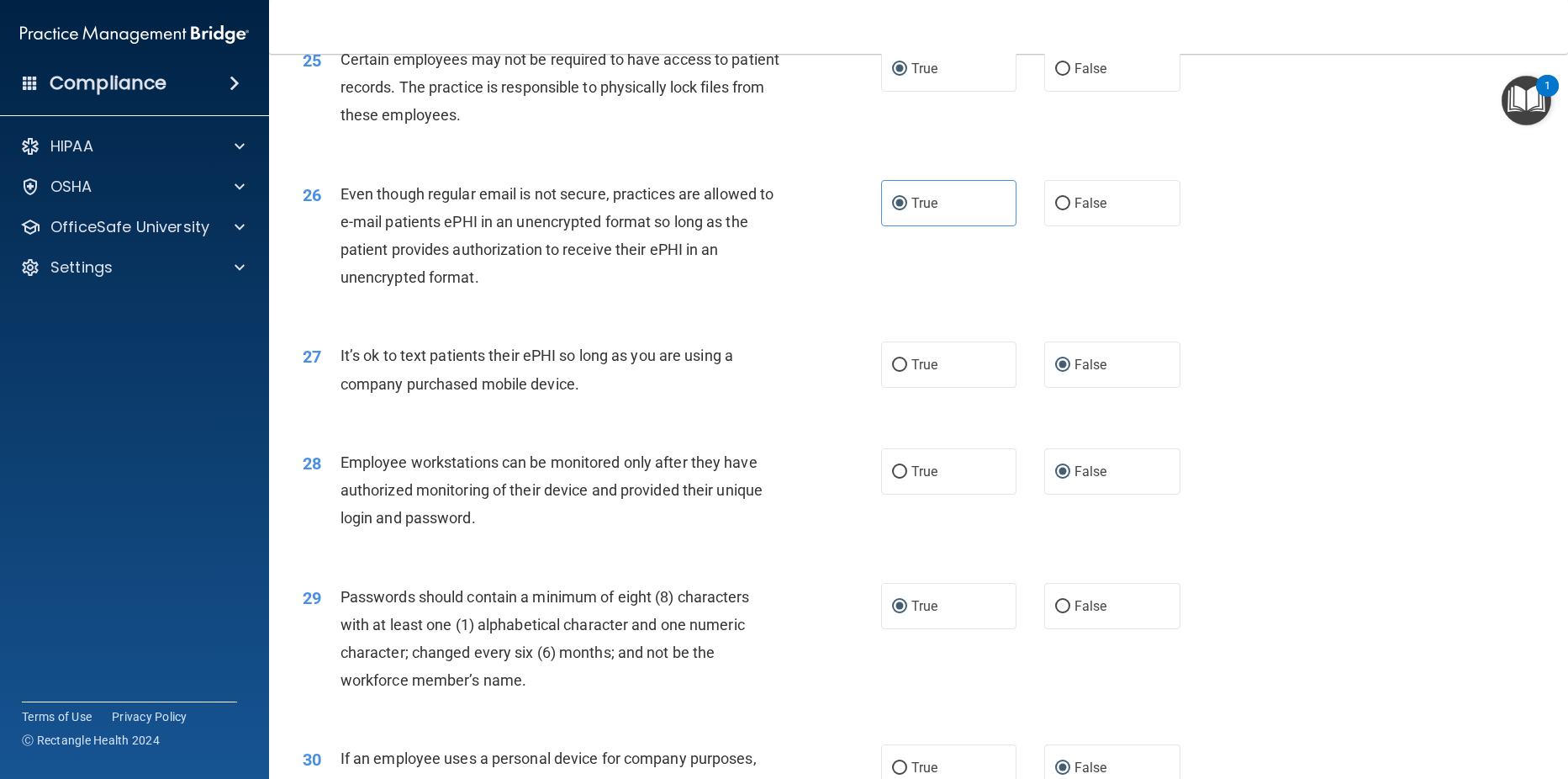
scroll to position [3528, 0]
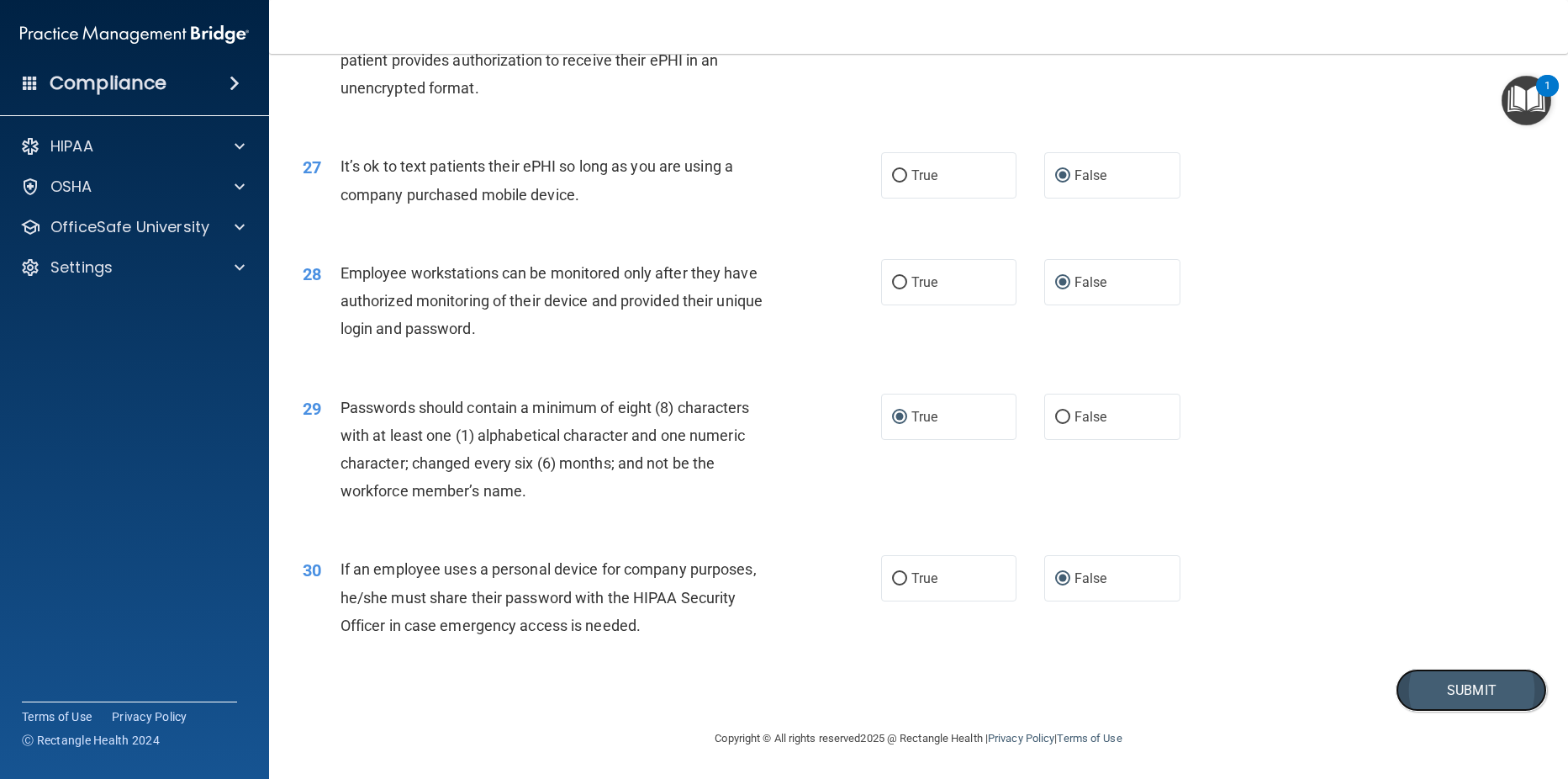
click at [1416, 687] on button "Submit" at bounding box center [1471, 690] width 151 height 43
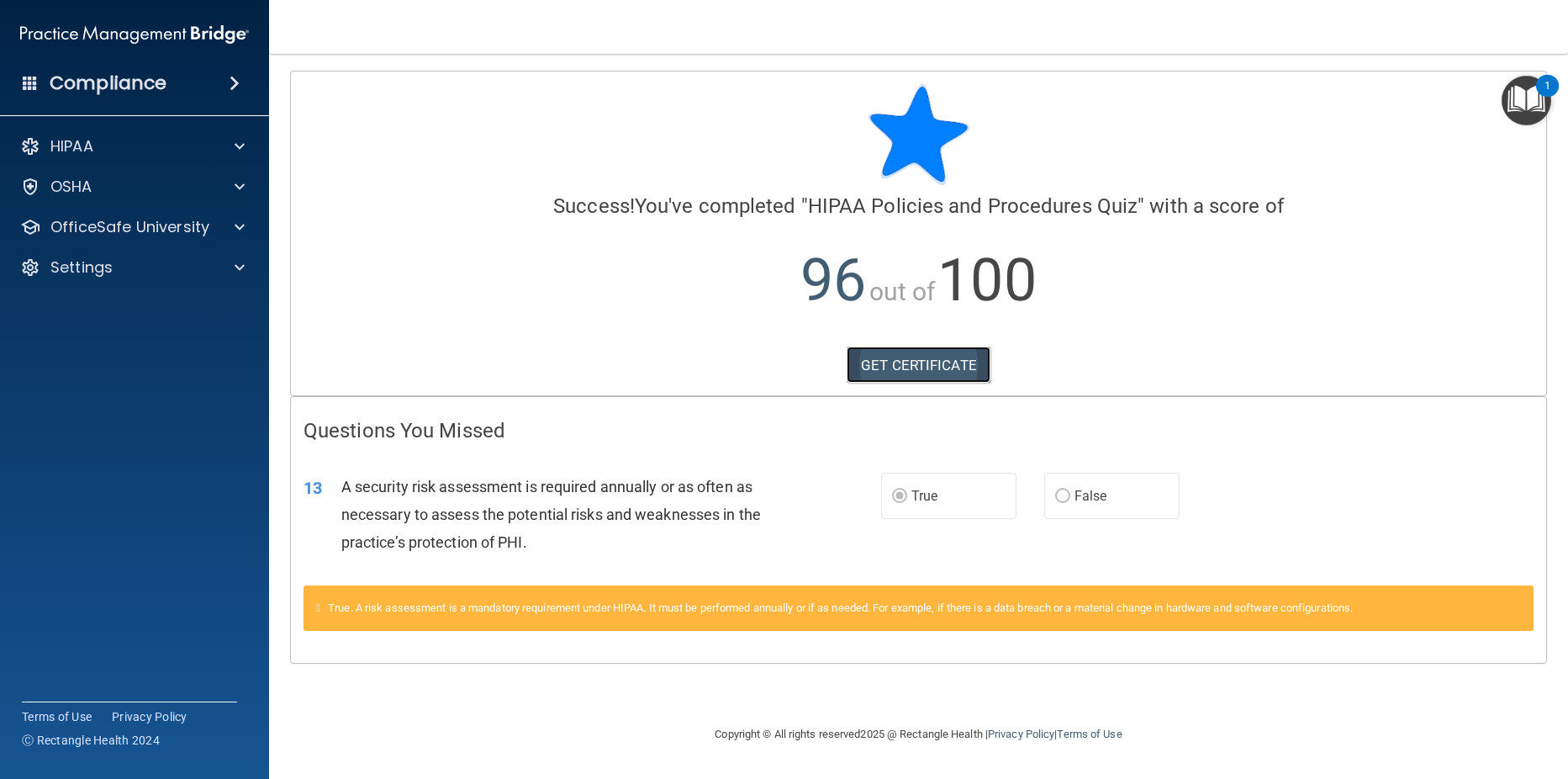
click at [897, 373] on link "GET CERTIFICATE" at bounding box center [918, 365] width 144 height 37
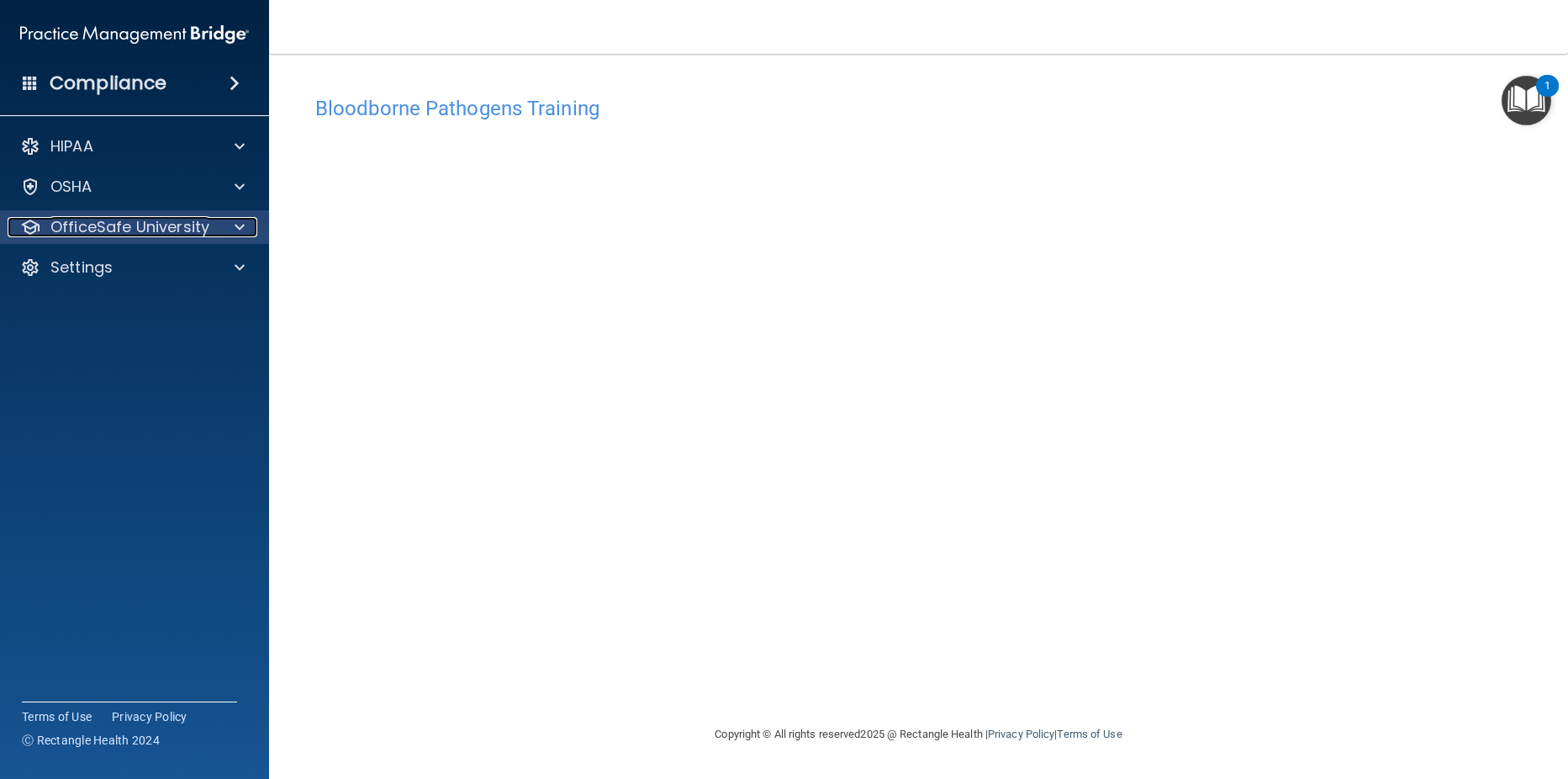
click at [88, 233] on p "OfficeSafe University" at bounding box center [130, 227] width 159 height 20
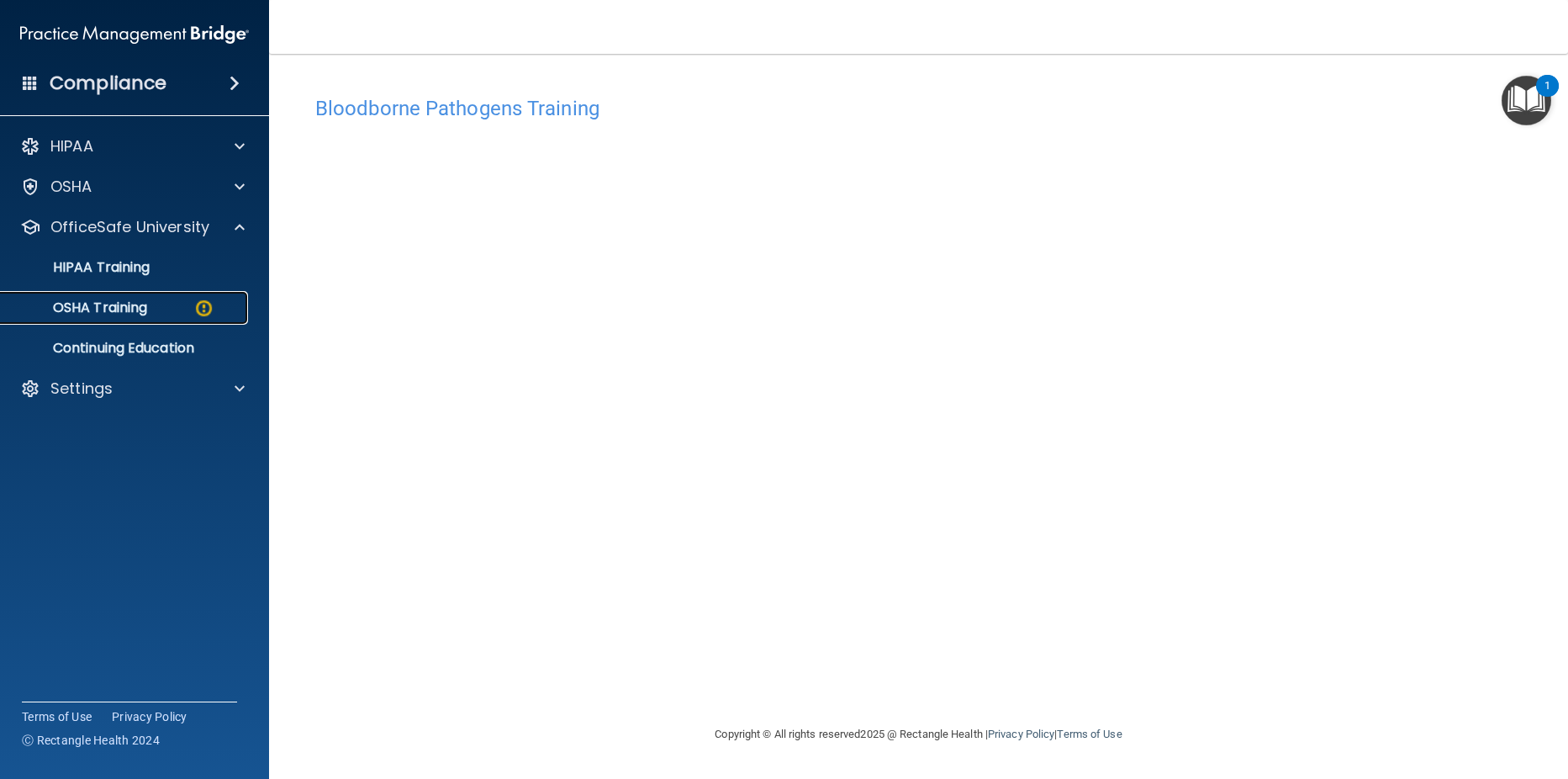
click at [110, 317] on link "OSHA Training" at bounding box center [115, 308] width 264 height 34
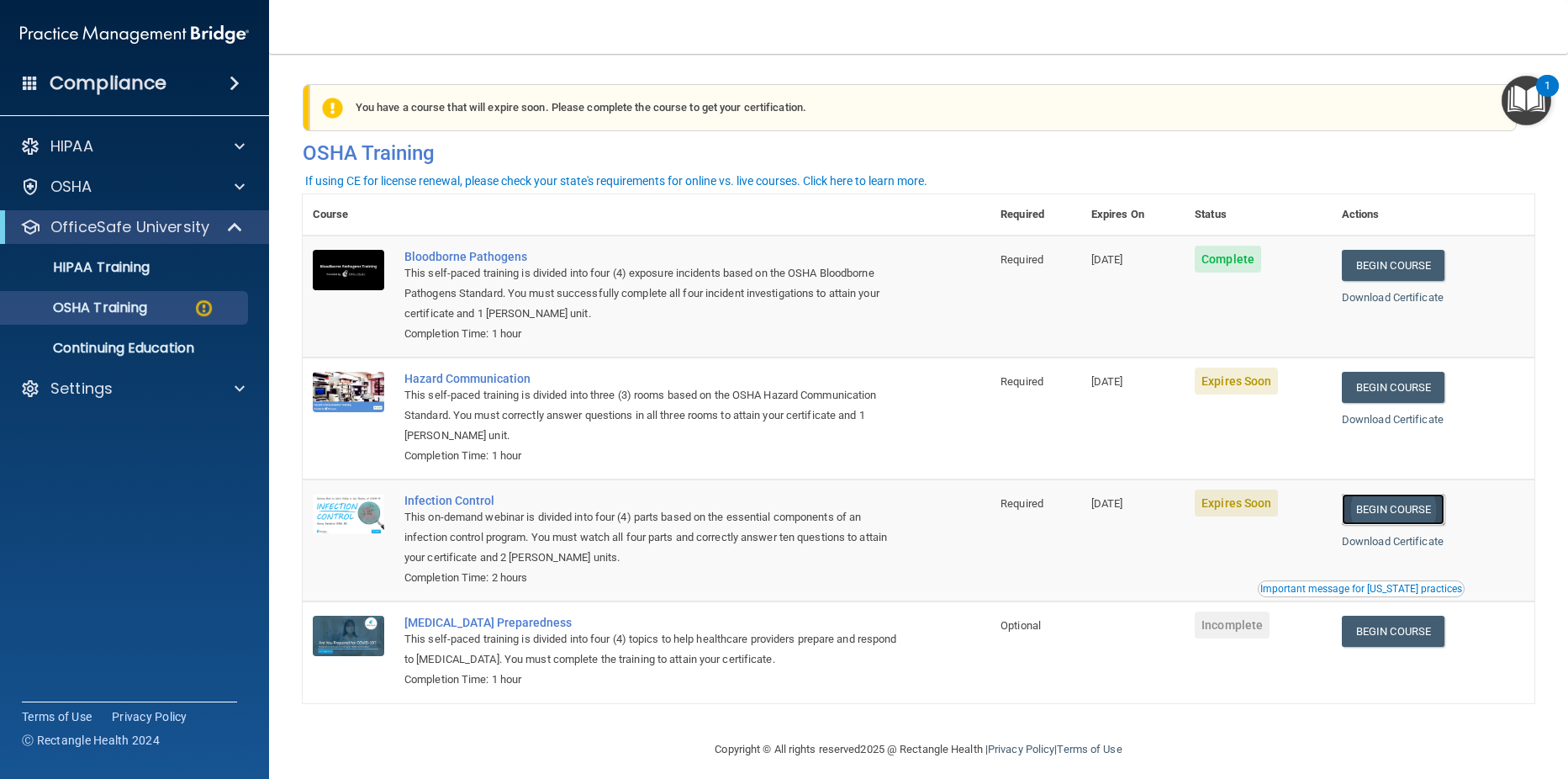
click at [1395, 510] on link "Begin Course" at bounding box center [1393, 509] width 102 height 31
click at [143, 306] on p "OSHA Training" at bounding box center [79, 308] width 136 height 16
click at [1383, 386] on link "Begin Course" at bounding box center [1393, 387] width 102 height 31
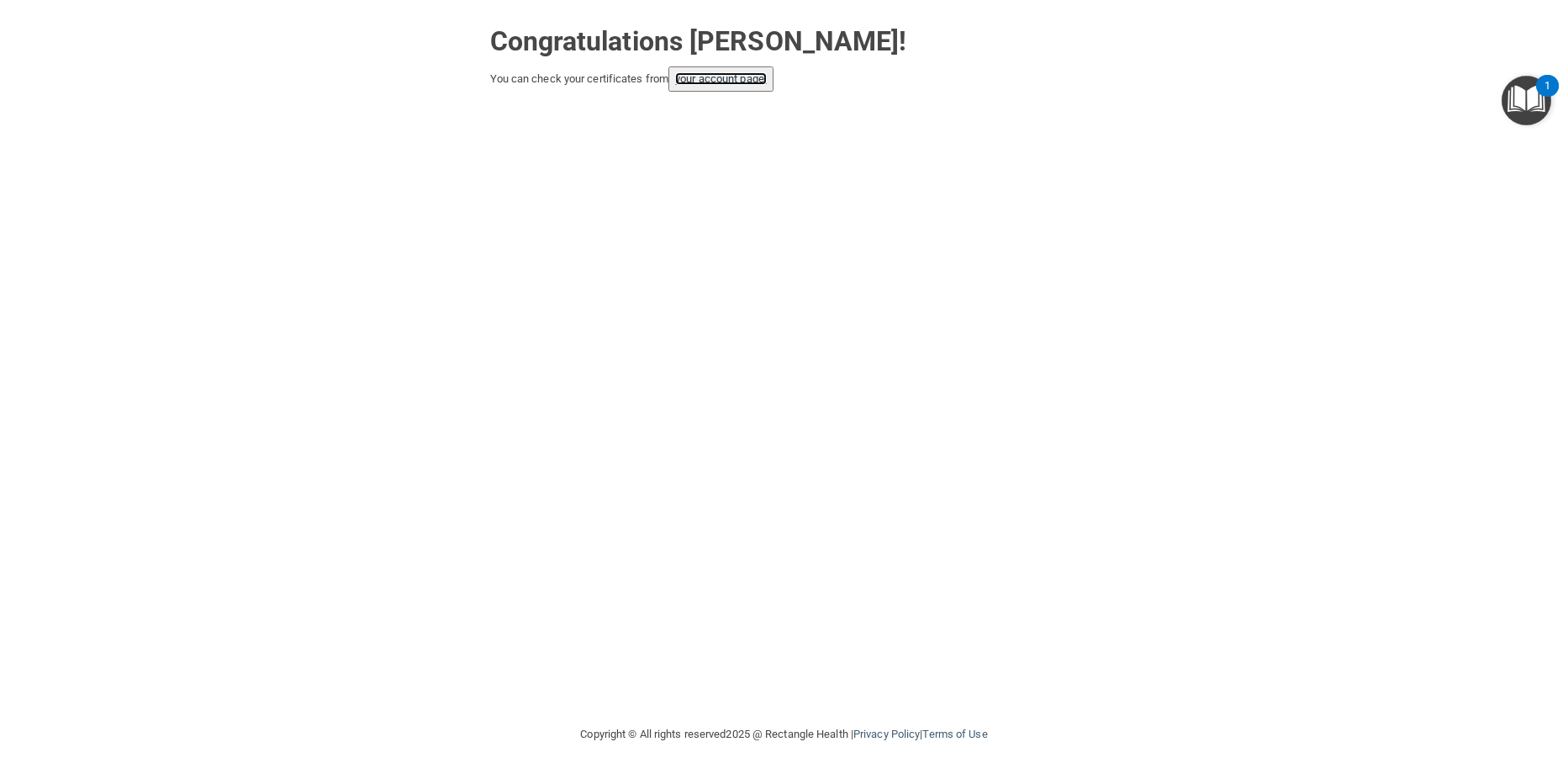
click at [728, 78] on link "your account page!" at bounding box center [721, 79] width 91 height 13
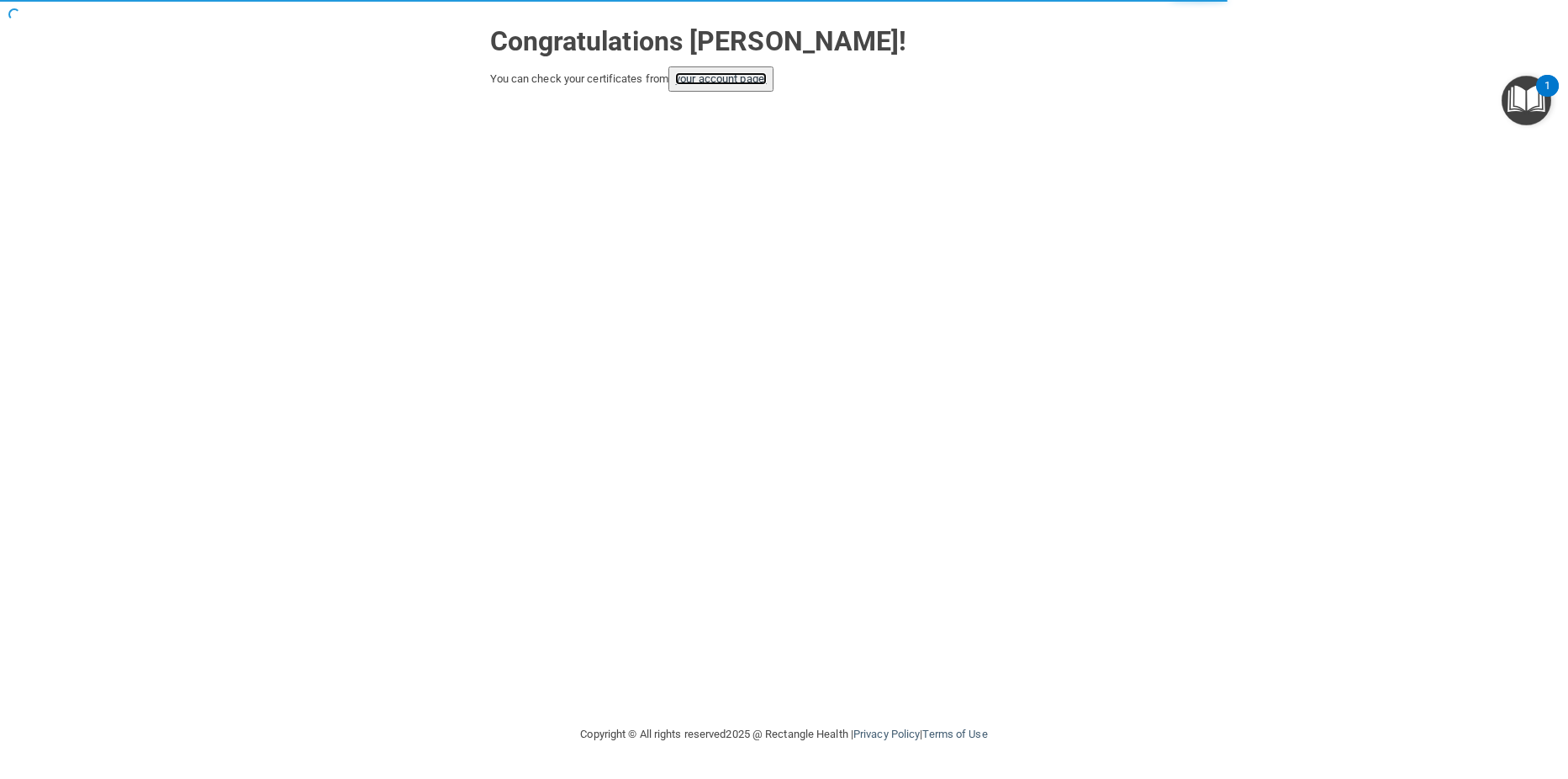
click at [714, 78] on link "your account page!" at bounding box center [721, 79] width 91 height 13
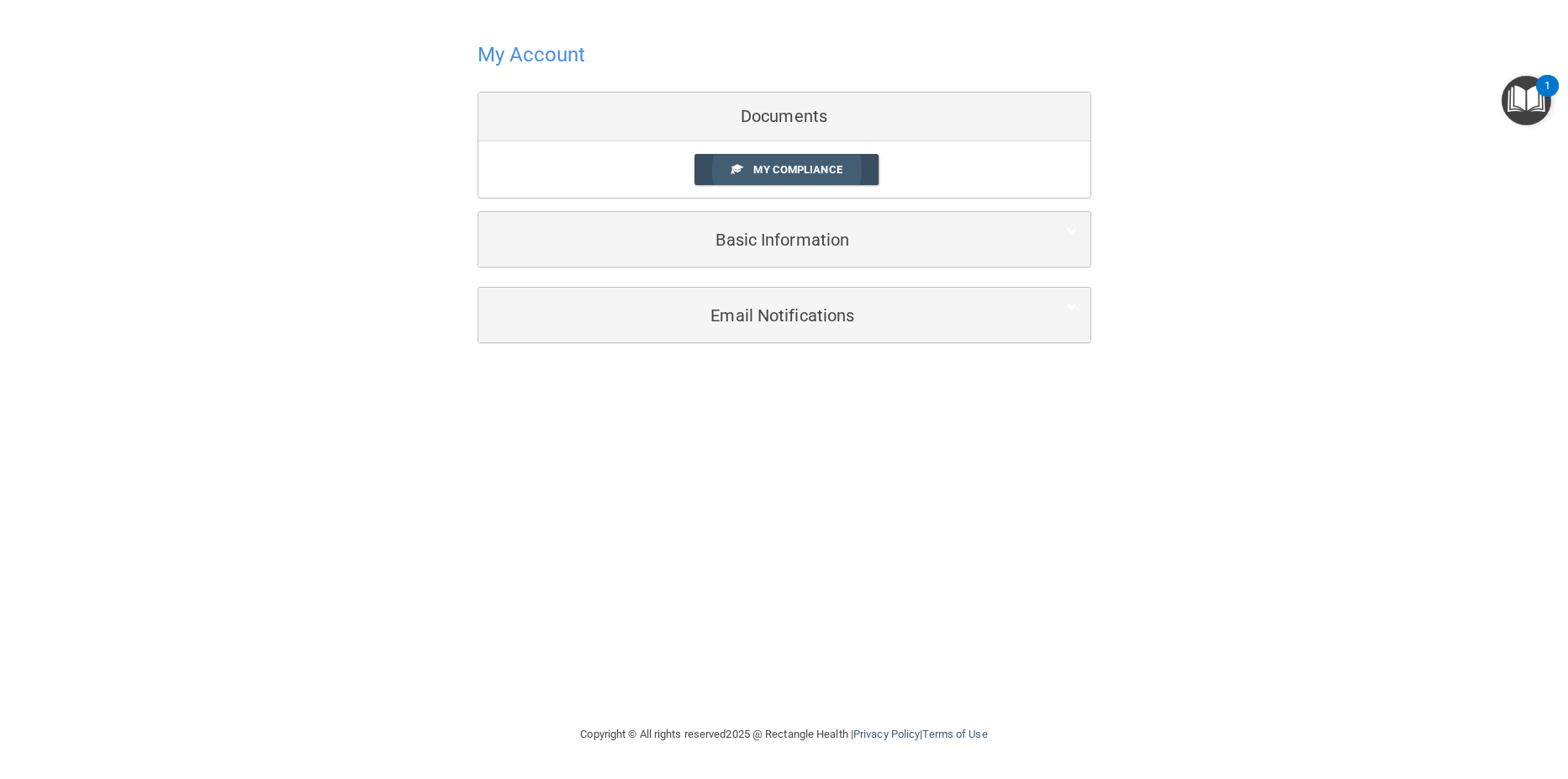
click at [778, 175] on span "My Compliance" at bounding box center [797, 169] width 88 height 13
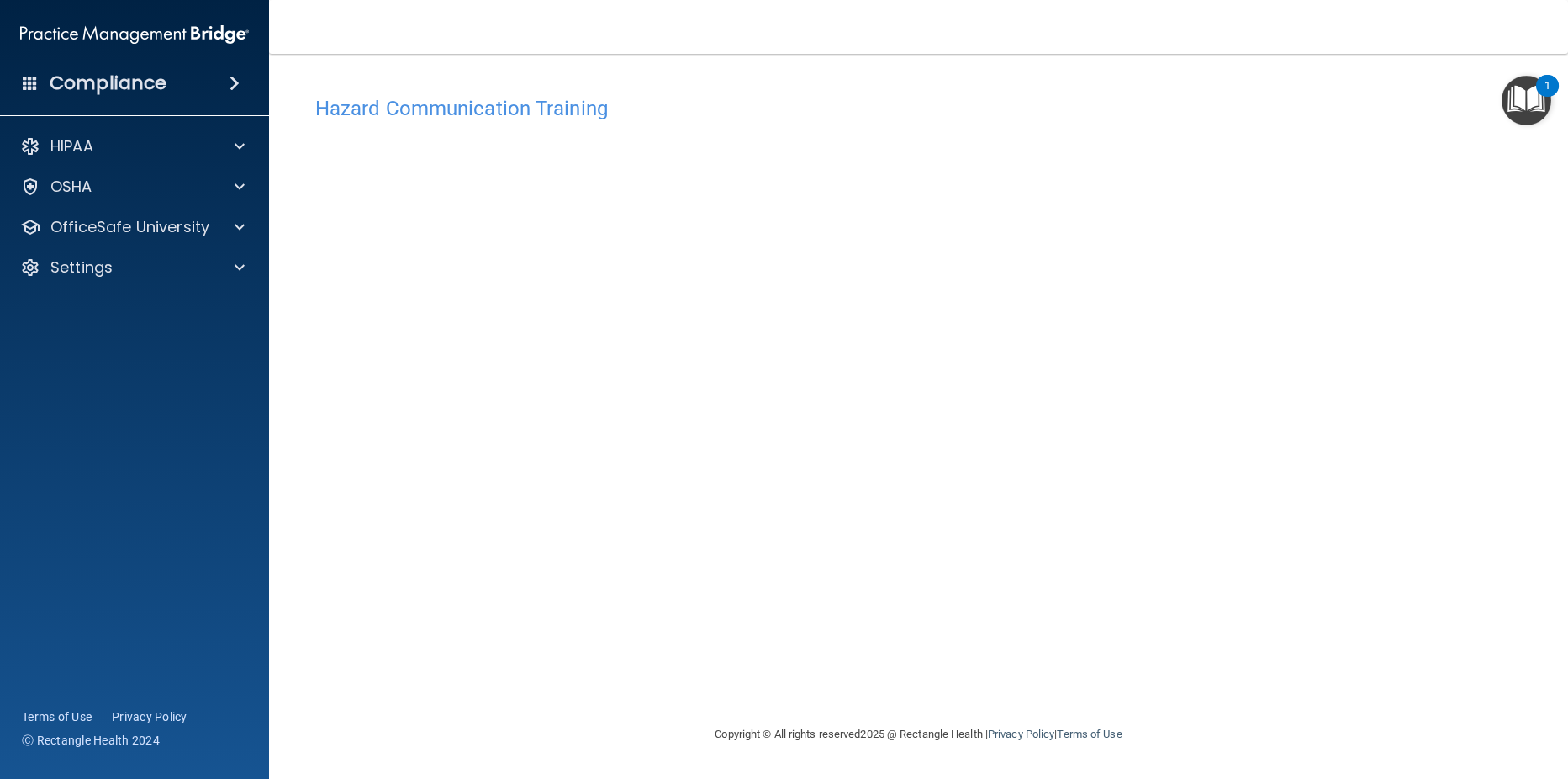
drag, startPoint x: 454, startPoint y: 109, endPoint x: 504, endPoint y: 110, distance: 50.0
click at [456, 109] on h4 "Hazard Communication Training" at bounding box center [918, 109] width 1207 height 22
click at [84, 233] on p "OfficeSafe University" at bounding box center [130, 227] width 159 height 20
click at [98, 313] on p "OSHA Training" at bounding box center [79, 308] width 136 height 16
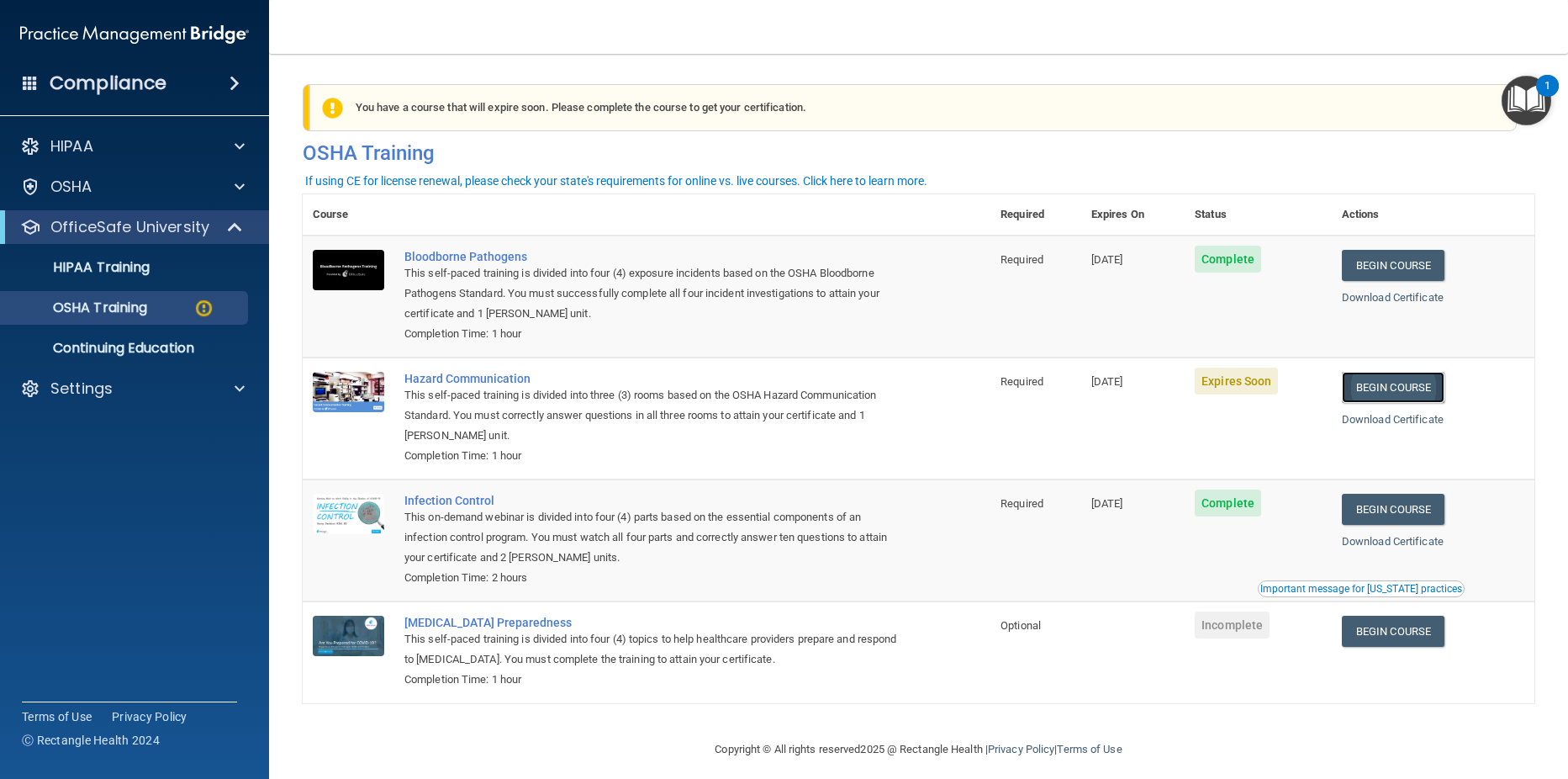
click at [1377, 387] on link "Begin Course" at bounding box center [1393, 387] width 102 height 31
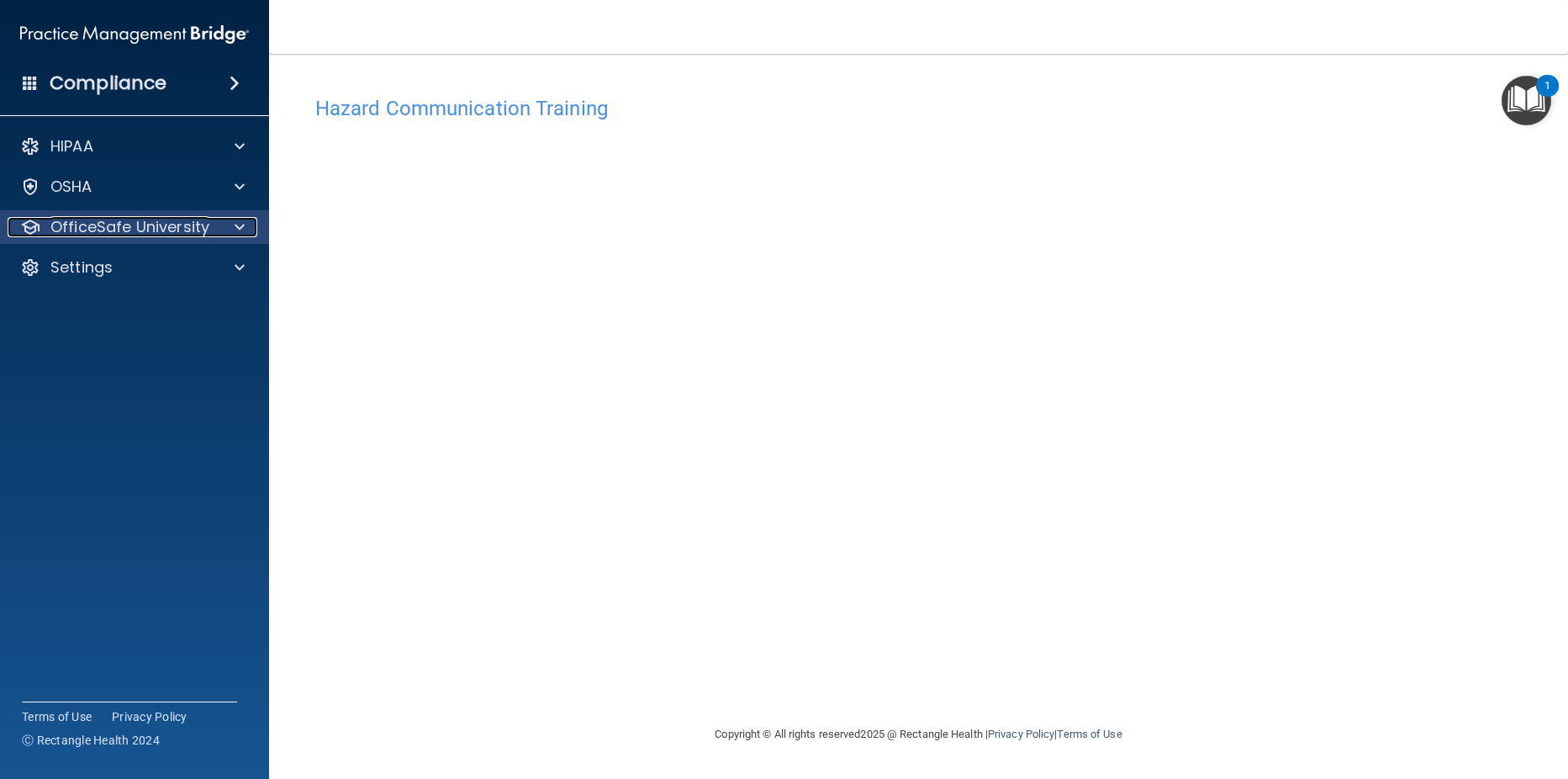
click at [168, 233] on p "OfficeSafe University" at bounding box center [130, 227] width 159 height 20
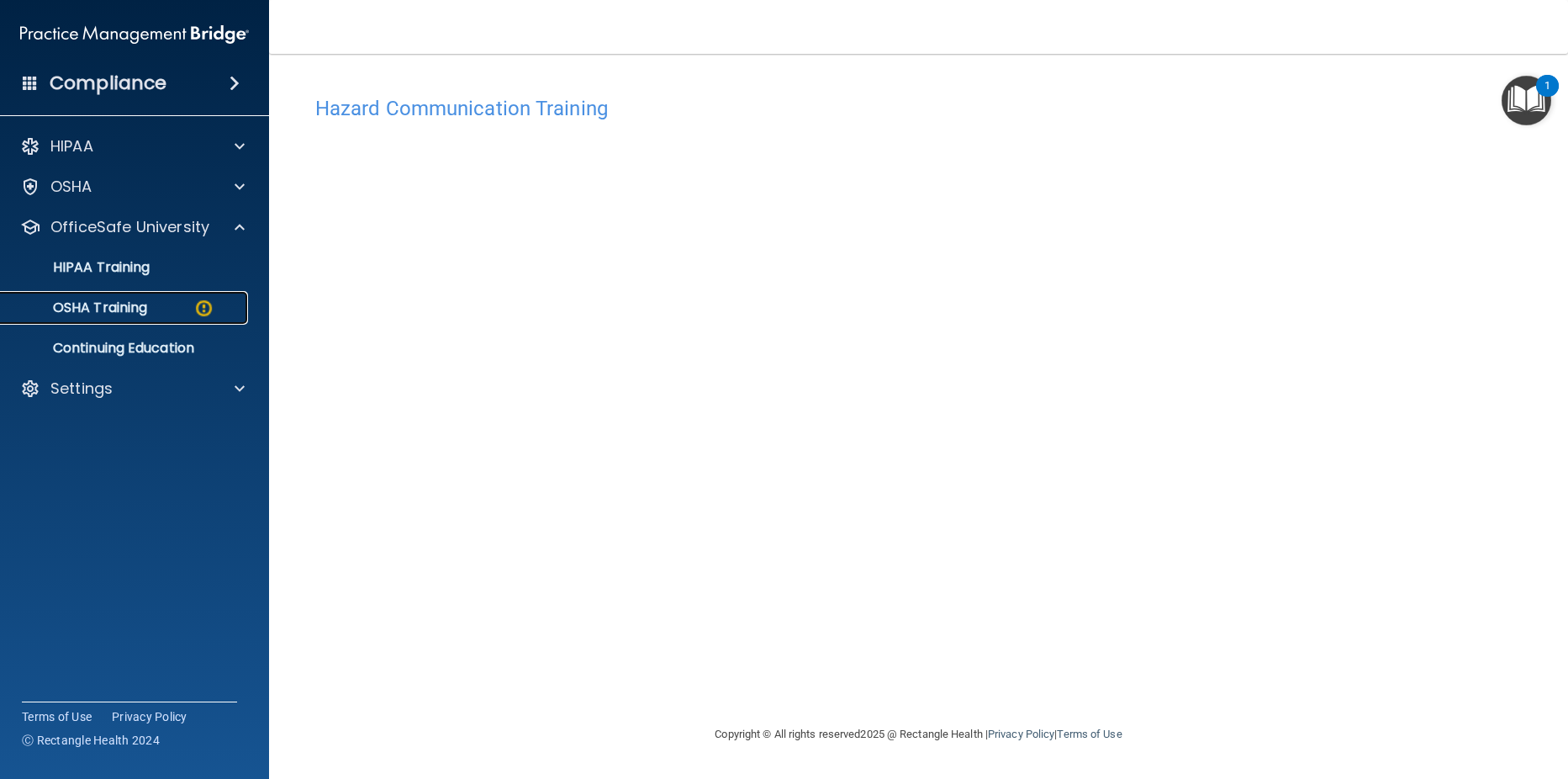
click at [93, 307] on p "OSHA Training" at bounding box center [79, 308] width 136 height 16
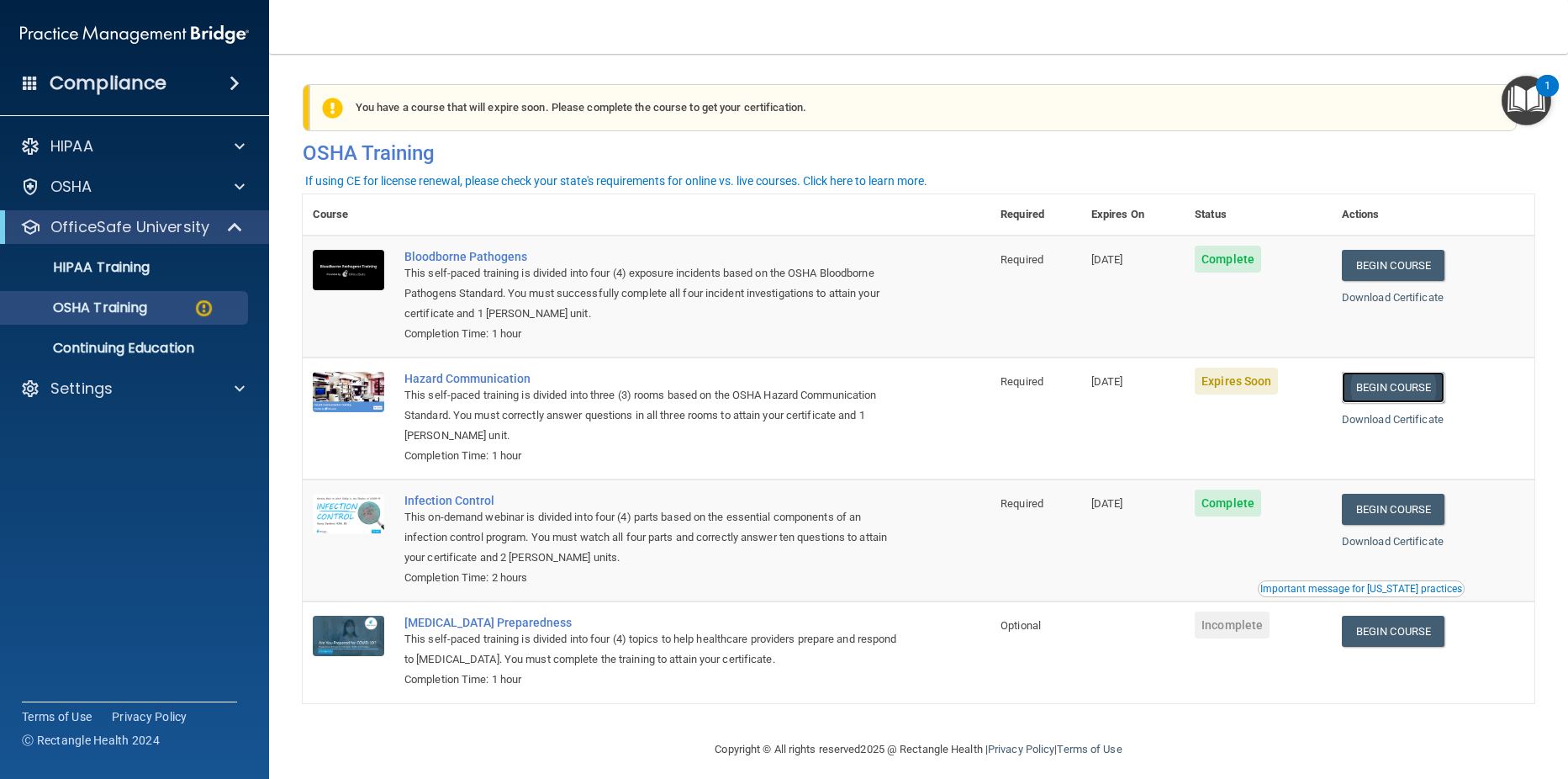
click at [1383, 386] on link "Begin Course" at bounding box center [1393, 387] width 102 height 31
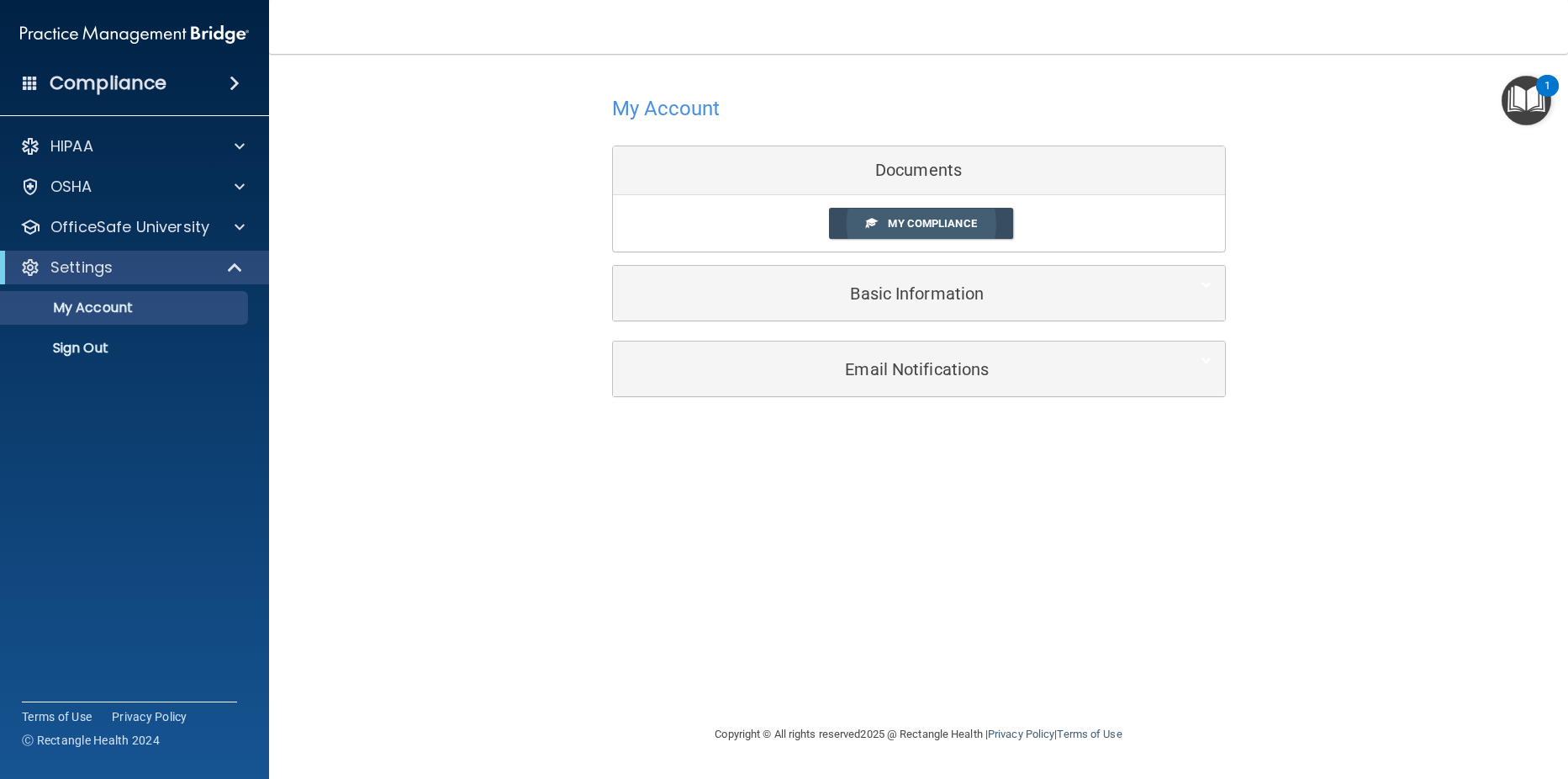
click at [940, 224] on span "My Compliance" at bounding box center [932, 223] width 88 height 13
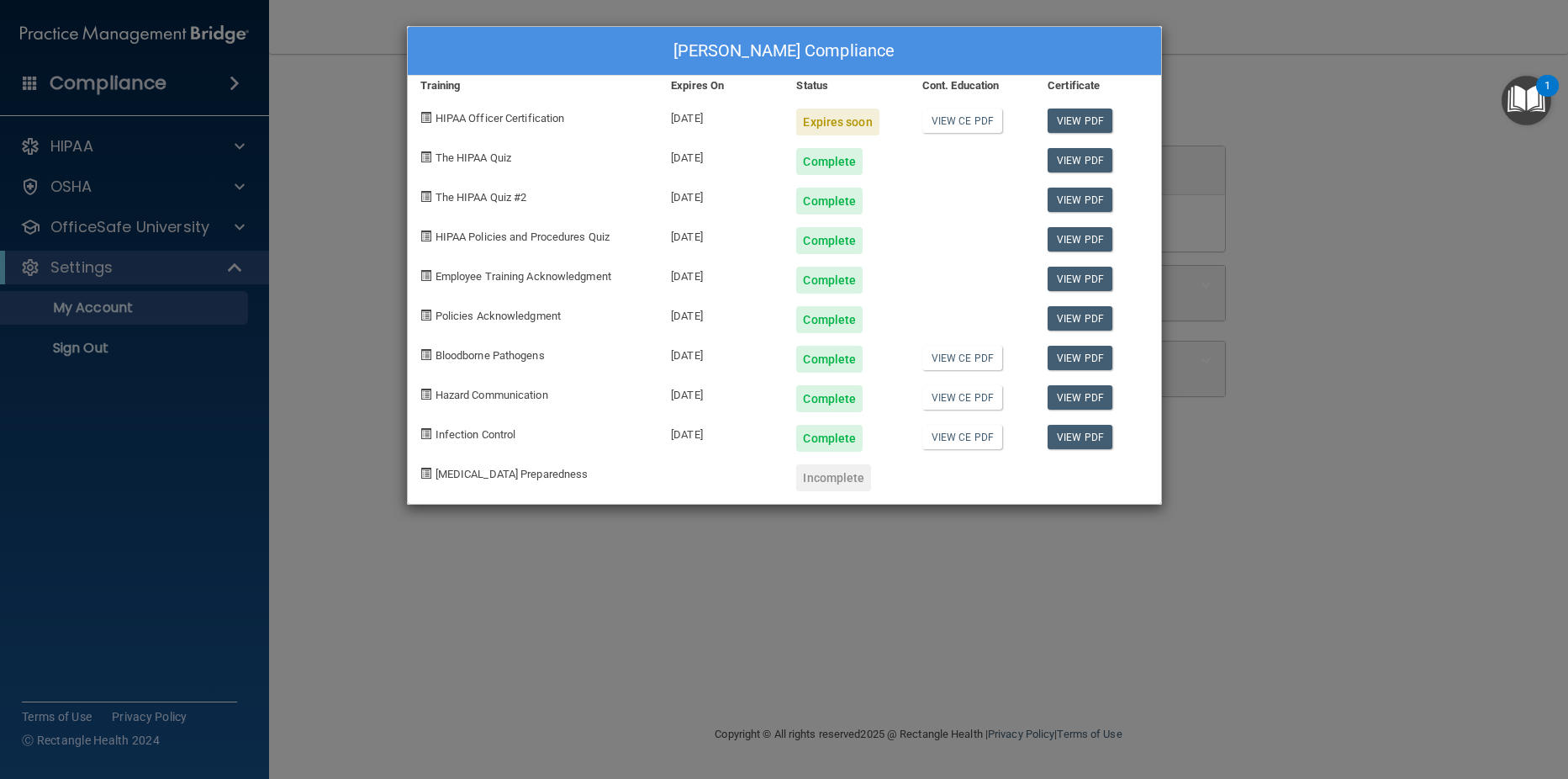
click at [171, 229] on div "[PERSON_NAME] Compliance Training Expires On Status Cont. Education Certificate…" at bounding box center [784, 389] width 1568 height 779
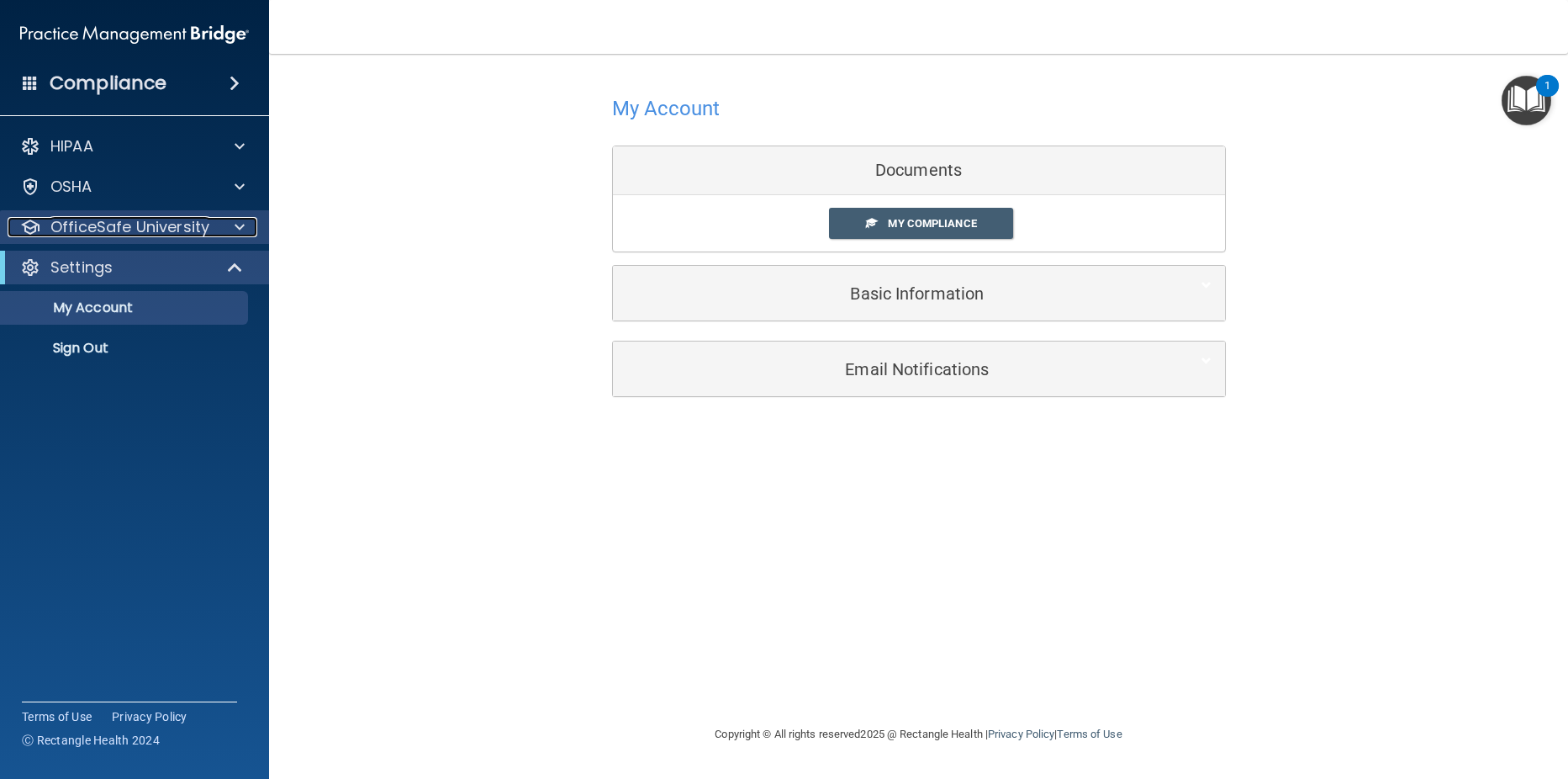
click at [213, 226] on div "OfficeSafe University" at bounding box center [112, 227] width 209 height 20
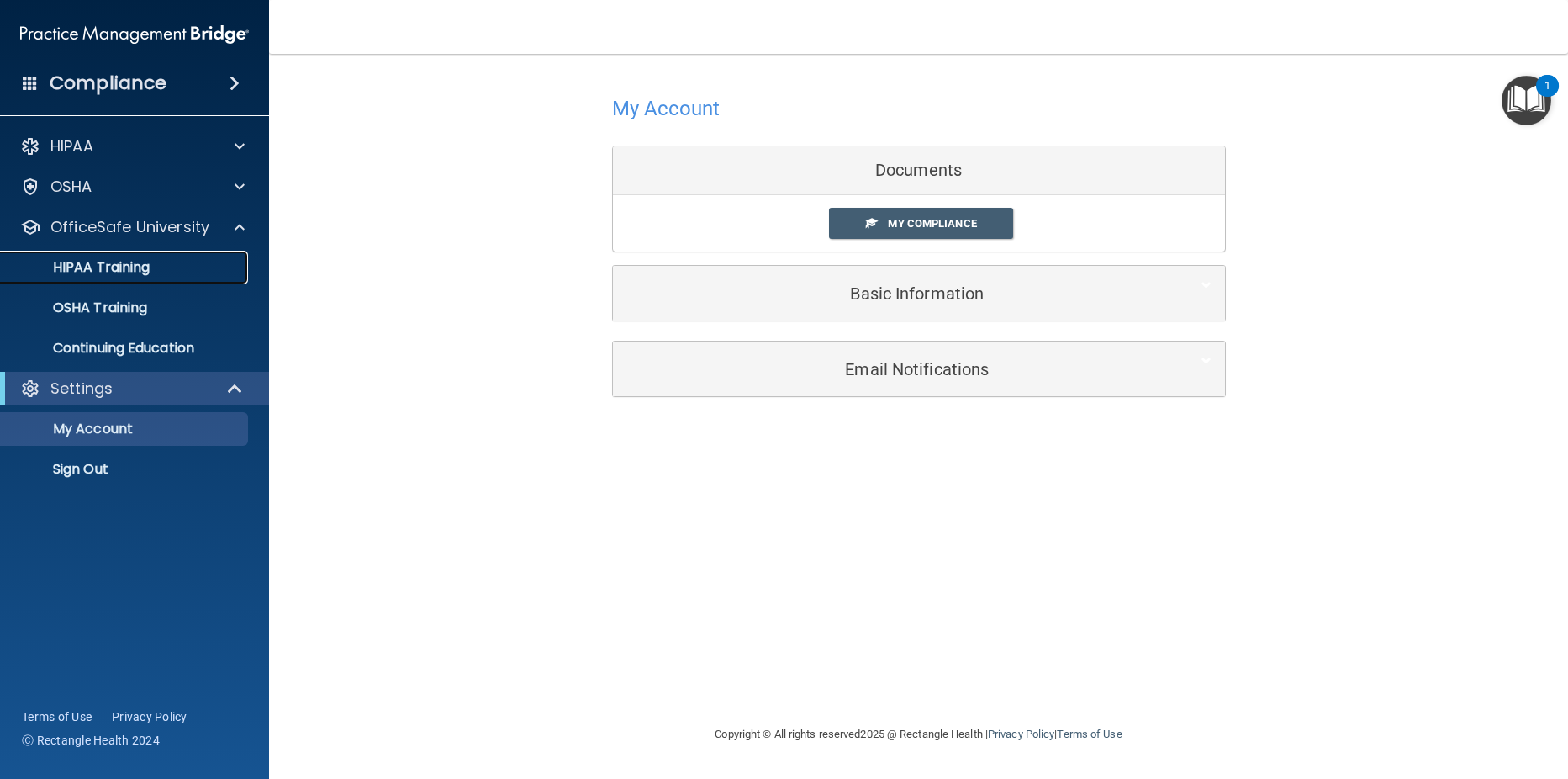
click at [130, 256] on link "HIPAA Training" at bounding box center [115, 267] width 264 height 34
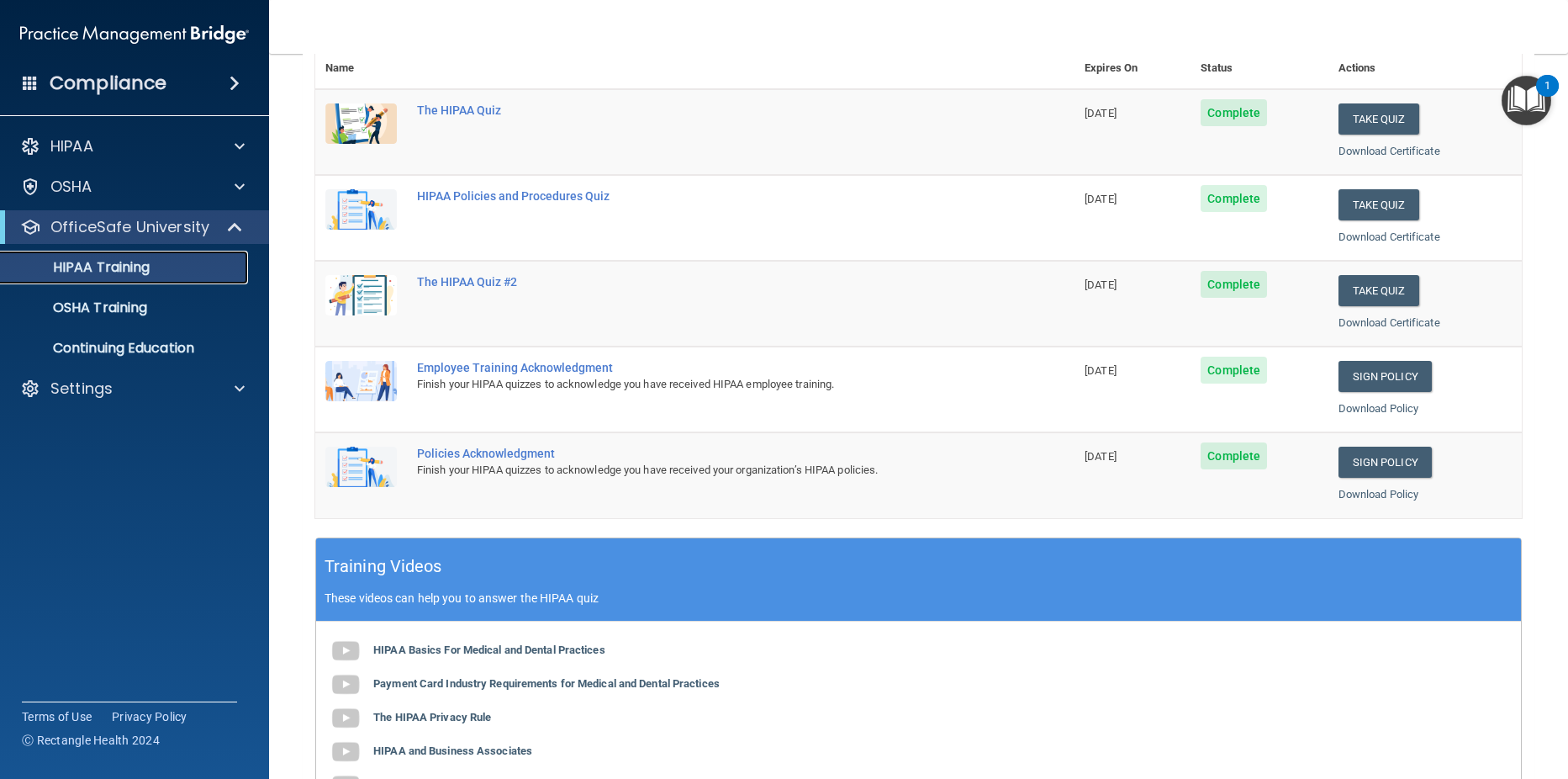
scroll to position [188, 0]
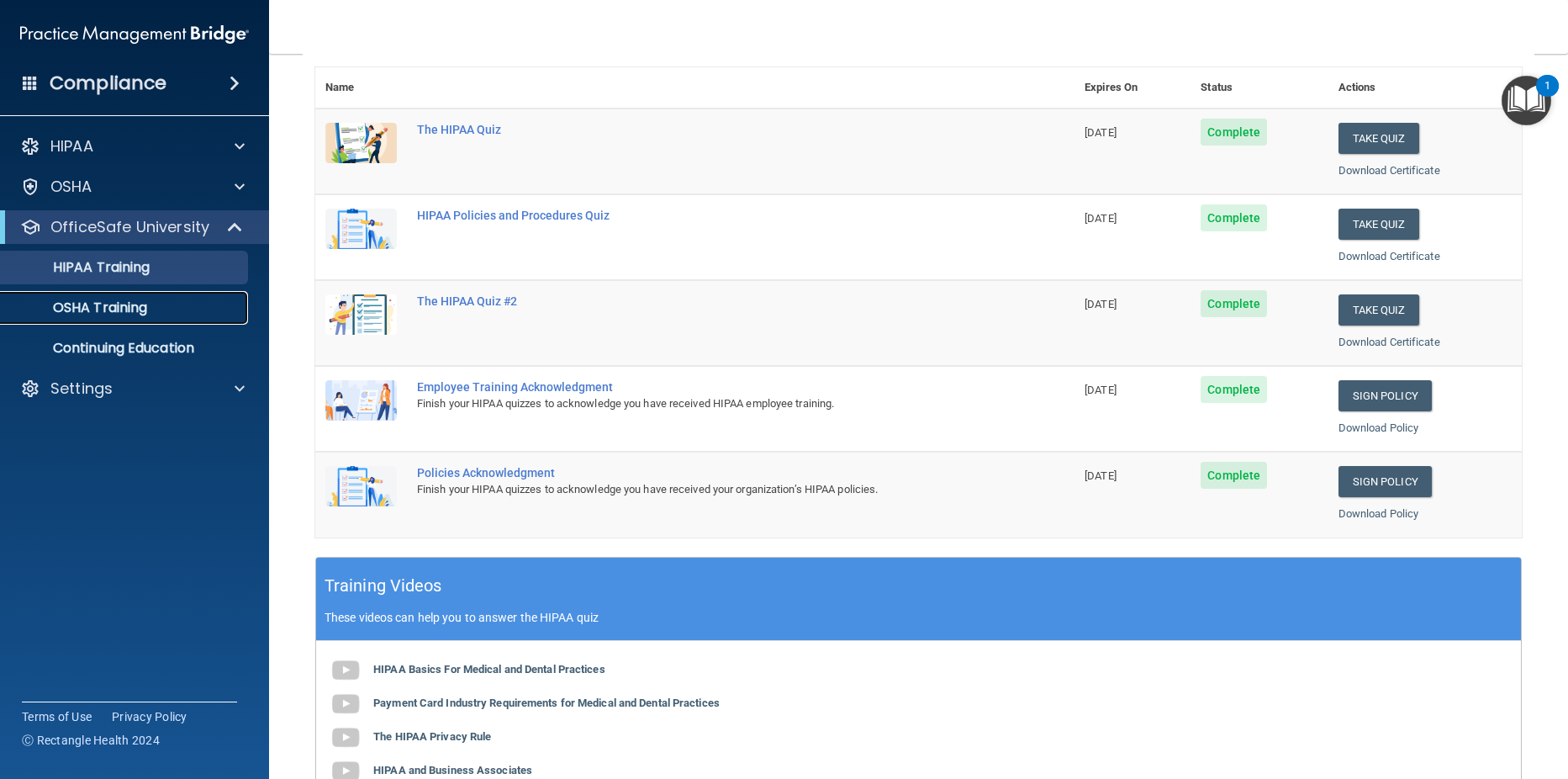
click at [133, 304] on p "OSHA Training" at bounding box center [79, 308] width 136 height 16
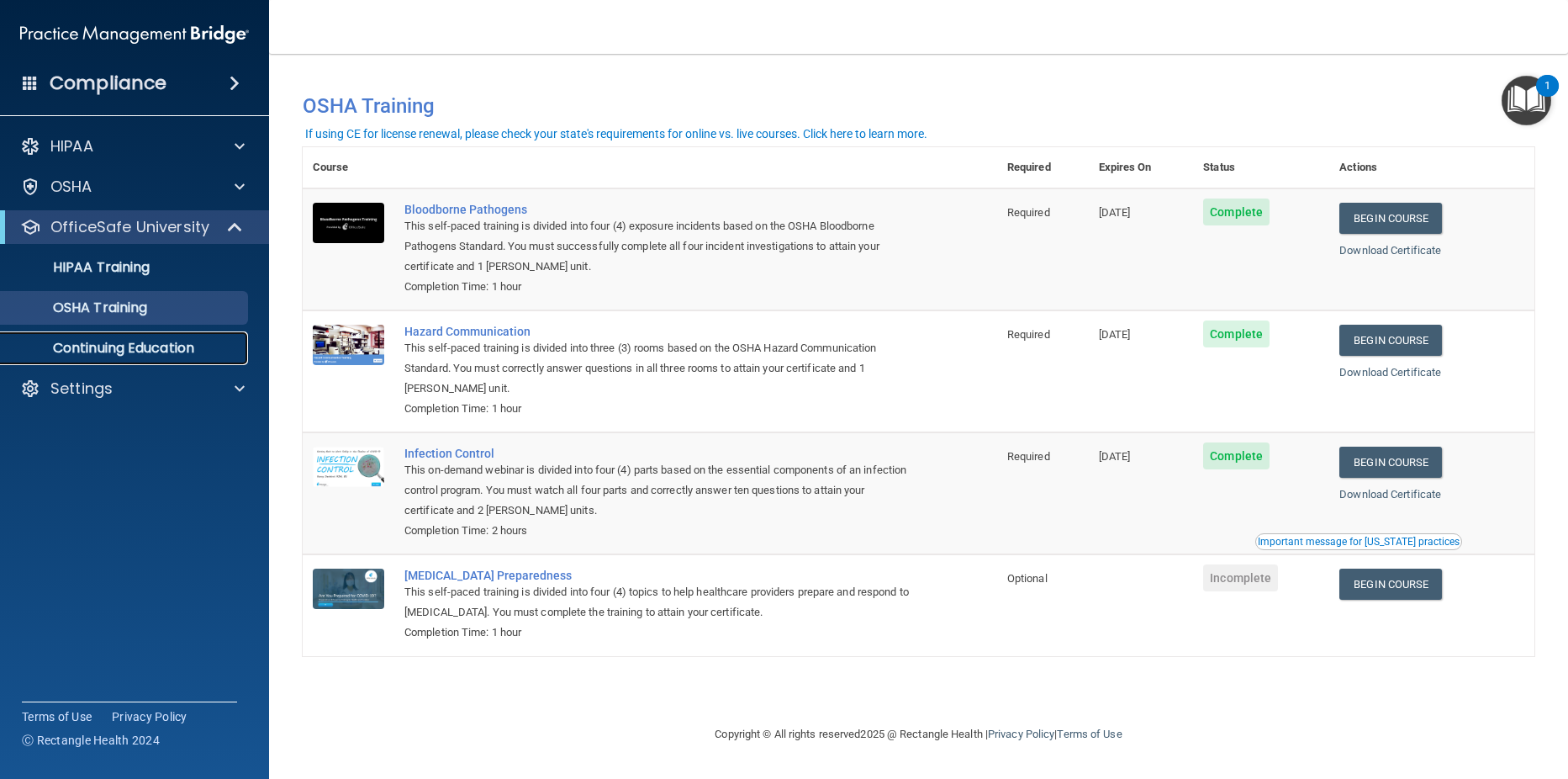
click at [134, 345] on p "Continuing Education" at bounding box center [125, 348] width 230 height 16
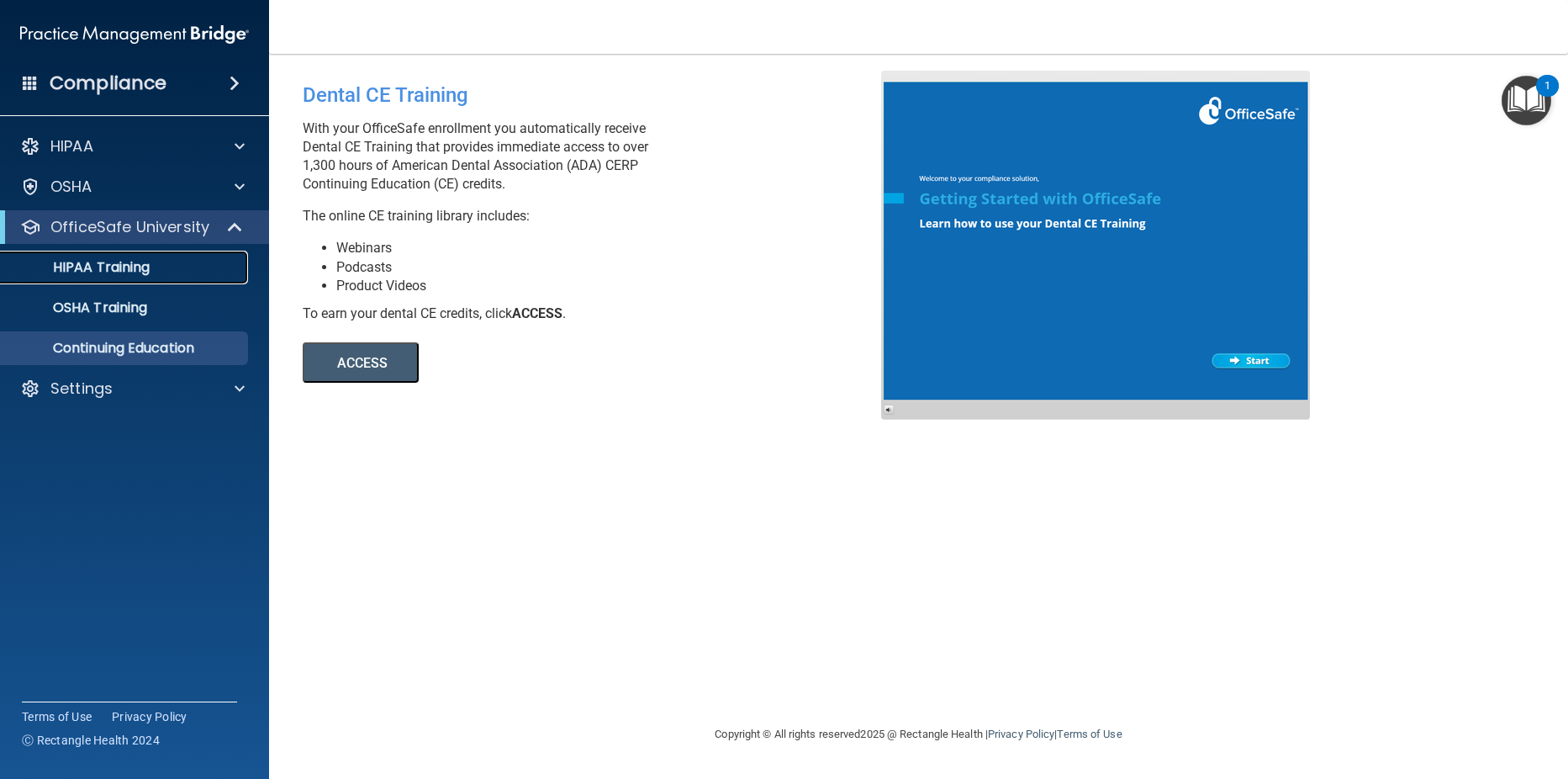
click at [114, 271] on p "HIPAA Training" at bounding box center [81, 267] width 139 height 16
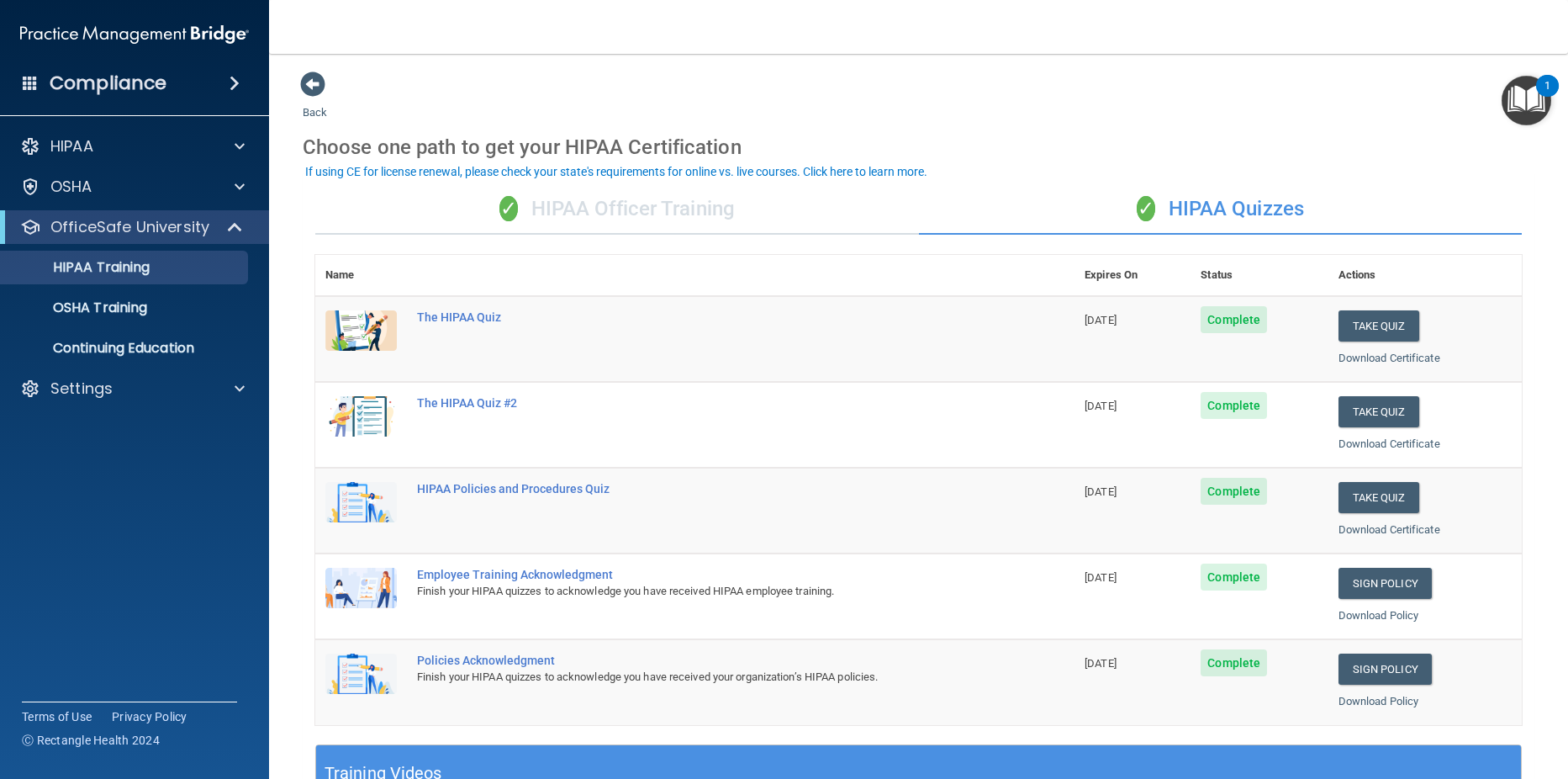
click at [604, 210] on div "✓ HIPAA Officer Training" at bounding box center [618, 209] width 604 height 50
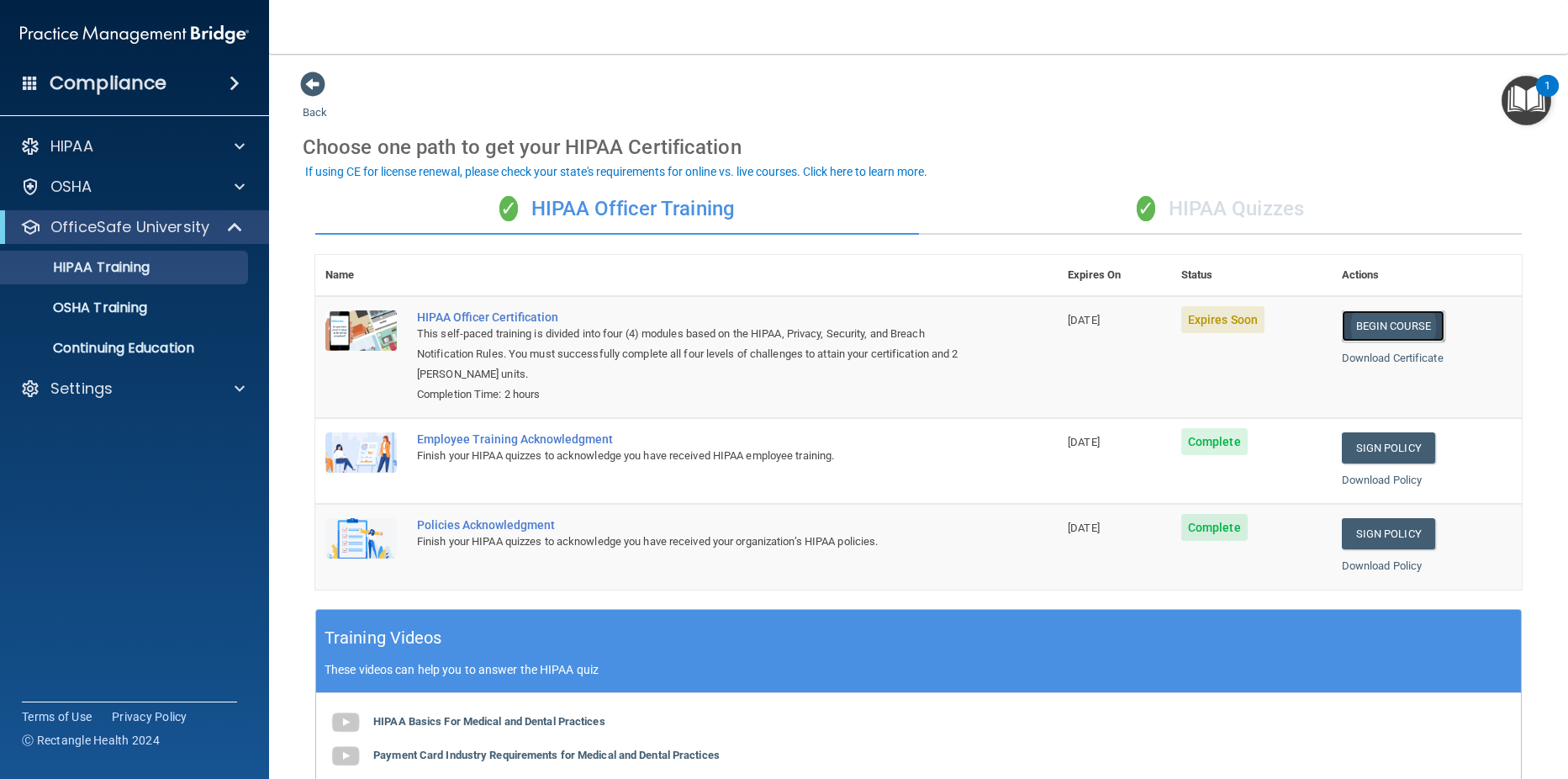
click at [1366, 327] on link "Begin Course" at bounding box center [1393, 326] width 102 height 31
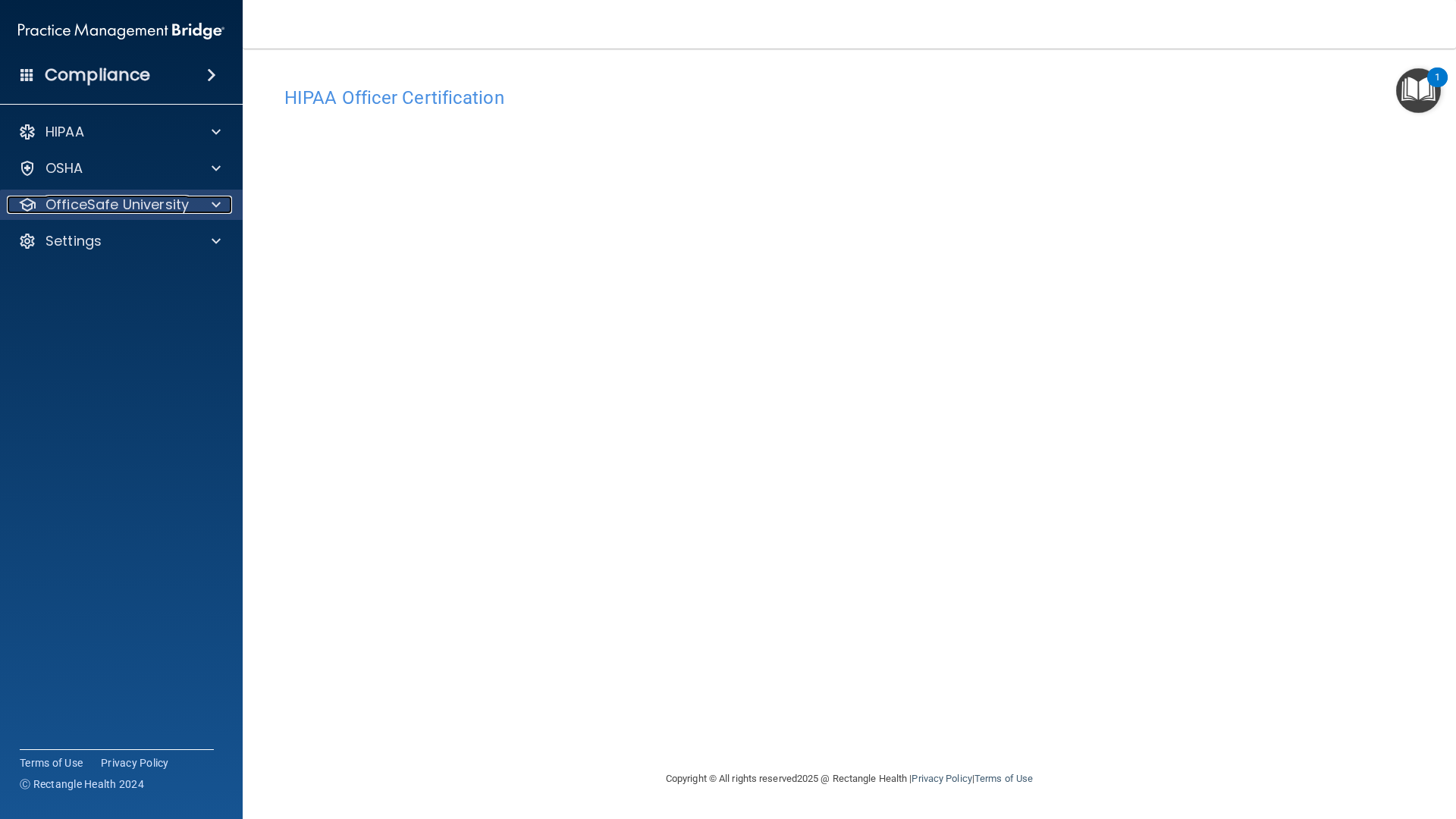
drag, startPoint x: 114, startPoint y: 122, endPoint x: 78, endPoint y: 209, distance: 94.2
click at [78, 209] on p "OfficeSafe University" at bounding box center [117, 205] width 144 height 18
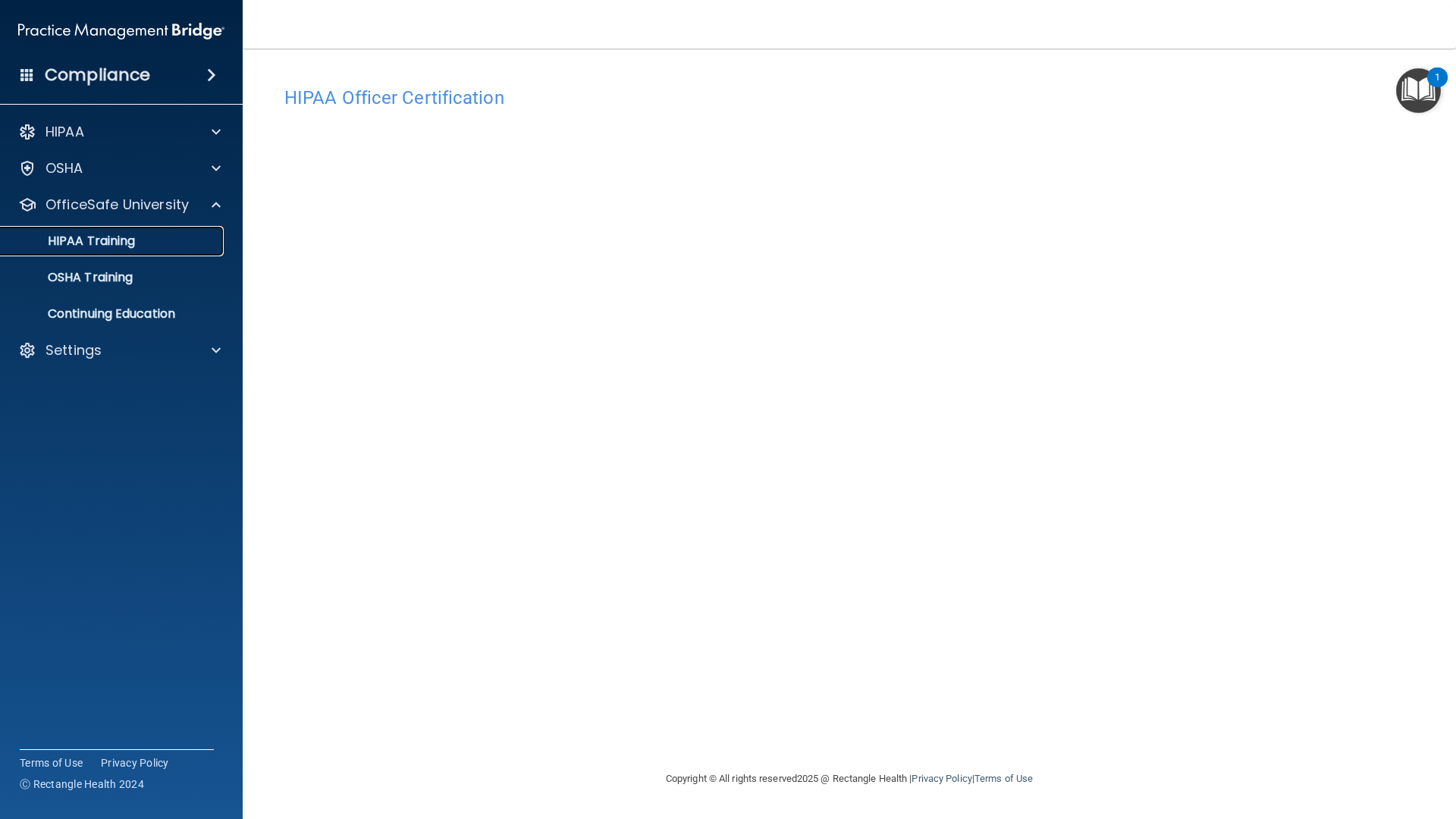
click at [106, 234] on p "HIPAA Training" at bounding box center [73, 241] width 125 height 15
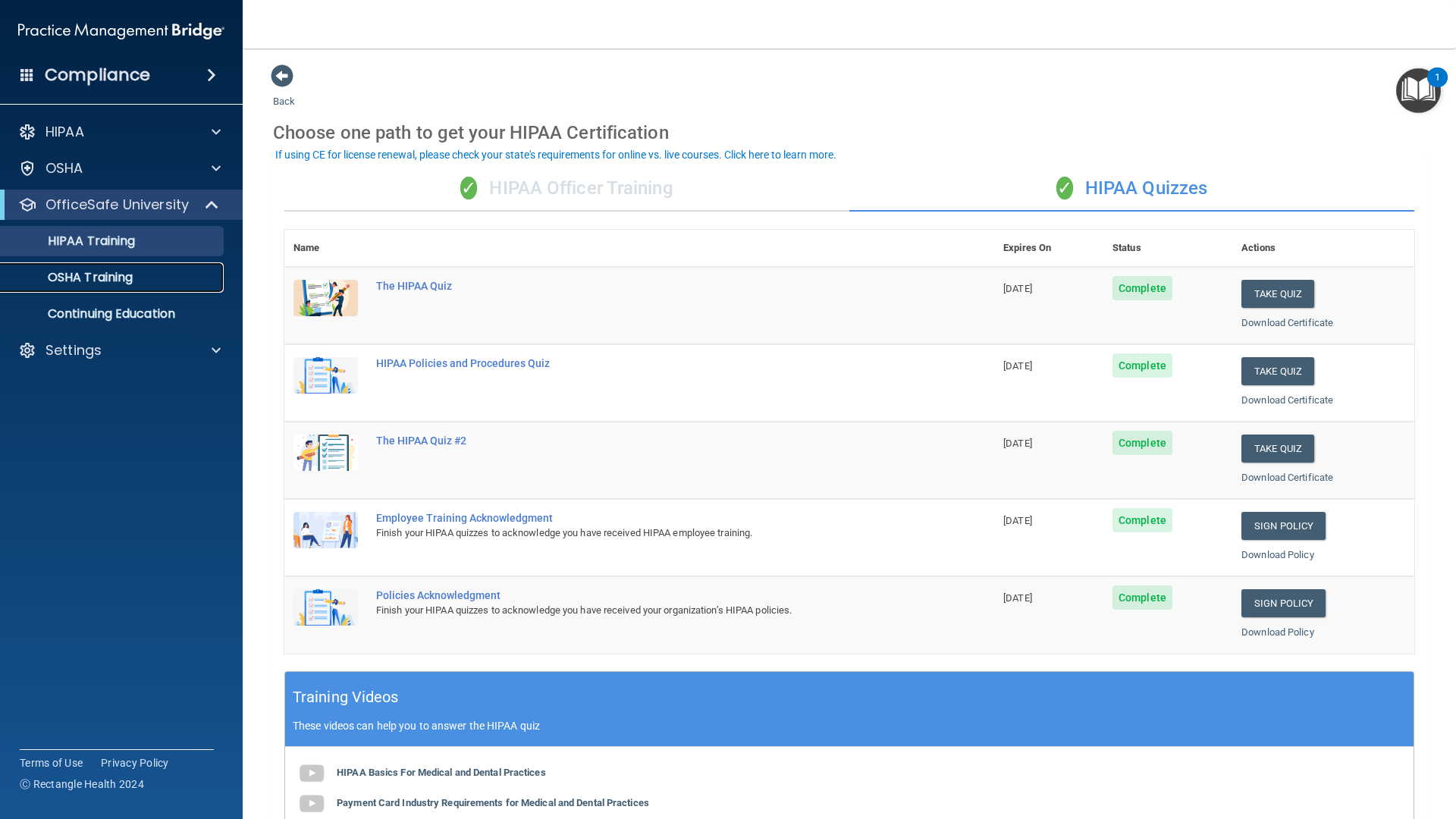
click at [98, 273] on p "OSHA Training" at bounding box center [71, 277] width 123 height 15
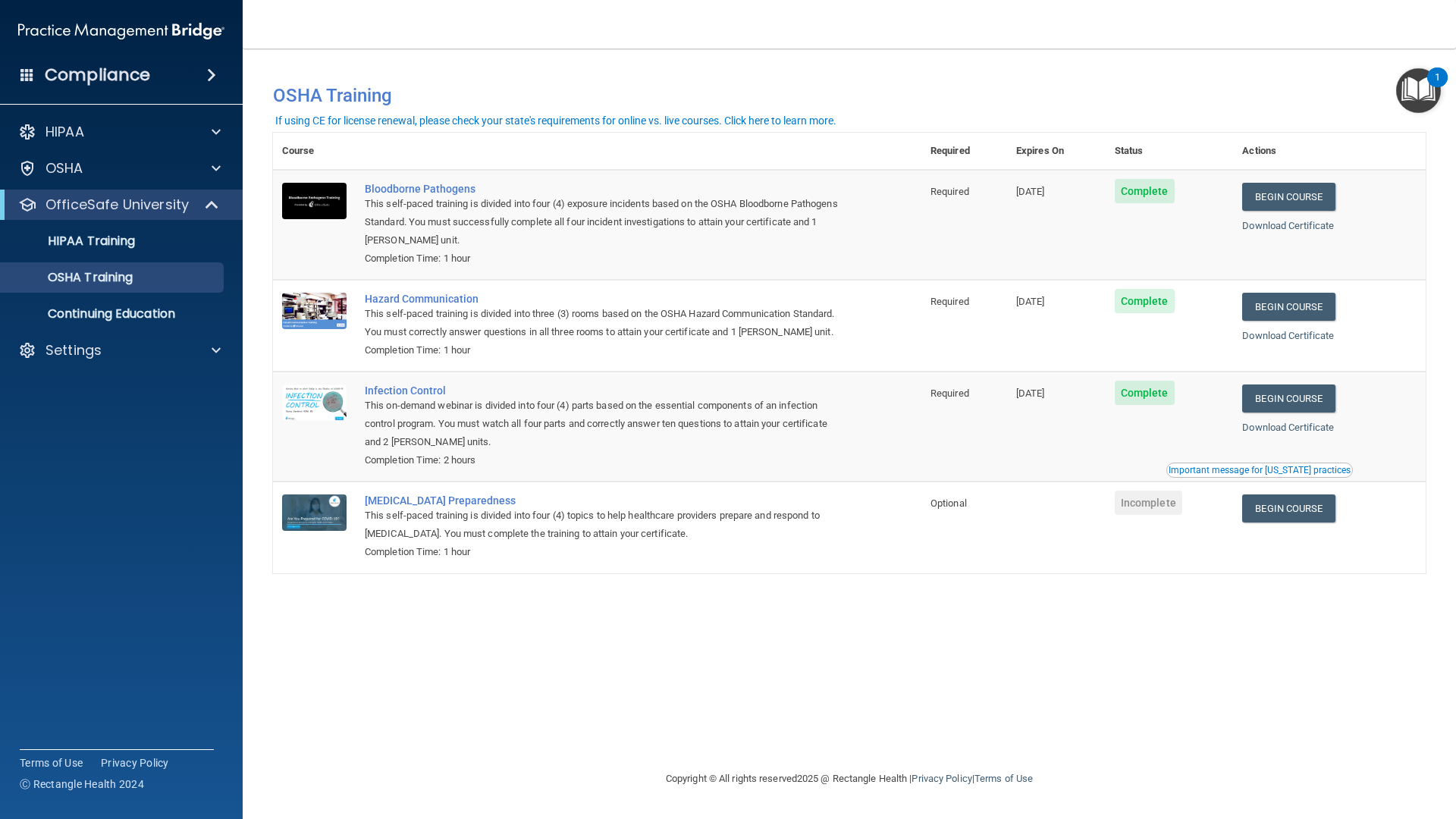
click at [140, 77] on h4 "Compliance" at bounding box center [97, 75] width 106 height 21
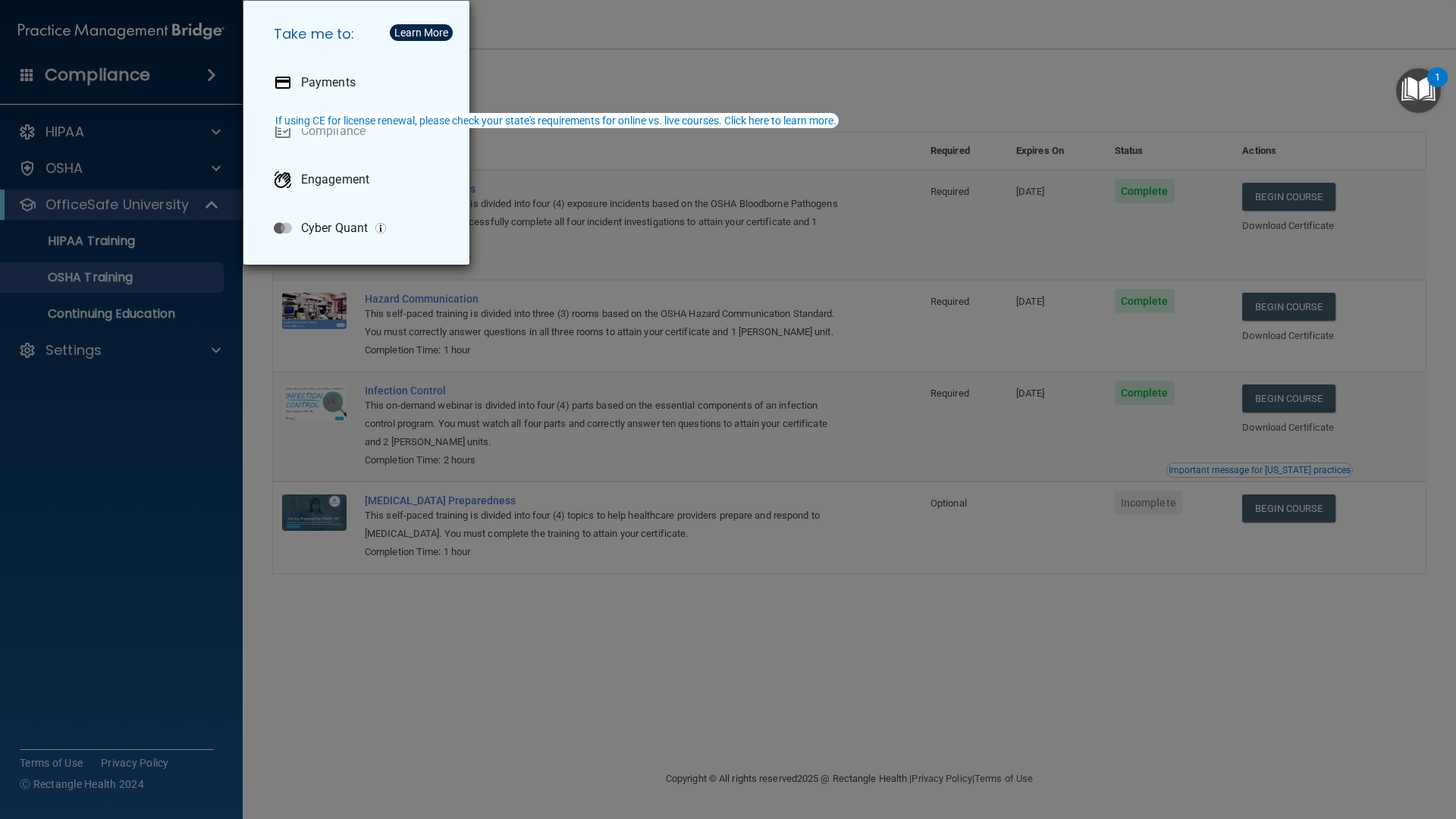
click at [143, 534] on div "Take me to: Payments Compliance Engagement Cyber Quant" at bounding box center [728, 409] width 1456 height 819
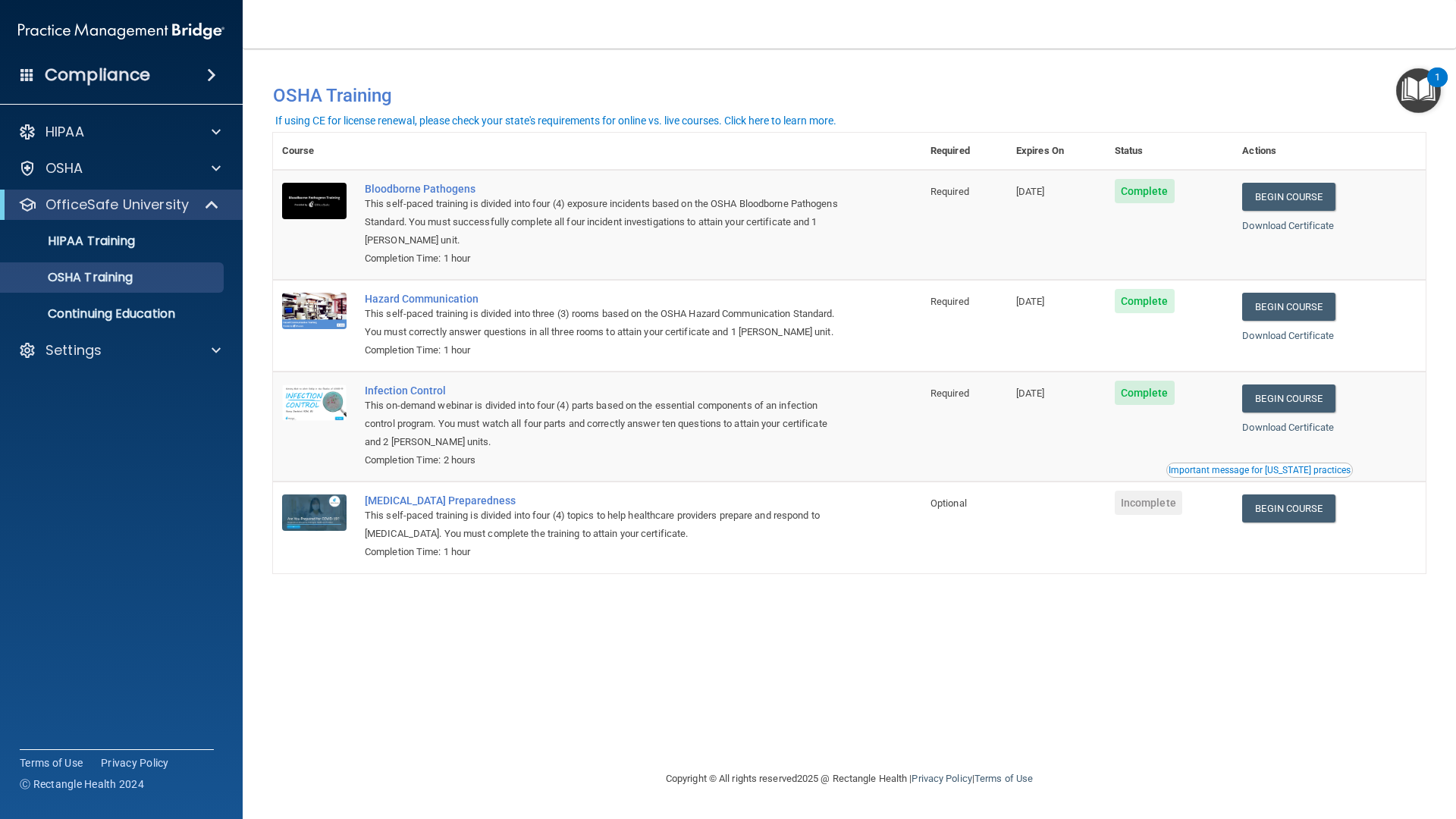
click at [197, 511] on accordion "HIPAA Documents and Policies Report an Incident Business Associates Emergency P…" at bounding box center [121, 366] width 243 height 511
click at [64, 356] on p "Settings" at bounding box center [73, 351] width 56 height 18
click at [70, 386] on p "My Account" at bounding box center [113, 387] width 207 height 15
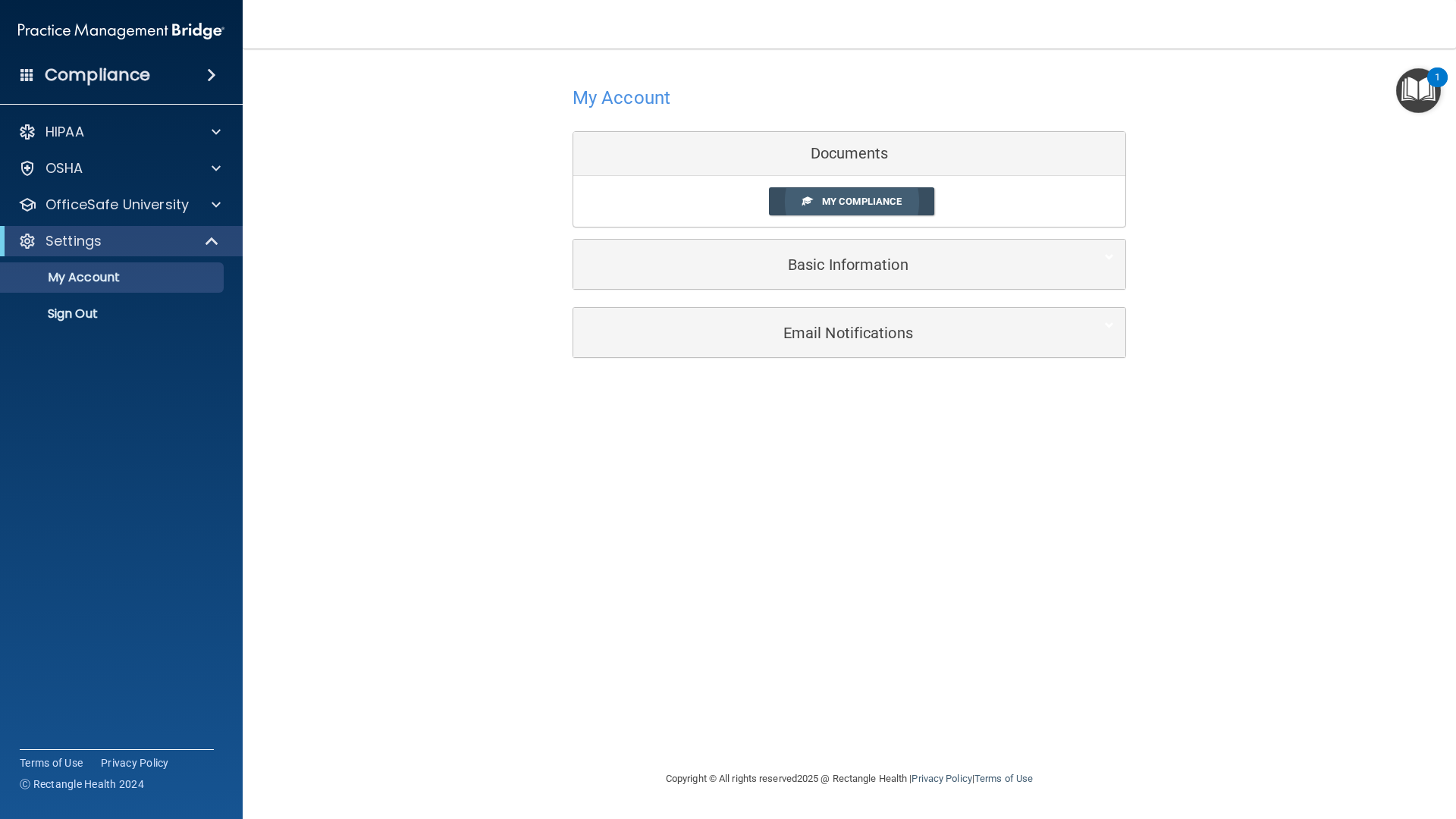
click at [845, 198] on span "My Compliance" at bounding box center [861, 201] width 79 height 12
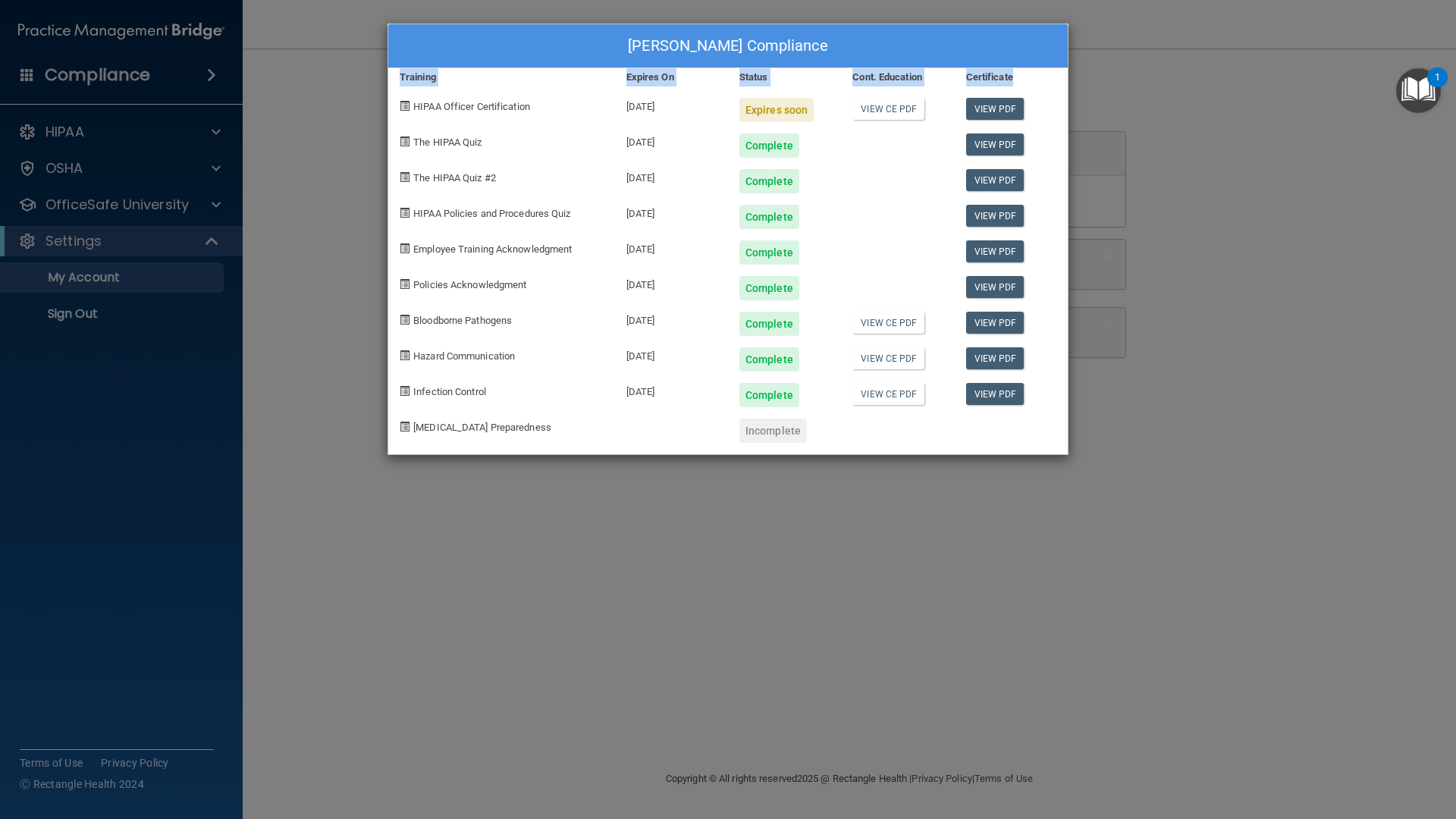
click at [83, 86] on div "[PERSON_NAME] Compliance Training Expires On Status Cont. Education Certificate…" at bounding box center [728, 409] width 1456 height 819
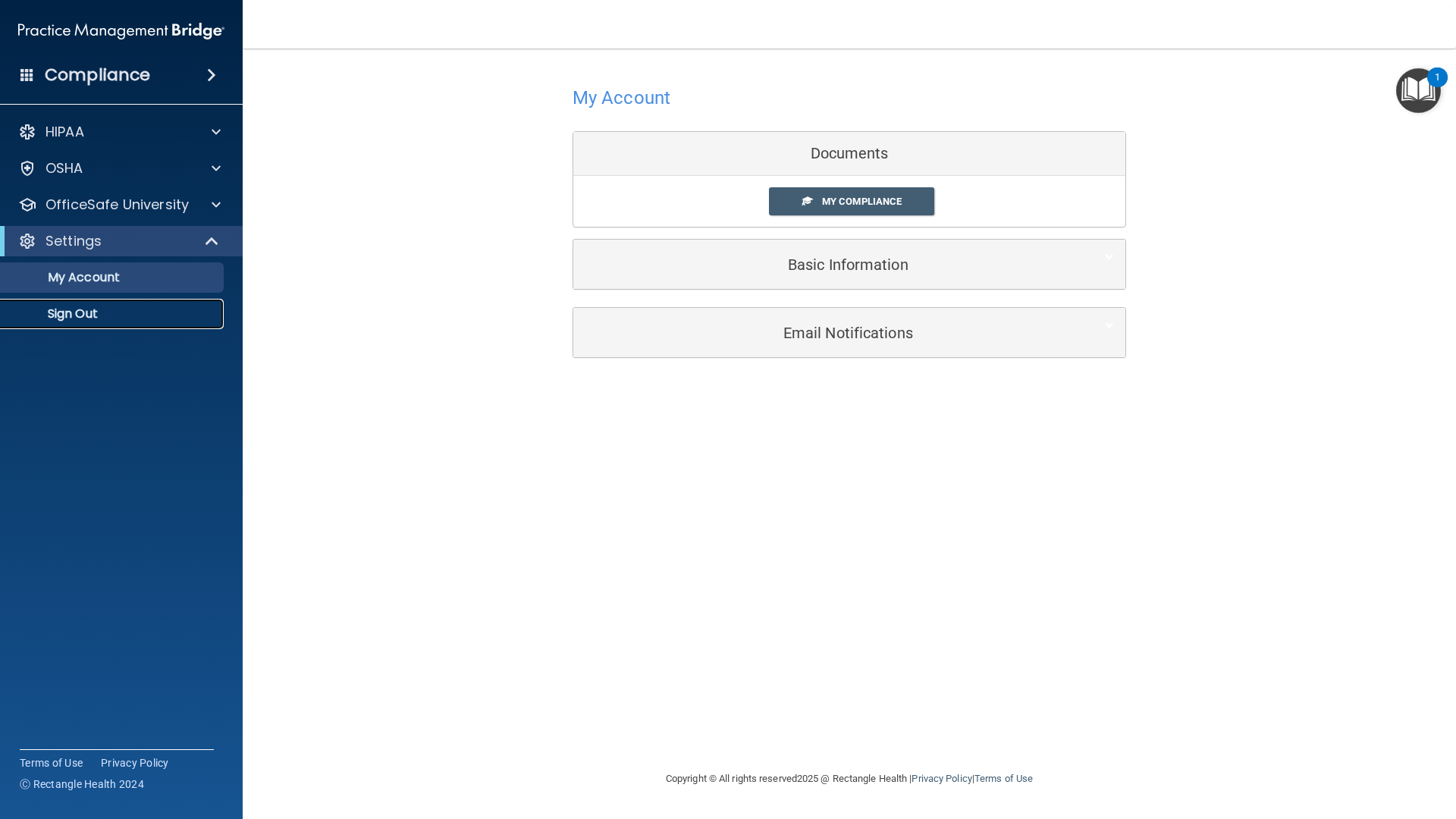
click at [87, 308] on p "Sign Out" at bounding box center [113, 313] width 207 height 15
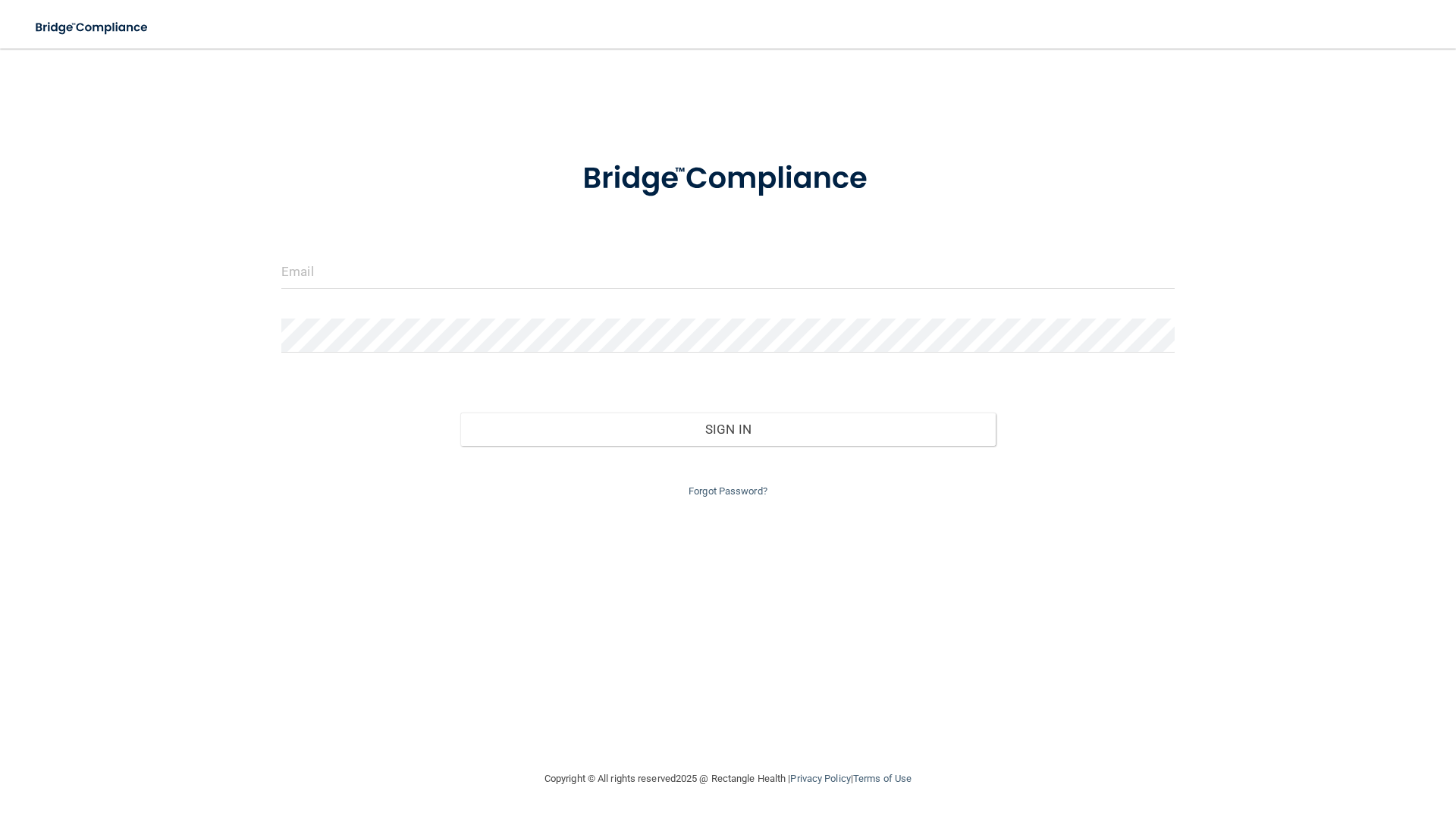
click at [1413, 0] on nav "Toggle navigation [PERSON_NAME] [EMAIL_ADDRESS][DOMAIN_NAME] Manage My Enterpri…" at bounding box center [728, 24] width 1456 height 49
